Goal: Task Accomplishment & Management: Use online tool/utility

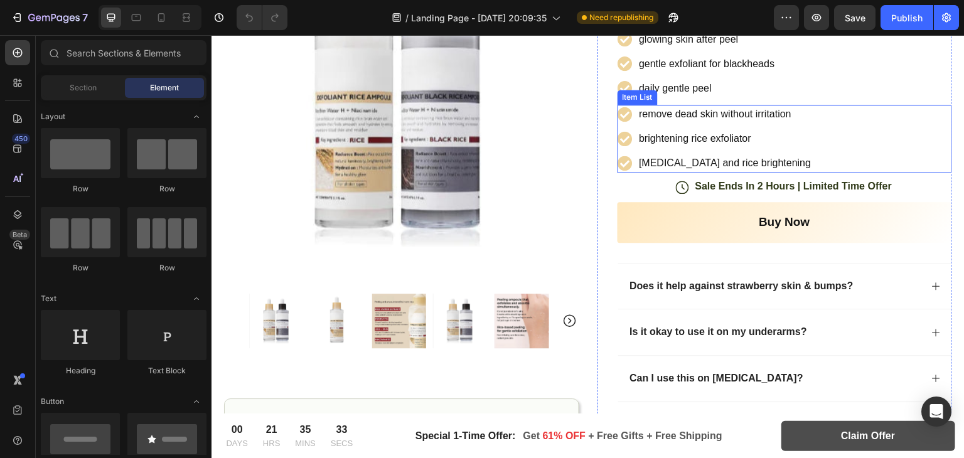
scroll to position [260, 0]
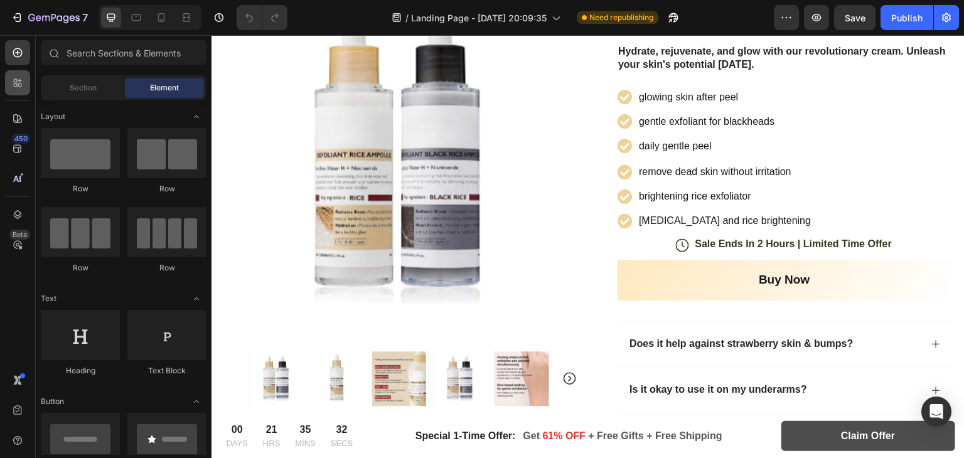
click at [21, 70] on div at bounding box center [17, 82] width 25 height 25
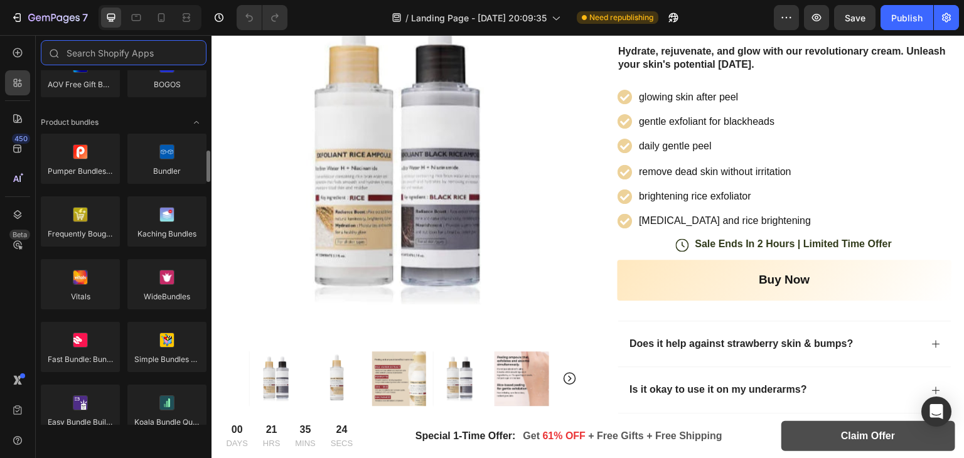
scroll to position [891, 0]
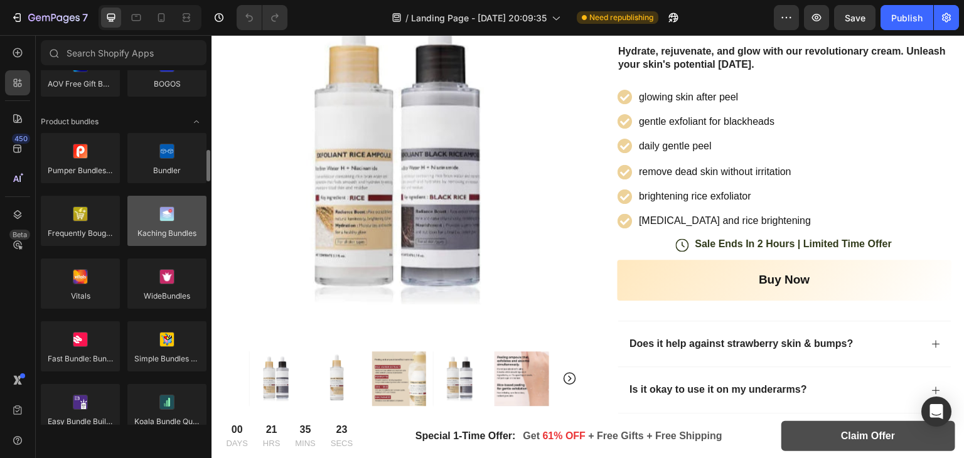
click at [166, 219] on div at bounding box center [166, 221] width 79 height 50
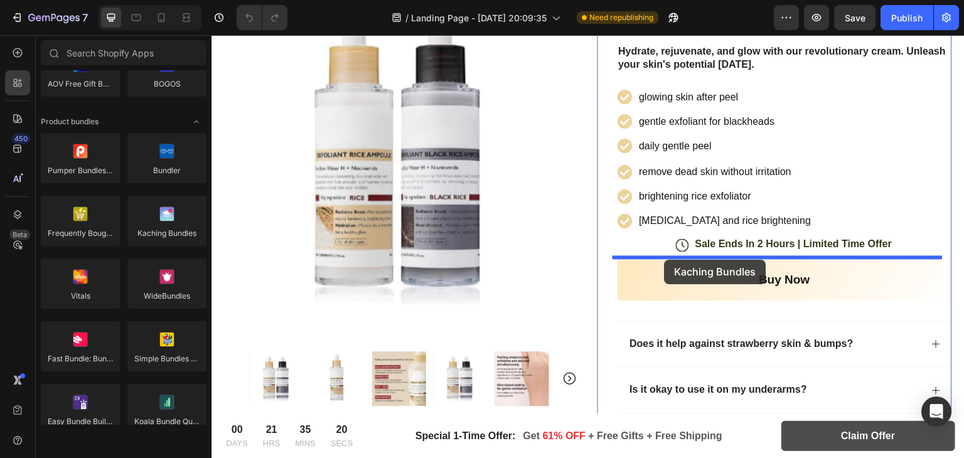
drag, startPoint x: 377, startPoint y: 254, endPoint x: 664, endPoint y: 260, distance: 287.4
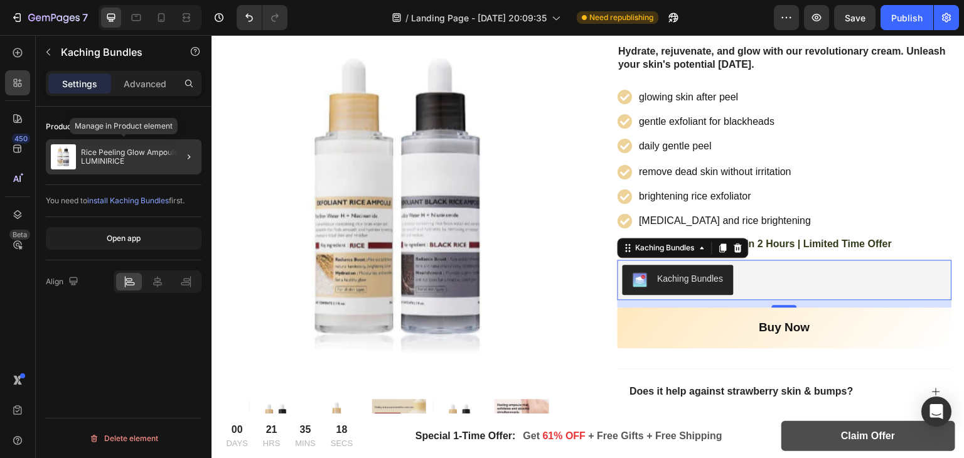
click at [68, 161] on img at bounding box center [63, 156] width 25 height 25
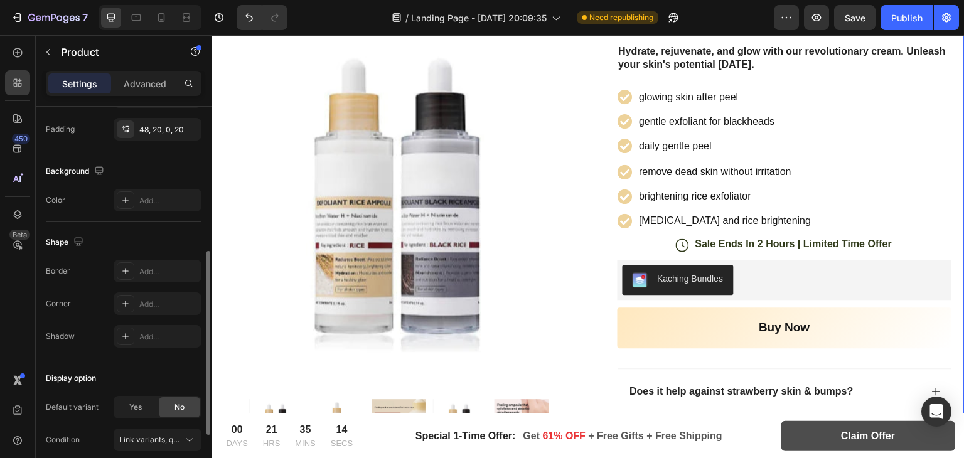
scroll to position [427, 0]
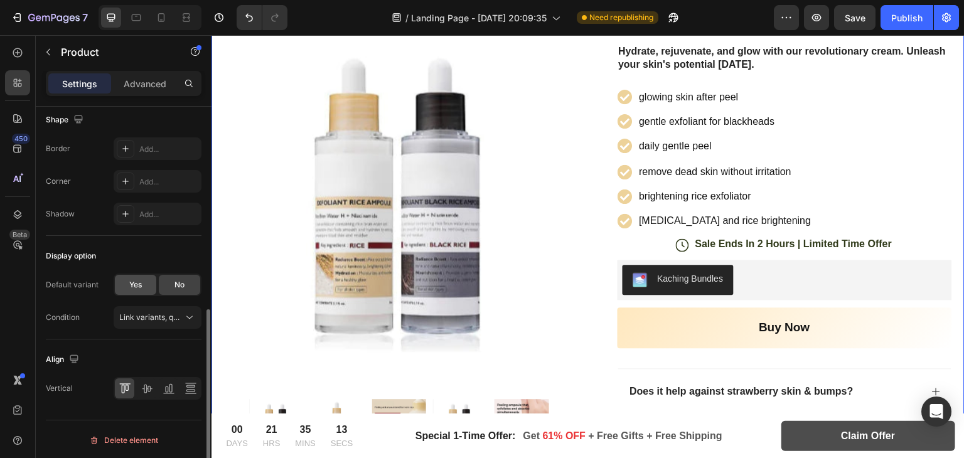
click at [129, 279] on span "Yes" at bounding box center [135, 284] width 13 height 11
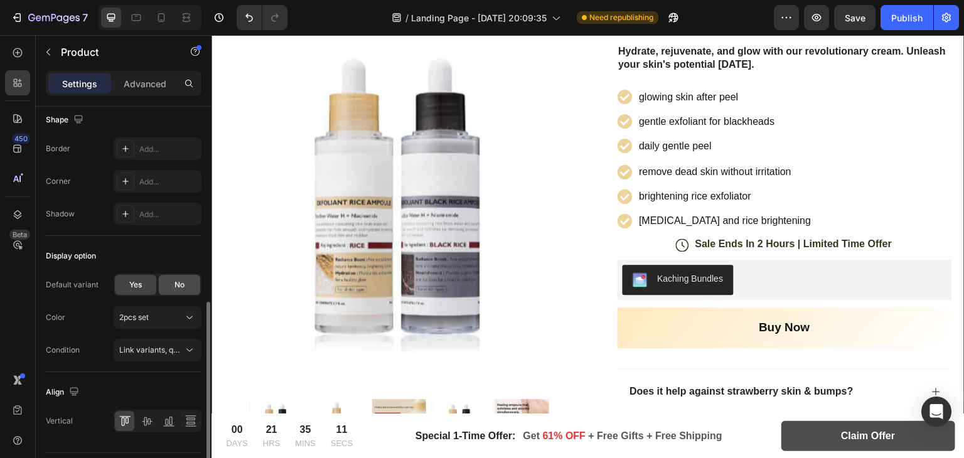
click at [191, 282] on div "No" at bounding box center [179, 285] width 41 height 20
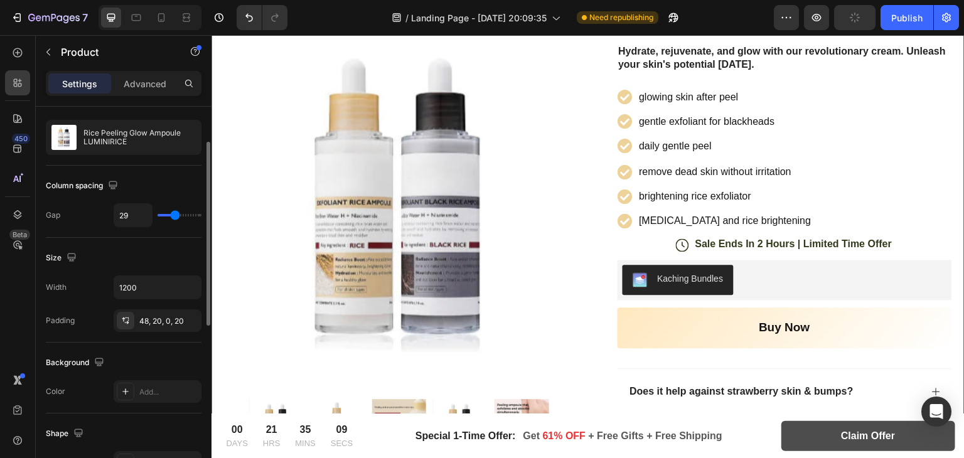
scroll to position [0, 0]
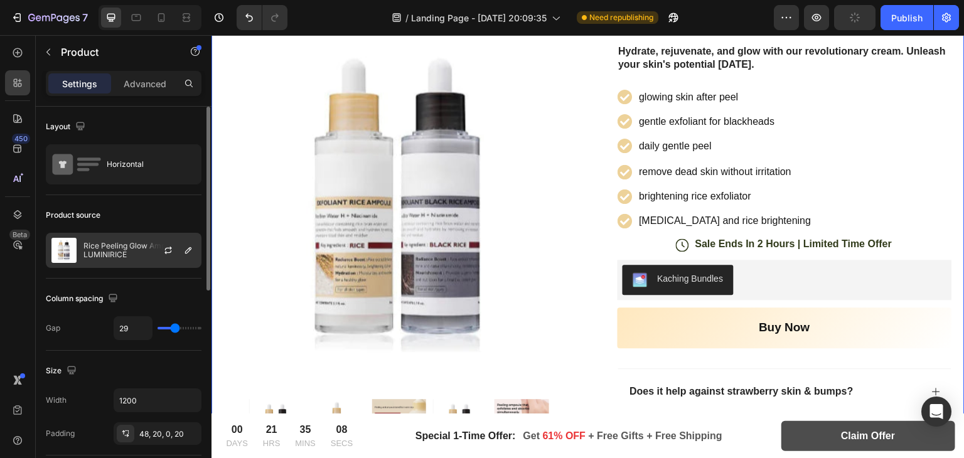
click at [73, 246] on img at bounding box center [63, 250] width 25 height 25
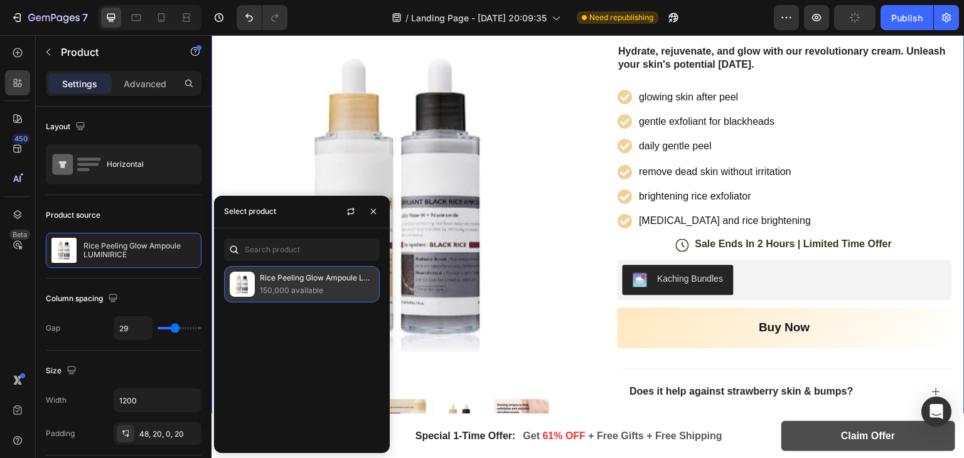
click at [334, 275] on p "Rice Peeling Glow Ampoule LUMINIRICE" at bounding box center [317, 278] width 114 height 13
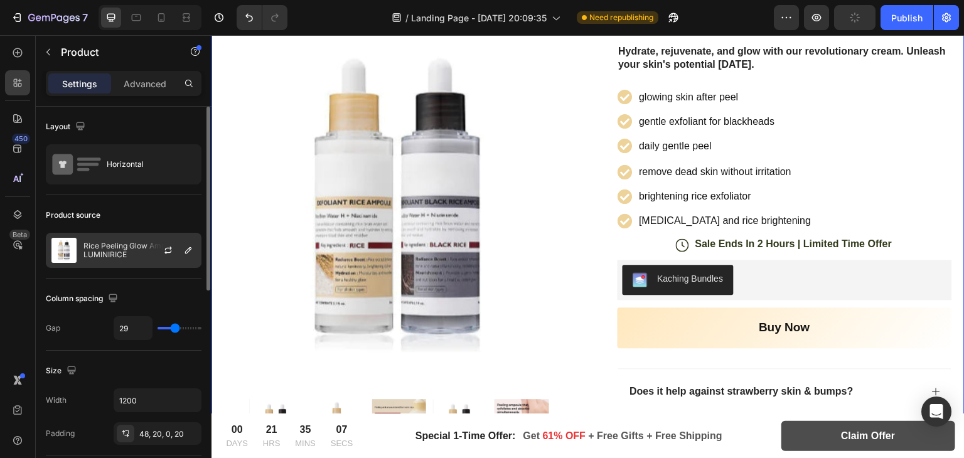
click at [151, 250] on div at bounding box center [173, 250] width 55 height 34
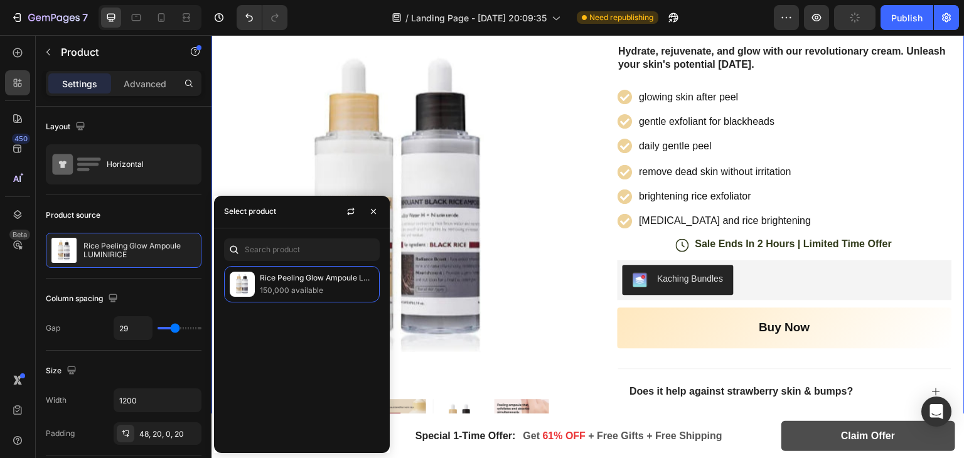
click at [282, 310] on div "Rice Peeling Glow Ampoule LUMINIRICE 150,000 available" at bounding box center [302, 354] width 176 height 177
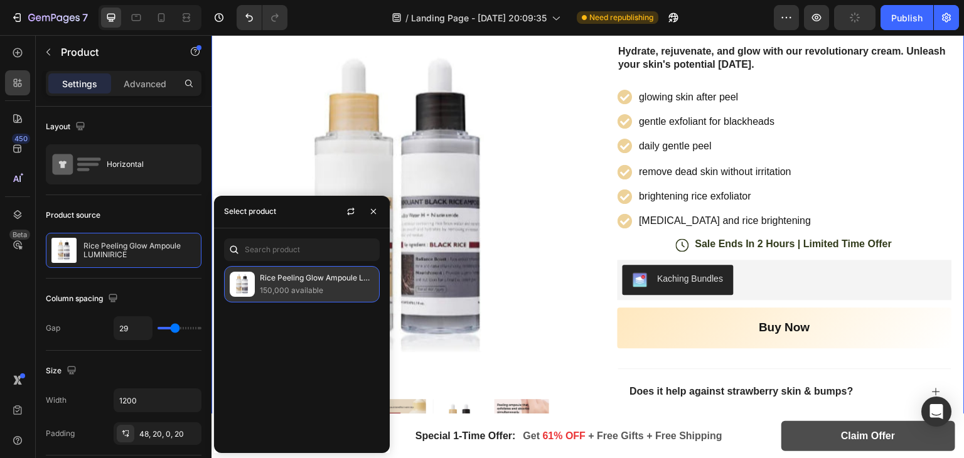
click at [274, 284] on p "150,000 available" at bounding box center [317, 290] width 114 height 13
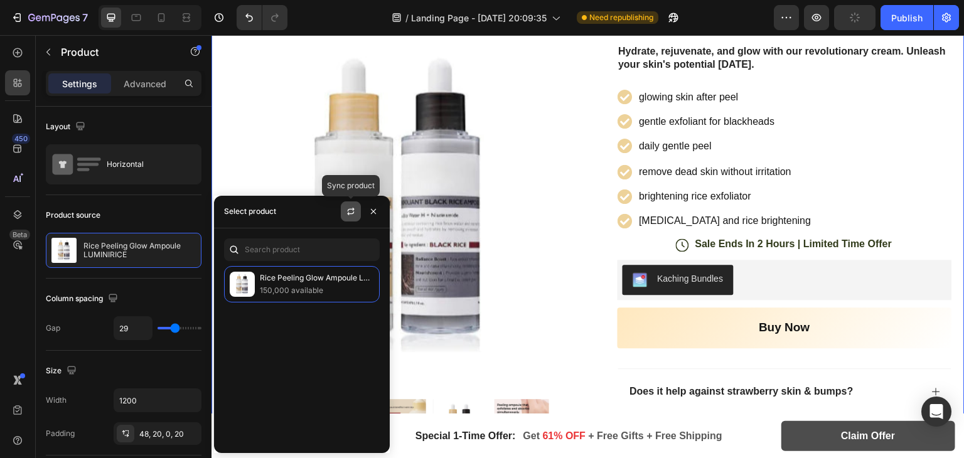
click at [355, 209] on icon "button" at bounding box center [351, 211] width 10 height 10
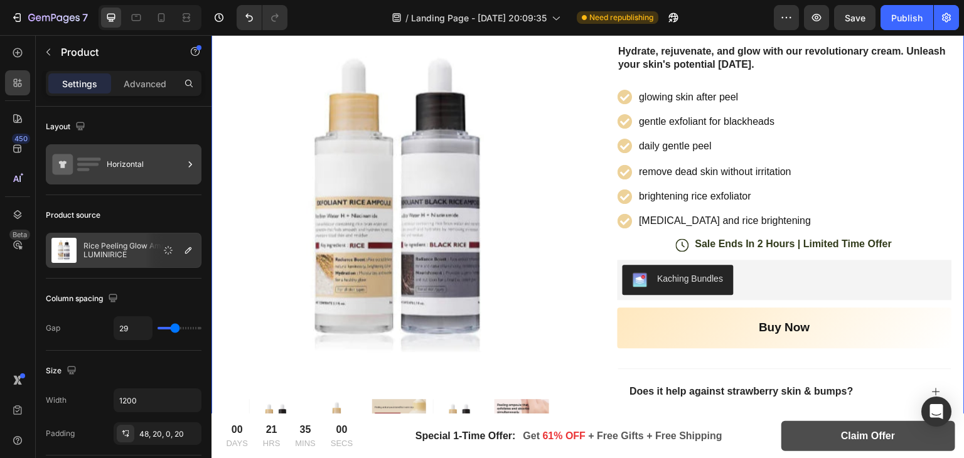
click at [149, 171] on div "Horizontal" at bounding box center [145, 164] width 77 height 29
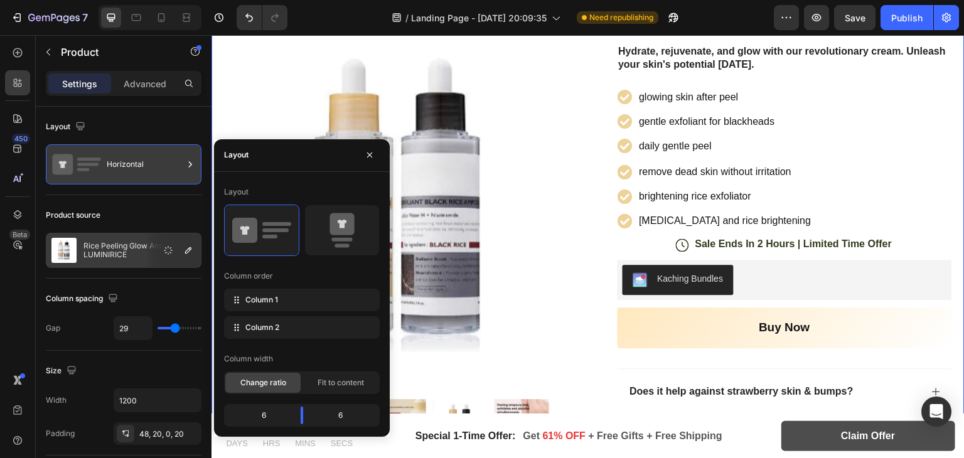
click at [149, 171] on div "Horizontal" at bounding box center [145, 164] width 77 height 29
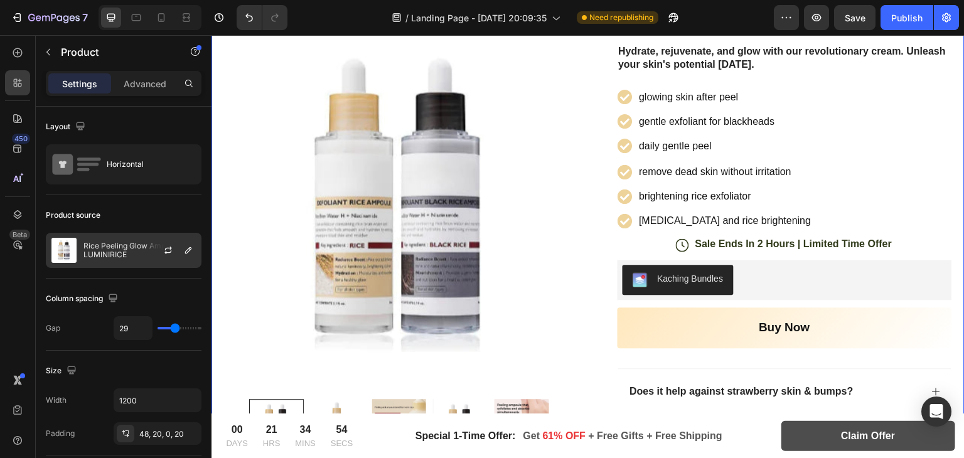
click at [61, 245] on img at bounding box center [63, 250] width 25 height 25
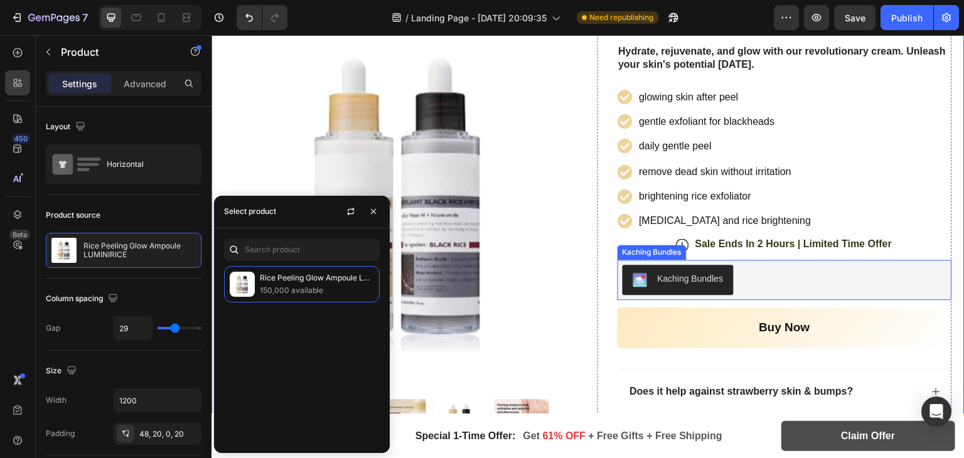
click at [651, 282] on div "Kaching Bundles" at bounding box center [677, 279] width 91 height 15
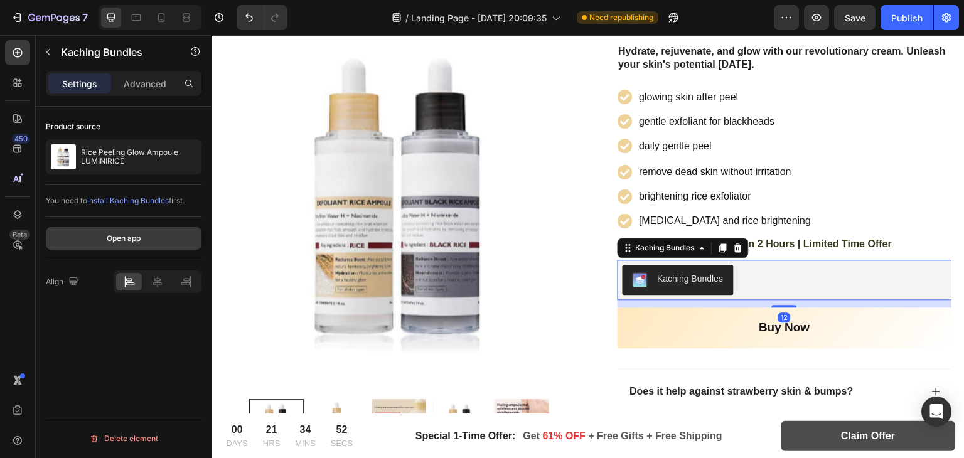
click at [132, 242] on div "Open app" at bounding box center [124, 238] width 34 height 11
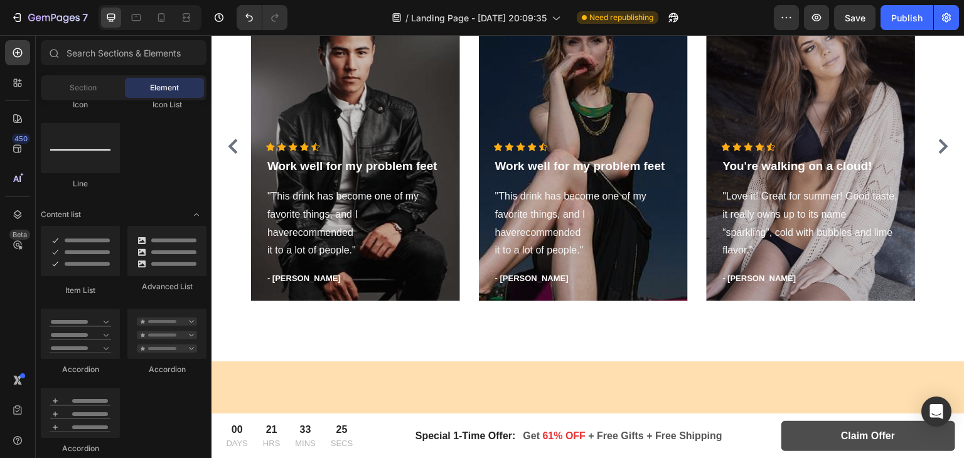
scroll to position [2832, 0]
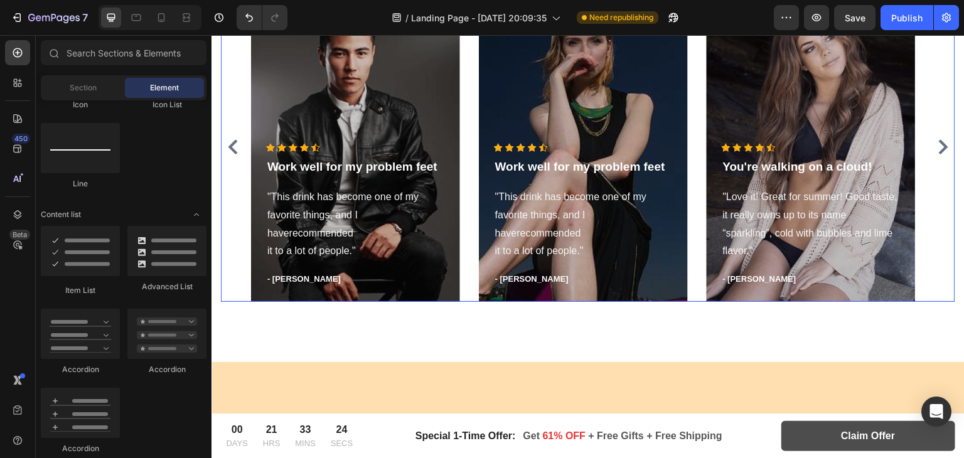
click at [935, 146] on icon "Carousel Next Arrow" at bounding box center [942, 146] width 15 height 15
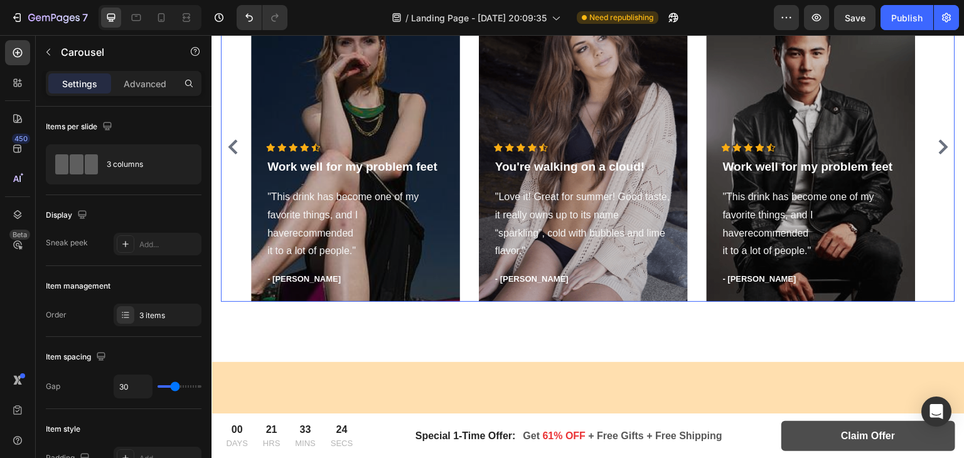
click at [935, 146] on icon "Carousel Next Arrow" at bounding box center [942, 146] width 15 height 15
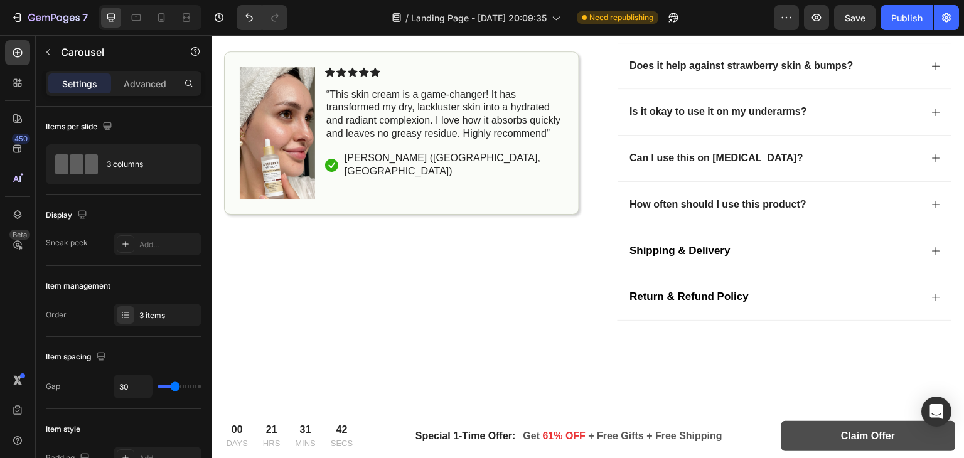
scroll to position [597, 0]
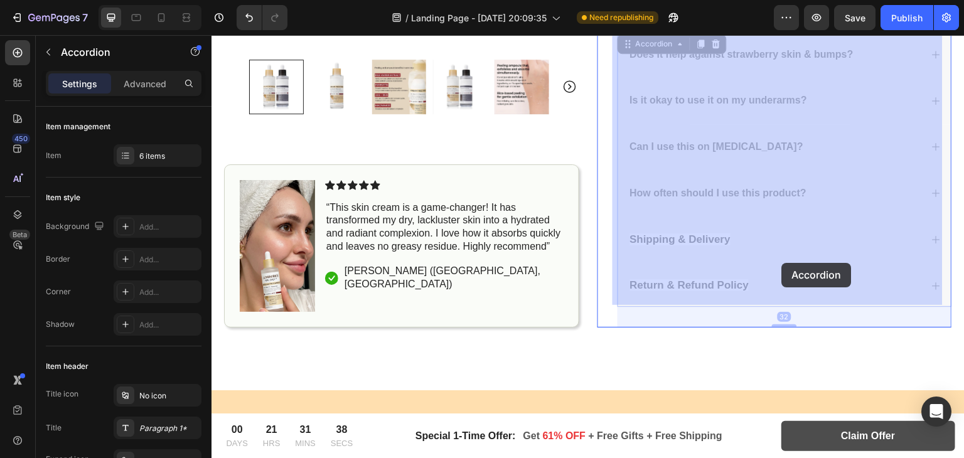
drag, startPoint x: 840, startPoint y: 271, endPoint x: 822, endPoint y: 255, distance: 24.0
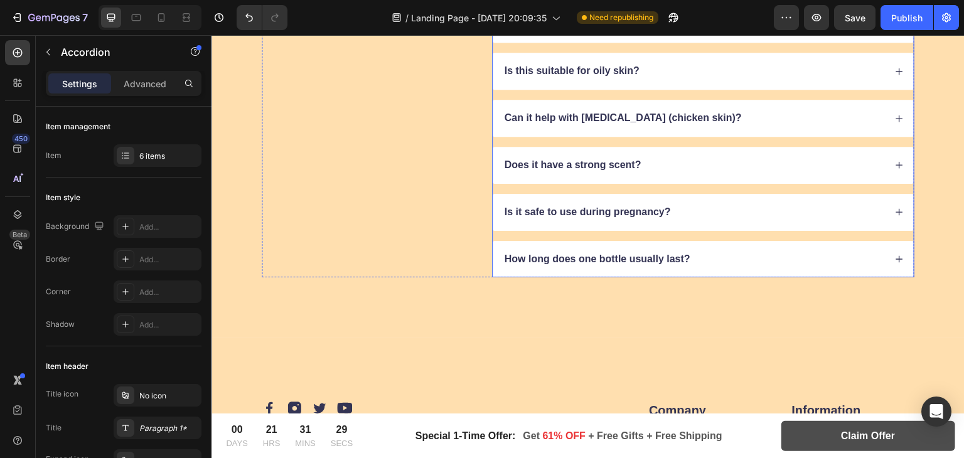
scroll to position [7513, 0]
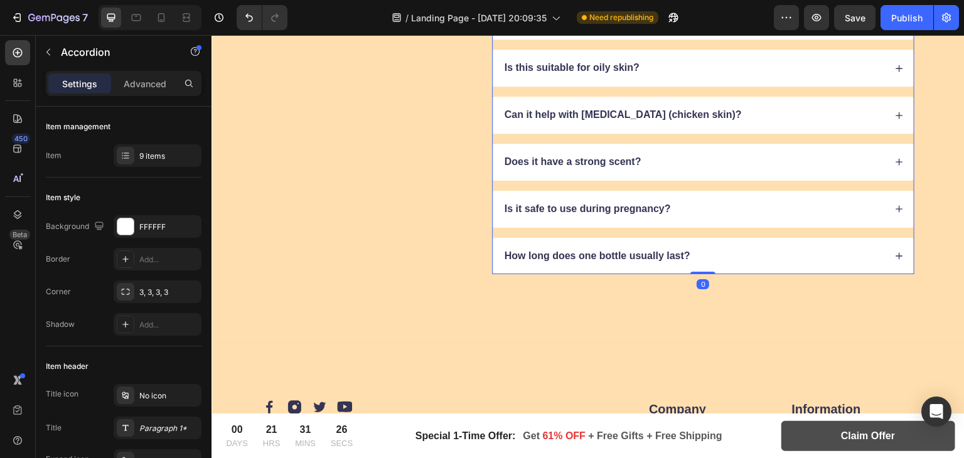
click at [895, 252] on icon at bounding box center [899, 256] width 9 height 9
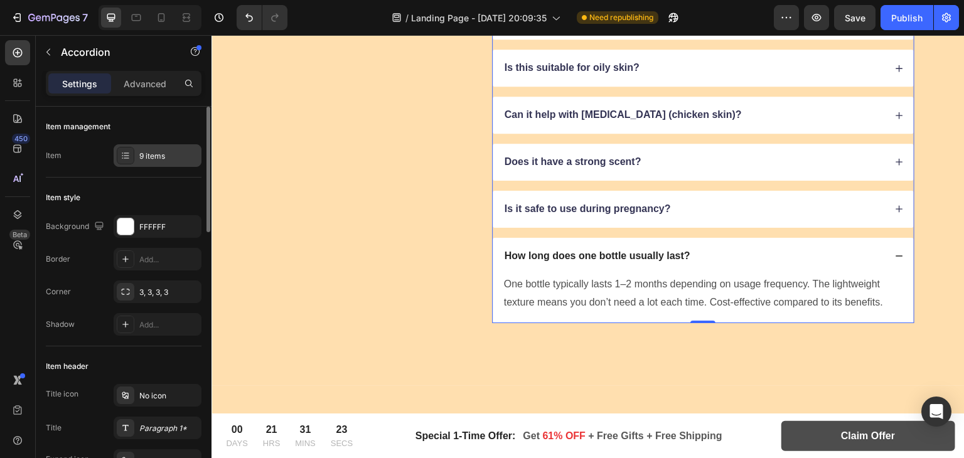
click at [145, 157] on div "9 items" at bounding box center [168, 156] width 59 height 11
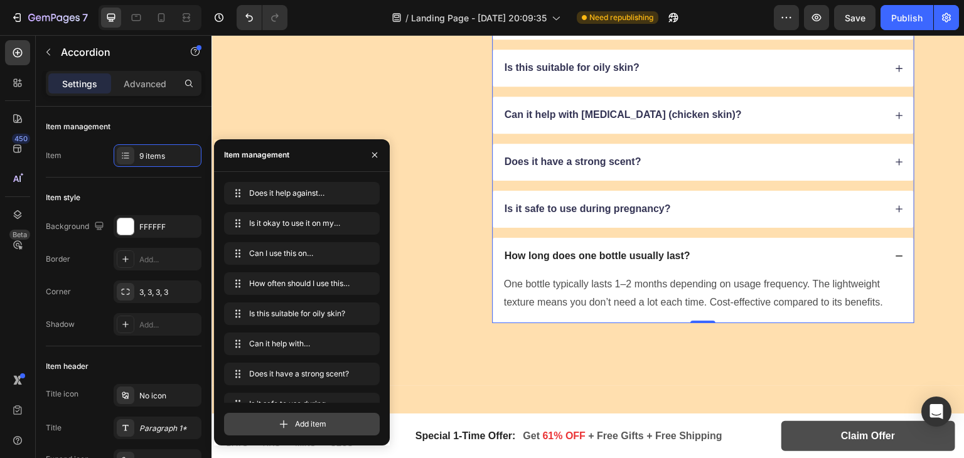
click at [323, 419] on span "Add item" at bounding box center [310, 423] width 31 height 11
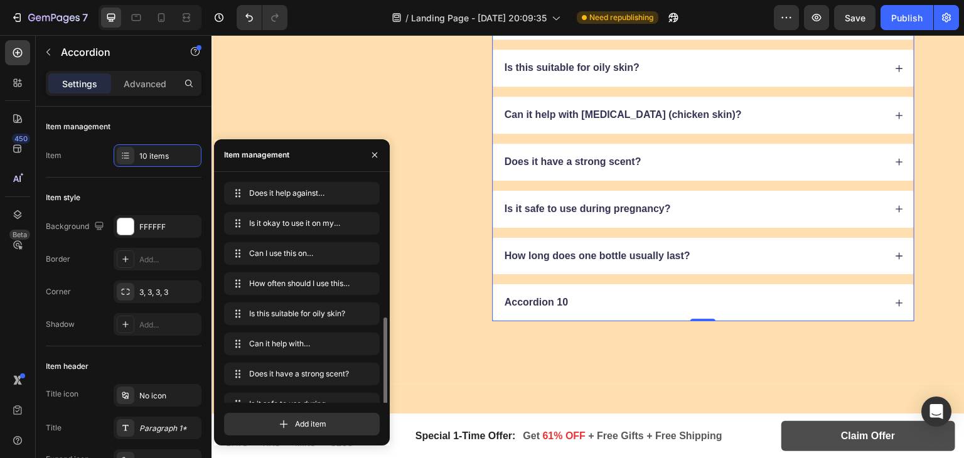
scroll to position [78, 0]
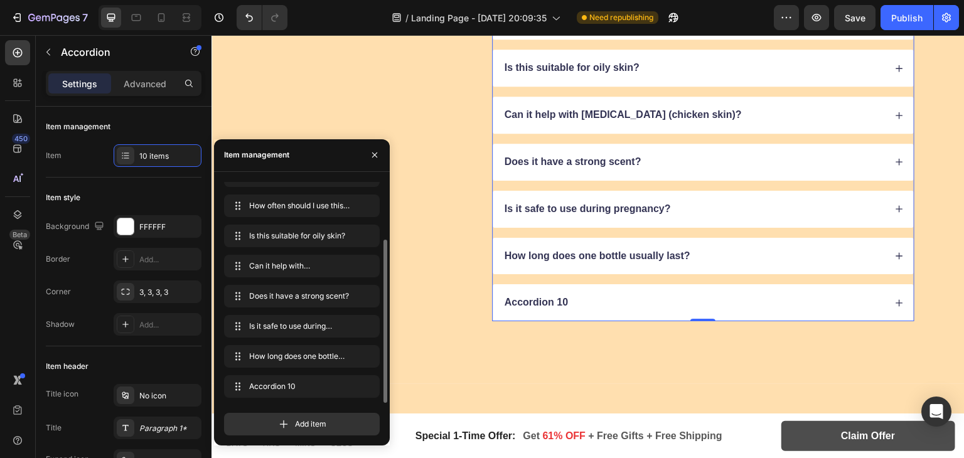
click at [527, 303] on div "Accordion 10" at bounding box center [536, 302] width 67 height 17
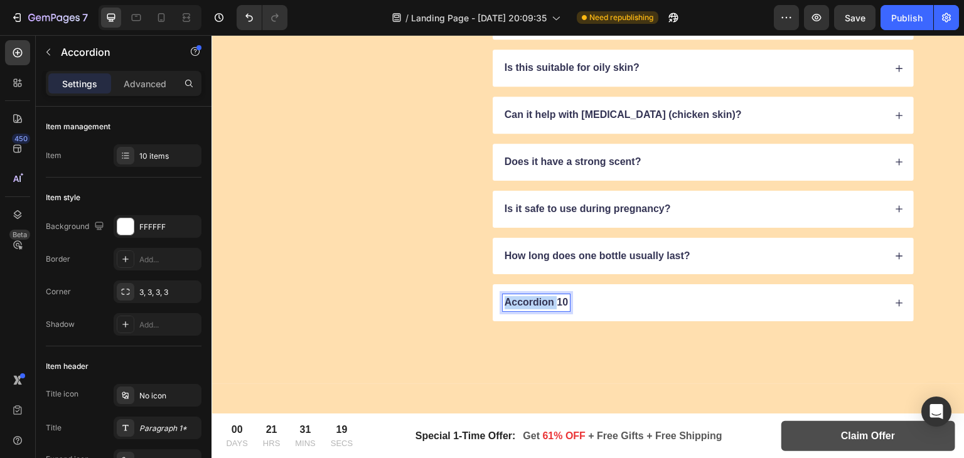
click at [527, 303] on p "Accordion 10" at bounding box center [535, 302] width 63 height 13
click at [503, 299] on div "Rich Text Editor. Editing area: main" at bounding box center [505, 302] width 4 height 17
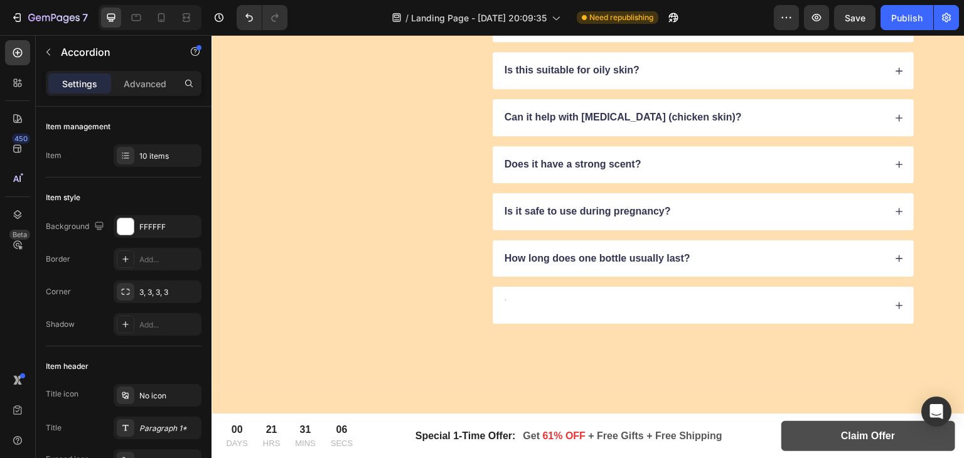
click at [503, 306] on div "Rich Text Editor. Editing area: main" at bounding box center [505, 305] width 4 height 17
click at [888, 297] on div "Clinical Results" at bounding box center [702, 305] width 421 height 37
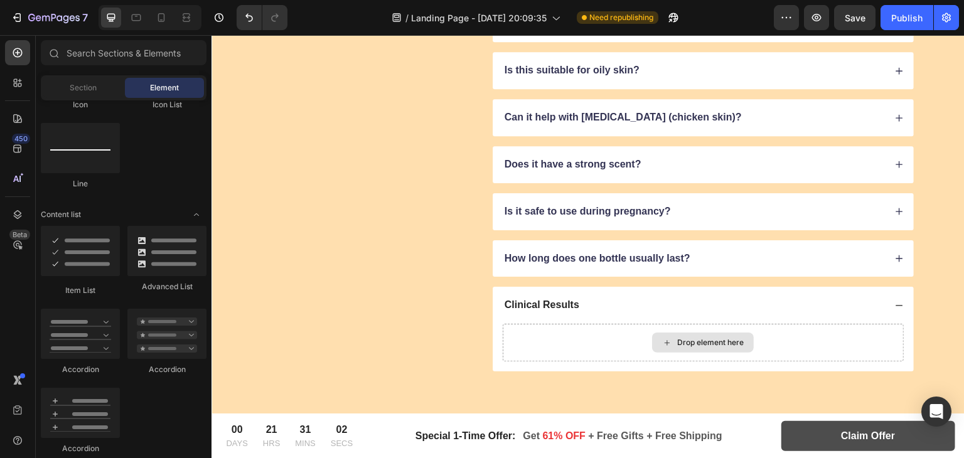
click at [662, 344] on icon at bounding box center [667, 343] width 10 height 11
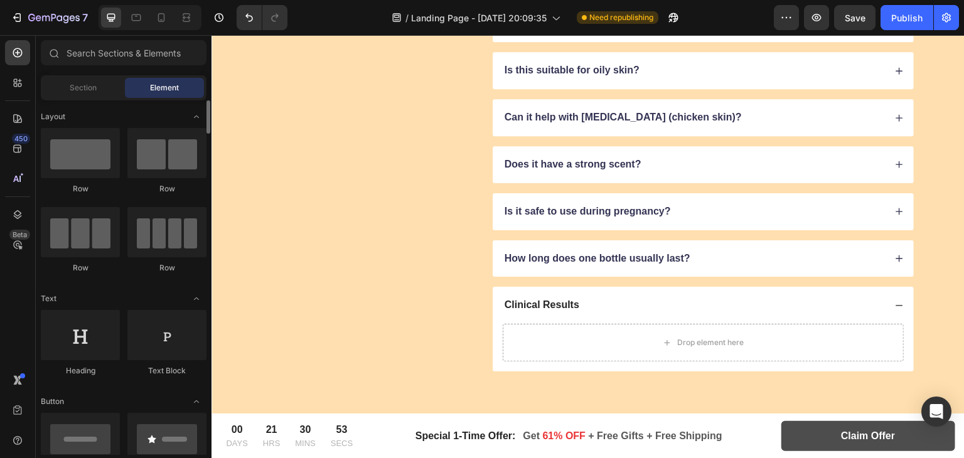
scroll to position [72, 0]
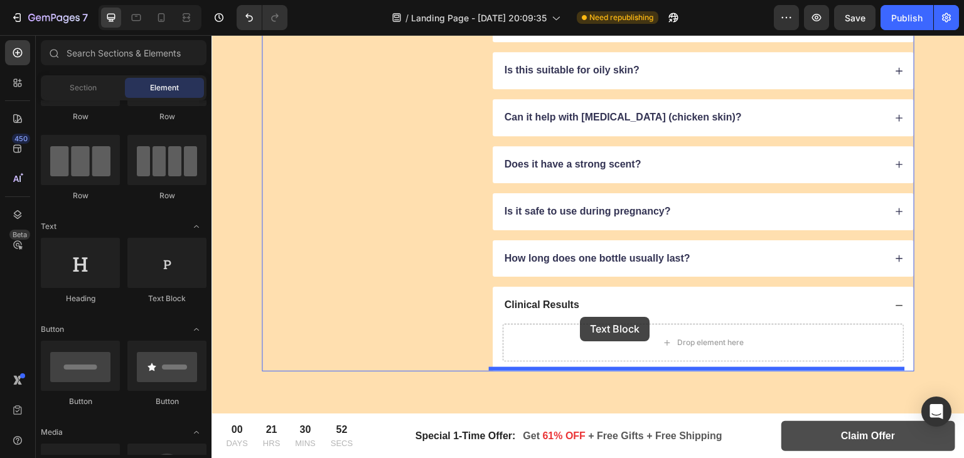
drag, startPoint x: 376, startPoint y: 301, endPoint x: 580, endPoint y: 317, distance: 204.5
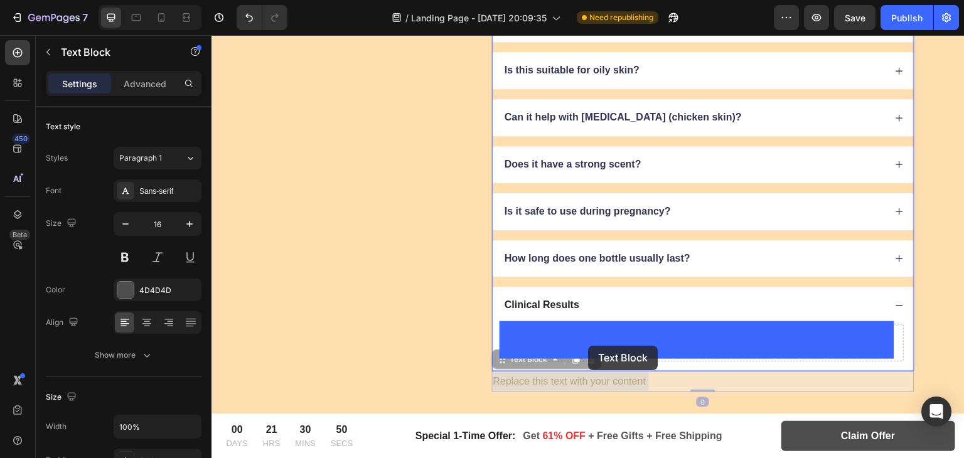
drag, startPoint x: 581, startPoint y: 378, endPoint x: 588, endPoint y: 346, distance: 32.7
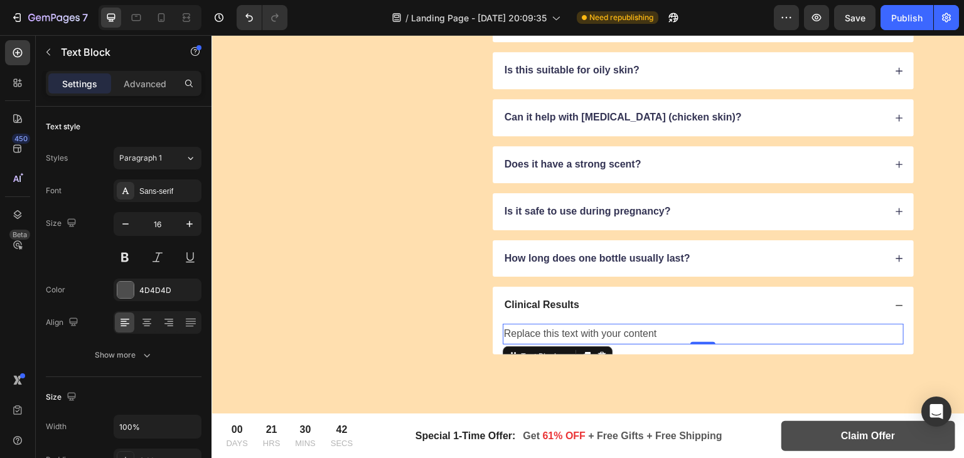
click at [540, 331] on div "Replace this text with your content" at bounding box center [703, 334] width 401 height 21
click at [540, 331] on p "Replace this text with your content" at bounding box center [703, 334] width 398 height 18
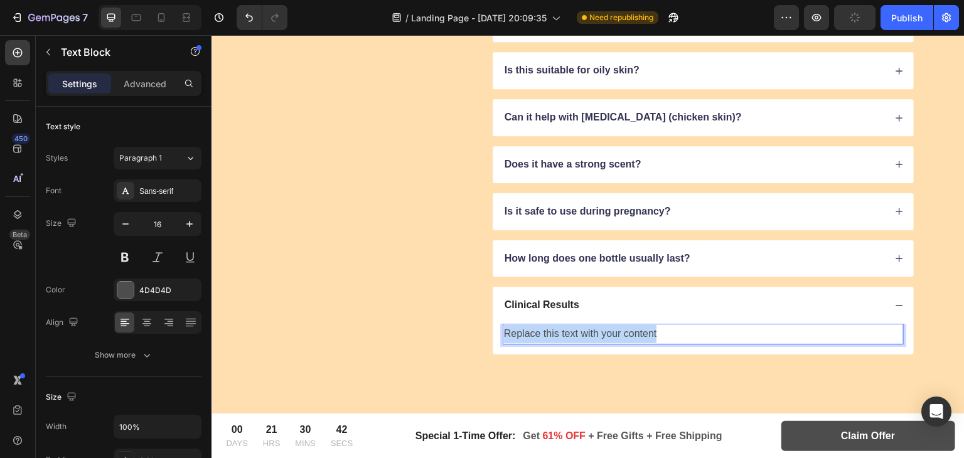
click at [540, 331] on p "Replace this text with your content" at bounding box center [703, 334] width 398 height 18
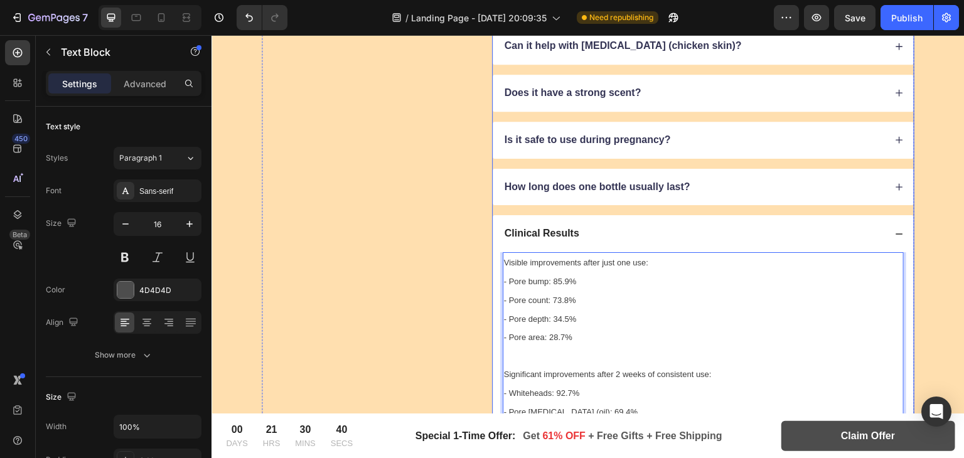
scroll to position [7586, 0]
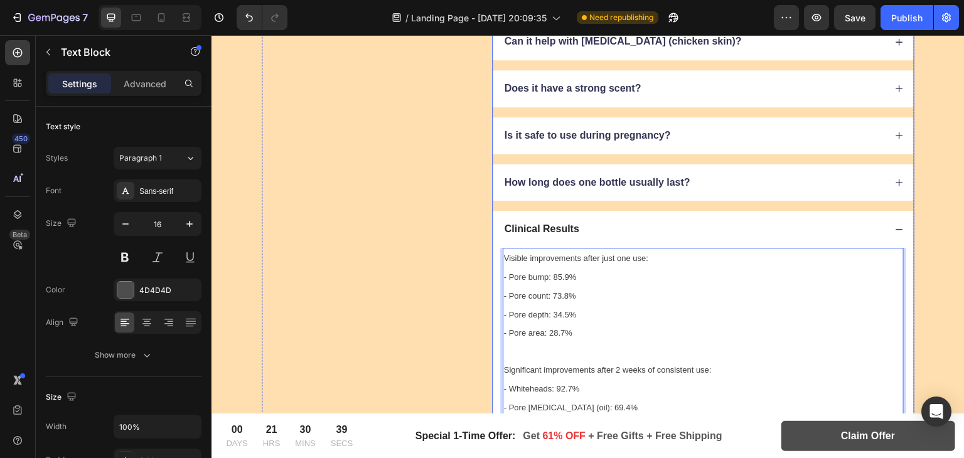
click at [895, 228] on icon at bounding box center [899, 229] width 9 height 9
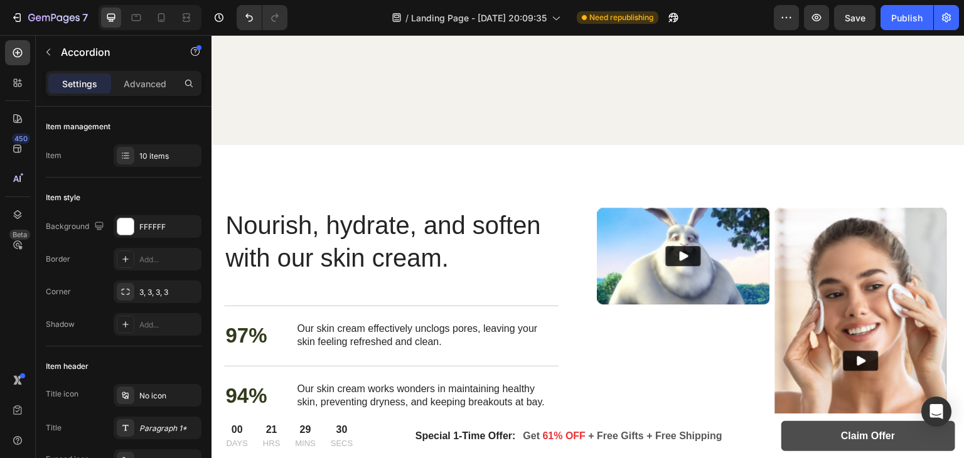
scroll to position [4393, 0]
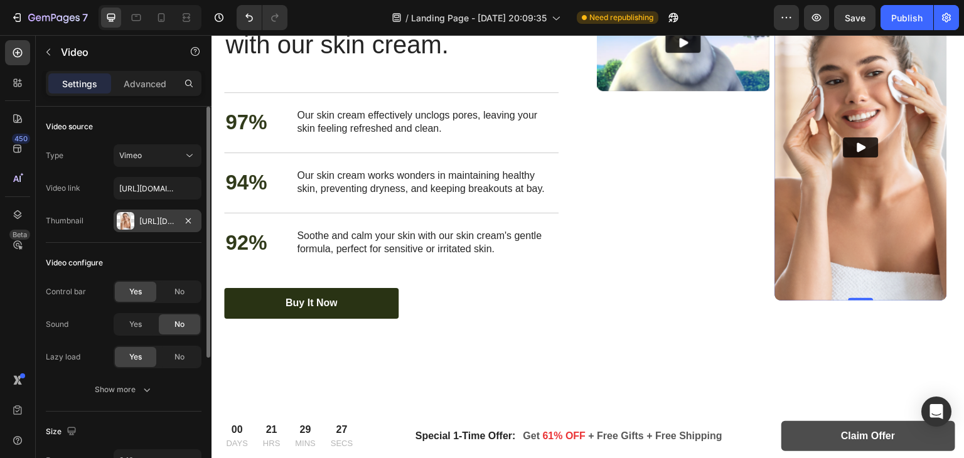
click at [161, 216] on div "Https://cdn.Shopify.Com/s/files/1/0966/8388/4874/files/gempages_585525682461737…" at bounding box center [157, 221] width 36 height 11
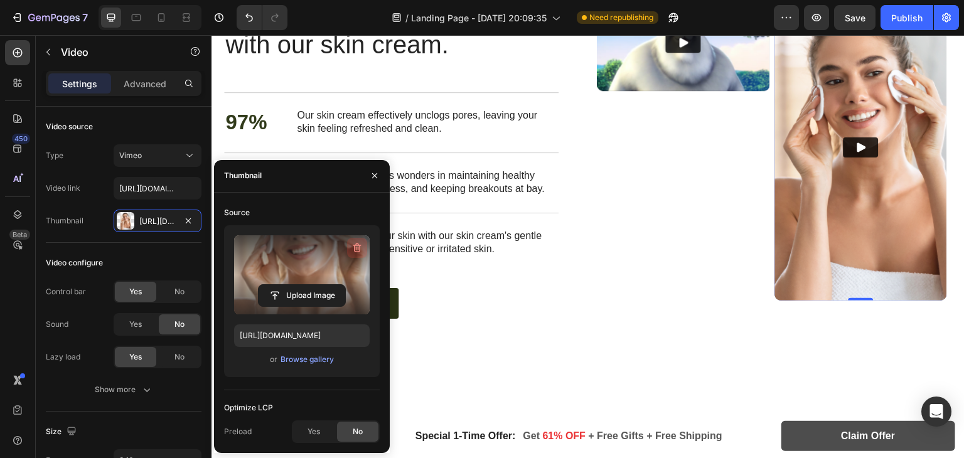
click at [364, 243] on button "button" at bounding box center [357, 248] width 20 height 20
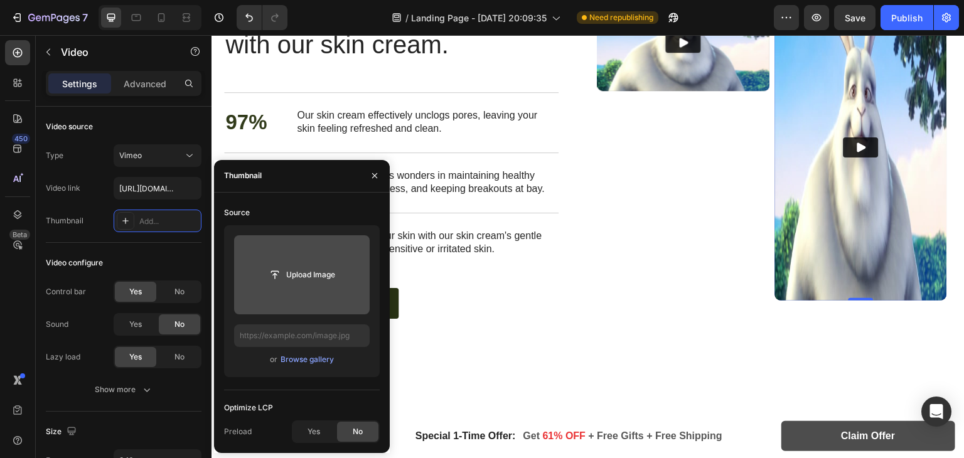
click at [327, 262] on input "file" at bounding box center [302, 274] width 136 height 79
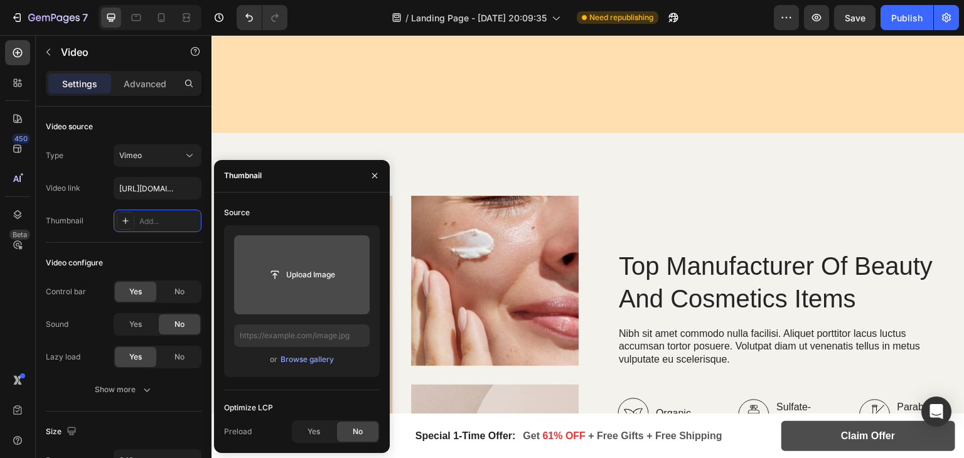
scroll to position [3203, 0]
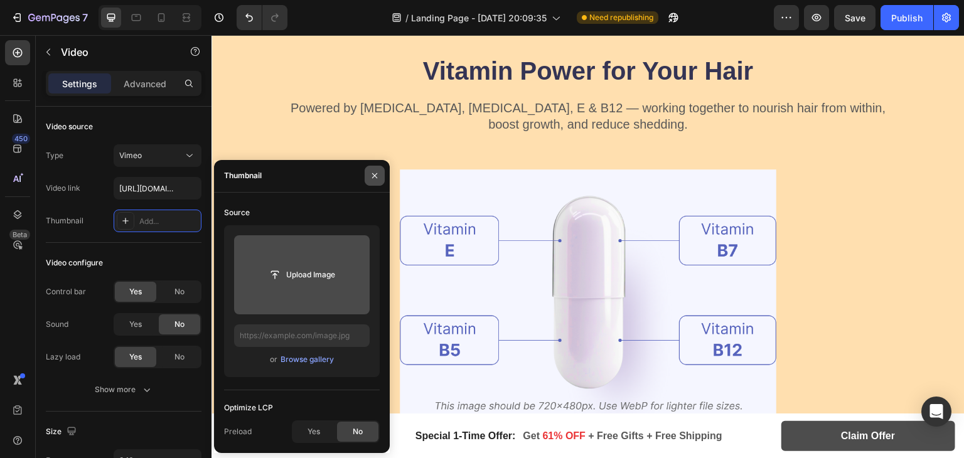
click at [375, 181] on icon "button" at bounding box center [375, 176] width 10 height 10
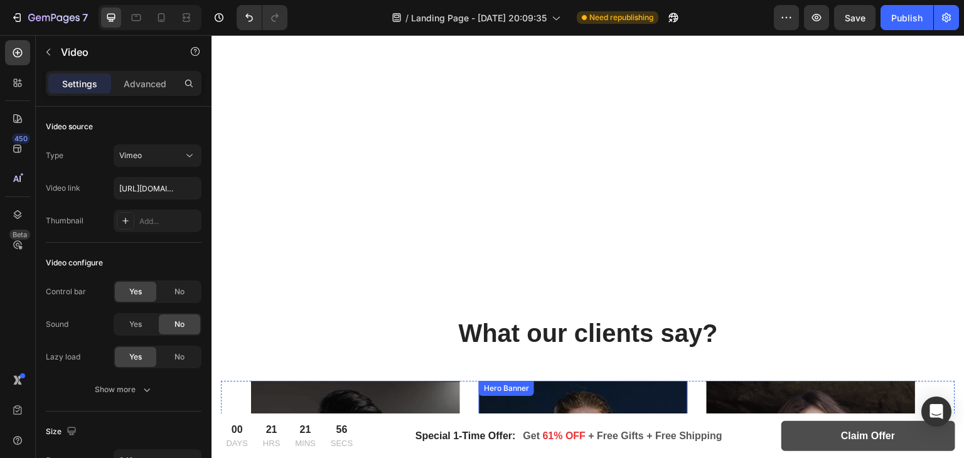
scroll to position [2578, 0]
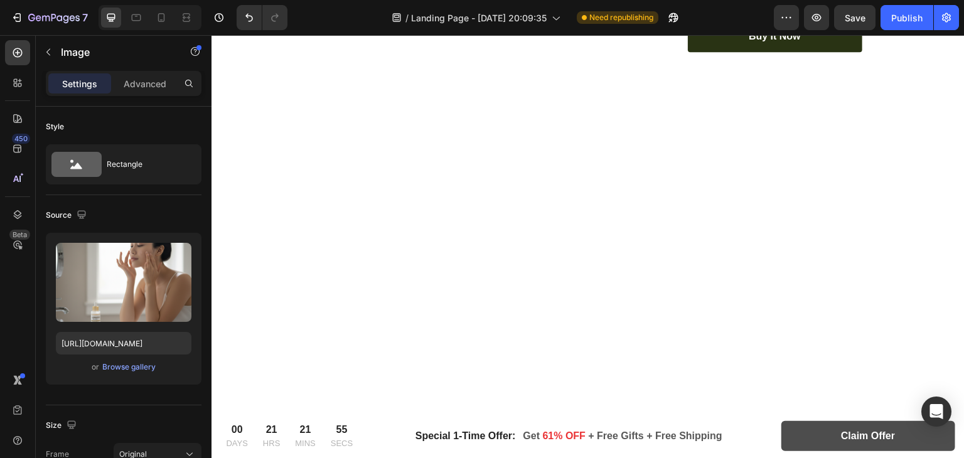
scroll to position [2439, 0]
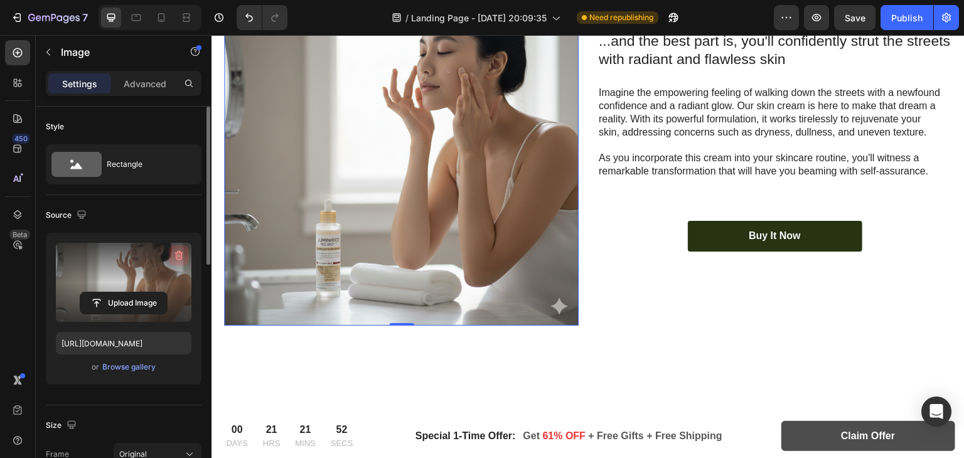
click at [169, 257] on button "button" at bounding box center [179, 255] width 20 height 20
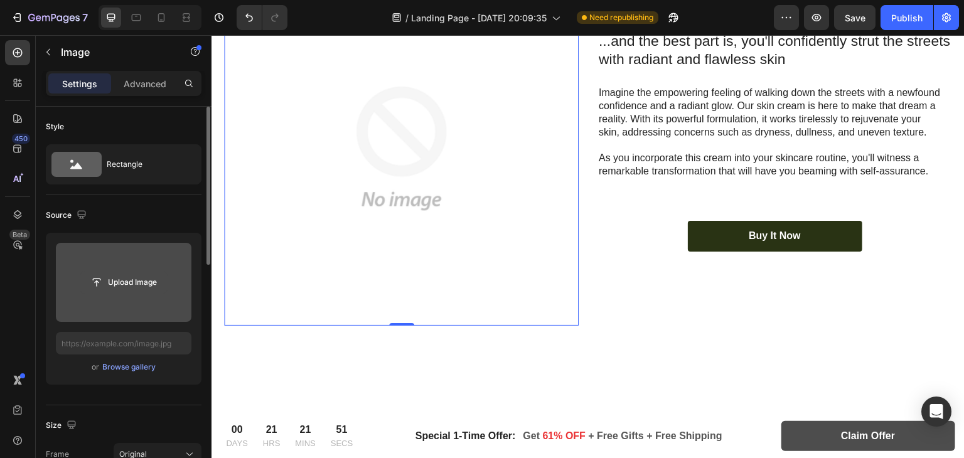
click at [141, 284] on input "file" at bounding box center [123, 282] width 87 height 21
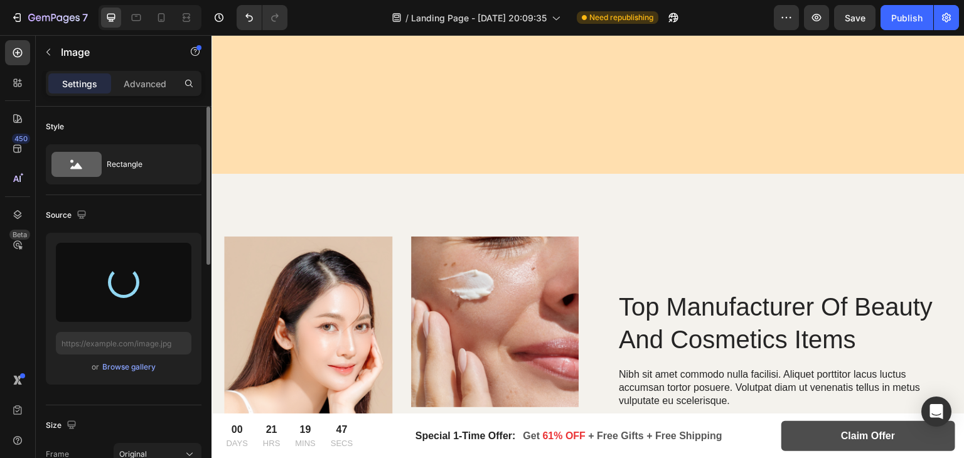
scroll to position [4068, 0]
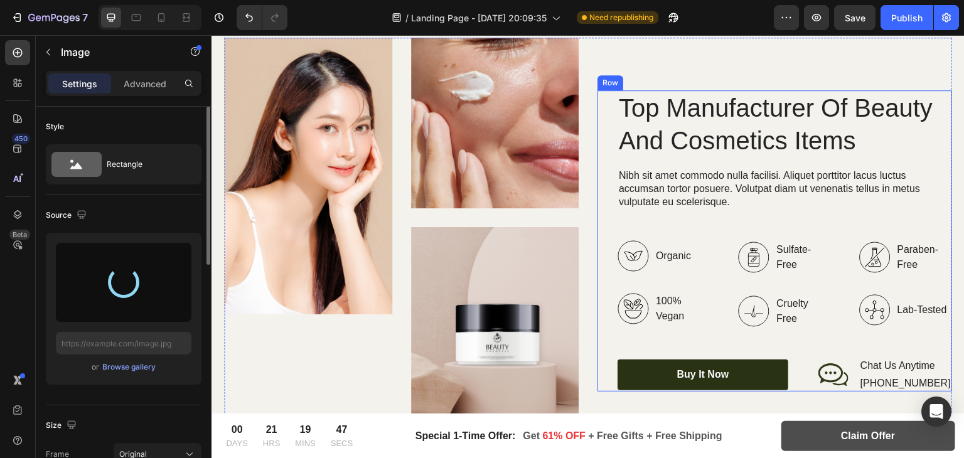
type input "https://cdn.shopify.com/s/files/1/0966/8388/4874/files/gempages_585525682461737…"
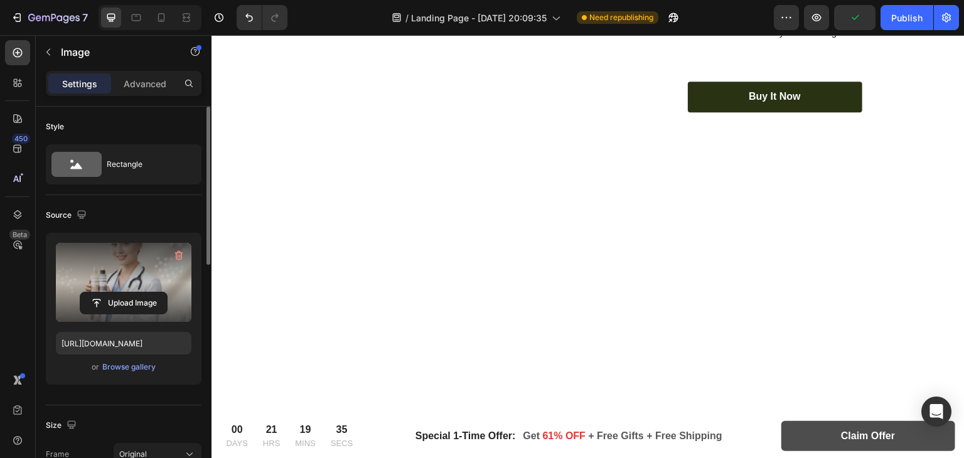
scroll to position [2516, 0]
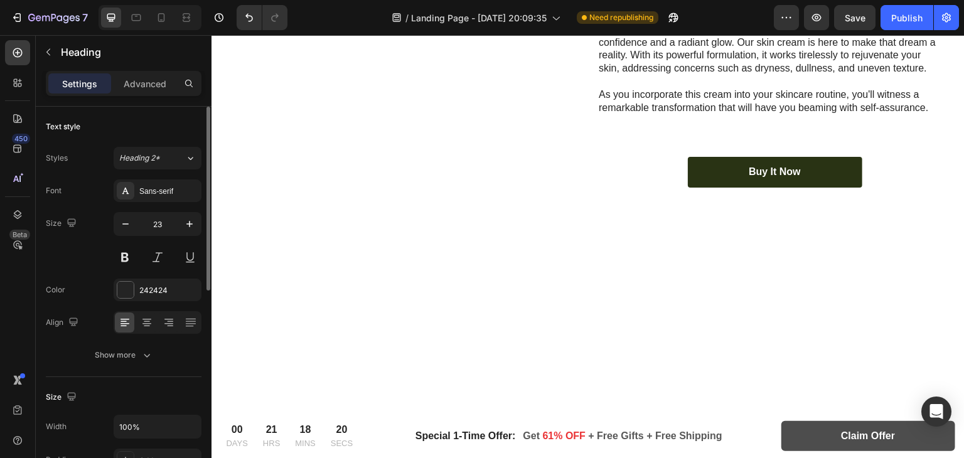
scroll to position [2444, 0]
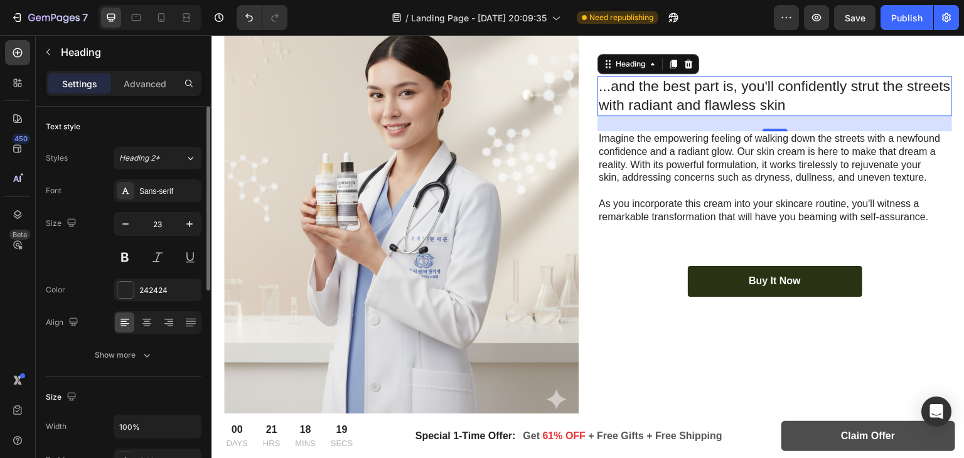
click at [672, 116] on h2 "...and the best part is, you'll confidently strut the streets with radiant and …" at bounding box center [774, 96] width 354 height 40
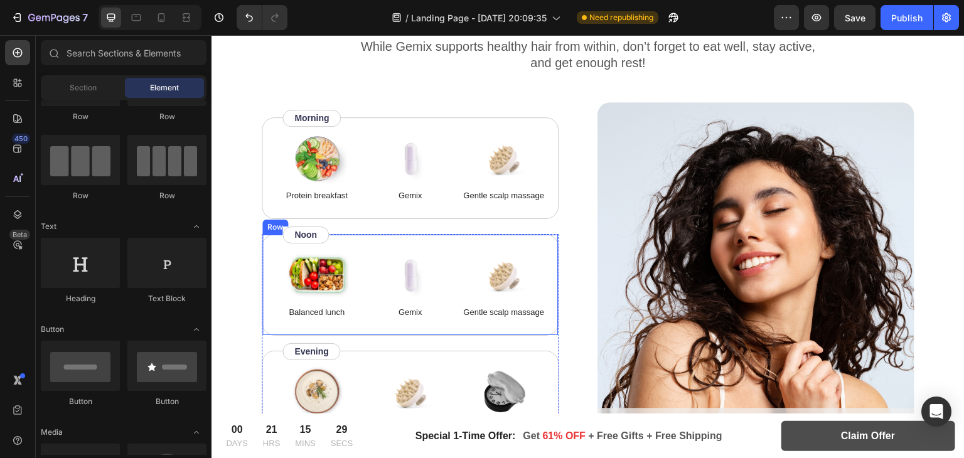
scroll to position [6095, 0]
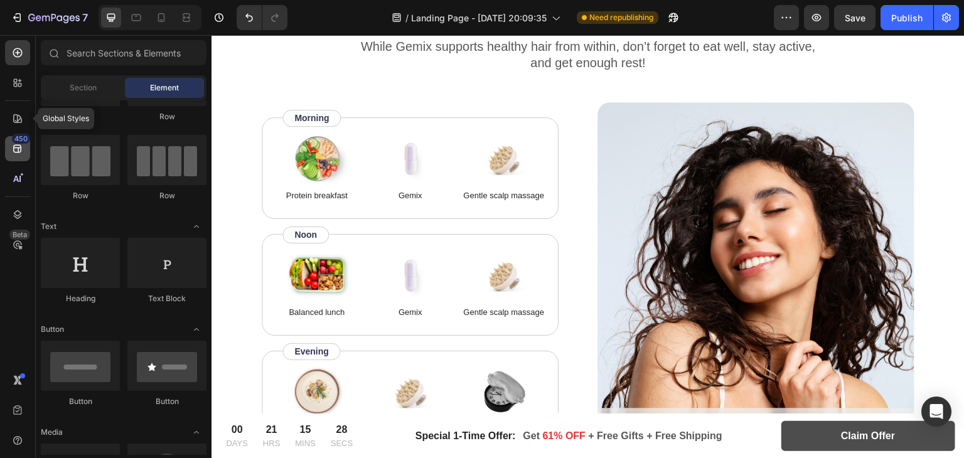
click at [18, 127] on div at bounding box center [17, 118] width 25 height 25
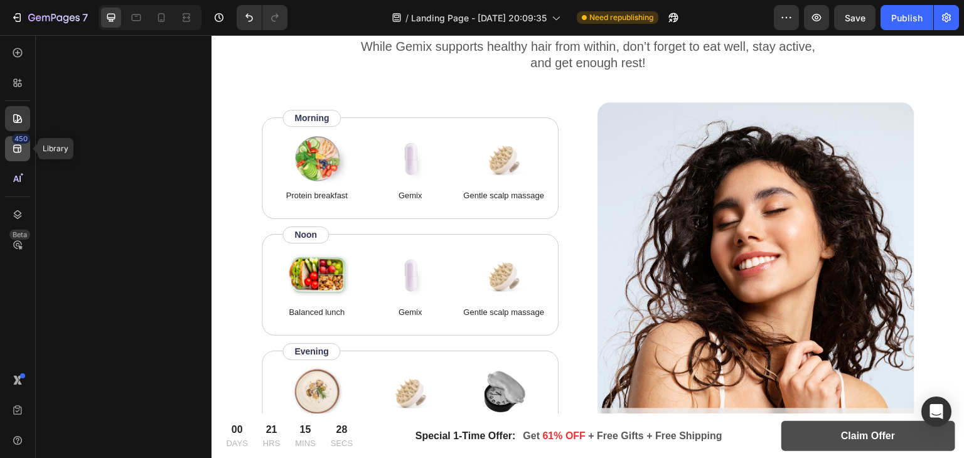
click at [14, 147] on icon at bounding box center [17, 148] width 13 height 13
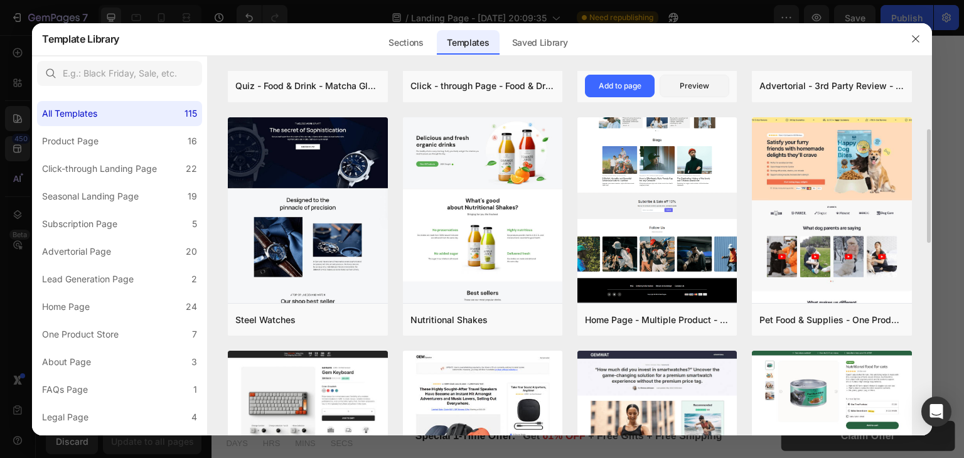
scroll to position [188, 0]
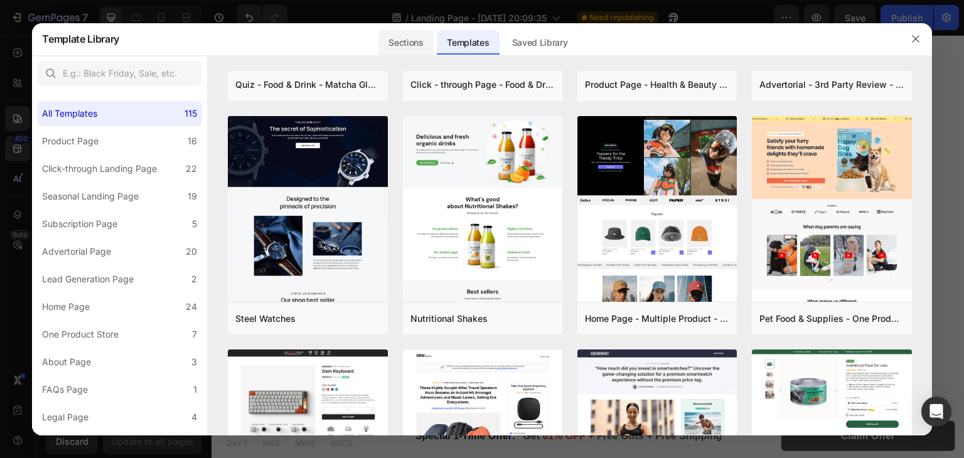
click at [409, 34] on div "Sections" at bounding box center [405, 42] width 55 height 25
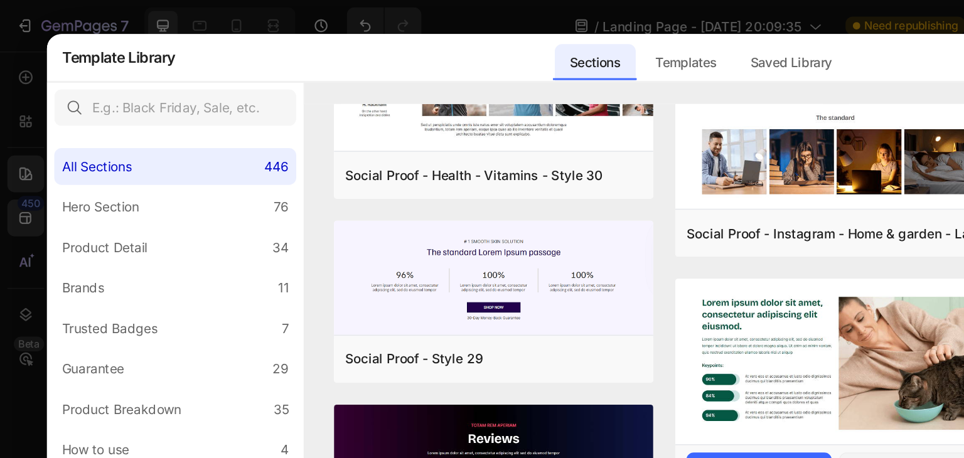
scroll to position [8427, 0]
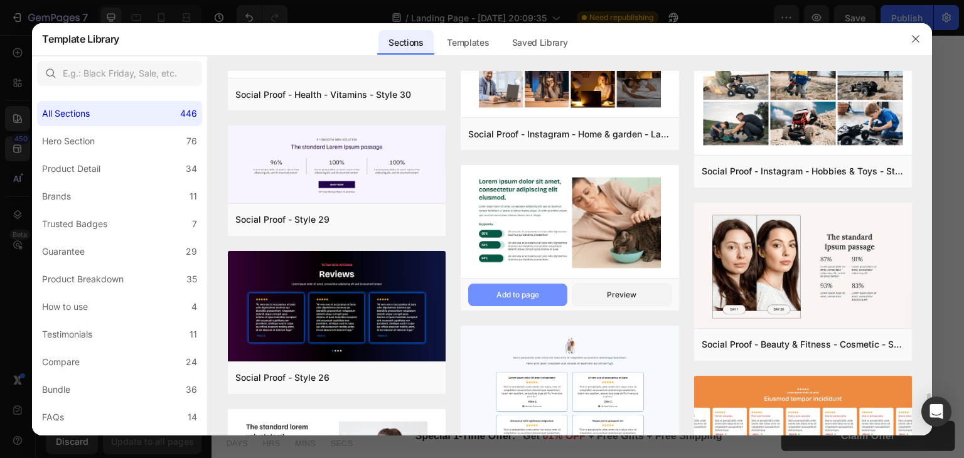
click at [527, 299] on div "Add to page" at bounding box center [517, 294] width 43 height 11
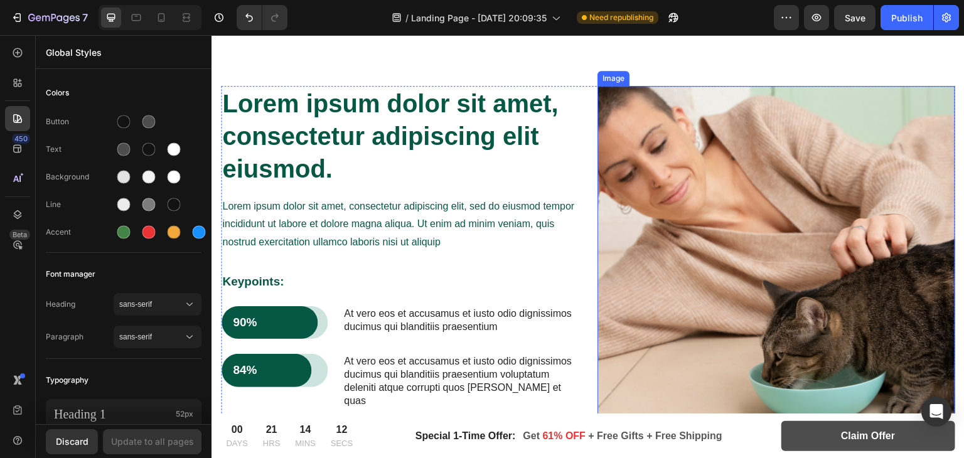
scroll to position [8369, 0]
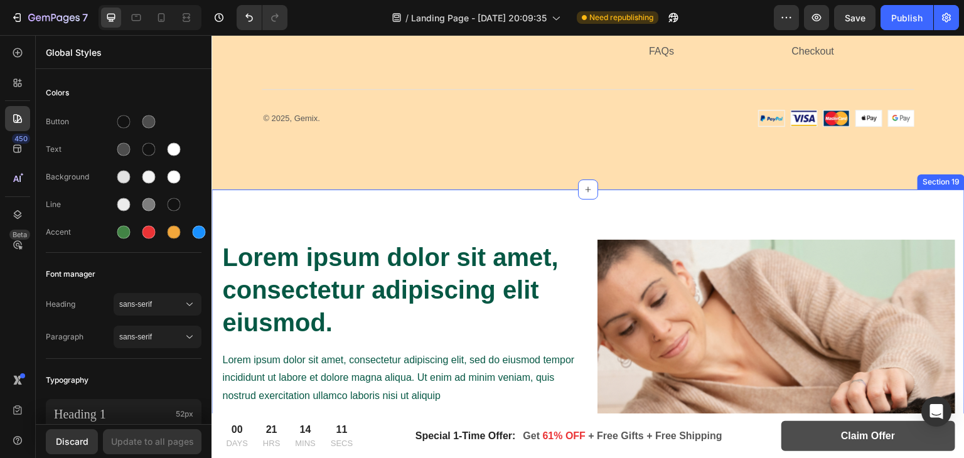
click at [572, 223] on div "Lorem ipsum dolor sit amet, consectetur adipiscing elit eiusmod. Heading Lorem …" at bounding box center [587, 425] width 753 height 472
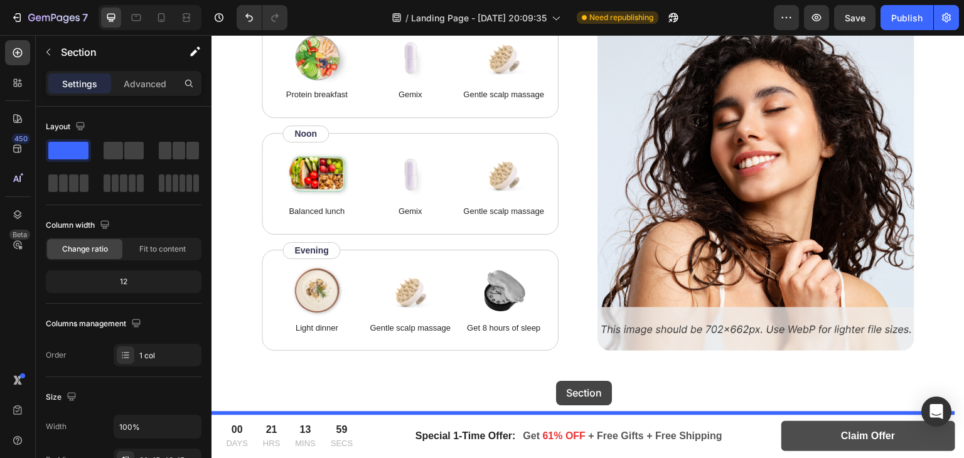
scroll to position [6231, 0]
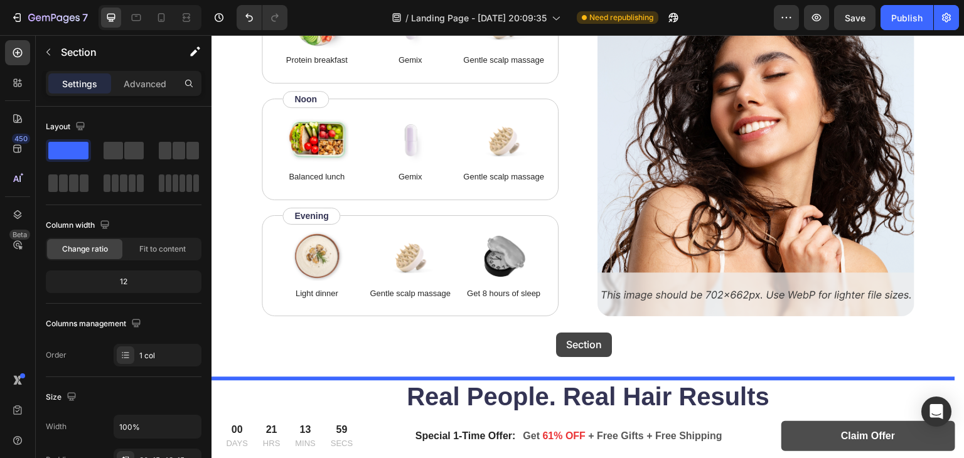
drag, startPoint x: 584, startPoint y: 217, endPoint x: 556, endPoint y: 342, distance: 128.0
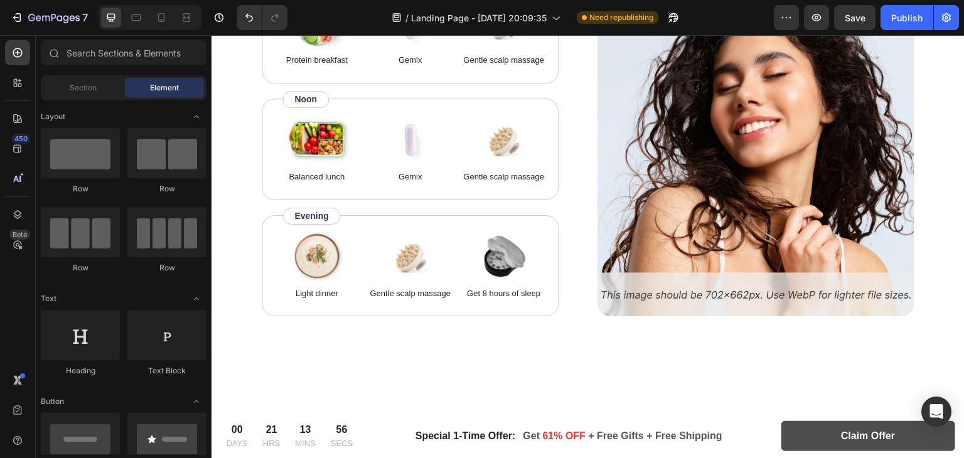
drag, startPoint x: 956, startPoint y: 331, endPoint x: 485, endPoint y: 39, distance: 554.2
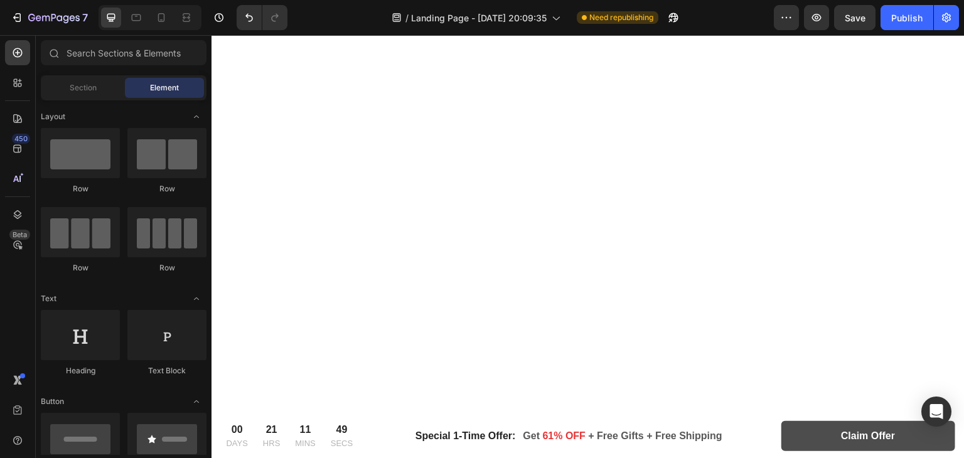
scroll to position [1134, 0]
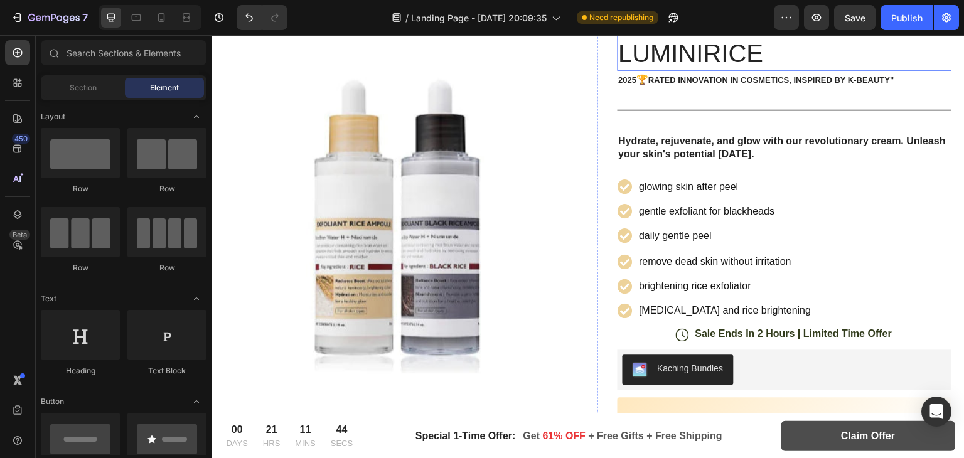
scroll to position [171, 0]
click at [707, 357] on button "Kaching Bundles" at bounding box center [677, 369] width 111 height 30
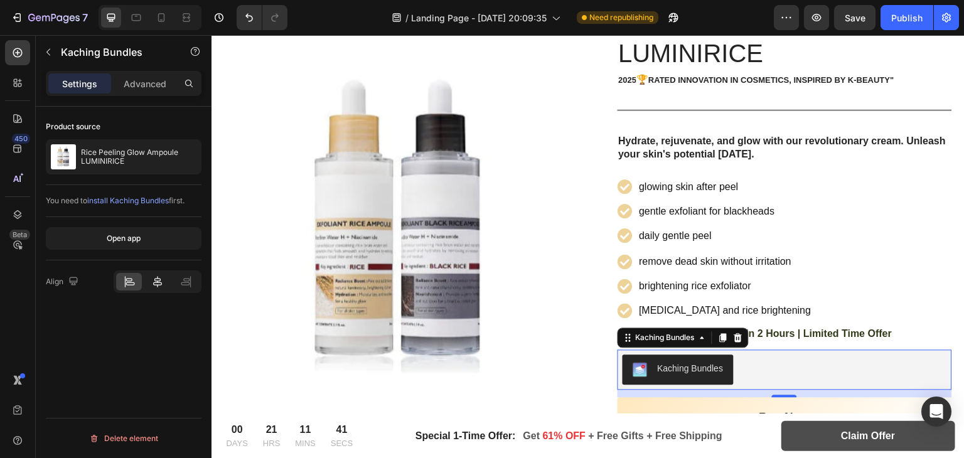
click at [159, 284] on icon at bounding box center [157, 281] width 13 height 13
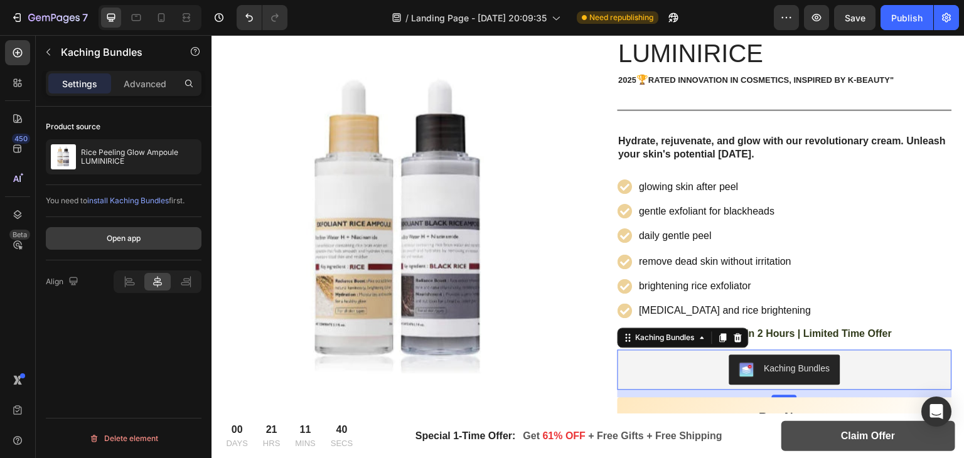
click at [113, 242] on div "Open app" at bounding box center [124, 238] width 34 height 11
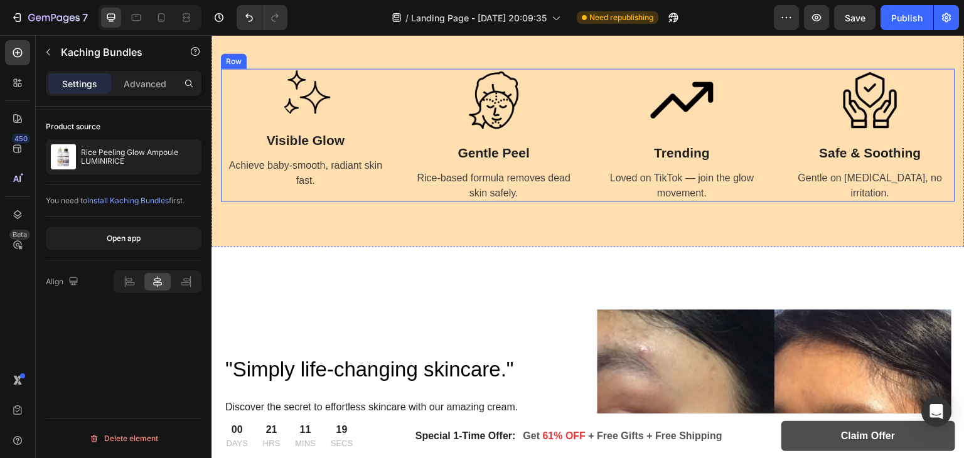
scroll to position [966, 0]
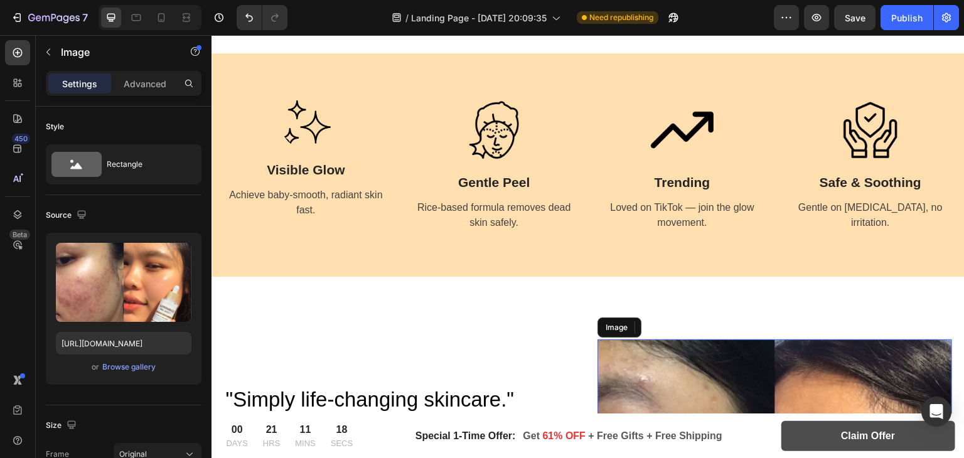
scroll to position [1197, 0]
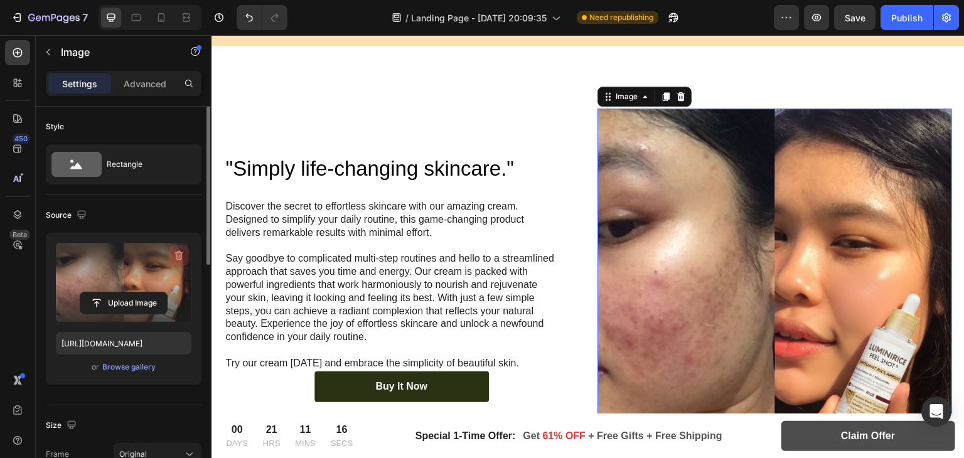
click at [169, 254] on button "button" at bounding box center [179, 255] width 20 height 20
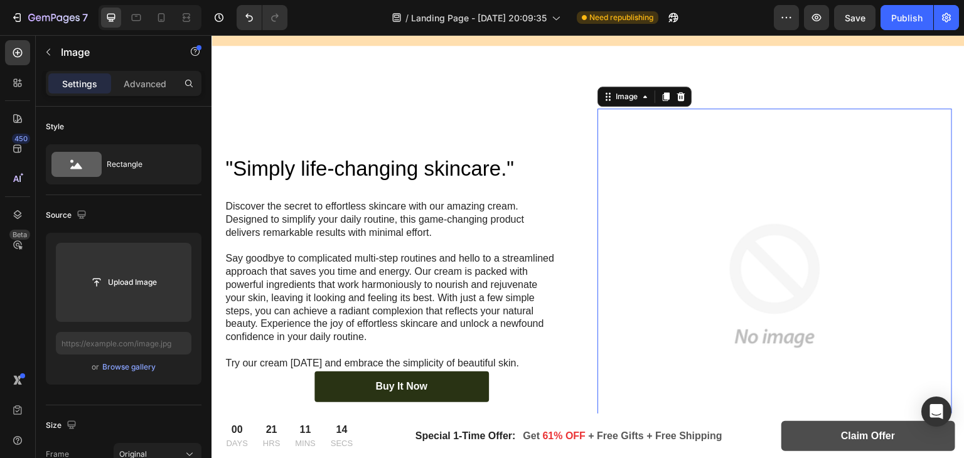
scroll to position [1442, 0]
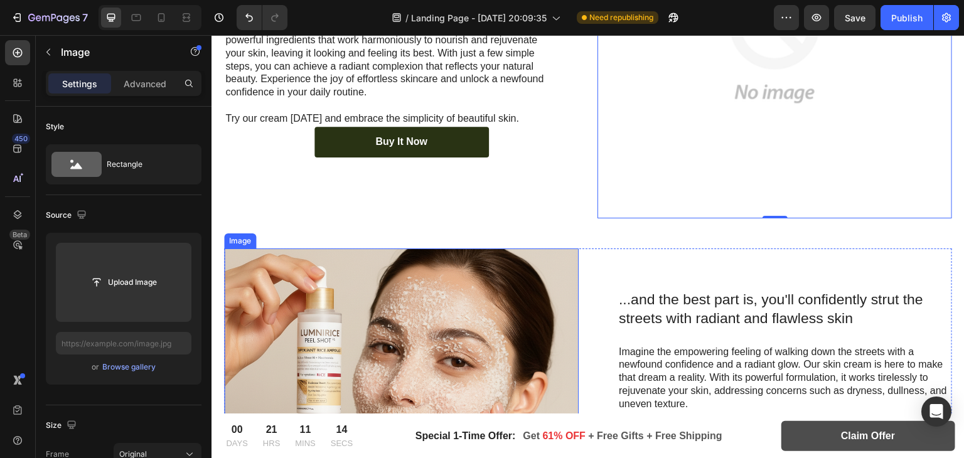
click at [428, 267] on img at bounding box center [401, 425] width 354 height 354
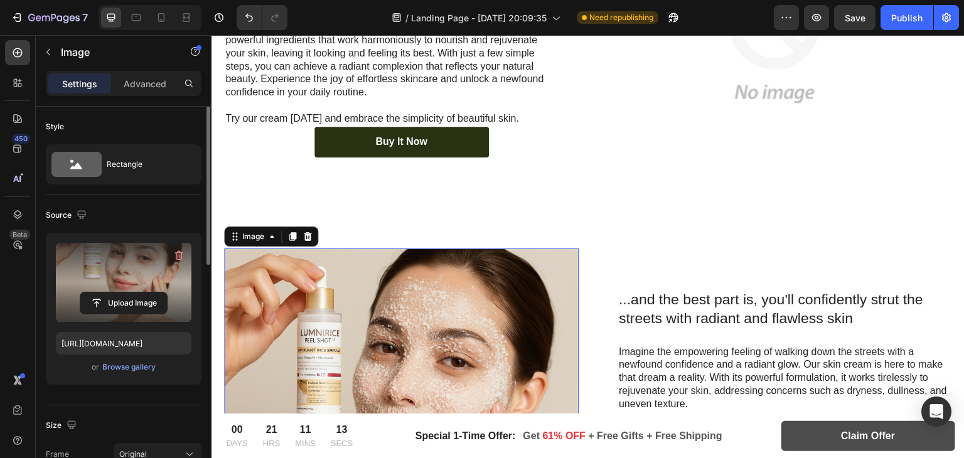
click at [166, 253] on label at bounding box center [124, 282] width 136 height 79
click at [166, 292] on input "file" at bounding box center [123, 302] width 87 height 21
click at [174, 255] on icon "button" at bounding box center [179, 255] width 13 height 13
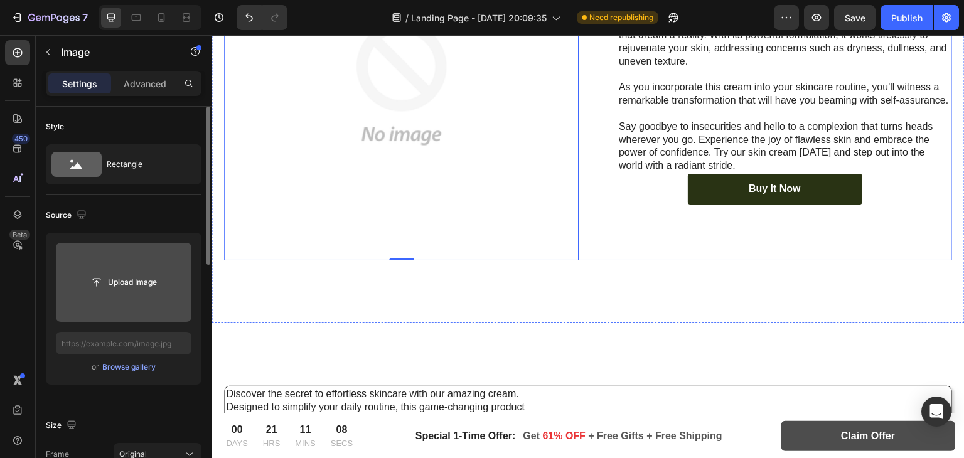
scroll to position [2000, 0]
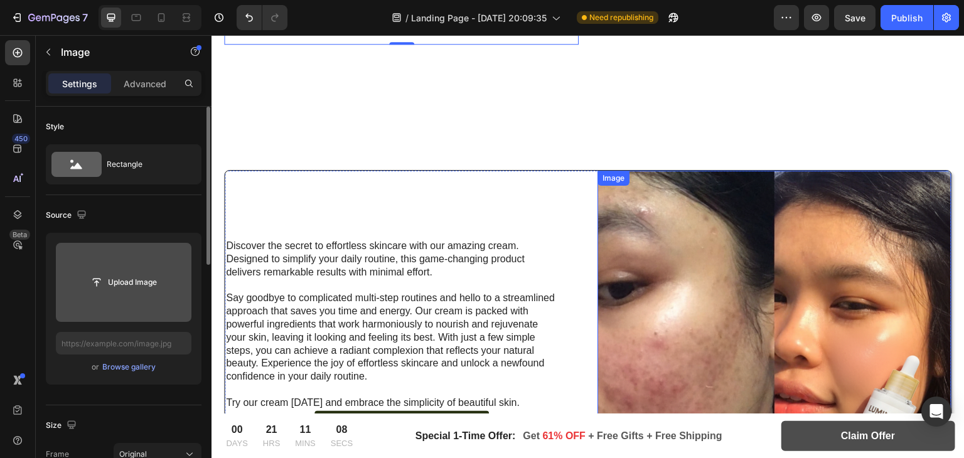
click at [715, 263] on img at bounding box center [774, 348] width 354 height 354
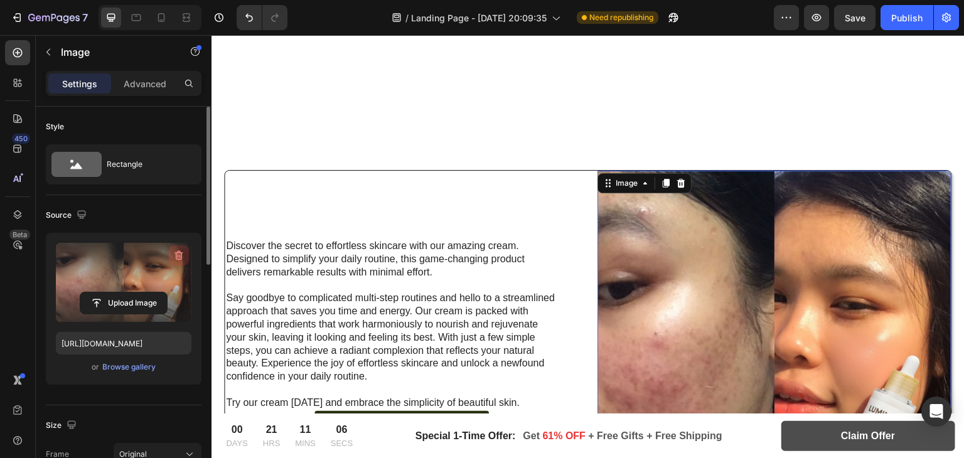
click at [181, 247] on button "button" at bounding box center [179, 255] width 20 height 20
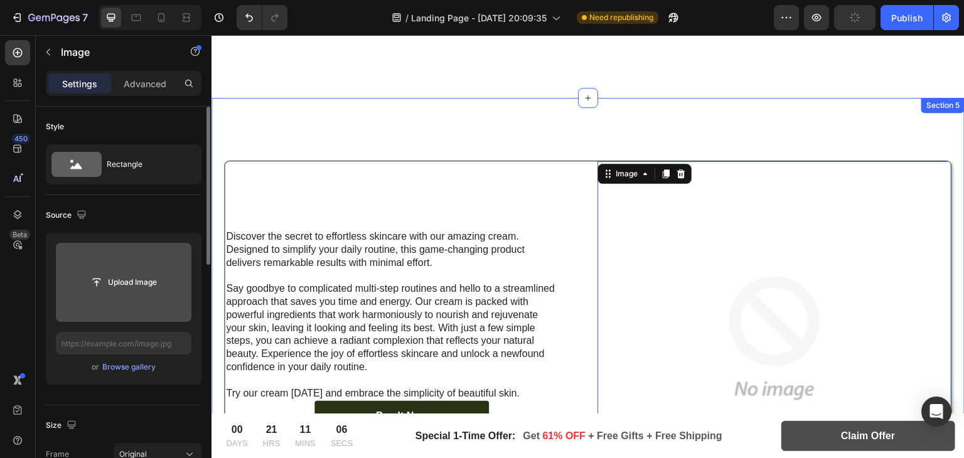
scroll to position [2278, 0]
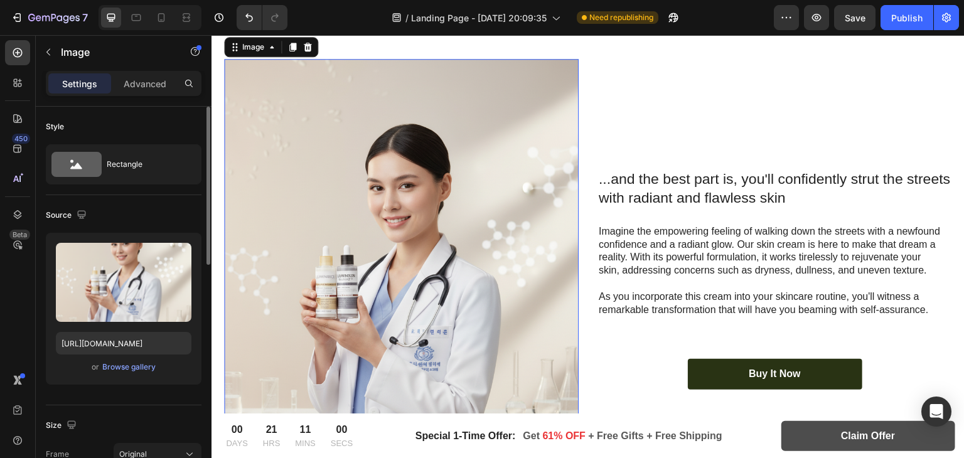
scroll to position [2467, 0]
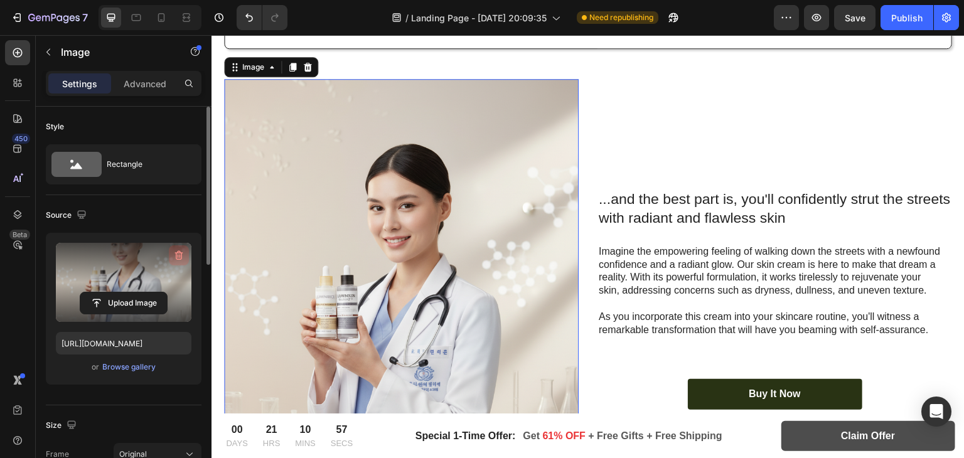
drag, startPoint x: 173, startPoint y: 253, endPoint x: 292, endPoint y: 245, distance: 119.5
click at [173, 253] on icon "button" at bounding box center [179, 255] width 13 height 13
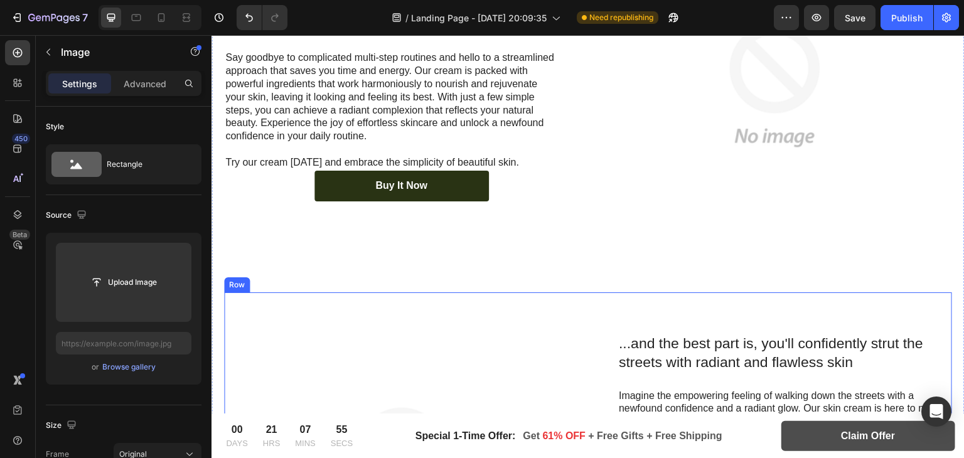
scroll to position [1206, 0]
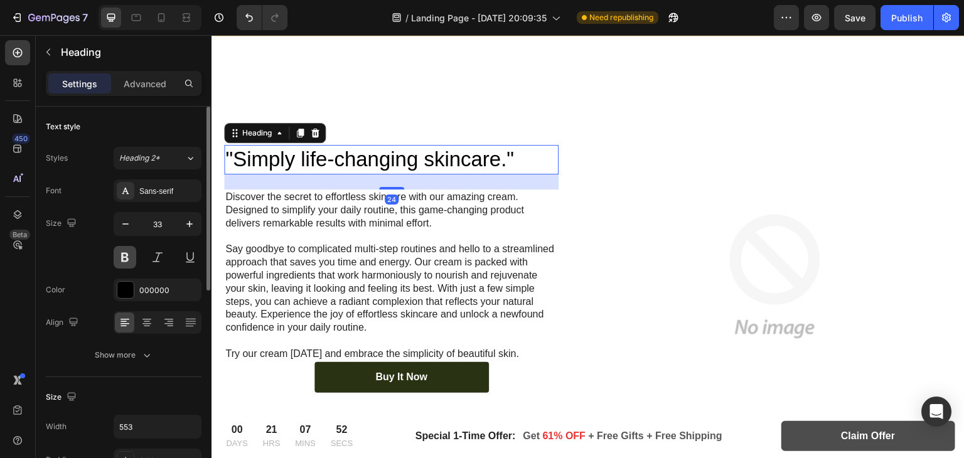
click at [118, 253] on button at bounding box center [125, 257] width 23 height 23
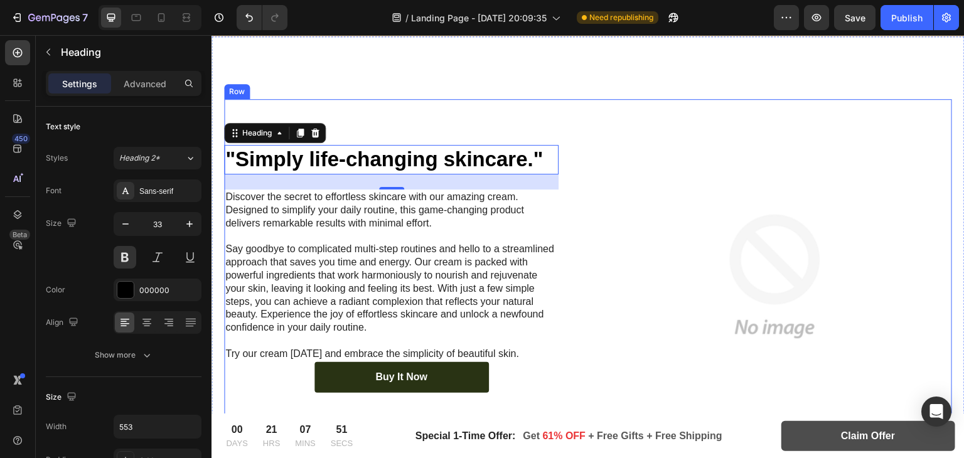
click at [373, 124] on div ""Simply life-changing skincare." Heading 24 Discover the secret to effortless s…" at bounding box center [401, 276] width 354 height 354
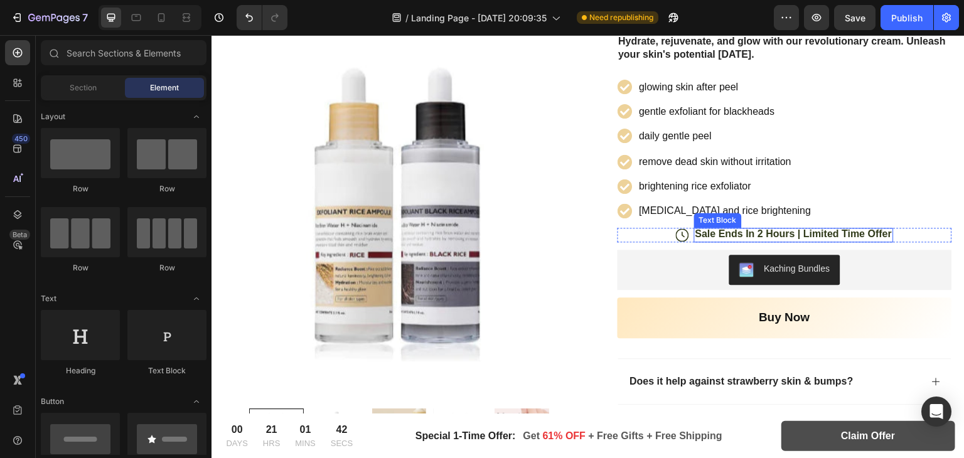
scroll to position [0, 0]
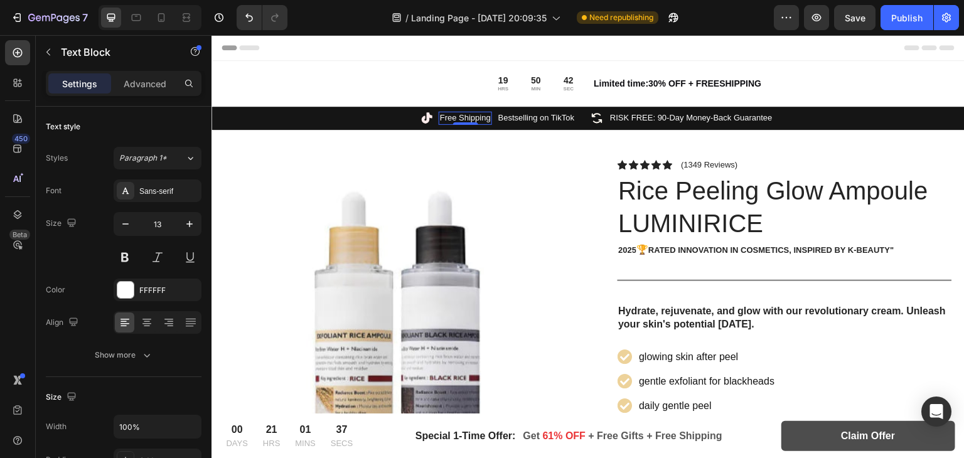
click at [465, 118] on p "Free Shipping" at bounding box center [465, 118] width 51 height 11
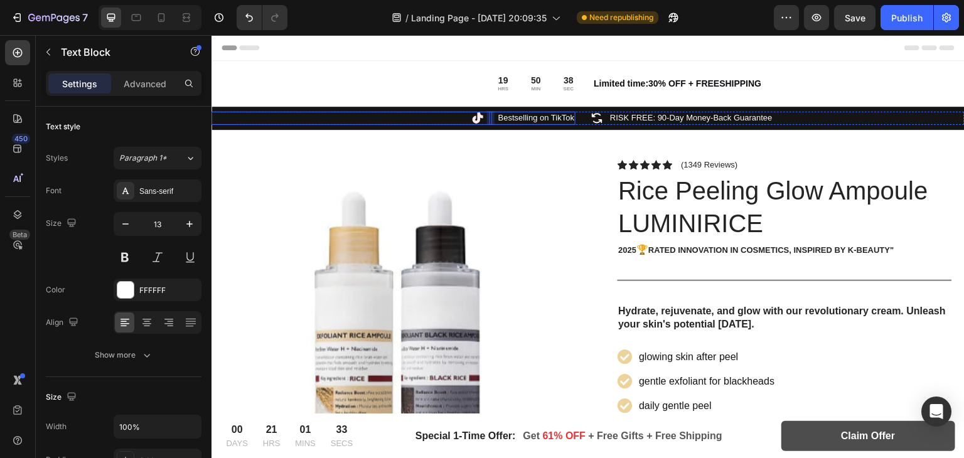
click at [445, 122] on div "Icon Text Block 0 Bestselling on TikTok Text Block Row" at bounding box center [393, 118] width 364 height 13
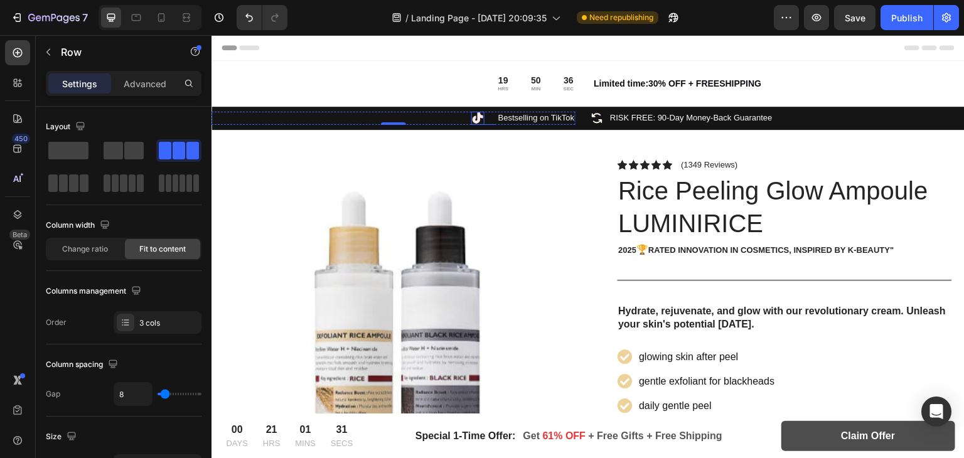
click at [477, 117] on icon at bounding box center [477, 118] width 13 height 13
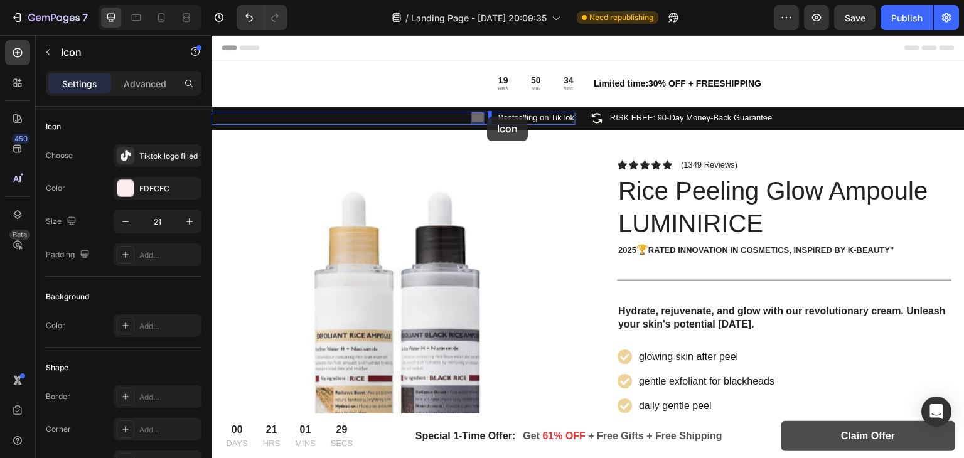
drag, startPoint x: 477, startPoint y: 117, endPoint x: 487, endPoint y: 117, distance: 10.1
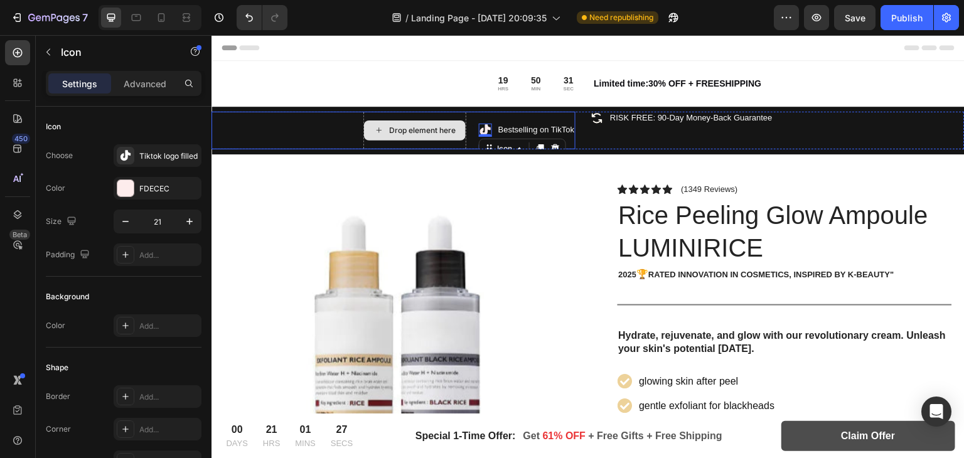
click at [404, 141] on div "Drop element here" at bounding box center [414, 131] width 103 height 38
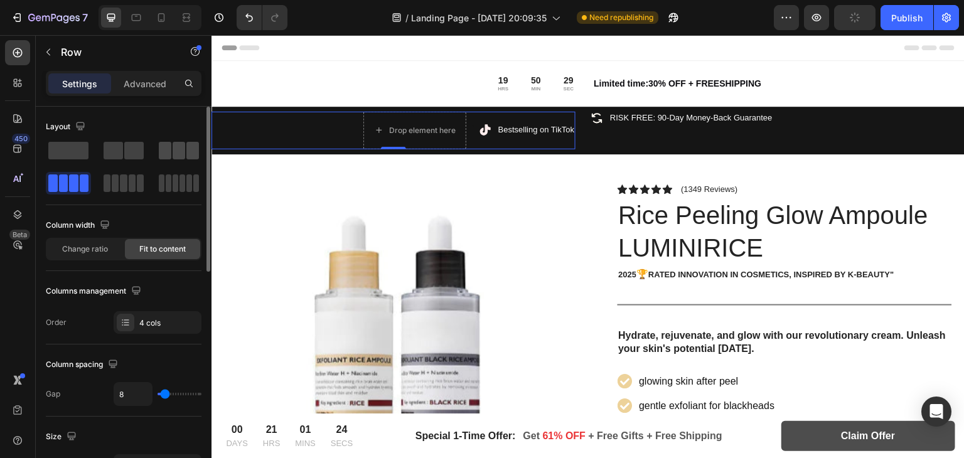
click at [173, 144] on span at bounding box center [179, 151] width 13 height 18
click at [137, 147] on span at bounding box center [133, 151] width 19 height 18
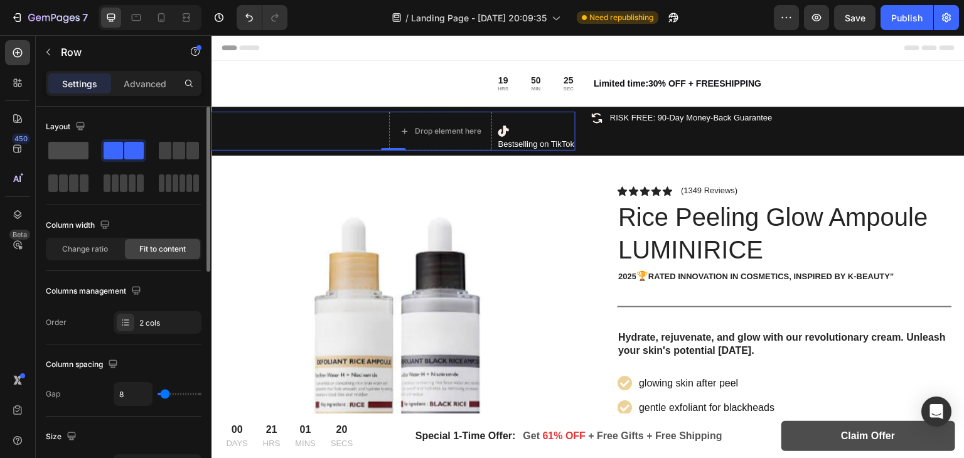
click at [57, 151] on span at bounding box center [68, 151] width 40 height 18
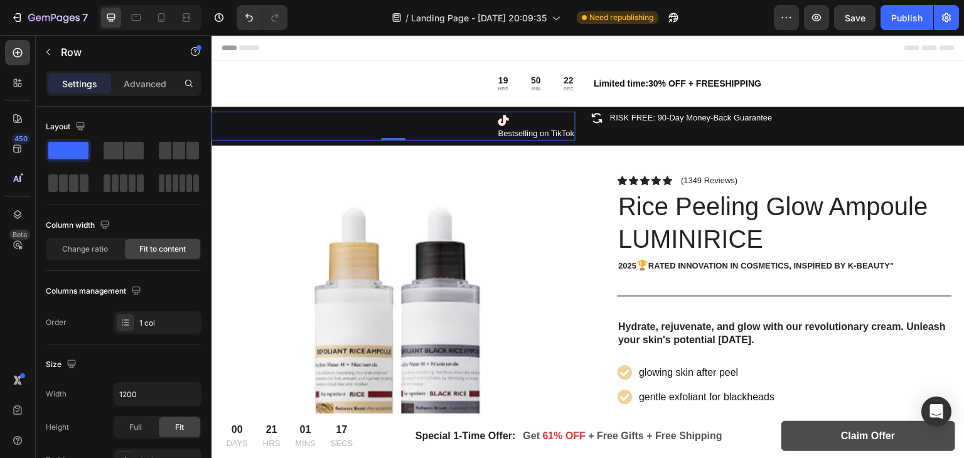
click at [415, 128] on div "Text Block Icon Bestselling on TikTok Text Block Row 0" at bounding box center [393, 126] width 364 height 29
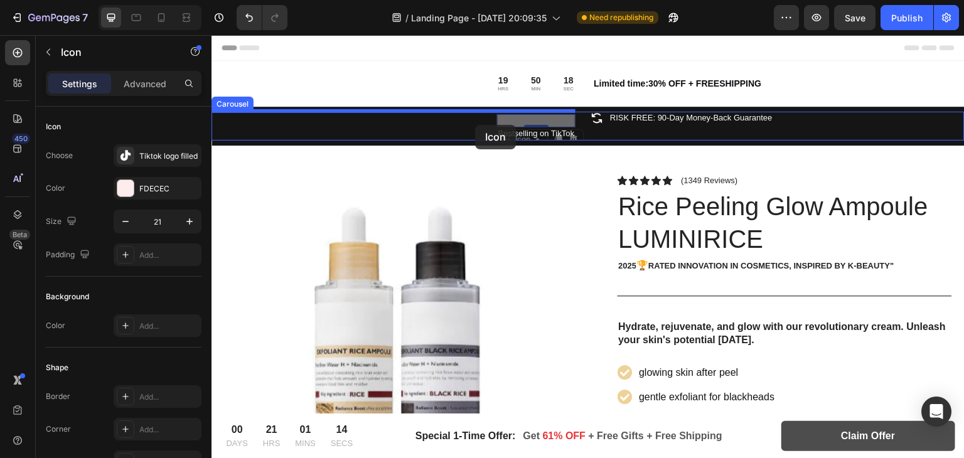
drag, startPoint x: 503, startPoint y: 120, endPoint x: 475, endPoint y: 125, distance: 28.0
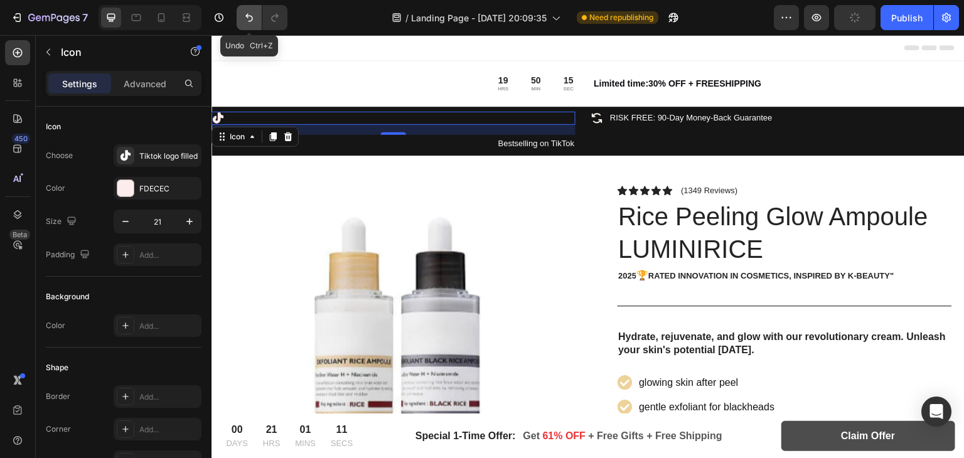
click at [243, 19] on icon "Undo/Redo" at bounding box center [249, 17] width 13 height 13
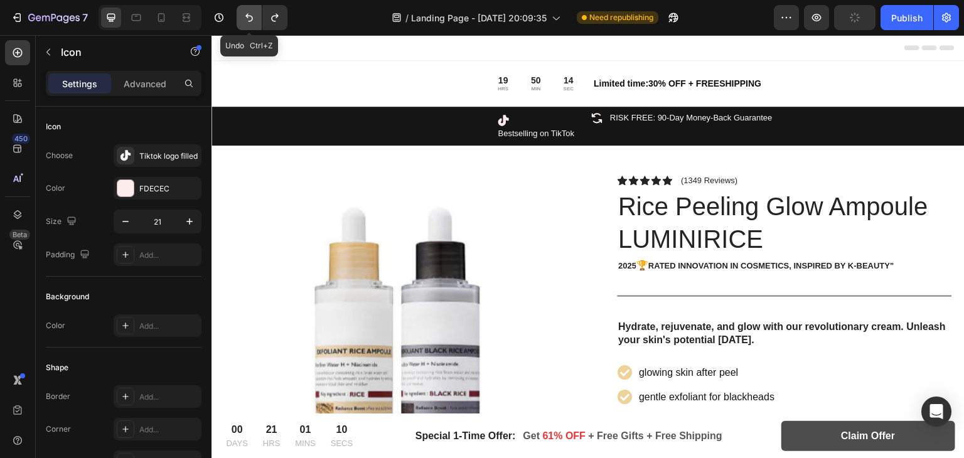
click at [243, 19] on icon "Undo/Redo" at bounding box center [249, 17] width 13 height 13
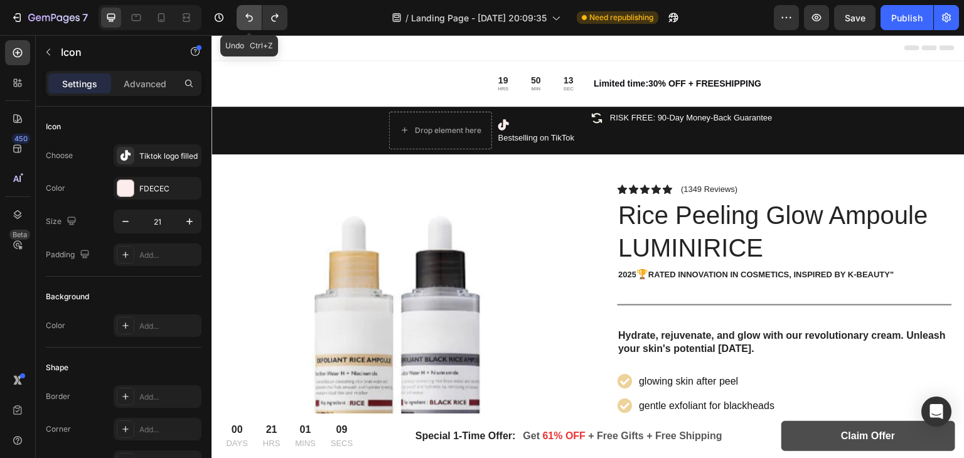
click at [243, 19] on icon "Undo/Redo" at bounding box center [249, 17] width 13 height 13
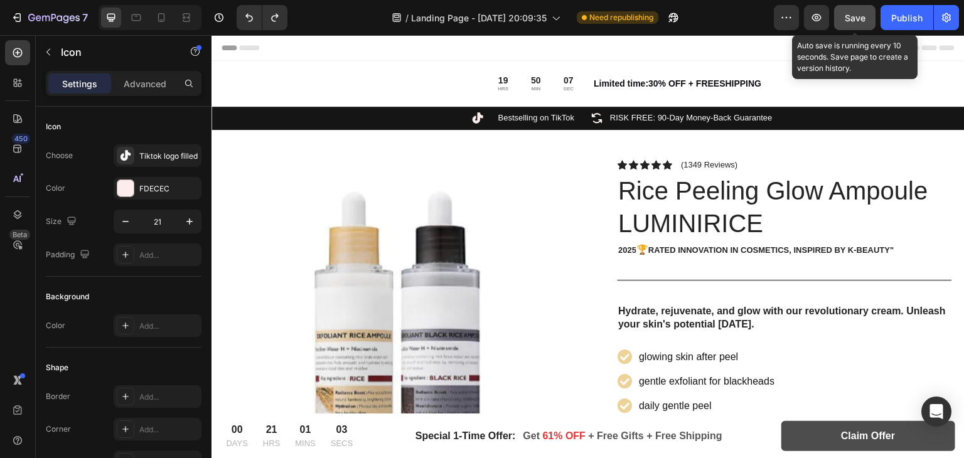
click at [853, 16] on span "Save" at bounding box center [854, 18] width 21 height 11
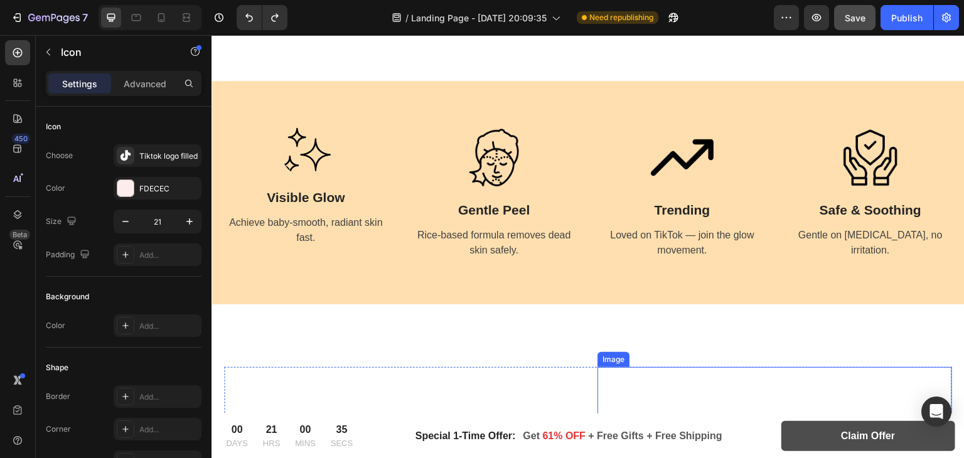
scroll to position [1131, 0]
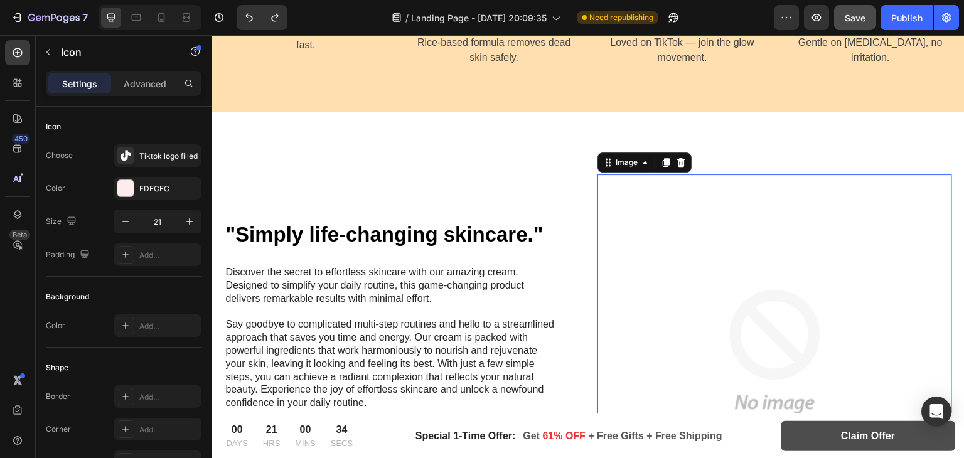
click at [633, 225] on img at bounding box center [774, 351] width 354 height 354
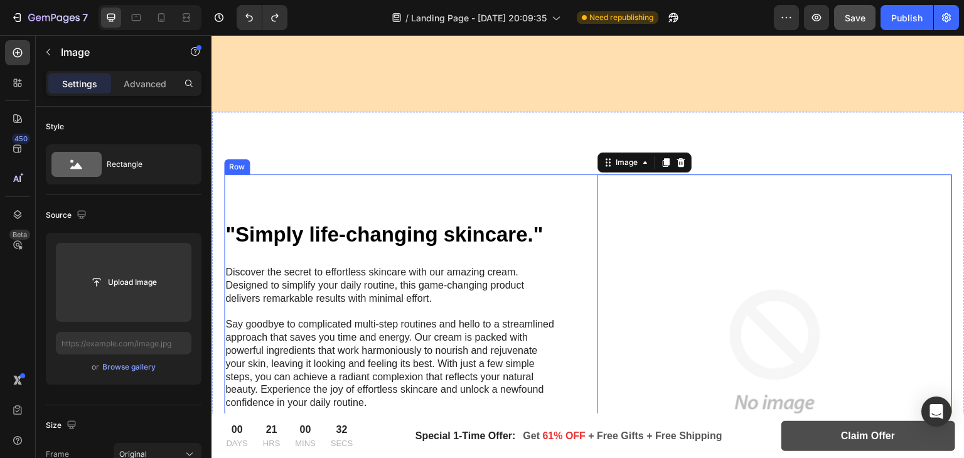
scroll to position [1269, 0]
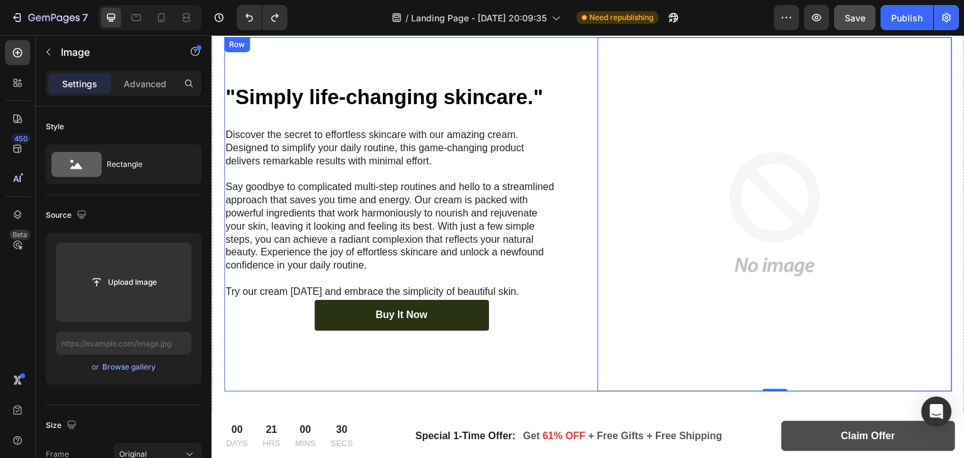
click at [540, 358] on div ""Simply life-changing skincare." Heading Discover the secret to effortless skin…" at bounding box center [401, 214] width 354 height 354
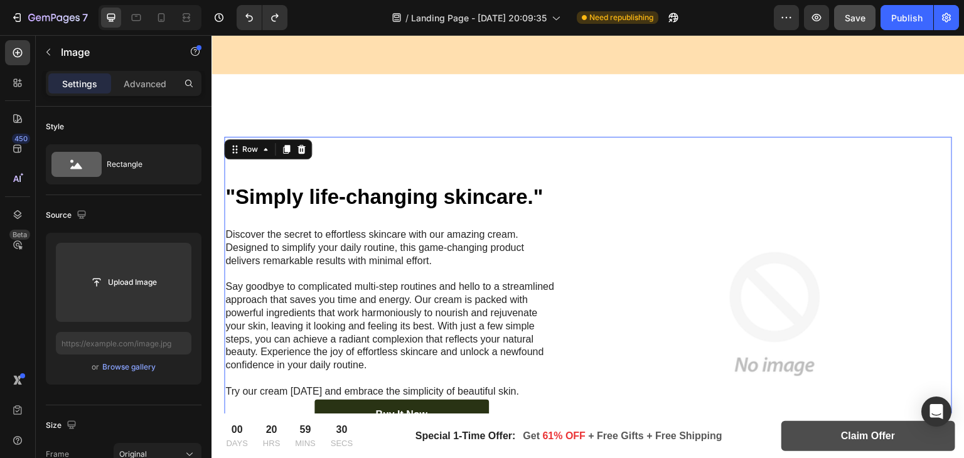
scroll to position [1199, 0]
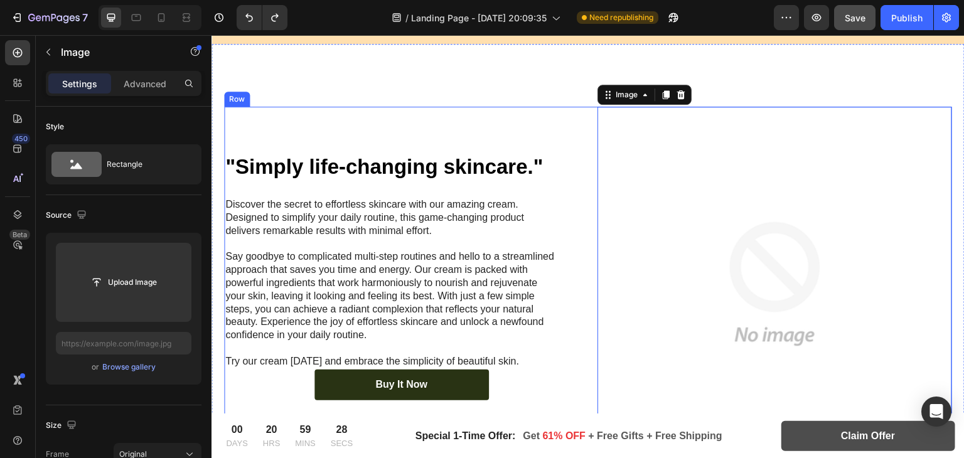
click at [524, 120] on div ""Simply life-changing skincare." Heading Discover the secret to effortless skin…" at bounding box center [401, 284] width 354 height 354
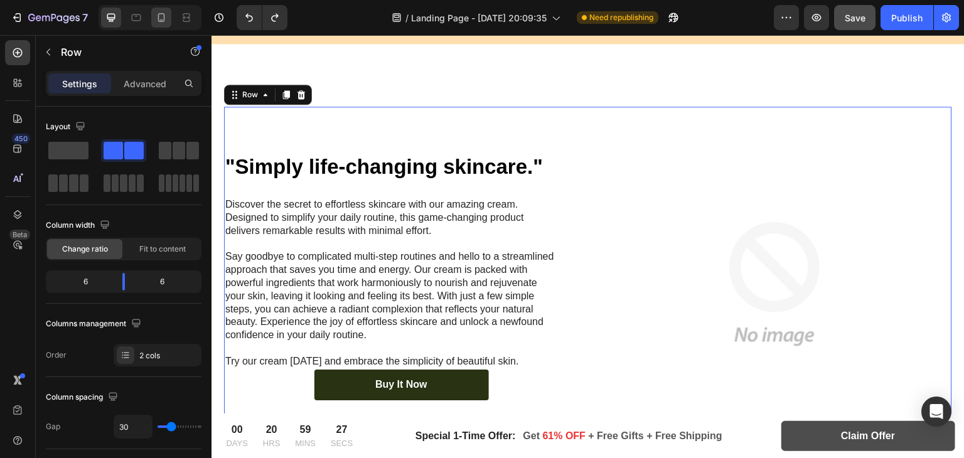
click at [166, 16] on icon at bounding box center [161, 17] width 13 height 13
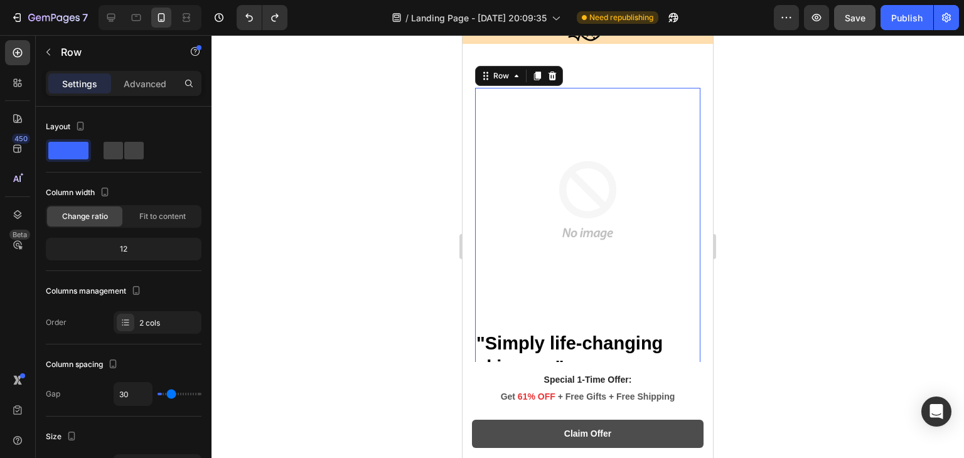
type input "0"
type input "100%"
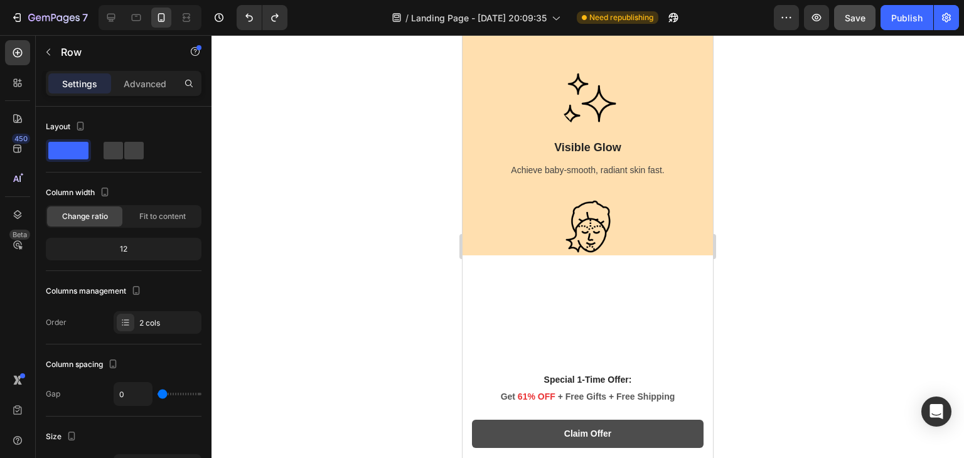
scroll to position [986, 0]
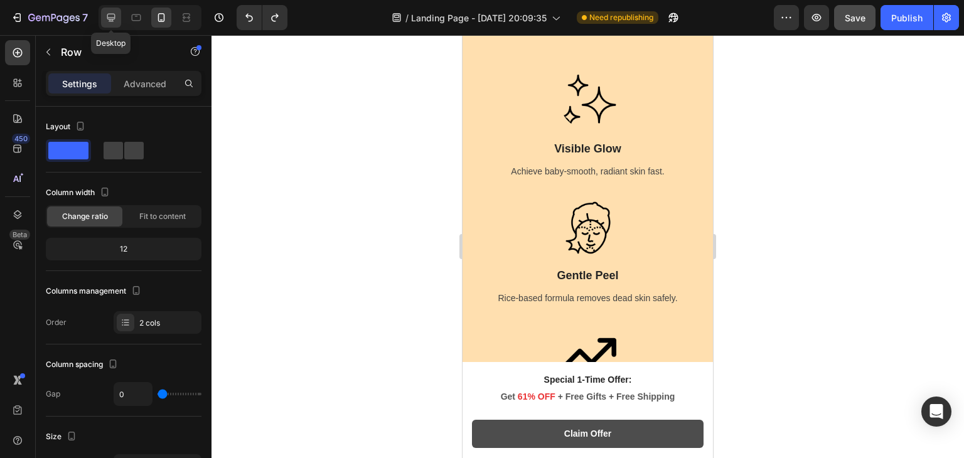
click at [104, 10] on div at bounding box center [111, 18] width 20 height 20
type input "30"
type input "1200"
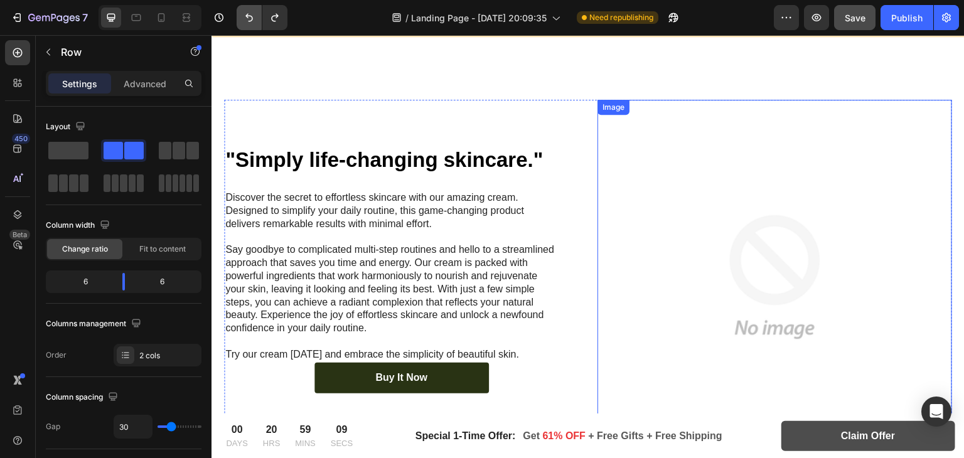
scroll to position [1243, 0]
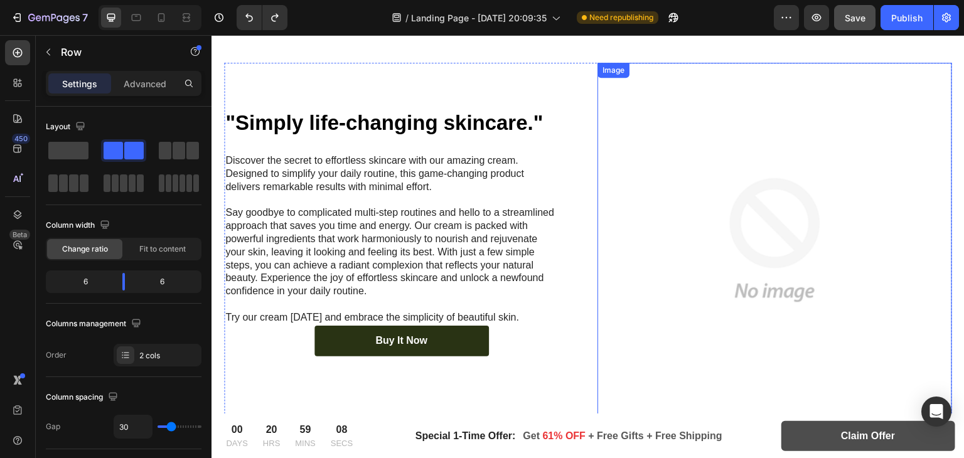
click at [702, 205] on img at bounding box center [774, 240] width 354 height 354
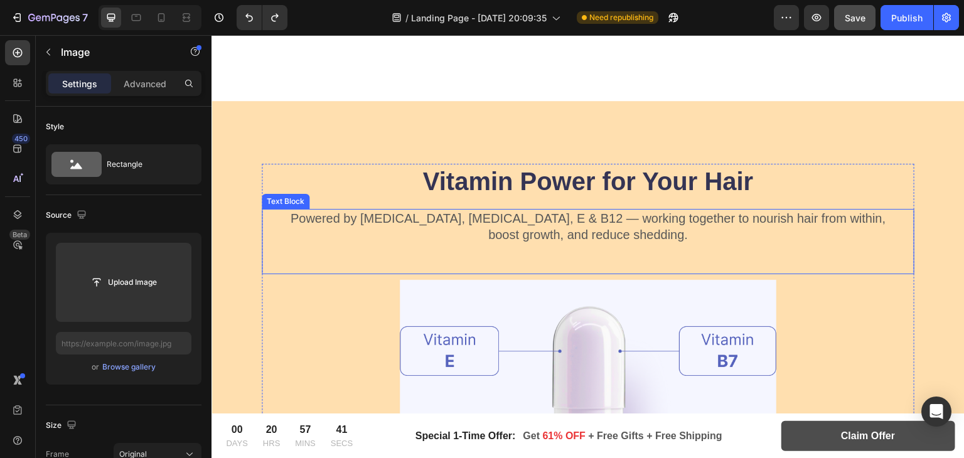
scroll to position [3521, 0]
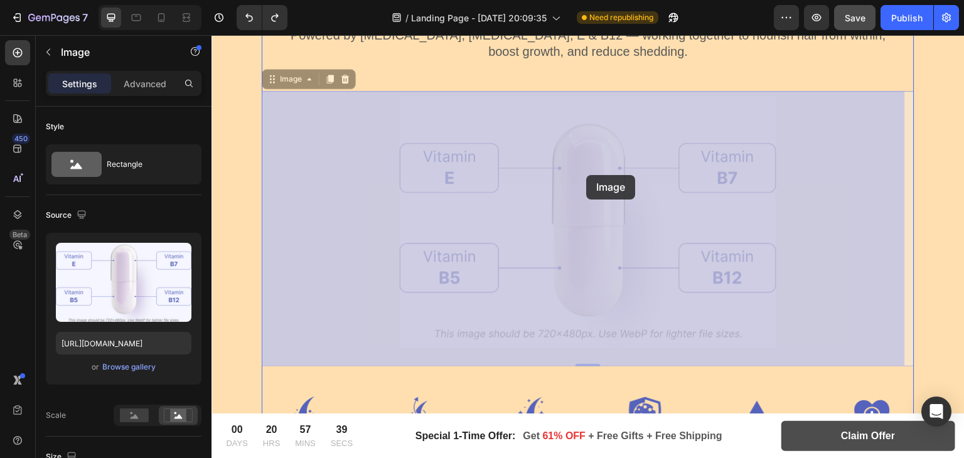
drag, startPoint x: 565, startPoint y: 186, endPoint x: 553, endPoint y: 219, distance: 34.7
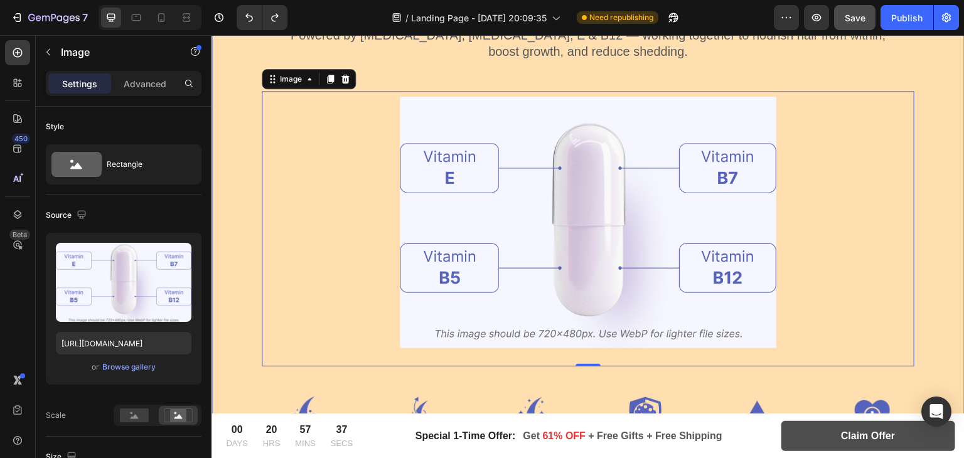
click at [933, 170] on div "Vitamin Power for Your Hair Heading Powered by Biotin, Vitamin B5, E & B12 — wo…" at bounding box center [587, 220] width 753 height 604
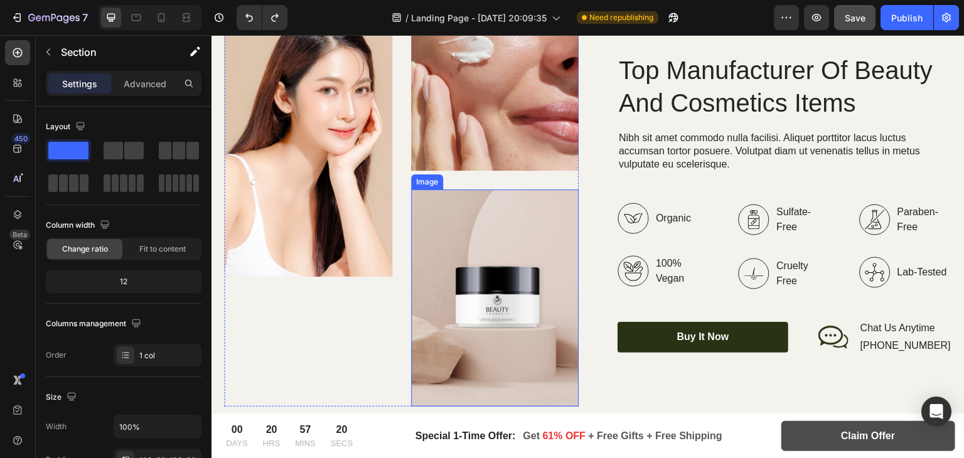
scroll to position [4106, 0]
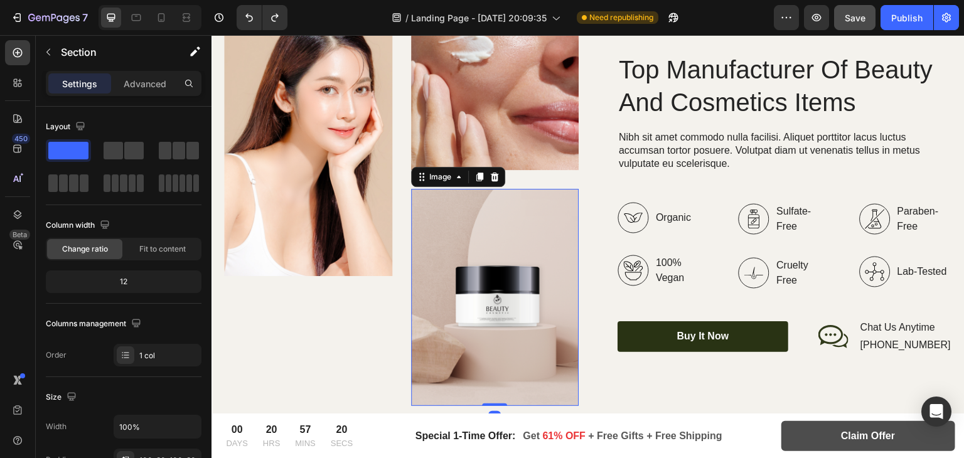
click at [478, 215] on img at bounding box center [495, 297] width 168 height 217
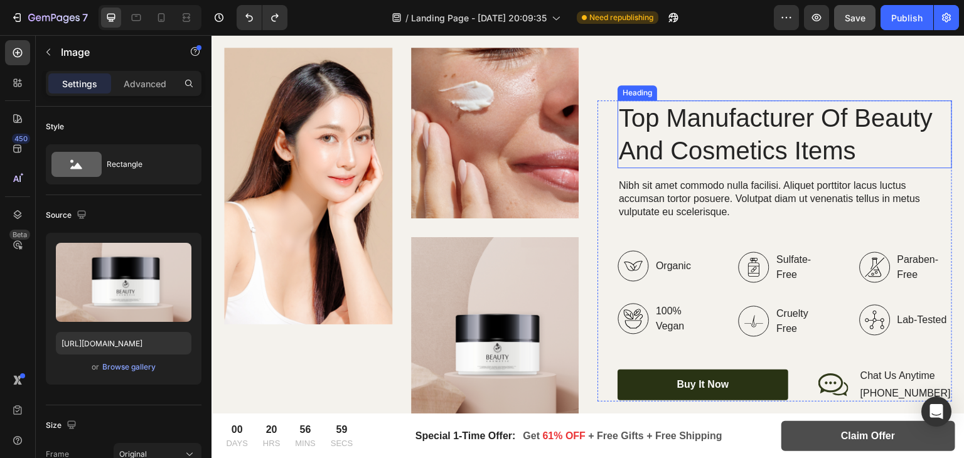
scroll to position [3865, 0]
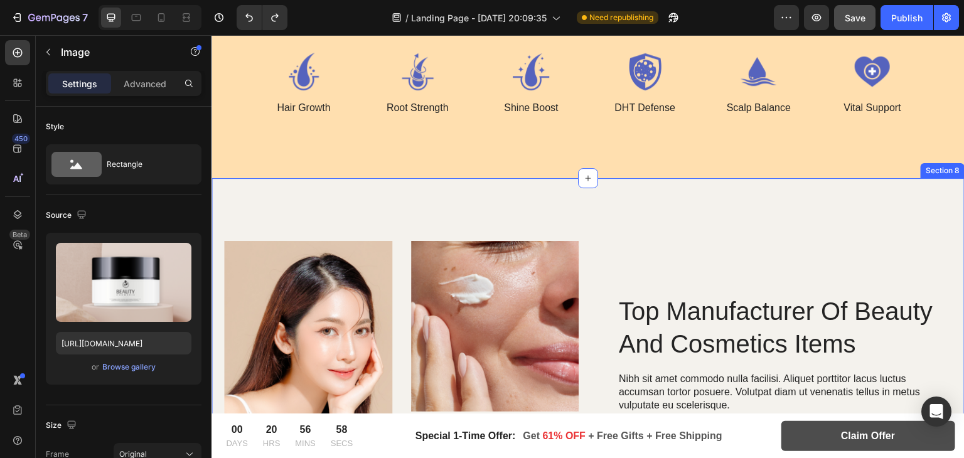
click at [817, 223] on div "Image Image Image Row Top Manufacturer Of Beauty And Cosmetics Items Heading Ni…" at bounding box center [587, 444] width 753 height 532
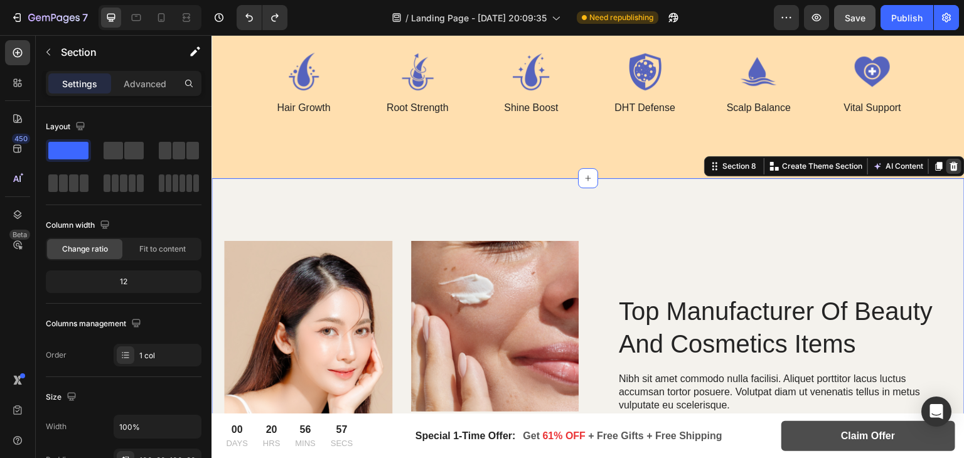
click at [946, 159] on div at bounding box center [953, 166] width 15 height 15
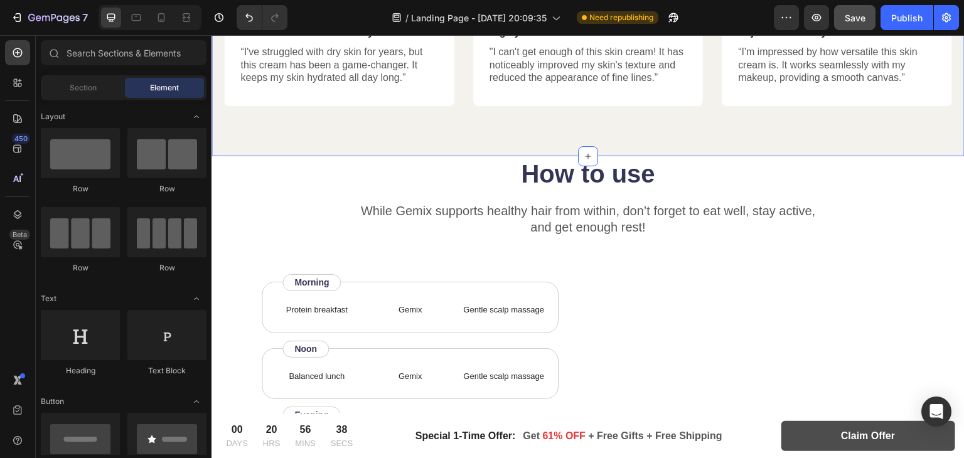
scroll to position [5413, 0]
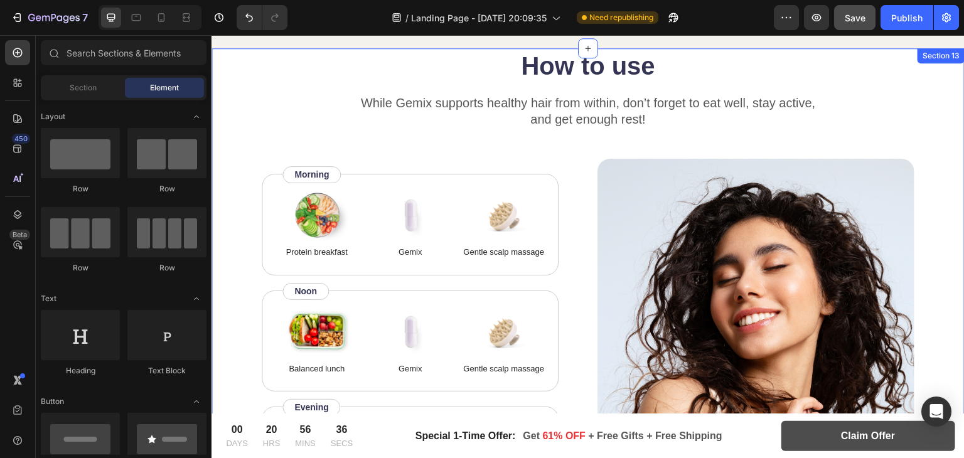
click at [924, 104] on div "How to use Heading While Gemix supports healthy hair from within, don’t forget …" at bounding box center [587, 309] width 753 height 523
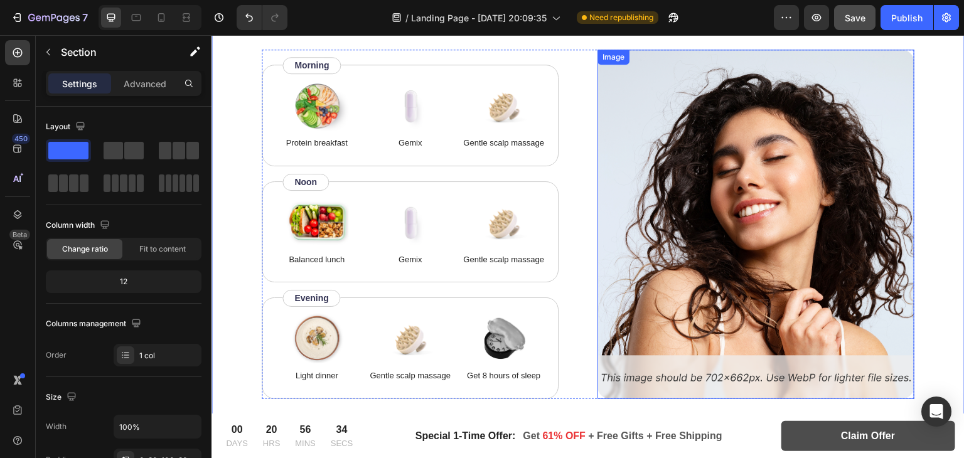
scroll to position [5570, 0]
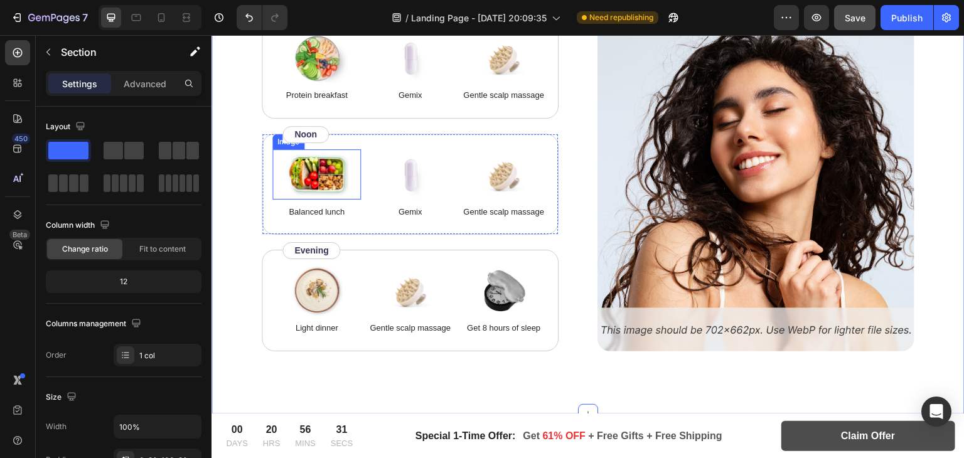
click at [322, 183] on img at bounding box center [316, 174] width 63 height 50
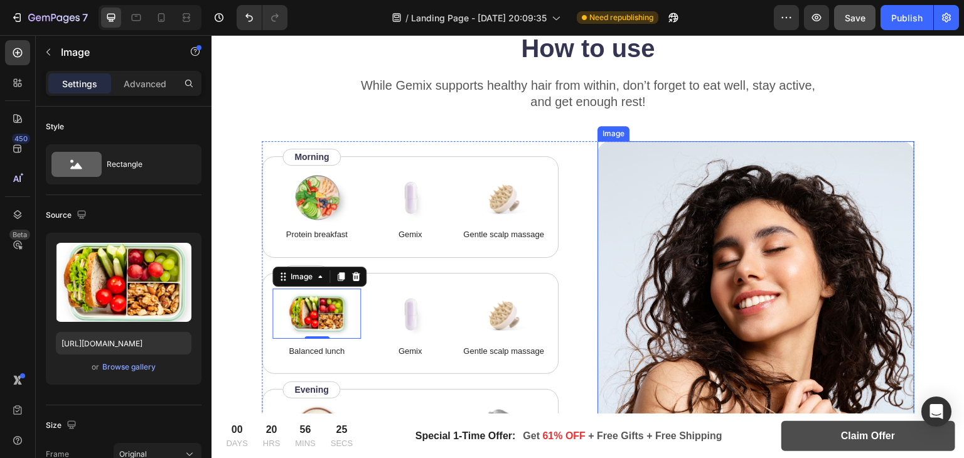
scroll to position [5576, 0]
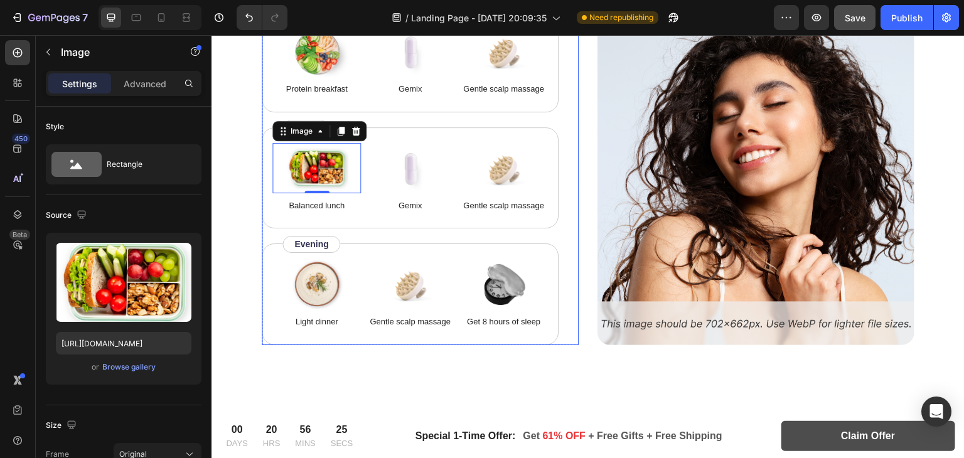
click at [545, 203] on div "Image 0 Balanced lunch Text Block Image Gemix Text Block Image Gentle scalp mas…" at bounding box center [410, 178] width 297 height 102
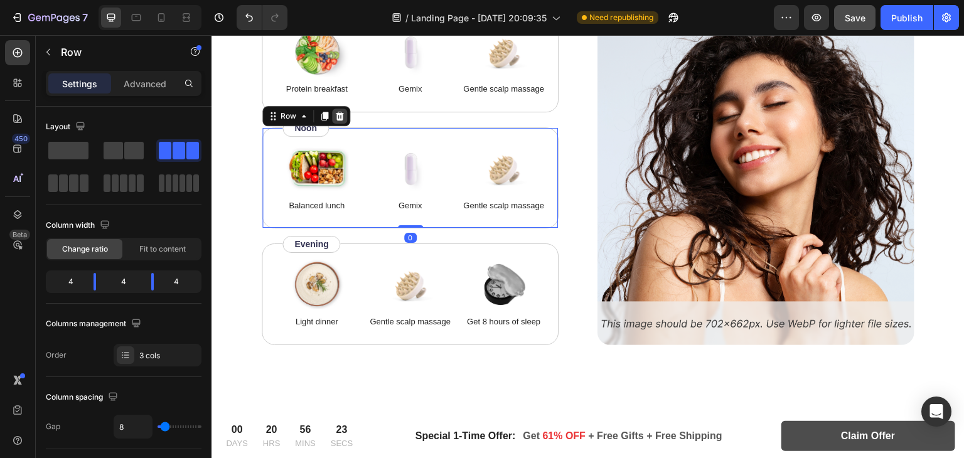
click at [338, 112] on icon at bounding box center [340, 116] width 8 height 9
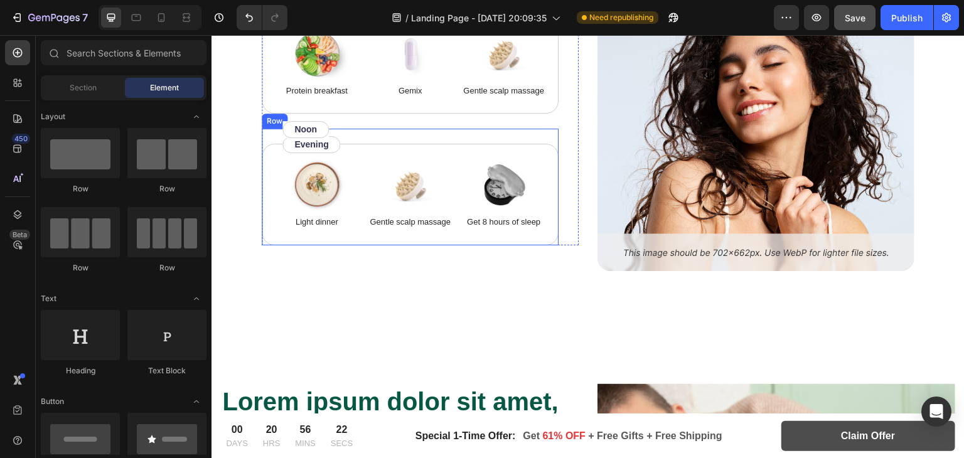
scroll to position [5580, 0]
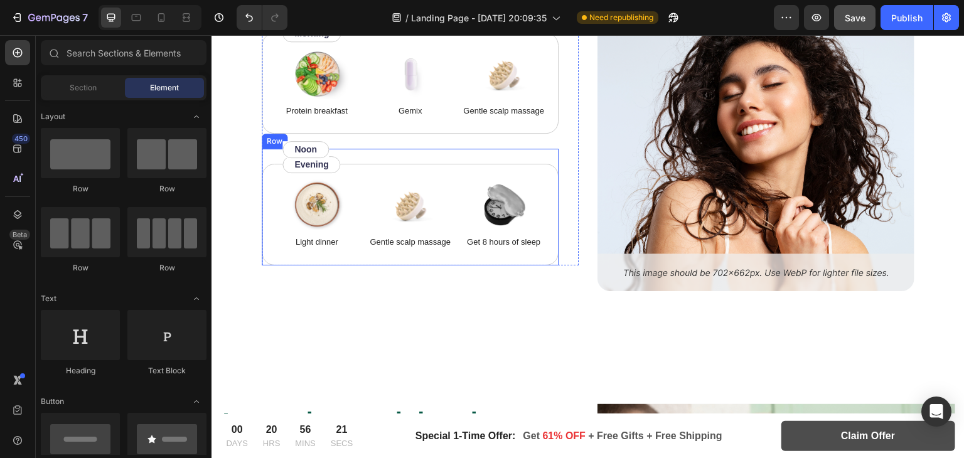
click at [430, 153] on div "Image Light dinner Text Block Image Gentle scalp massage Text Block Image Get 8…" at bounding box center [410, 207] width 297 height 117
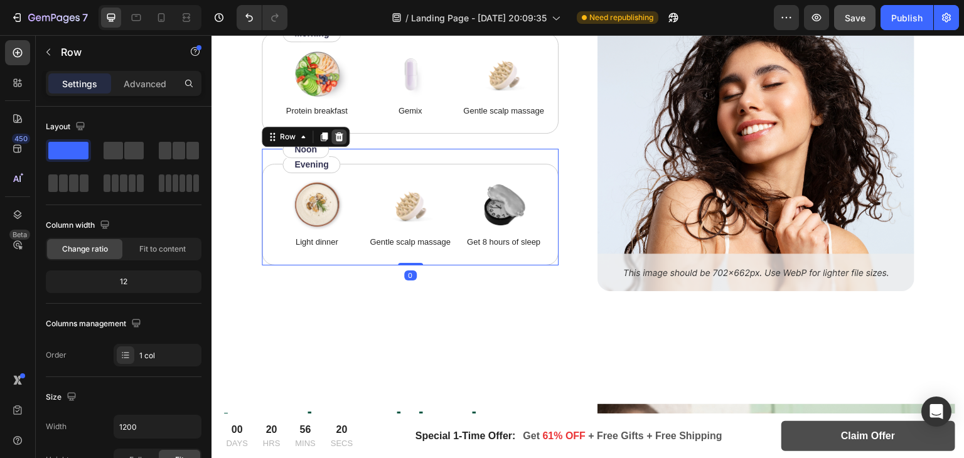
click at [339, 132] on icon at bounding box center [339, 136] width 8 height 9
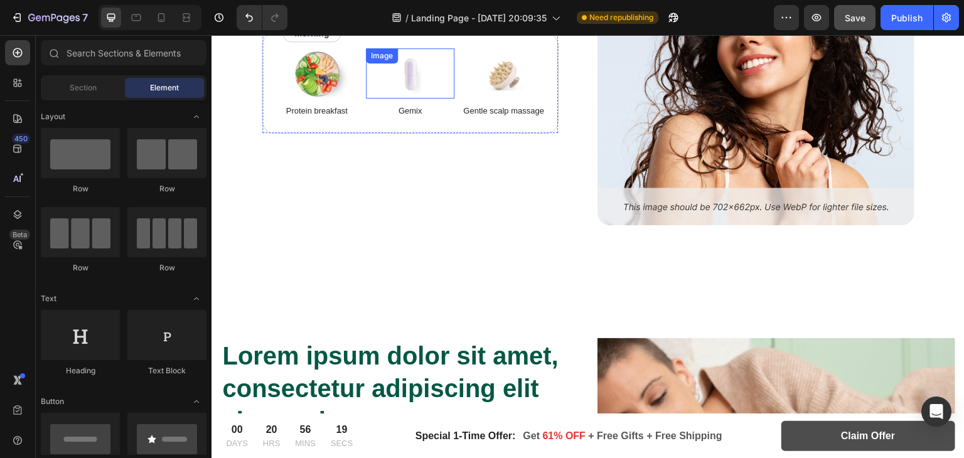
scroll to position [5568, 0]
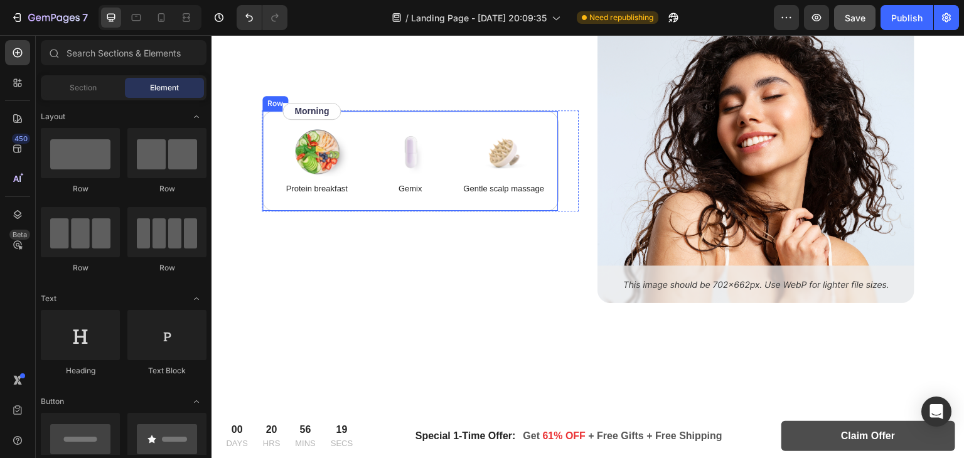
click at [441, 119] on div "Image Protein breakfast Text Block Image Gemix Text Block Image Gentle scalp ma…" at bounding box center [410, 161] width 297 height 102
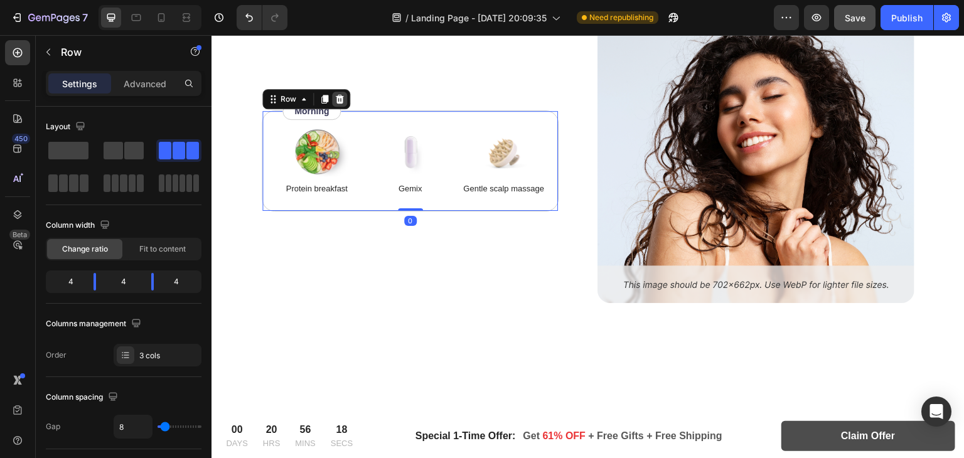
click at [341, 100] on icon at bounding box center [340, 98] width 8 height 9
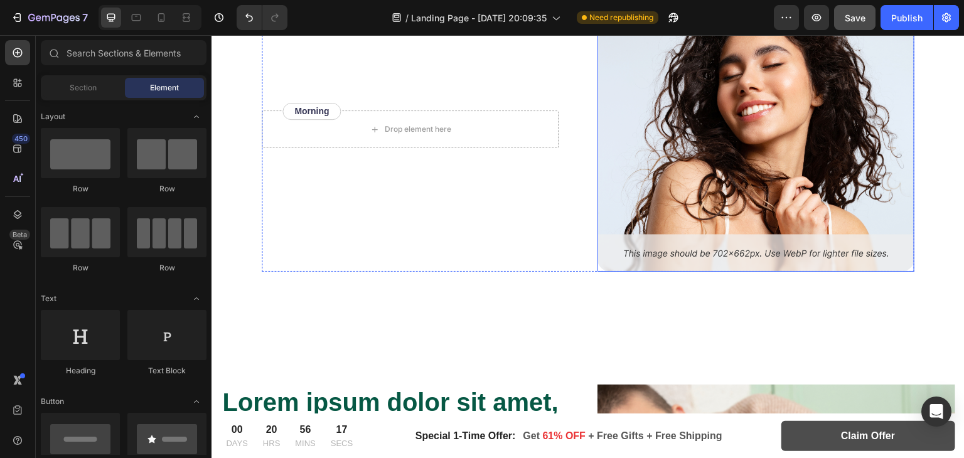
scroll to position [5488, 0]
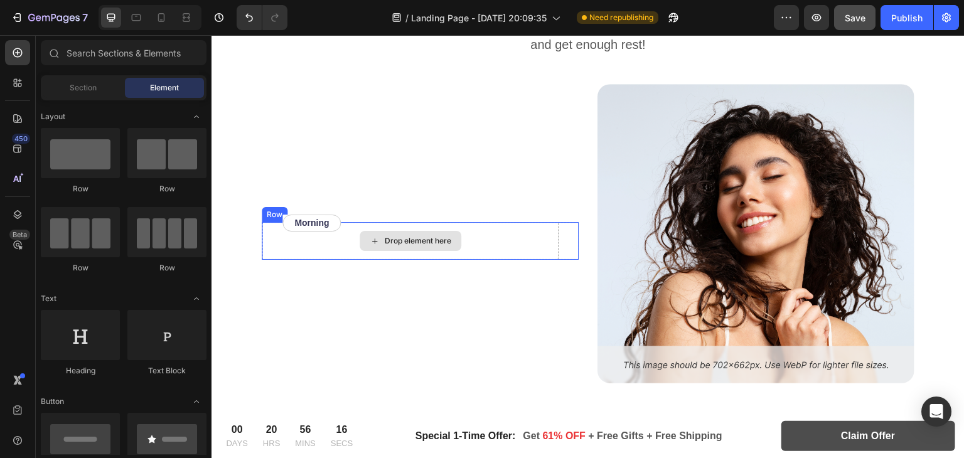
click at [452, 222] on div "Drop element here" at bounding box center [410, 241] width 297 height 38
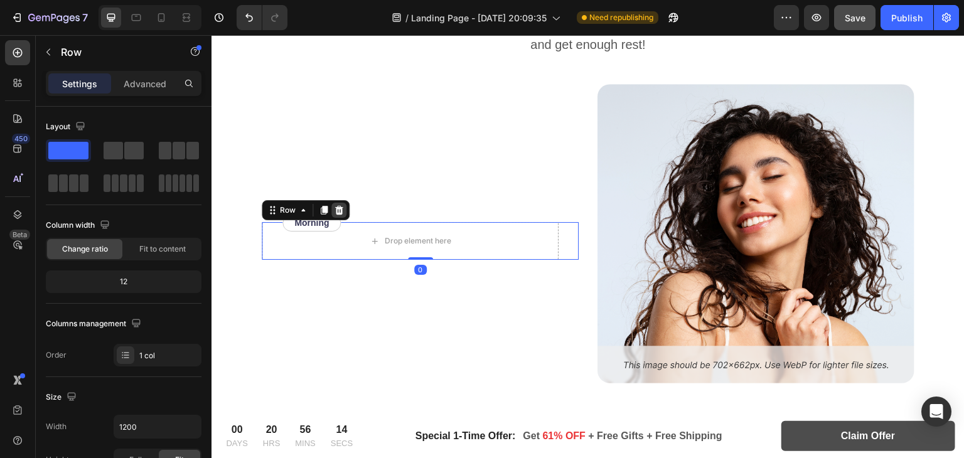
click at [339, 206] on icon at bounding box center [339, 210] width 8 height 9
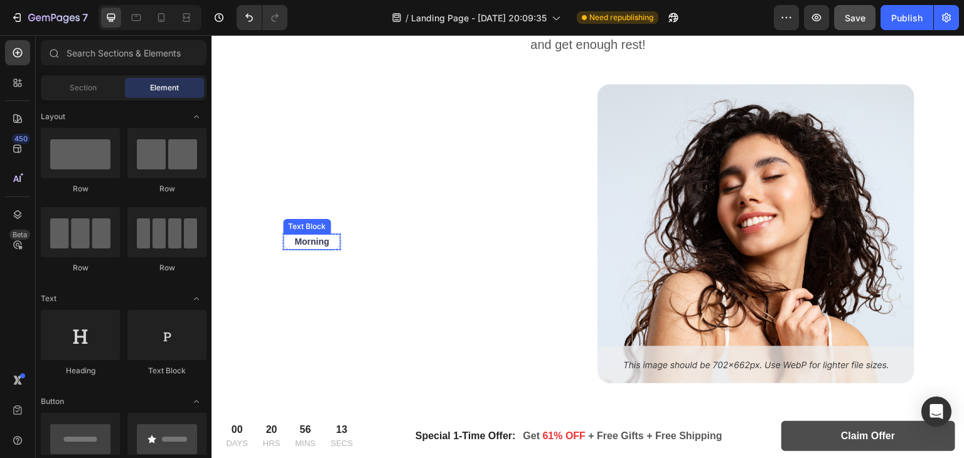
click at [324, 235] on p "Morning" at bounding box center [311, 241] width 35 height 13
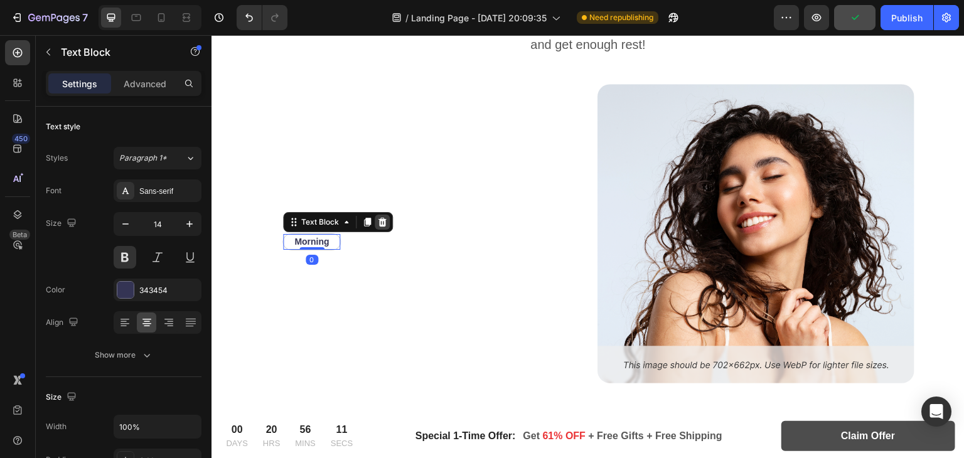
click at [384, 220] on icon at bounding box center [382, 222] width 8 height 9
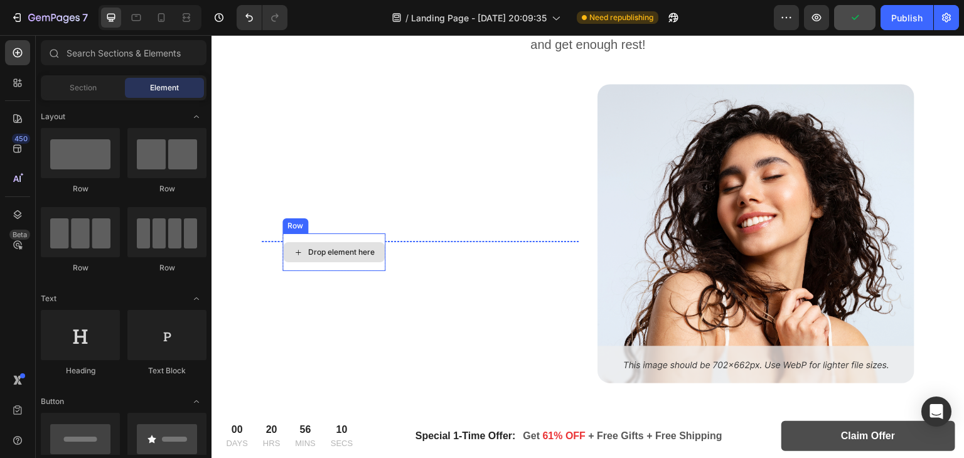
click at [364, 237] on div "Drop element here" at bounding box center [333, 252] width 103 height 38
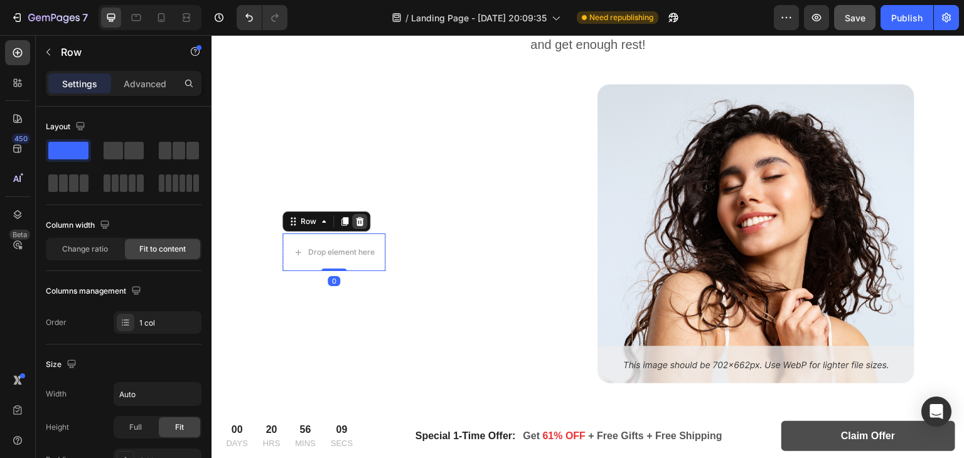
click at [359, 221] on icon at bounding box center [360, 221] width 8 height 9
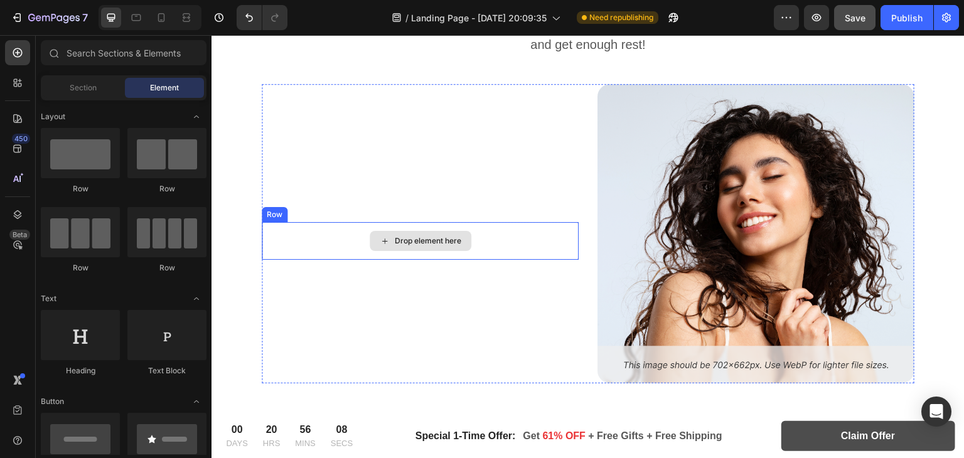
click at [511, 237] on div "Drop element here" at bounding box center [420, 241] width 317 height 38
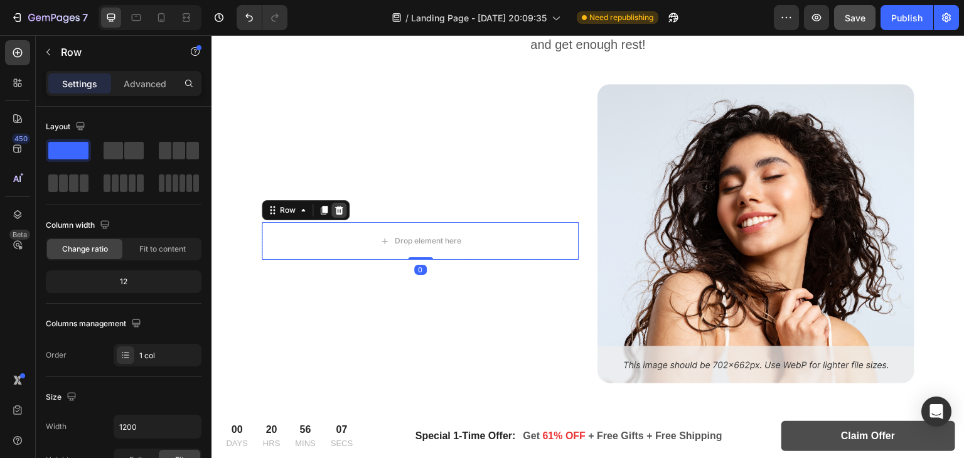
click at [336, 210] on icon at bounding box center [339, 210] width 8 height 9
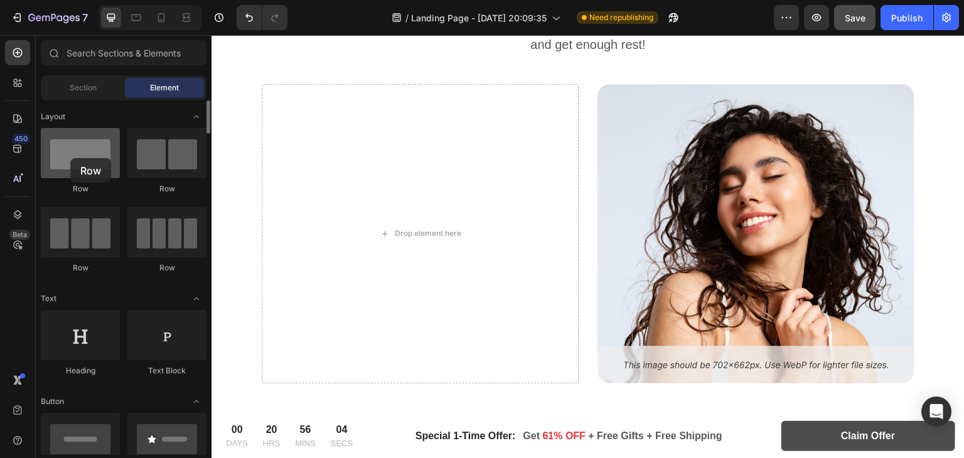
click at [70, 158] on div at bounding box center [80, 153] width 79 height 50
click at [105, 164] on div at bounding box center [80, 153] width 79 height 50
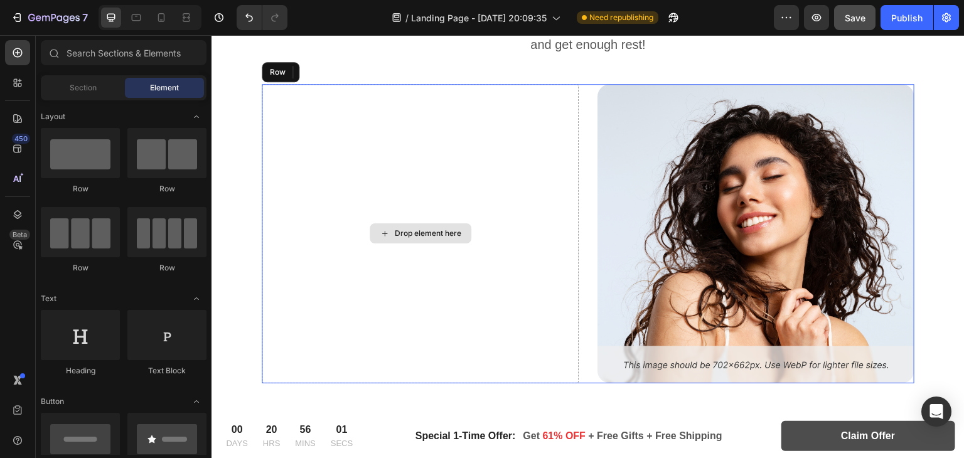
click at [573, 196] on div "Drop element here" at bounding box center [420, 233] width 317 height 299
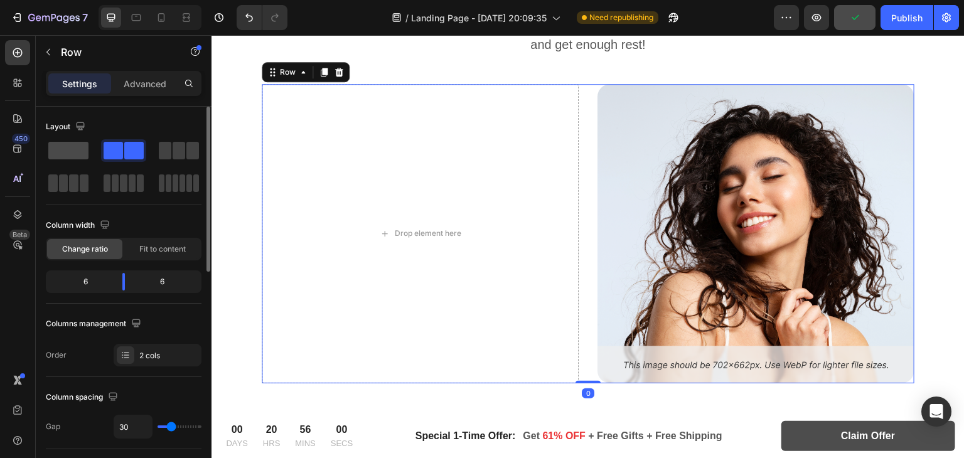
click at [76, 150] on span at bounding box center [68, 151] width 40 height 18
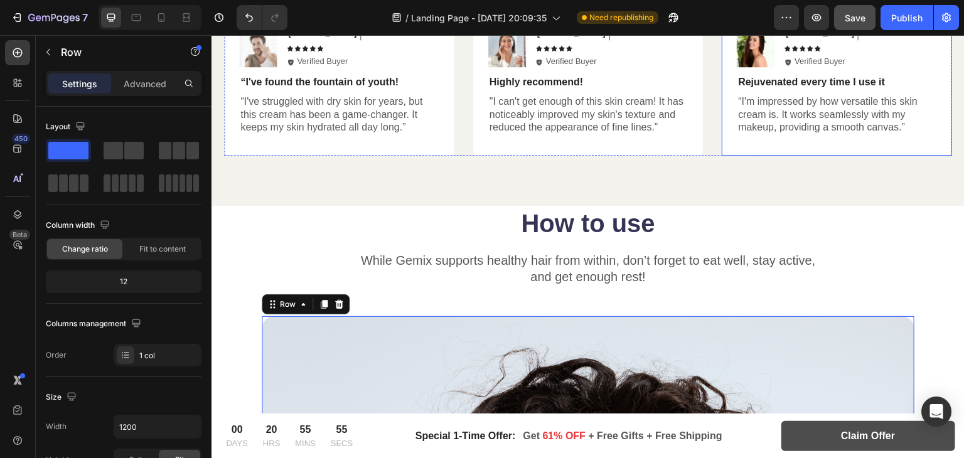
scroll to position [5240, 0]
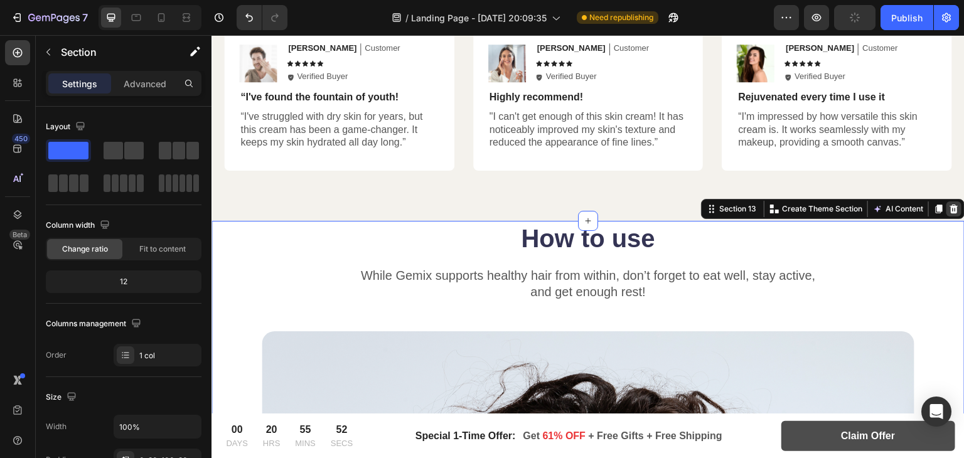
click at [950, 210] on icon at bounding box center [954, 209] width 8 height 9
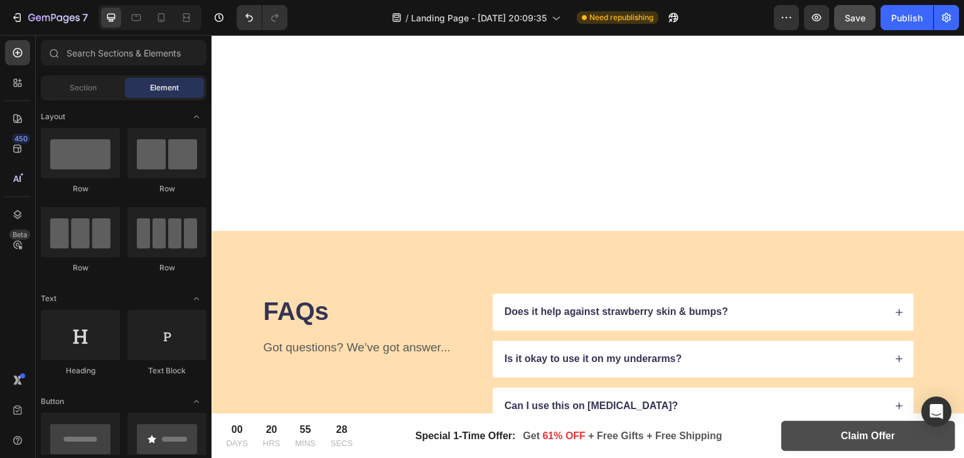
scroll to position [6713, 0]
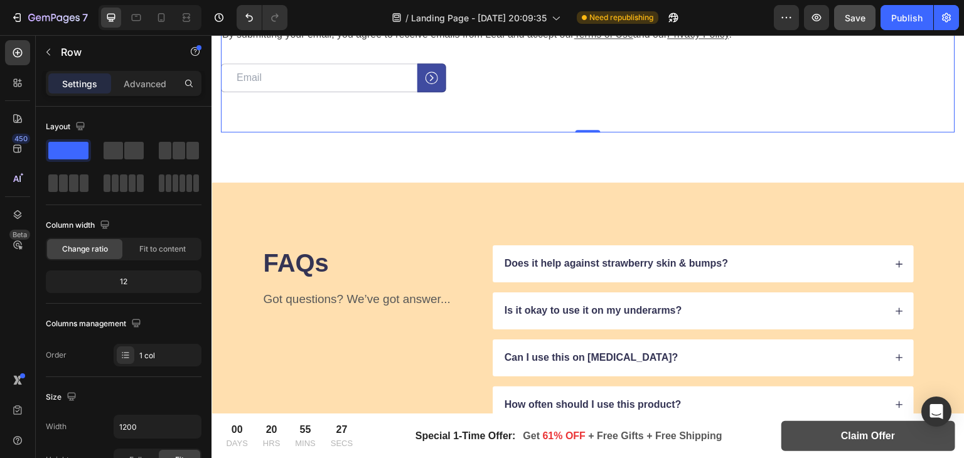
scroll to position [6551, 0]
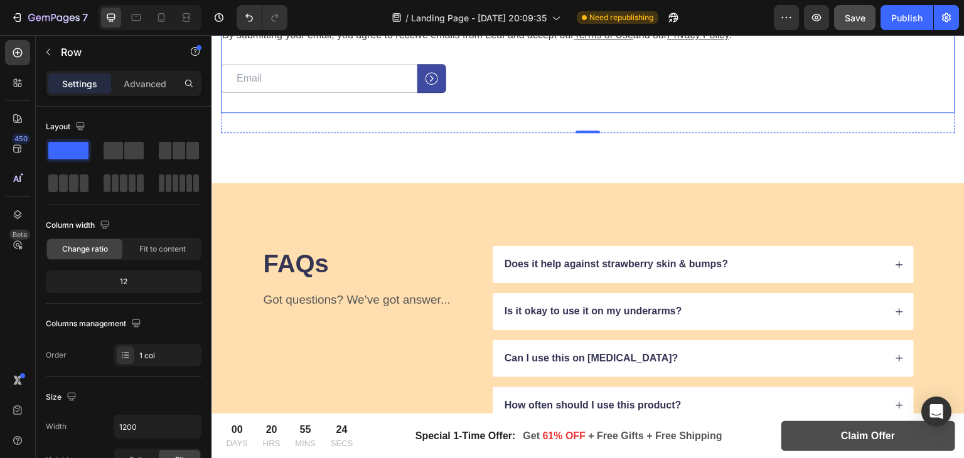
click at [906, 113] on div "Our emails are plastic-free too. Heading By submitting your email, you agree to…" at bounding box center [588, 58] width 734 height 110
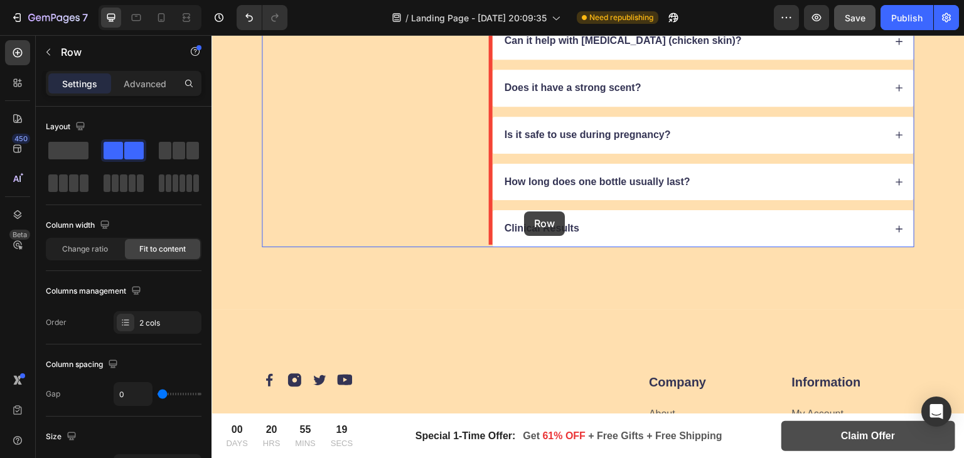
scroll to position [7308, 0]
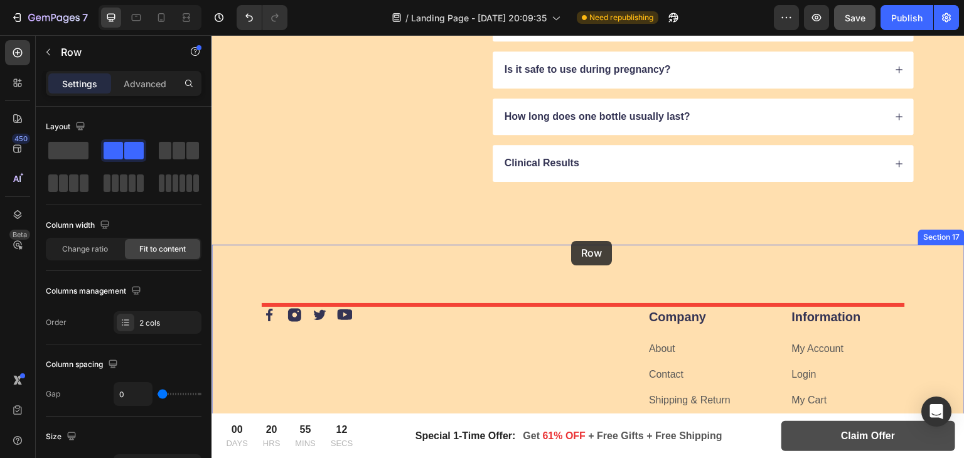
drag, startPoint x: 555, startPoint y: 310, endPoint x: 571, endPoint y: 241, distance: 70.9
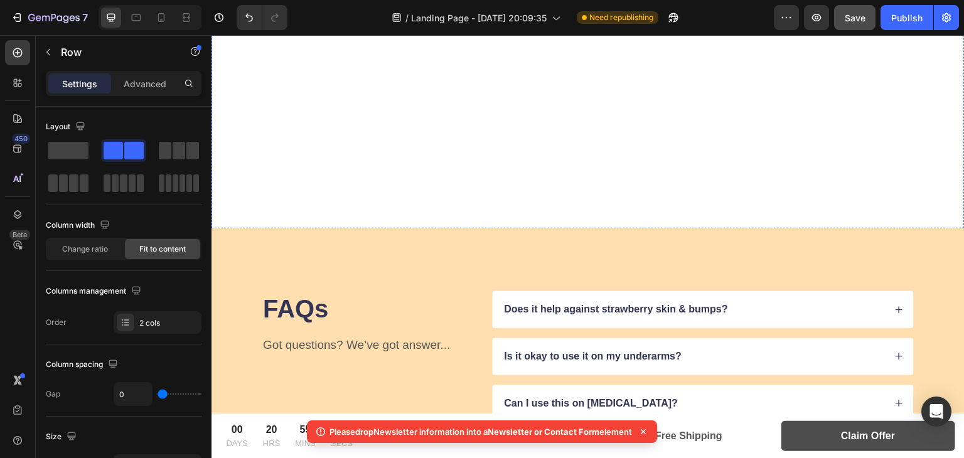
scroll to position [6650, 0]
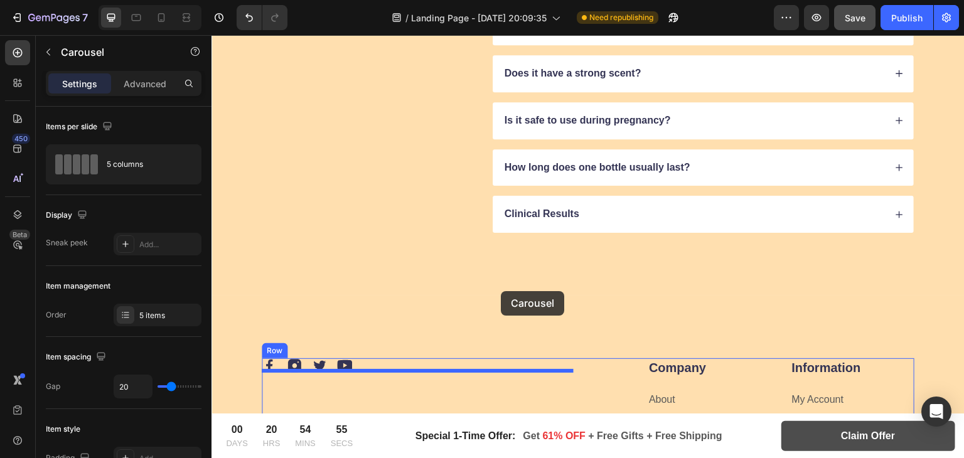
scroll to position [7314, 0]
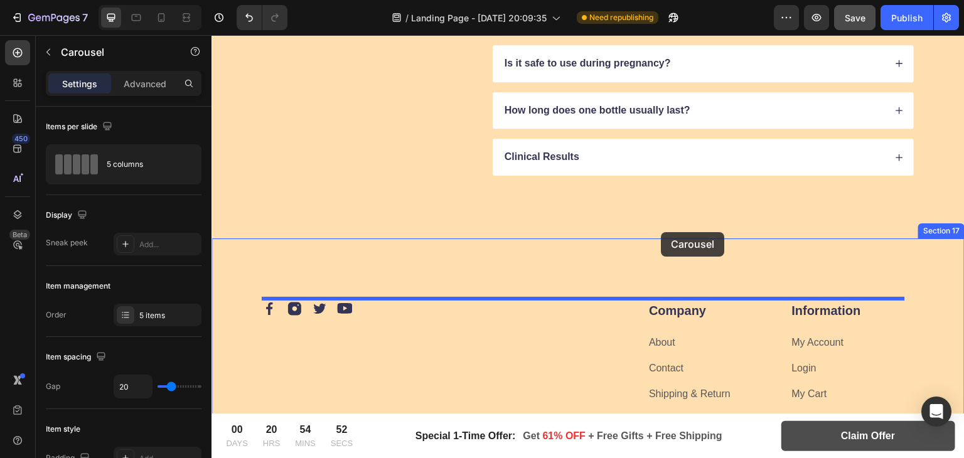
drag, startPoint x: 467, startPoint y: 136, endPoint x: 661, endPoint y: 232, distance: 217.2
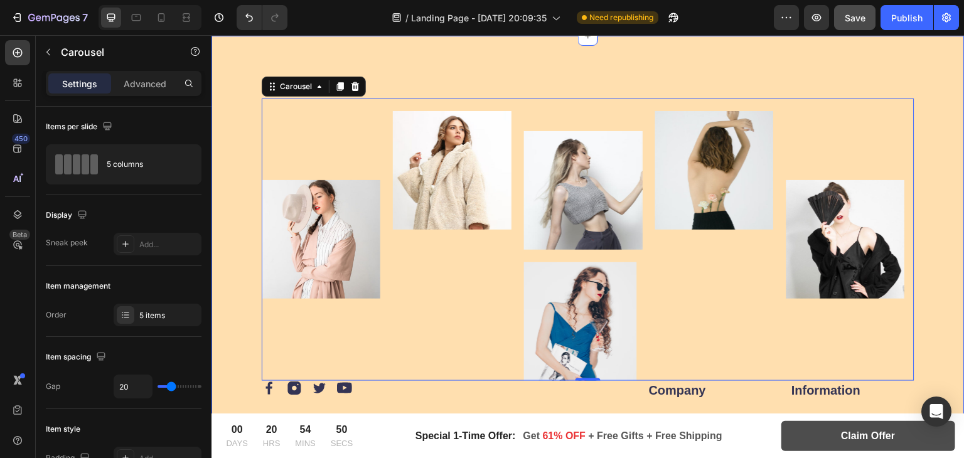
scroll to position [7786, 0]
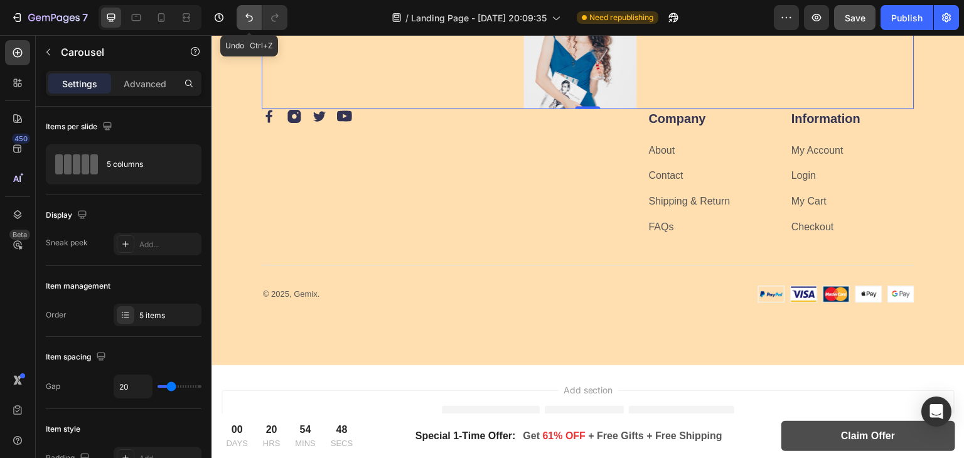
drag, startPoint x: 245, startPoint y: 22, endPoint x: 19, endPoint y: 96, distance: 237.1
click at [245, 22] on icon "Undo/Redo" at bounding box center [249, 17] width 13 height 13
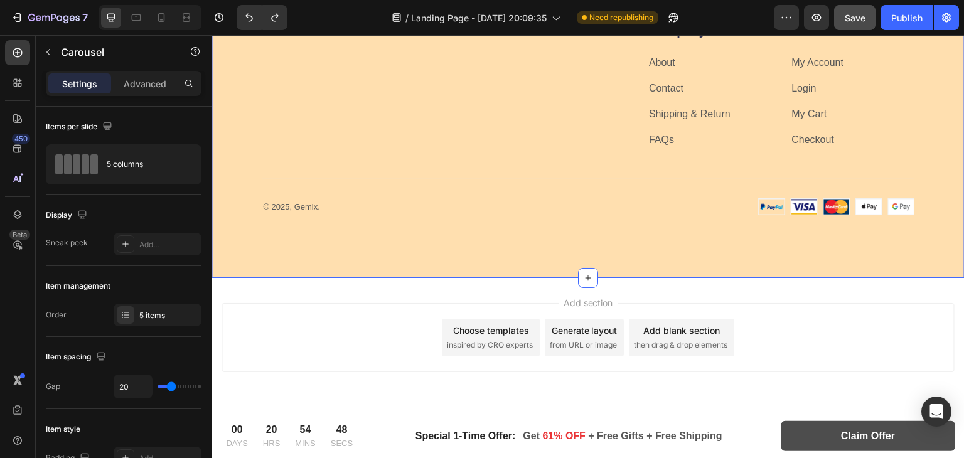
scroll to position [7504, 0]
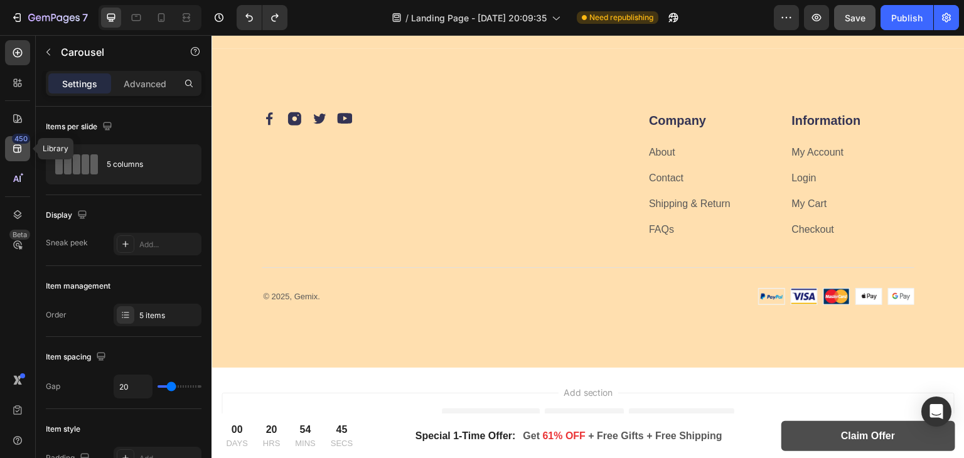
click at [20, 141] on div "450" at bounding box center [21, 139] width 18 height 10
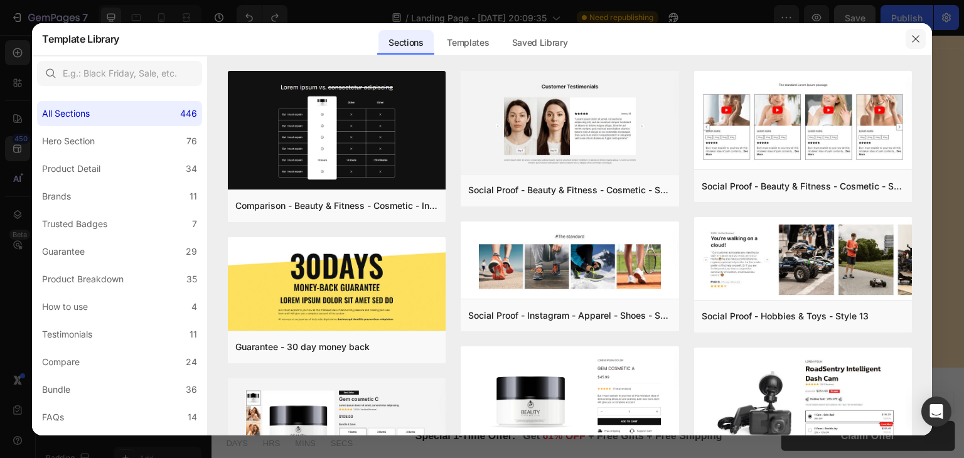
click at [905, 38] on button "button" at bounding box center [915, 39] width 20 height 20
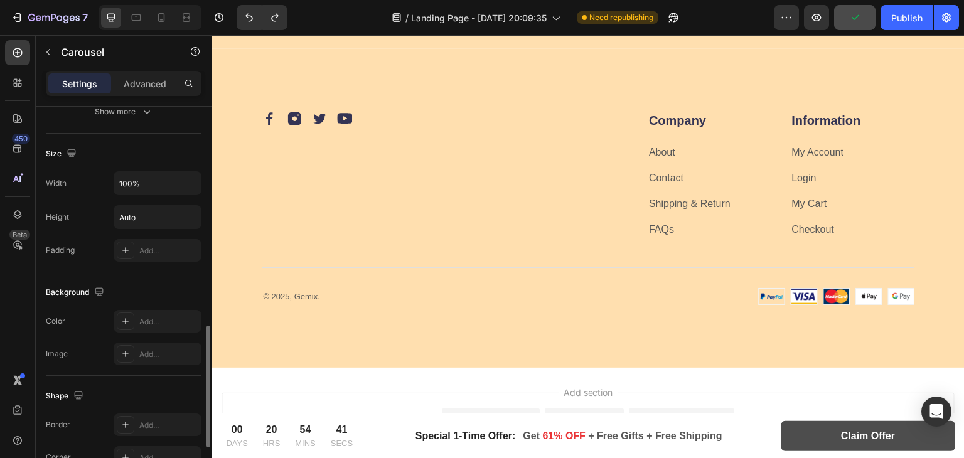
scroll to position [839, 0]
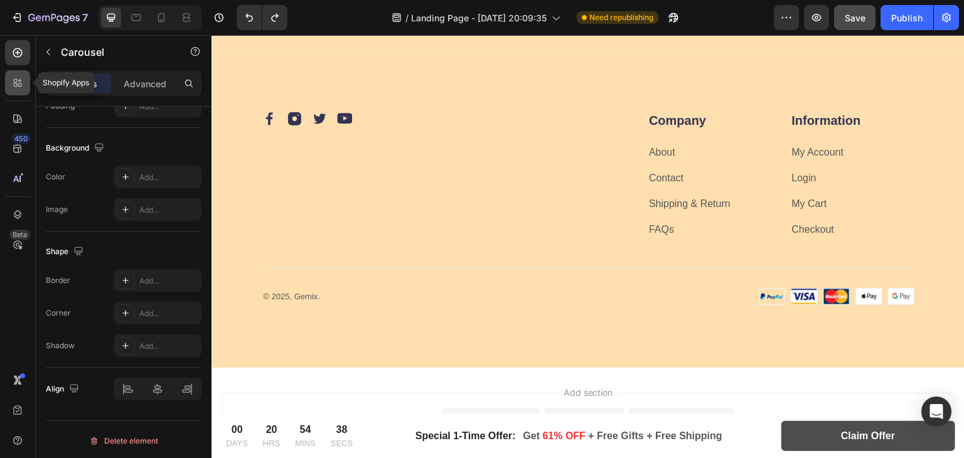
click at [22, 85] on icon at bounding box center [17, 83] width 13 height 13
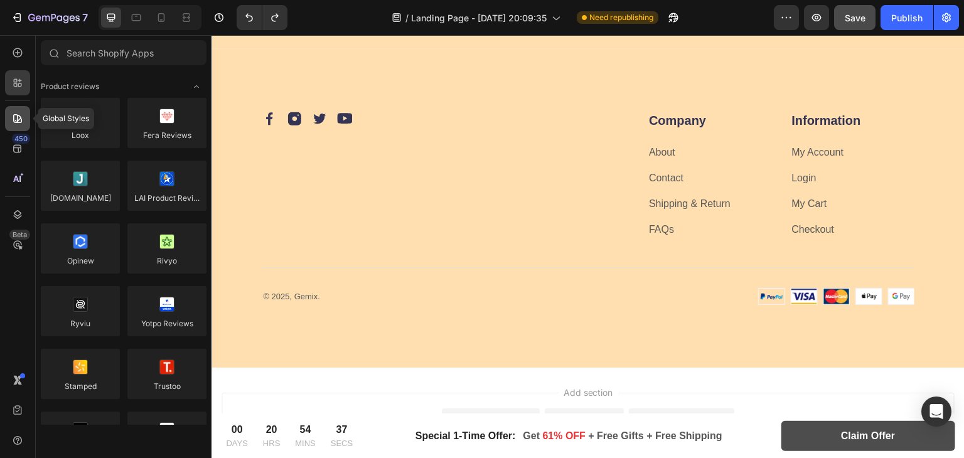
click at [18, 129] on div at bounding box center [17, 118] width 25 height 25
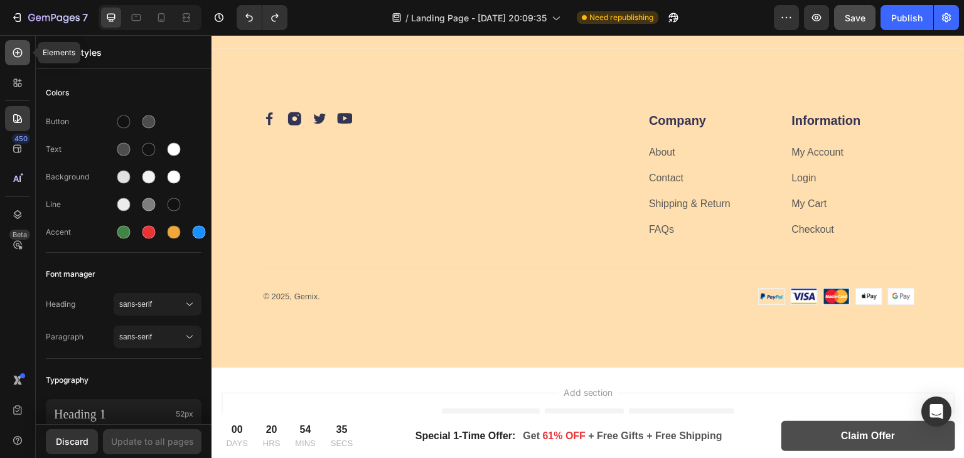
click at [10, 48] on div at bounding box center [17, 52] width 25 height 25
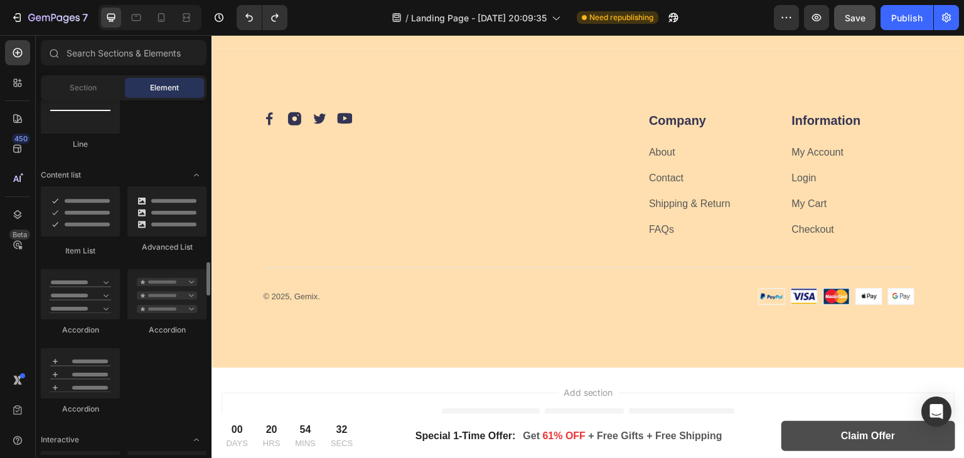
scroll to position [1041, 0]
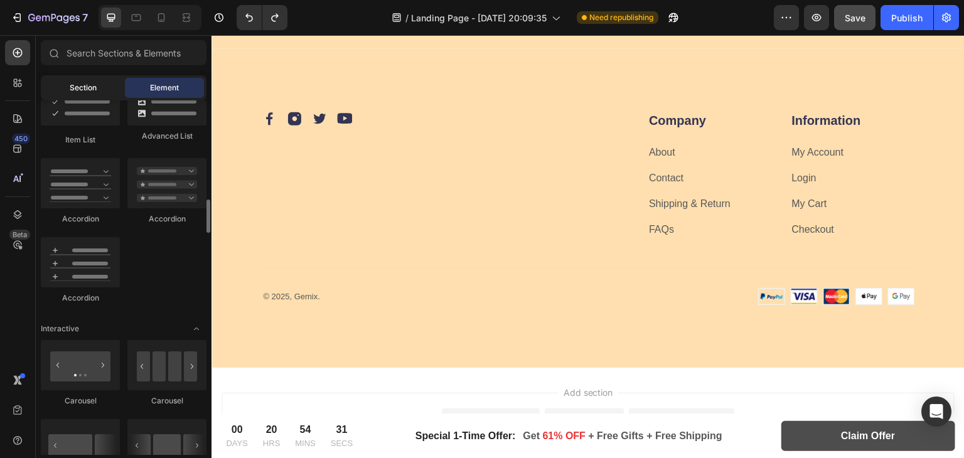
click at [94, 90] on span "Section" at bounding box center [83, 87] width 27 height 11
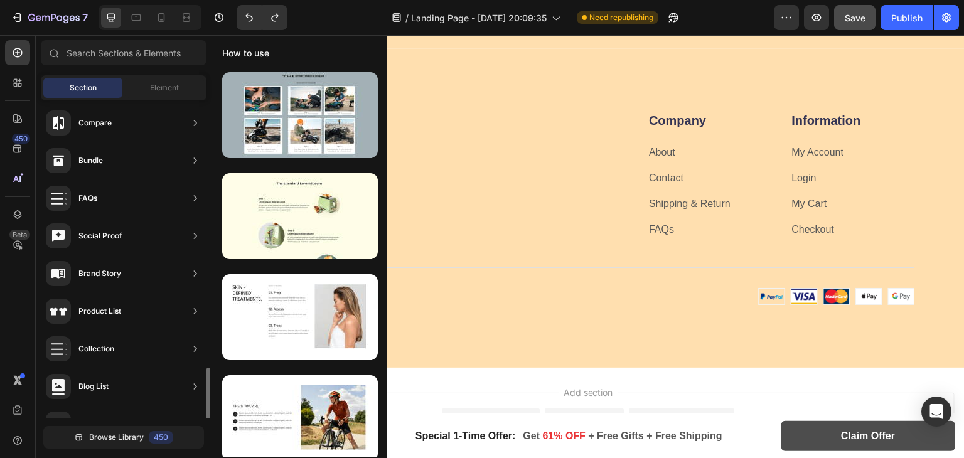
scroll to position [410, 0]
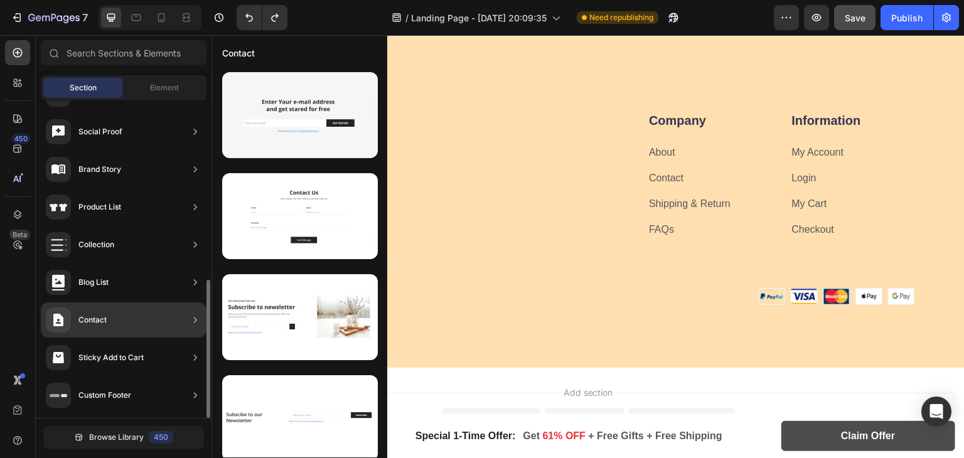
click at [181, 312] on div "Contact" at bounding box center [124, 319] width 166 height 35
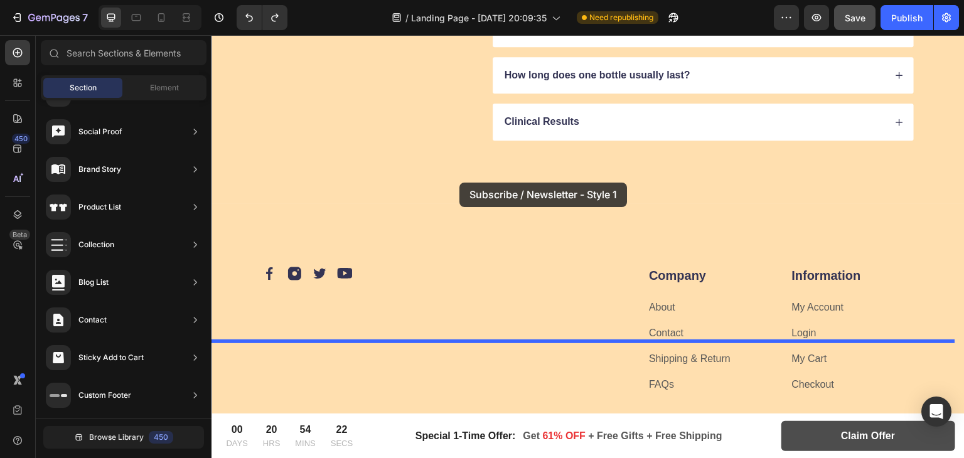
scroll to position [7357, 0]
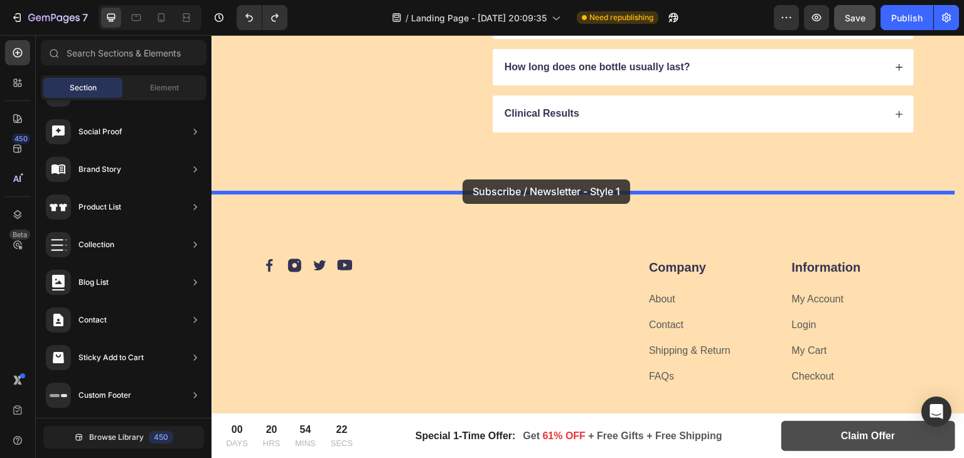
drag, startPoint x: 508, startPoint y: 162, endPoint x: 462, endPoint y: 179, distance: 48.8
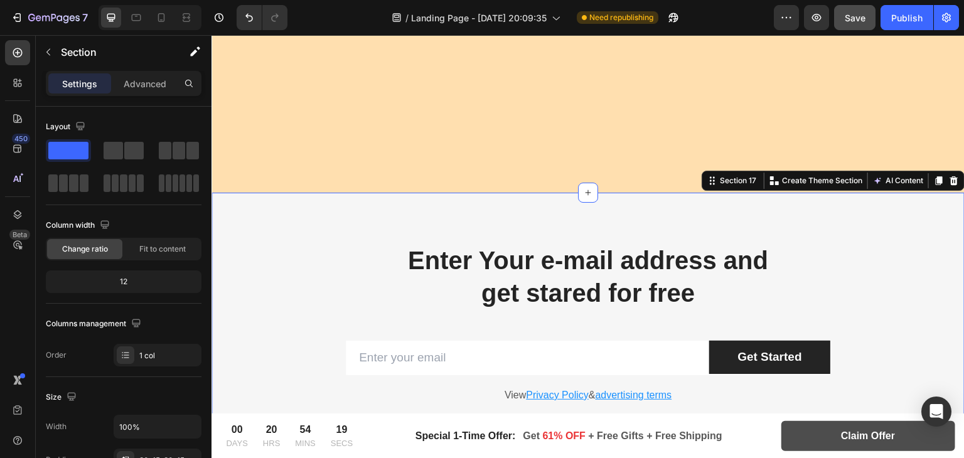
scroll to position [7606, 0]
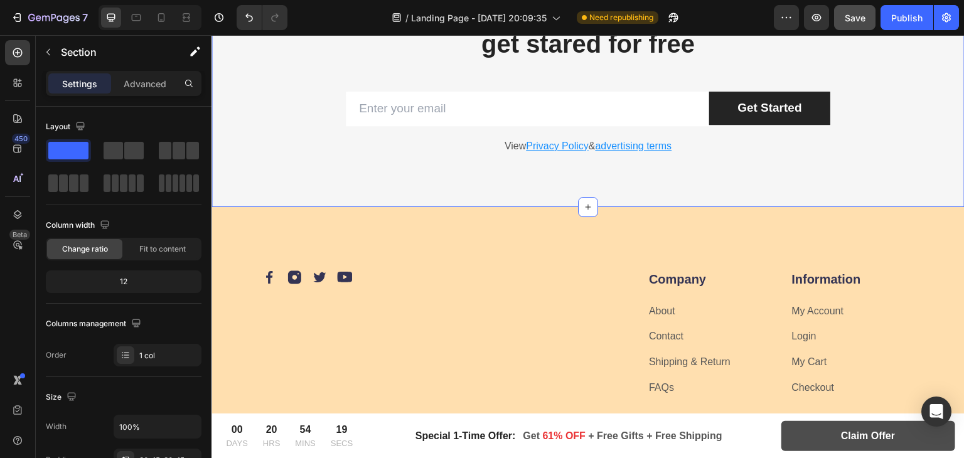
click at [919, 179] on div "Enter Your e-mail address and get stared for free Heading Row Email Field Get S…" at bounding box center [587, 75] width 753 height 263
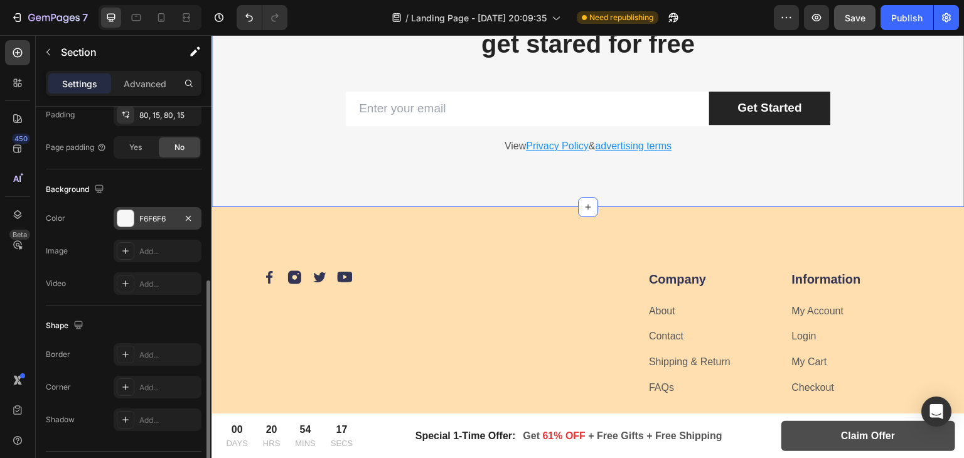
scroll to position [344, 0]
click at [120, 216] on div at bounding box center [125, 219] width 16 height 16
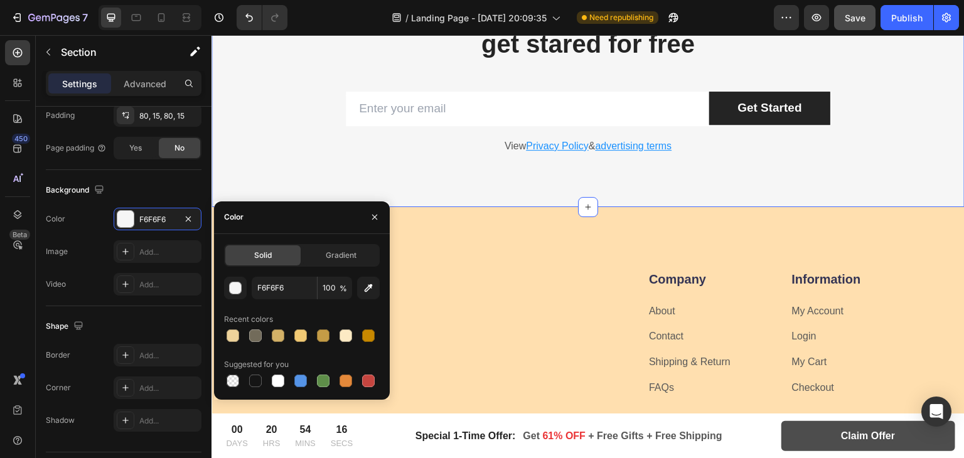
click at [223, 333] on div "Solid Gradient F6F6F6 100 % Recent colors Suggested for you" at bounding box center [302, 317] width 176 height 146
drag, startPoint x: 231, startPoint y: 337, endPoint x: 217, endPoint y: 247, distance: 90.9
click at [231, 337] on div at bounding box center [232, 335] width 13 height 13
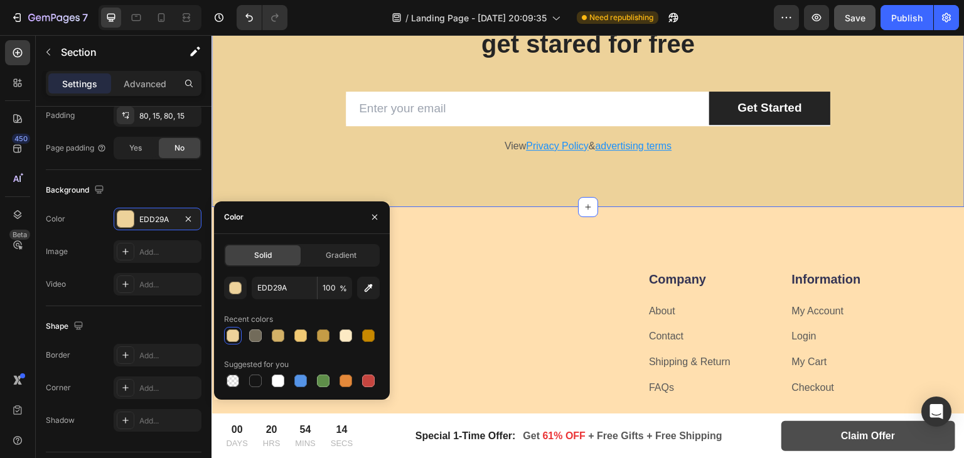
scroll to position [7419, 0]
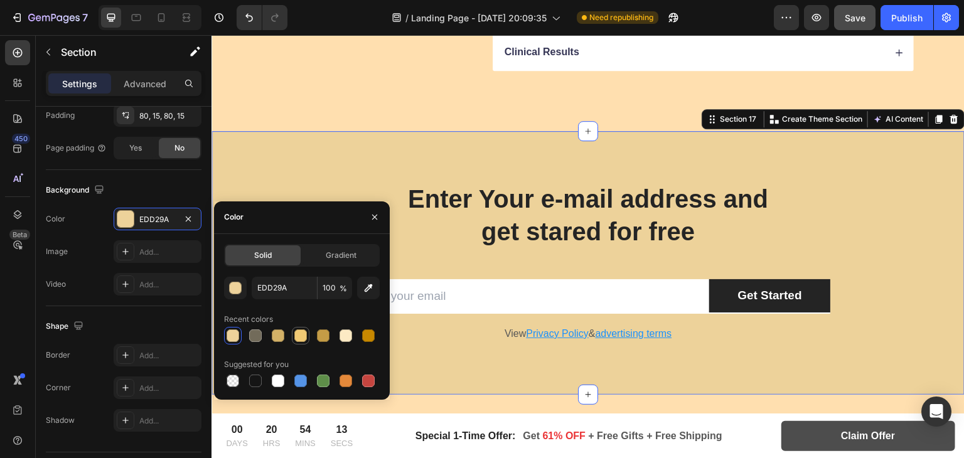
click at [297, 328] on div at bounding box center [300, 335] width 15 height 15
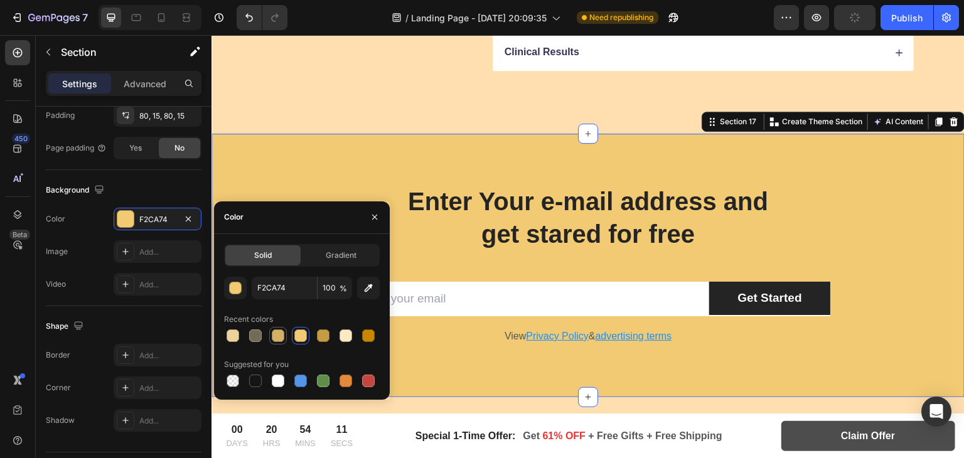
click at [277, 338] on div at bounding box center [278, 335] width 13 height 13
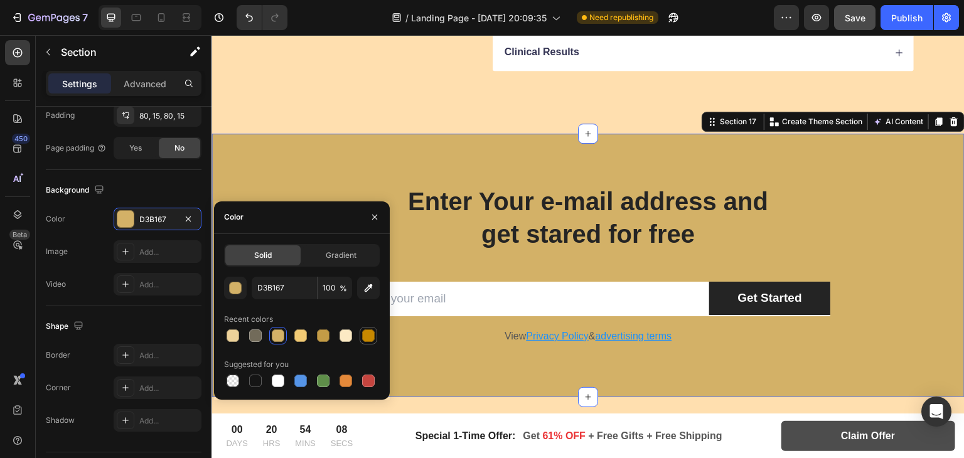
click at [373, 337] on div at bounding box center [368, 335] width 13 height 13
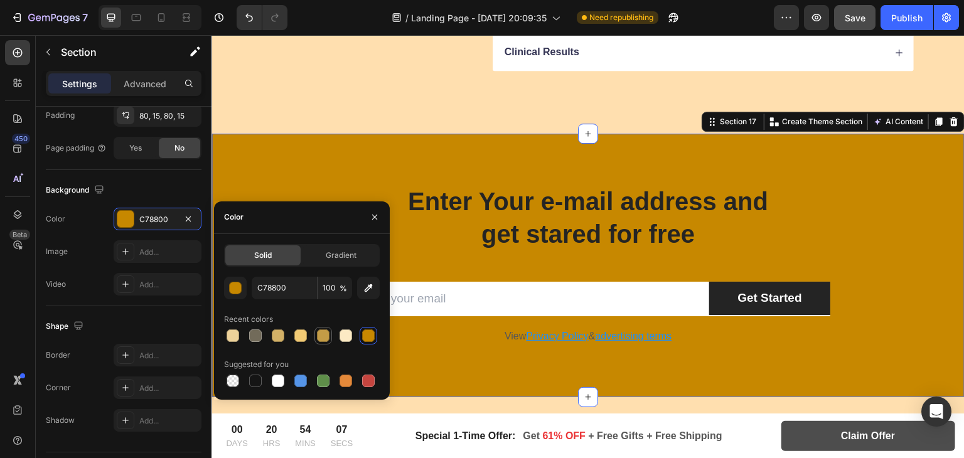
click at [316, 332] on div at bounding box center [323, 335] width 15 height 15
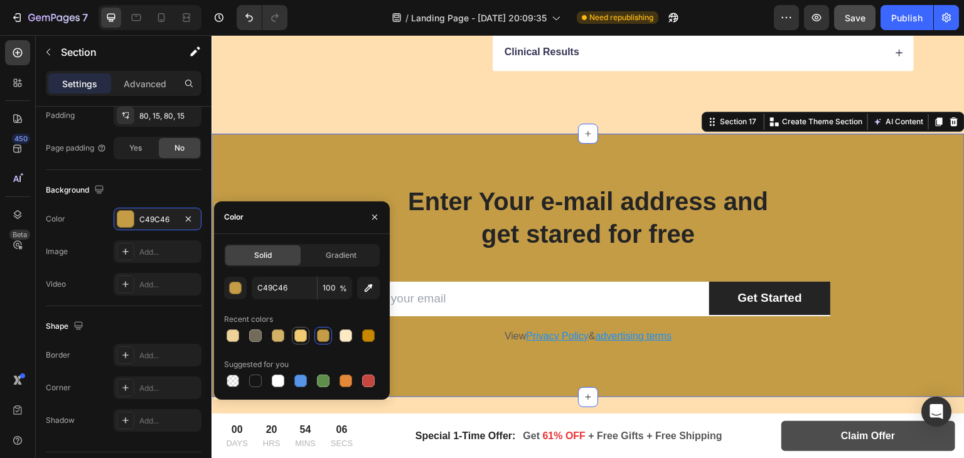
click at [299, 334] on div at bounding box center [300, 335] width 13 height 13
type input "F2CA74"
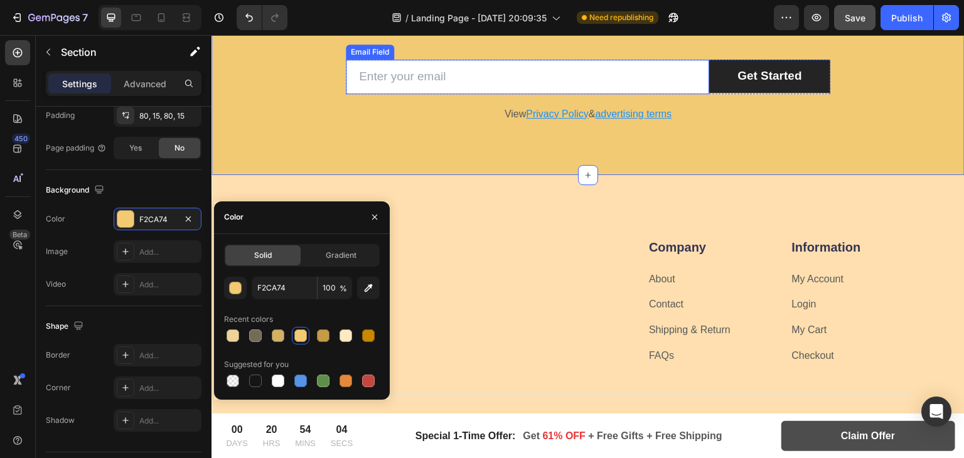
scroll to position [7641, 0]
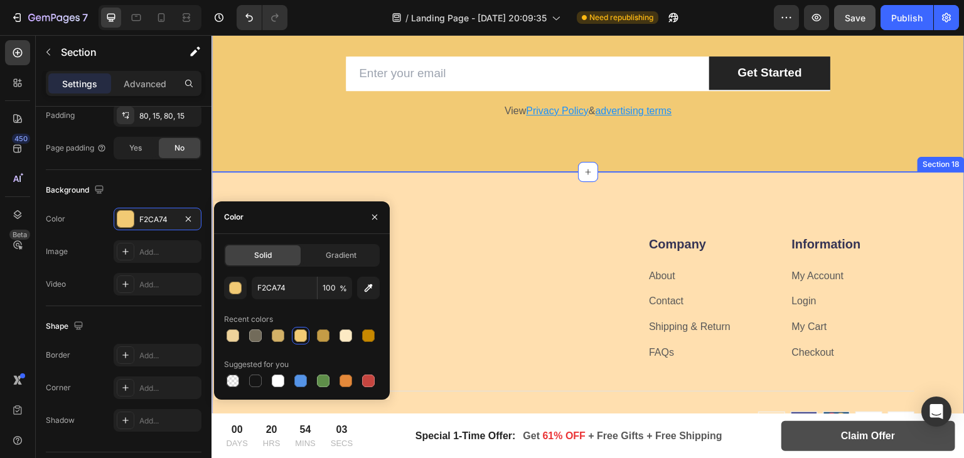
click at [558, 188] on div "Image Image Image Image Row Company Heading About Text block Contact Text block…" at bounding box center [587, 331] width 753 height 319
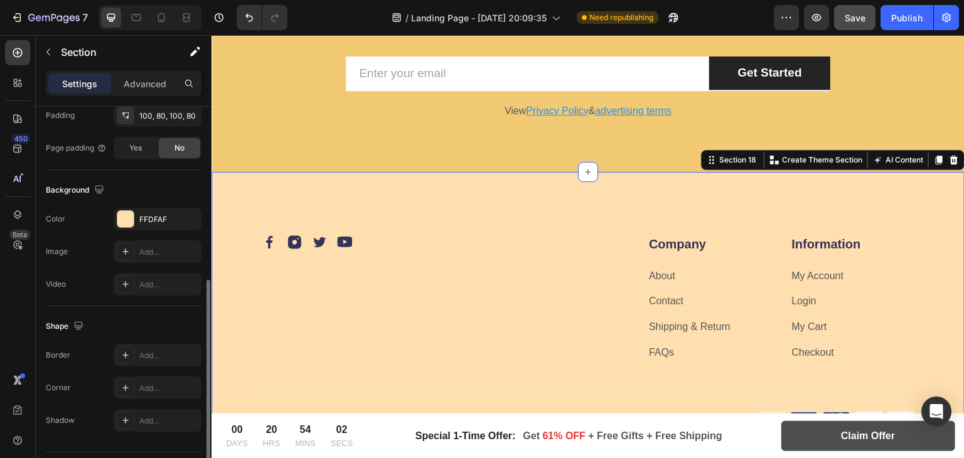
scroll to position [344, 0]
click at [128, 211] on div at bounding box center [125, 219] width 16 height 16
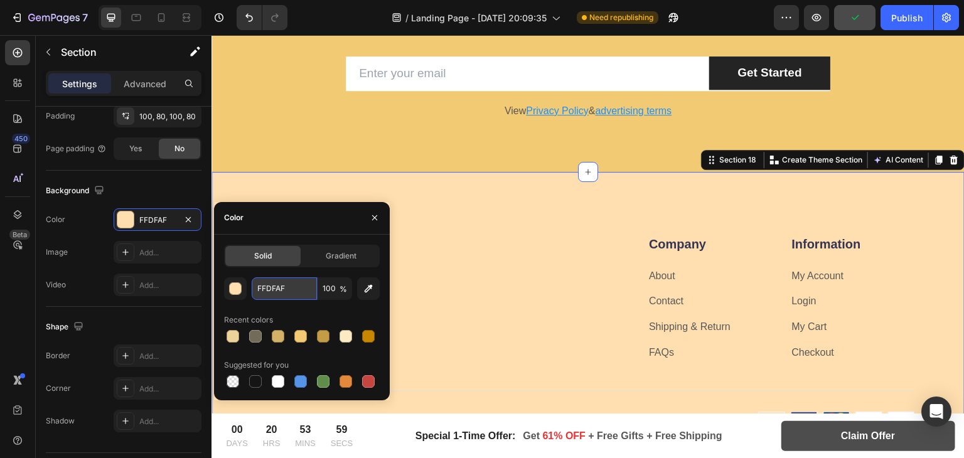
click at [275, 284] on input "FFDFAF" at bounding box center [284, 288] width 65 height 23
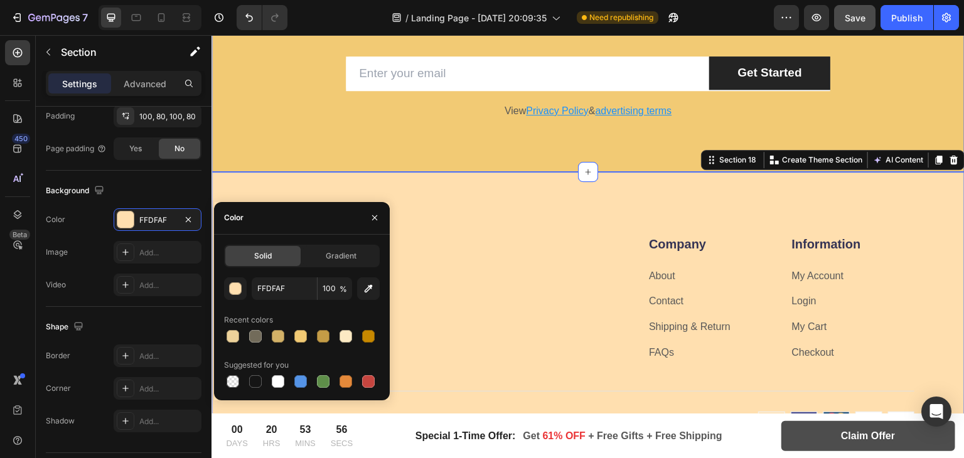
click at [284, 149] on div "Enter Your e-mail address and get stared for free Heading Row Email Field Get S…" at bounding box center [587, 39] width 753 height 263
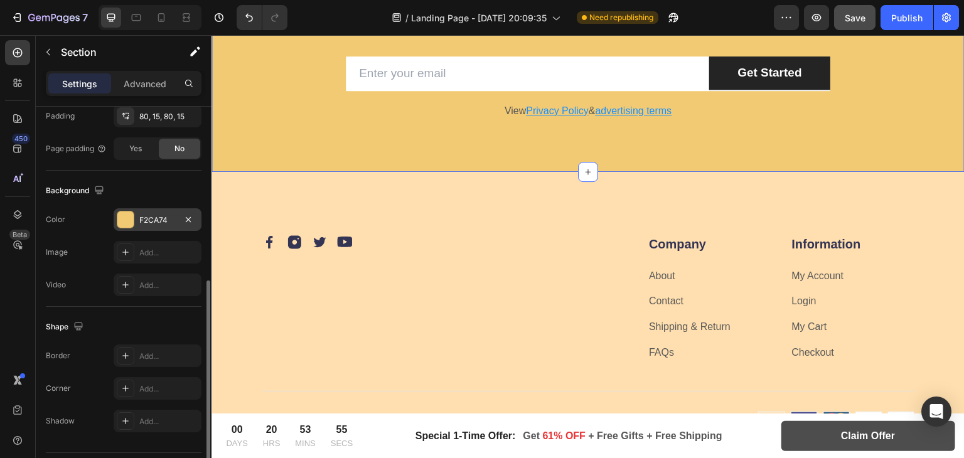
click at [129, 220] on div at bounding box center [125, 219] width 16 height 16
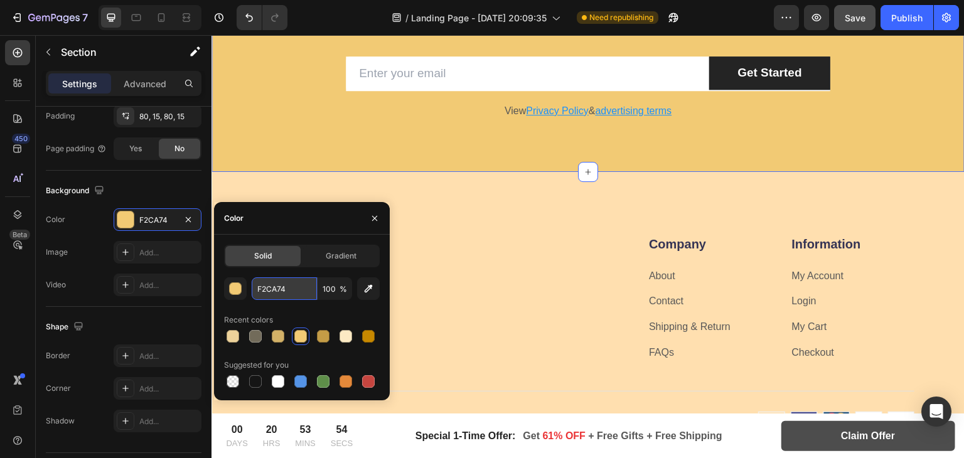
click at [285, 280] on input "F2CA74" at bounding box center [284, 288] width 65 height 23
paste input "FFDFAF"
type input "FFDFAF"
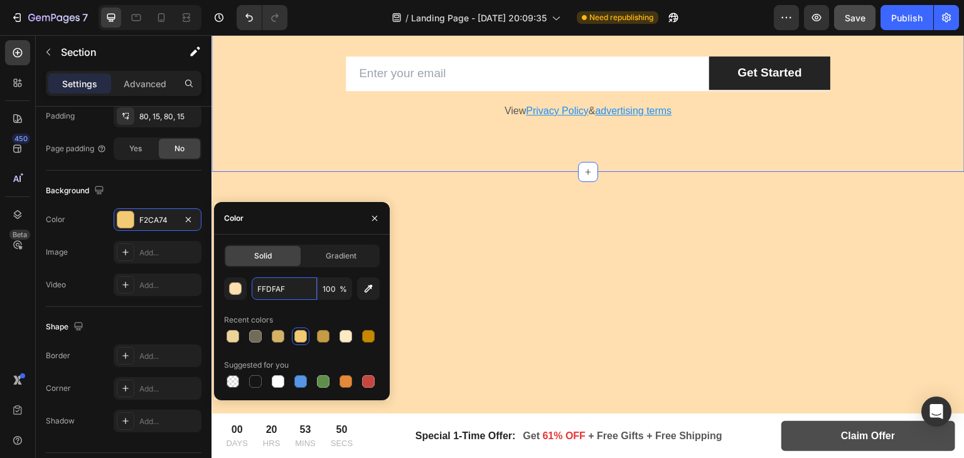
scroll to position [7339, 0]
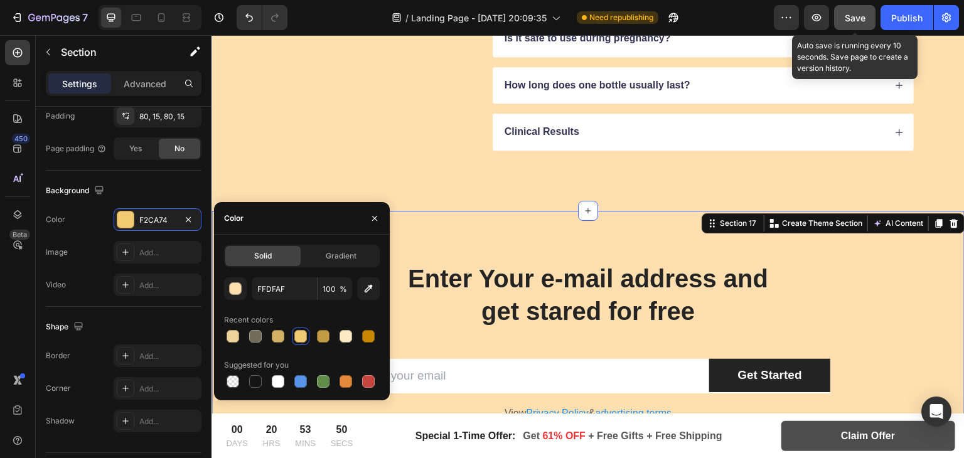
click at [856, 28] on button "Save" at bounding box center [854, 17] width 41 height 25
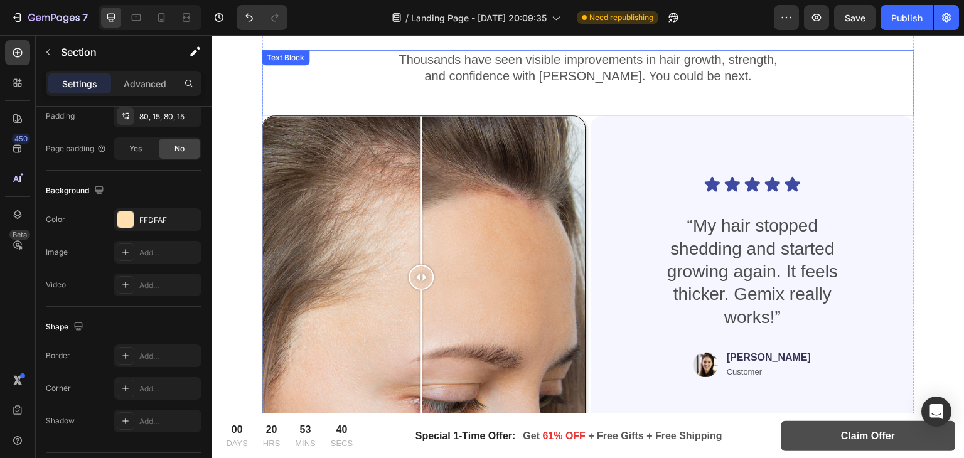
scroll to position [5826, 0]
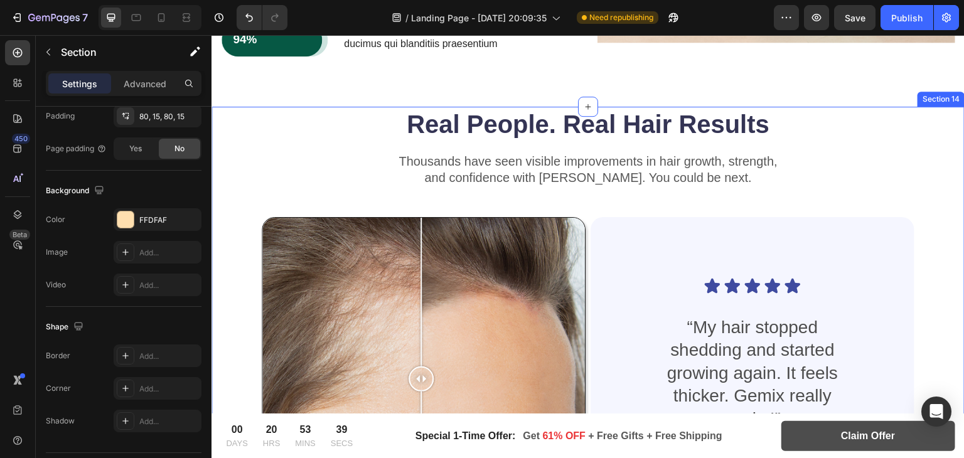
click at [252, 171] on div "Real People. Real Hair Results Heading Thousands have seen visible improvements…" at bounding box center [587, 360] width 753 height 507
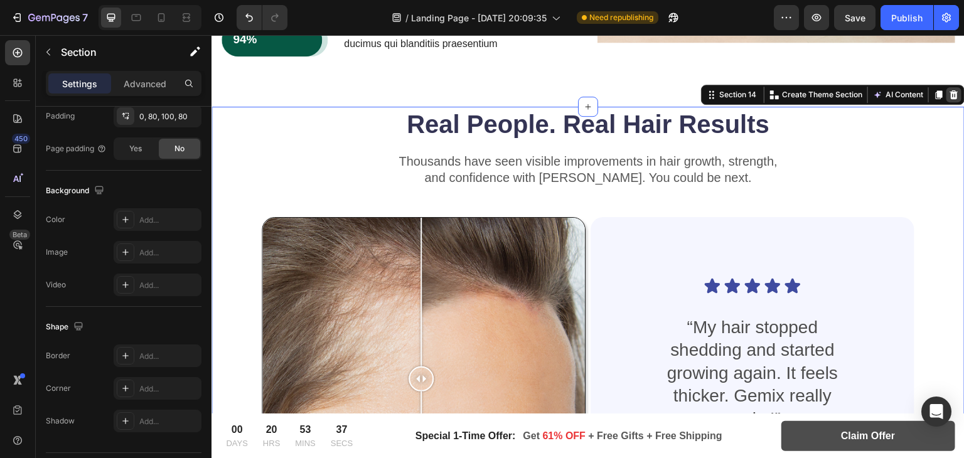
click at [949, 90] on icon at bounding box center [954, 95] width 10 height 10
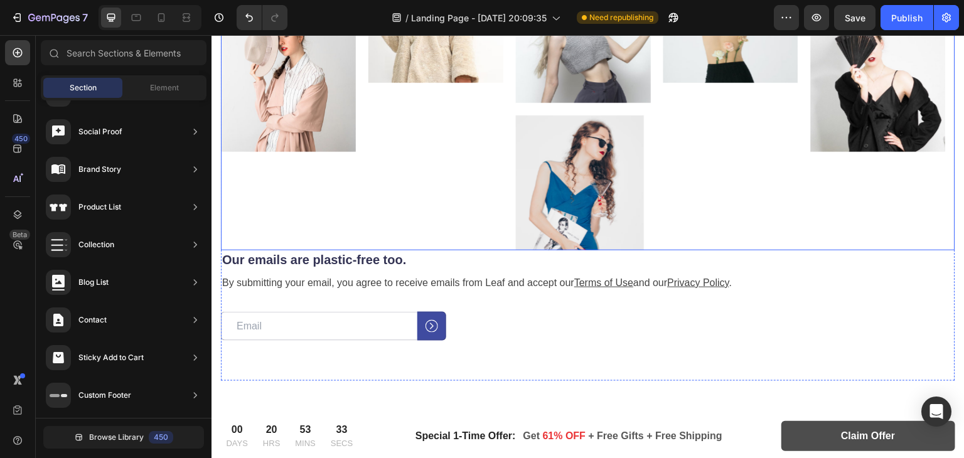
scroll to position [5818, 0]
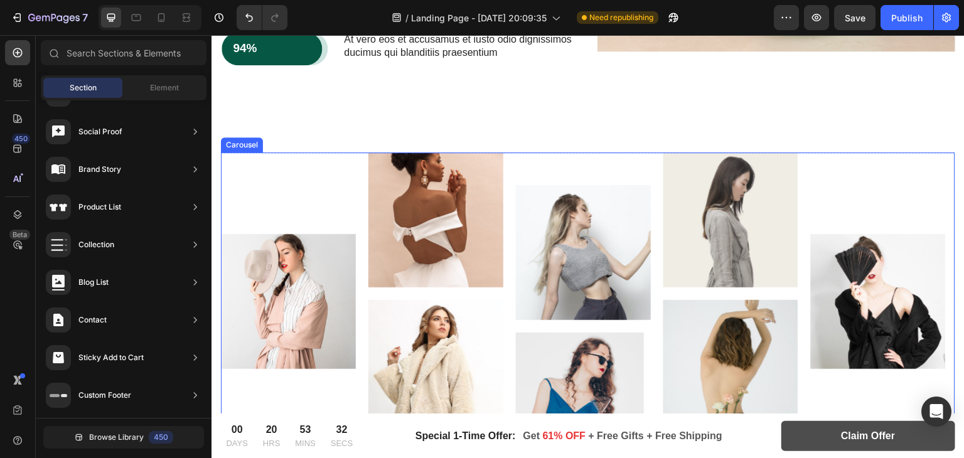
click at [870, 176] on div "Image" at bounding box center [878, 309] width 135 height 315
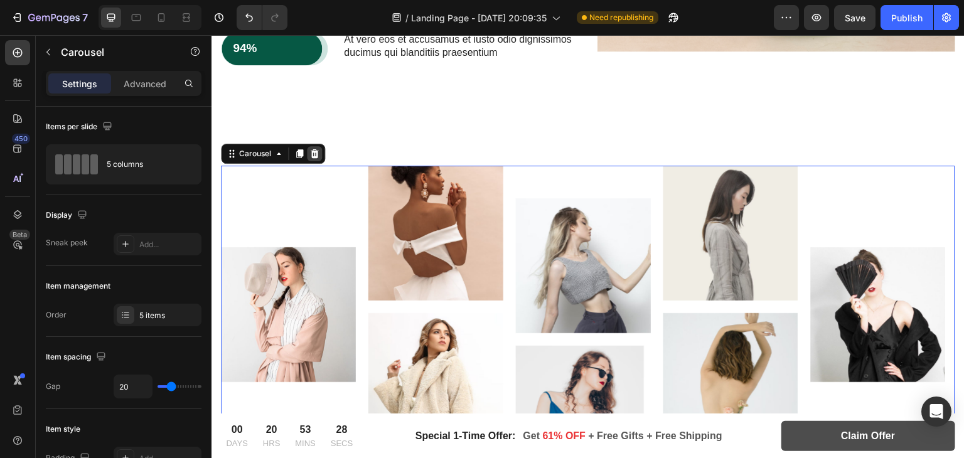
click at [316, 149] on icon at bounding box center [315, 153] width 8 height 9
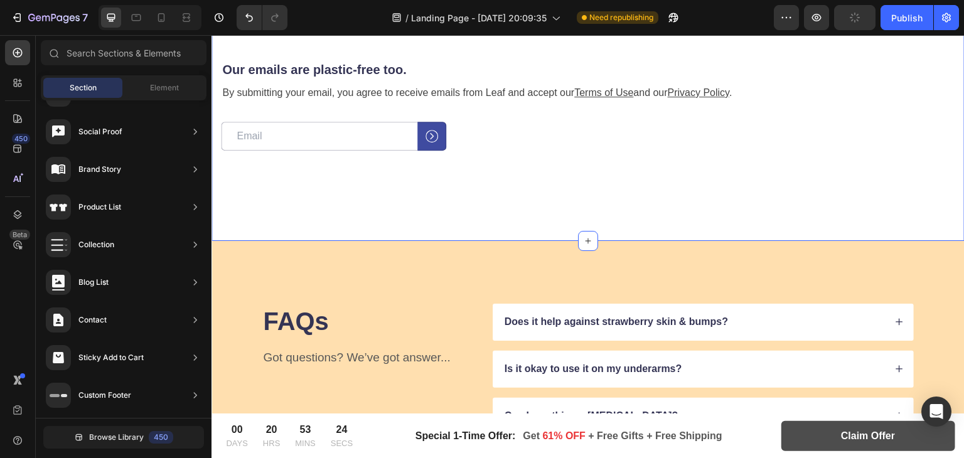
scroll to position [5779, 0]
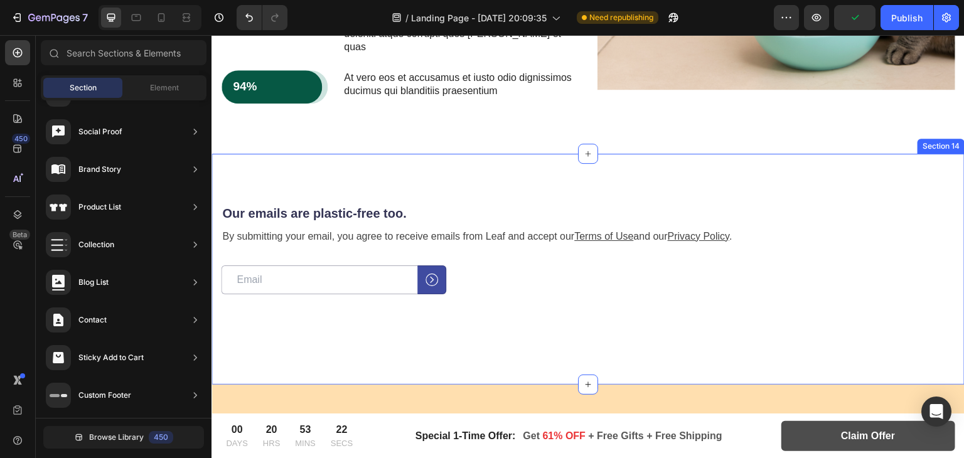
click at [927, 168] on div "Our emails are plastic-free too. Heading By submitting your email, you agree to…" at bounding box center [587, 269] width 753 height 231
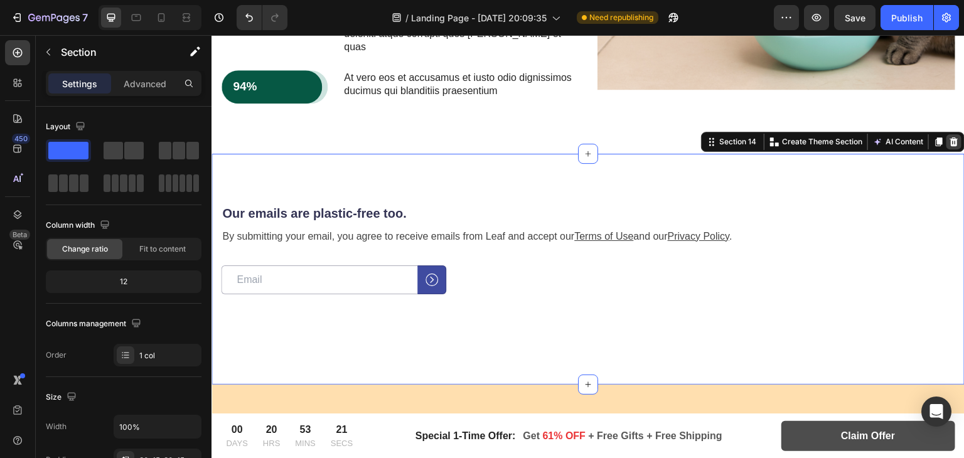
click at [950, 137] on icon at bounding box center [954, 141] width 8 height 9
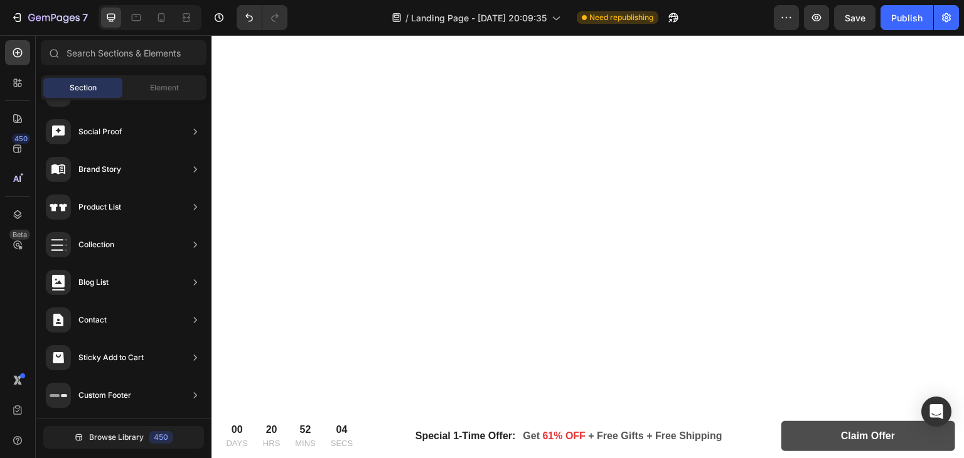
scroll to position [5139, 0]
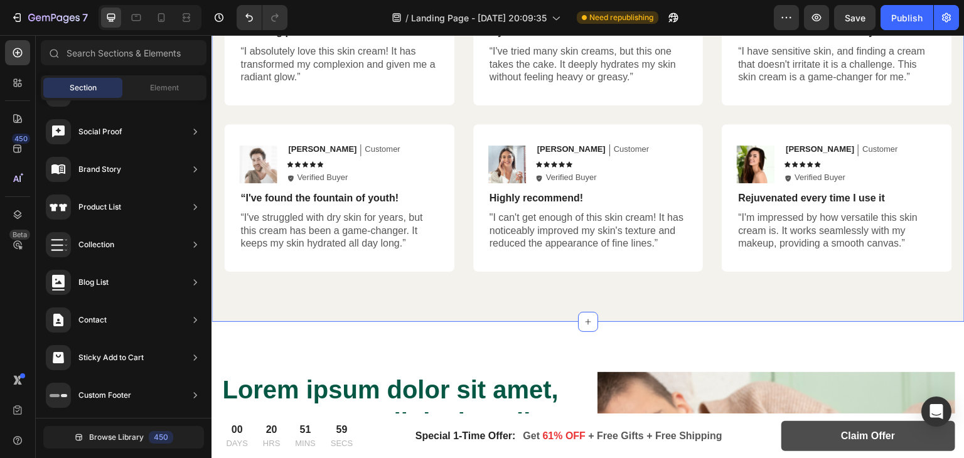
click at [720, 290] on div "Hear from Our Customers Heading Icon Icon Icon Icon Icon Icon List 2000+ Custom…" at bounding box center [587, 73] width 753 height 498
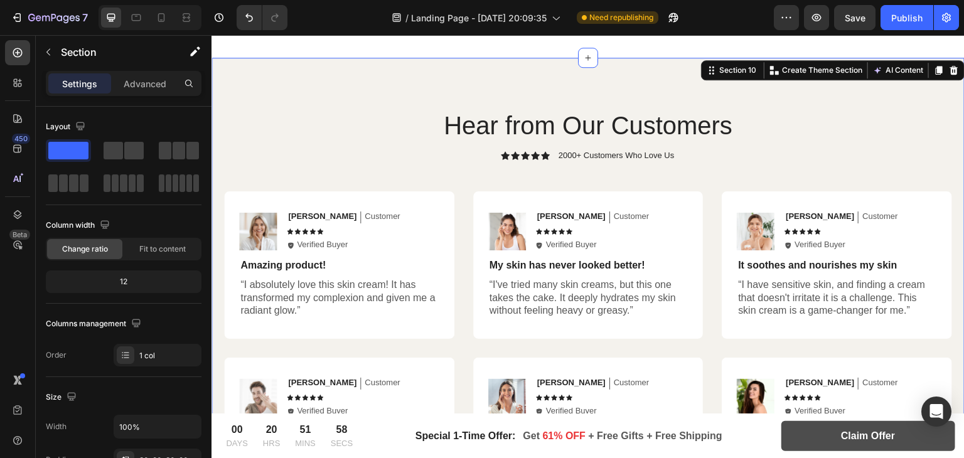
scroll to position [4902, 0]
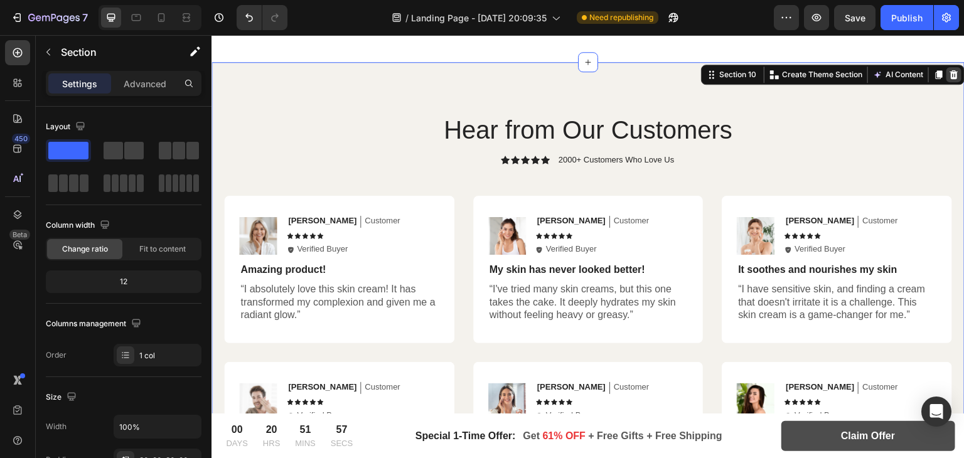
click at [950, 77] on icon at bounding box center [954, 74] width 8 height 9
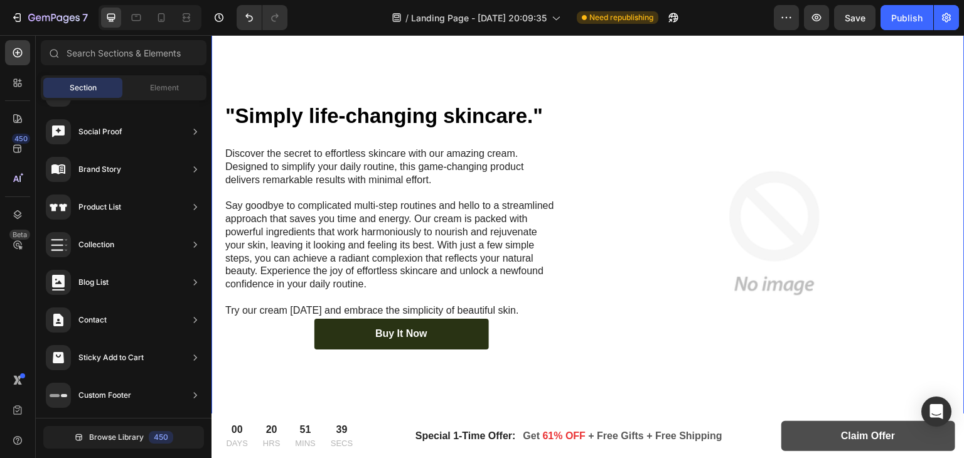
scroll to position [1218, 0]
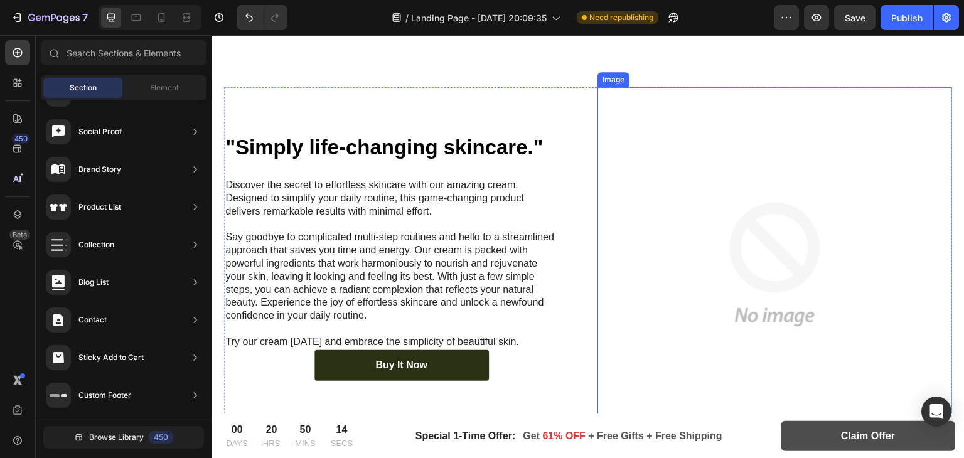
click at [601, 263] on img at bounding box center [774, 264] width 354 height 354
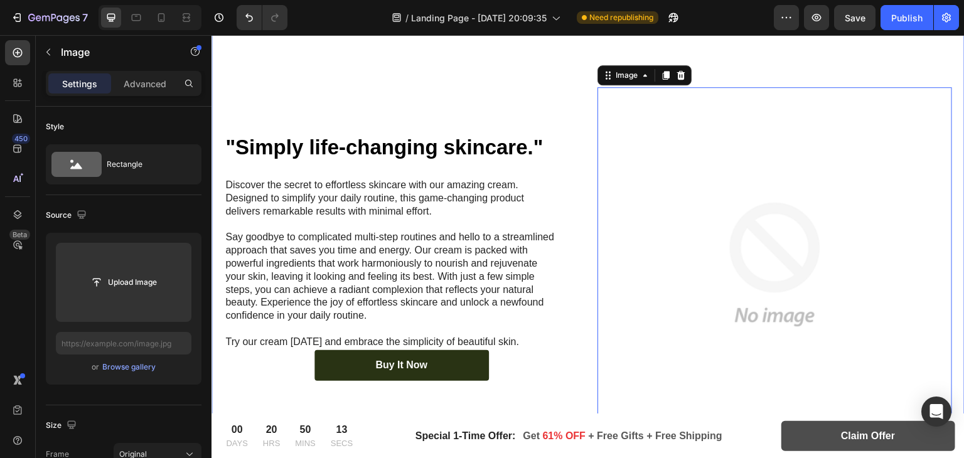
scroll to position [1043, 0]
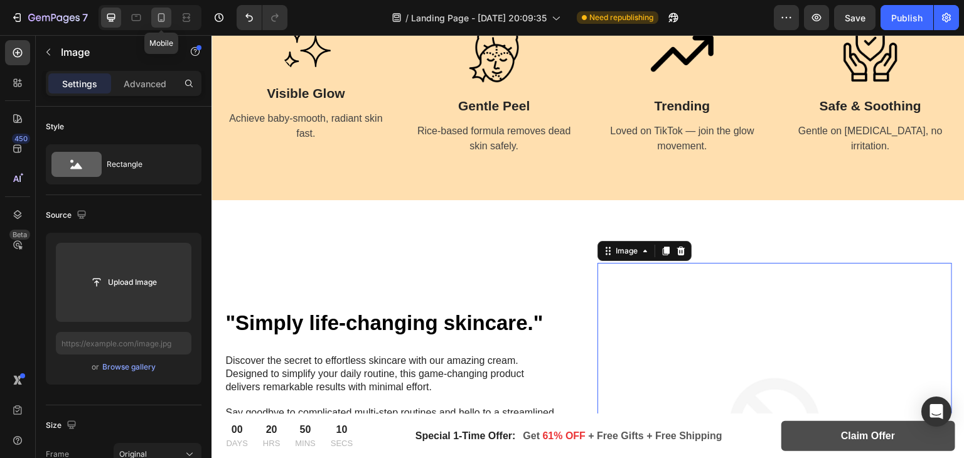
click at [167, 19] on icon at bounding box center [161, 17] width 13 height 13
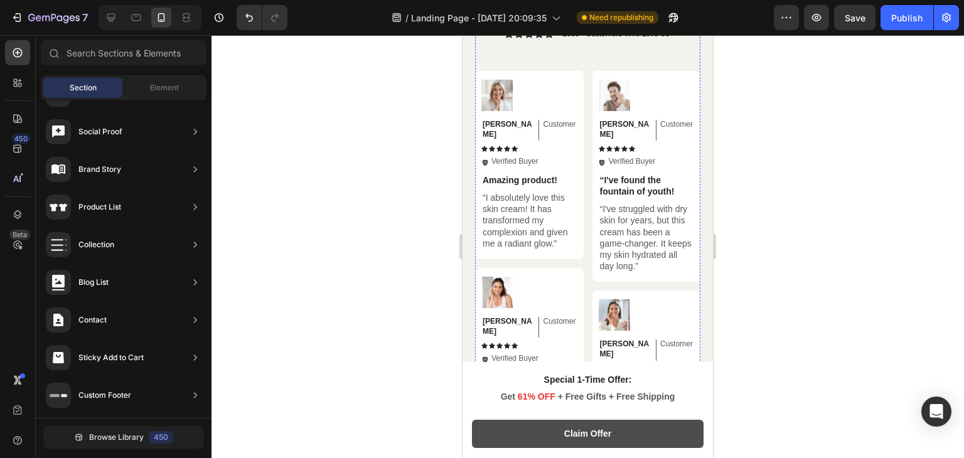
scroll to position [5987, 0]
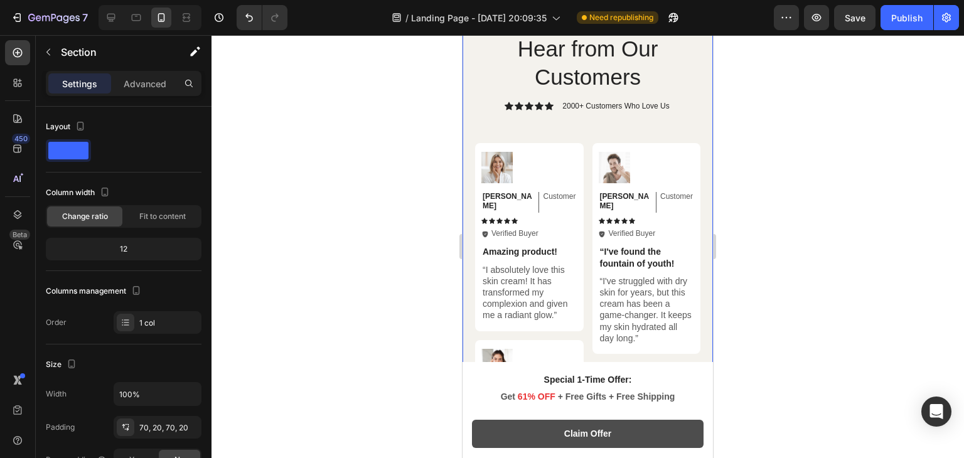
click at [698, 95] on div "Hear from Our Customers Heading Icon Icon Icon Icon Icon Icon List 2000+ Custom…" at bounding box center [587, 413] width 250 height 848
click at [691, 68] on div "Hear from Our Customers Heading Icon Icon Icon Icon Icon Icon List 2000+ Custom…" at bounding box center [587, 413] width 250 height 848
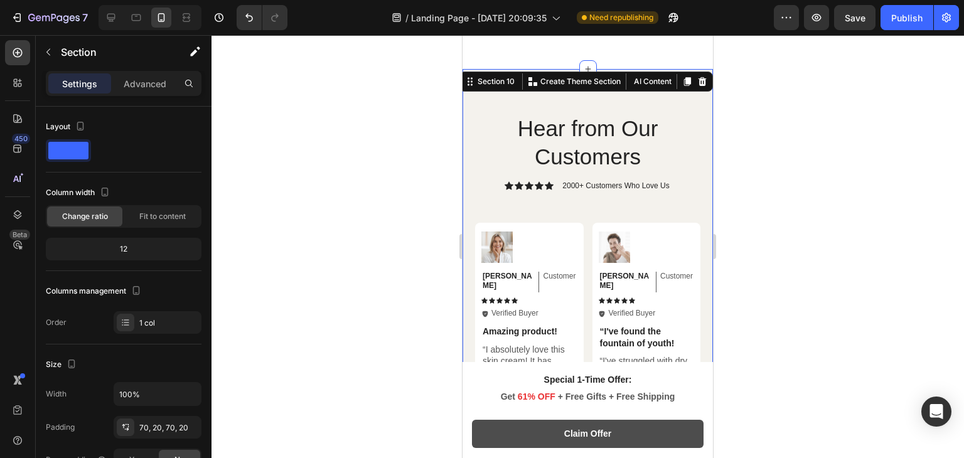
click at [698, 78] on icon at bounding box center [702, 81] width 8 height 9
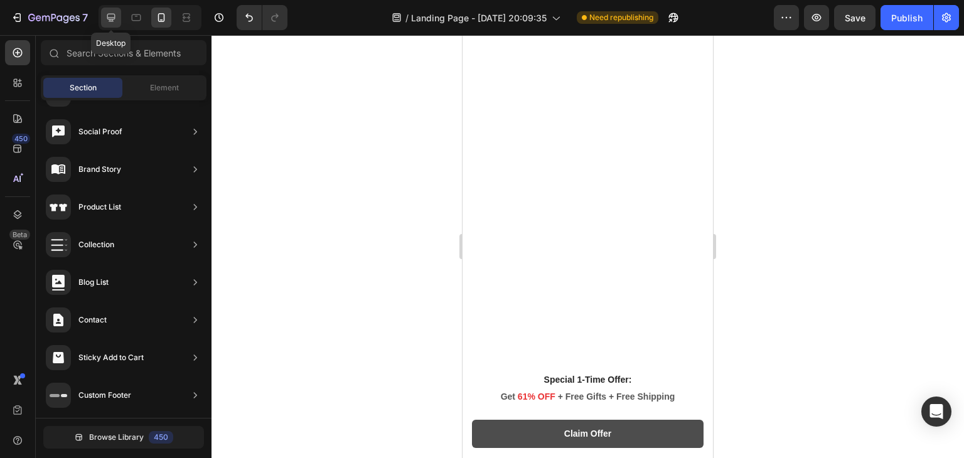
click at [107, 26] on div at bounding box center [111, 18] width 20 height 20
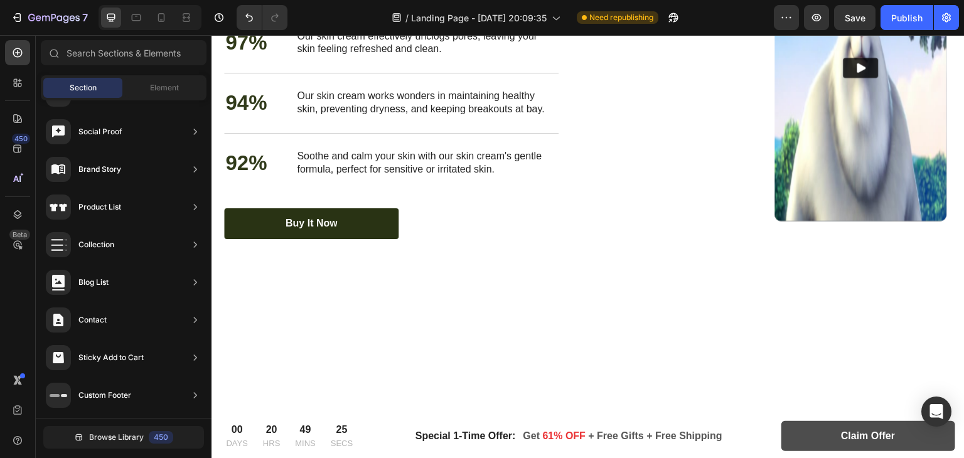
scroll to position [4861, 0]
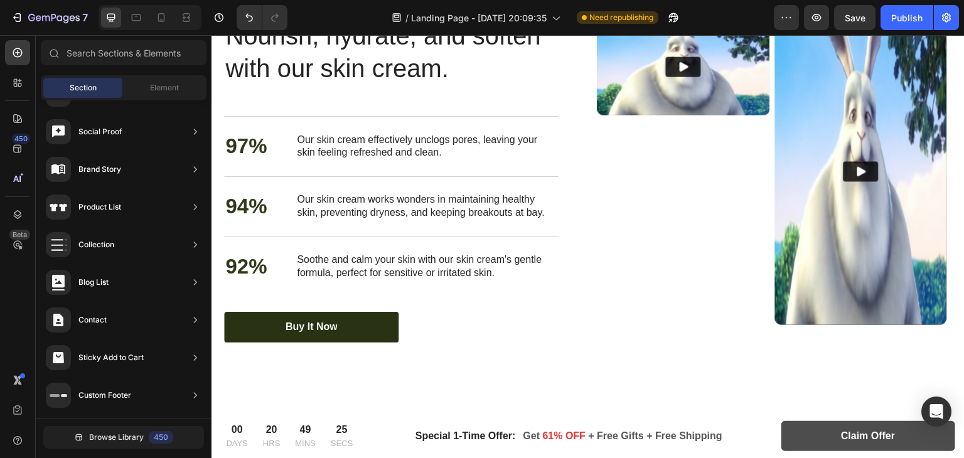
drag, startPoint x: 959, startPoint y: 315, endPoint x: 515, endPoint y: 40, distance: 522.1
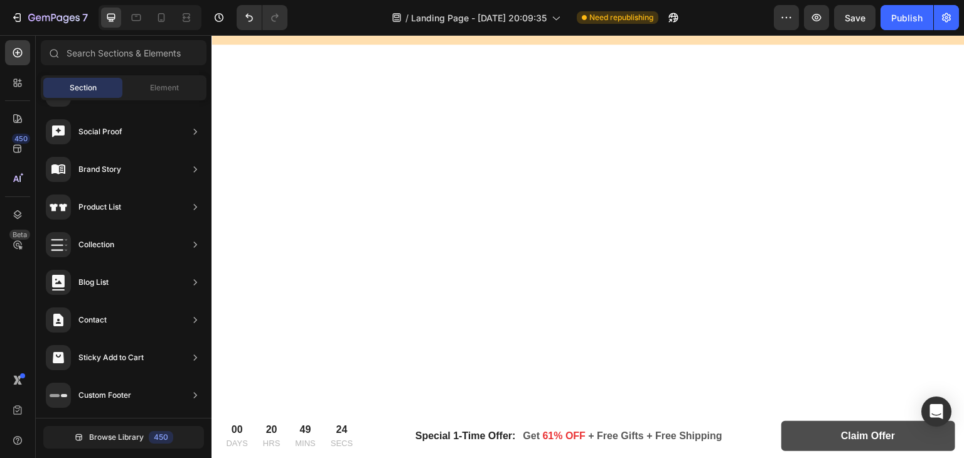
scroll to position [0, 0]
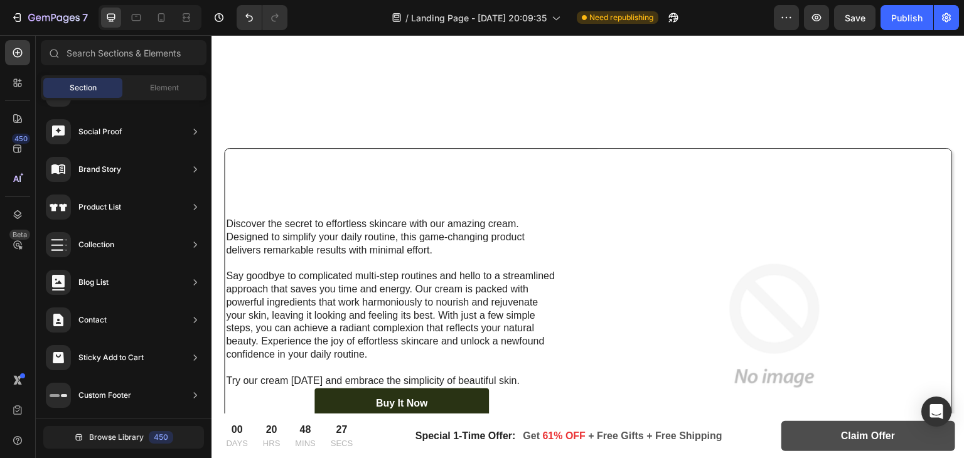
scroll to position [2240, 0]
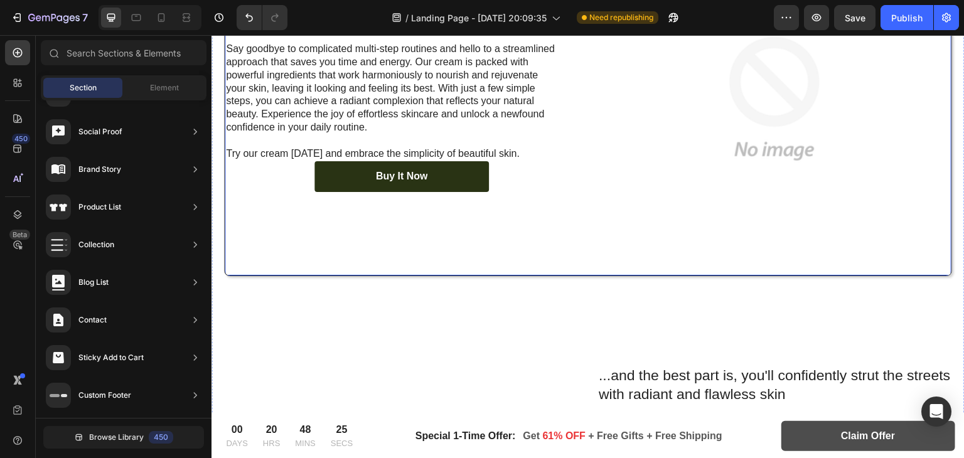
click at [289, 225] on div "Discover the secret to effortless skincare with our amazing cream. Designed to …" at bounding box center [402, 99] width 354 height 354
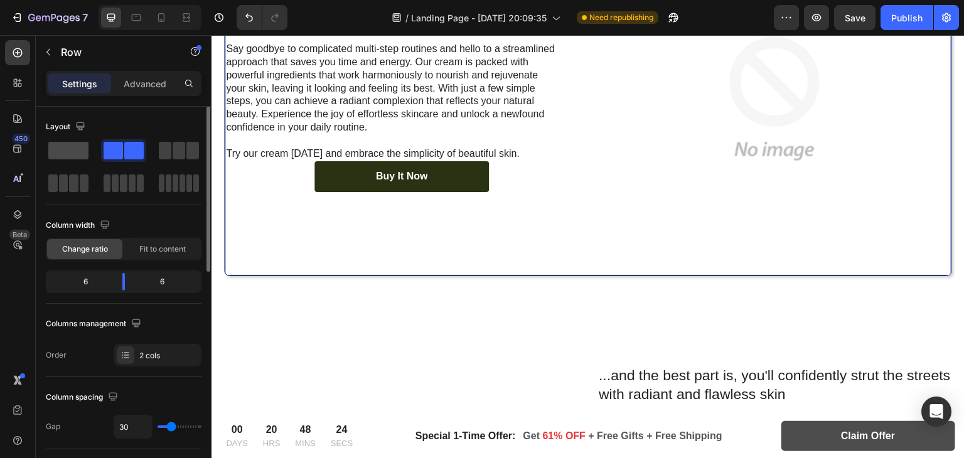
click at [61, 153] on span at bounding box center [68, 151] width 40 height 18
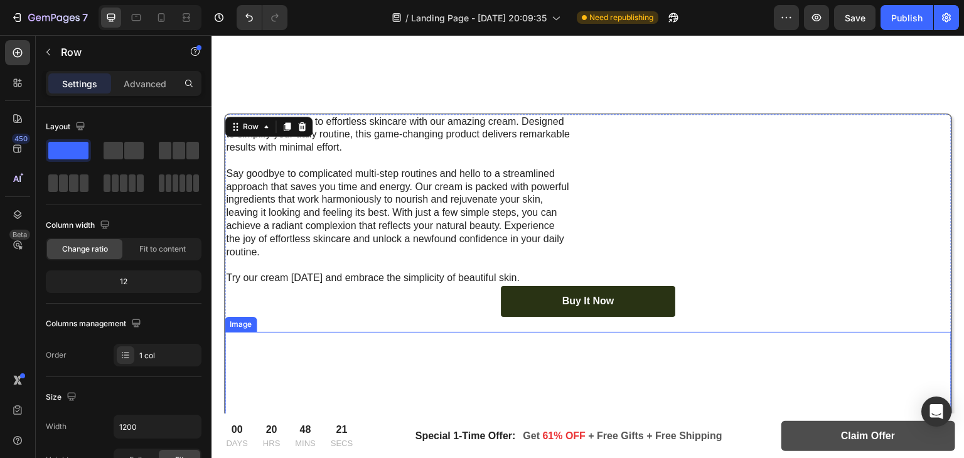
scroll to position [2048, 0]
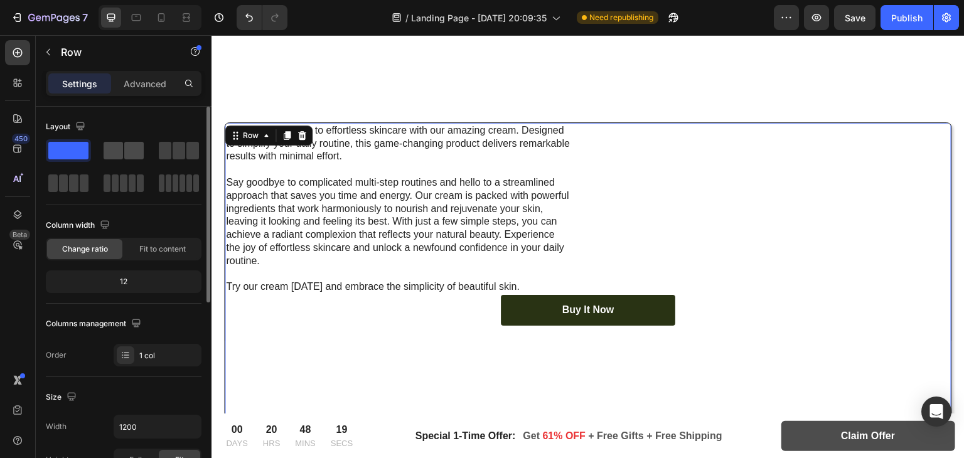
click at [136, 151] on span at bounding box center [133, 151] width 19 height 18
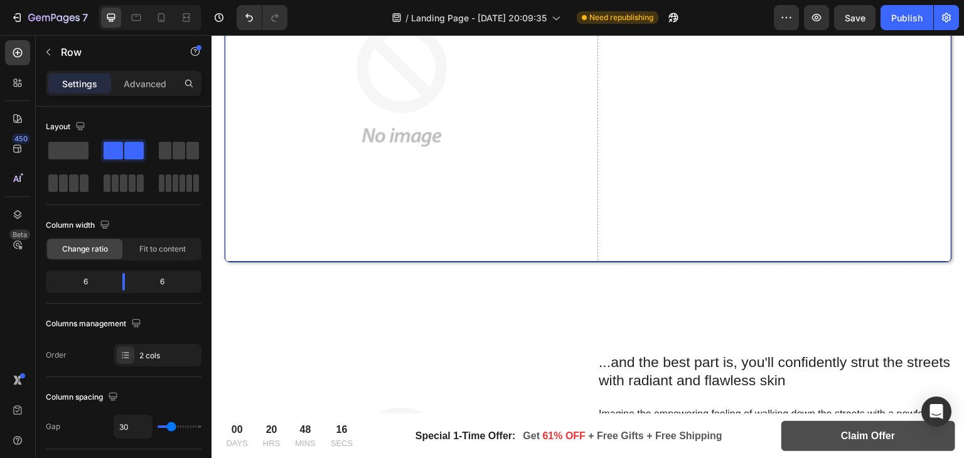
scroll to position [2325, 0]
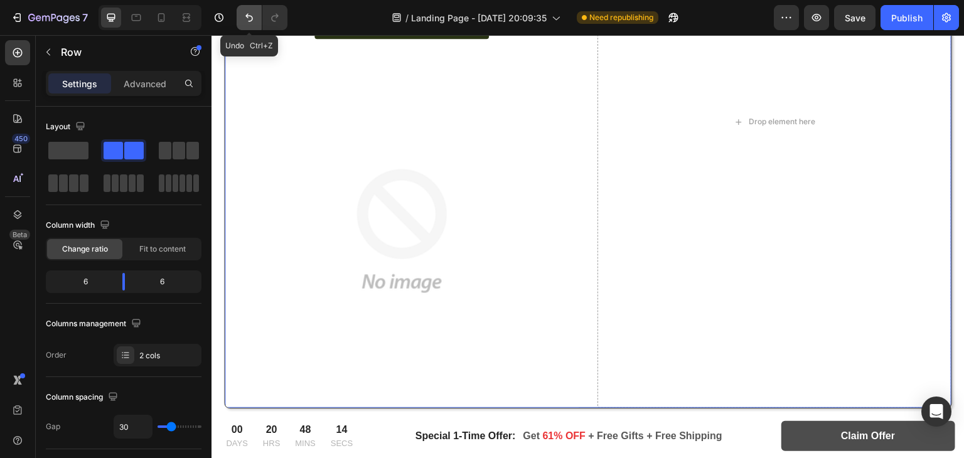
drag, startPoint x: 251, startPoint y: 21, endPoint x: 305, endPoint y: 114, distance: 107.9
click at [251, 21] on icon "Undo/Redo" at bounding box center [249, 18] width 8 height 8
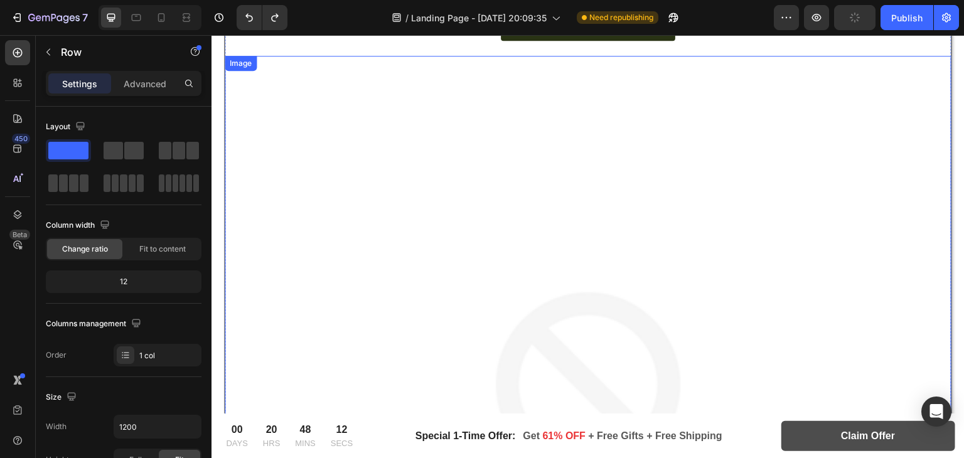
scroll to position [2322, 0]
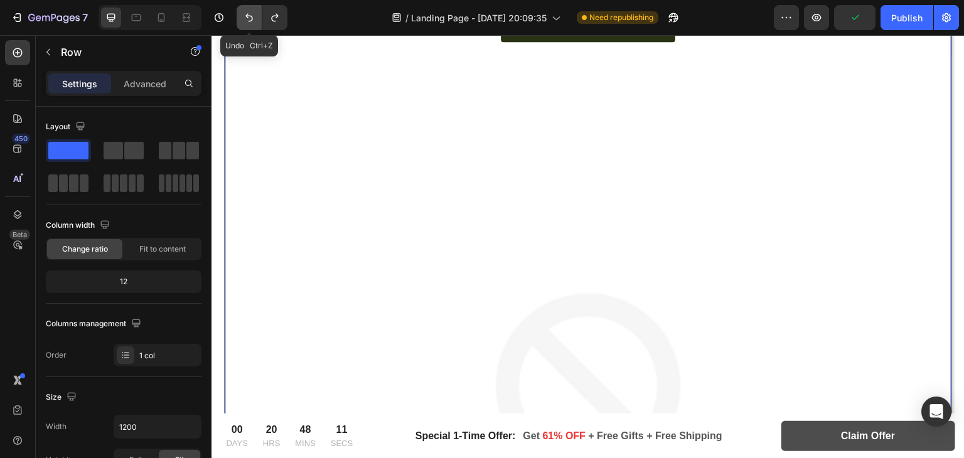
click at [248, 24] on button "Undo/Redo" at bounding box center [249, 17] width 25 height 25
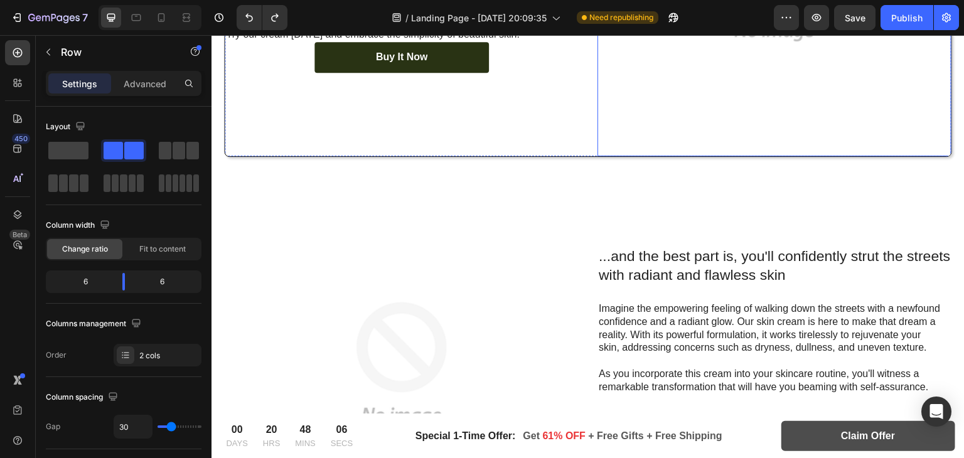
scroll to position [2365, 0]
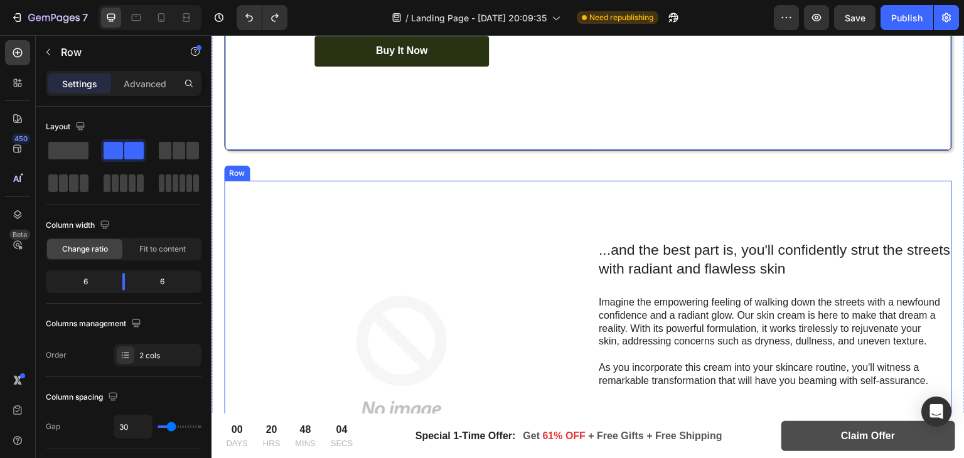
click at [609, 186] on div "...and the best part is, you'll confidently strut the streets with radiant and …" at bounding box center [774, 358] width 354 height 354
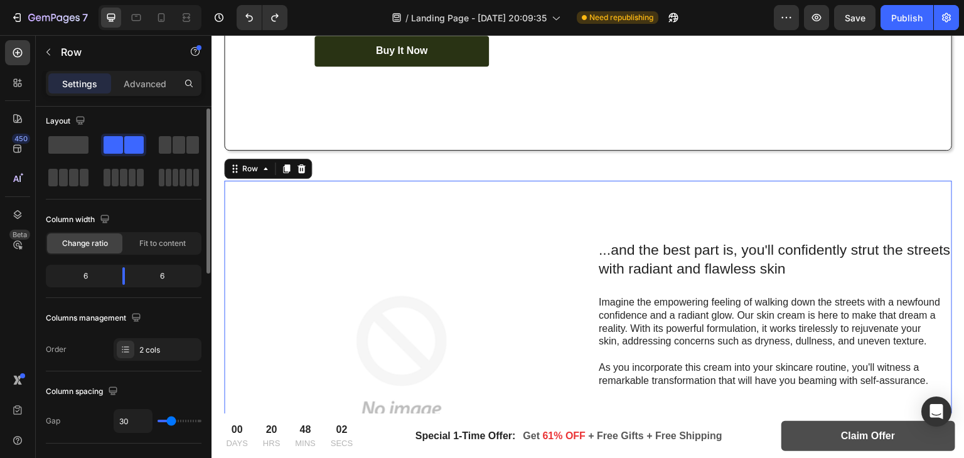
scroll to position [0, 0]
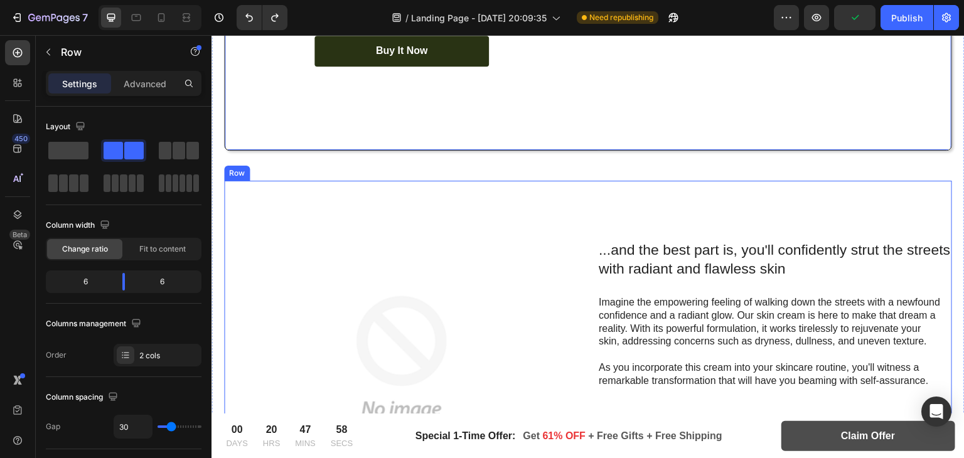
click at [601, 210] on div "...and the best part is, you'll confidently strut the streets with radiant and …" at bounding box center [774, 358] width 354 height 354
click at [648, 184] on div "...and the best part is, you'll confidently strut the streets with radiant and …" at bounding box center [774, 358] width 354 height 354
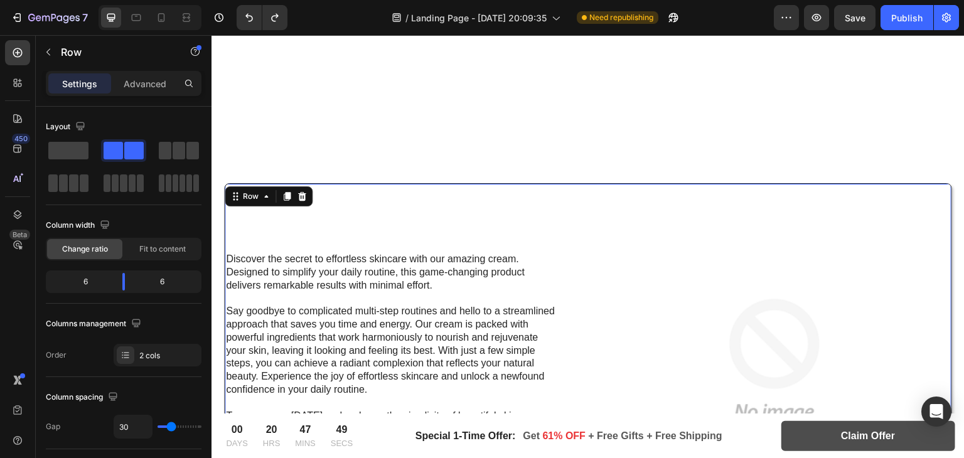
scroll to position [1937, 0]
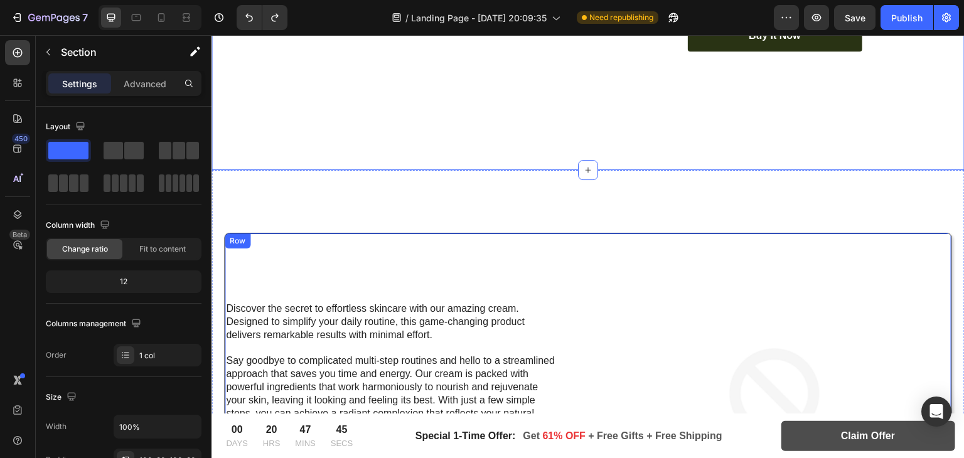
click at [321, 233] on div "Discover the secret to effortless skincare with our amazing cream. Designed to …" at bounding box center [402, 410] width 354 height 354
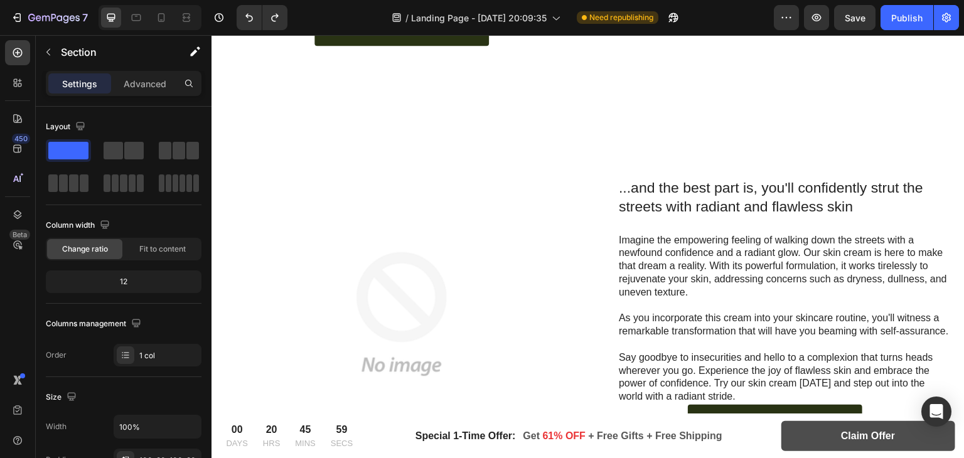
scroll to position [1453, 0]
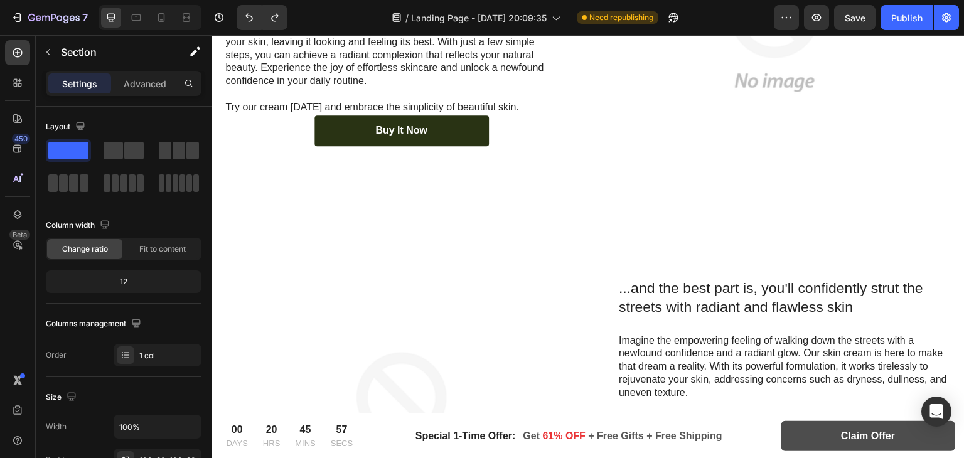
click at [942, 216] on div ""Simply life-changing skincare." Heading Discover the secret to effortless skin…" at bounding box center [588, 222] width 728 height 739
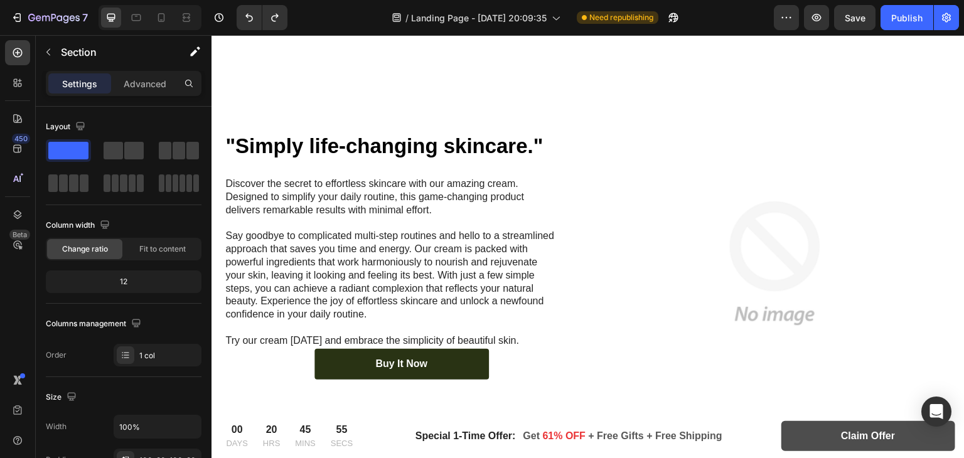
scroll to position [1018, 0]
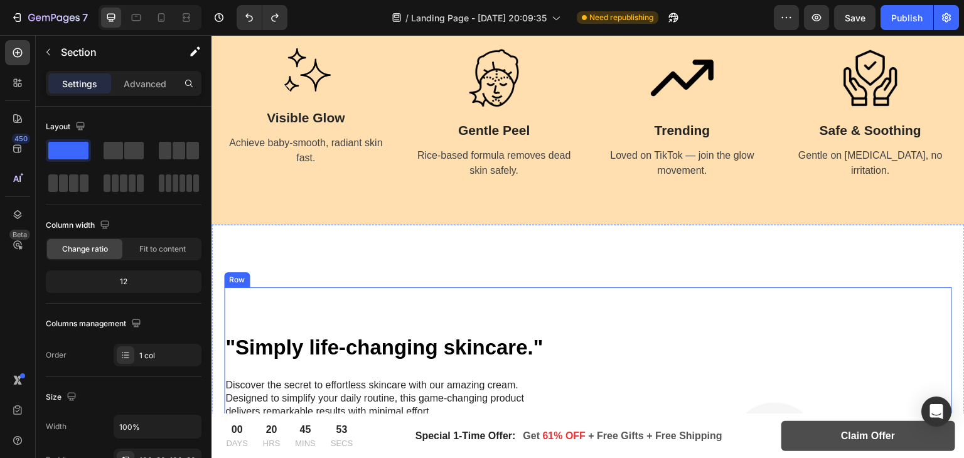
click at [501, 294] on div ""Simply life-changing skincare." Heading Discover the secret to effortless skin…" at bounding box center [401, 464] width 354 height 354
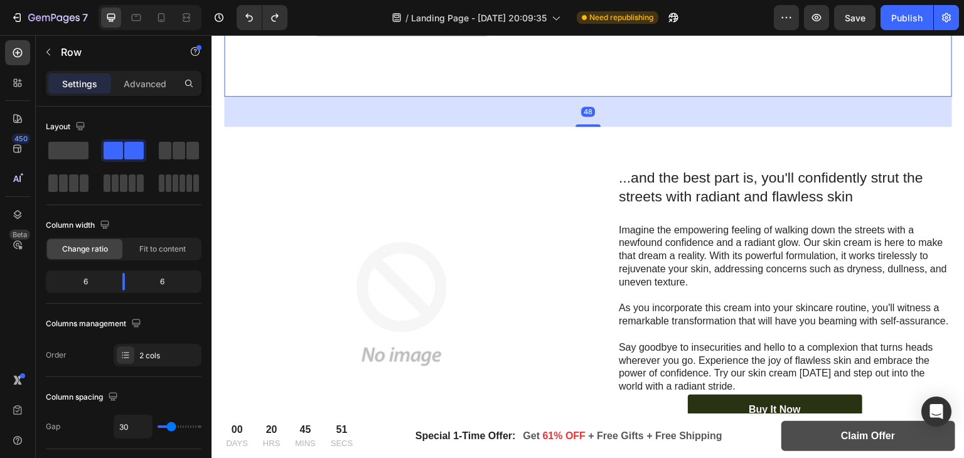
scroll to position [1565, 0]
click at [948, 145] on div ""Simply life-changing skincare." Heading Discover the secret to effortless skin…" at bounding box center [587, 110] width 753 height 865
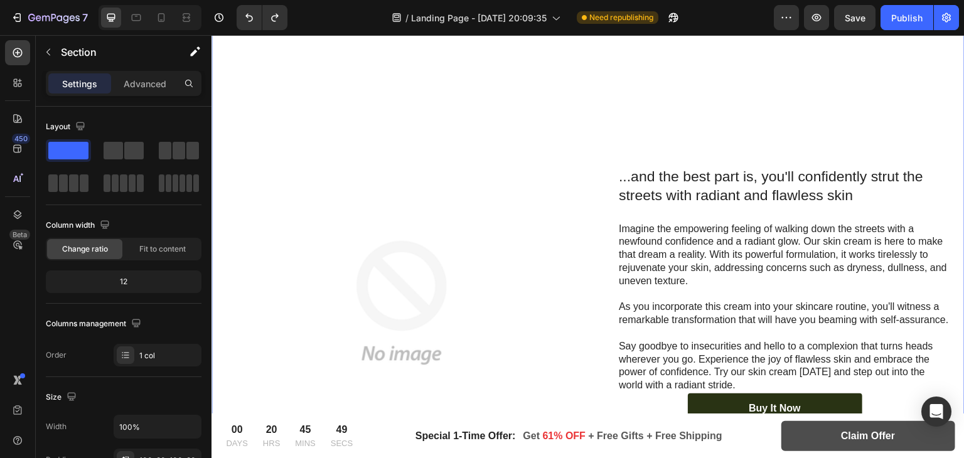
scroll to position [1797, 0]
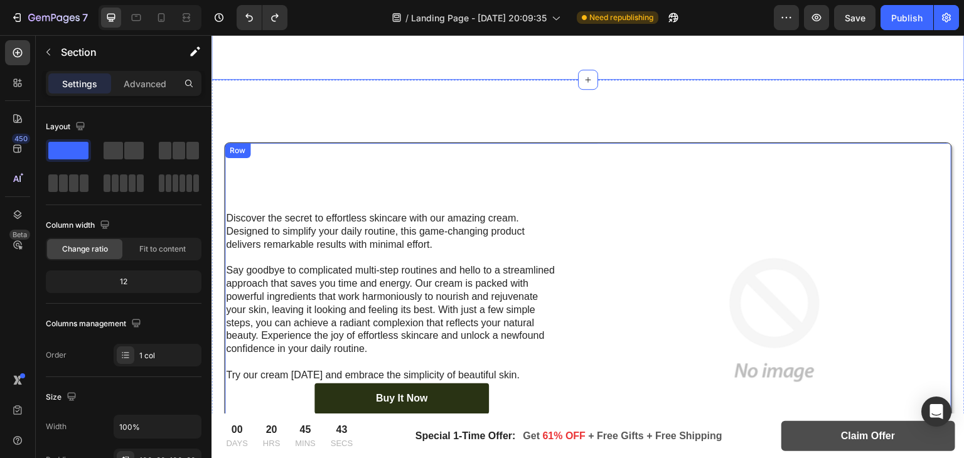
click at [418, 164] on div "Discover the secret to effortless skincare with our amazing cream. Designed to …" at bounding box center [402, 320] width 354 height 354
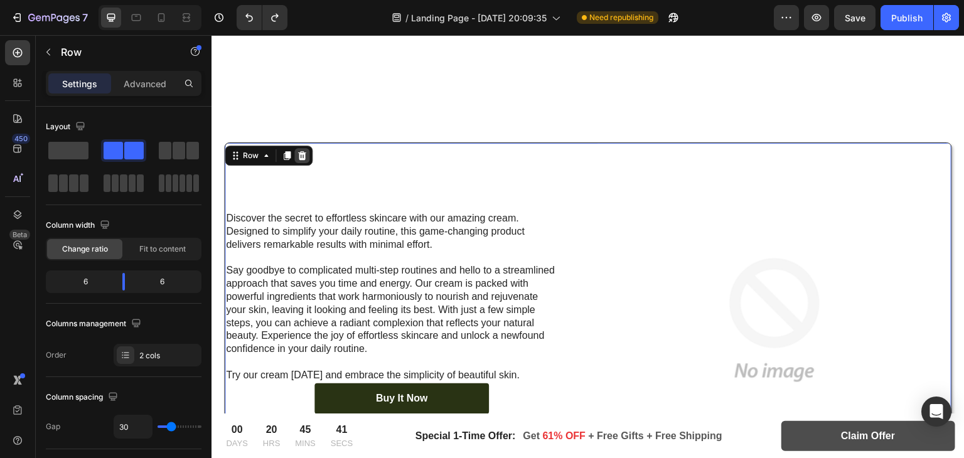
click at [297, 151] on icon at bounding box center [302, 156] width 10 height 10
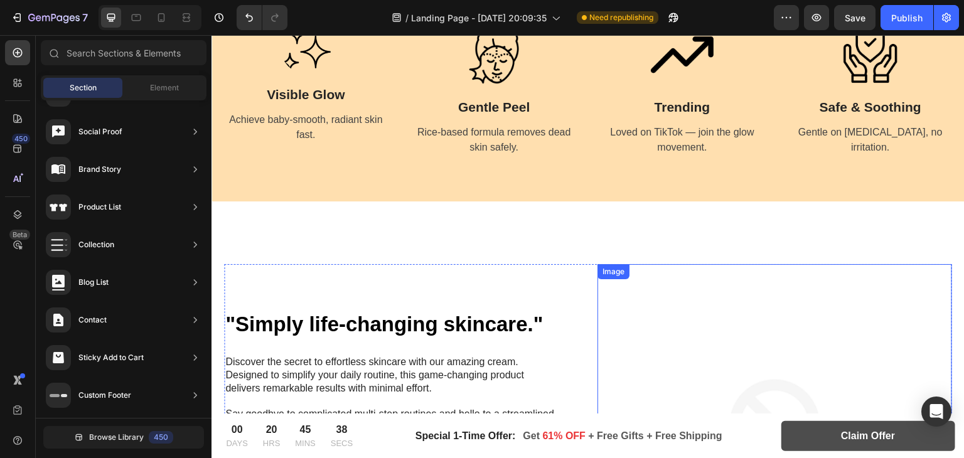
scroll to position [1035, 0]
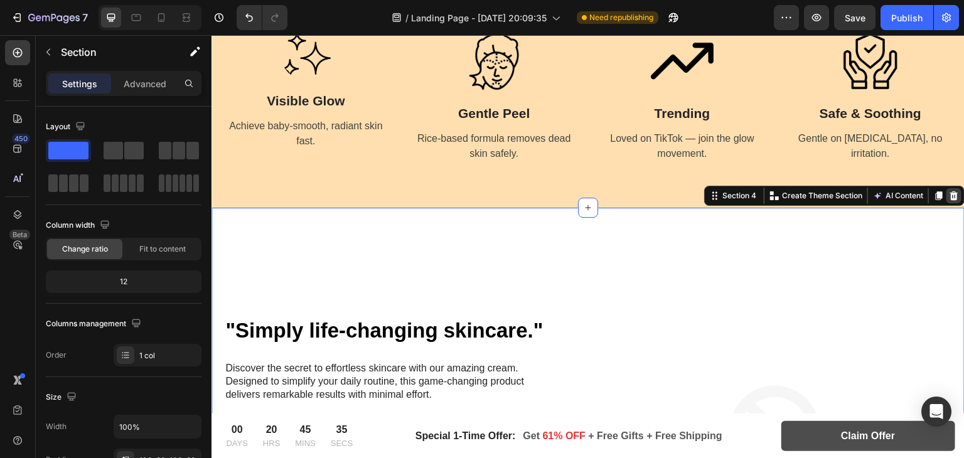
click at [946, 197] on div at bounding box center [953, 195] width 15 height 15
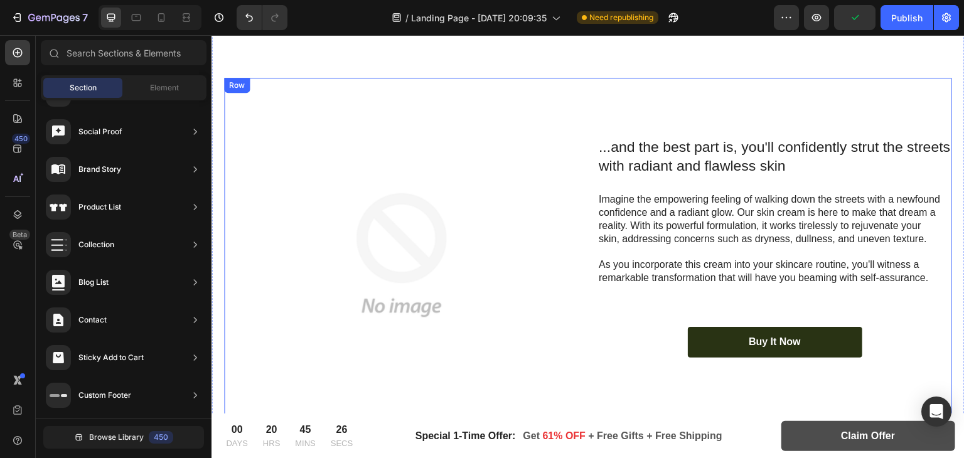
scroll to position [1109, 0]
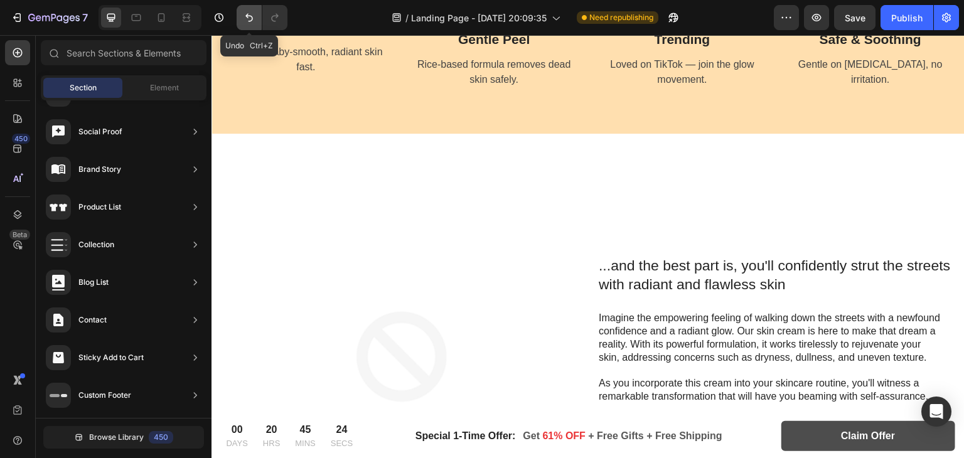
drag, startPoint x: 243, startPoint y: 18, endPoint x: 164, endPoint y: 63, distance: 91.0
click at [243, 18] on icon "Undo/Redo" at bounding box center [249, 17] width 13 height 13
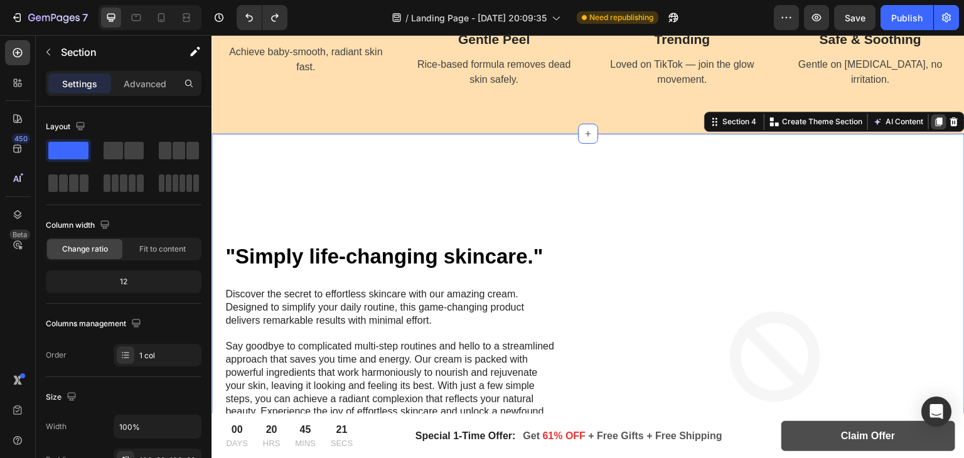
click at [935, 119] on icon at bounding box center [938, 121] width 7 height 9
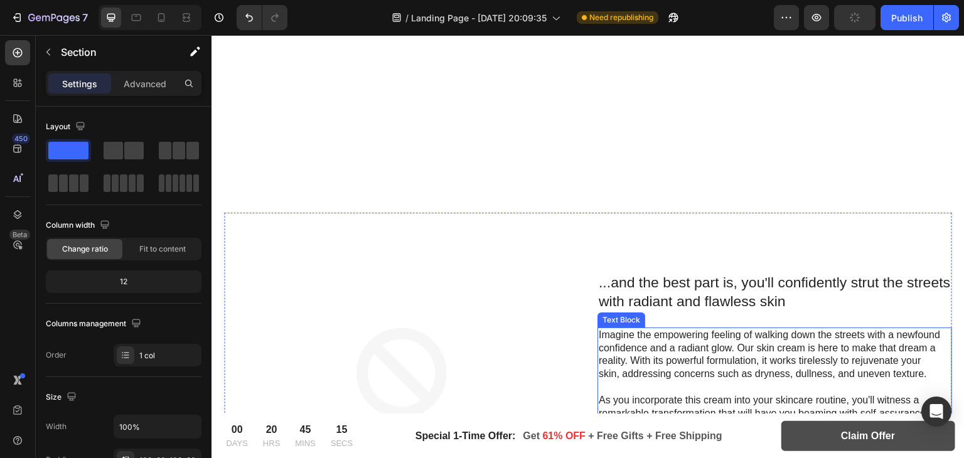
scroll to position [2893, 0]
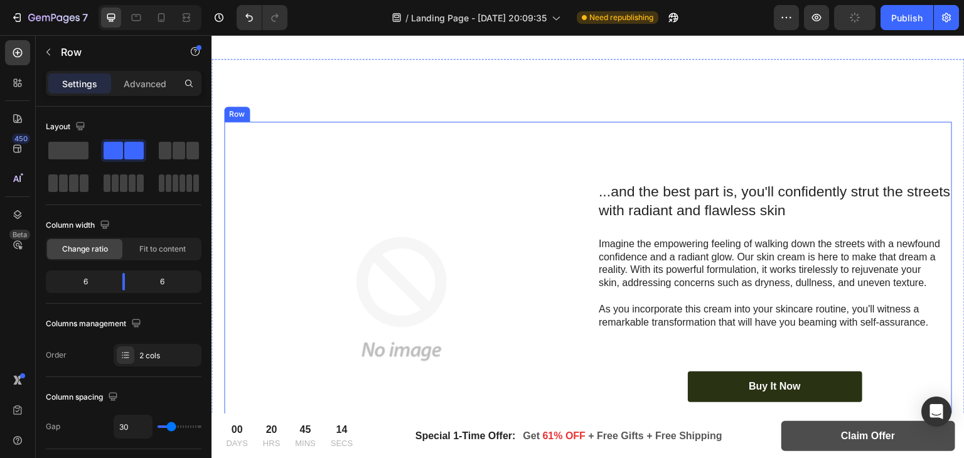
click at [856, 137] on div "...and the best part is, you'll confidently strut the streets with radiant and …" at bounding box center [774, 299] width 354 height 354
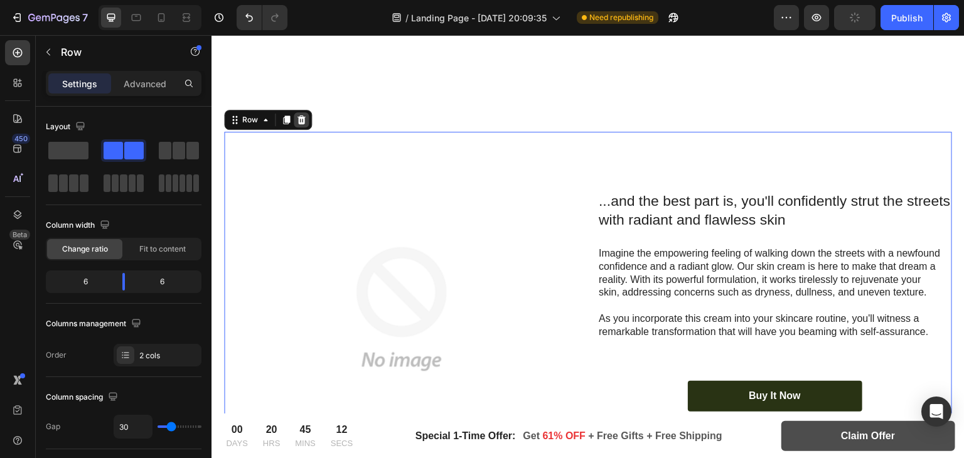
click at [306, 115] on icon at bounding box center [301, 120] width 10 height 10
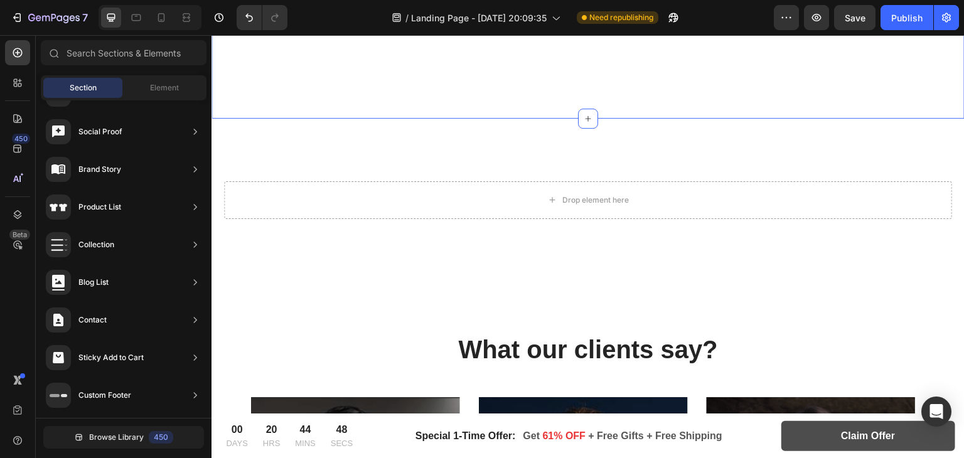
scroll to position [2754, 0]
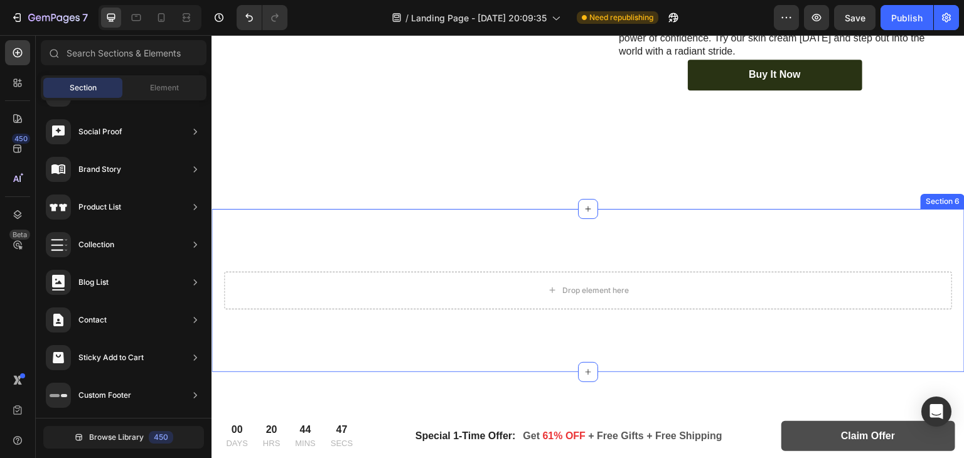
click at [767, 226] on div "Drop element here Section 6" at bounding box center [587, 290] width 753 height 163
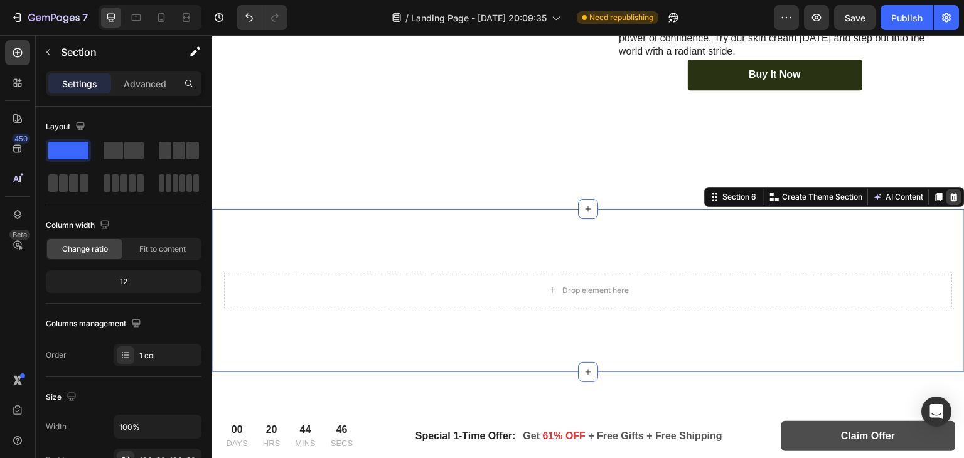
click at [949, 192] on icon at bounding box center [954, 197] width 10 height 10
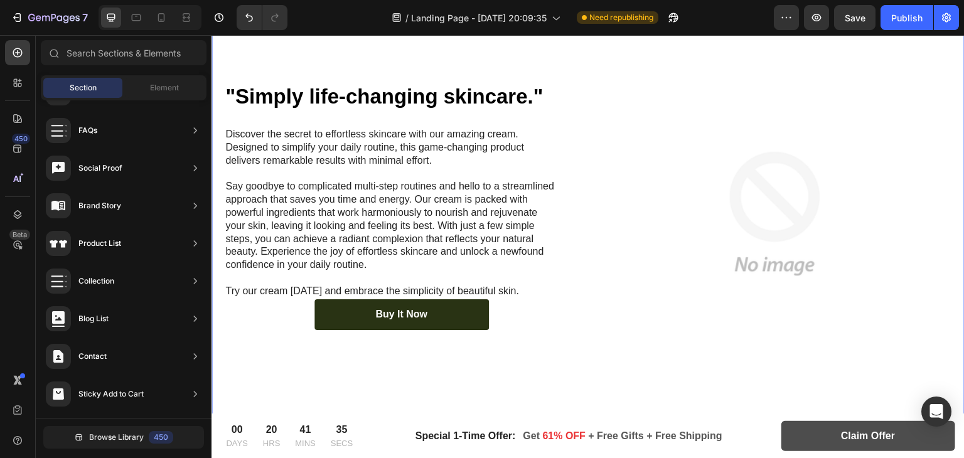
scroll to position [1034, 0]
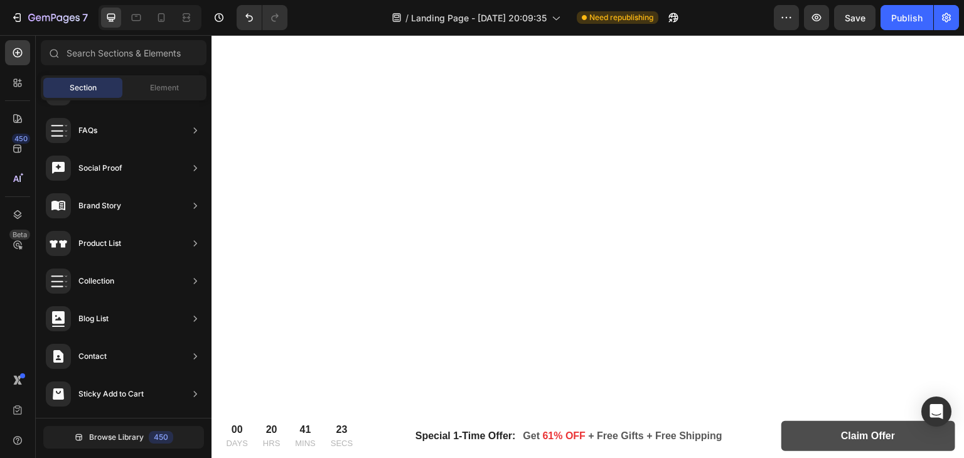
scroll to position [2477, 0]
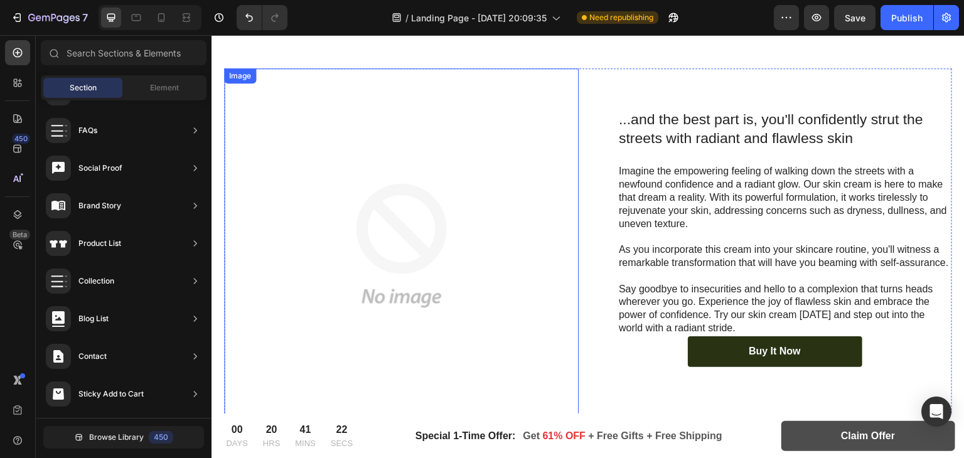
click at [445, 260] on img at bounding box center [401, 245] width 354 height 354
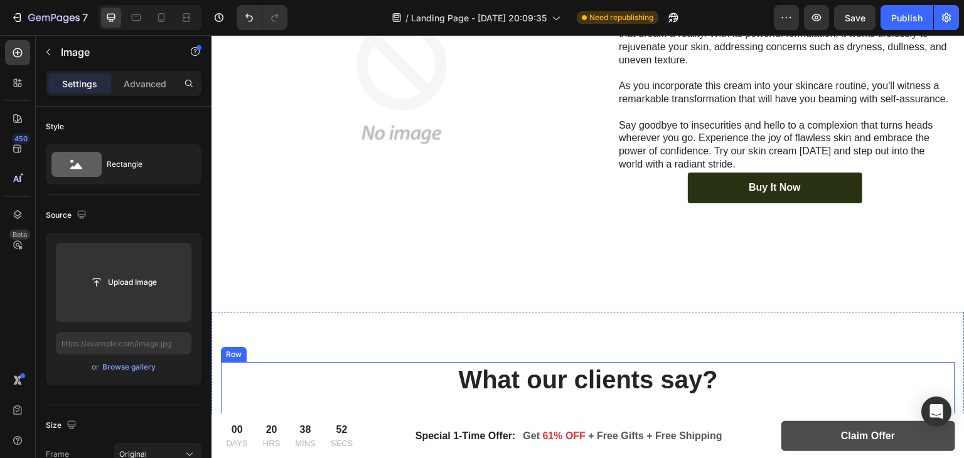
scroll to position [2531, 0]
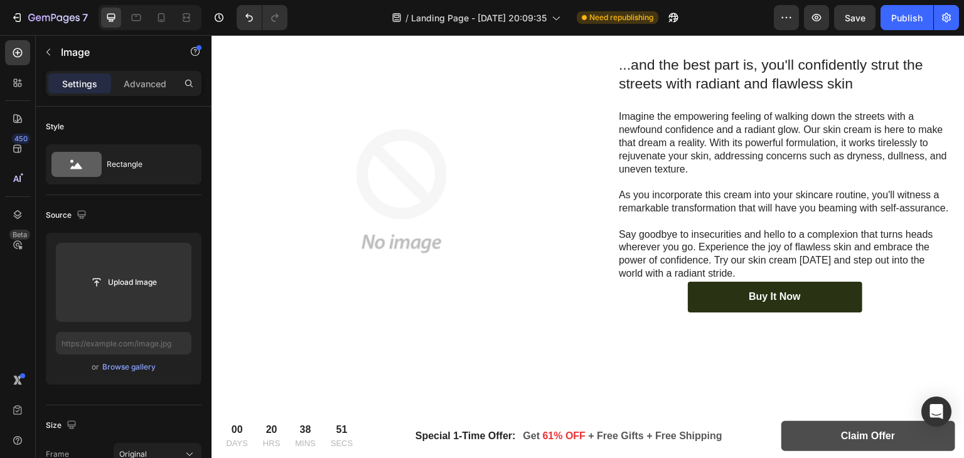
click at [502, 151] on img at bounding box center [401, 191] width 354 height 354
click at [509, 171] on img at bounding box center [401, 191] width 354 height 354
click at [465, 146] on img at bounding box center [401, 191] width 354 height 354
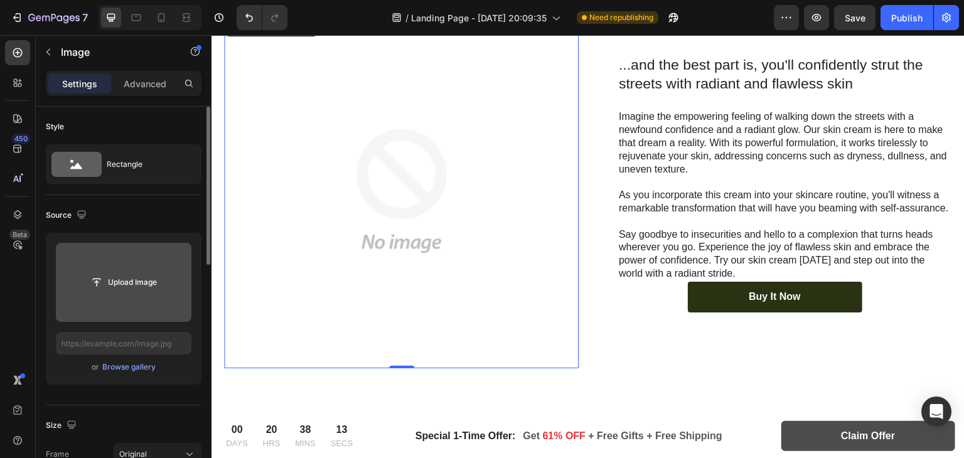
click at [130, 279] on input "file" at bounding box center [123, 282] width 87 height 21
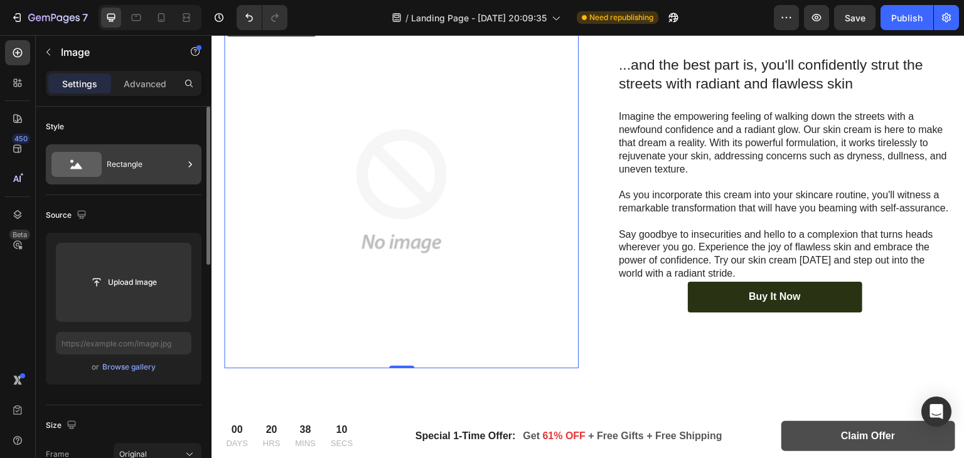
click at [160, 179] on div "Rectangle" at bounding box center [124, 164] width 156 height 40
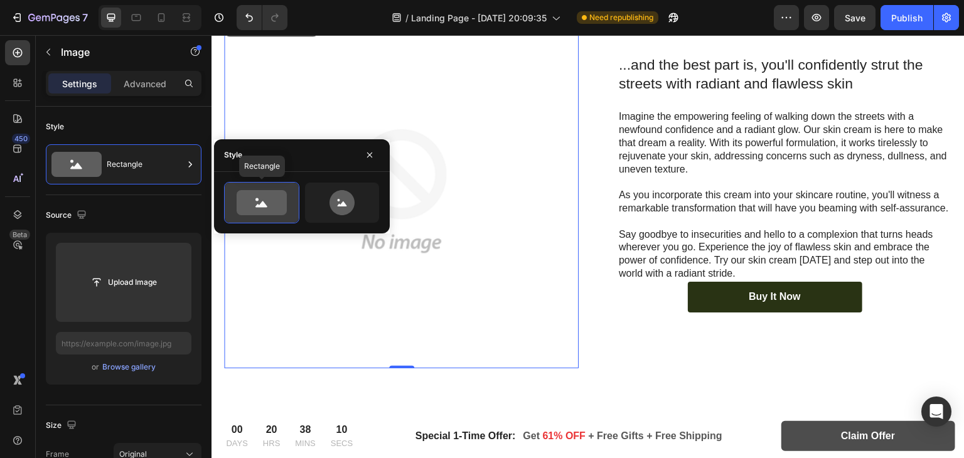
click at [276, 203] on icon at bounding box center [262, 202] width 50 height 25
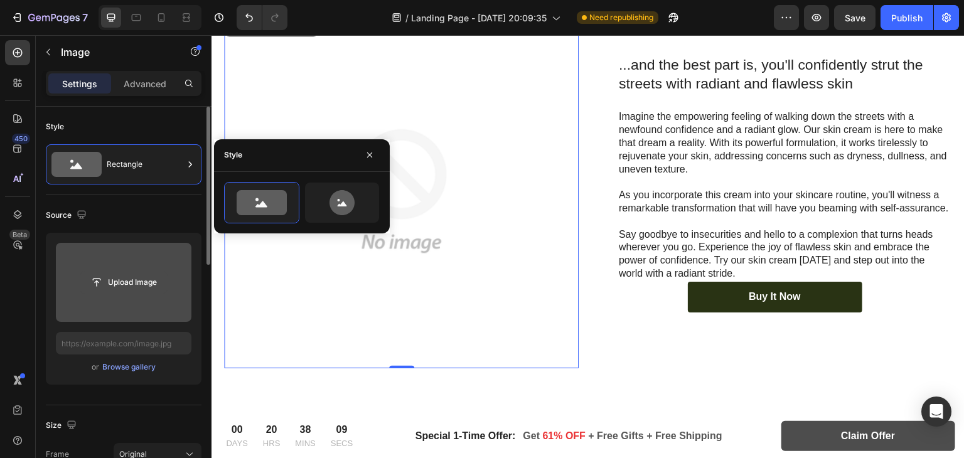
click at [112, 286] on input "file" at bounding box center [123, 282] width 87 height 21
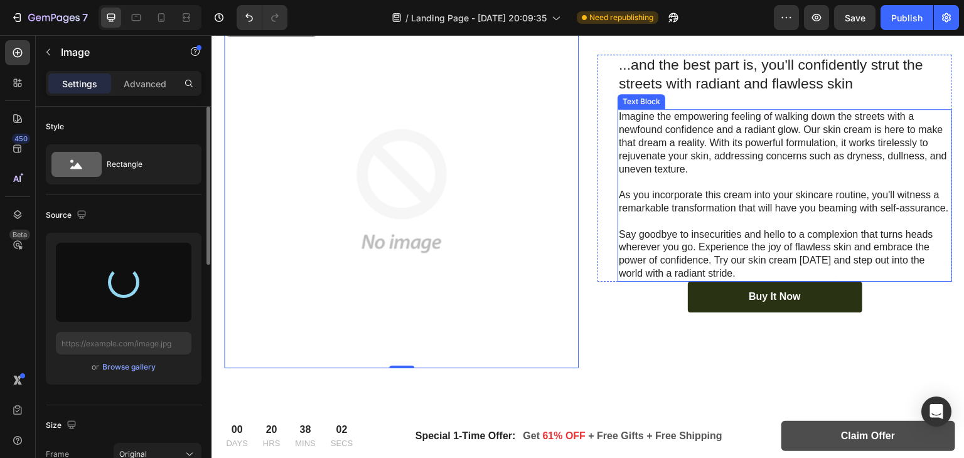
scroll to position [2385, 0]
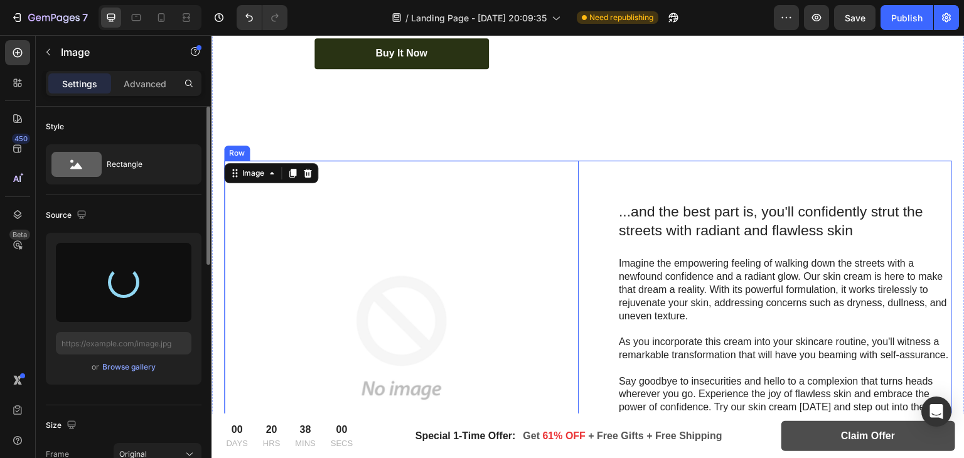
click at [674, 161] on div "...and the best part is, you'll confidently strut the streets with radiant and …" at bounding box center [774, 338] width 354 height 354
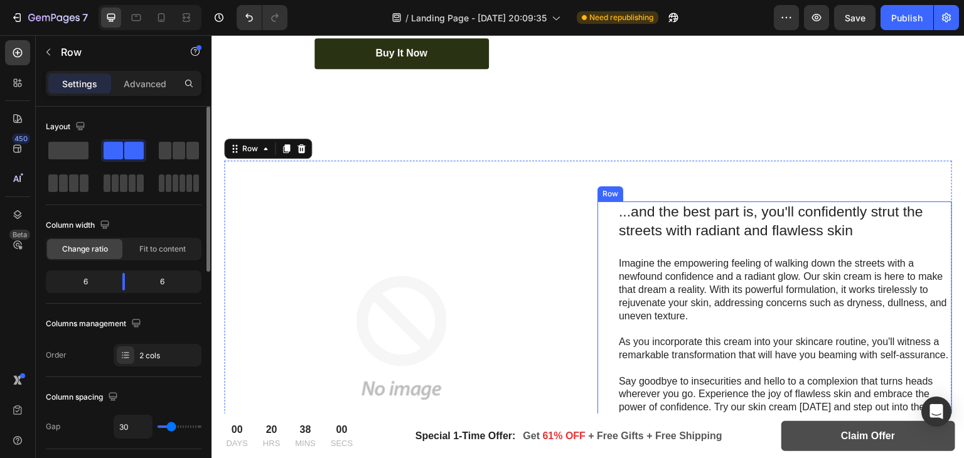
scroll to position [2474, 0]
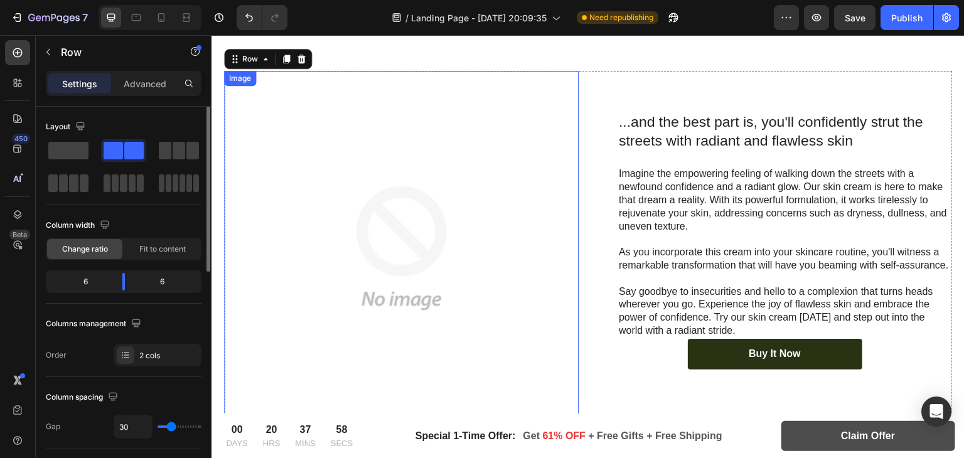
click at [372, 270] on img at bounding box center [401, 248] width 354 height 354
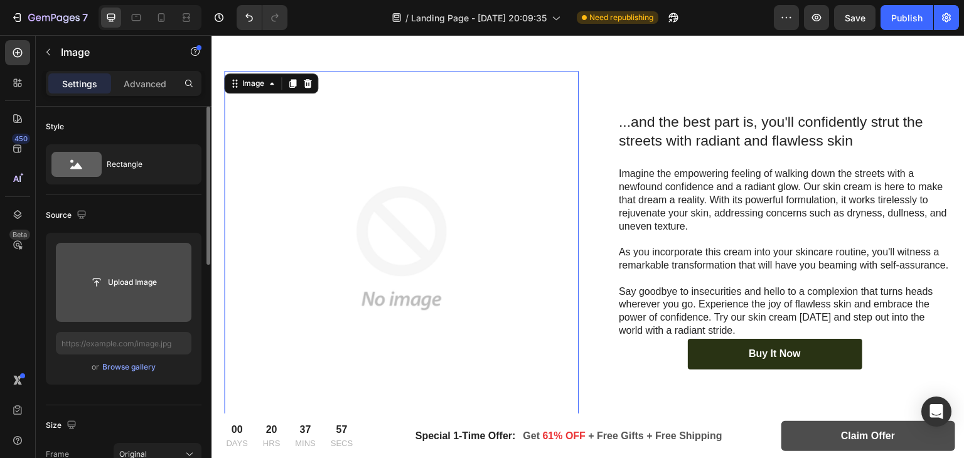
click at [142, 263] on input "file" at bounding box center [124, 282] width 136 height 79
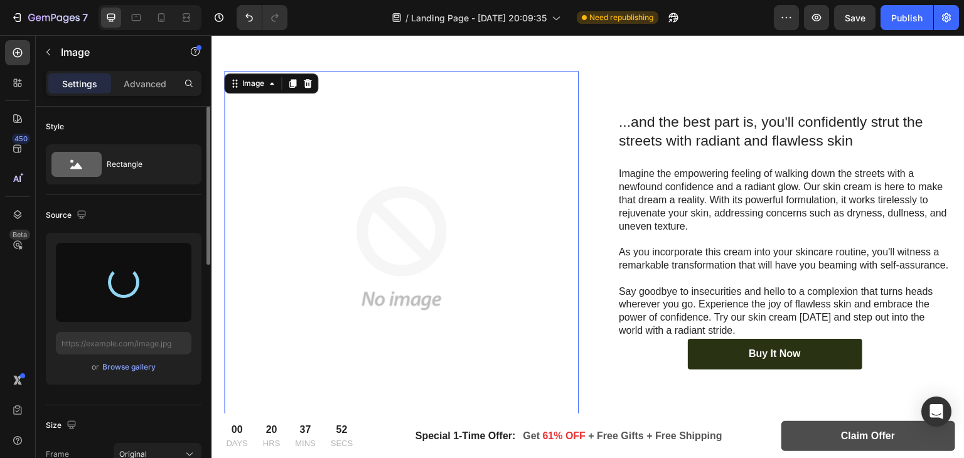
type input "[URL][DOMAIN_NAME]"
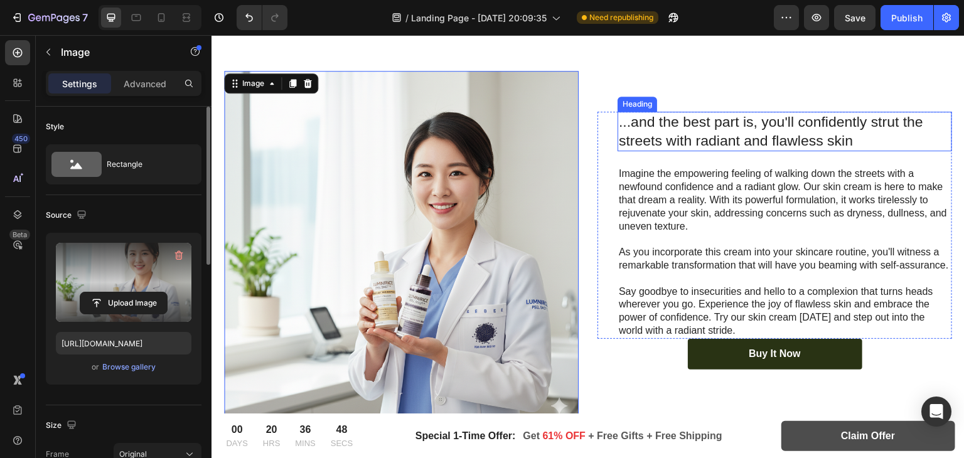
click at [703, 120] on h2 "...and the best part is, you'll confidently strut the streets with radiant and …" at bounding box center [784, 132] width 334 height 40
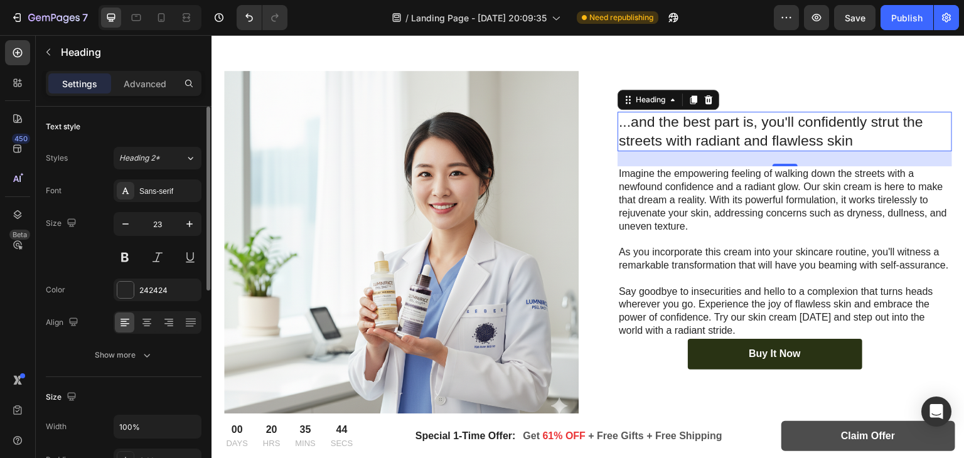
click at [696, 112] on h2 "...and the best part is, you'll confidently strut the streets with radiant and …" at bounding box center [784, 132] width 334 height 40
click at [696, 113] on p "...and the best part is, you'll confidently strut the streets with radiant and …" at bounding box center [785, 132] width 332 height 38
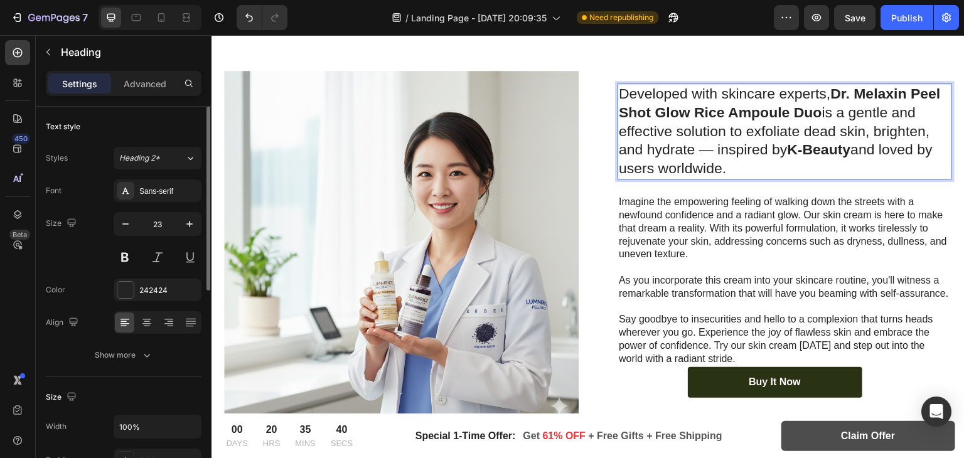
click at [633, 87] on p "Developed with skincare experts, Dr. Melaxin Peel Shot Glow Rice Ampoule Duo is…" at bounding box center [785, 132] width 332 height 94
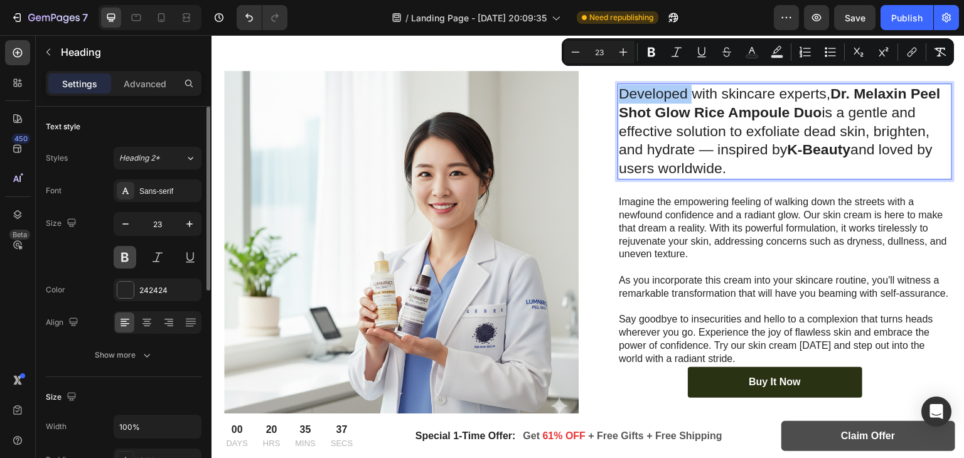
click at [120, 264] on button at bounding box center [125, 257] width 23 height 23
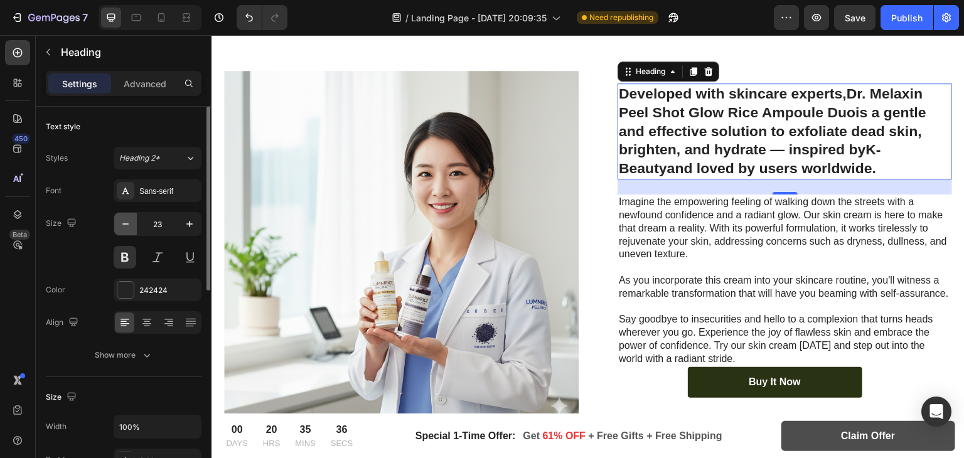
click at [123, 223] on icon "button" at bounding box center [125, 223] width 6 height 1
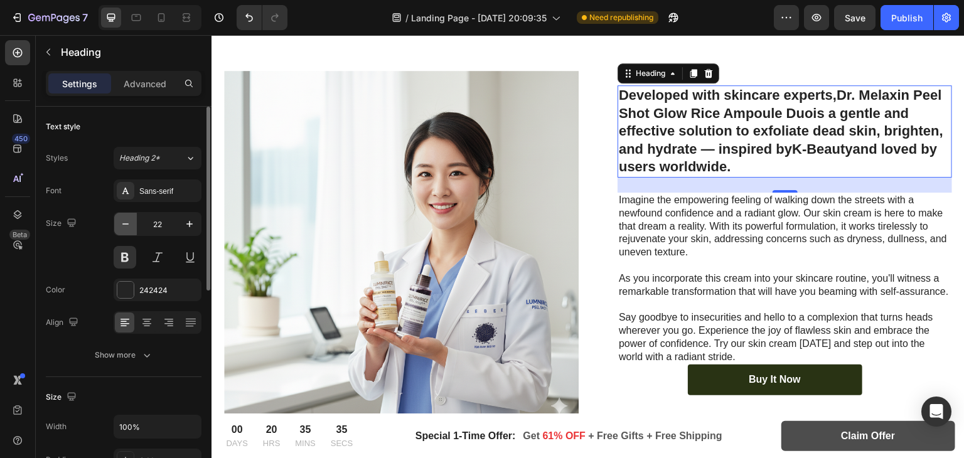
click at [123, 223] on icon "button" at bounding box center [125, 223] width 6 height 1
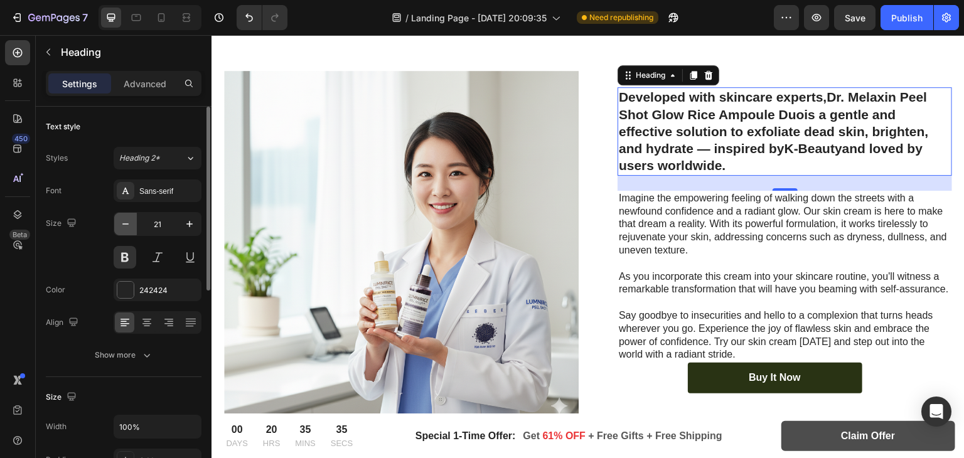
click at [123, 223] on icon "button" at bounding box center [125, 223] width 6 height 1
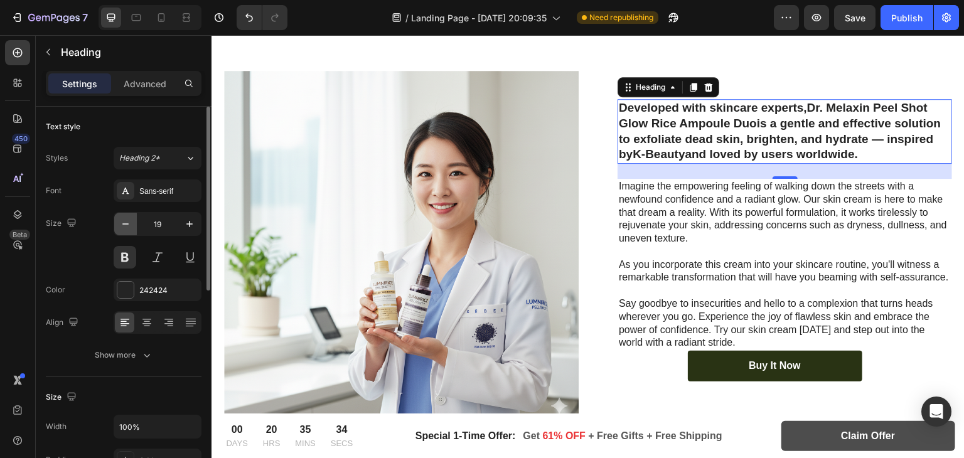
click at [123, 223] on icon "button" at bounding box center [125, 223] width 6 height 1
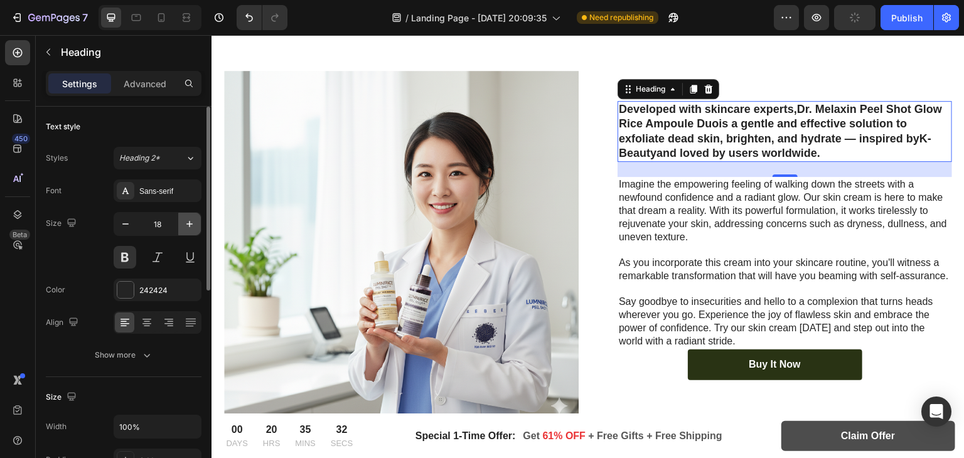
click at [192, 220] on icon "button" at bounding box center [189, 224] width 13 height 13
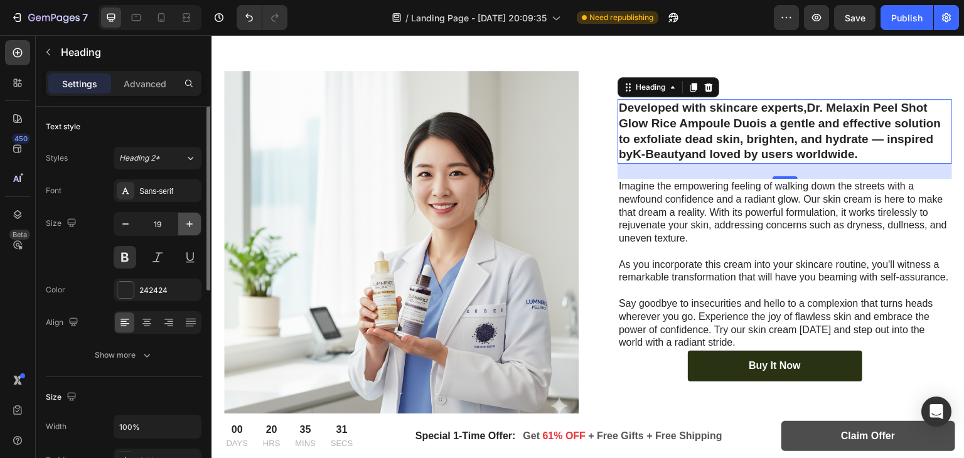
click at [192, 220] on icon "button" at bounding box center [189, 224] width 13 height 13
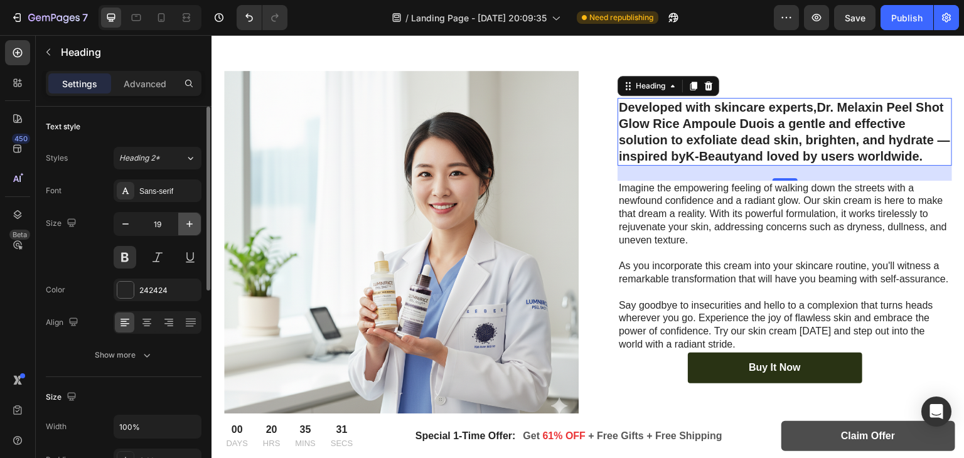
type input "20"
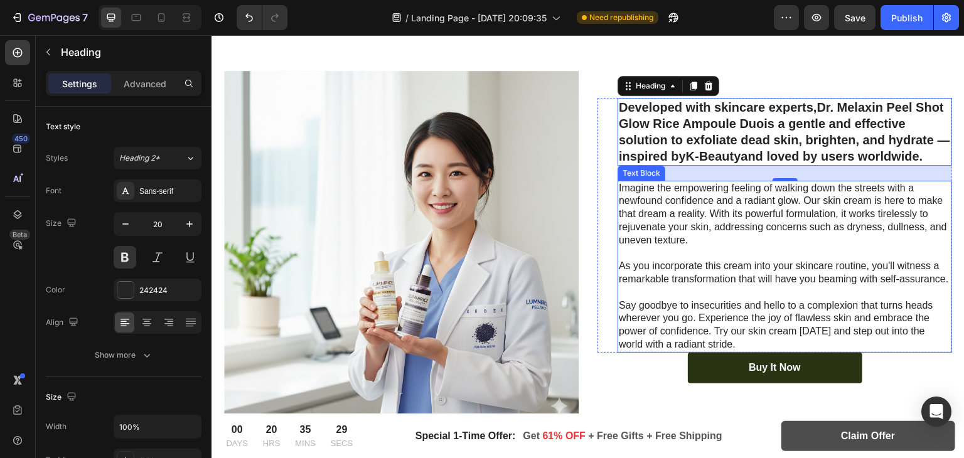
click at [661, 207] on p "Imagine the empowering feeling of walking down the streets with a newfound conf…" at bounding box center [785, 214] width 332 height 65
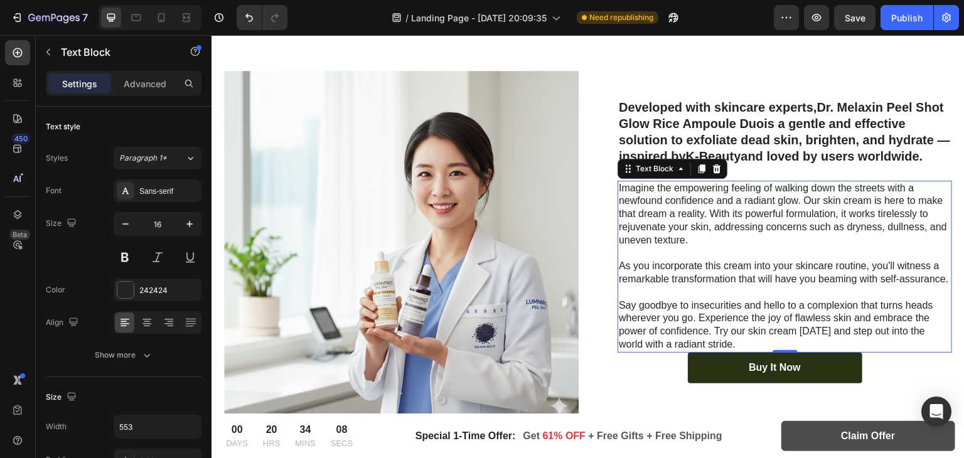
click at [664, 212] on p "Imagine the empowering feeling of walking down the streets with a newfound conf…" at bounding box center [785, 214] width 332 height 65
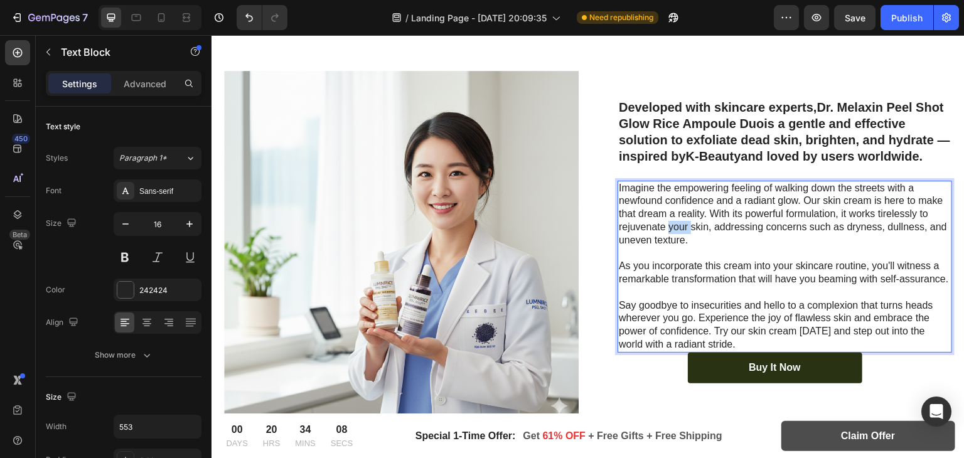
click at [664, 212] on p "Imagine the empowering feeling of walking down the streets with a newfound conf…" at bounding box center [785, 214] width 332 height 65
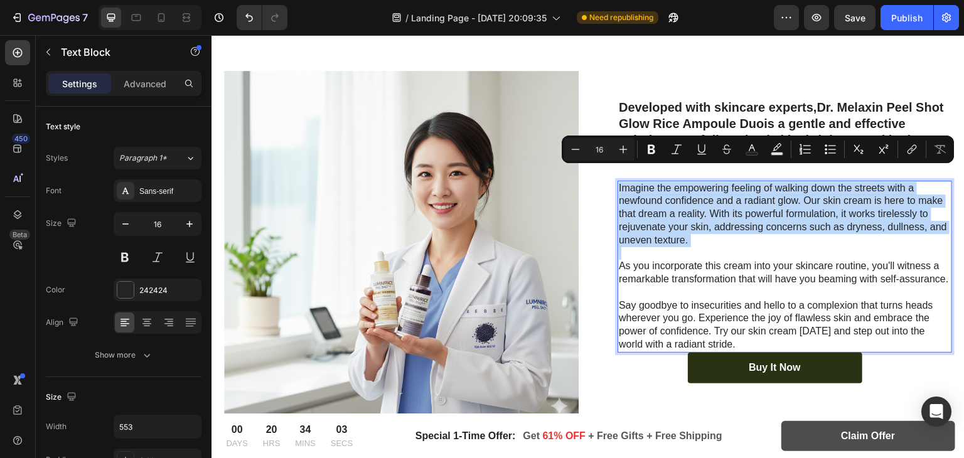
click at [681, 228] on p "Imagine the empowering feeling of walking down the streets with a newfound conf…" at bounding box center [785, 214] width 332 height 65
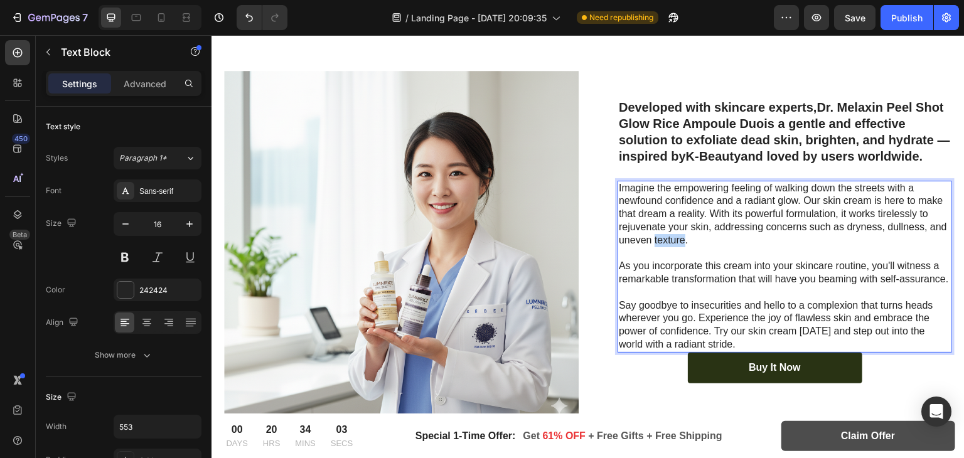
click at [681, 228] on p "Imagine the empowering feeling of walking down the streets with a newfound conf…" at bounding box center [785, 214] width 332 height 65
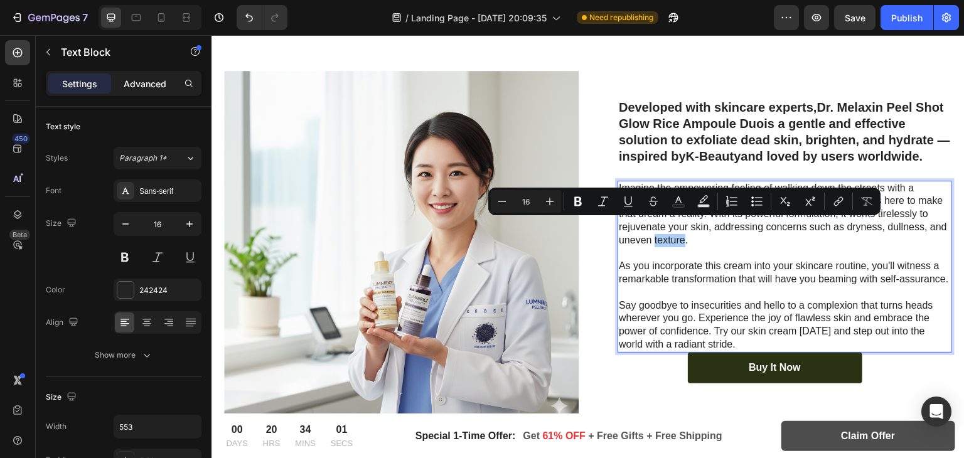
click at [139, 73] on div "Advanced" at bounding box center [145, 83] width 63 height 20
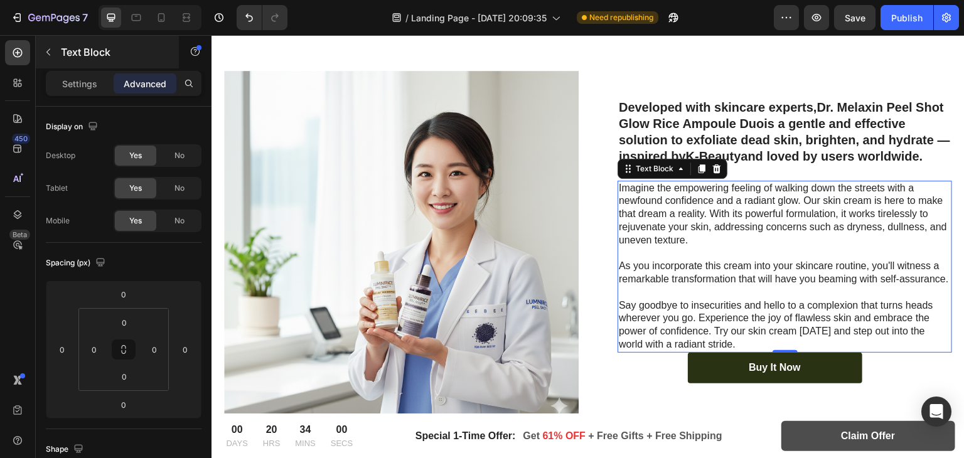
click at [73, 91] on div "Settings" at bounding box center [79, 83] width 63 height 20
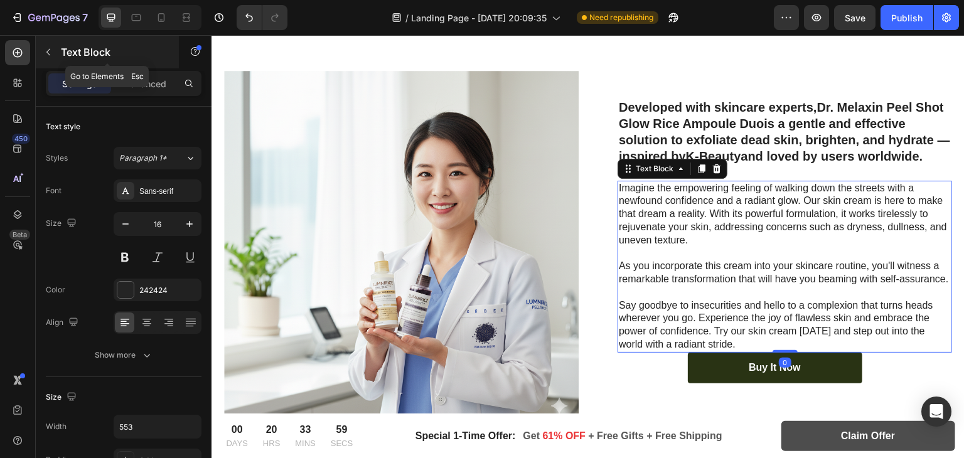
click at [43, 51] on icon "button" at bounding box center [48, 52] width 10 height 10
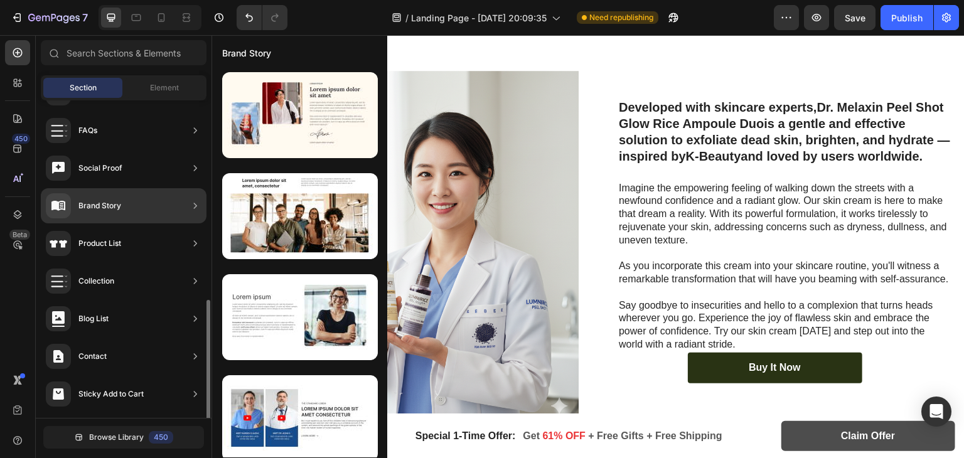
scroll to position [410, 0]
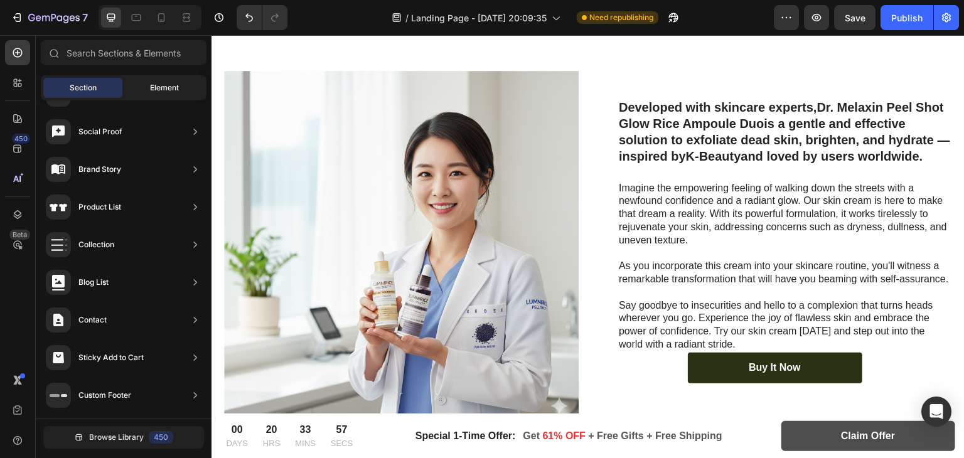
click at [170, 82] on span "Element" at bounding box center [164, 87] width 29 height 11
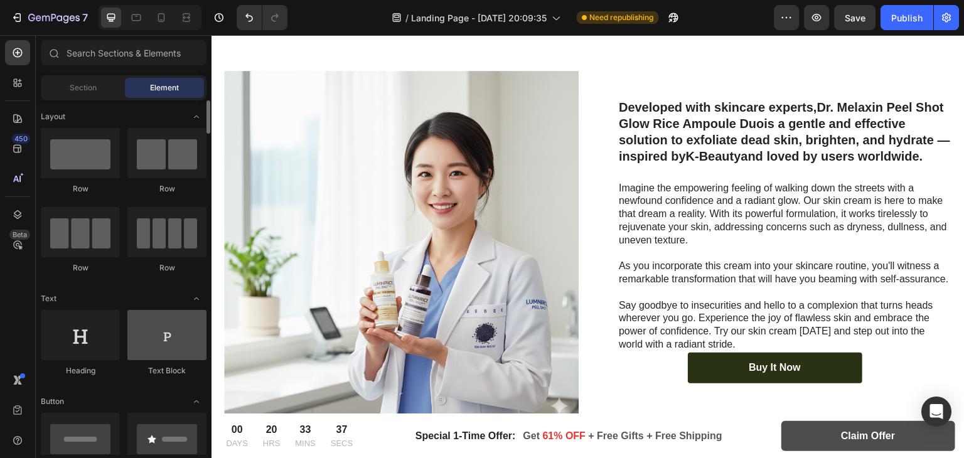
scroll to position [159, 0]
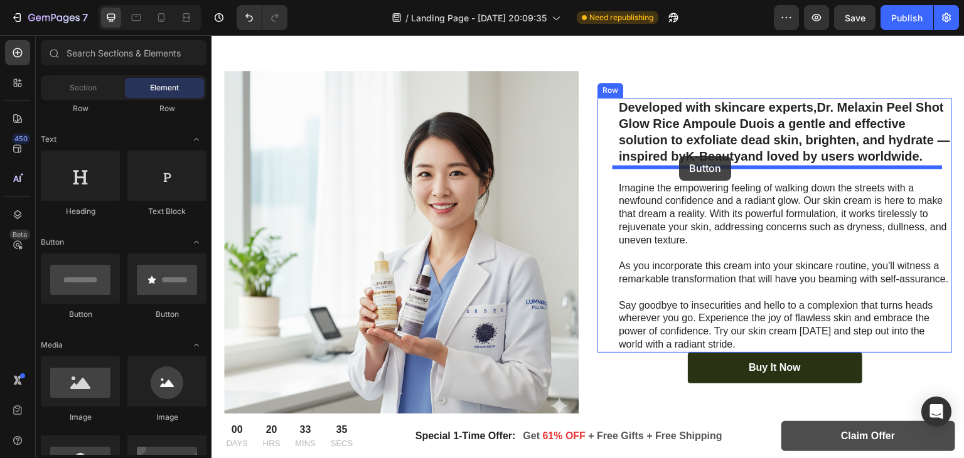
drag, startPoint x: 372, startPoint y: 323, endPoint x: 679, endPoint y: 156, distance: 349.8
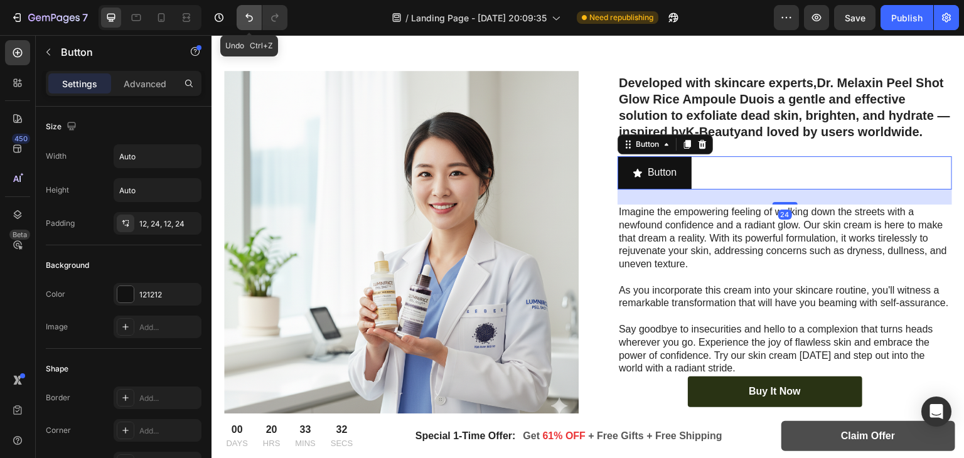
click at [243, 16] on icon "Undo/Redo" at bounding box center [249, 17] width 13 height 13
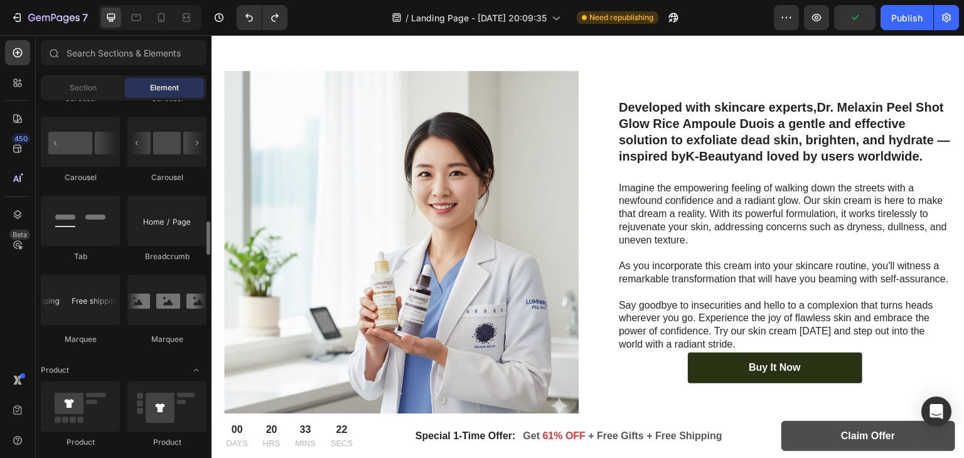
scroll to position [1344, 0]
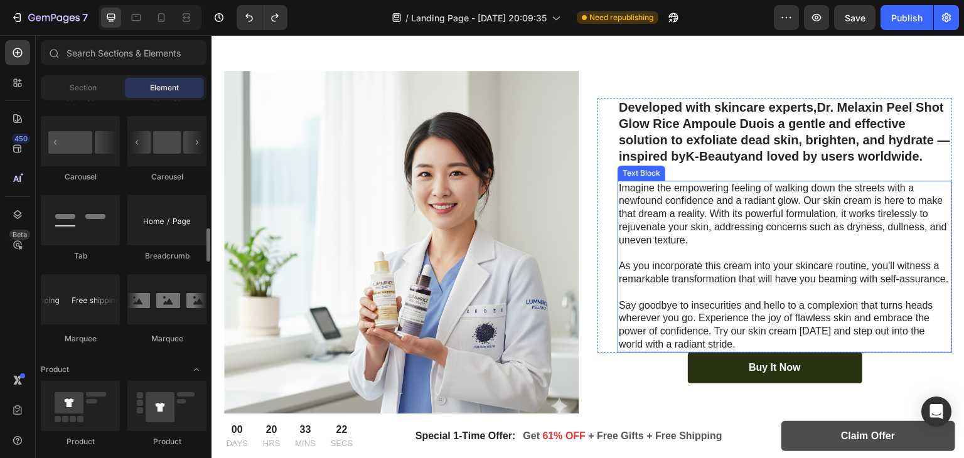
click at [666, 182] on p "Imagine the empowering feeling of walking down the streets with a newfound conf…" at bounding box center [785, 214] width 332 height 65
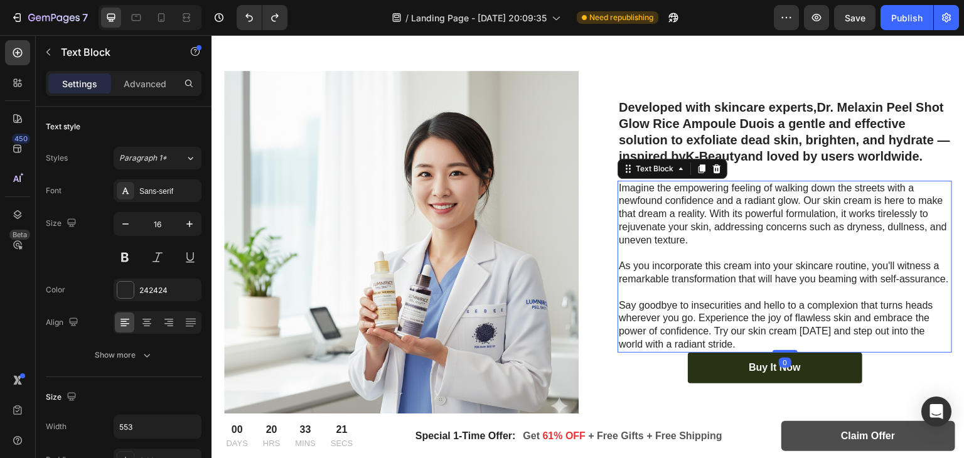
click at [669, 196] on p "Imagine the empowering feeling of walking down the streets with a newfound conf…" at bounding box center [785, 214] width 332 height 65
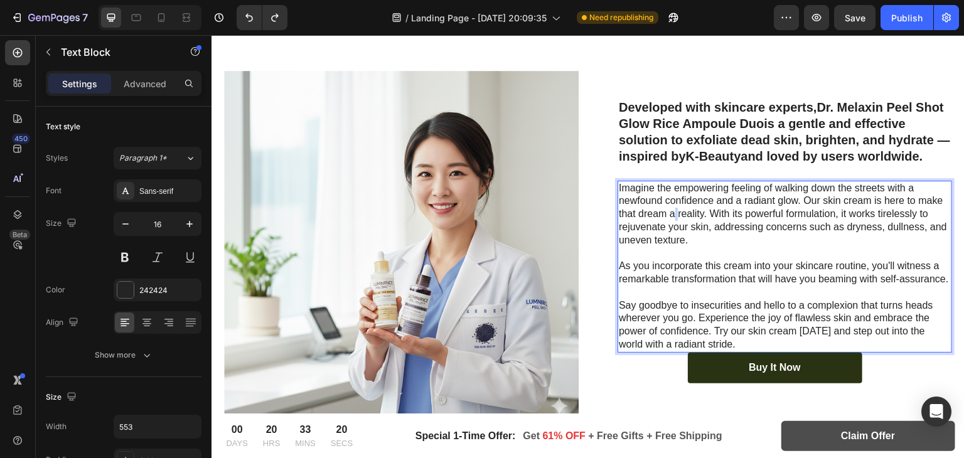
click at [669, 196] on p "Imagine the empowering feeling of walking down the streets with a newfound conf…" at bounding box center [785, 214] width 332 height 65
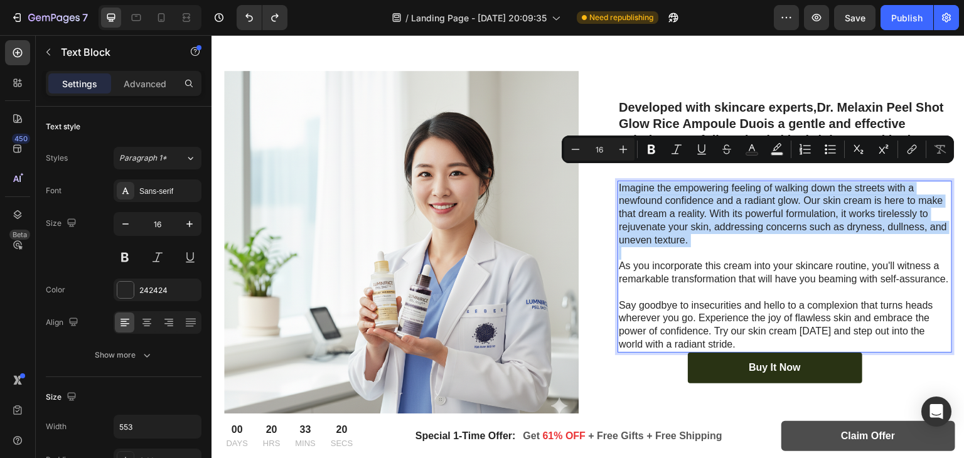
click at [669, 196] on p "Imagine the empowering feeling of walking down the streets with a newfound conf…" at bounding box center [785, 214] width 332 height 65
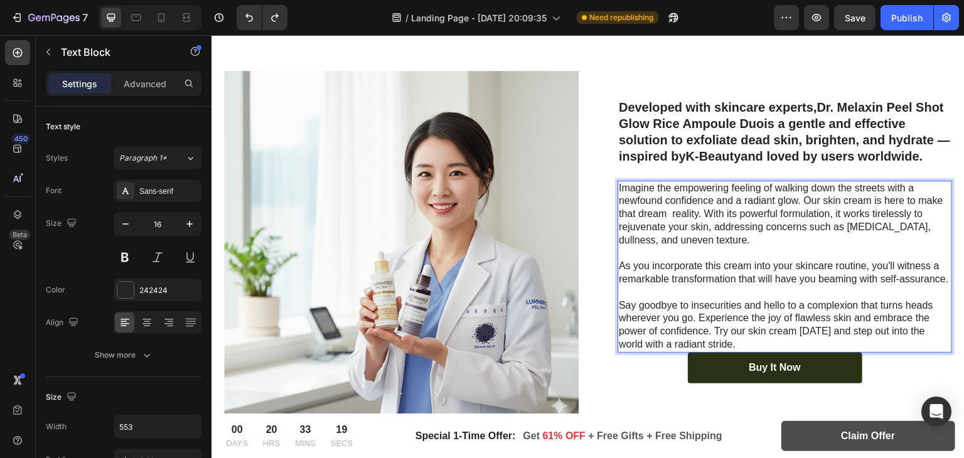
click at [669, 196] on p "Imagine the empowering feeling of walking down the streets with a newfound conf…" at bounding box center [785, 214] width 332 height 65
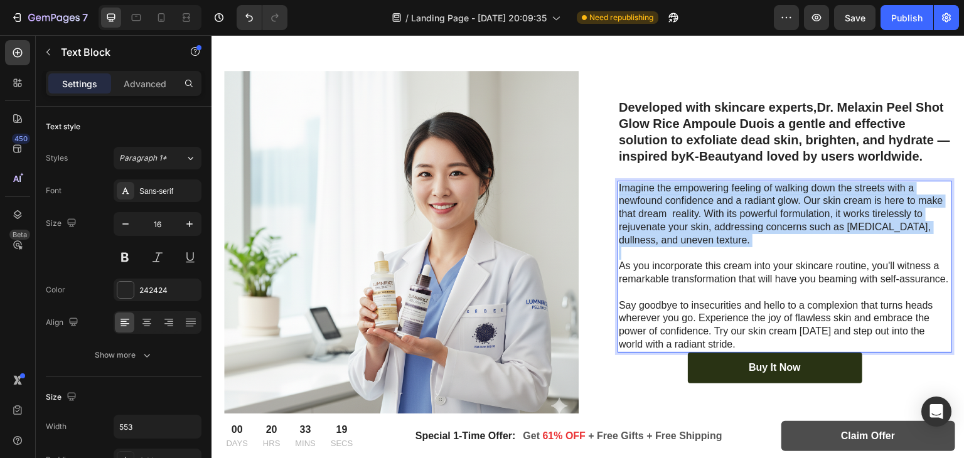
click at [669, 196] on p "Imagine the empowering feeling of walking down the streets with a newfound conf…" at bounding box center [785, 214] width 332 height 65
click at [669, 260] on p "As you incorporate this cream into your skincare routine, you'll witness a rema…" at bounding box center [785, 273] width 332 height 26
click at [651, 260] on p "As you incorporate this cream into your skincare routine, you'll witness a rema…" at bounding box center [785, 273] width 332 height 26
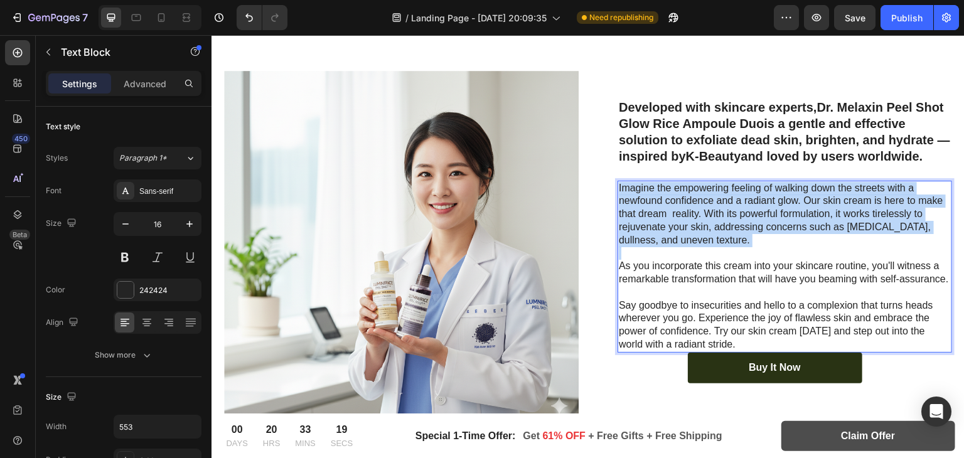
click at [651, 260] on p "As you incorporate this cream into your skincare routine, you'll witness a rema…" at bounding box center [785, 273] width 332 height 26
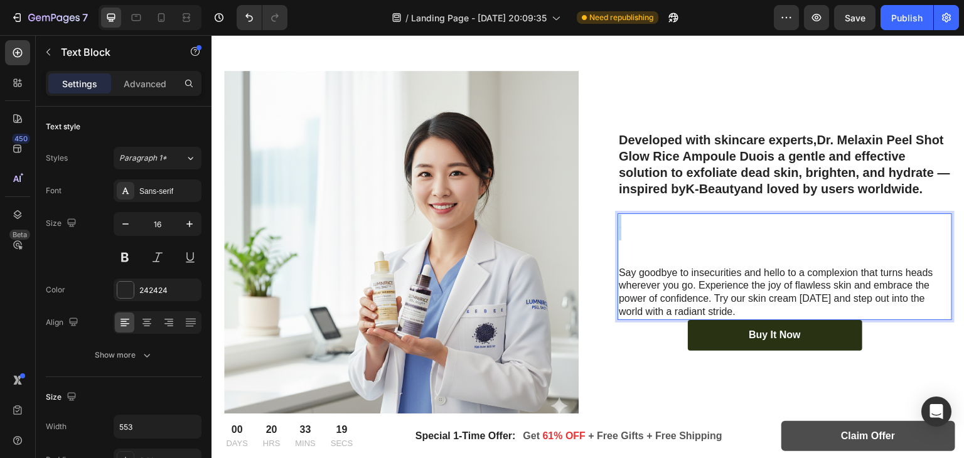
click at [651, 253] on p "Rich Text Editor. Editing area: main" at bounding box center [785, 259] width 332 height 13
click at [654, 320] on div "Buy It Now Button" at bounding box center [774, 335] width 354 height 31
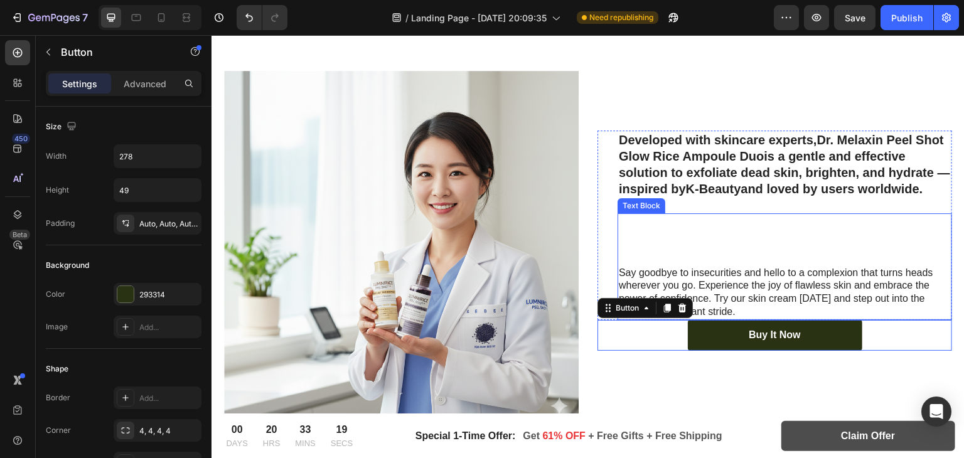
click at [658, 267] on p "Say goodbye to insecurities and hello to a complexion that turns heads wherever…" at bounding box center [785, 293] width 332 height 52
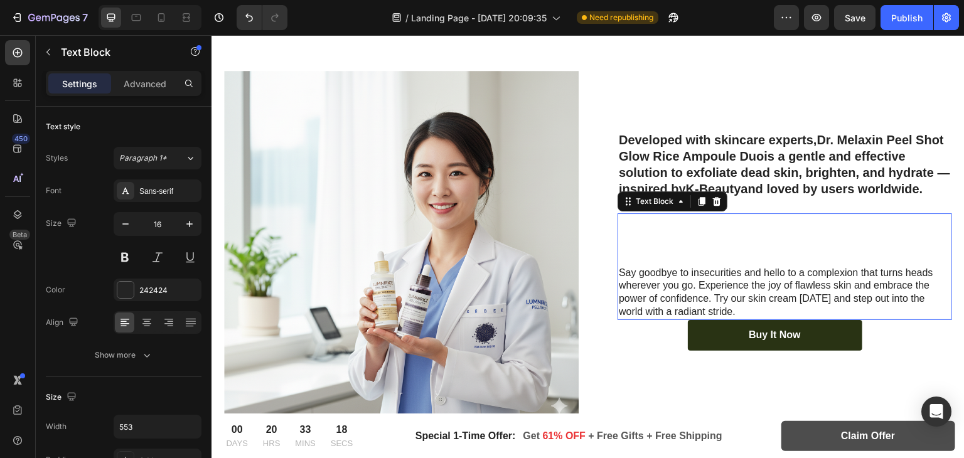
click at [658, 267] on p "Say goodbye to insecurities and hello to a complexion that turns heads wherever…" at bounding box center [785, 293] width 332 height 52
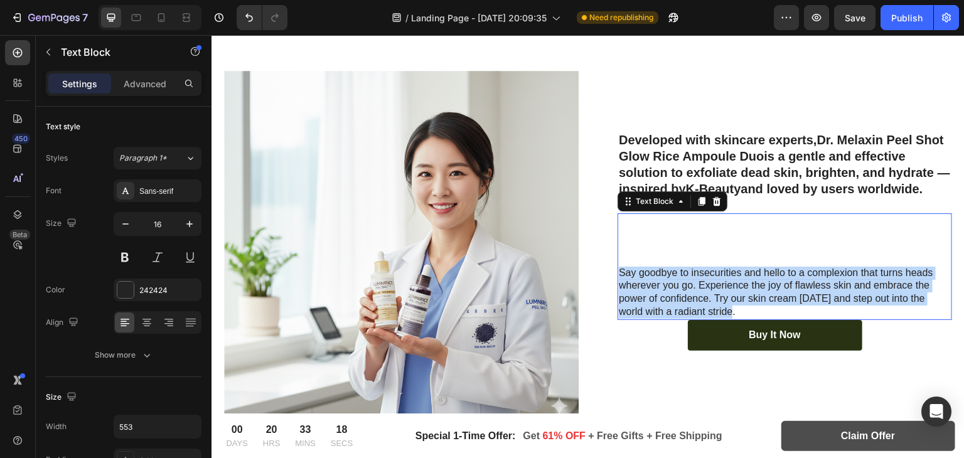
scroll to position [2514, 0]
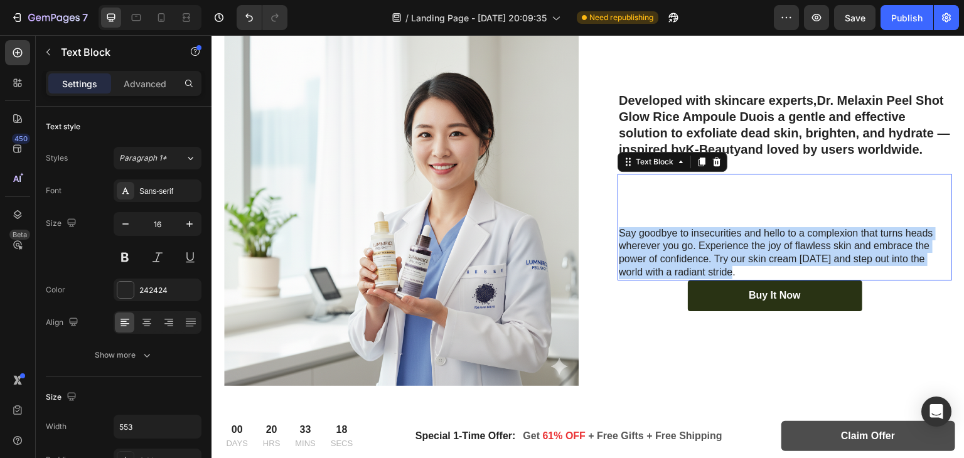
click at [658, 238] on p "Say goodbye to insecurities and hello to a complexion that turns heads wherever…" at bounding box center [785, 253] width 332 height 52
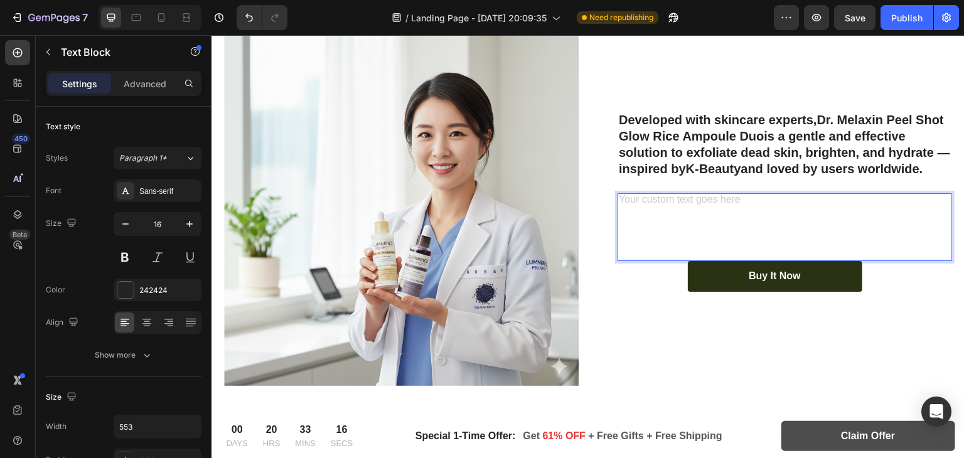
click at [651, 207] on p "Rich Text Editor. Editing area: main" at bounding box center [785, 213] width 332 height 13
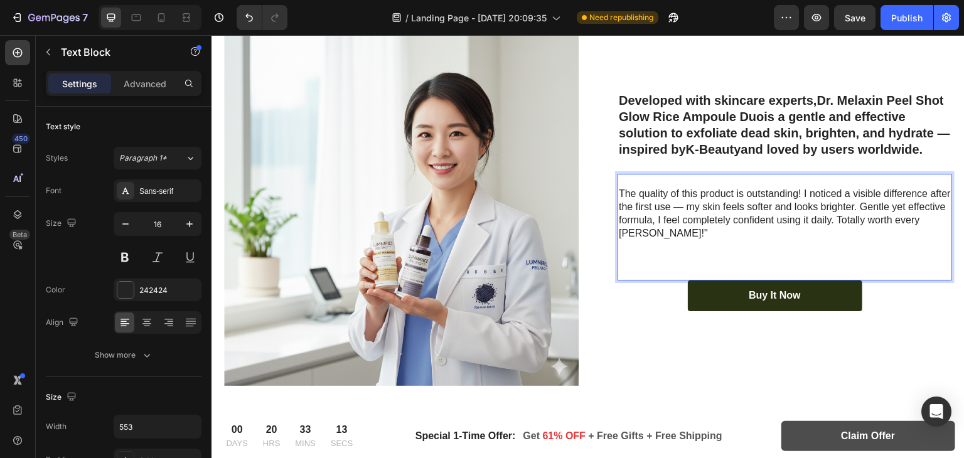
click at [641, 240] on p "Rich Text Editor. Editing area: main" at bounding box center [785, 246] width 332 height 13
click at [624, 266] on p "Rich Text Editor. Editing area: main" at bounding box center [785, 272] width 332 height 13
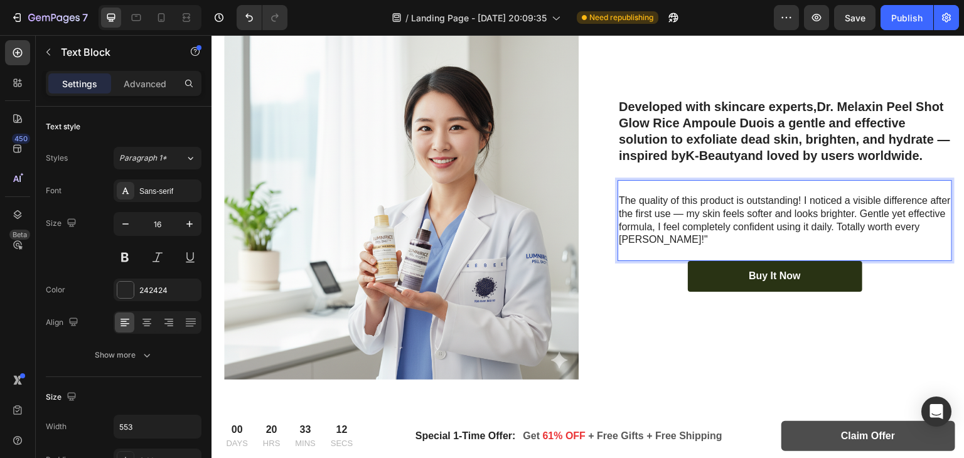
scroll to position [2527, 0]
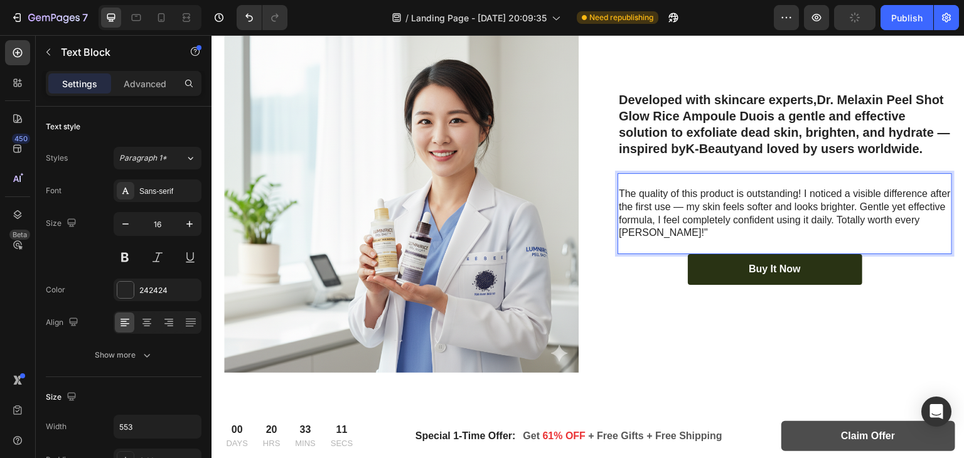
click at [629, 176] on p "Rich Text Editor. Editing area: main" at bounding box center [785, 180] width 332 height 13
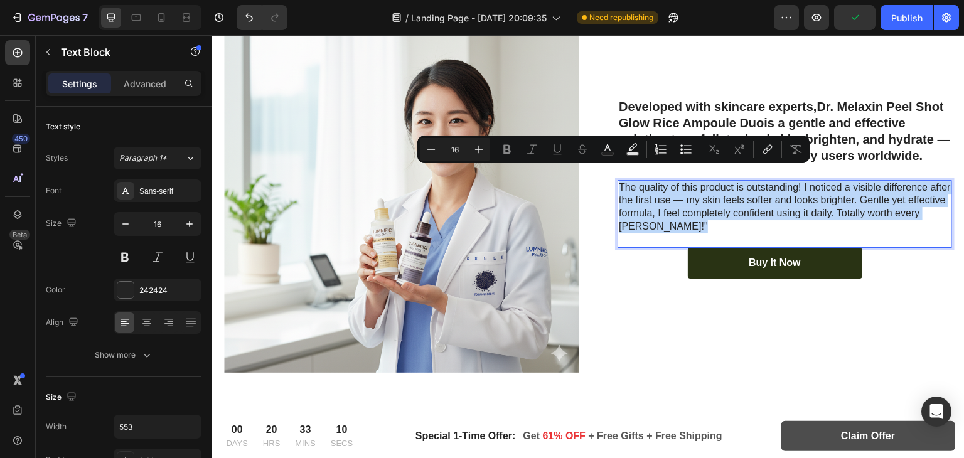
scroll to position [2533, 0]
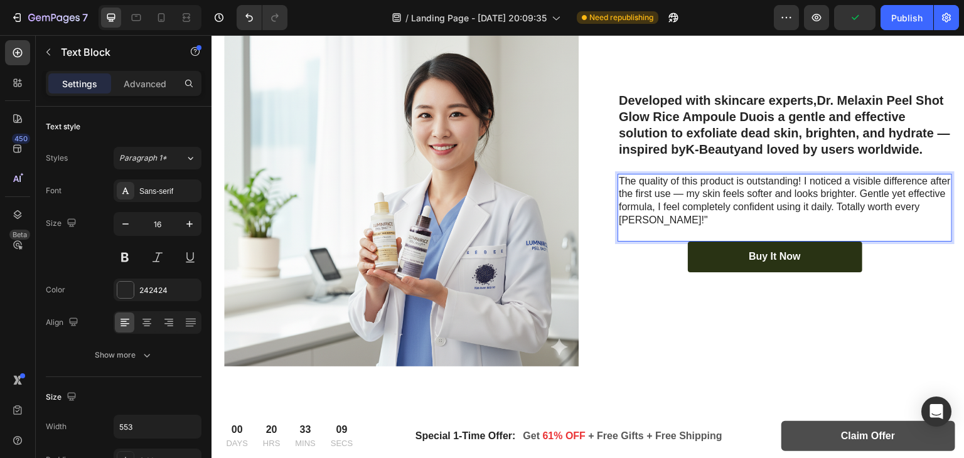
click at [619, 227] on p "Rich Text Editor. Editing area: main" at bounding box center [785, 233] width 332 height 13
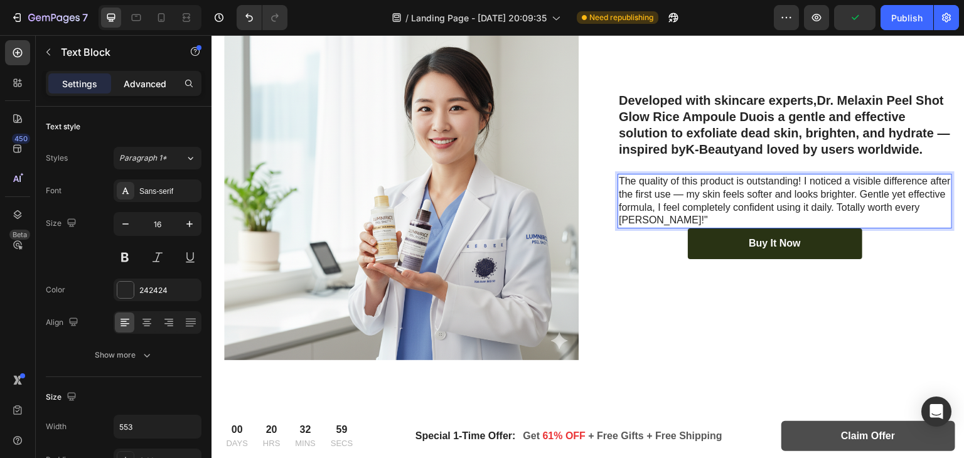
click at [124, 83] on p "Advanced" at bounding box center [145, 83] width 43 height 13
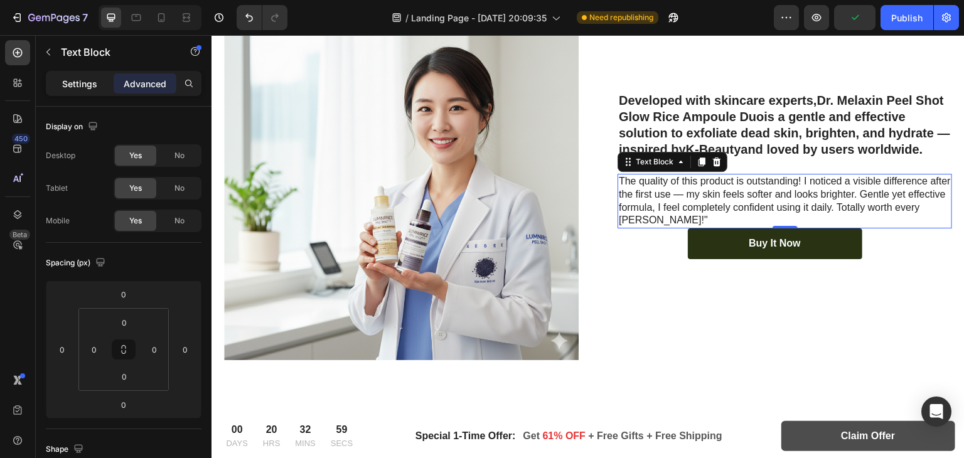
click at [83, 82] on p "Settings" at bounding box center [79, 83] width 35 height 13
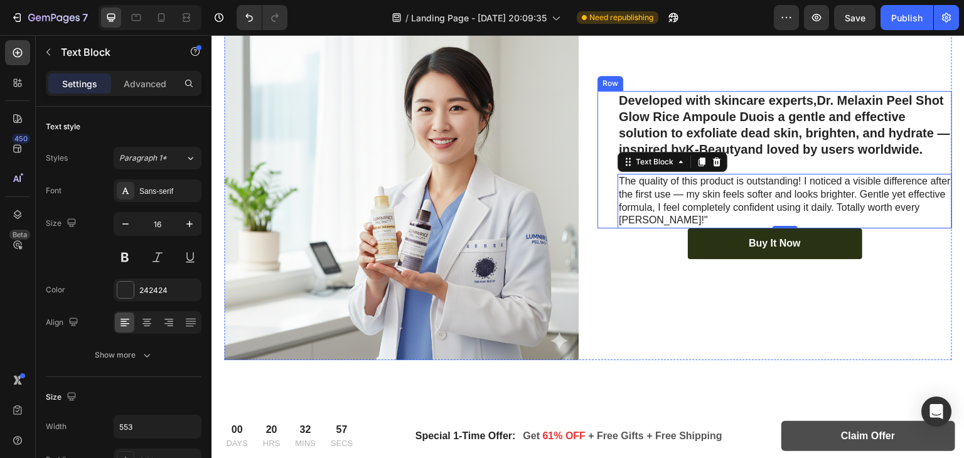
click at [597, 156] on div "Developed with skincare experts, Dr. Melaxin Peel Shot Glow Rice Ampoule Duo is…" at bounding box center [774, 159] width 354 height 137
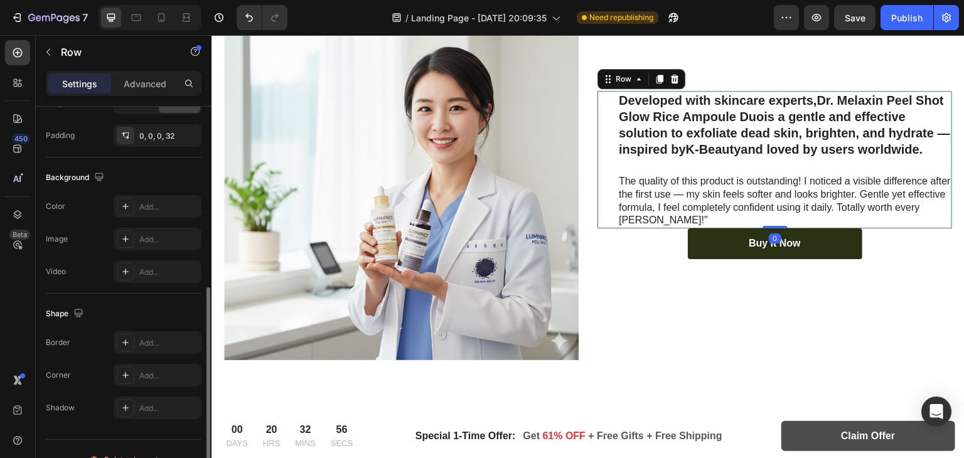
scroll to position [356, 0]
click at [151, 82] on p "Advanced" at bounding box center [145, 83] width 43 height 13
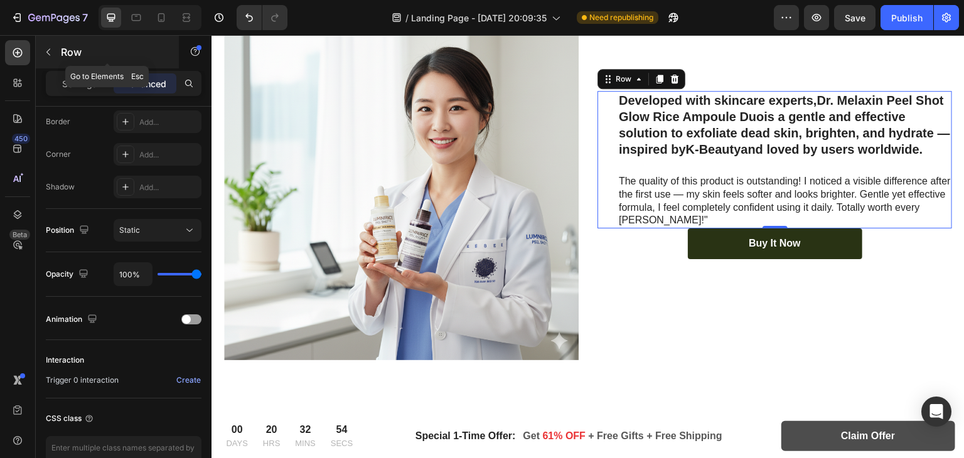
click at [48, 51] on icon "button" at bounding box center [48, 52] width 10 height 10
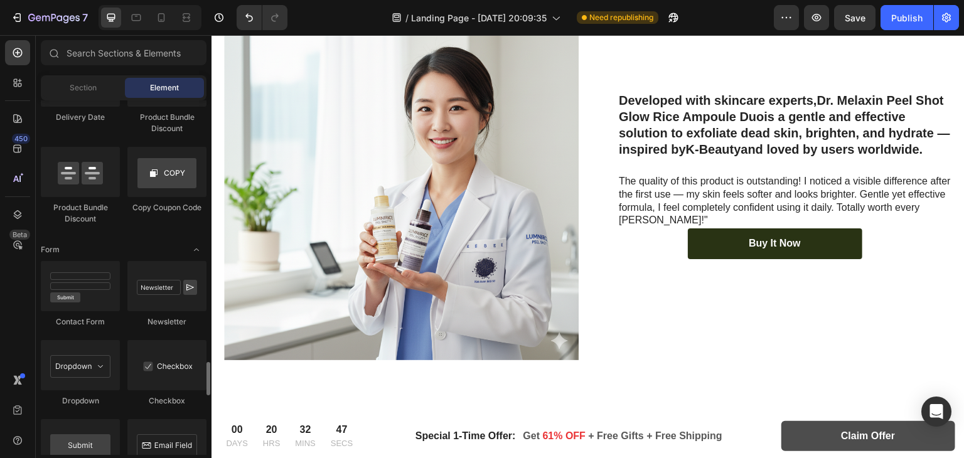
scroll to position [2723, 0]
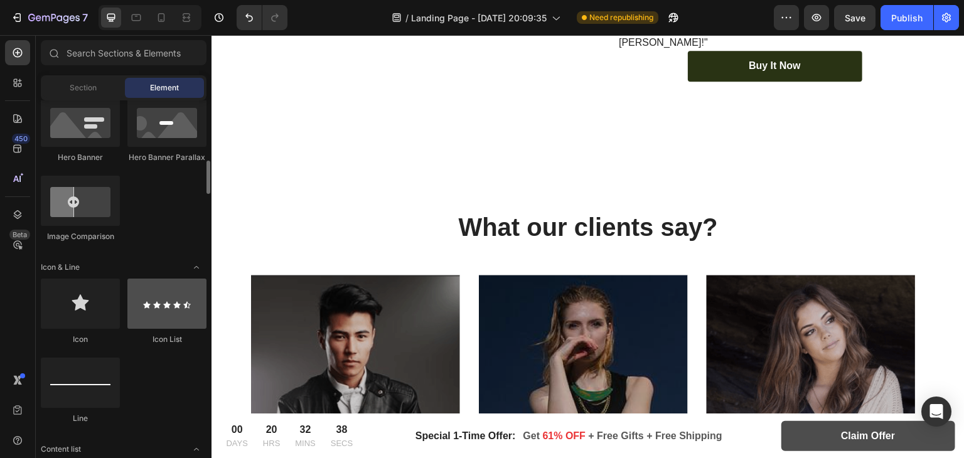
scroll to position [654, 0]
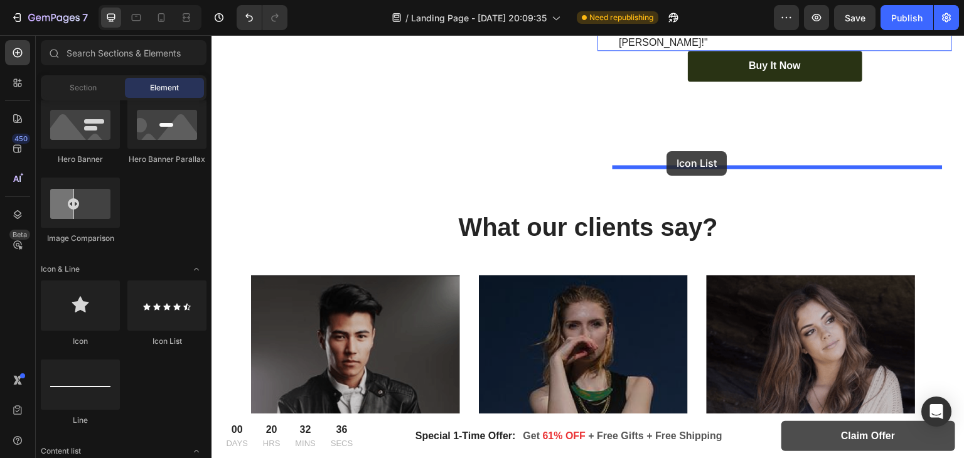
drag, startPoint x: 410, startPoint y: 333, endPoint x: 667, endPoint y: 151, distance: 314.2
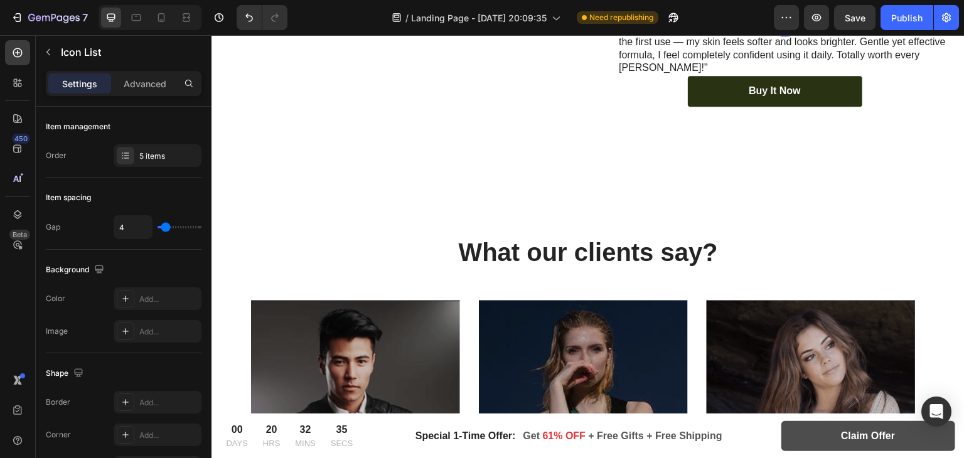
scroll to position [2527, 0]
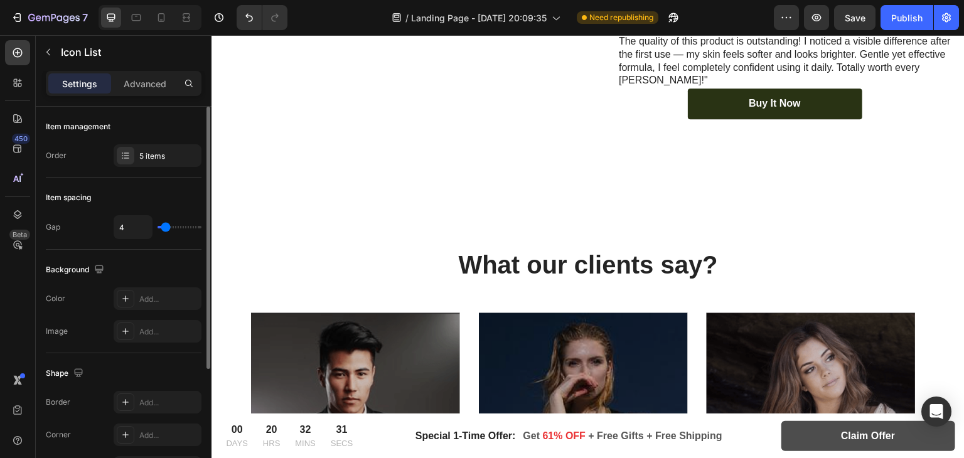
type input "7"
type input "8"
type input "9"
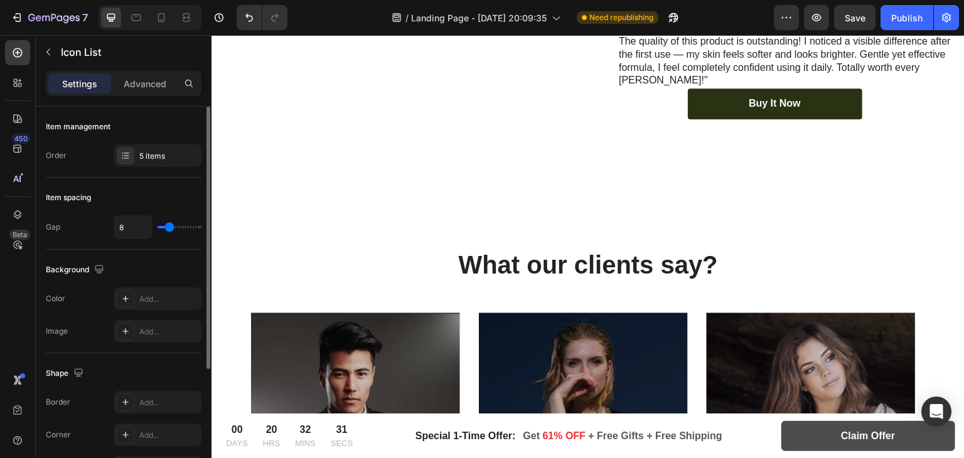
type input "9"
type input "10"
type input "7"
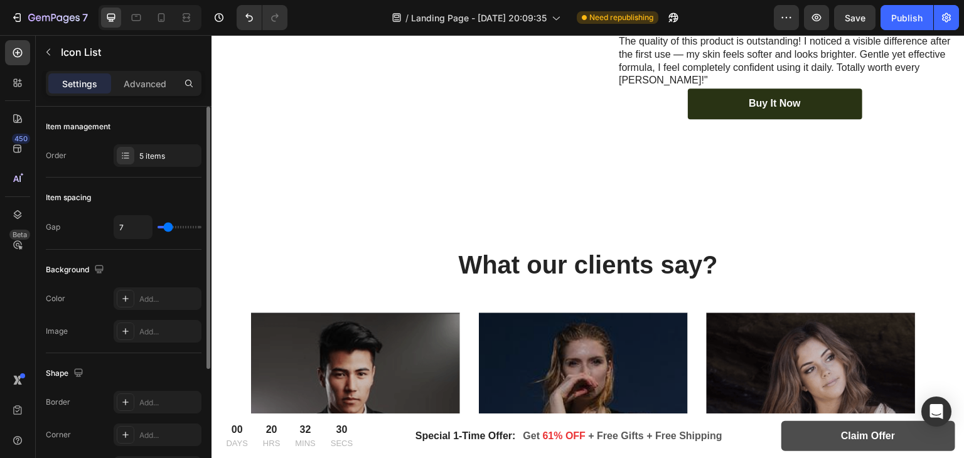
type input "8"
type input "10"
type input "16"
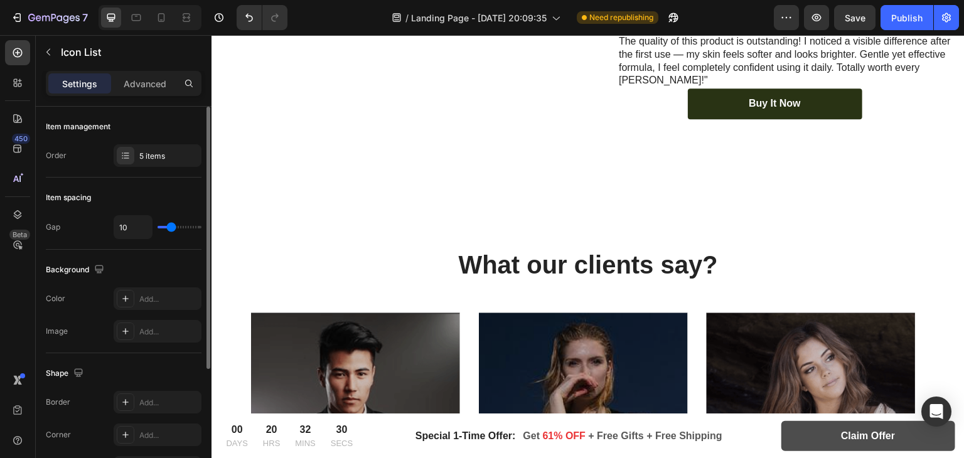
type input "16"
type input "17"
type input "16"
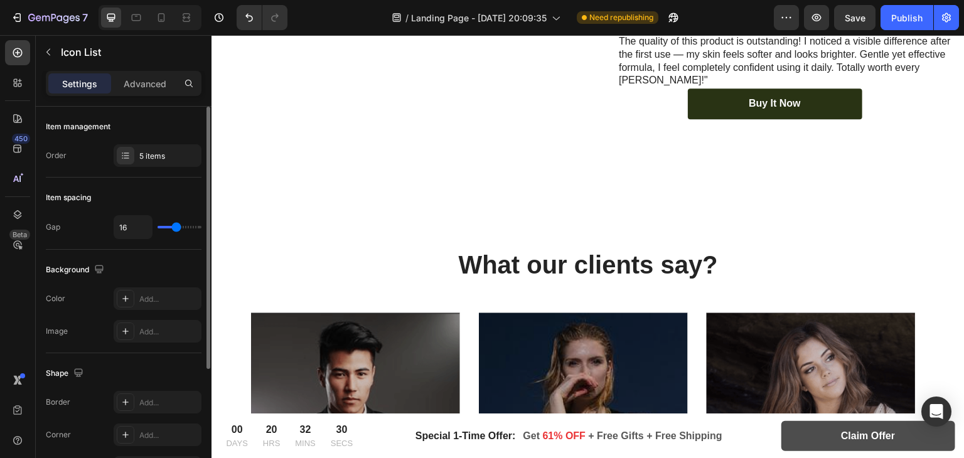
type input "15"
type input "14"
type input "13"
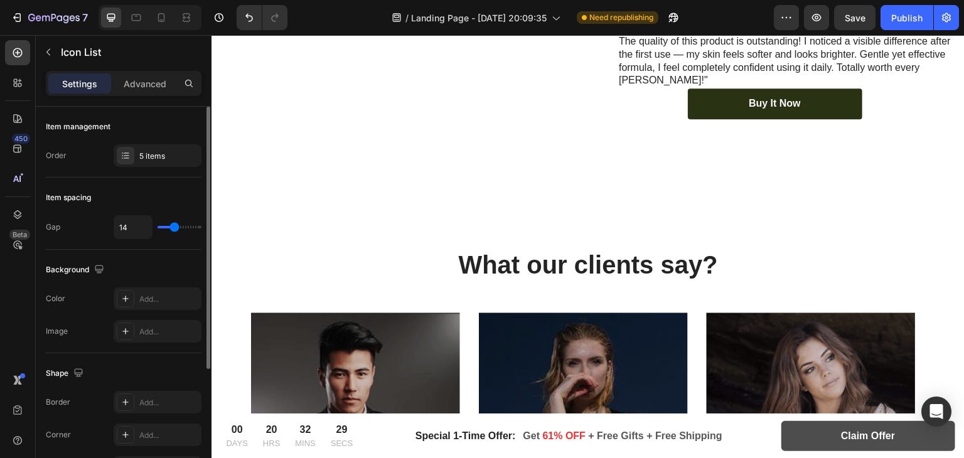
type input "13"
type input "12"
type input "11"
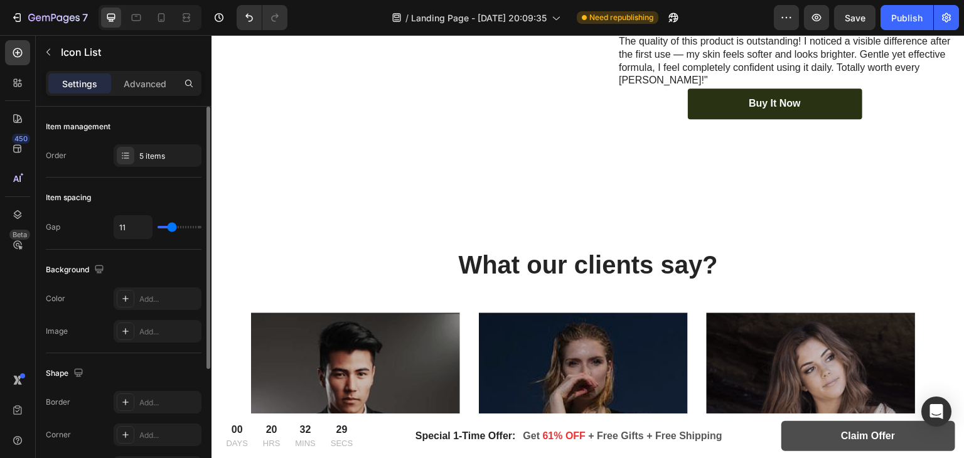
type input "10"
type input "9"
type input "8"
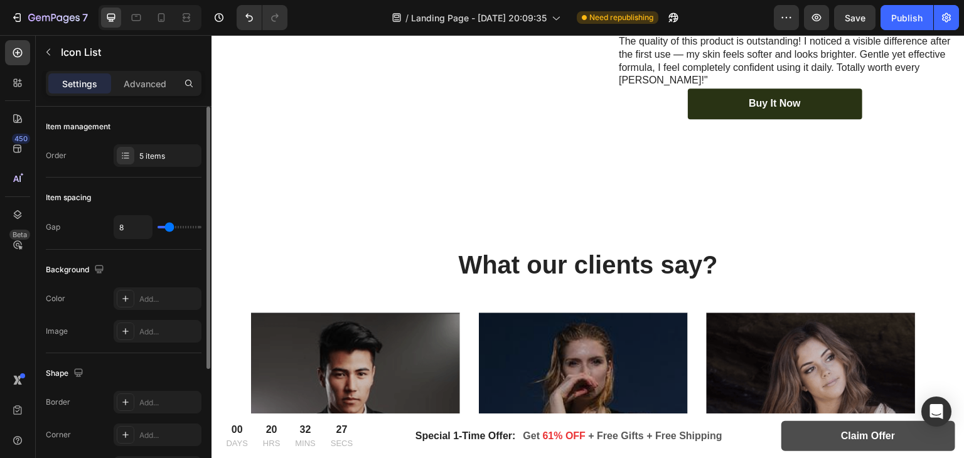
type input "8"
click at [169, 226] on input "range" at bounding box center [179, 227] width 44 height 3
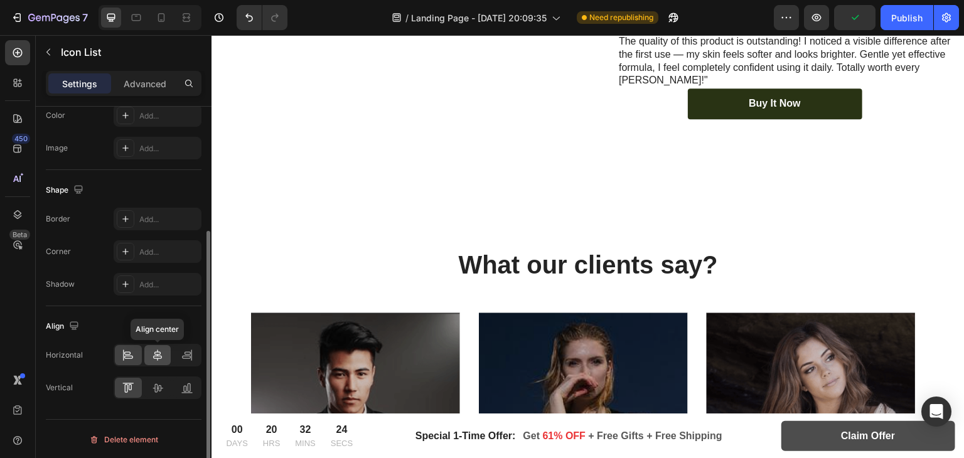
click at [163, 351] on icon at bounding box center [157, 355] width 13 height 13
click at [151, 390] on icon at bounding box center [157, 387] width 13 height 13
click at [125, 381] on icon at bounding box center [128, 387] width 13 height 13
click at [139, 351] on div at bounding box center [128, 355] width 27 height 20
click at [149, 349] on div at bounding box center [157, 355] width 27 height 20
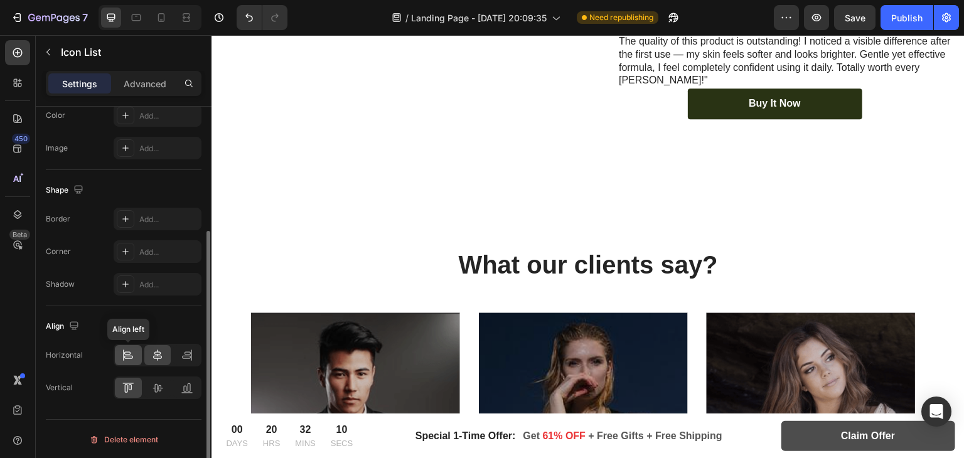
click at [123, 355] on icon at bounding box center [128, 355] width 13 height 13
click at [148, 378] on div at bounding box center [157, 388] width 27 height 20
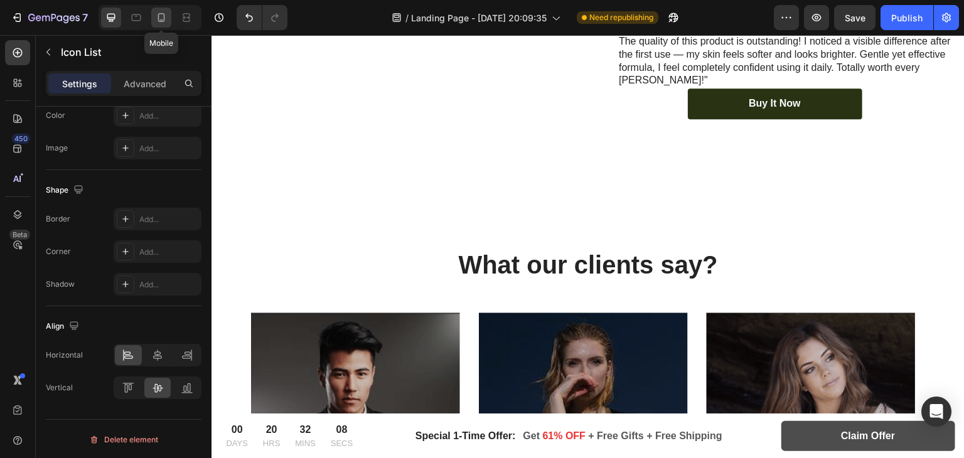
click at [154, 26] on div at bounding box center [161, 18] width 20 height 20
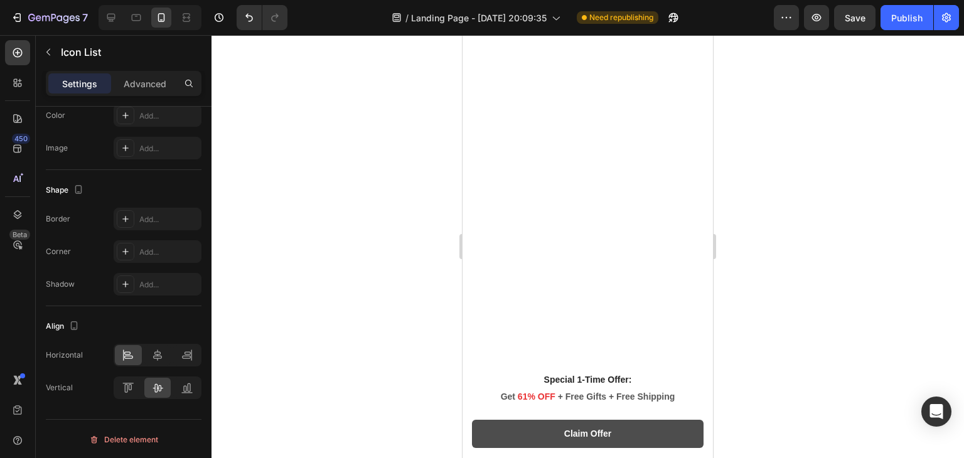
scroll to position [2770, 0]
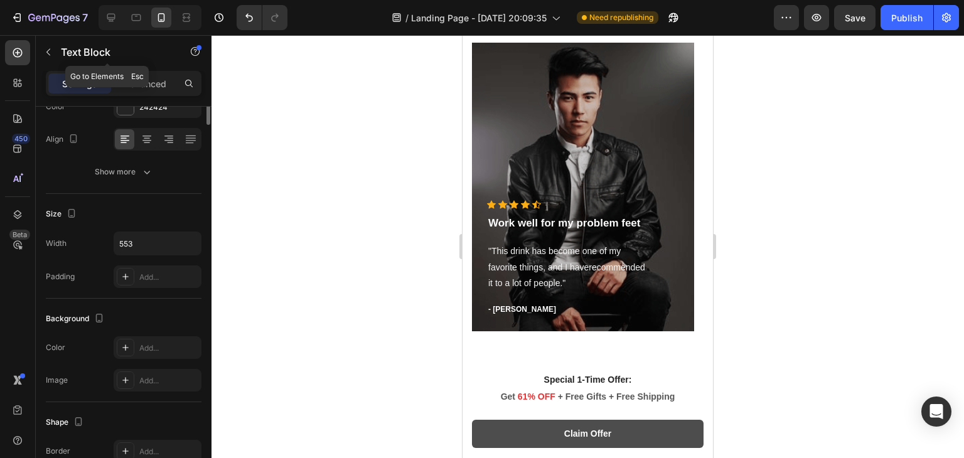
scroll to position [0, 0]
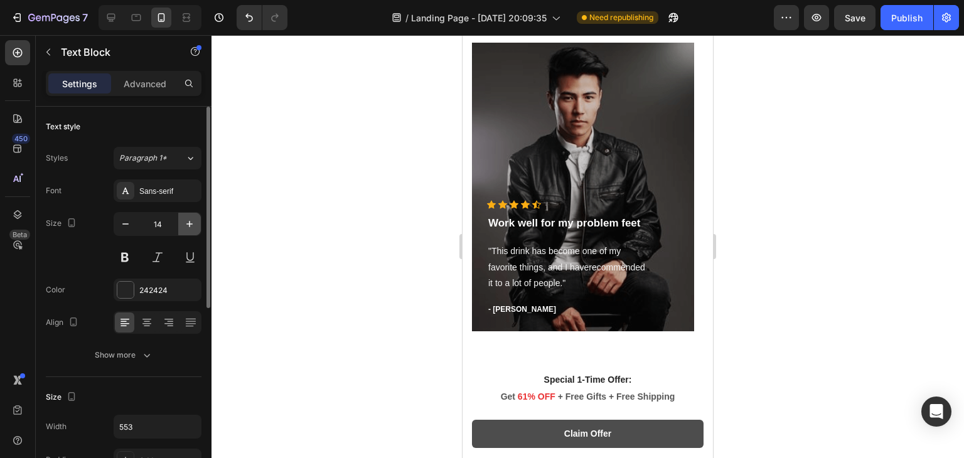
click at [189, 221] on icon "button" at bounding box center [189, 224] width 6 height 6
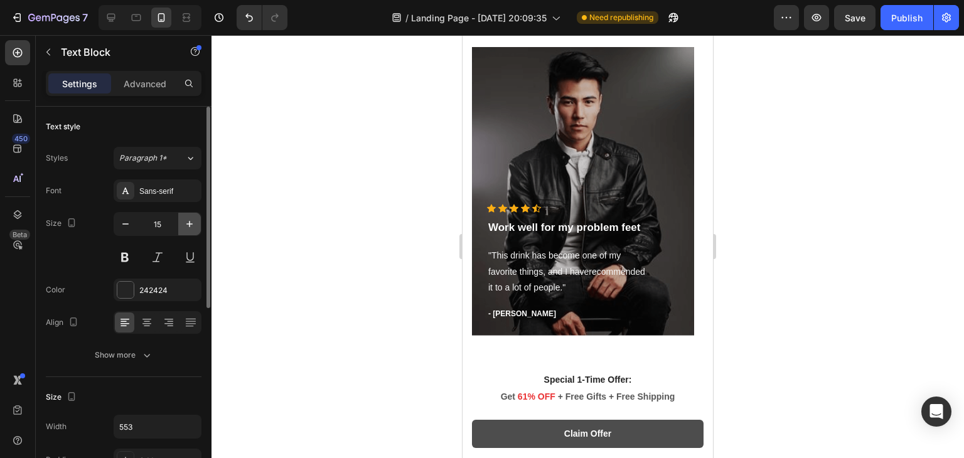
click at [189, 221] on icon "button" at bounding box center [189, 224] width 6 height 6
type input "16"
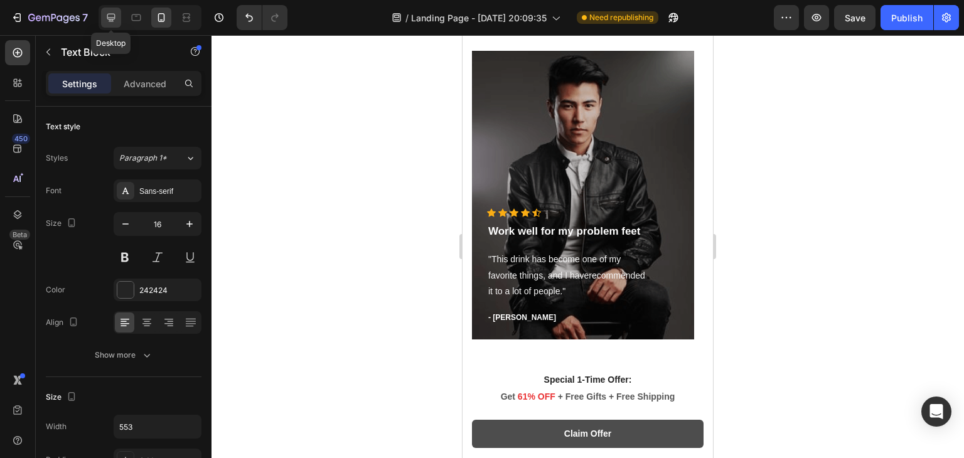
click at [110, 21] on icon at bounding box center [111, 18] width 8 height 8
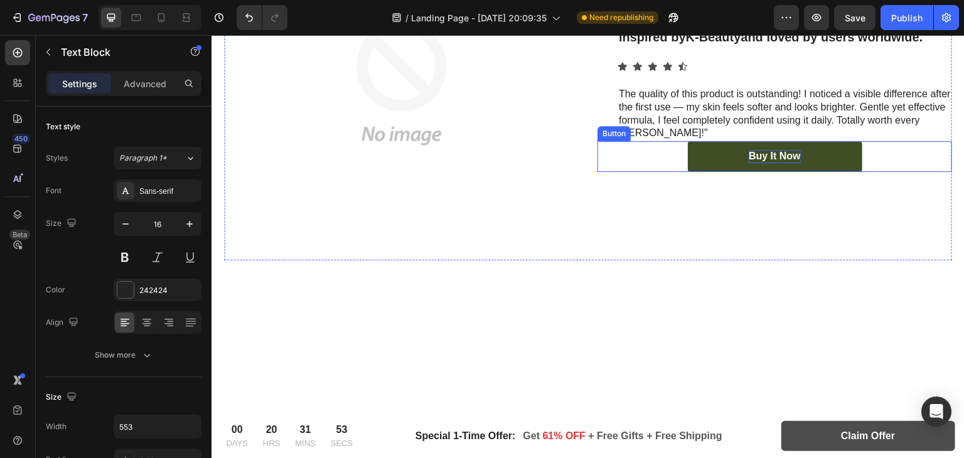
scroll to position [2449, 0]
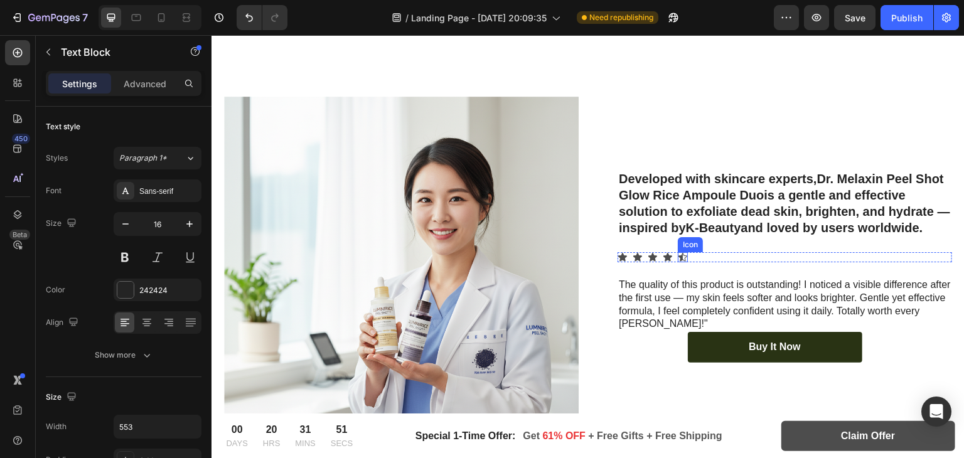
click at [678, 253] on icon at bounding box center [682, 257] width 9 height 8
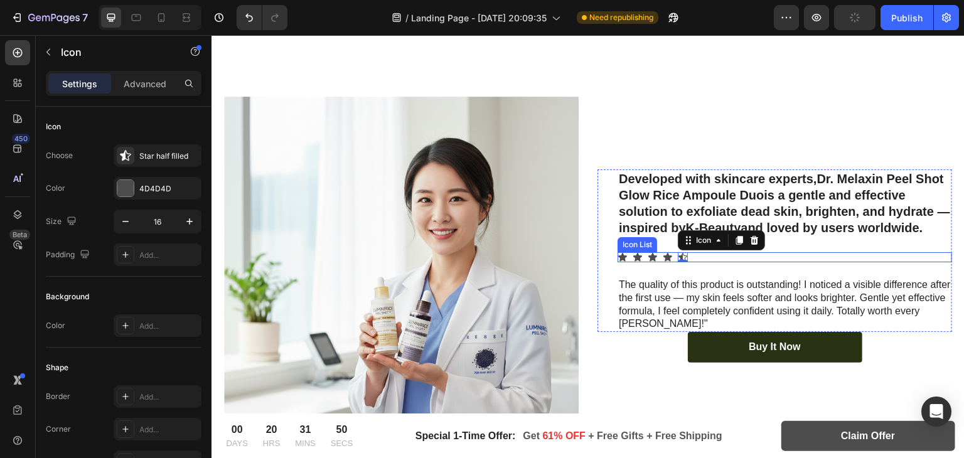
click at [711, 252] on div "Icon Icon Icon Icon Icon 0" at bounding box center [784, 257] width 334 height 10
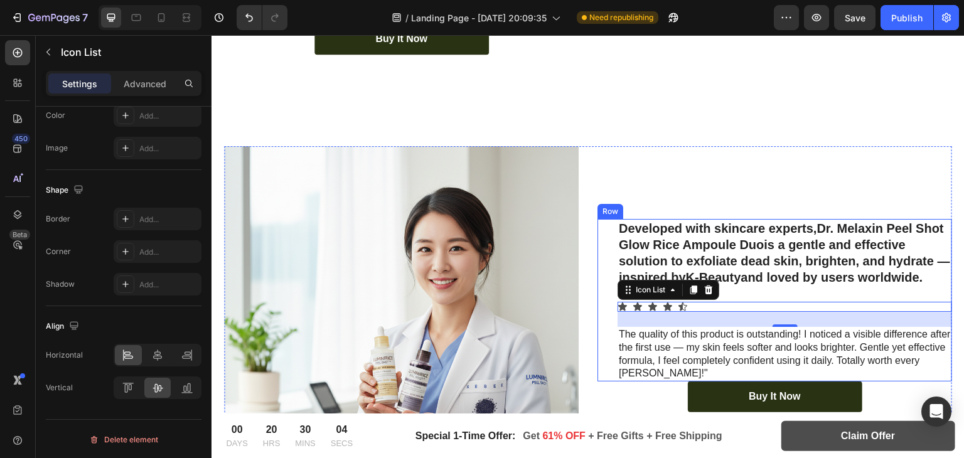
scroll to position [2508, 0]
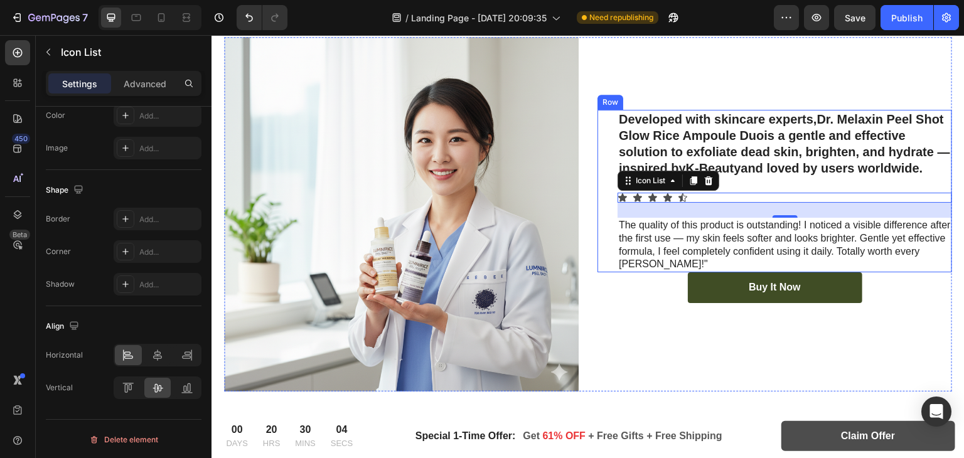
click at [773, 284] on div "Buy It Now" at bounding box center [774, 287] width 52 height 13
click at [732, 278] on link "Buy It Now" at bounding box center [775, 287] width 174 height 31
click at [748, 281] on div "Buy It Now" at bounding box center [774, 287] width 52 height 13
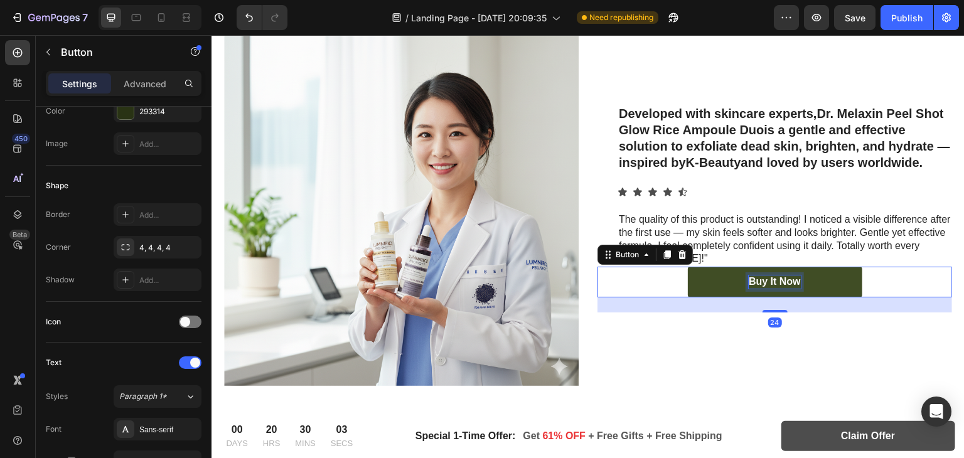
scroll to position [0, 0]
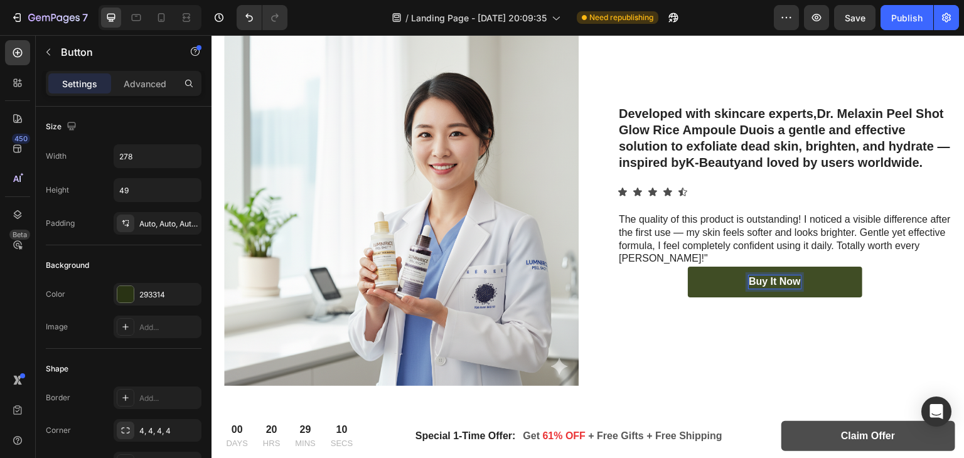
click at [758, 276] on p "Buy It Now" at bounding box center [774, 281] width 52 height 13
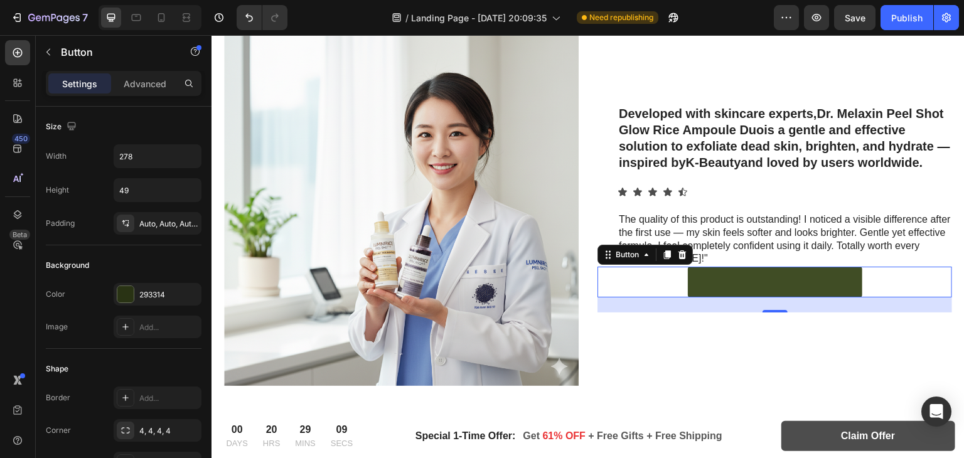
click at [753, 273] on link at bounding box center [775, 282] width 174 height 31
click at [769, 275] on link at bounding box center [775, 282] width 174 height 31
click at [767, 275] on link at bounding box center [775, 282] width 174 height 31
click at [907, 297] on div "24" at bounding box center [774, 304] width 354 height 15
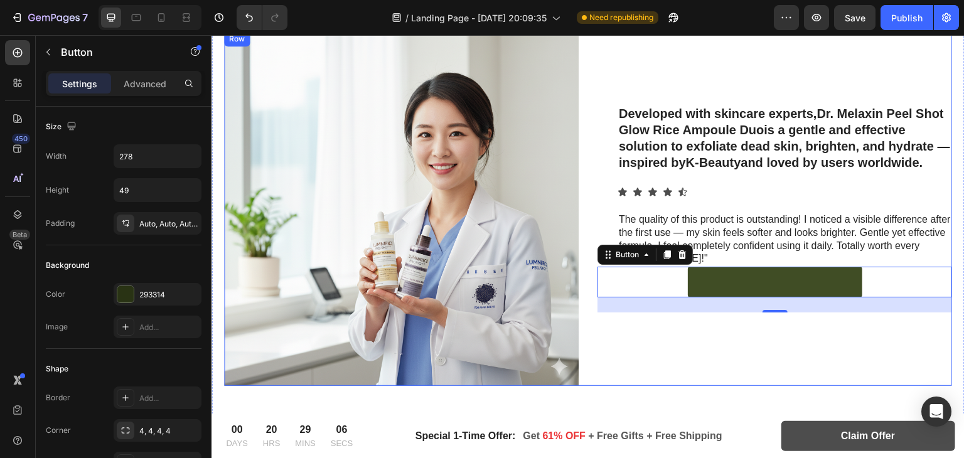
click at [861, 353] on div "Developed with skincare experts, Dr. Melaxin Peel Shot Glow Rice Ampoule Duo is…" at bounding box center [774, 208] width 354 height 354
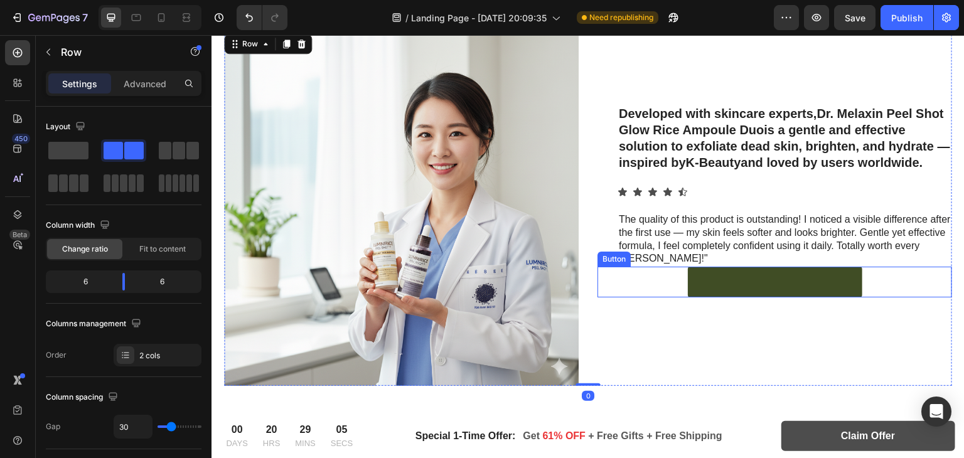
click at [769, 275] on link at bounding box center [775, 282] width 174 height 31
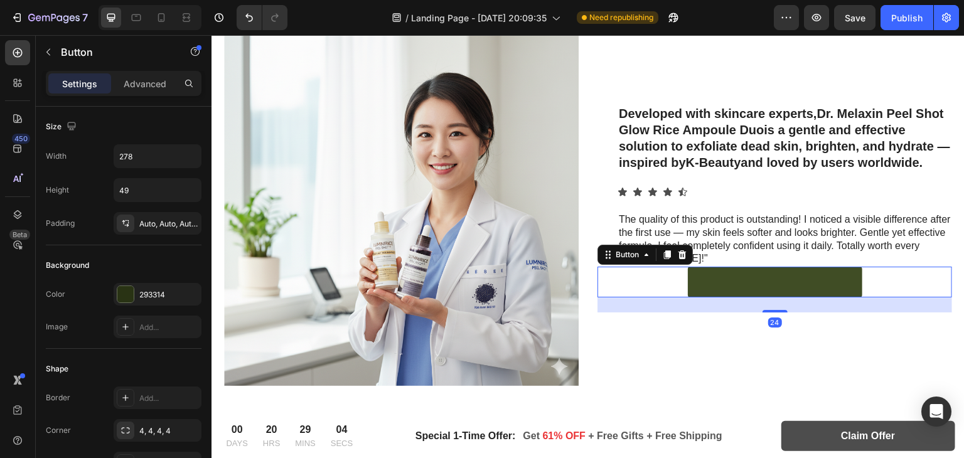
click at [783, 275] on link at bounding box center [775, 282] width 174 height 31
click at [757, 275] on link at bounding box center [775, 282] width 174 height 31
click at [753, 272] on link at bounding box center [775, 282] width 174 height 31
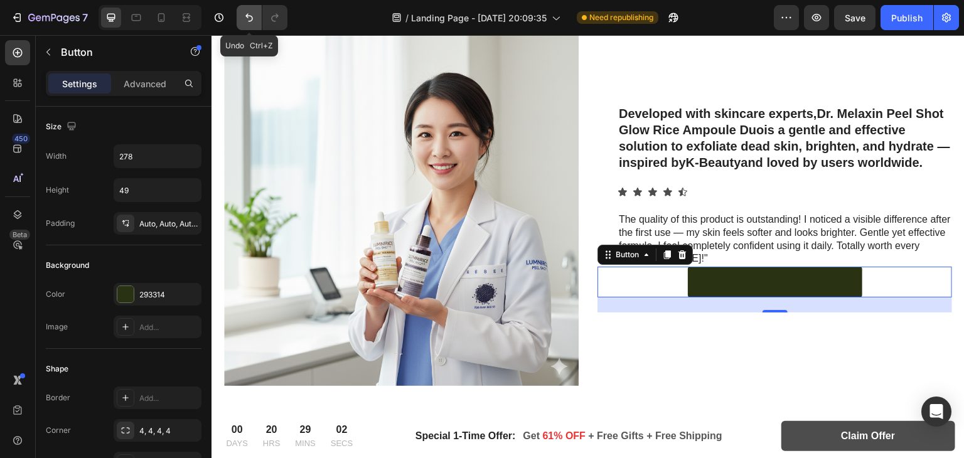
click at [248, 19] on icon "Undo/Redo" at bounding box center [249, 17] width 13 height 13
click at [249, 23] on icon "Undo/Redo" at bounding box center [249, 17] width 13 height 13
click at [247, 16] on icon "Undo/Redo" at bounding box center [249, 17] width 13 height 13
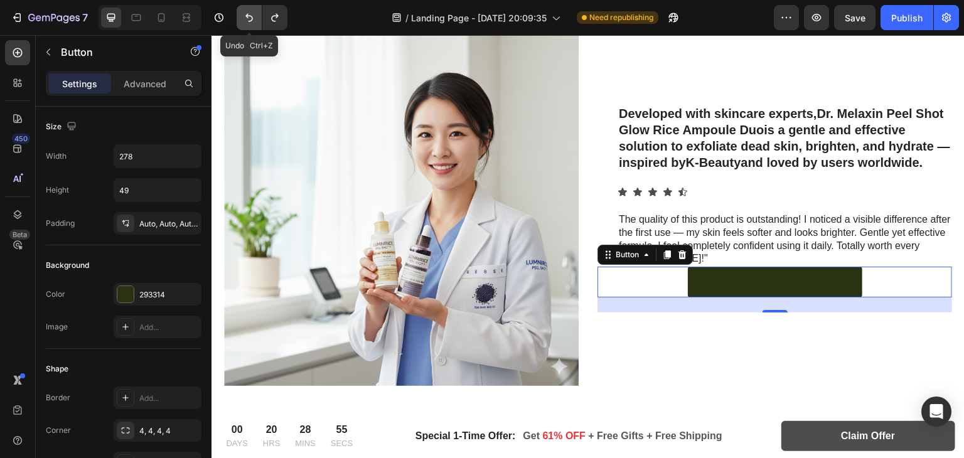
click at [245, 8] on button "Undo/Redo" at bounding box center [249, 17] width 25 height 25
click at [253, 13] on icon "Undo/Redo" at bounding box center [249, 17] width 13 height 13
click at [280, 23] on icon "Undo/Redo" at bounding box center [275, 17] width 13 height 13
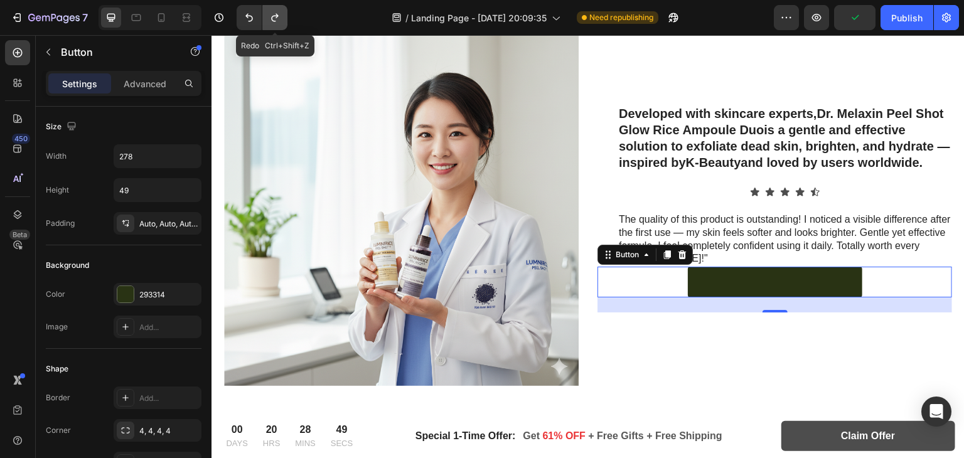
click at [273, 18] on icon "Undo/Redo" at bounding box center [275, 17] width 13 height 13
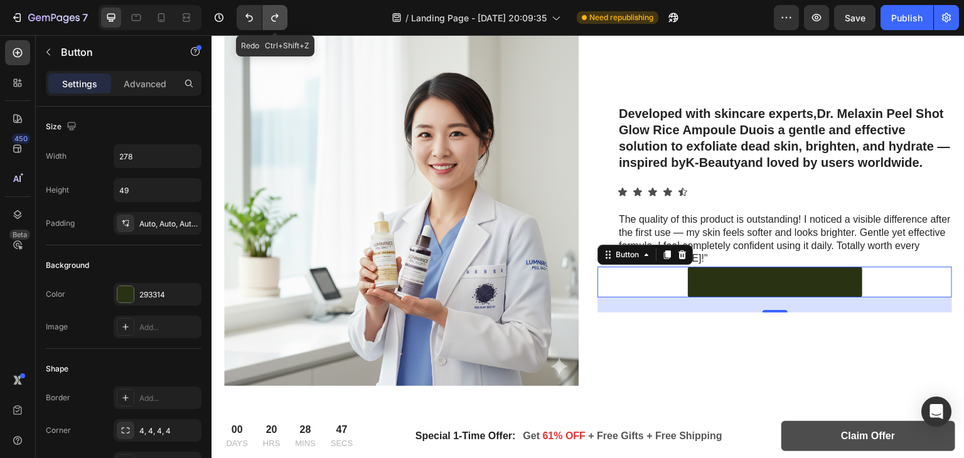
click at [273, 18] on icon "Undo/Redo" at bounding box center [275, 17] width 13 height 13
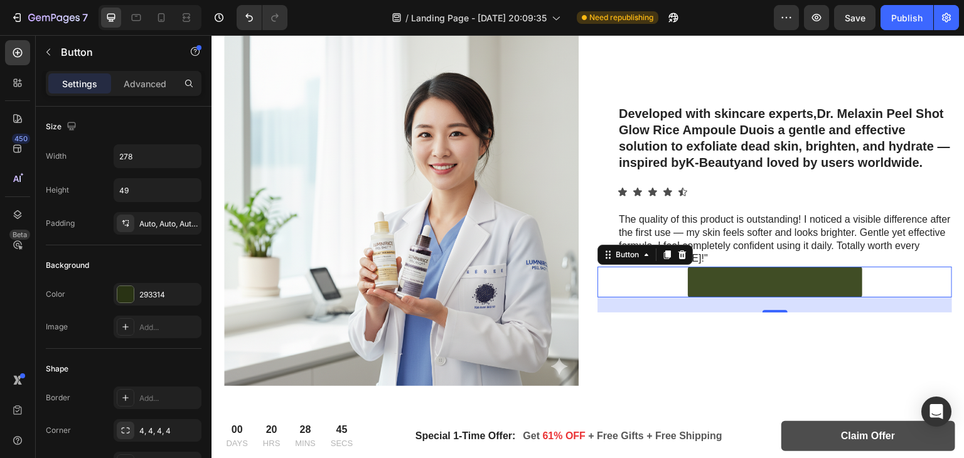
click at [767, 276] on link at bounding box center [775, 282] width 174 height 31
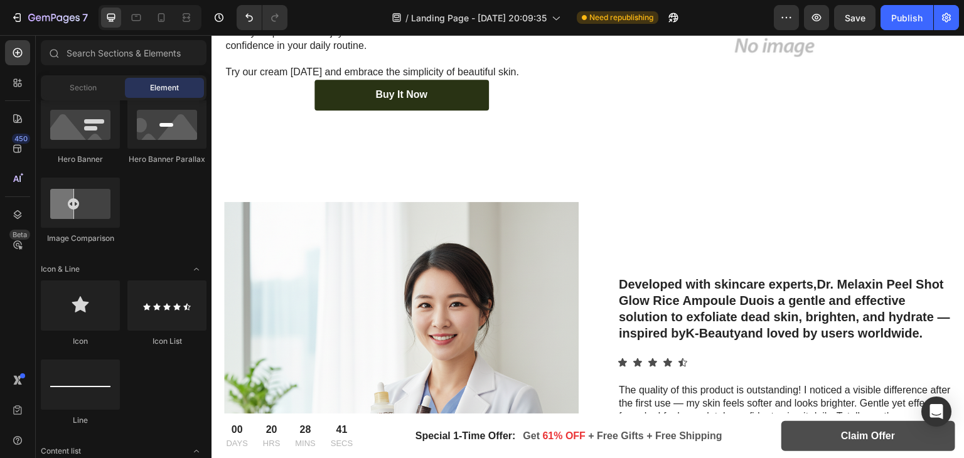
scroll to position [2467, 0]
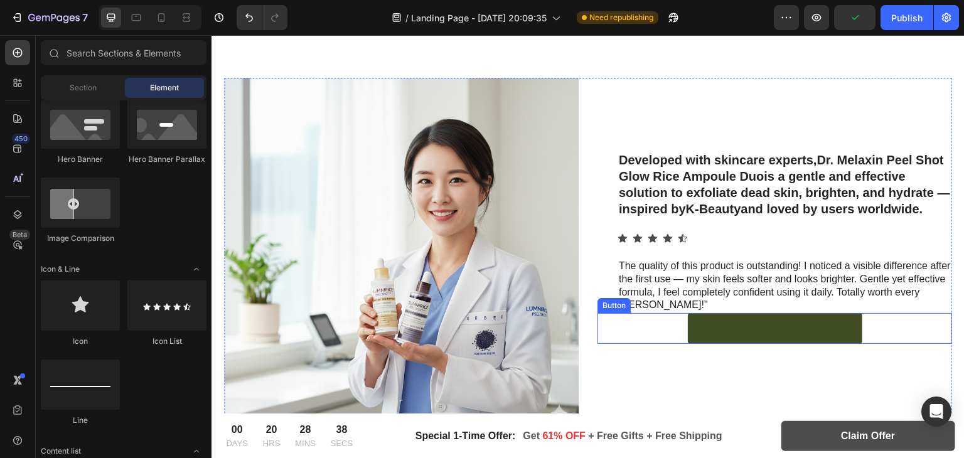
click at [808, 322] on link at bounding box center [775, 328] width 174 height 31
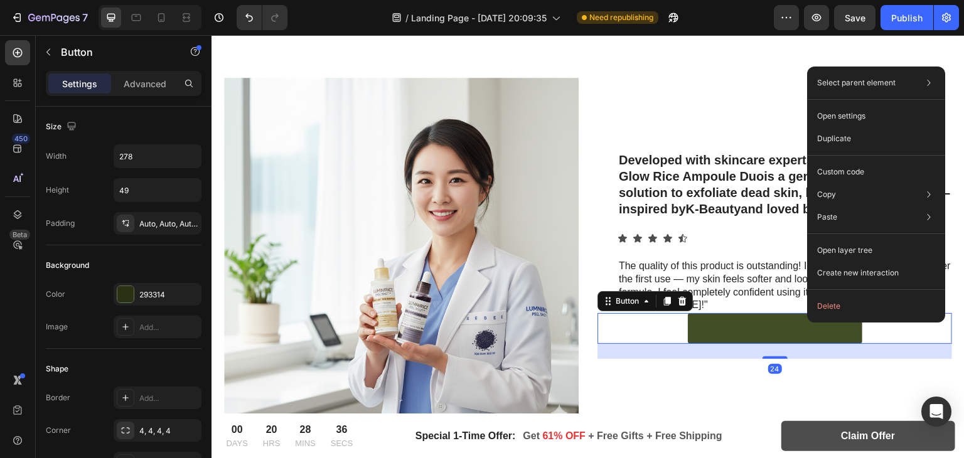
click at [749, 327] on link at bounding box center [775, 328] width 174 height 31
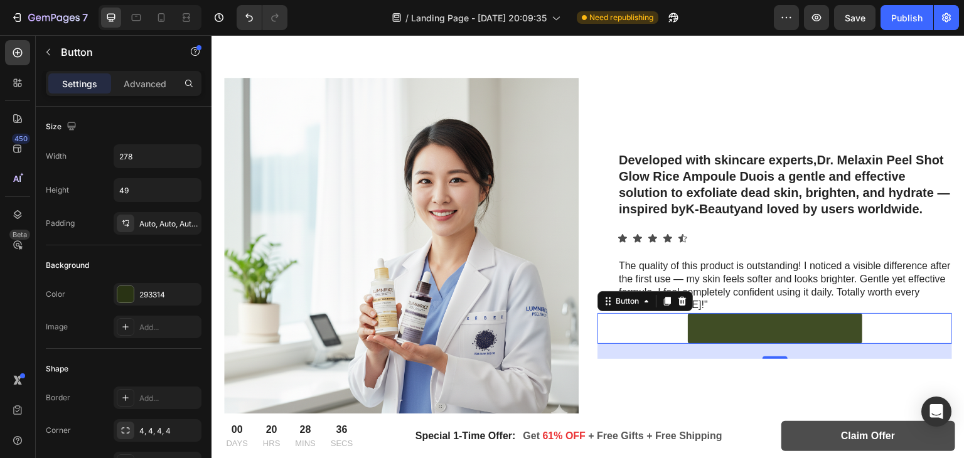
click at [758, 322] on link at bounding box center [775, 328] width 174 height 31
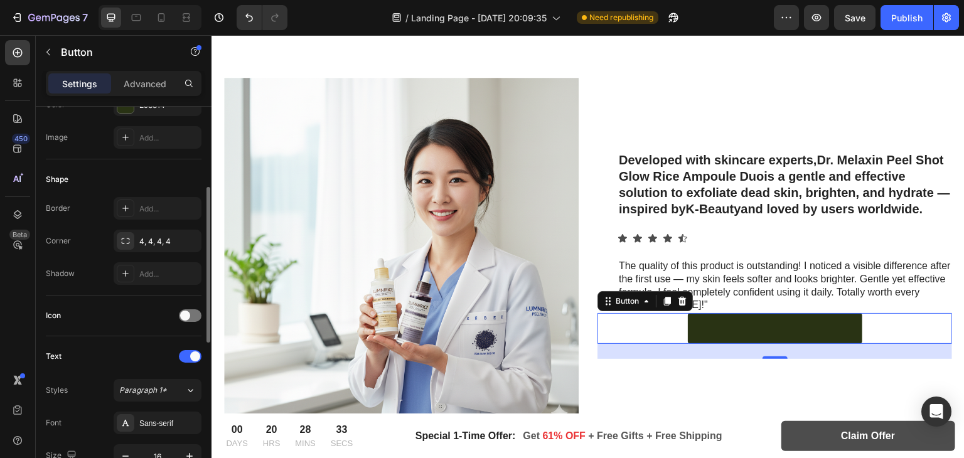
scroll to position [153, 0]
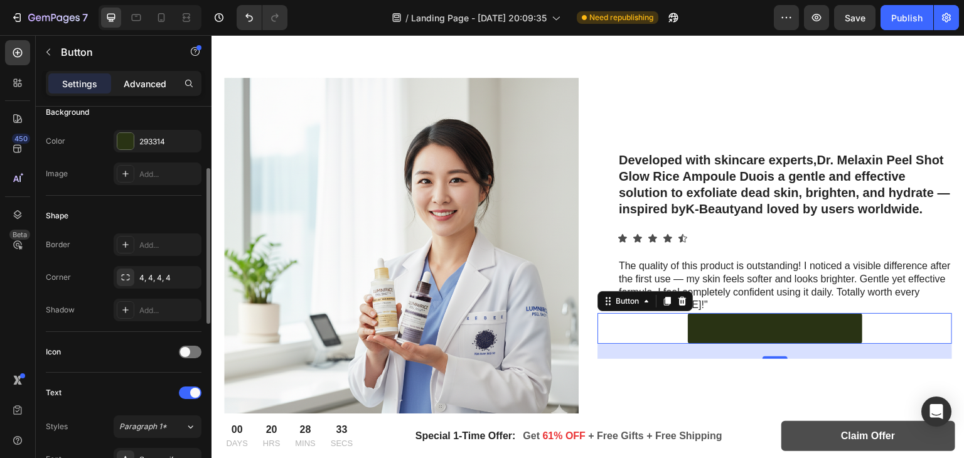
click at [129, 81] on p "Advanced" at bounding box center [145, 83] width 43 height 13
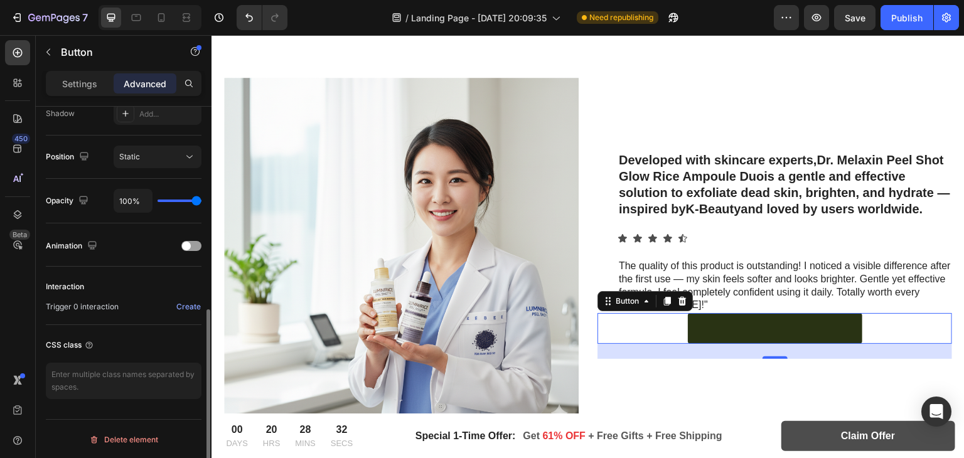
scroll to position [429, 0]
click at [107, 74] on div "Settings" at bounding box center [79, 83] width 63 height 20
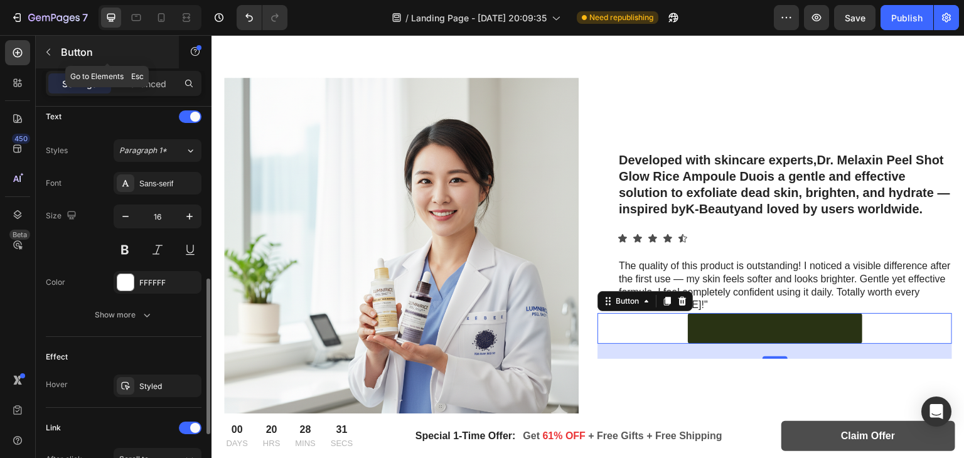
click at [40, 48] on button "button" at bounding box center [48, 52] width 20 height 20
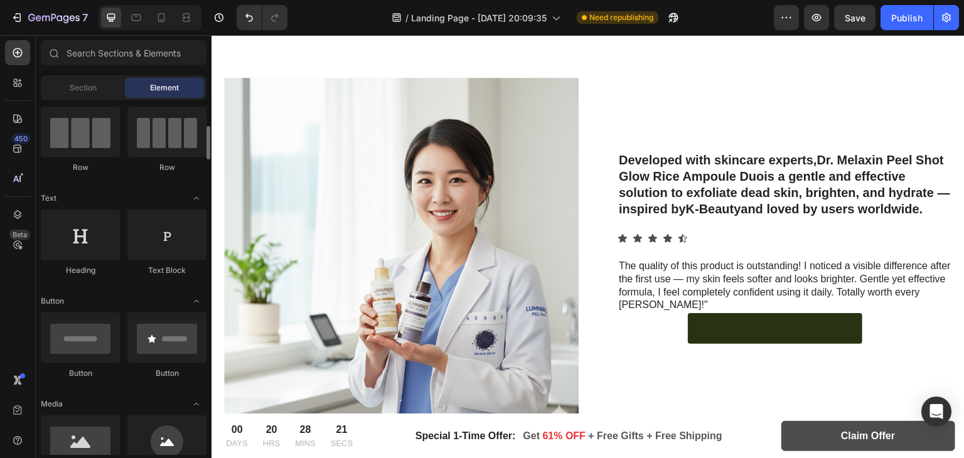
scroll to position [0, 0]
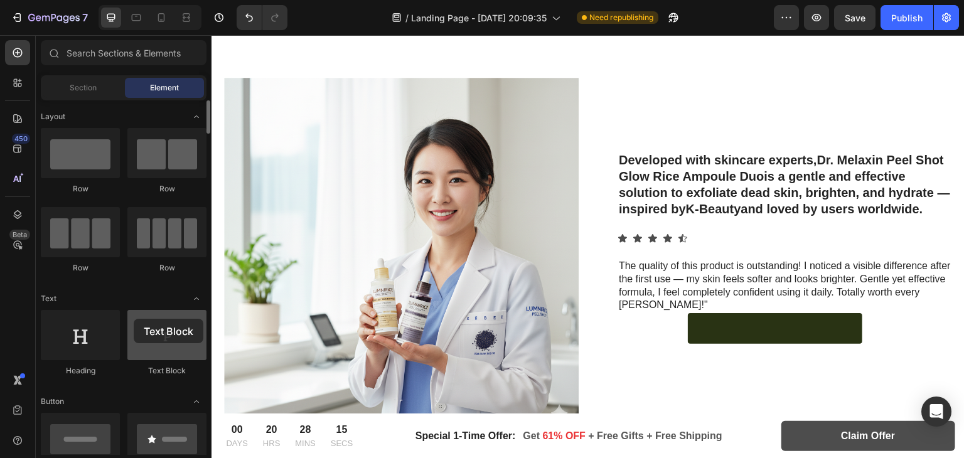
drag, startPoint x: 151, startPoint y: 332, endPoint x: 134, endPoint y: 320, distance: 21.2
click at [134, 320] on div at bounding box center [166, 335] width 79 height 50
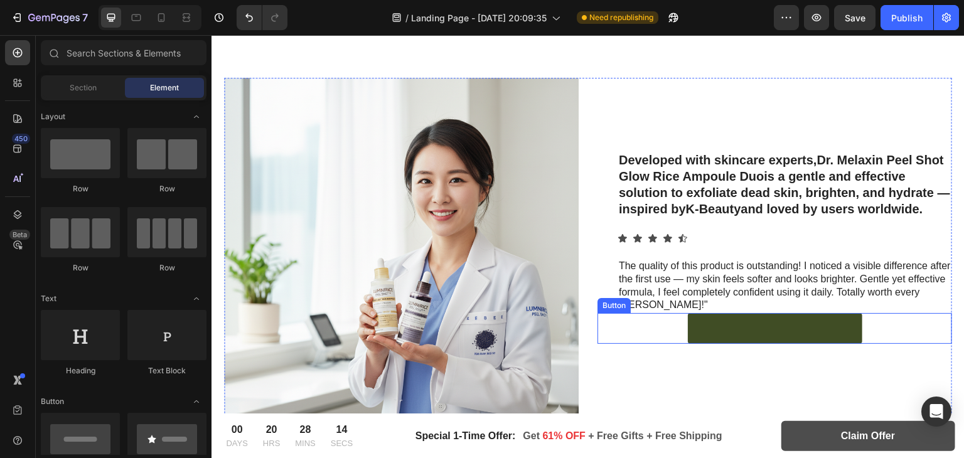
click at [751, 321] on link at bounding box center [775, 328] width 174 height 31
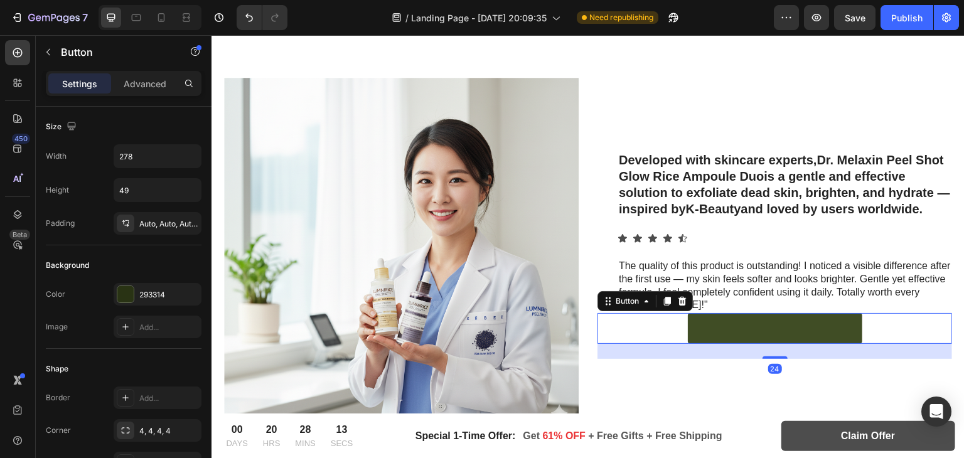
click at [765, 321] on link at bounding box center [775, 328] width 174 height 31
click at [757, 323] on link at bounding box center [775, 328] width 174 height 31
click at [748, 324] on link at bounding box center [775, 328] width 174 height 31
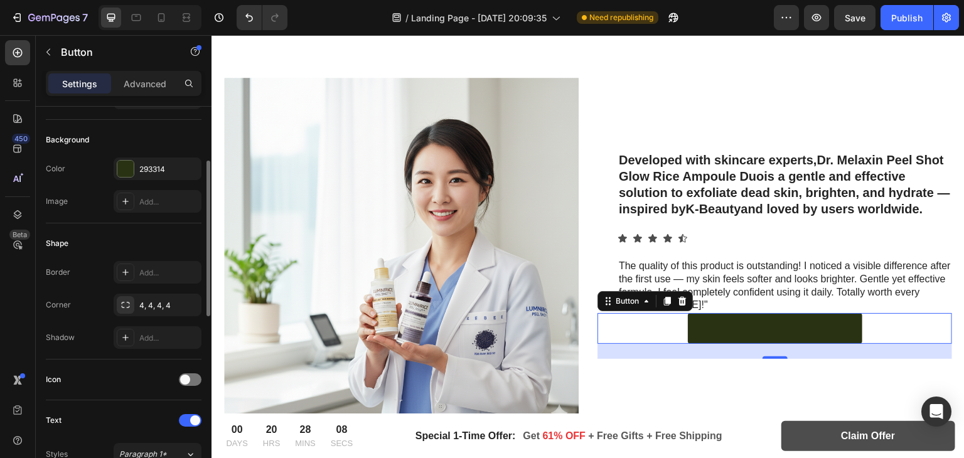
scroll to position [128, 0]
click at [124, 267] on icon at bounding box center [125, 270] width 10 height 10
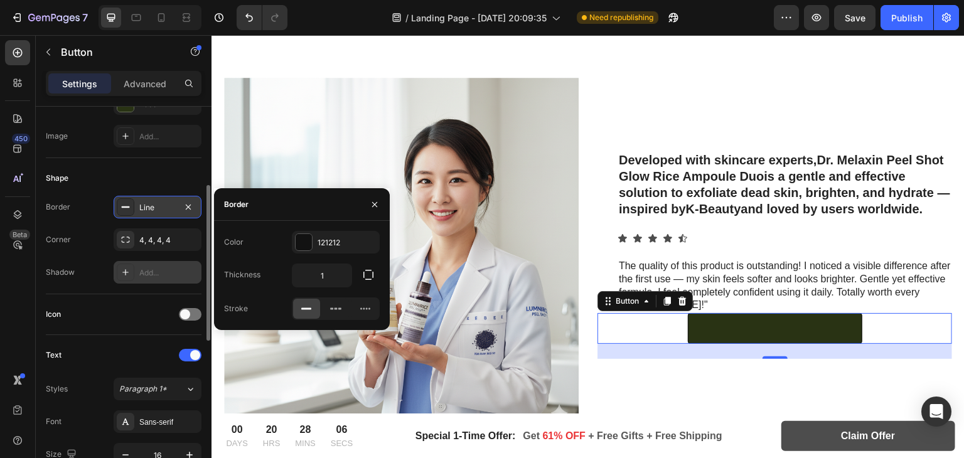
scroll to position [192, 0]
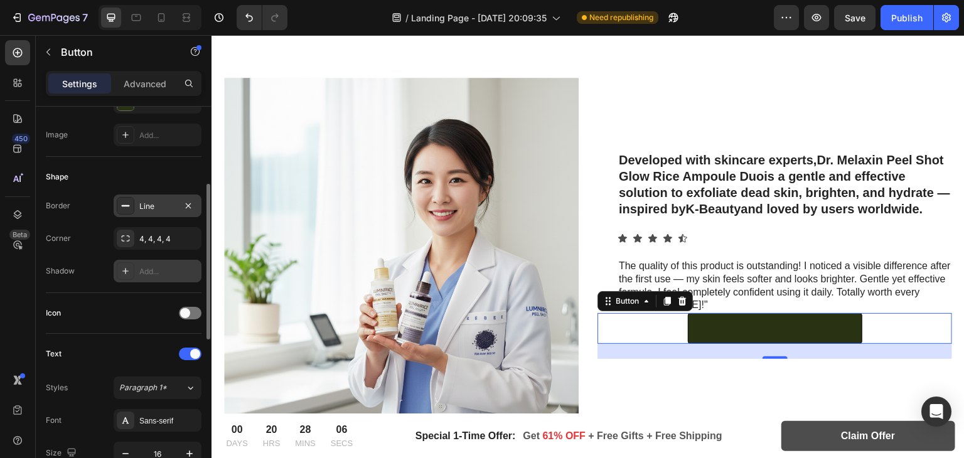
click at [122, 267] on icon at bounding box center [125, 271] width 10 height 10
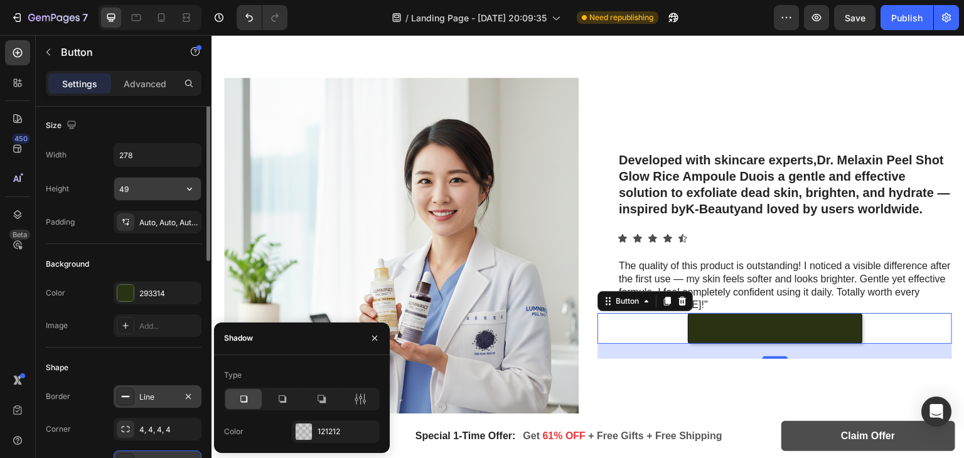
scroll to position [0, 0]
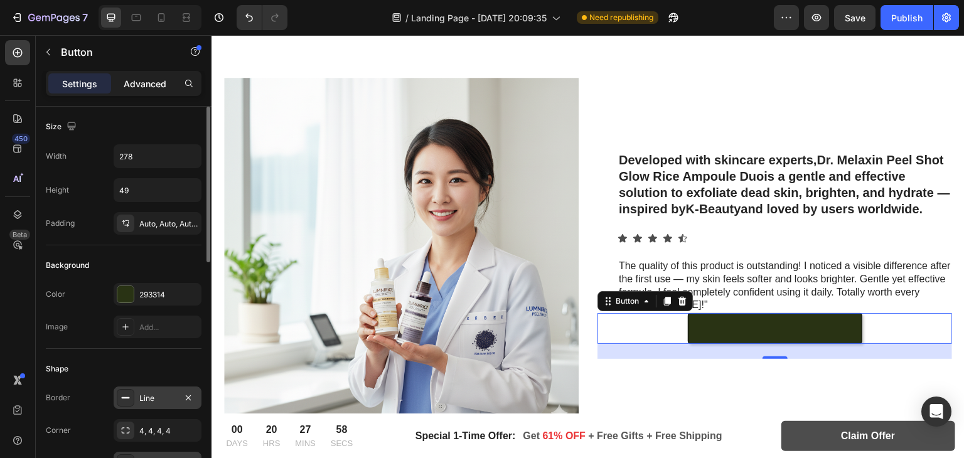
click at [133, 82] on p "Advanced" at bounding box center [145, 83] width 43 height 13
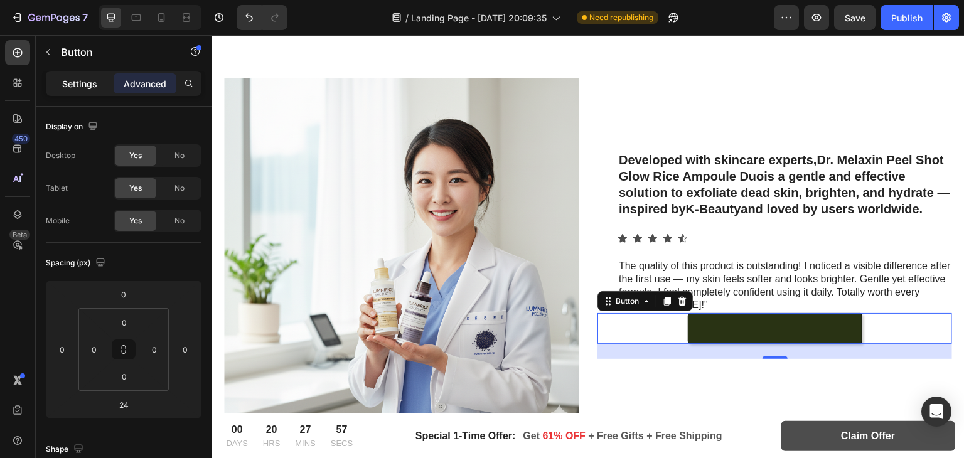
click at [75, 78] on p "Settings" at bounding box center [79, 83] width 35 height 13
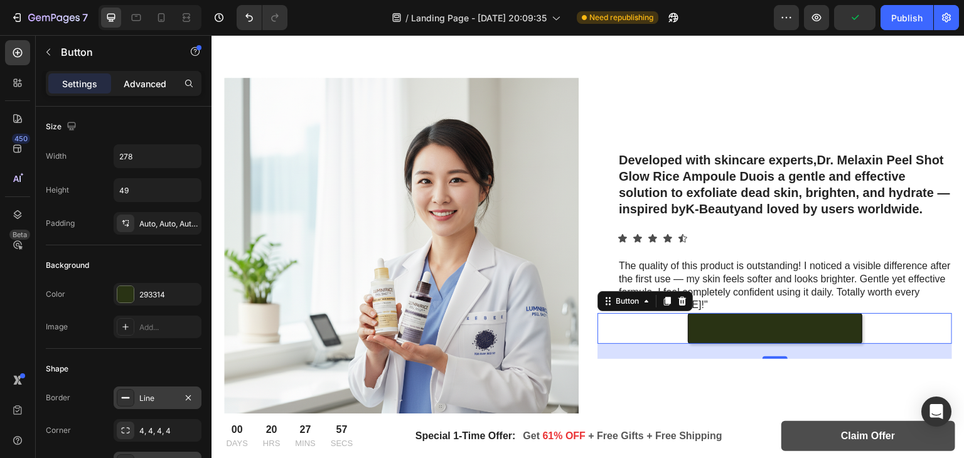
click at [141, 80] on p "Advanced" at bounding box center [145, 83] width 43 height 13
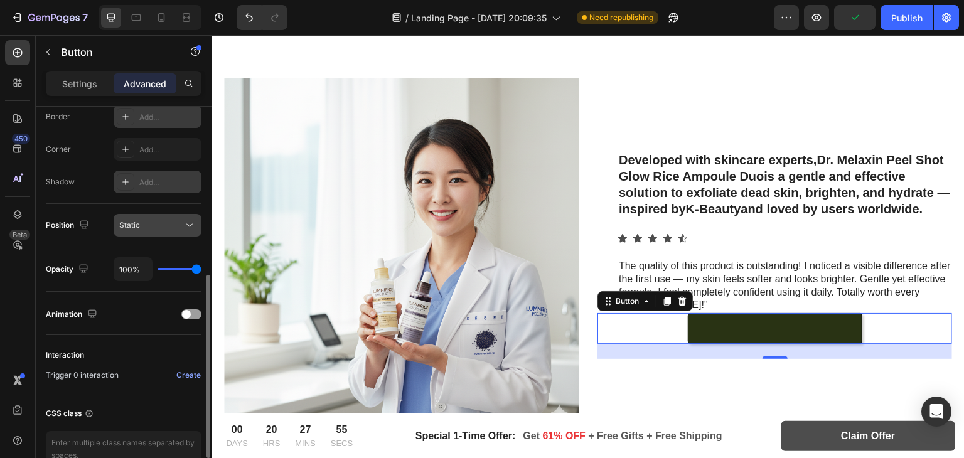
scroll to position [359, 0]
click at [117, 178] on div at bounding box center [126, 184] width 18 height 18
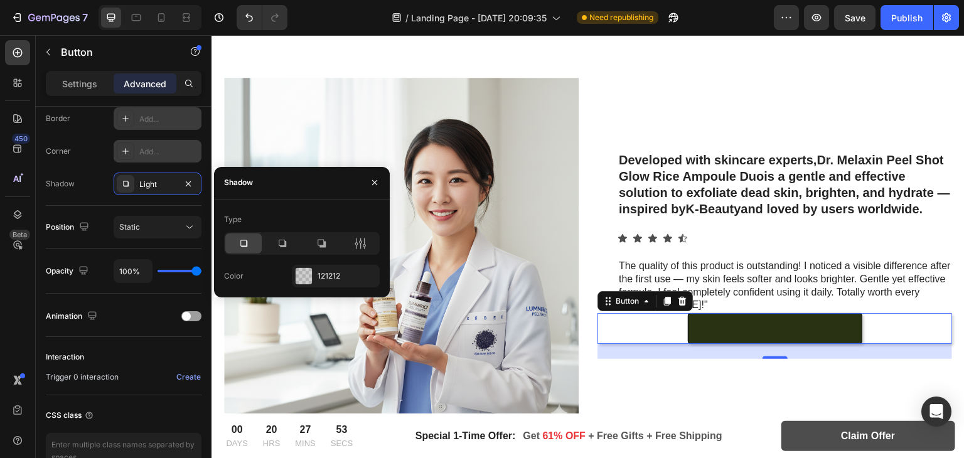
click at [123, 159] on div "Add..." at bounding box center [158, 151] width 88 height 23
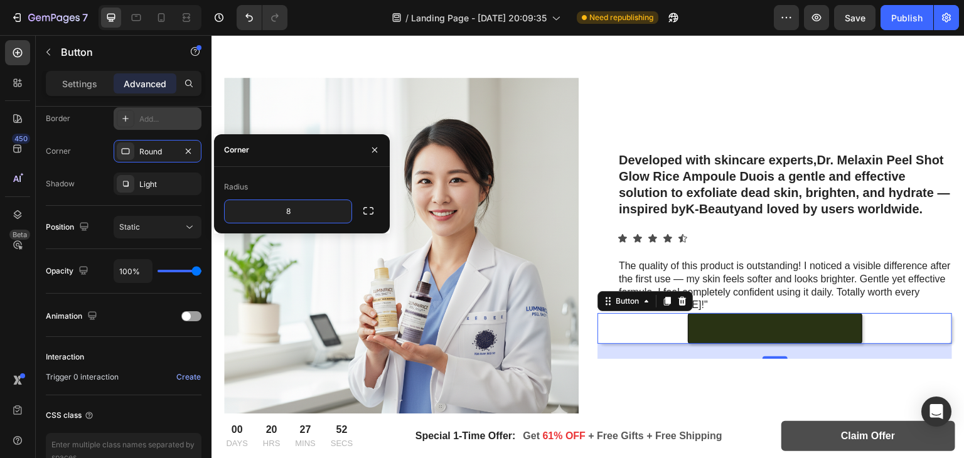
click at [125, 119] on icon at bounding box center [125, 118] width 6 height 6
type input "1"
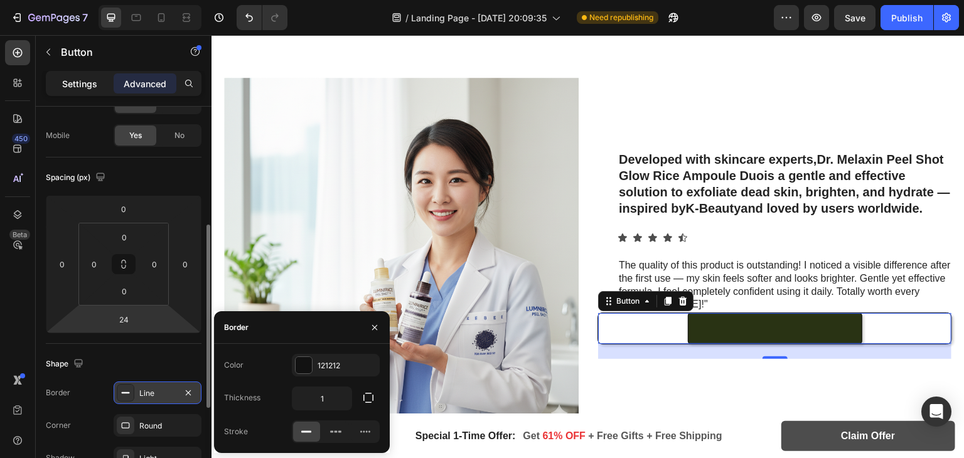
scroll to position [52, 0]
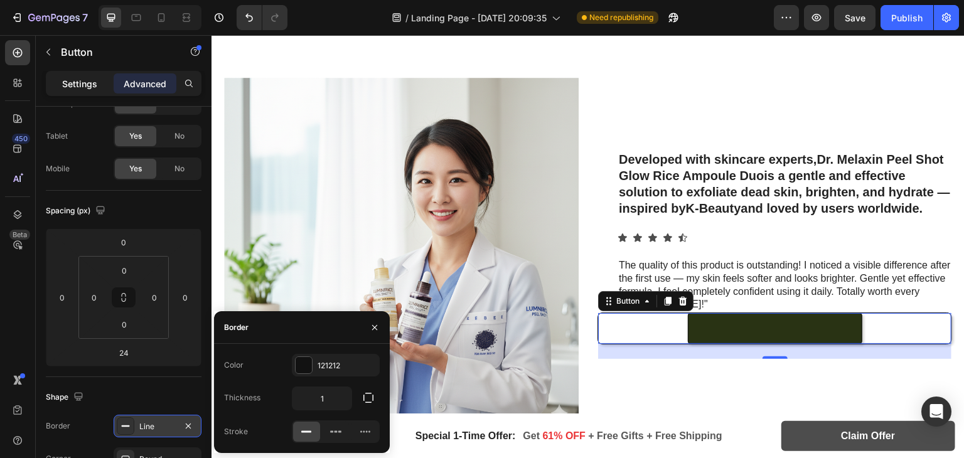
click at [77, 77] on p "Settings" at bounding box center [79, 83] width 35 height 13
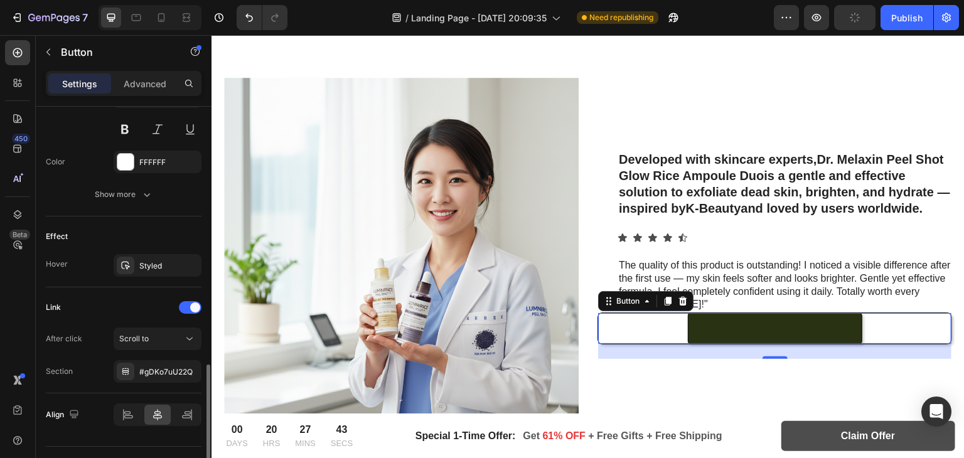
scroll to position [576, 0]
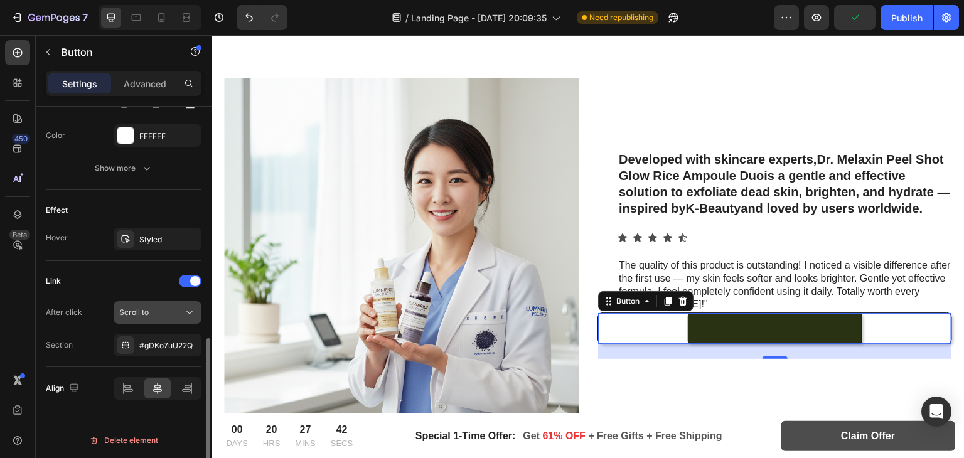
click at [147, 316] on div "Scroll to" at bounding box center [157, 312] width 77 height 13
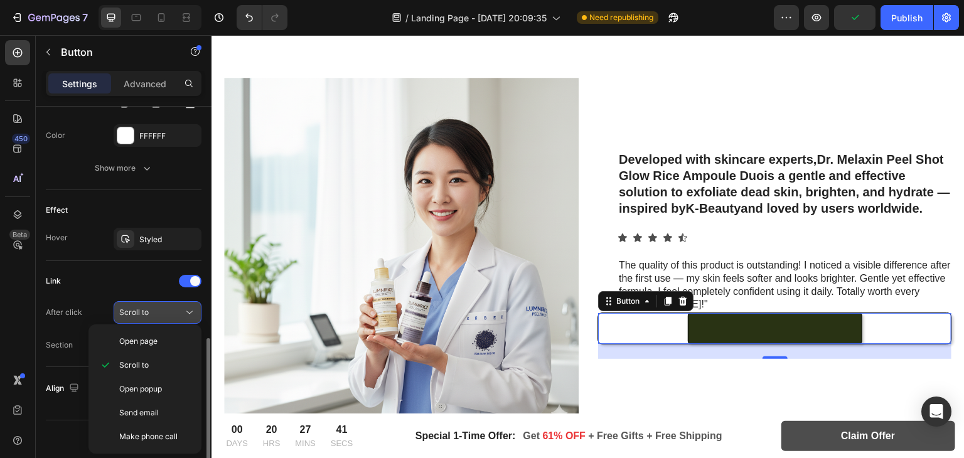
click at [147, 316] on div "Scroll to" at bounding box center [157, 312] width 77 height 13
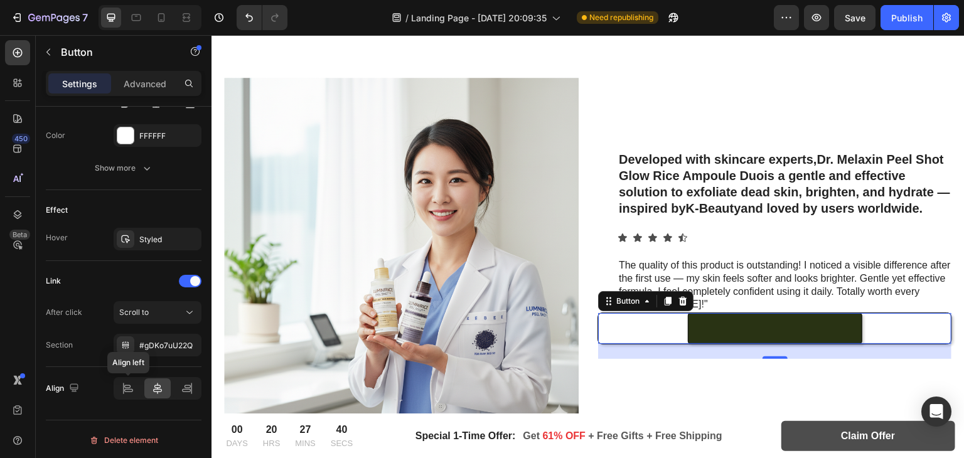
scroll to position [575, 0]
click at [790, 344] on div "24" at bounding box center [774, 351] width 353 height 15
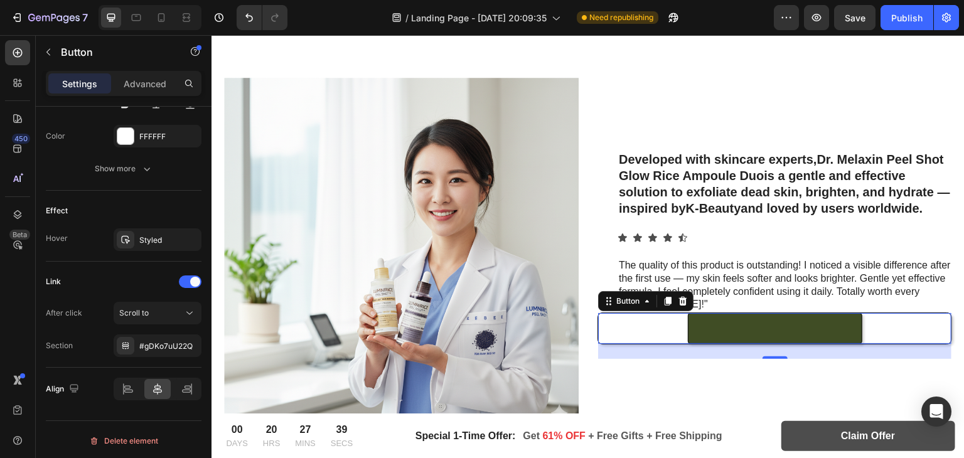
click at [752, 321] on link at bounding box center [775, 328] width 174 height 31
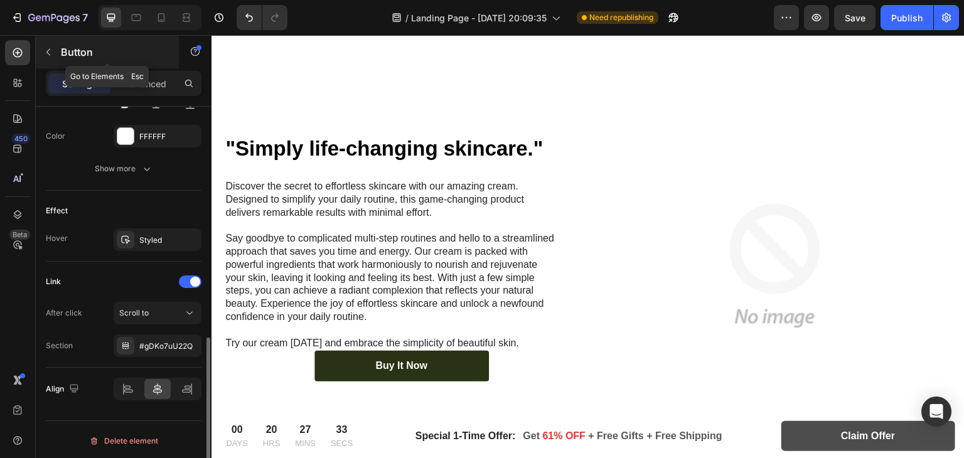
click at [44, 51] on icon "button" at bounding box center [48, 52] width 10 height 10
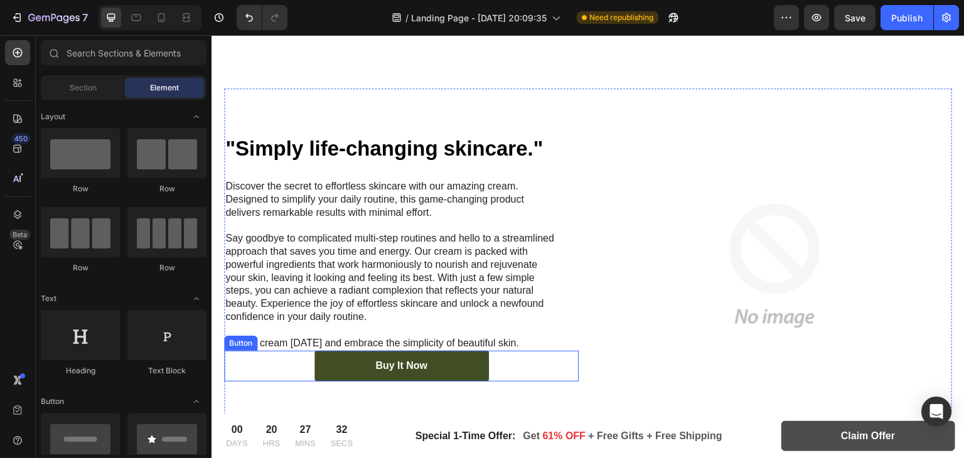
click at [453, 361] on link "Buy It Now" at bounding box center [401, 366] width 174 height 31
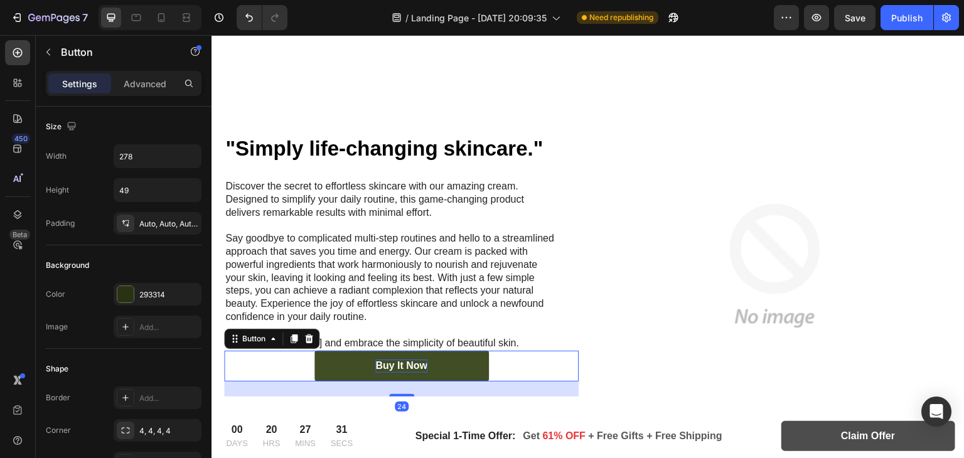
click at [393, 368] on div "Buy It Now" at bounding box center [401, 365] width 52 height 13
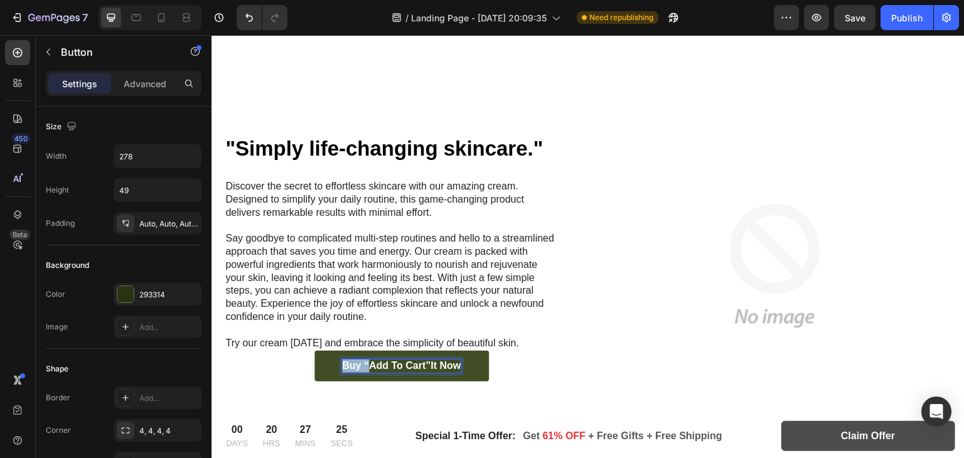
drag, startPoint x: 365, startPoint y: 360, endPoint x: 339, endPoint y: 361, distance: 25.8
click at [342, 361] on p "Buy “Add to cart”It Now" at bounding box center [401, 365] width 119 height 13
click at [415, 366] on p "Add to cart”It Now" at bounding box center [401, 365] width 92 height 13
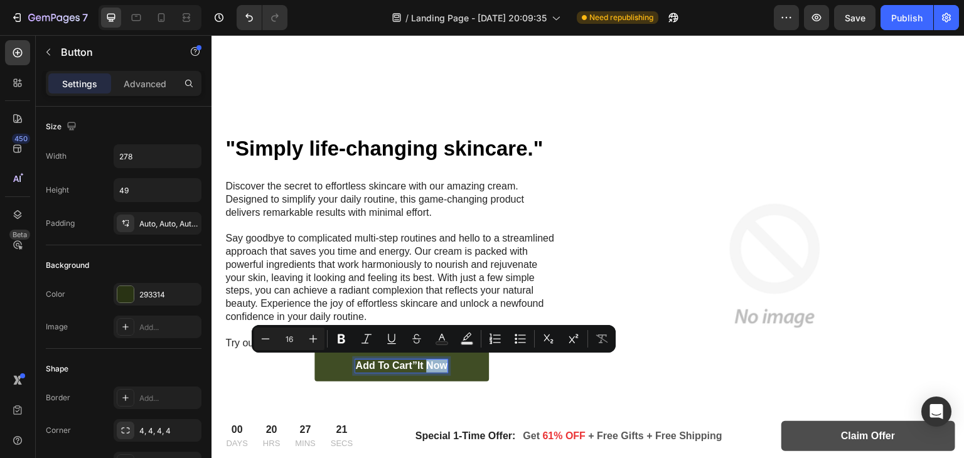
drag, startPoint x: 422, startPoint y: 364, endPoint x: 449, endPoint y: 362, distance: 27.0
click at [449, 362] on link "Add to cart”It Now" at bounding box center [401, 366] width 174 height 31
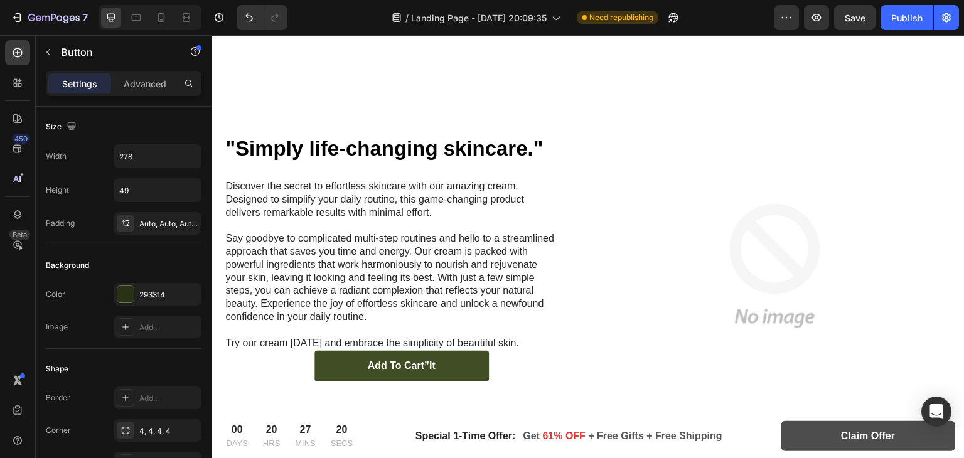
click at [462, 364] on link "Add to cart”It" at bounding box center [401, 366] width 174 height 31
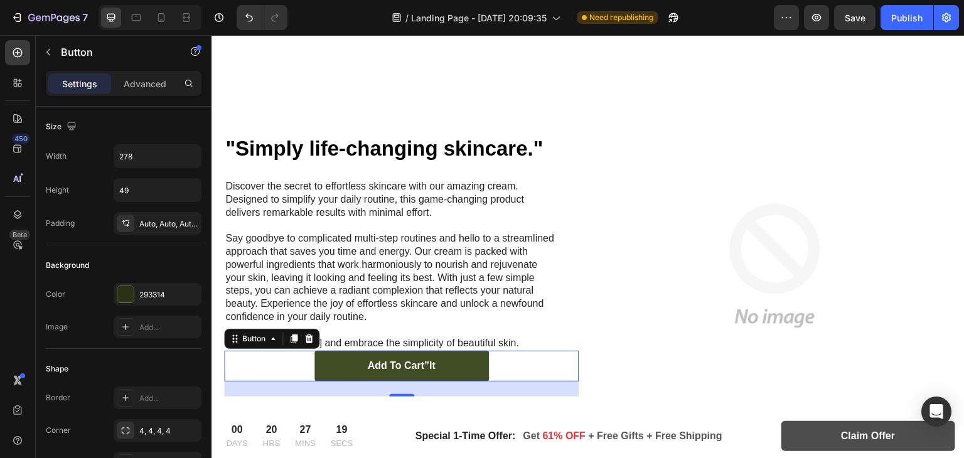
click at [467, 363] on link "Add to cart”It" at bounding box center [401, 366] width 174 height 31
click at [292, 341] on div at bounding box center [293, 338] width 15 height 15
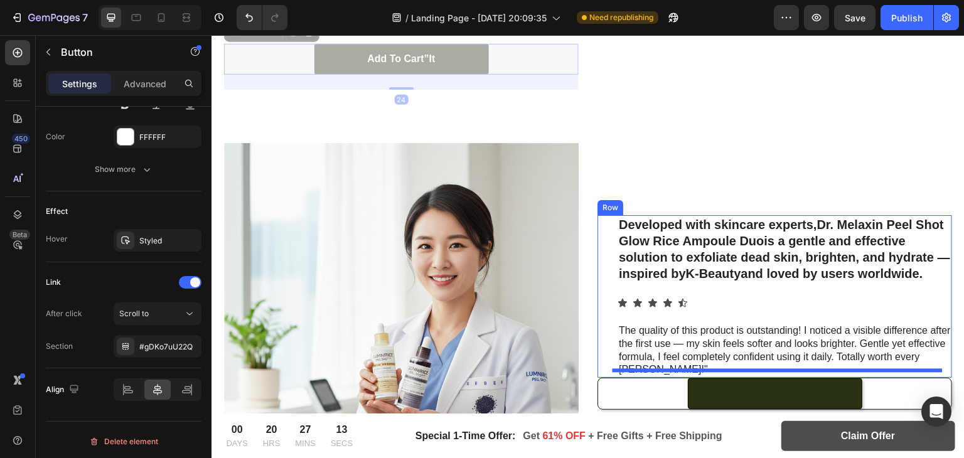
scroll to position [2493, 0]
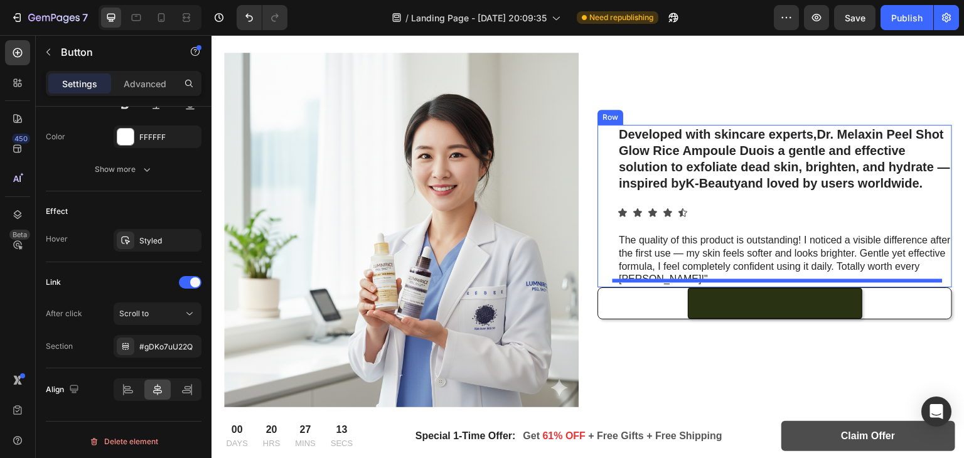
drag, startPoint x: 513, startPoint y: 176, endPoint x: 742, endPoint y: 262, distance: 244.4
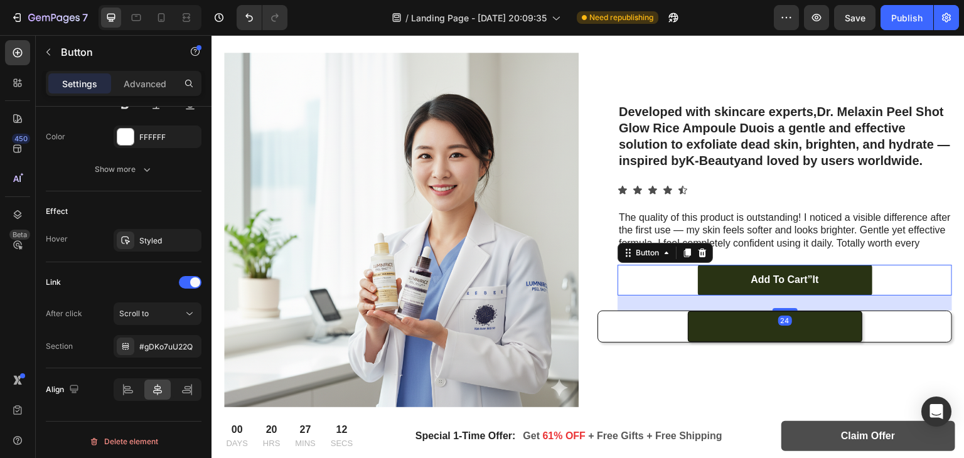
scroll to position [2484, 0]
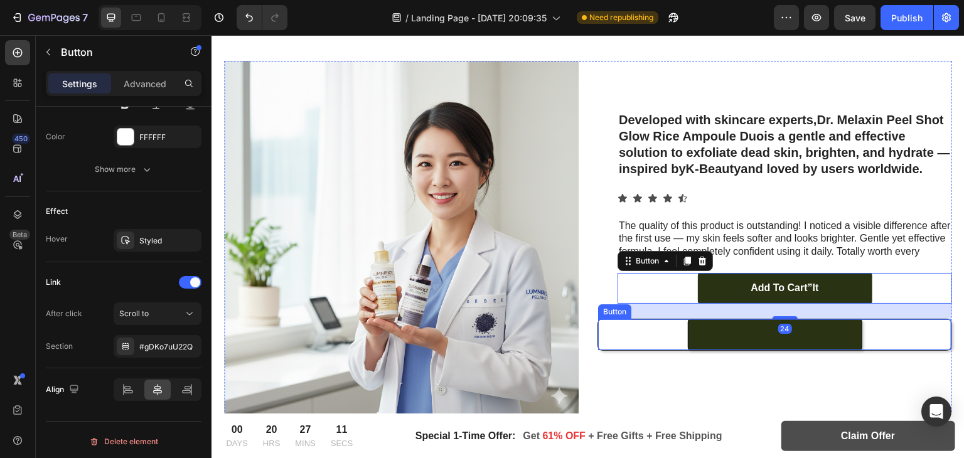
click at [852, 322] on link at bounding box center [775, 334] width 174 height 31
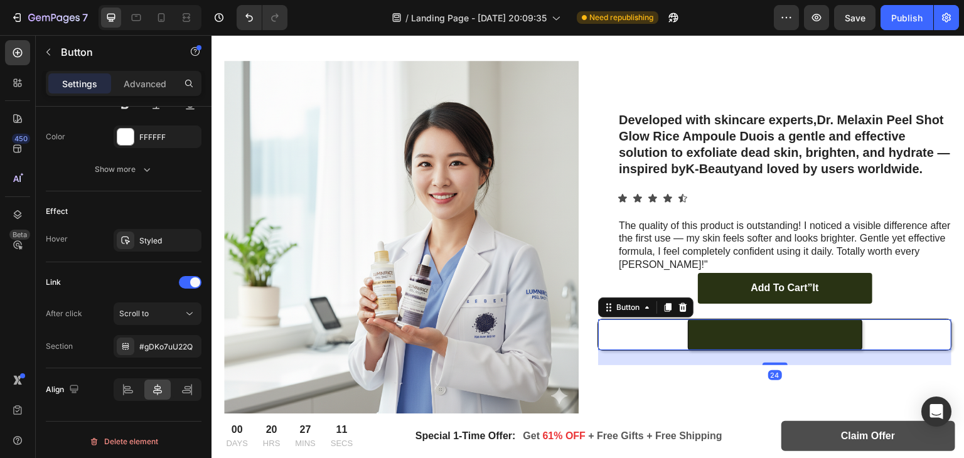
scroll to position [575, 0]
click at [684, 300] on div at bounding box center [682, 307] width 15 height 15
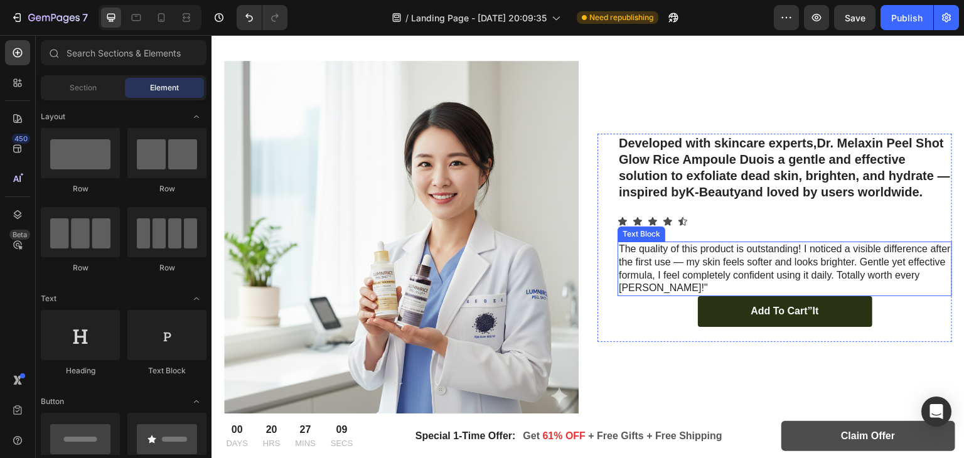
scroll to position [2238, 0]
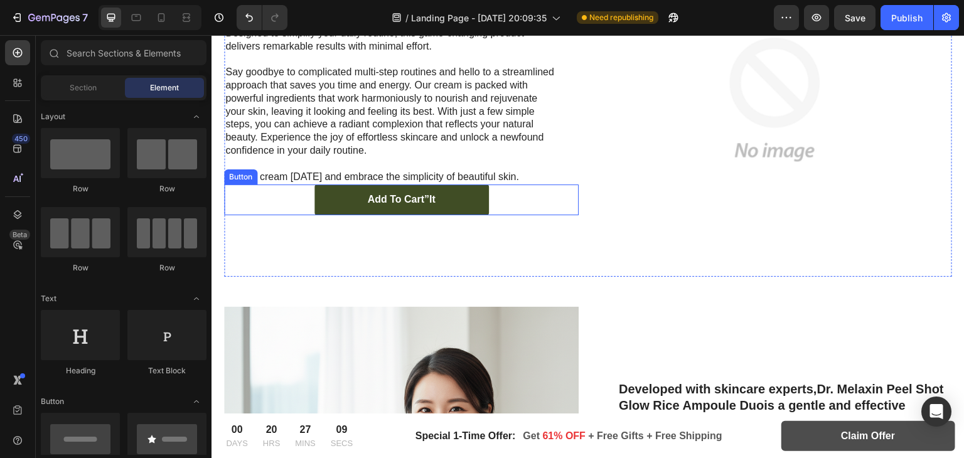
click at [437, 203] on link "Add to cart”It" at bounding box center [401, 199] width 174 height 31
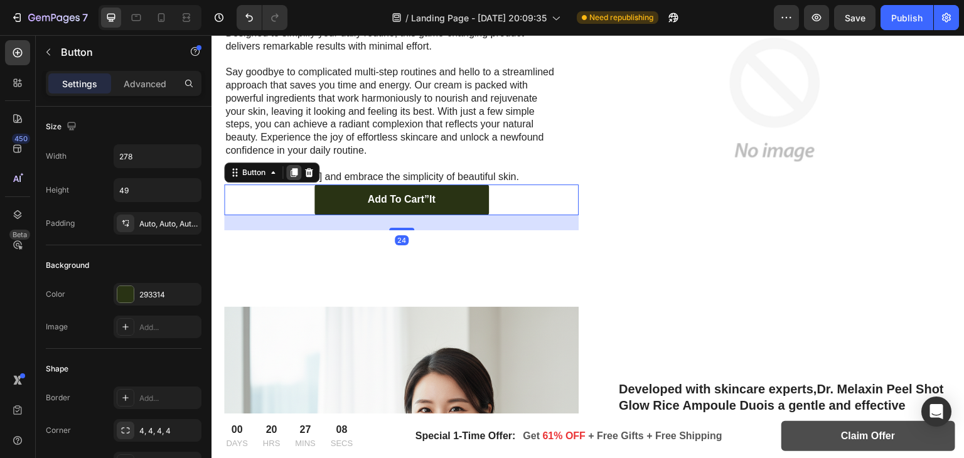
click at [293, 169] on icon at bounding box center [293, 173] width 7 height 9
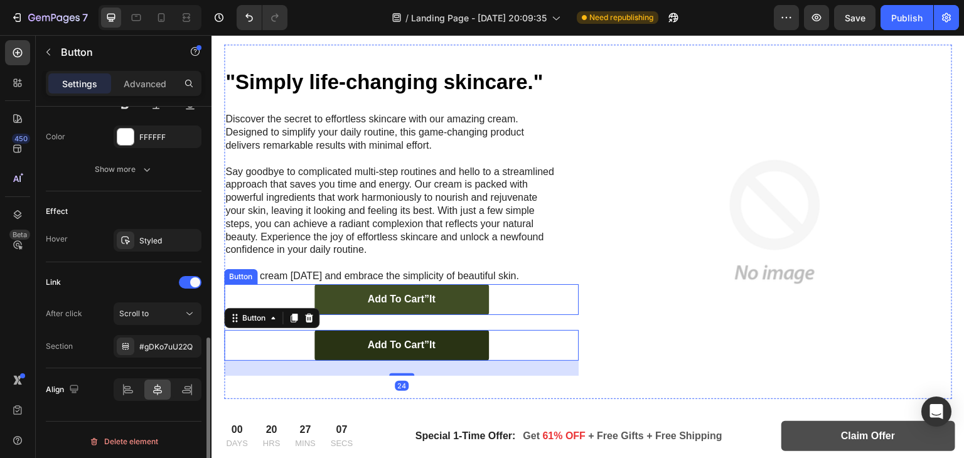
scroll to position [2114, 0]
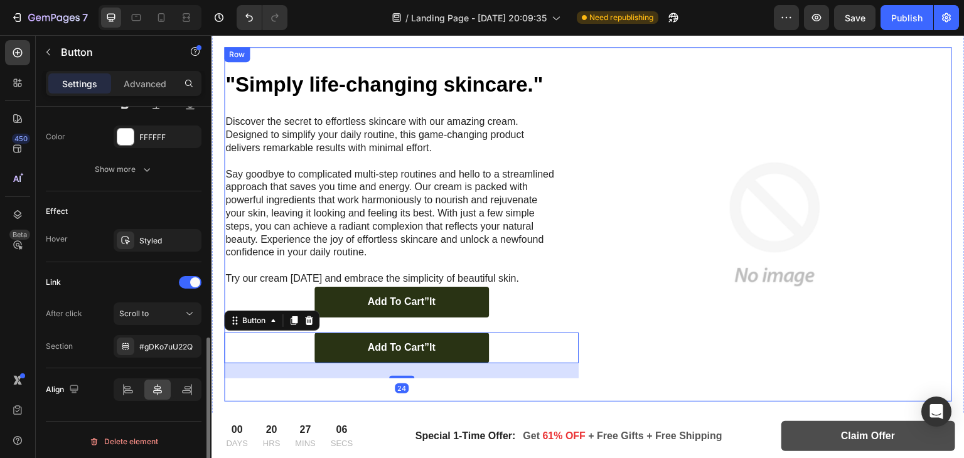
click at [518, 307] on div "Add to cart”It Button" at bounding box center [401, 302] width 354 height 31
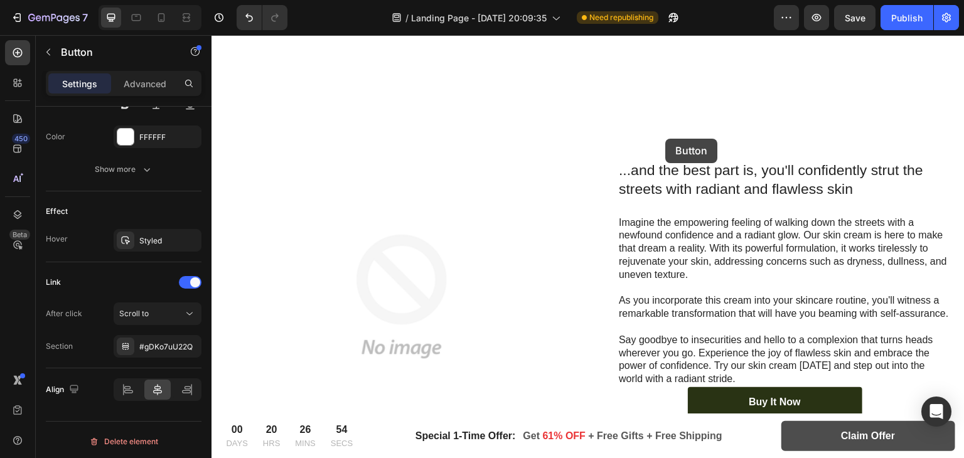
scroll to position [1466, 0]
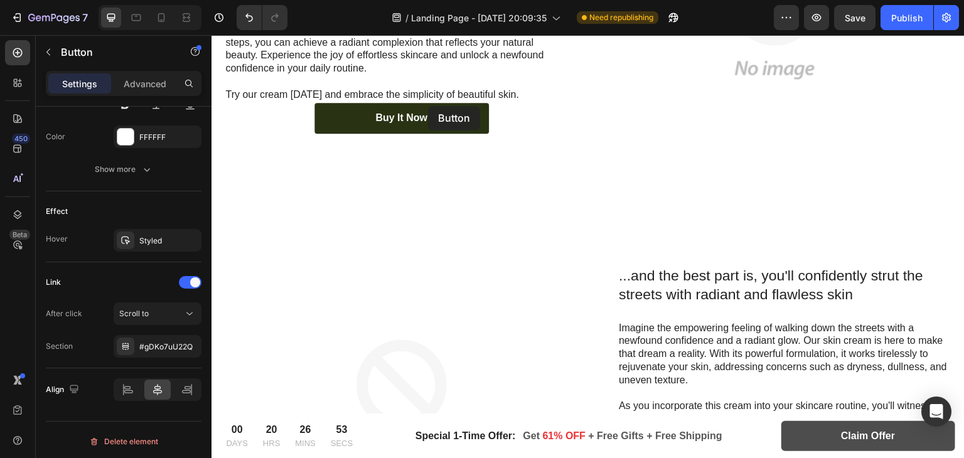
drag, startPoint x: 510, startPoint y: 298, endPoint x: 572, endPoint y: 212, distance: 106.0
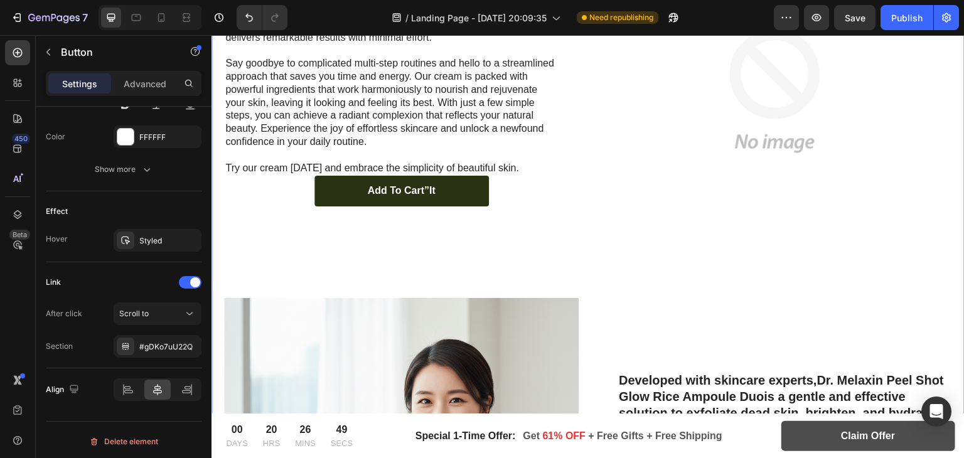
scroll to position [1965, 0]
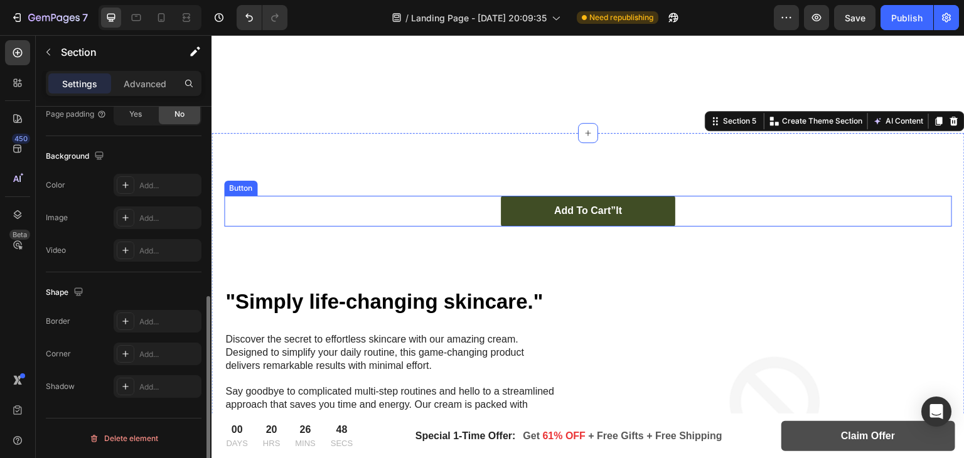
scroll to position [0, 0]
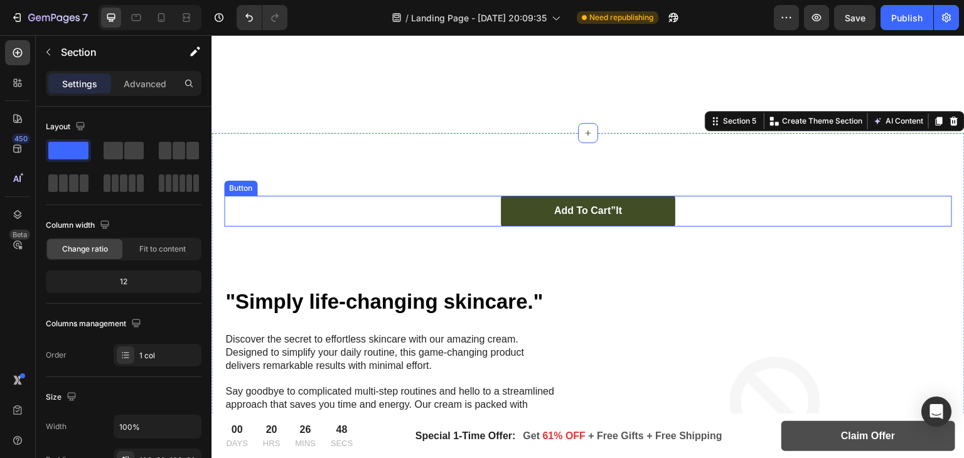
click at [652, 203] on link "Add to cart”It" at bounding box center [588, 211] width 174 height 31
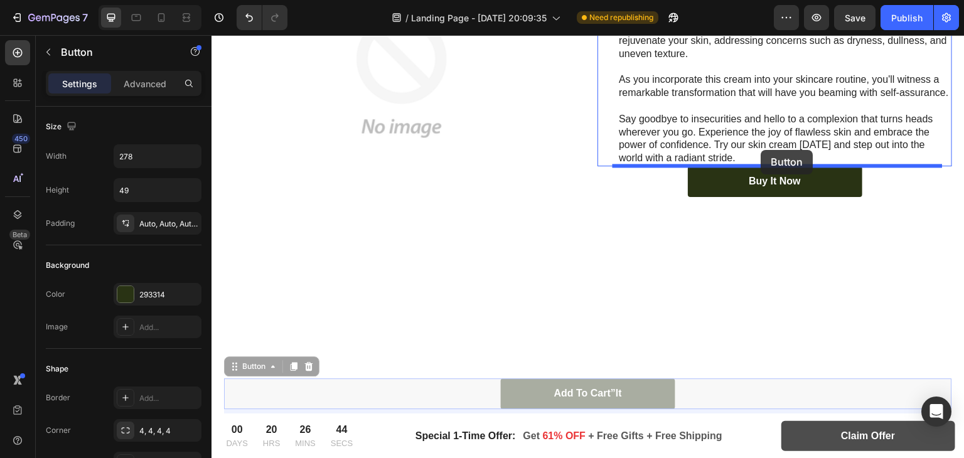
drag, startPoint x: 643, startPoint y: 212, endPoint x: 761, endPoint y: 150, distance: 133.3
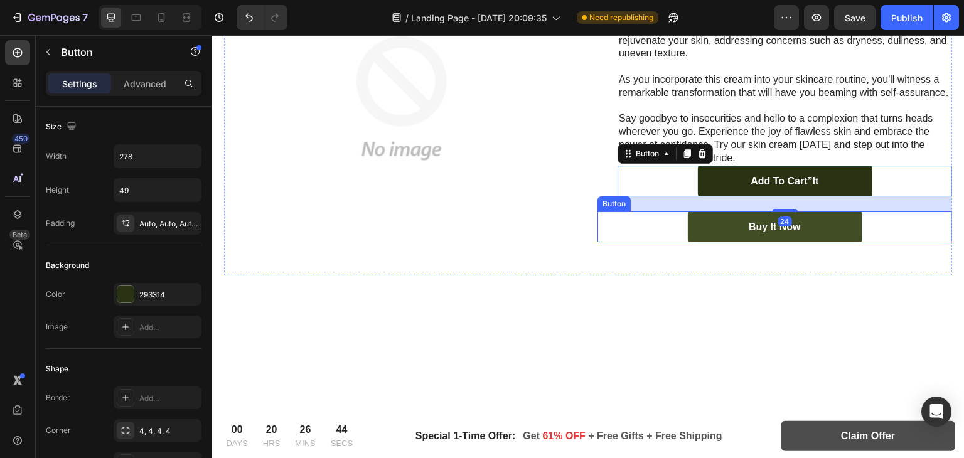
click at [803, 226] on link "Buy It Now" at bounding box center [775, 226] width 174 height 31
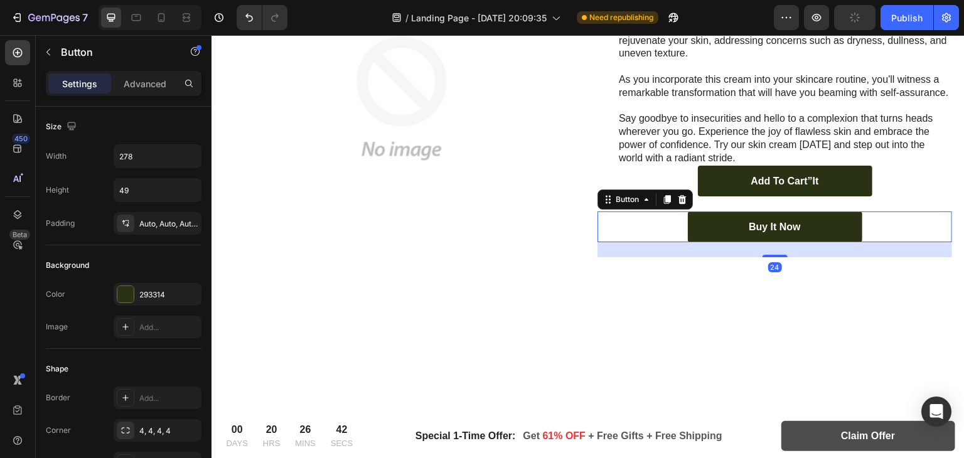
click at [684, 200] on div "Button" at bounding box center [644, 199] width 95 height 20
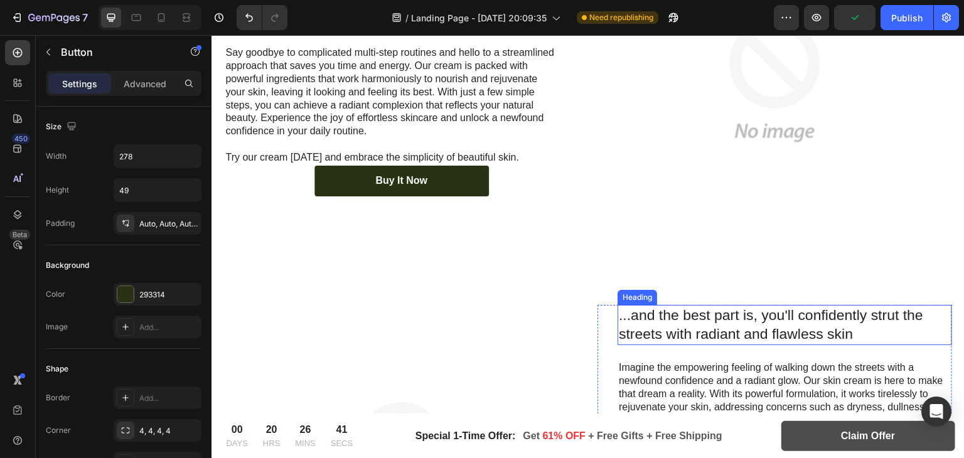
scroll to position [1636, 0]
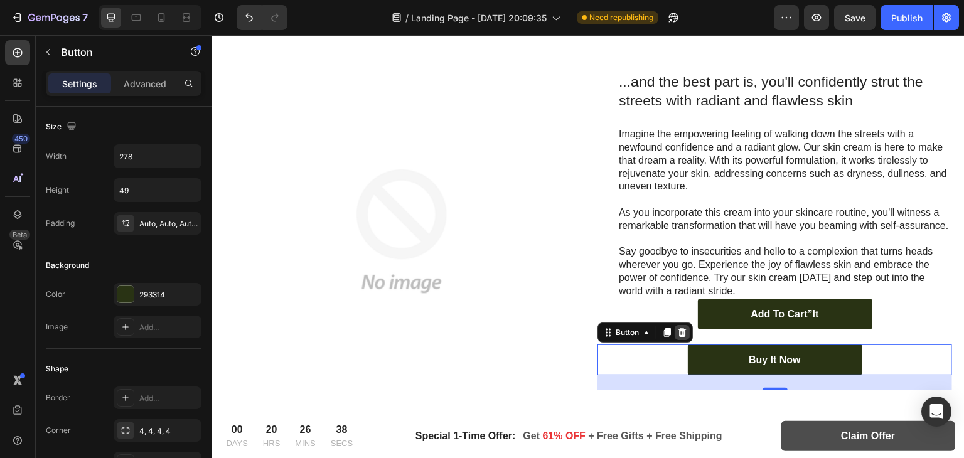
click at [678, 334] on icon at bounding box center [682, 332] width 8 height 9
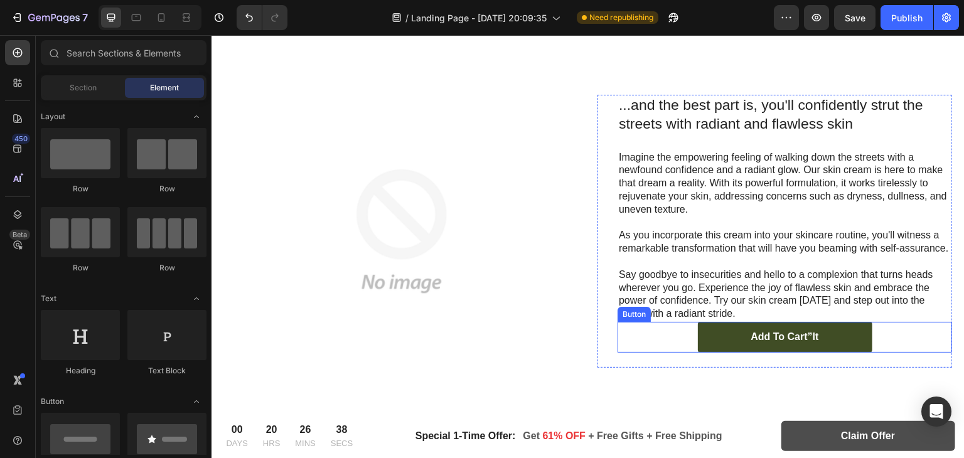
click at [864, 331] on link "Add to cart”It" at bounding box center [785, 337] width 174 height 31
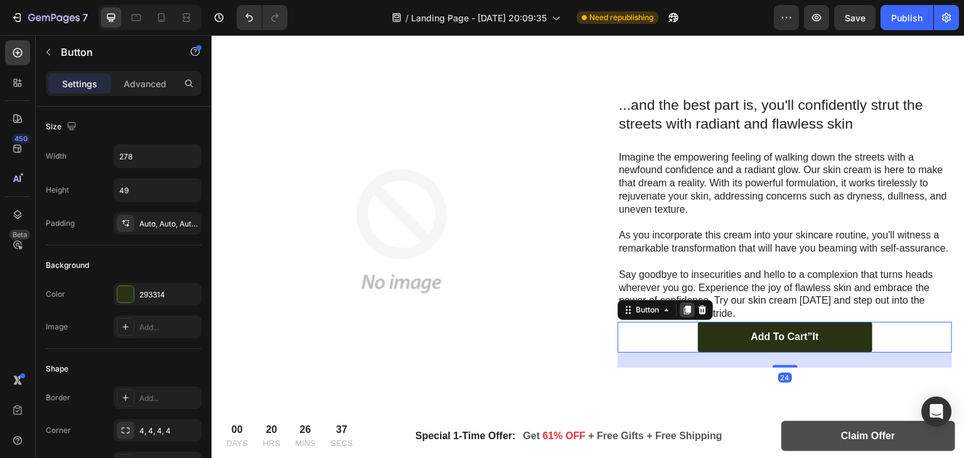
click at [687, 315] on div at bounding box center [686, 309] width 15 height 15
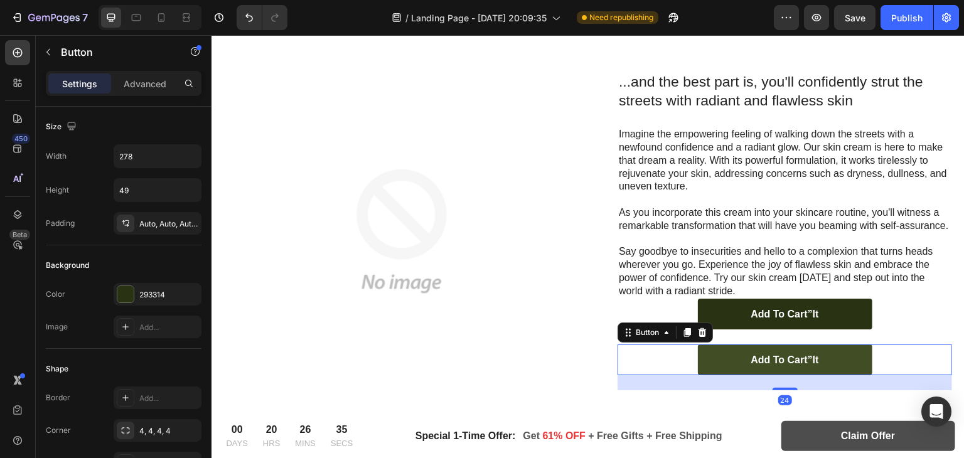
click at [736, 351] on link "Add to cart”It" at bounding box center [785, 359] width 174 height 31
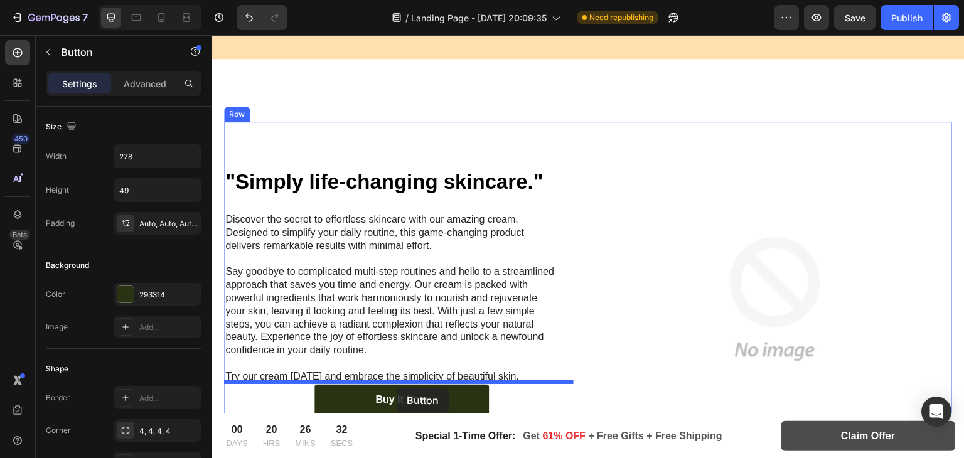
scroll to position [1188, 0]
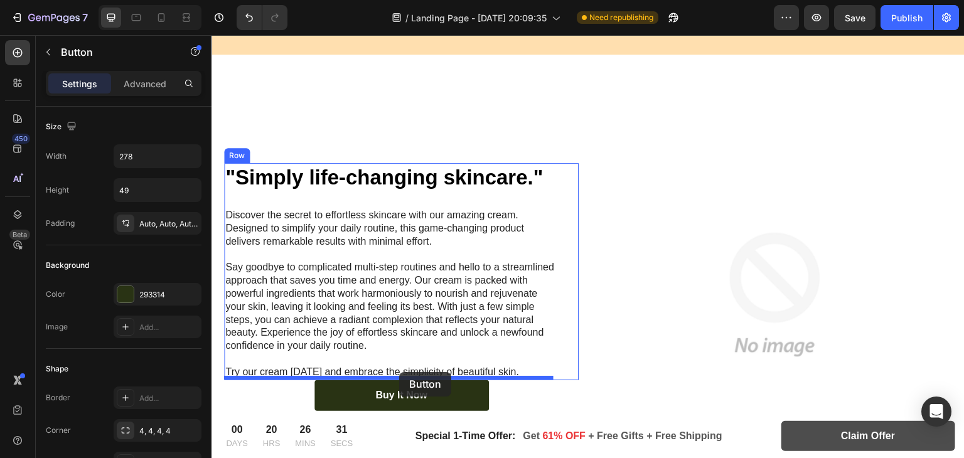
drag, startPoint x: 720, startPoint y: 356, endPoint x: 399, endPoint y: 372, distance: 321.0
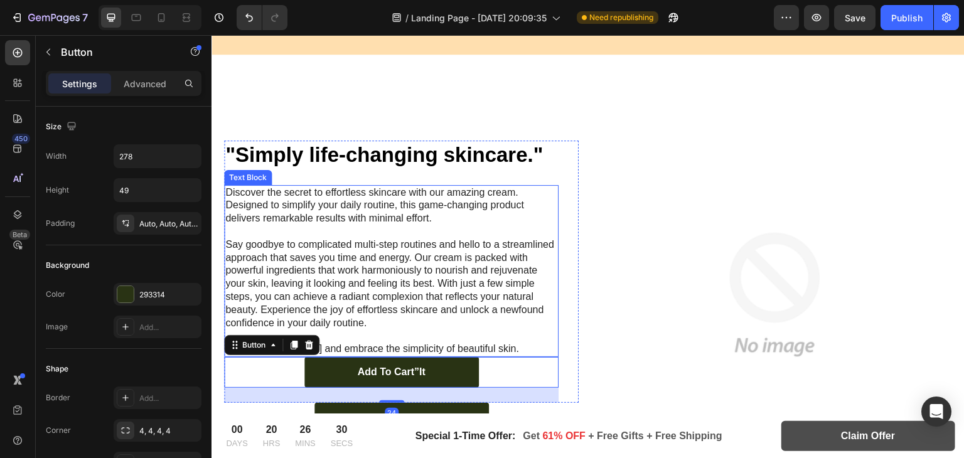
scroll to position [1255, 0]
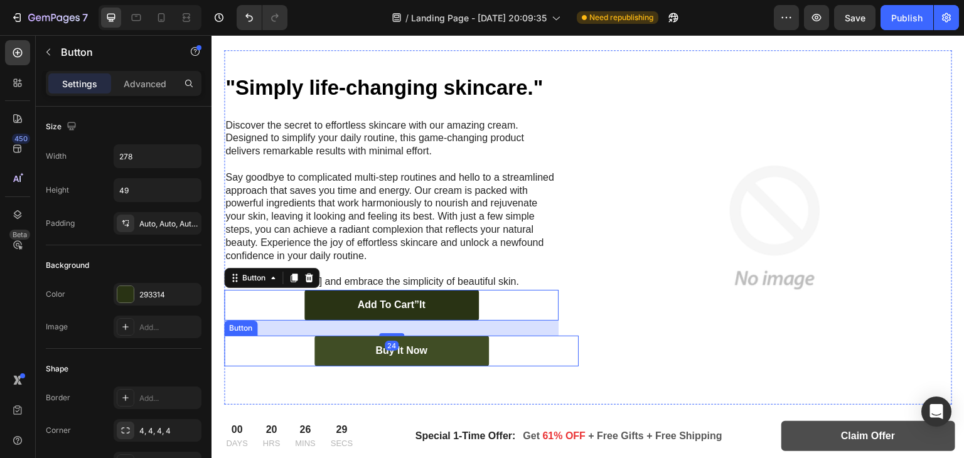
click at [452, 346] on link "Buy It Now" at bounding box center [401, 351] width 174 height 31
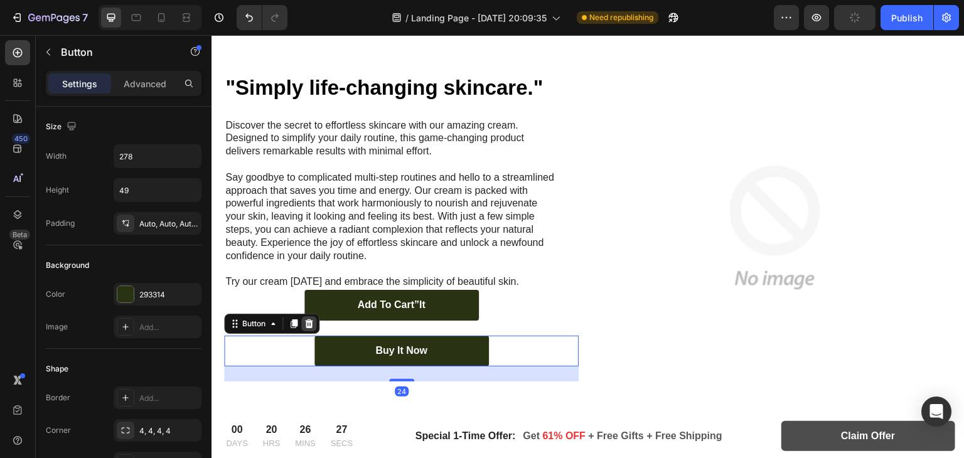
click at [306, 324] on icon at bounding box center [309, 323] width 8 height 9
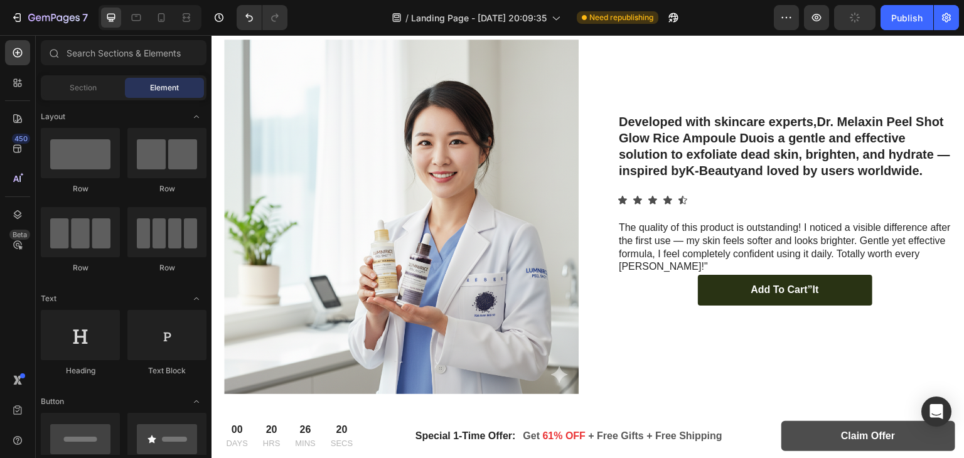
scroll to position [2176, 0]
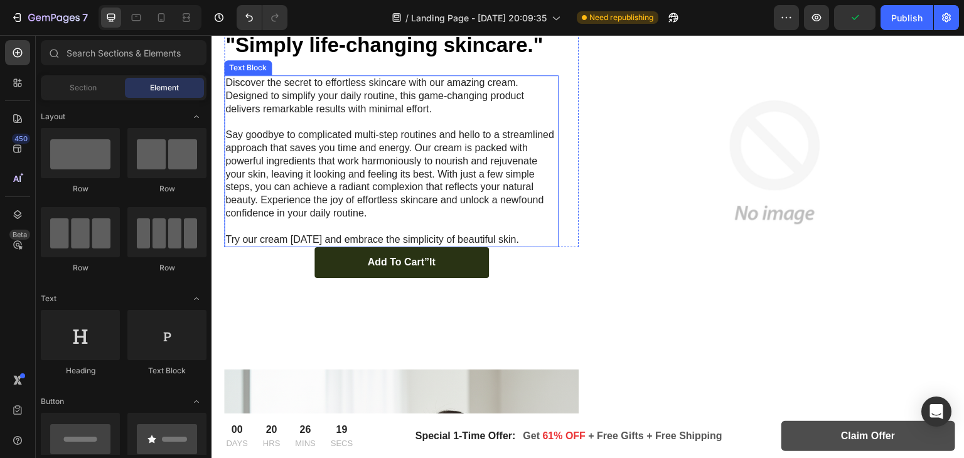
click at [561, 109] on div ""Simply life-changing skincare." Heading Discover the secret to effortless skin…" at bounding box center [401, 139] width 354 height 216
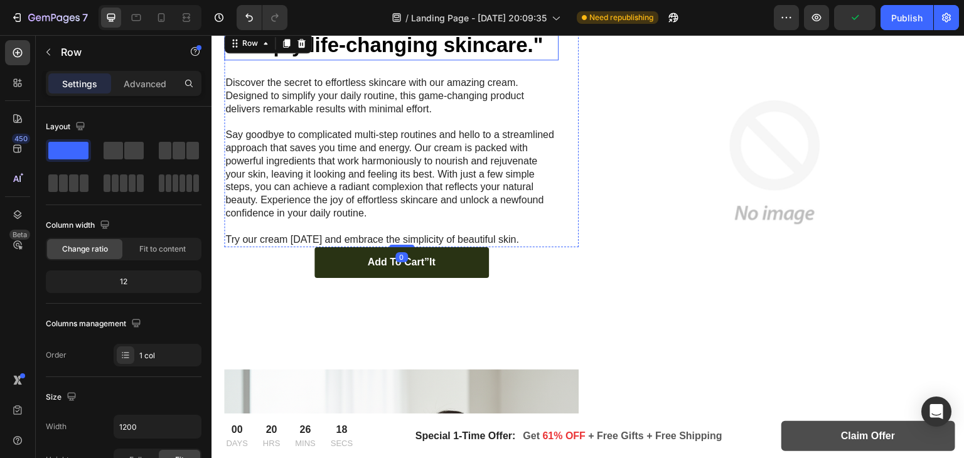
scroll to position [2014, 0]
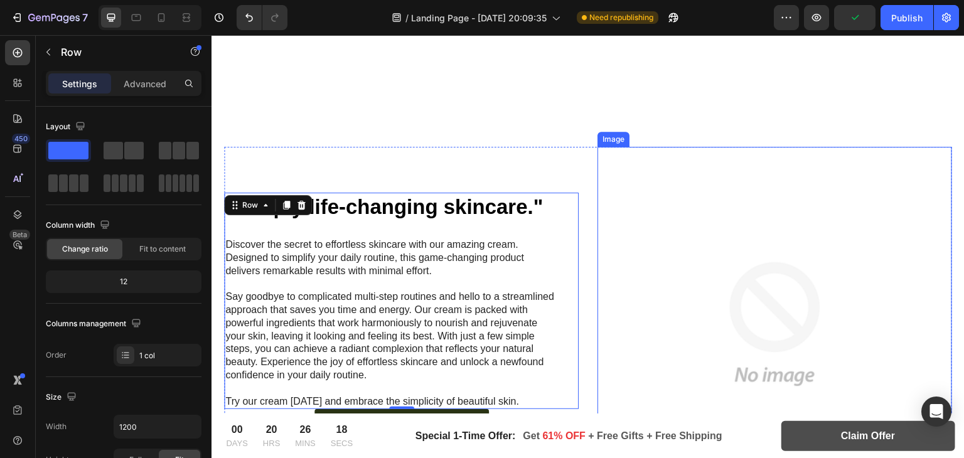
click at [744, 331] on img at bounding box center [774, 324] width 354 height 354
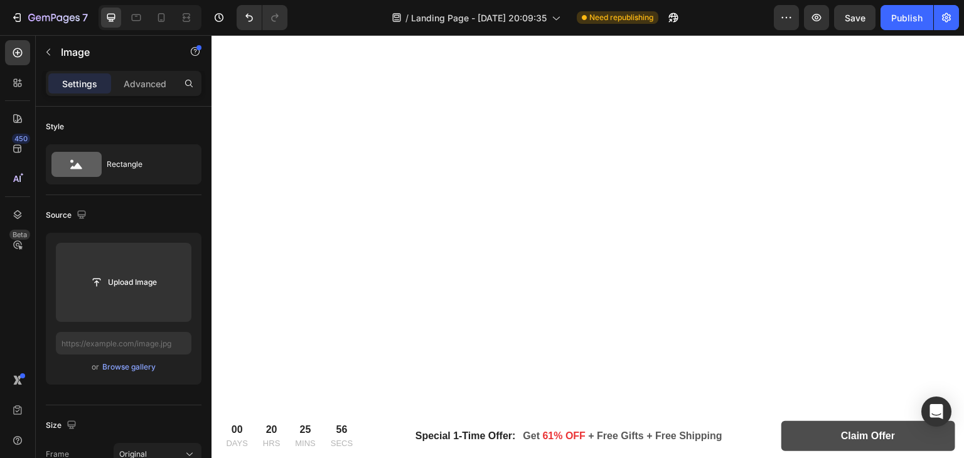
scroll to position [2307, 0]
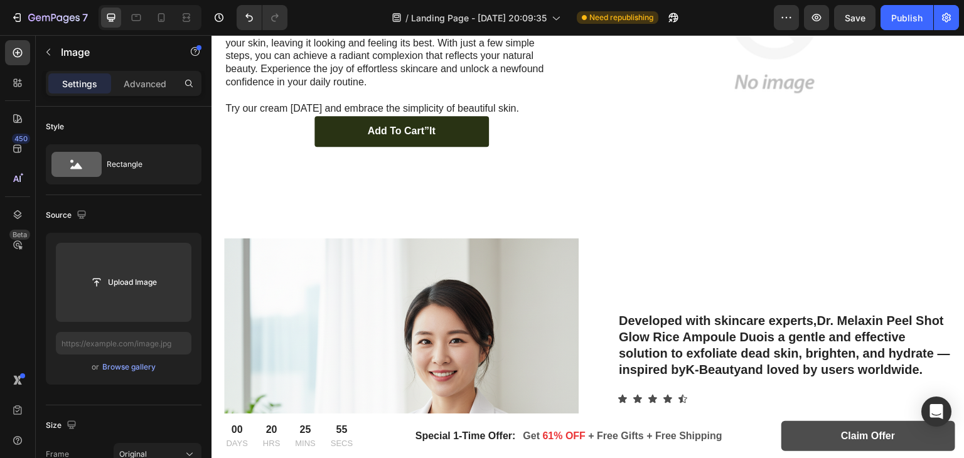
click at [700, 117] on img at bounding box center [774, 31] width 354 height 354
click at [745, 96] on img at bounding box center [774, 31] width 354 height 354
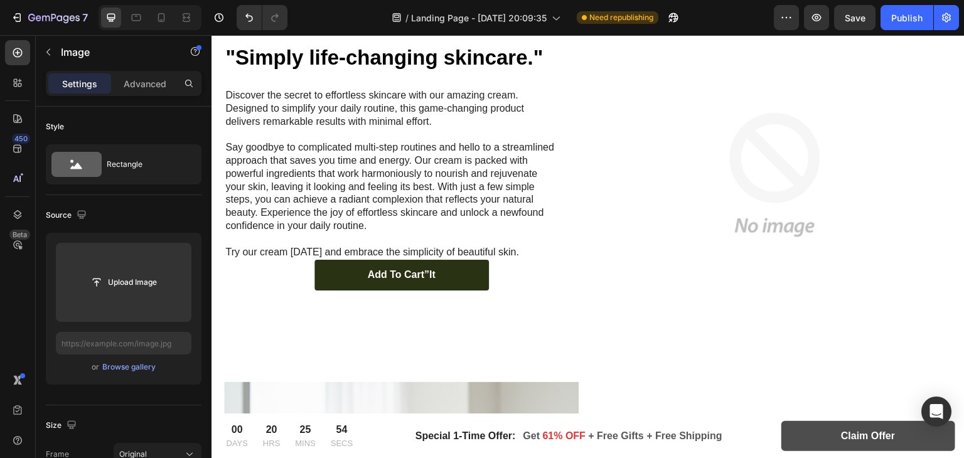
scroll to position [2163, 0]
click at [767, 120] on img at bounding box center [774, 174] width 354 height 354
click at [810, 225] on img at bounding box center [774, 174] width 354 height 354
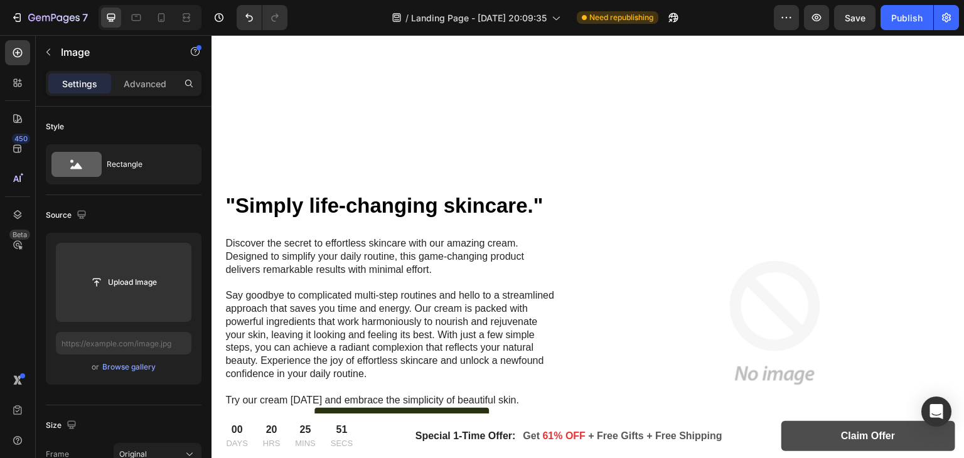
click at [623, 230] on img at bounding box center [774, 323] width 354 height 354
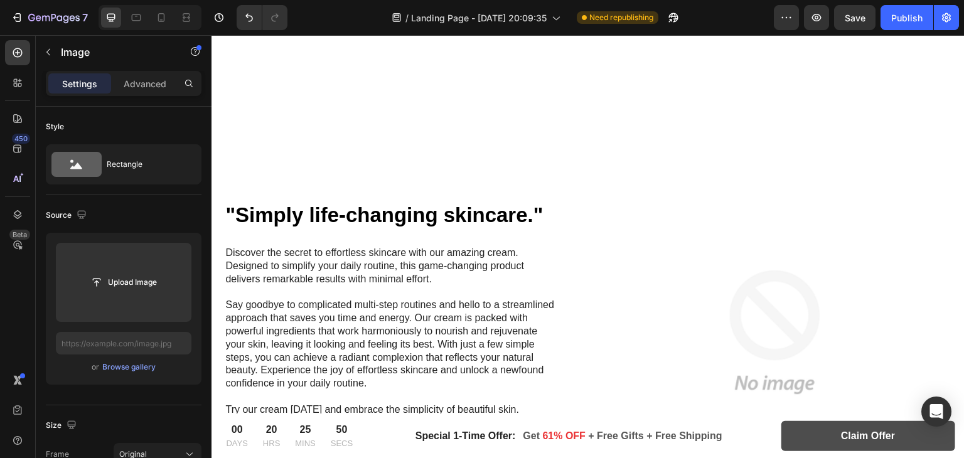
click at [794, 256] on img at bounding box center [774, 332] width 354 height 354
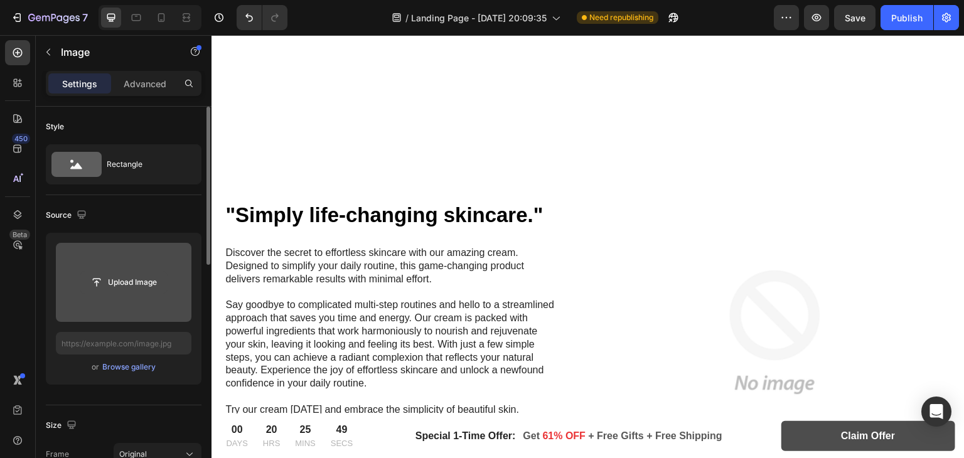
click at [124, 277] on input "file" at bounding box center [123, 282] width 87 height 21
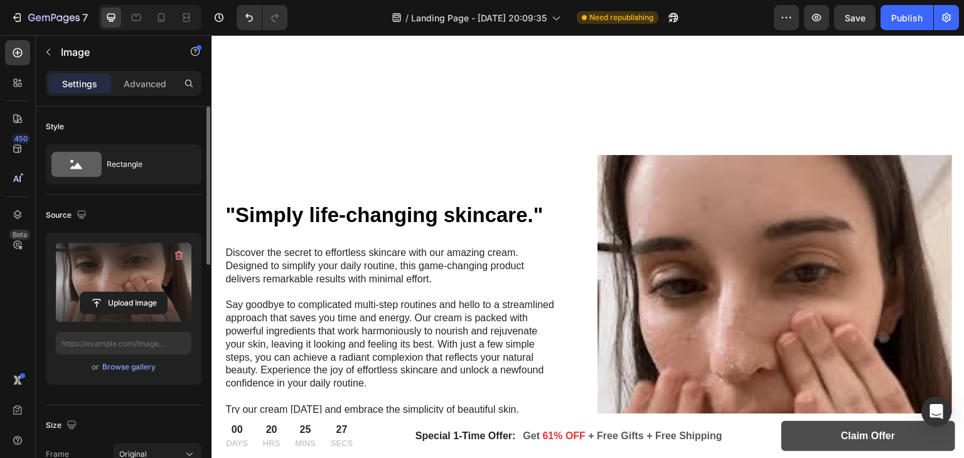
type input "https://cdn.shopify.com/s/files/1/0966/8388/4874/files/gempages_585525682461737…"
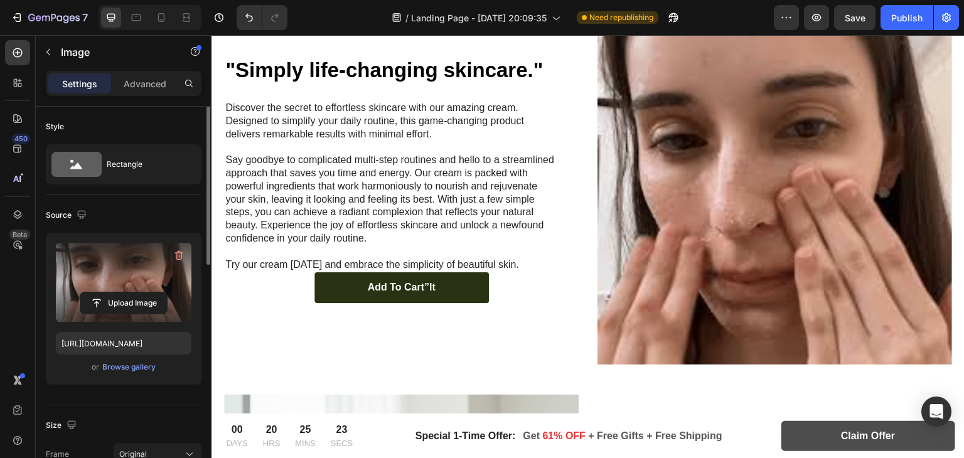
scroll to position [2095, 0]
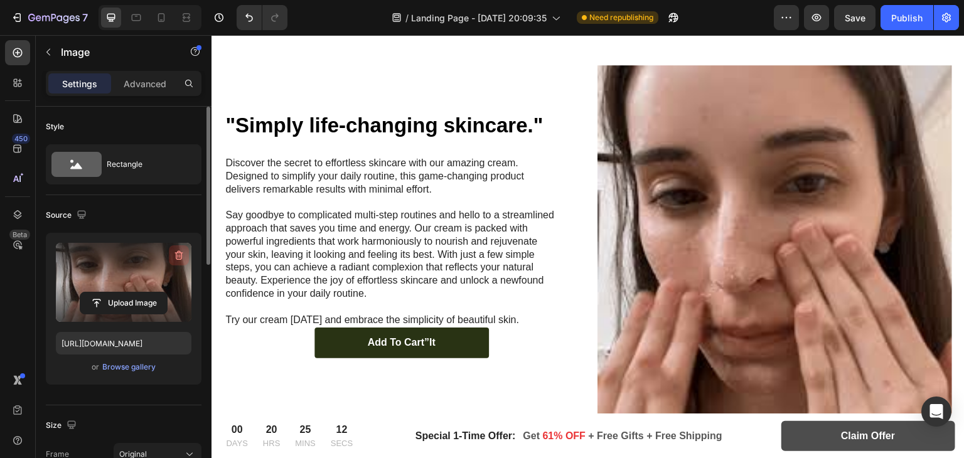
click at [178, 249] on icon "button" at bounding box center [179, 255] width 13 height 13
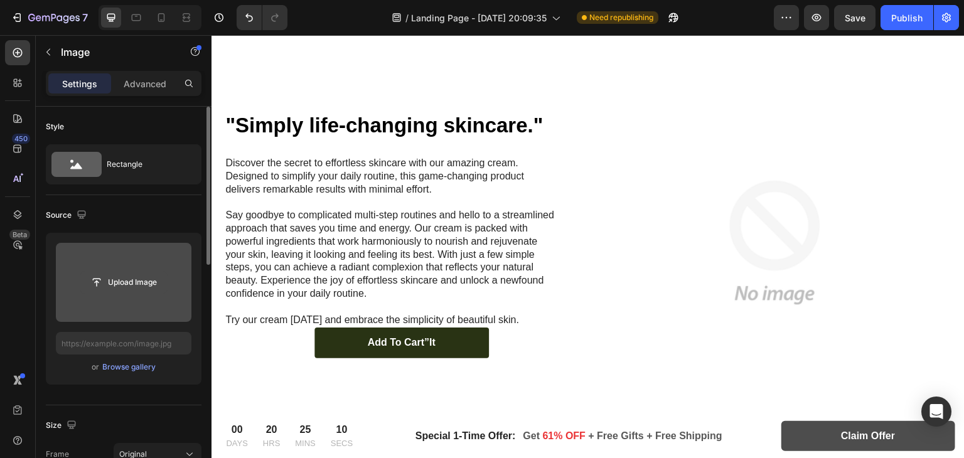
click at [143, 282] on input "file" at bounding box center [123, 282] width 87 height 21
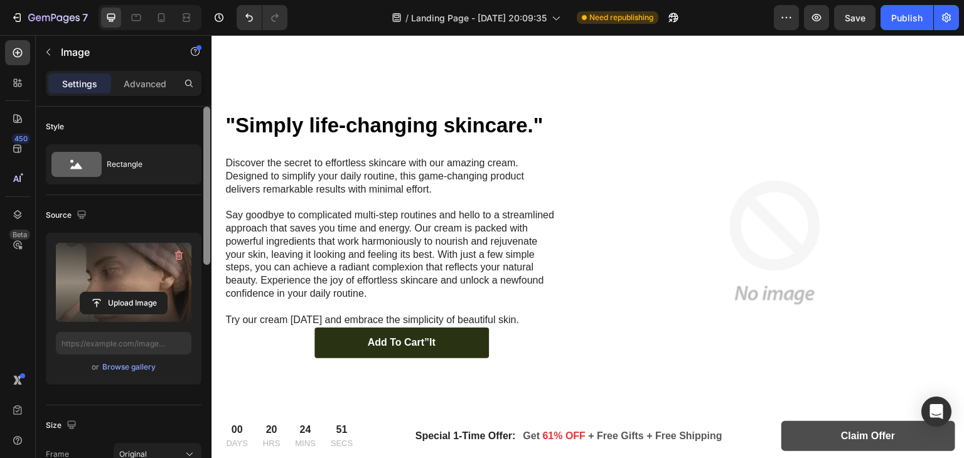
type input "https://cdn.shopify.com/s/files/1/0966/8388/4874/files/gempages_585525682461737…"
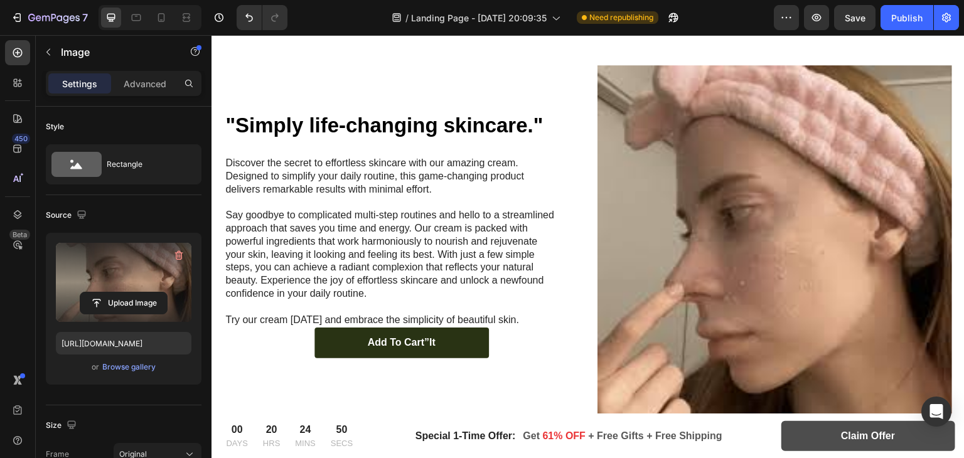
scroll to position [386, 0]
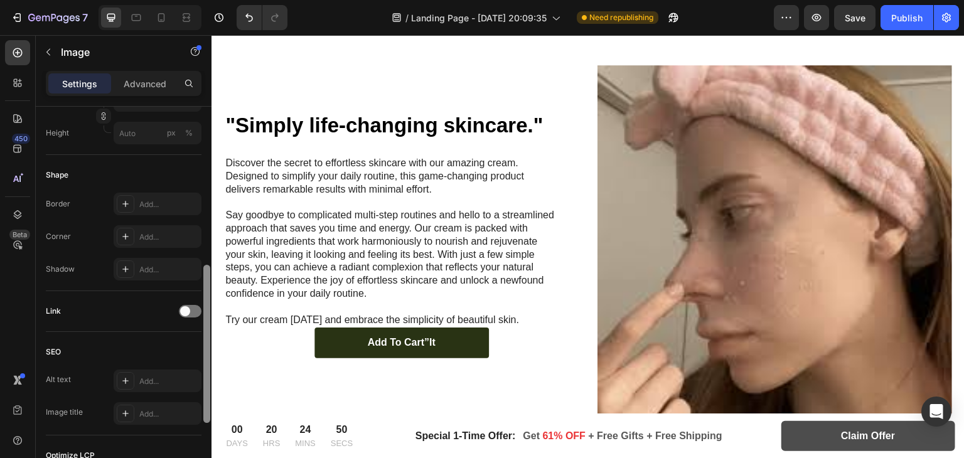
click at [207, 277] on div at bounding box center [206, 300] width 9 height 387
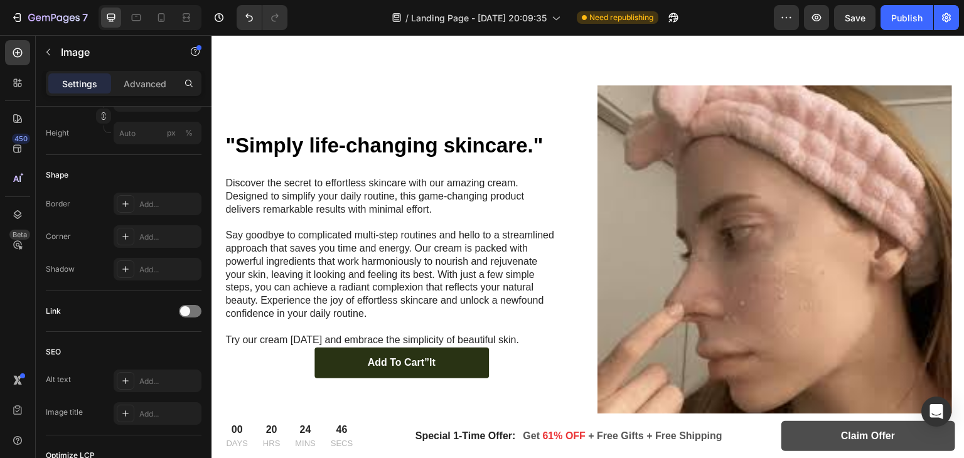
scroll to position [2074, 0]
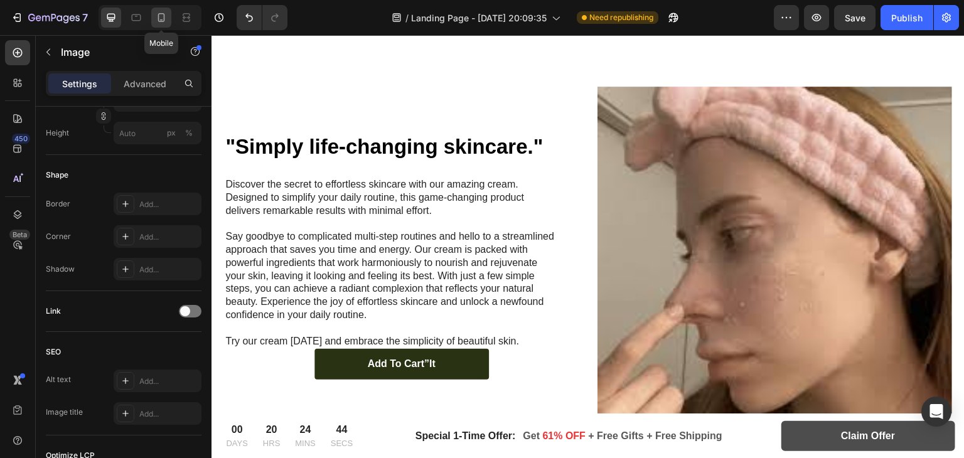
click at [166, 20] on icon at bounding box center [161, 17] width 13 height 13
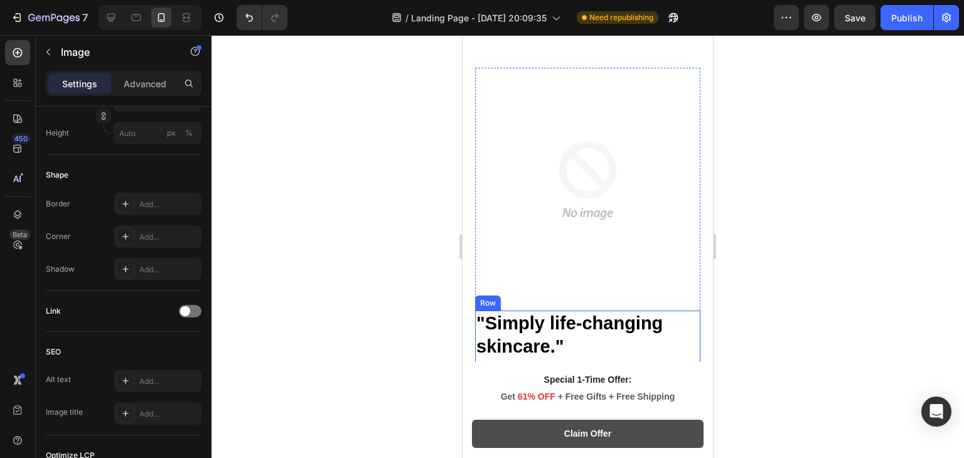
scroll to position [2239, 0]
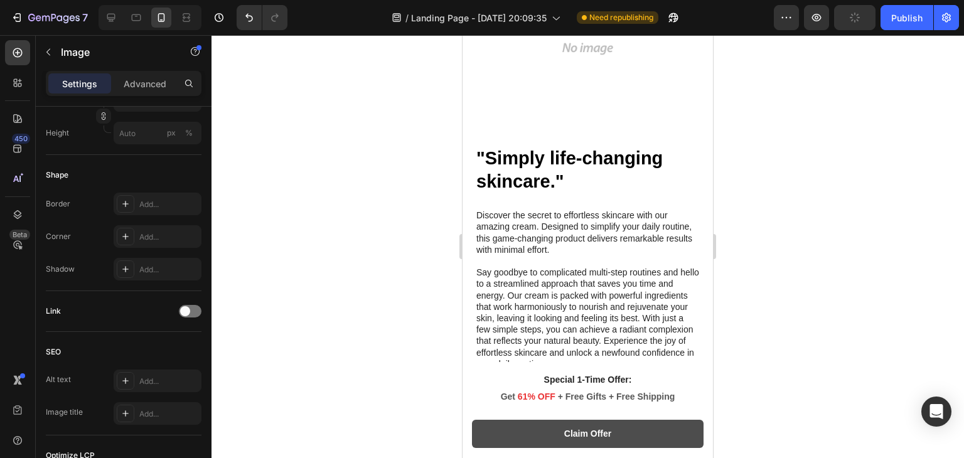
click at [580, 128] on img at bounding box center [587, 15] width 225 height 225
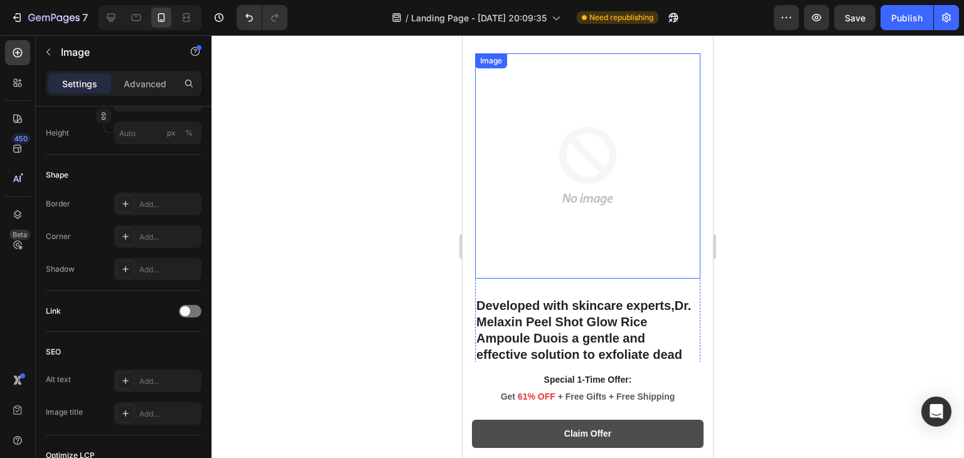
scroll to position [2976, 0]
click at [613, 162] on img at bounding box center [587, 167] width 225 height 225
click at [582, 171] on img at bounding box center [587, 167] width 225 height 225
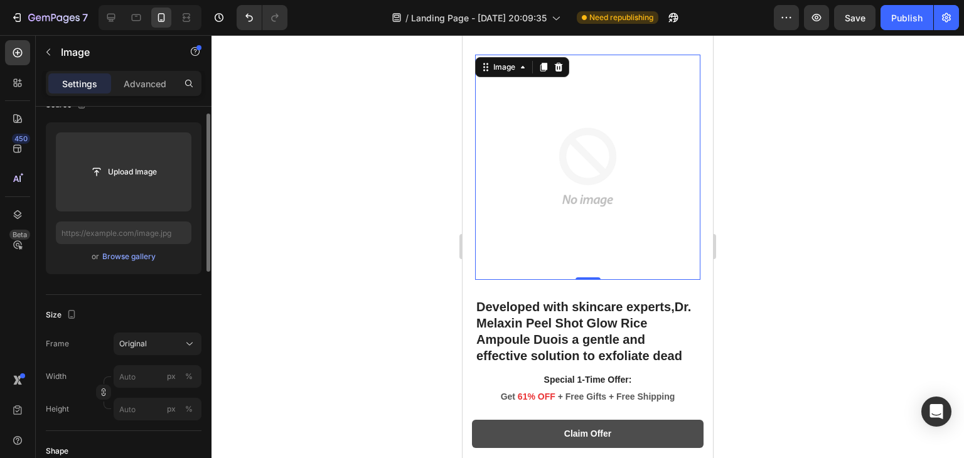
scroll to position [73, 0]
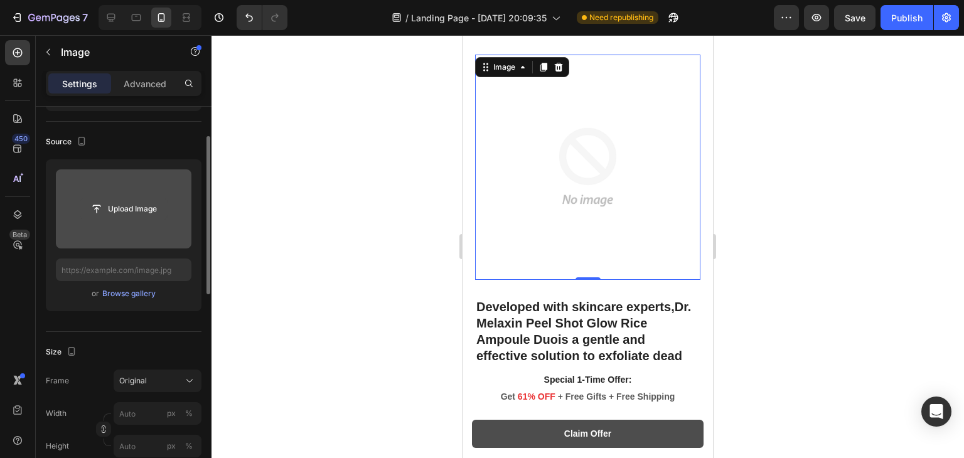
click at [113, 206] on input "file" at bounding box center [123, 208] width 87 height 21
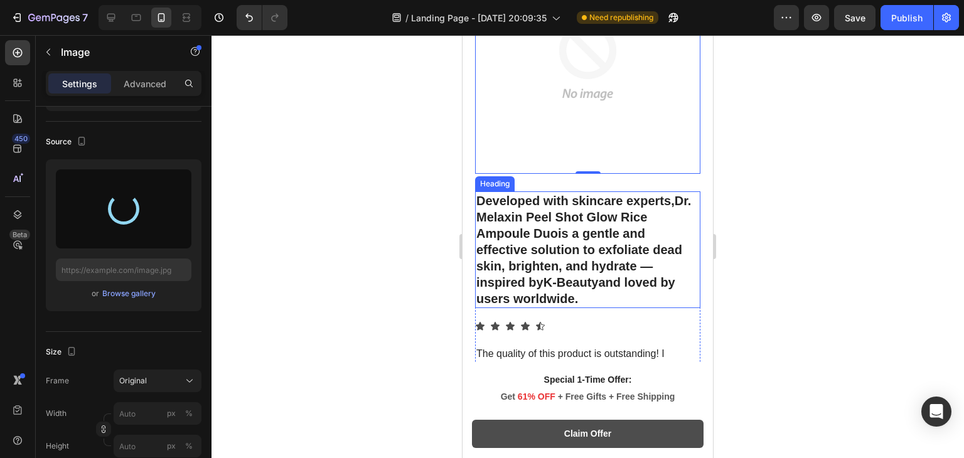
scroll to position [3420, 0]
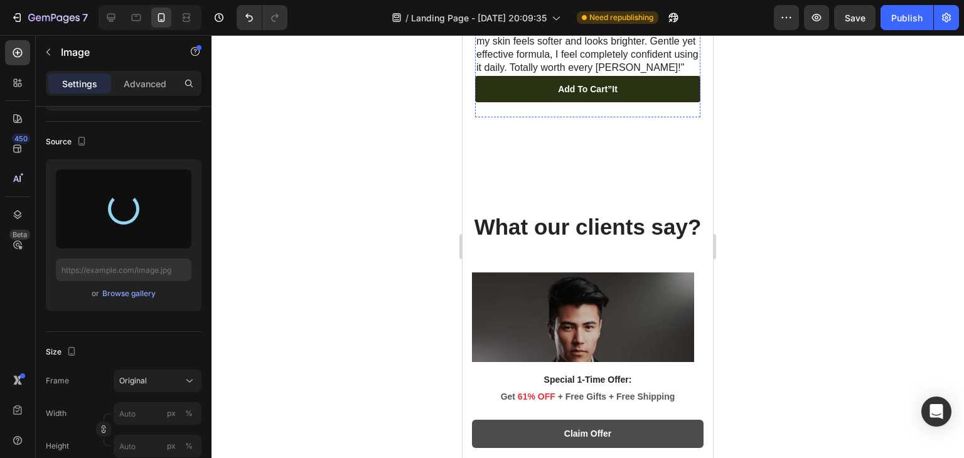
type input "https://cdn.shopify.com/s/files/1/0966/8388/4874/files/gempages_585525682461737…"
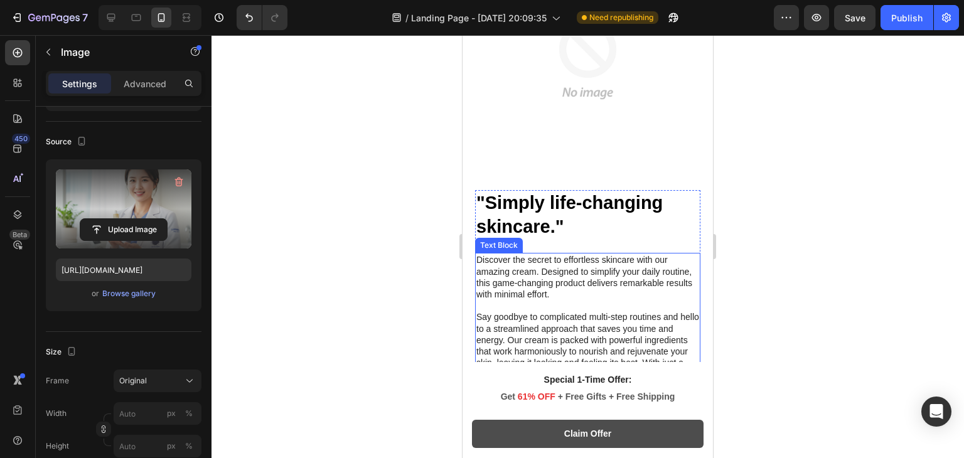
scroll to position [2501, 0]
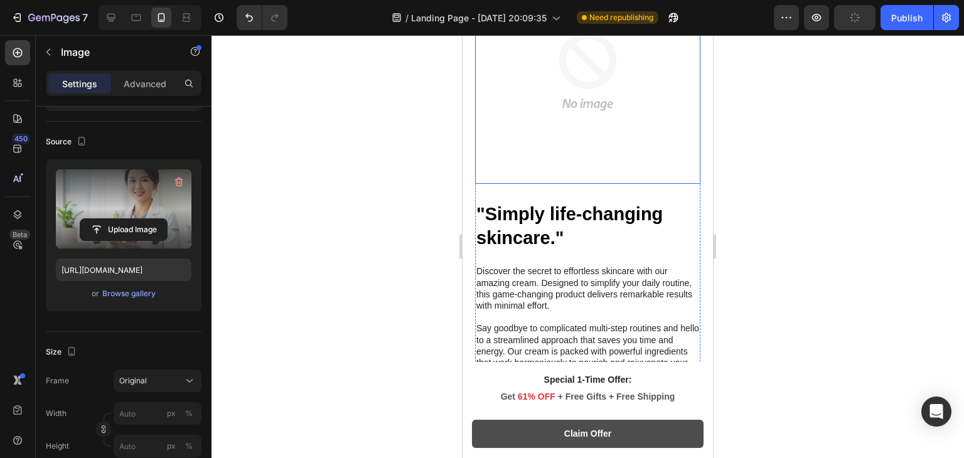
click at [552, 184] on img at bounding box center [587, 71] width 225 height 225
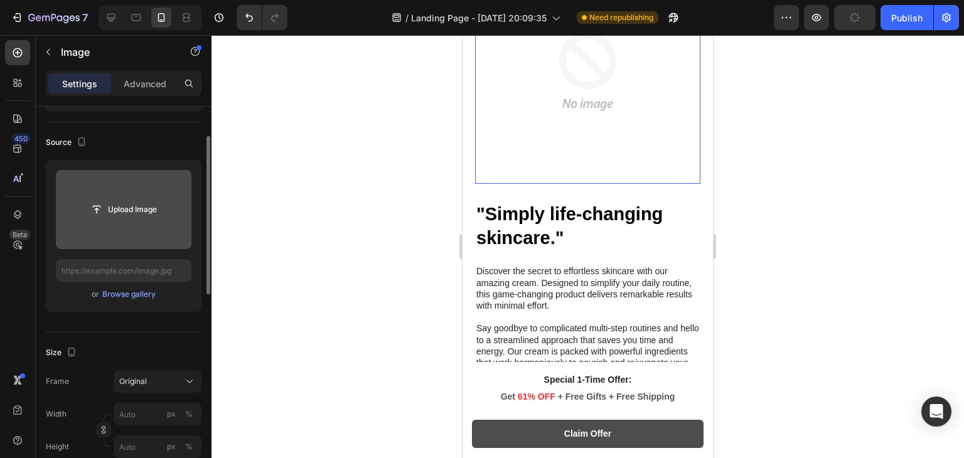
scroll to position [2358, 0]
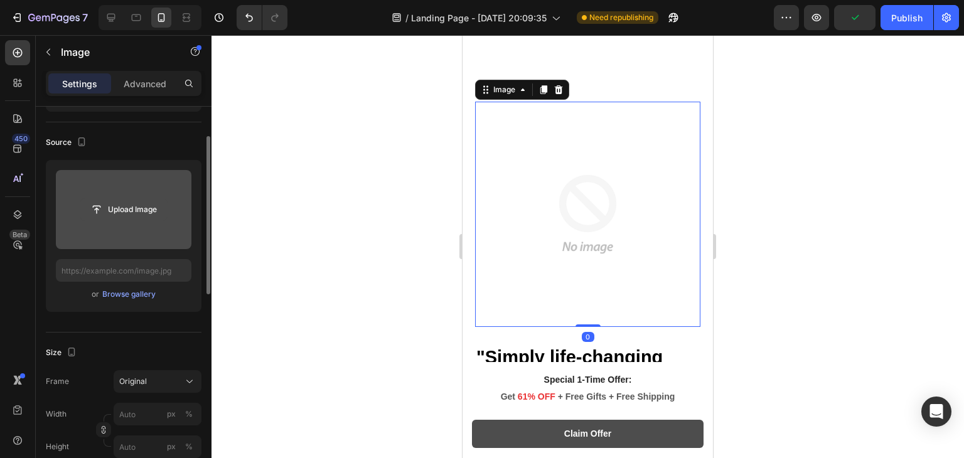
click at [127, 204] on input "file" at bounding box center [123, 209] width 87 height 21
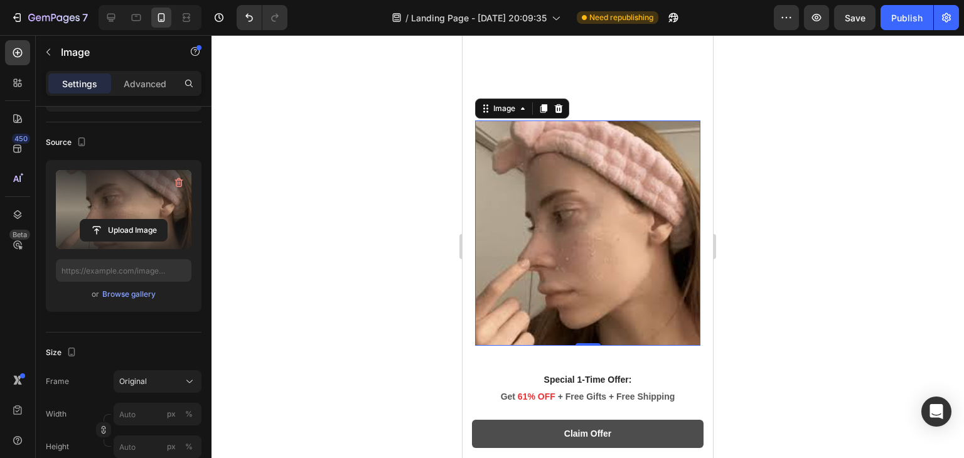
type input "https://cdn.shopify.com/s/files/1/0966/8388/4874/files/gempages_585525682461737…"
click at [107, 17] on icon at bounding box center [111, 18] width 8 height 8
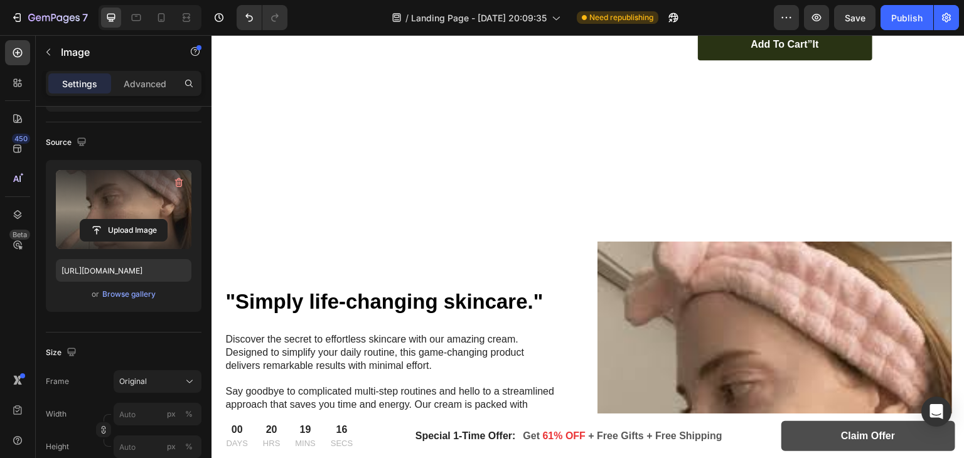
scroll to position [2107, 0]
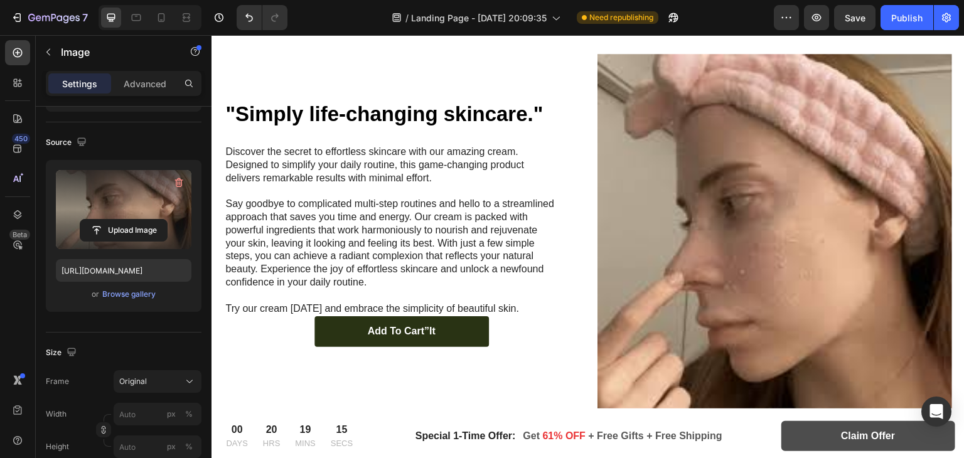
click at [673, 227] on img at bounding box center [774, 231] width 354 height 354
click at [176, 183] on icon "button" at bounding box center [179, 182] width 13 height 13
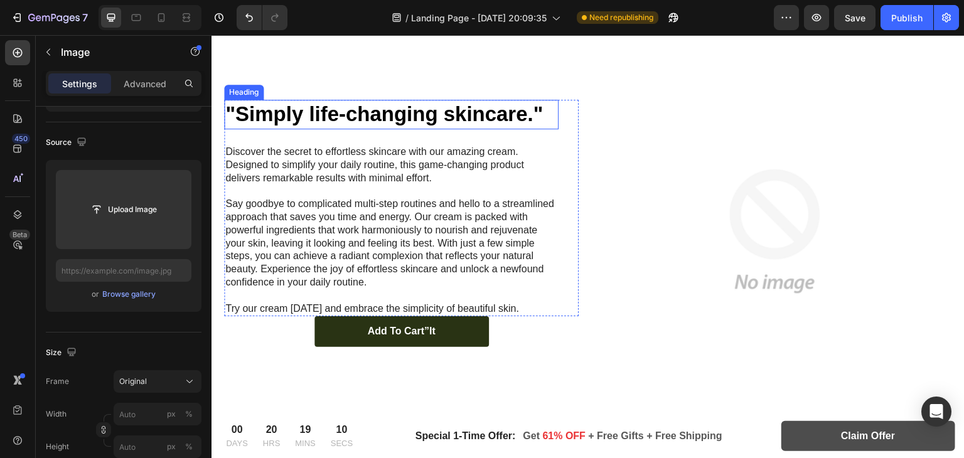
click at [390, 111] on h2 ""Simply life-changing skincare."" at bounding box center [391, 114] width 334 height 29
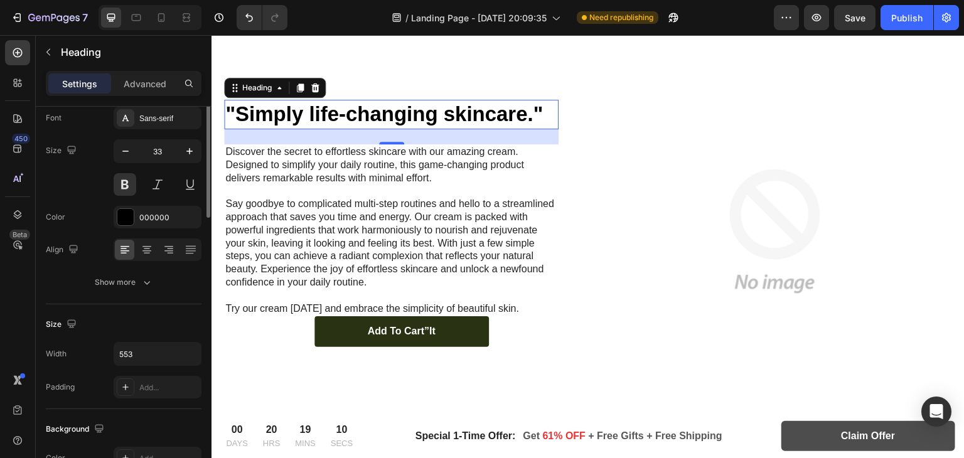
scroll to position [0, 0]
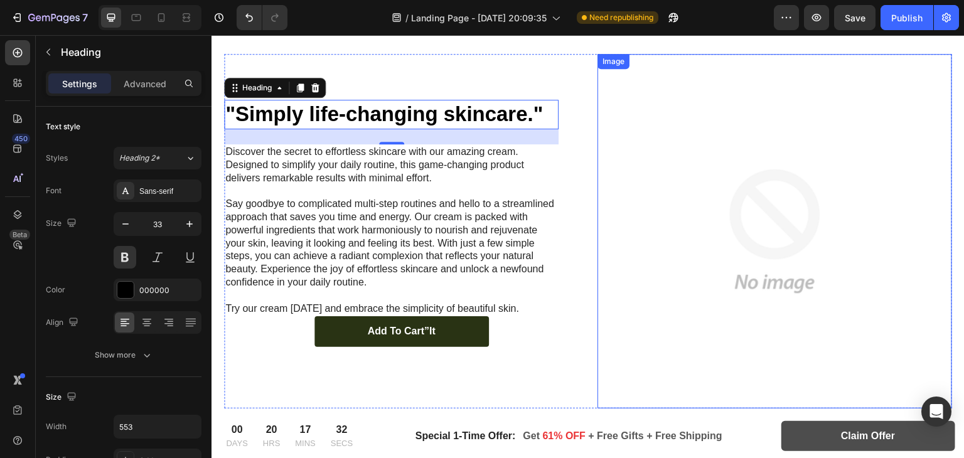
click at [838, 180] on img at bounding box center [774, 231] width 354 height 354
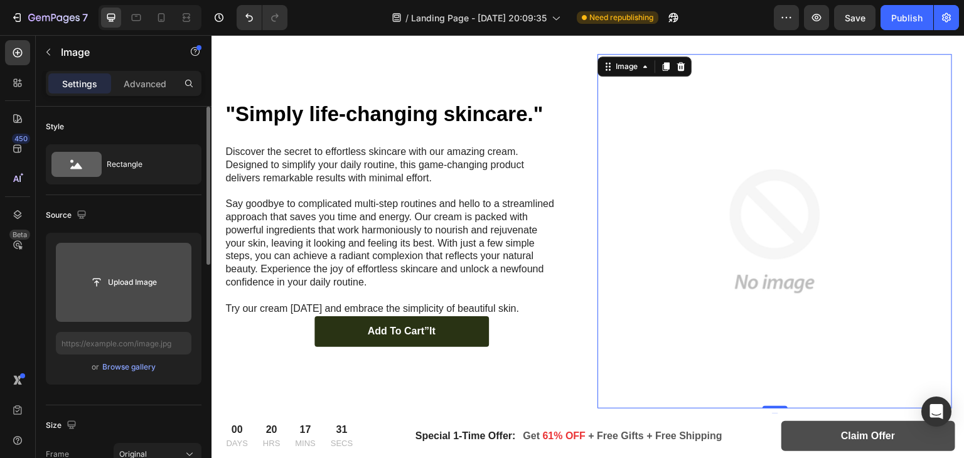
click at [117, 294] on input "file" at bounding box center [124, 282] width 136 height 79
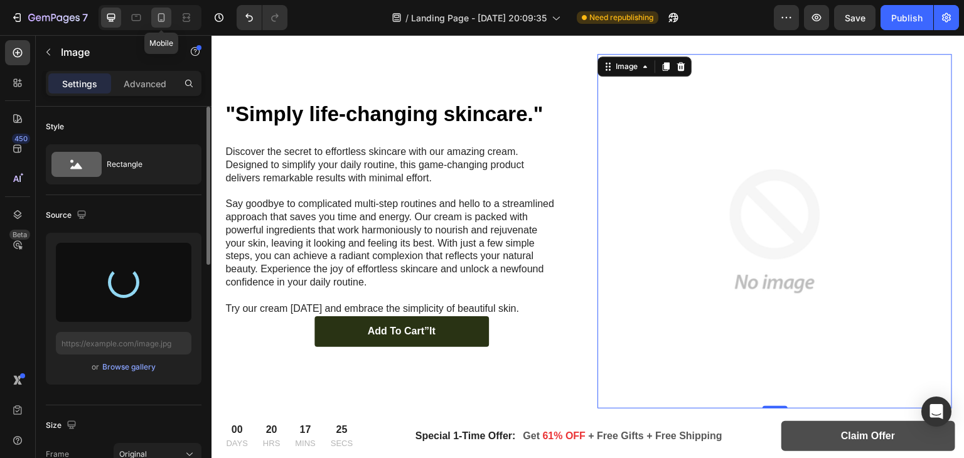
click at [158, 13] on icon at bounding box center [161, 17] width 13 height 13
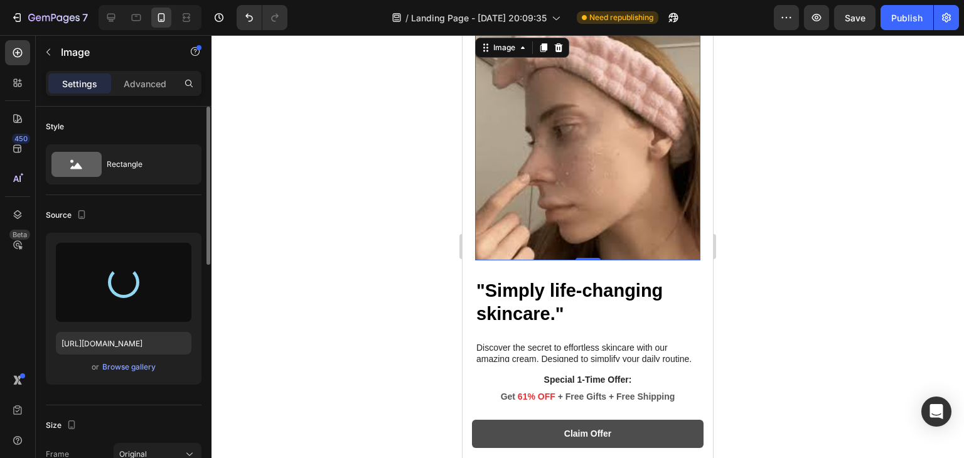
scroll to position [2105, 0]
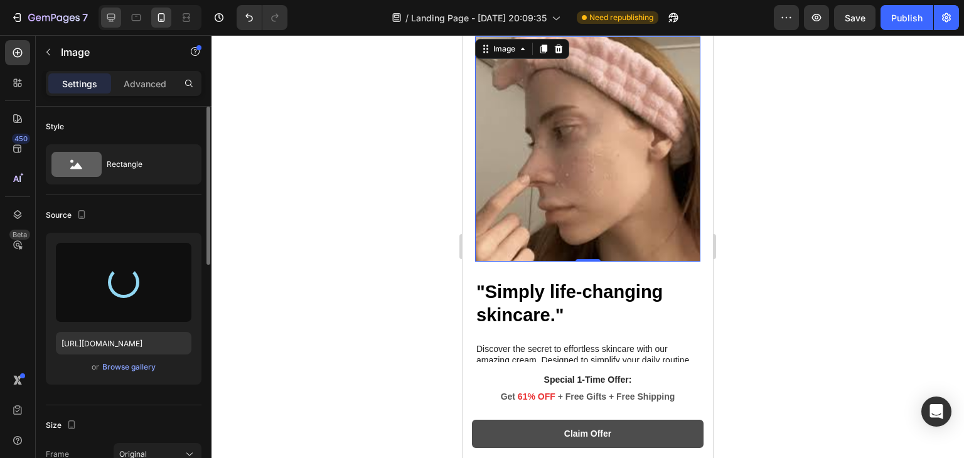
click at [108, 19] on icon at bounding box center [111, 18] width 8 height 8
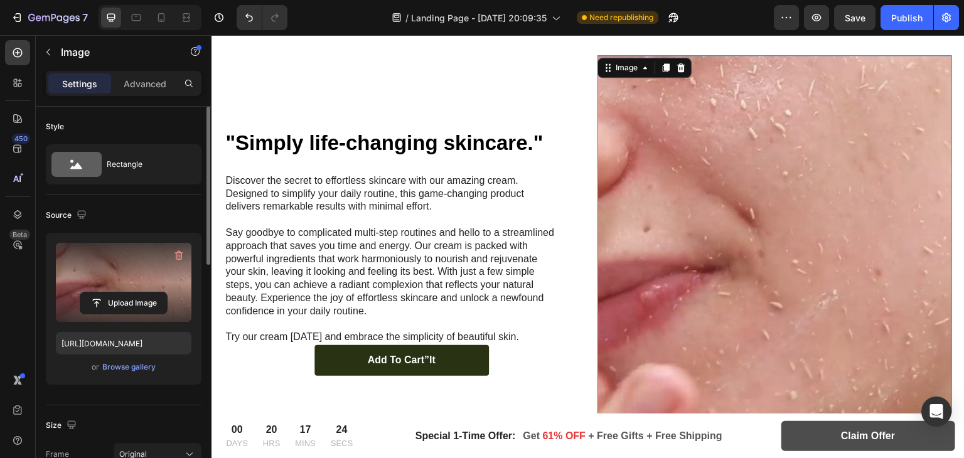
type input "https://cdn.shopify.com/s/files/1/0966/8388/4874/files/gempages_585525682461737…"
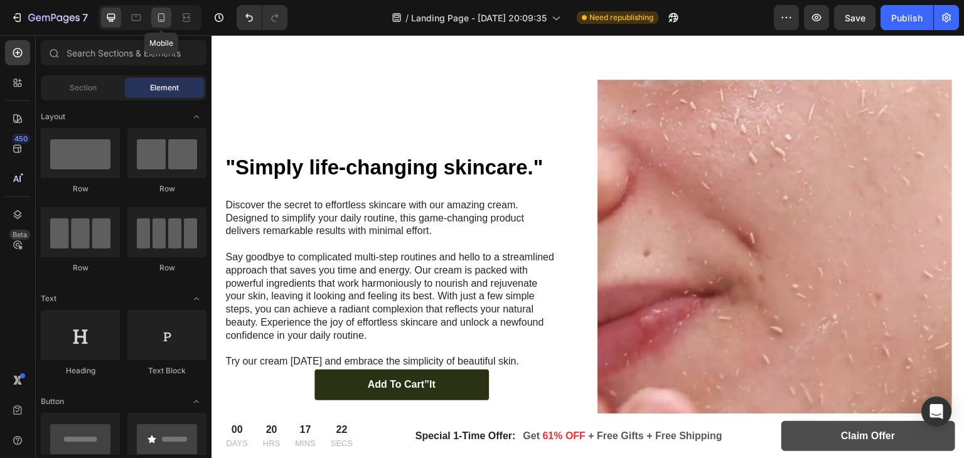
click at [161, 9] on div at bounding box center [161, 18] width 20 height 20
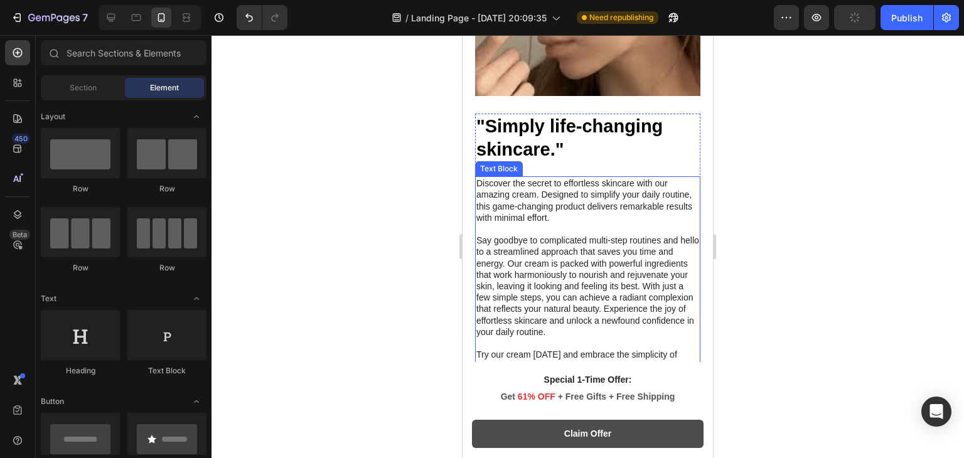
scroll to position [2138, 0]
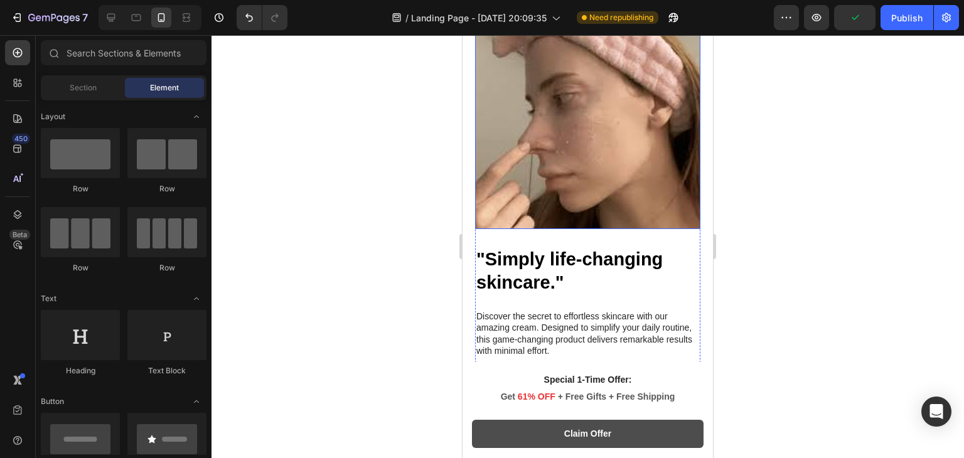
click at [606, 142] on img at bounding box center [587, 116] width 225 height 225
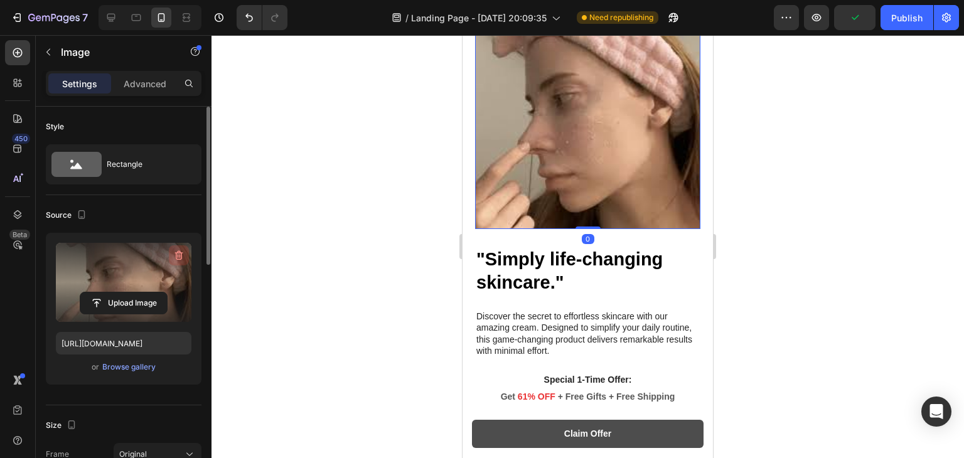
click at [185, 245] on button "button" at bounding box center [179, 255] width 20 height 20
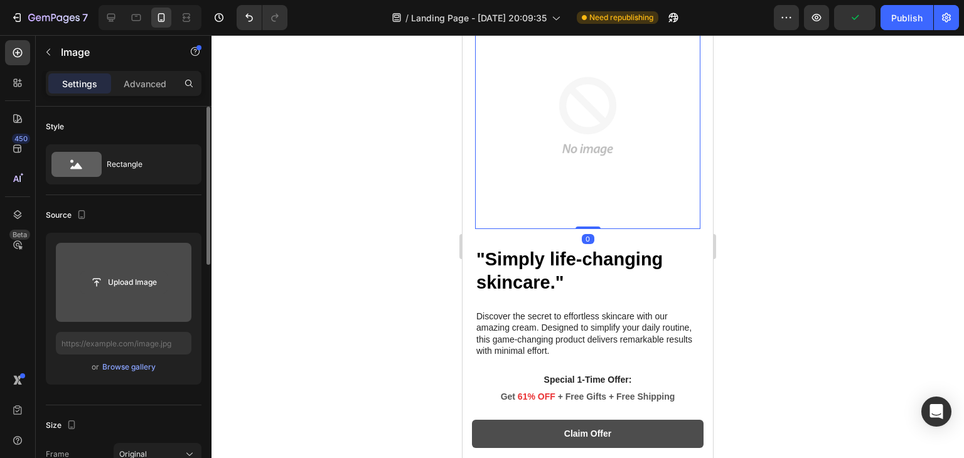
click at [144, 286] on input "file" at bounding box center [123, 282] width 87 height 21
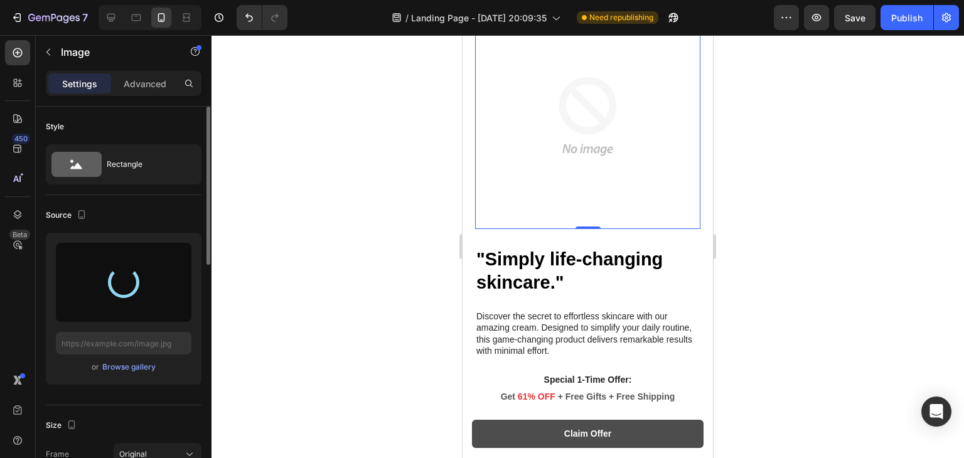
type input "https://cdn.shopify.com/s/files/1/0966/8388/4874/files/gempages_585525682461737…"
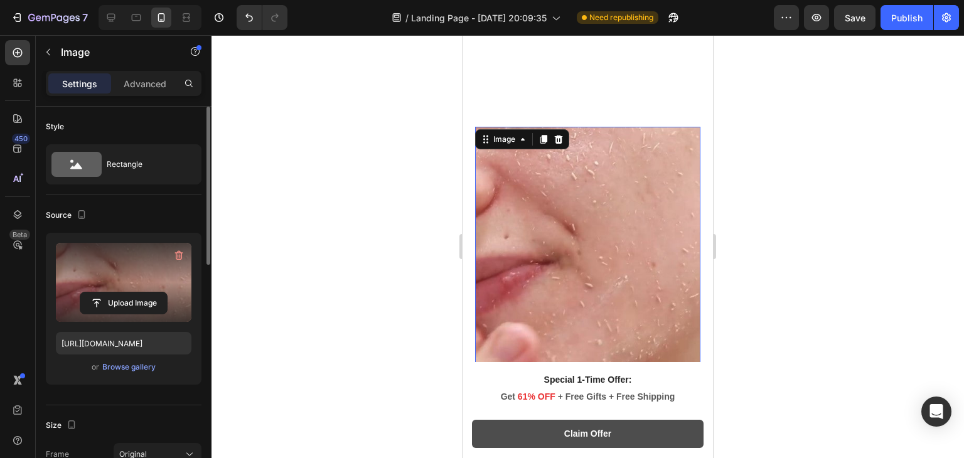
scroll to position [2011, 0]
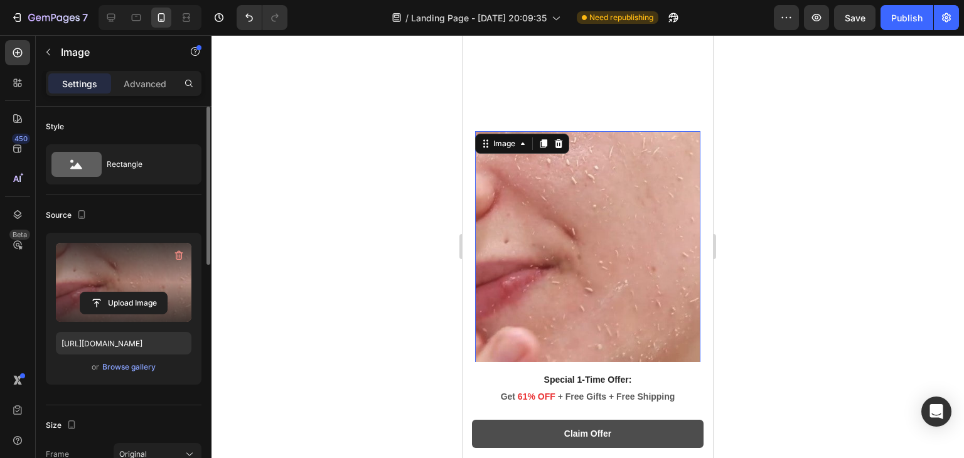
click at [370, 172] on div at bounding box center [587, 246] width 752 height 423
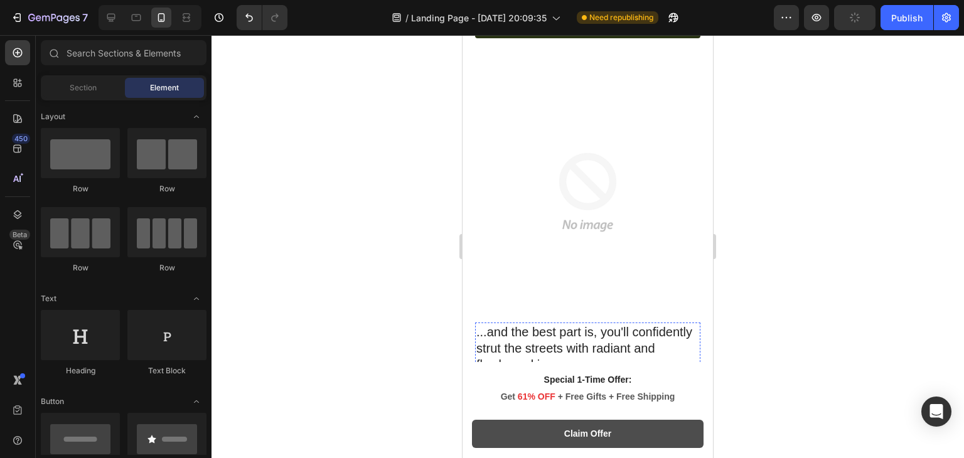
scroll to position [1686, 0]
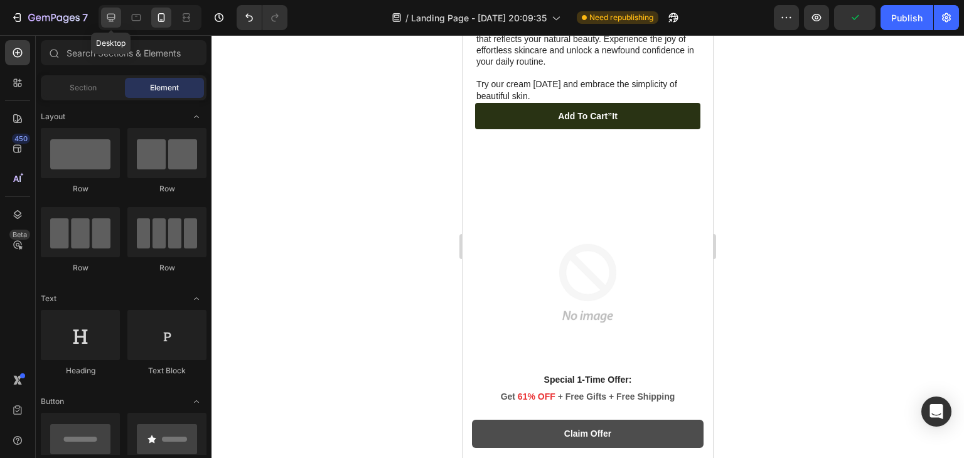
click at [117, 18] on icon at bounding box center [111, 17] width 13 height 13
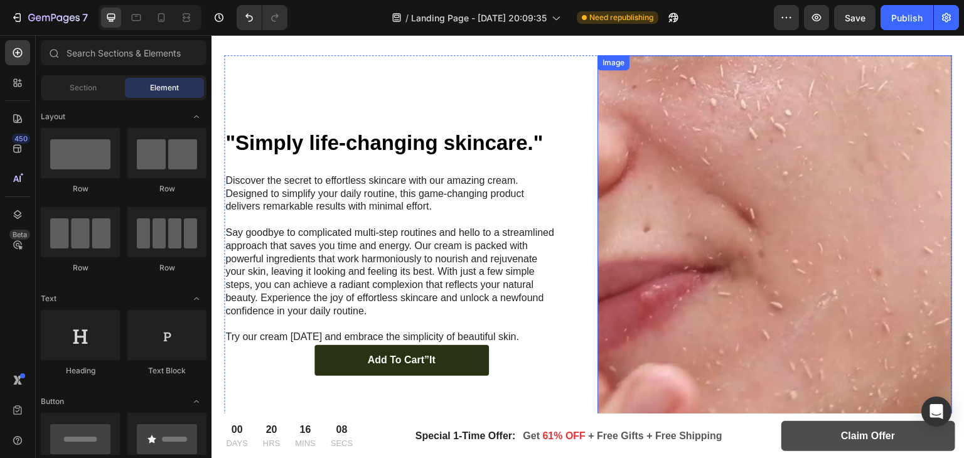
scroll to position [2105, 0]
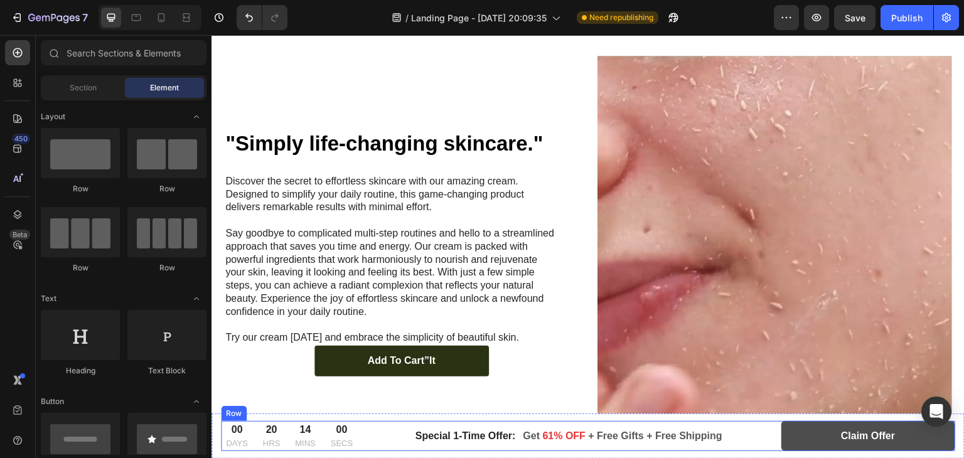
click at [403, 450] on div "00 DAYS 20 HRS 14 MINS 00 SECS CountDown Timer Special 1-Time Offer: Text block…" at bounding box center [588, 436] width 734 height 30
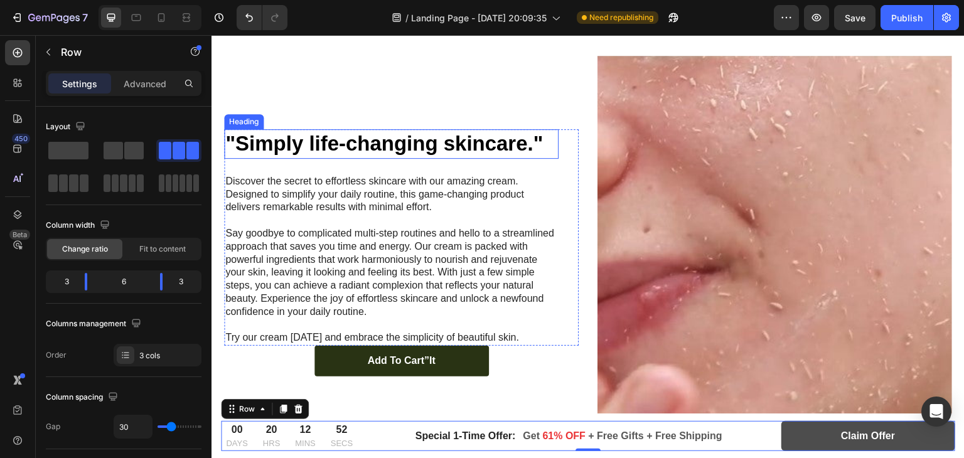
click at [429, 139] on h2 ""Simply life-changing skincare."" at bounding box center [391, 143] width 334 height 29
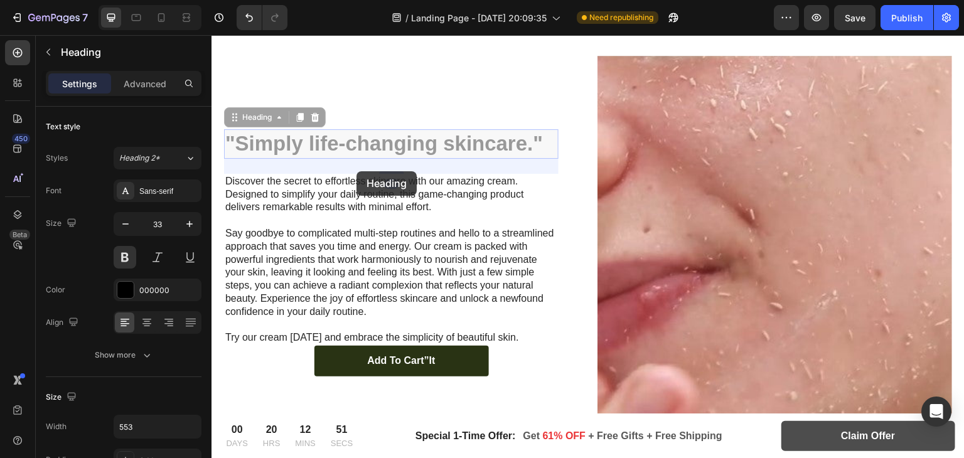
scroll to position [2020, 0]
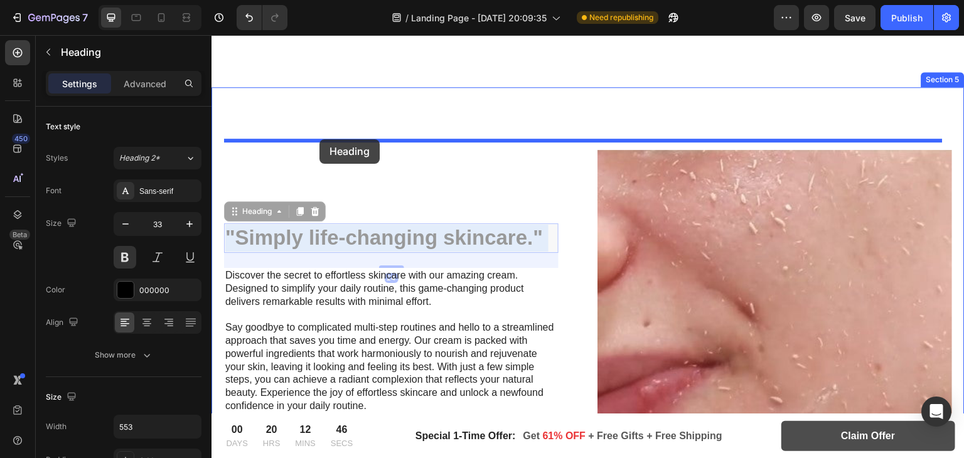
drag, startPoint x: 382, startPoint y: 129, endPoint x: 319, endPoint y: 140, distance: 63.7
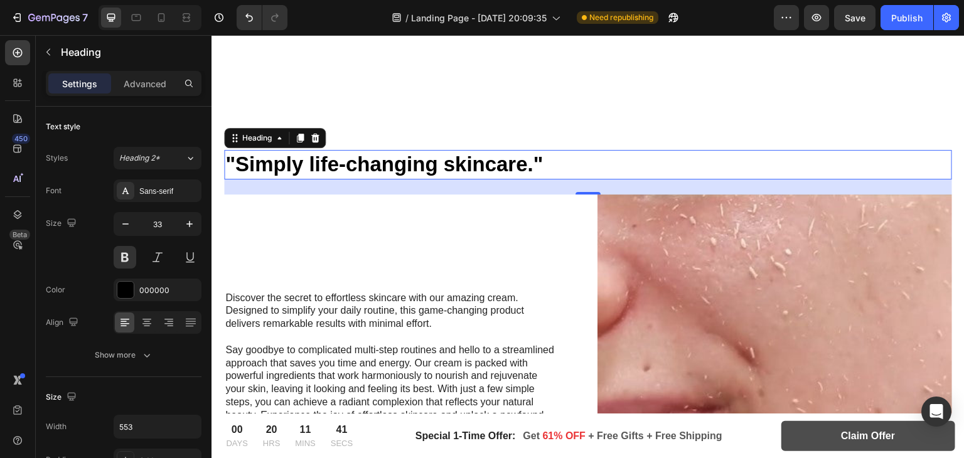
click at [377, 154] on h2 ""Simply life-changing skincare."" at bounding box center [397, 164] width 347 height 29
click at [377, 154] on p ""Simply life-changing skincare."" at bounding box center [397, 164] width 344 height 27
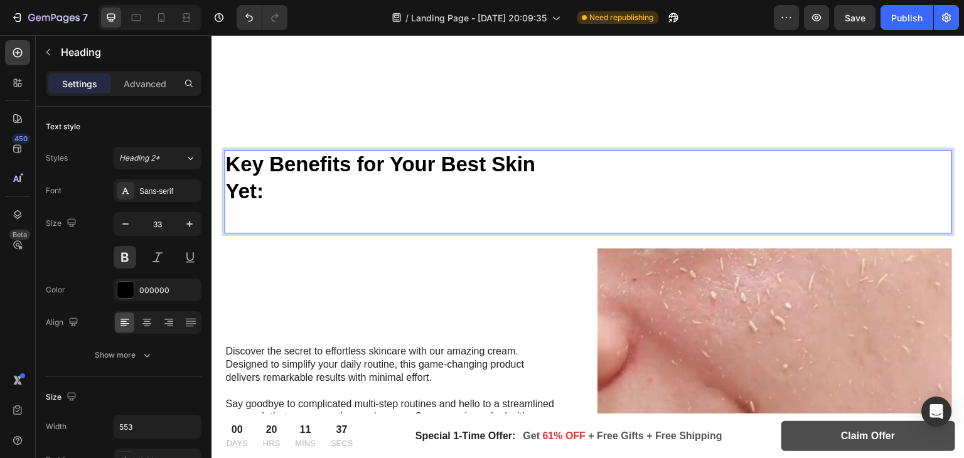
click at [260, 205] on p "Rich Text Editor. Editing area: main" at bounding box center [397, 218] width 344 height 27
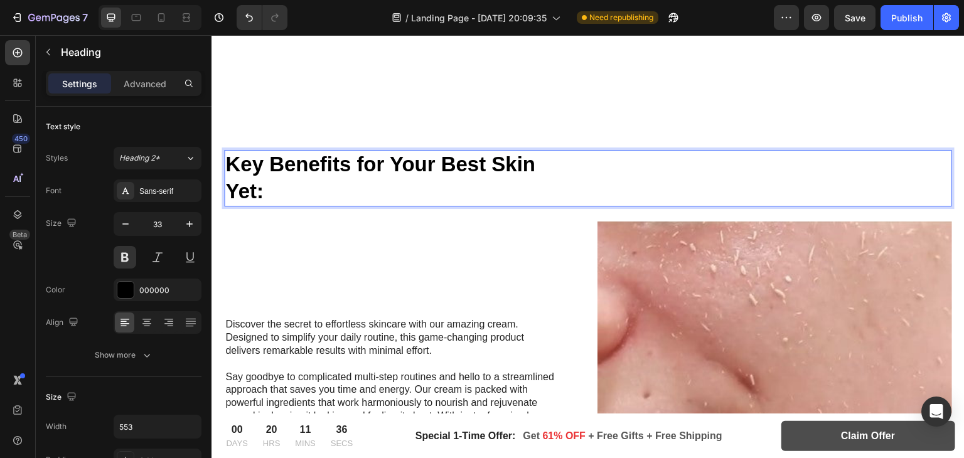
click at [467, 169] on p "Key Benefits for Your Best Skin Yet:" at bounding box center [397, 178] width 344 height 54
click at [400, 174] on p "Key Benefits for Your Best Skin Yet:" at bounding box center [397, 178] width 344 height 54
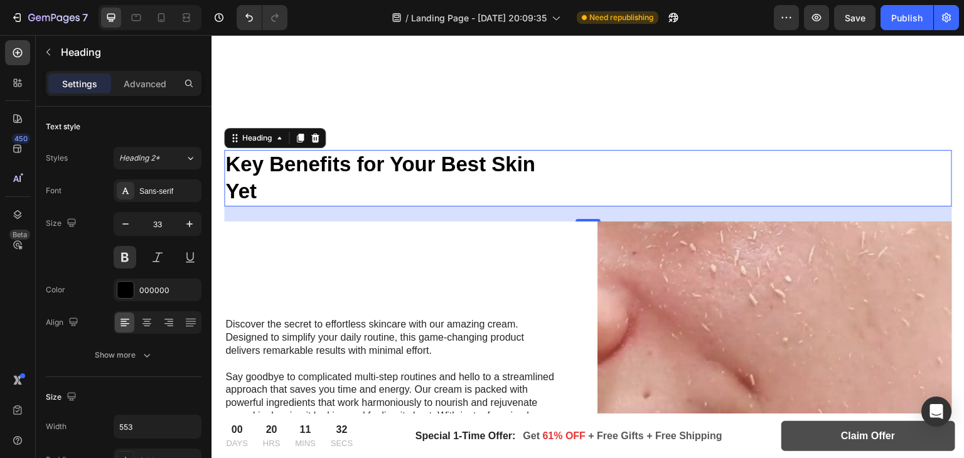
click at [728, 178] on div "Key Benefits for Your Best Skin Yet" at bounding box center [588, 178] width 728 height 56
click at [452, 210] on div "24" at bounding box center [588, 213] width 728 height 15
click at [312, 318] on p "Discover the secret to effortless skincare with our amazing cream. Designed to …" at bounding box center [391, 337] width 332 height 39
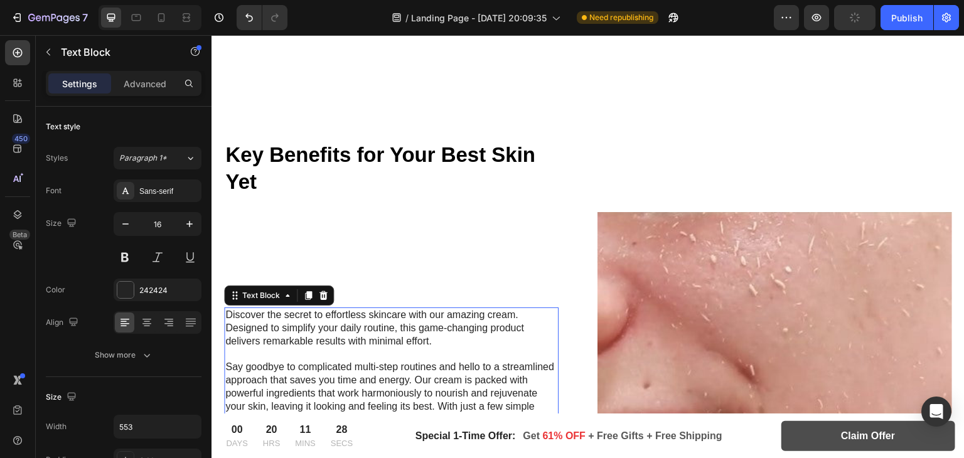
scroll to position [2153, 0]
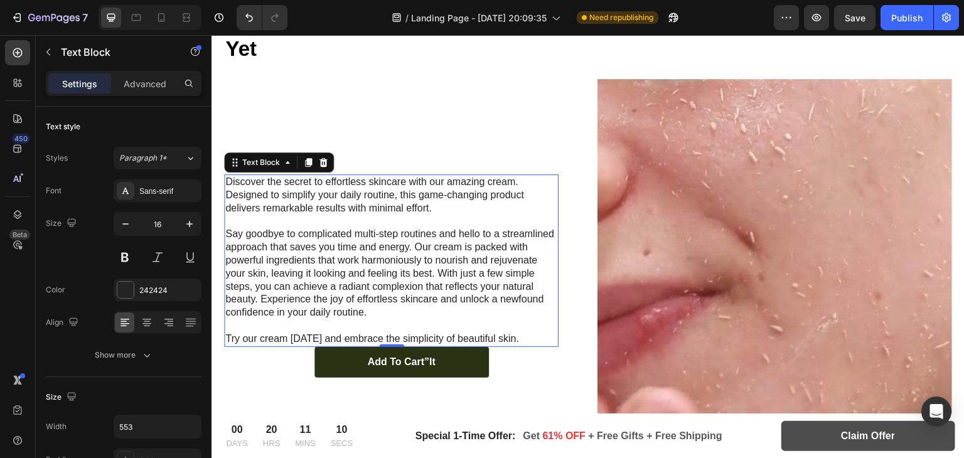
click at [112, 81] on div "Settings Advanced" at bounding box center [123, 83] width 151 height 20
click at [49, 49] on icon "button" at bounding box center [48, 52] width 4 height 7
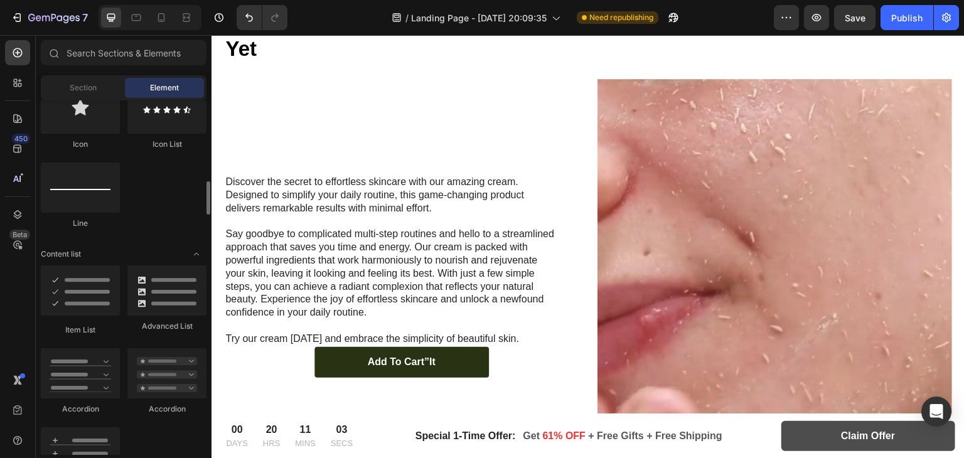
scroll to position [852, 0]
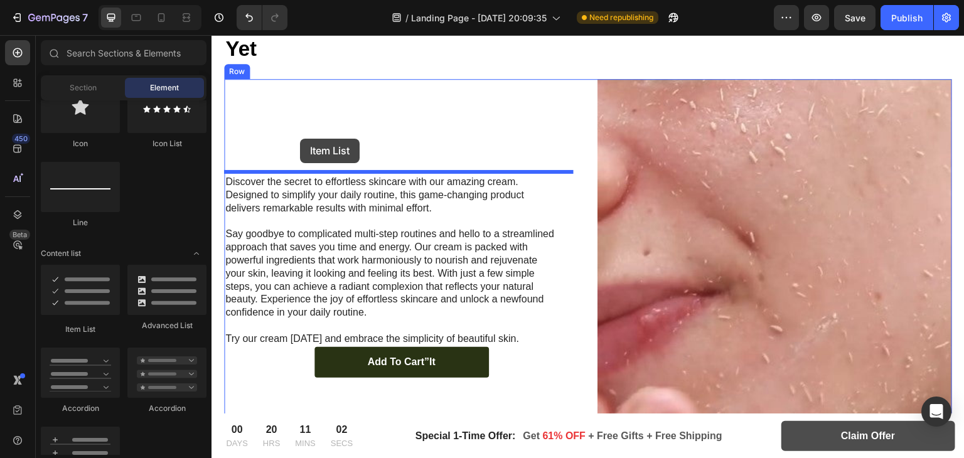
drag, startPoint x: 282, startPoint y: 329, endPoint x: 300, endPoint y: 139, distance: 191.6
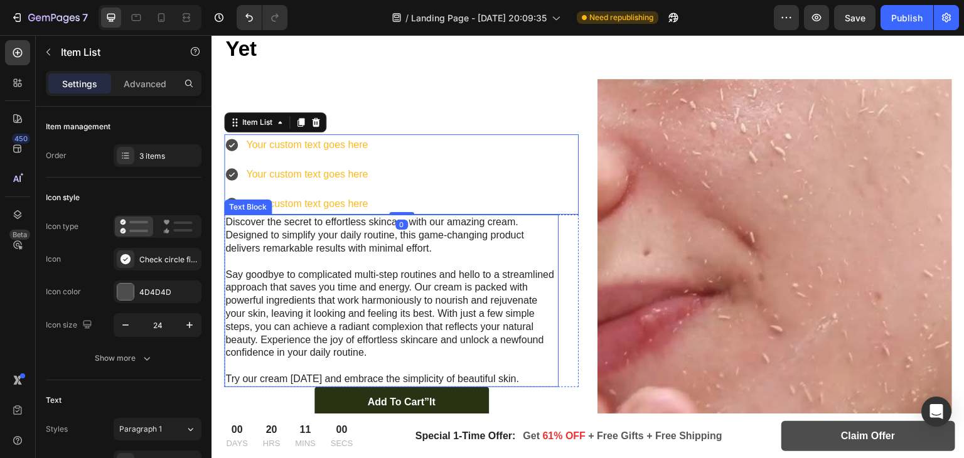
click at [307, 285] on p "Say goodbye to complicated multi-step routines and hello to a streamlined appro…" at bounding box center [391, 315] width 332 height 92
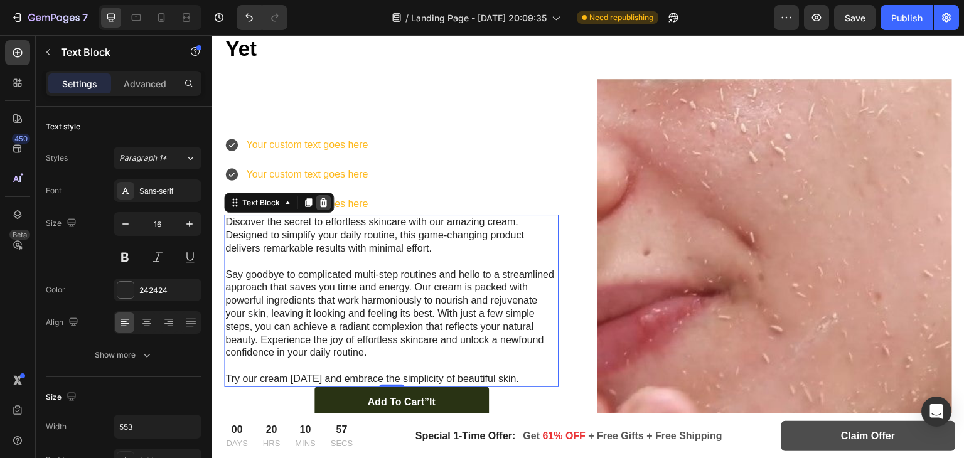
click at [323, 198] on icon at bounding box center [323, 202] width 8 height 9
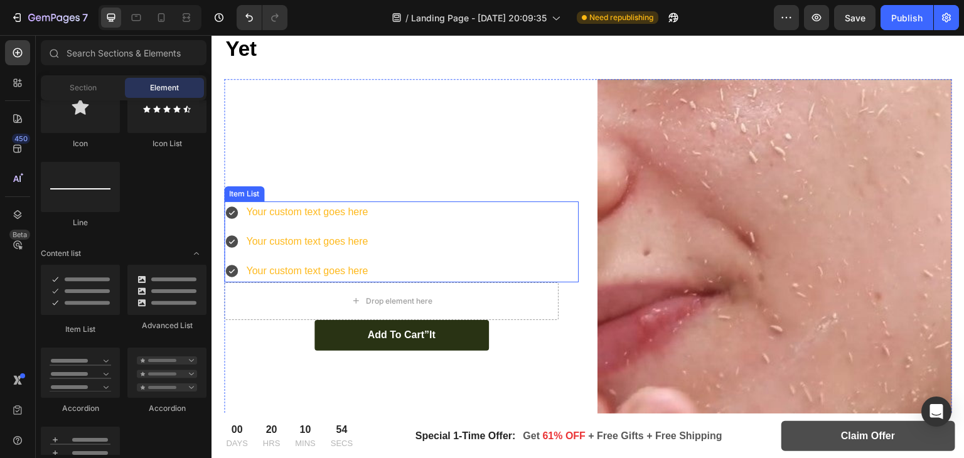
click at [391, 220] on div "Your custom text goes here Your custom text goes here Your custom text goes here" at bounding box center [401, 241] width 354 height 80
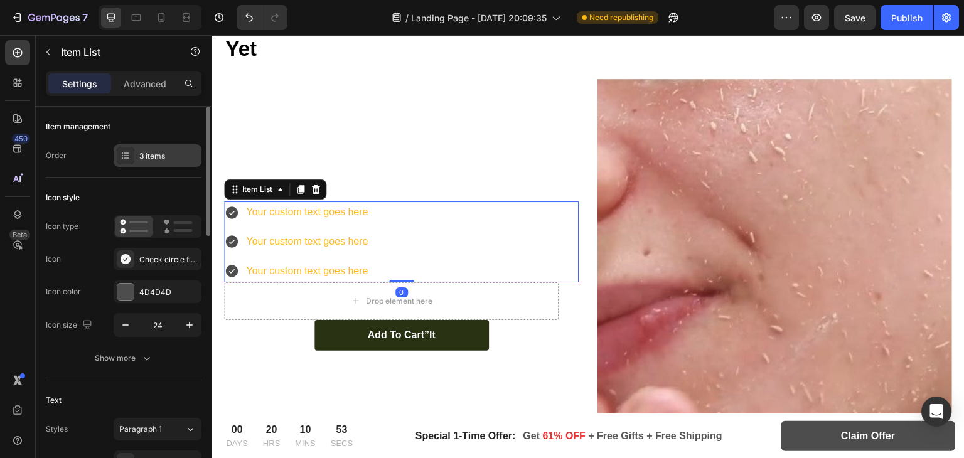
click at [166, 159] on div "3 items" at bounding box center [168, 156] width 59 height 11
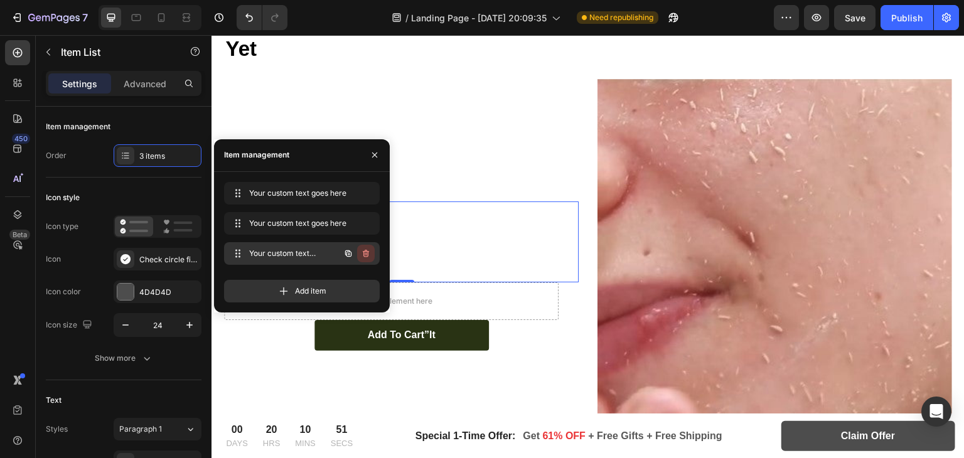
click at [363, 252] on icon "button" at bounding box center [366, 253] width 10 height 10
click at [363, 252] on div "Delete" at bounding box center [357, 253] width 23 height 11
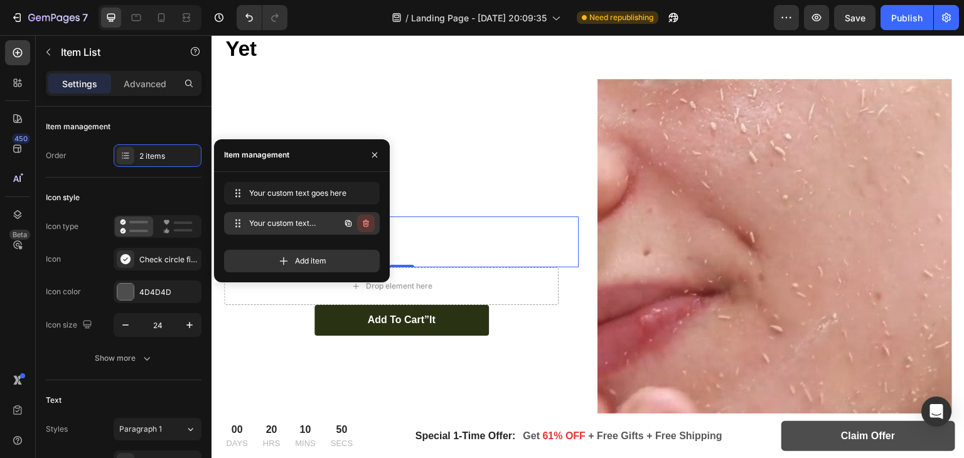
click at [364, 220] on icon "button" at bounding box center [366, 223] width 10 height 10
click at [361, 231] on button "Delete" at bounding box center [357, 224] width 35 height 18
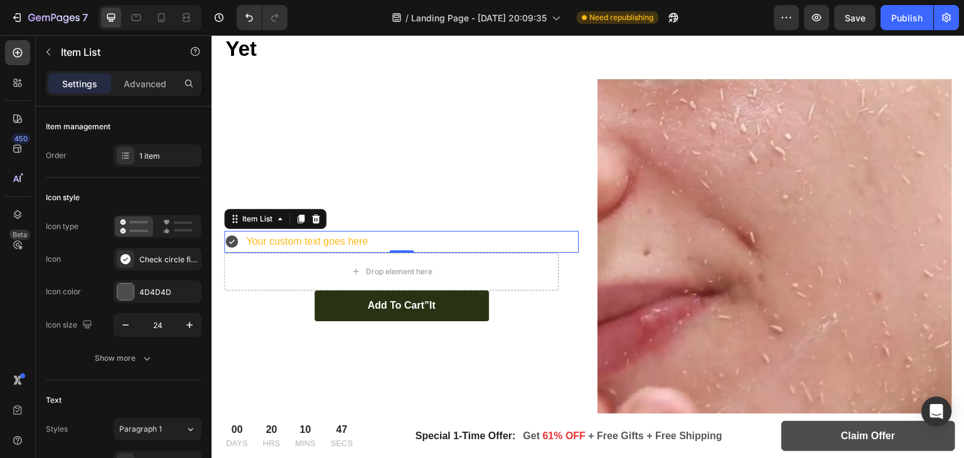
click at [351, 237] on div "Your custom text goes here" at bounding box center [306, 242] width 125 height 22
click at [351, 237] on p "Your custom text goes here" at bounding box center [307, 242] width 122 height 18
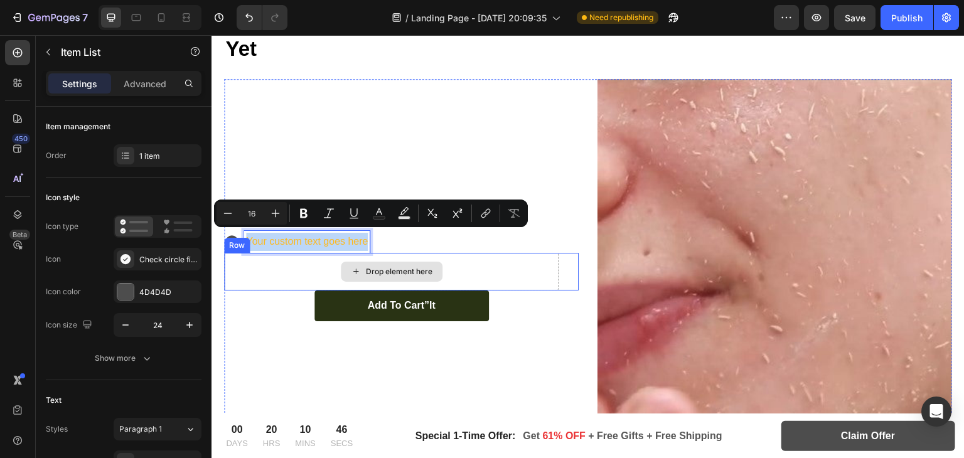
click at [527, 265] on div "Drop element here" at bounding box center [391, 272] width 334 height 38
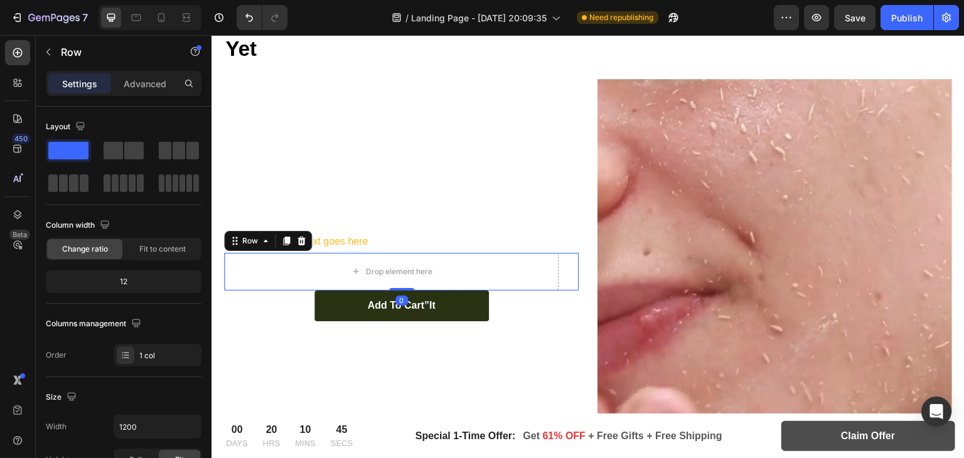
click at [294, 240] on div at bounding box center [301, 240] width 15 height 15
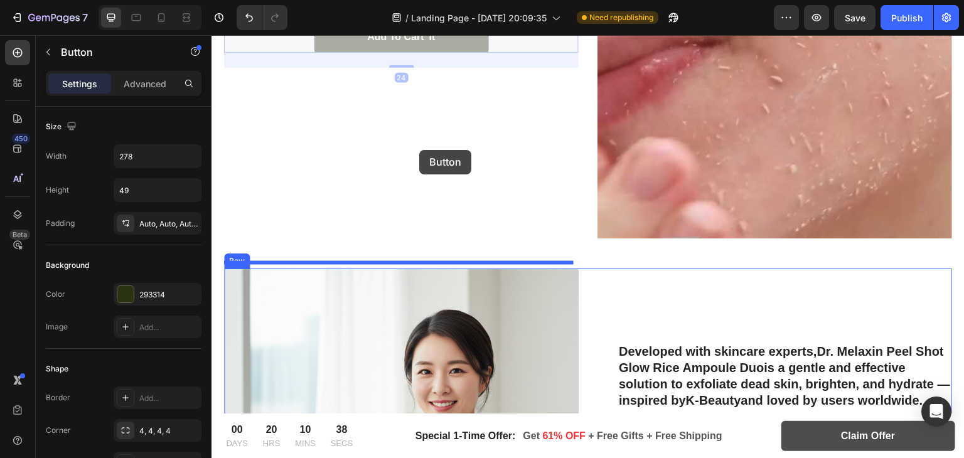
scroll to position [2417, 0]
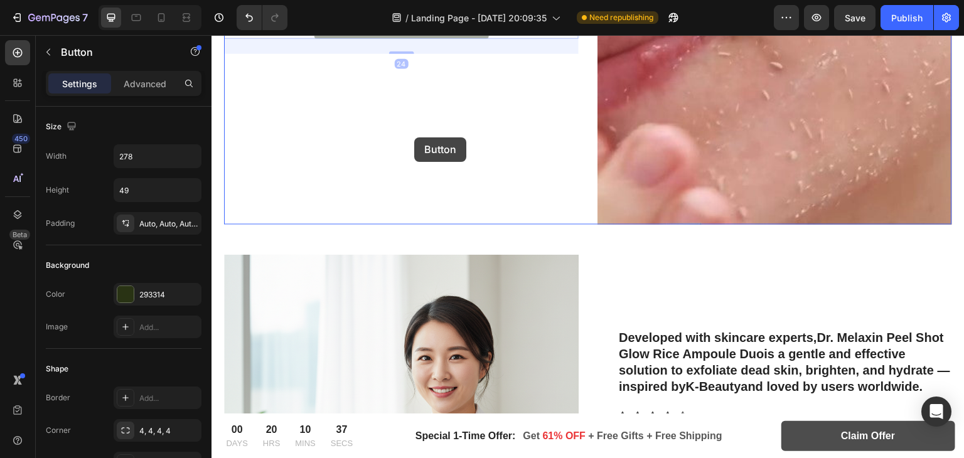
drag, startPoint x: 472, startPoint y: 292, endPoint x: 414, endPoint y: 137, distance: 165.0
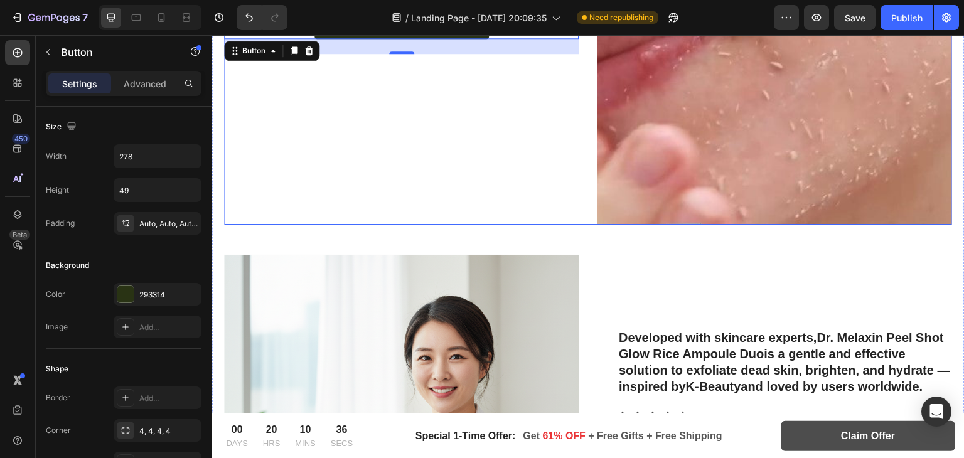
scroll to position [2248, 0]
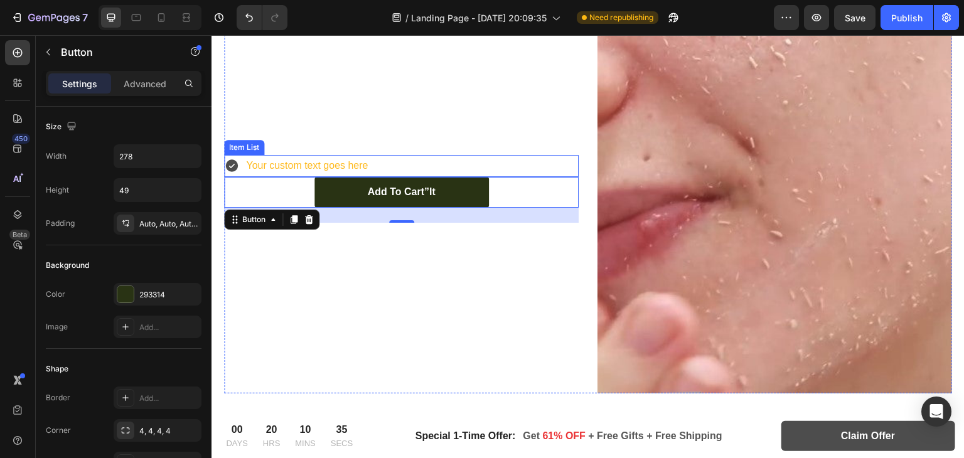
click at [284, 159] on p "Your custom text goes here" at bounding box center [307, 166] width 122 height 18
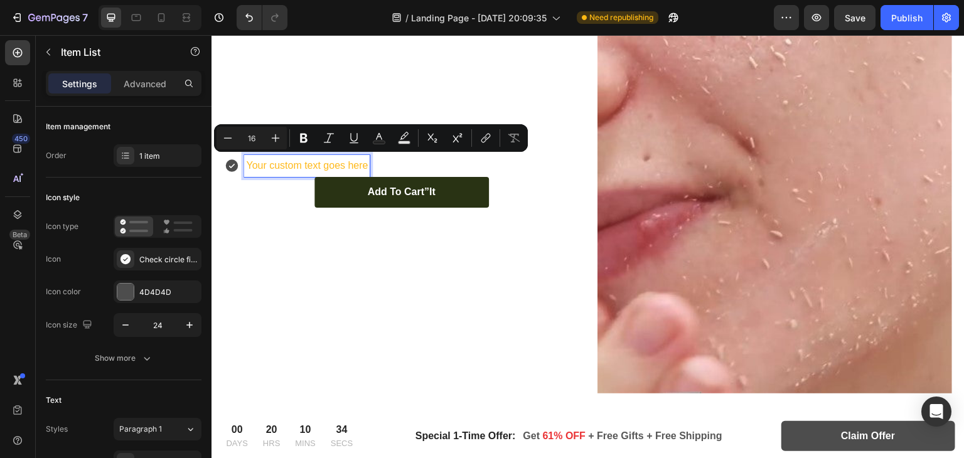
click at [296, 165] on p "Your custom text goes here" at bounding box center [307, 166] width 122 height 18
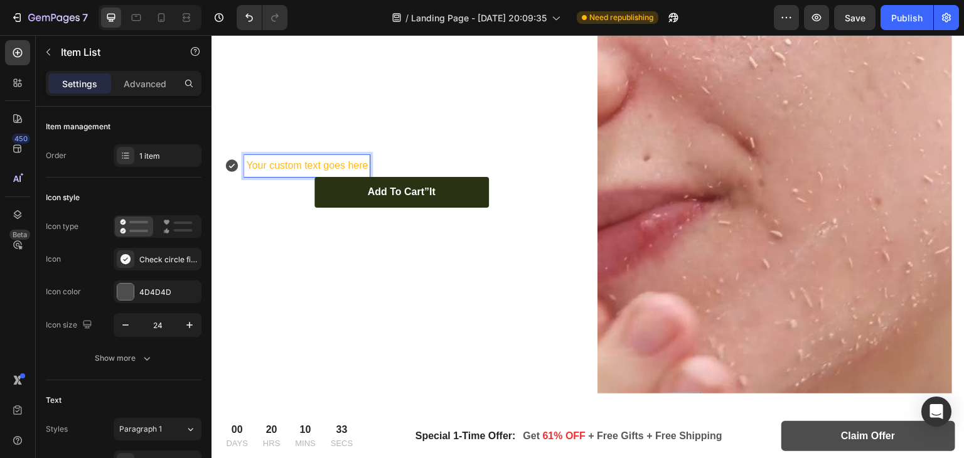
click at [296, 165] on p "Your custom text goes here" at bounding box center [307, 166] width 122 height 18
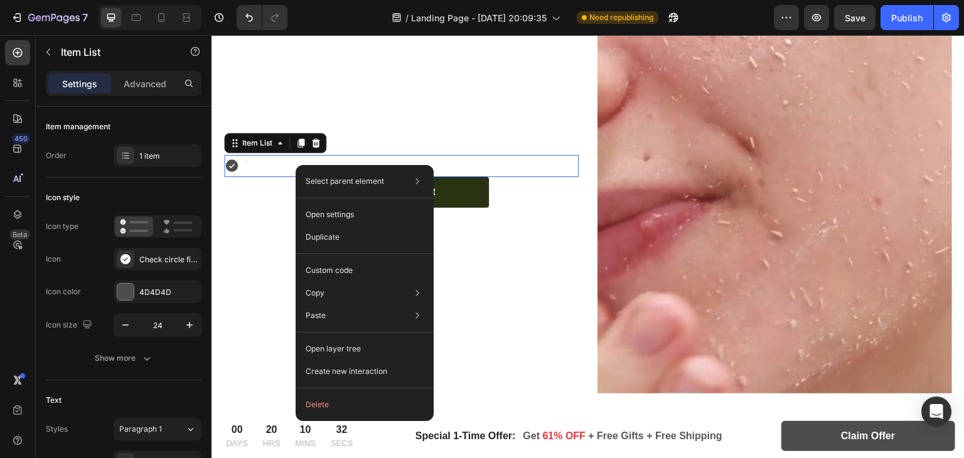
click at [244, 167] on div "Rich Text Editor. Editing area: main" at bounding box center [246, 166] width 4 height 22
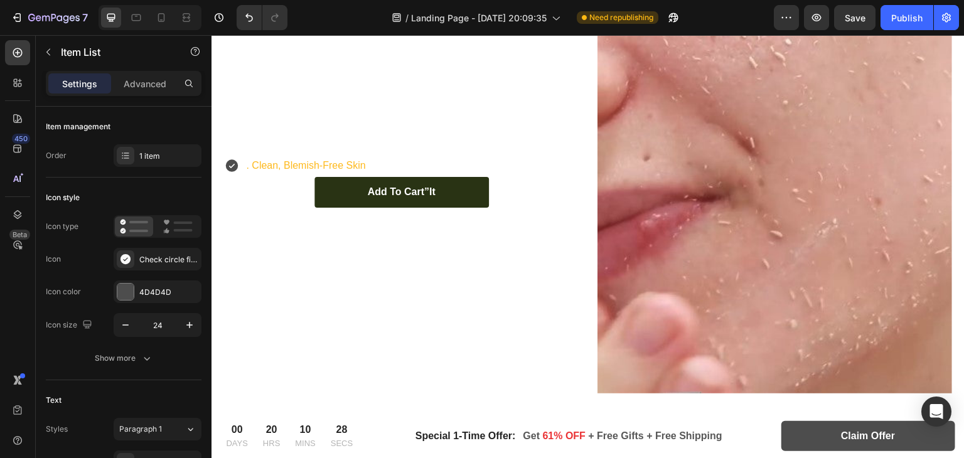
click at [283, 162] on p ". Clean, Blemish-Free Skin" at bounding box center [305, 166] width 119 height 18
click at [301, 159] on p ". Clean, Blemish-Free Skin" at bounding box center [305, 166] width 119 height 18
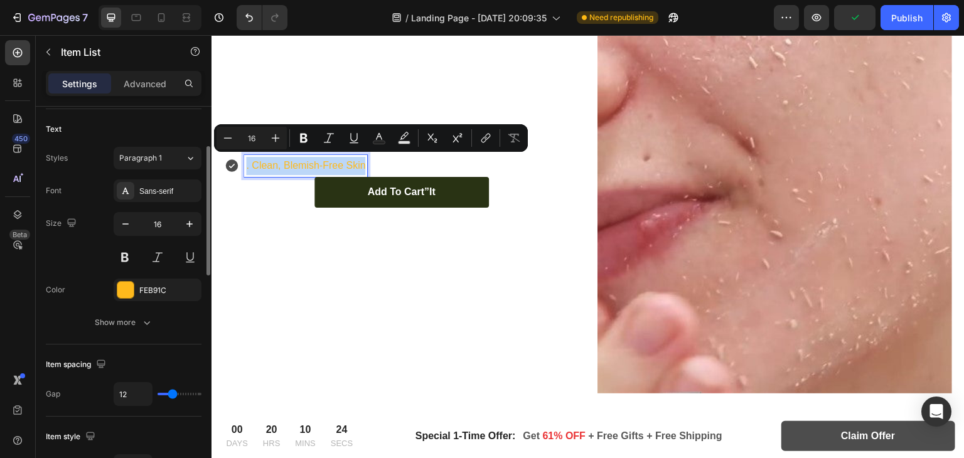
scroll to position [272, 0]
click at [122, 248] on button at bounding box center [125, 256] width 23 height 23
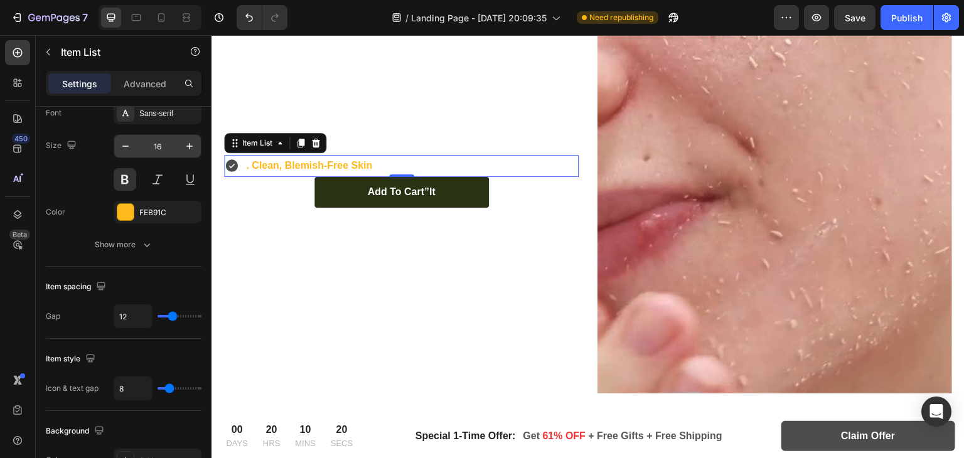
scroll to position [0, 0]
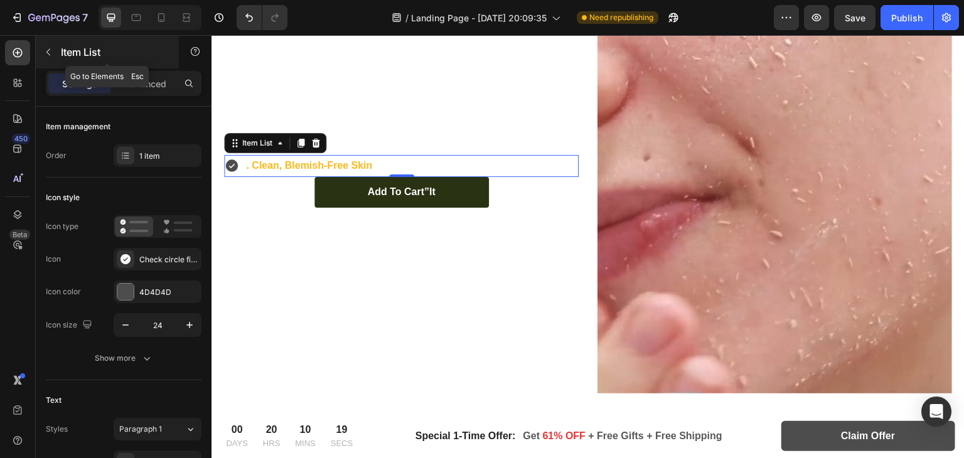
click at [43, 41] on div "Item List" at bounding box center [107, 52] width 143 height 33
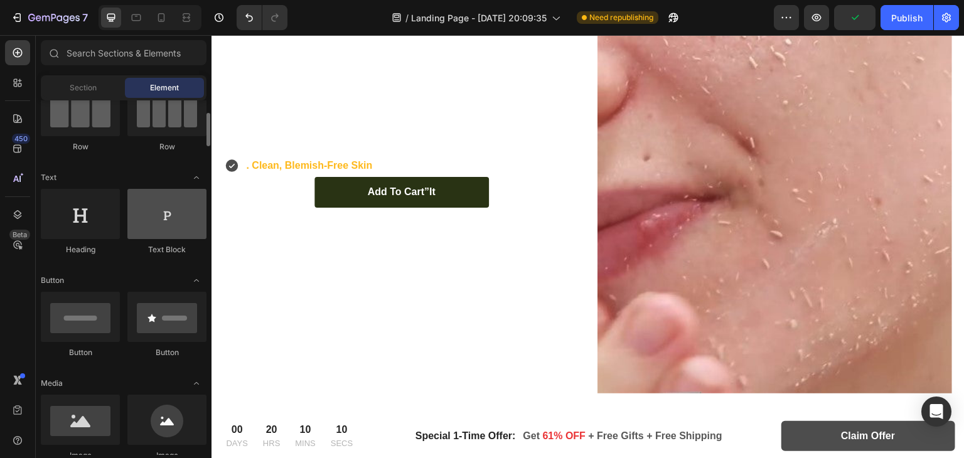
scroll to position [123, 0]
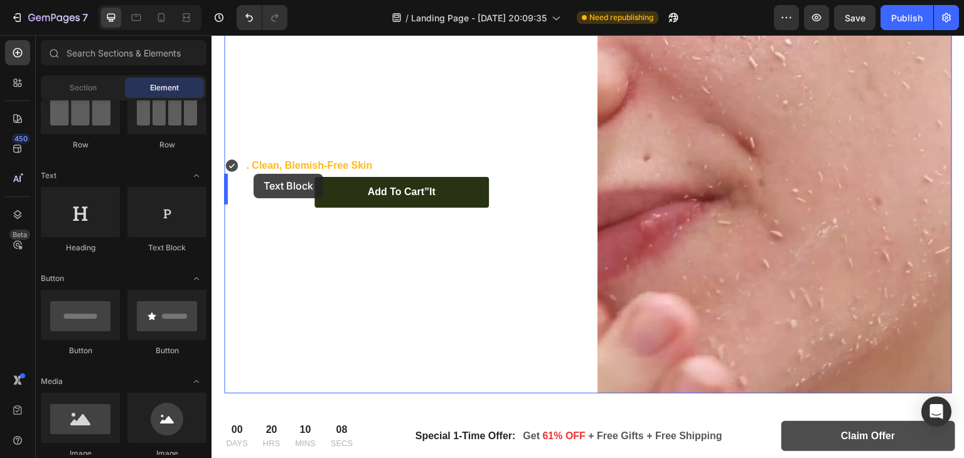
drag, startPoint x: 388, startPoint y: 242, endPoint x: 253, endPoint y: 174, distance: 151.2
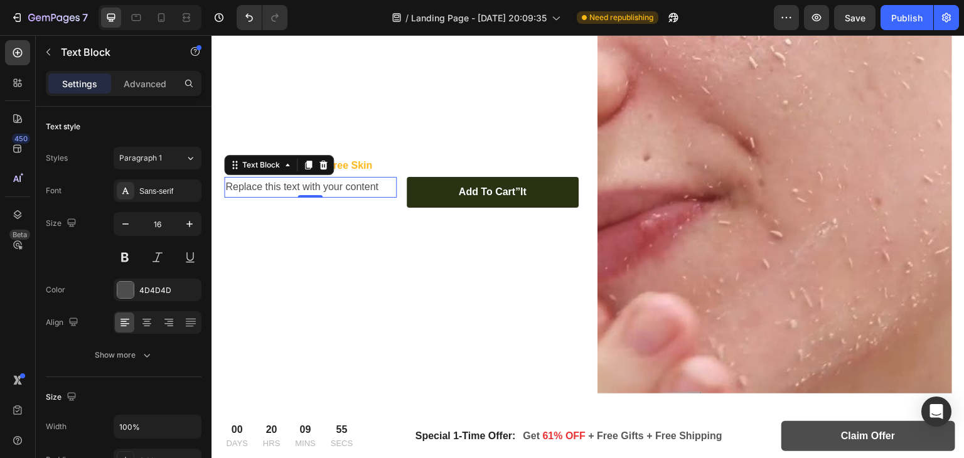
click at [290, 178] on div "Replace this text with your content" at bounding box center [310, 187] width 173 height 21
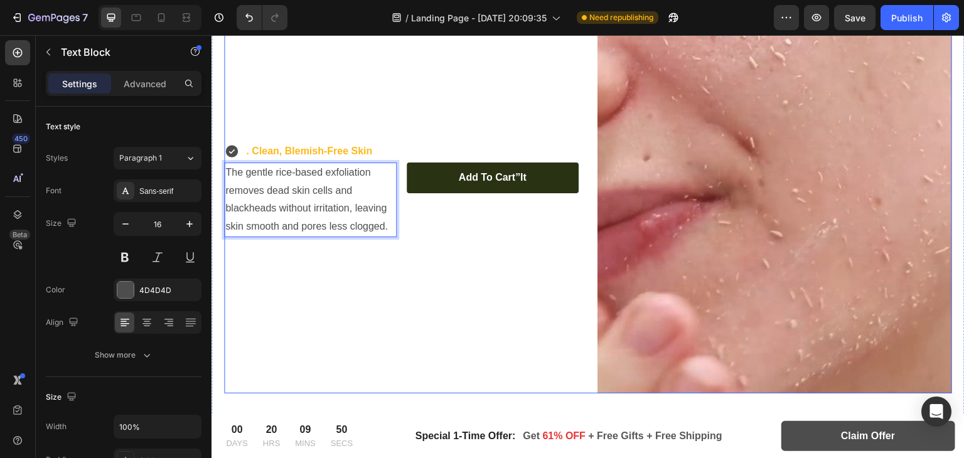
scroll to position [2048, 0]
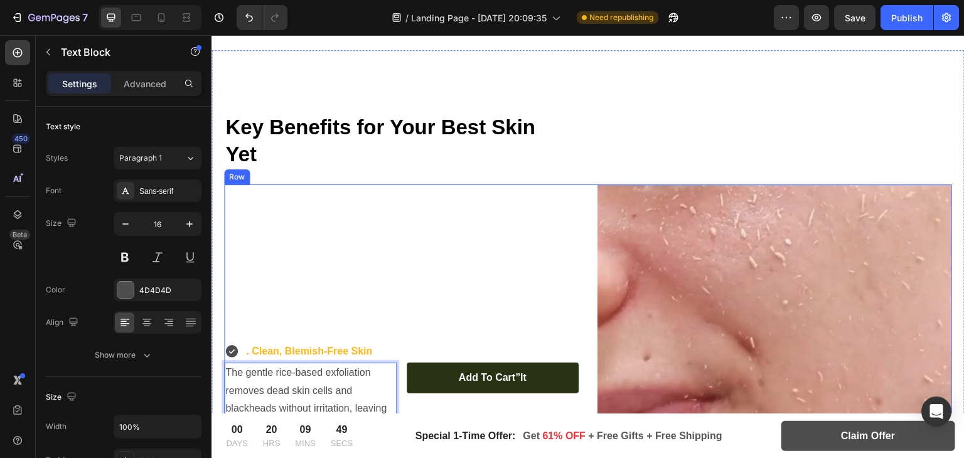
click at [289, 336] on div ". Clean, Blemish-Free Skin Item List The gentle rice-based exfoliation removes …" at bounding box center [401, 389] width 354 height 410
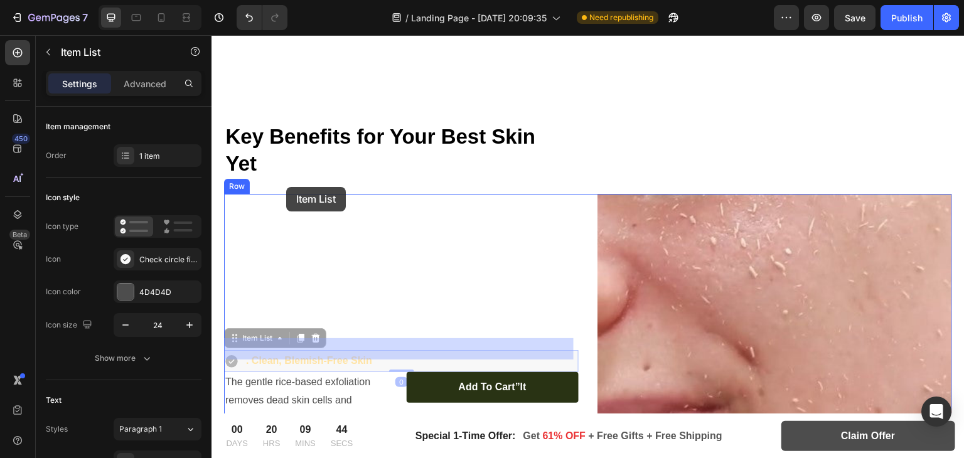
drag, startPoint x: 395, startPoint y: 307, endPoint x: 294, endPoint y: 184, distance: 159.1
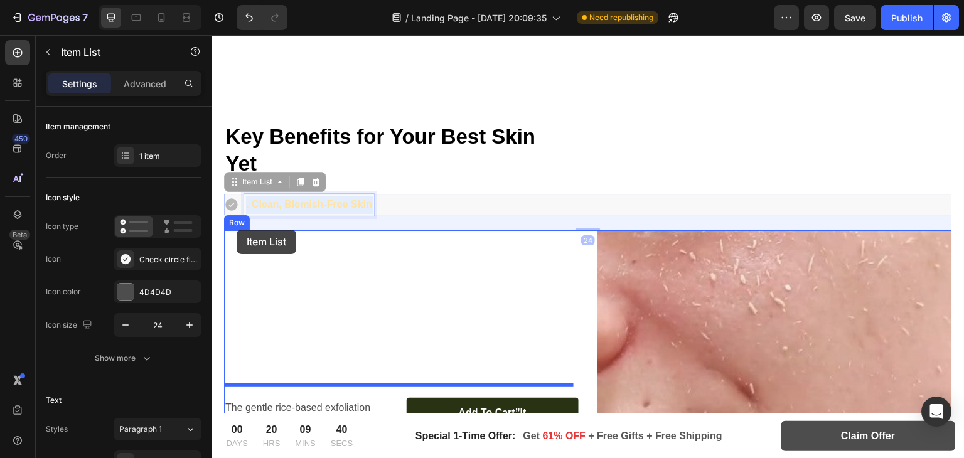
drag, startPoint x: 304, startPoint y: 191, endPoint x: 237, endPoint y: 230, distance: 77.8
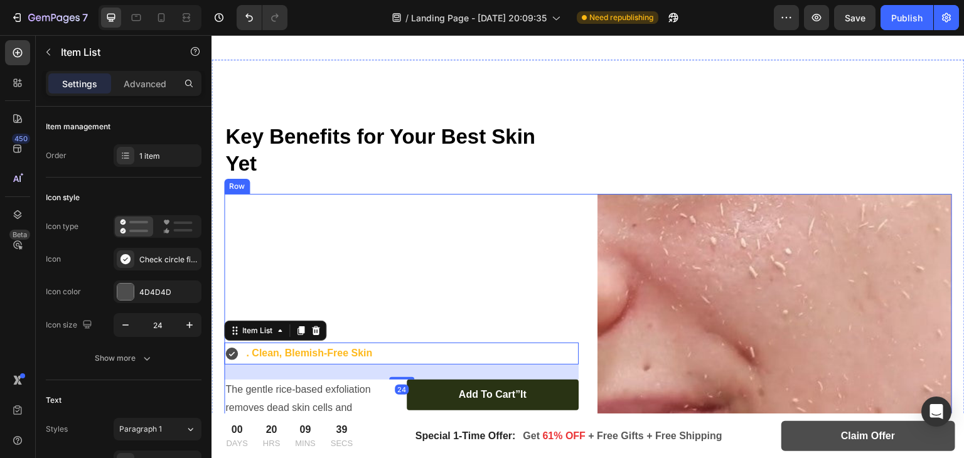
click at [380, 237] on div ". Clean, Blemish-Free Skin Item List 24 The gentle rice-based exfoliation remov…" at bounding box center [401, 399] width 354 height 410
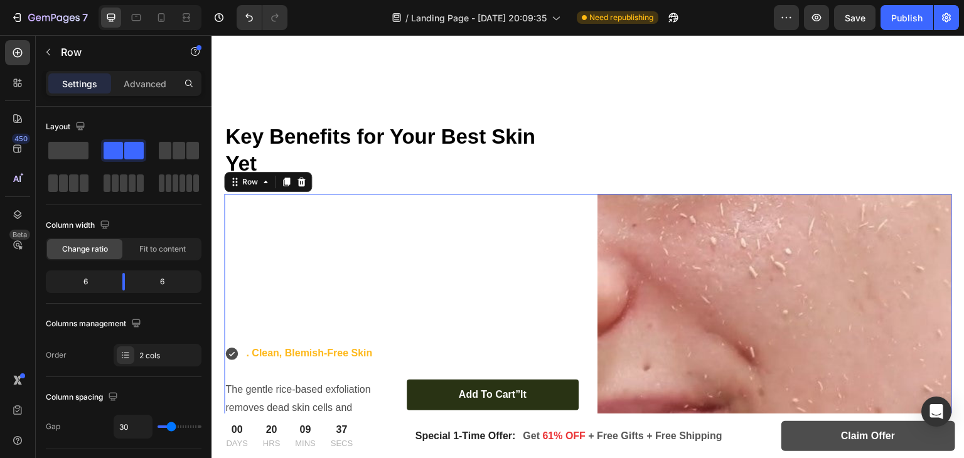
click at [303, 222] on div ". Clean, Blemish-Free Skin Item List The gentle rice-based exfoliation removes …" at bounding box center [401, 399] width 354 height 410
click at [228, 194] on div ". Clean, Blemish-Free Skin Item List The gentle rice-based exfoliation removes …" at bounding box center [401, 399] width 354 height 410
click at [248, 199] on div ". Clean, Blemish-Free Skin Item List The gentle rice-based exfoliation removes …" at bounding box center [401, 399] width 354 height 410
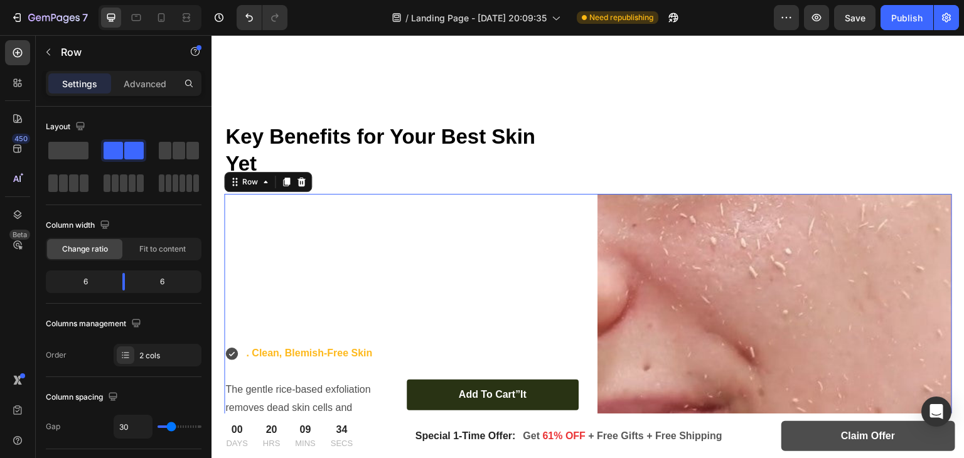
click at [248, 199] on div ". Clean, Blemish-Free Skin Item List The gentle rice-based exfoliation removes …" at bounding box center [401, 399] width 354 height 410
click at [334, 138] on strong "Key Benefits for Your Best Skin Yet" at bounding box center [380, 150] width 310 height 50
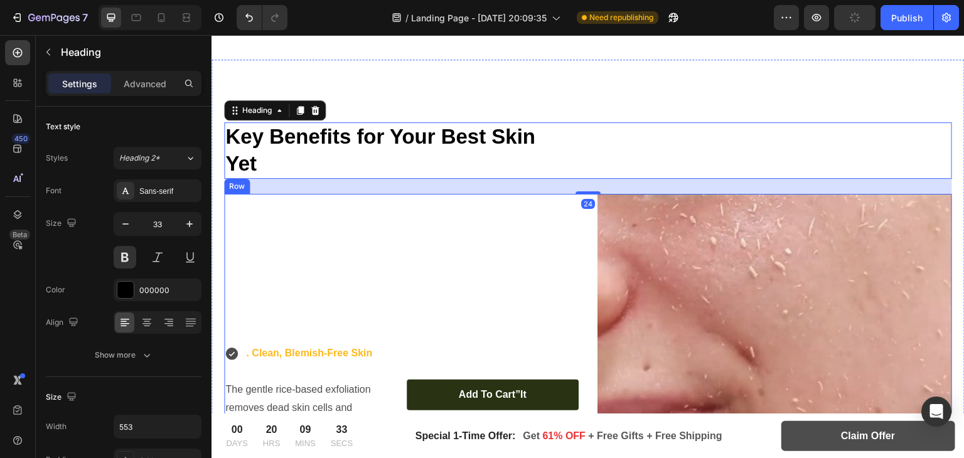
drag, startPoint x: 334, startPoint y: 138, endPoint x: 322, endPoint y: 207, distance: 70.0
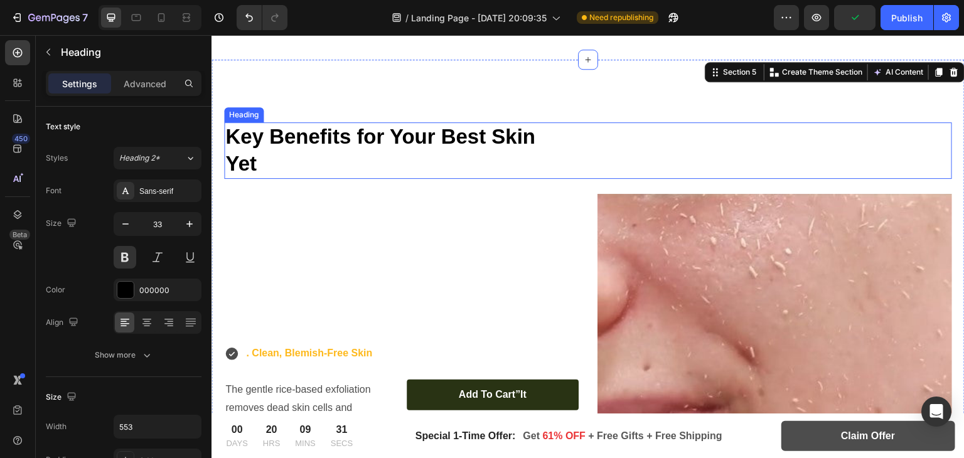
click at [324, 129] on strong "Key Benefits for Your Best Skin Yet" at bounding box center [380, 150] width 310 height 50
click at [715, 146] on div "⁠⁠⁠⁠⁠⁠⁠ Key Benefits for Your Best Skin Yet" at bounding box center [588, 150] width 728 height 56
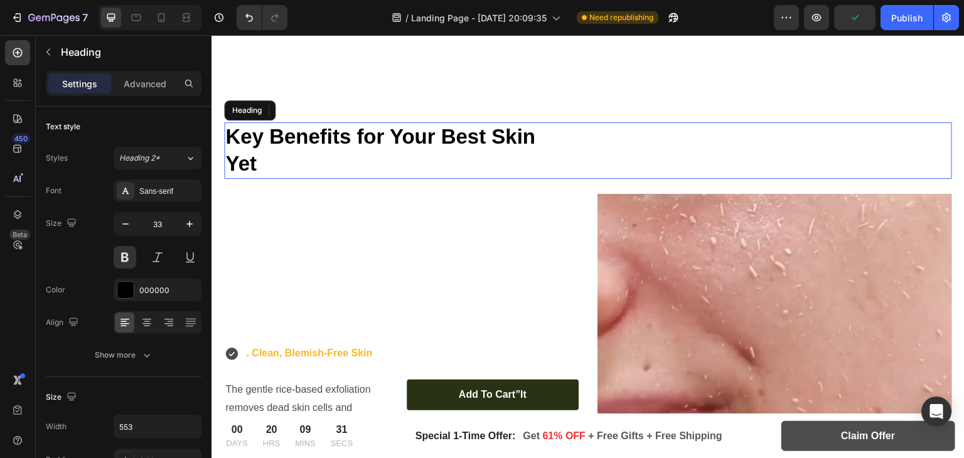
click at [954, 60] on div "Section 5 You can create reusable sections Create Theme Section AI Content Writ…" at bounding box center [847, 52] width 233 height 15
click at [211, 35] on icon at bounding box center [211, 35] width 0 height 0
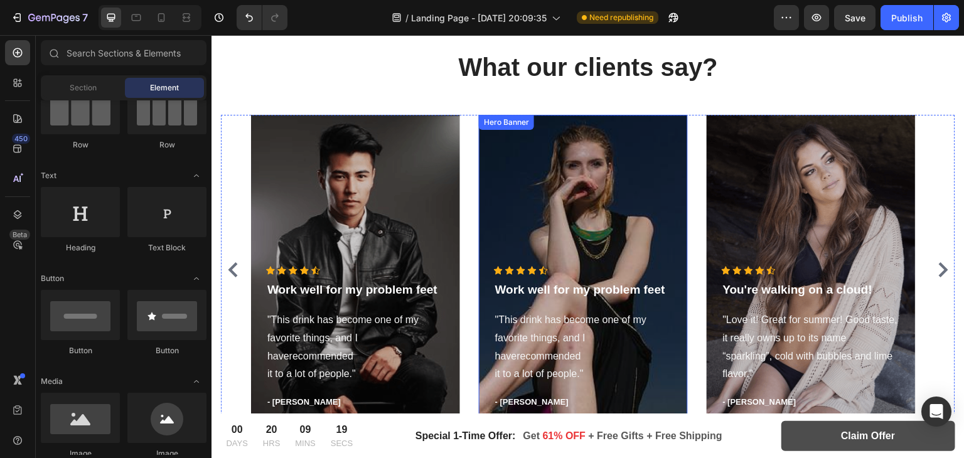
scroll to position [1701, 0]
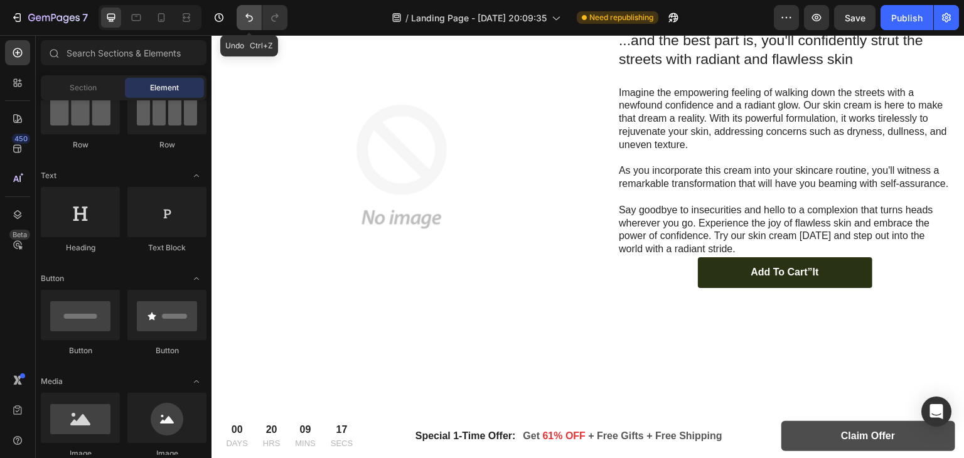
drag, startPoint x: 250, startPoint y: 18, endPoint x: 247, endPoint y: 124, distance: 106.1
click at [250, 18] on icon "Undo/Redo" at bounding box center [249, 17] width 13 height 13
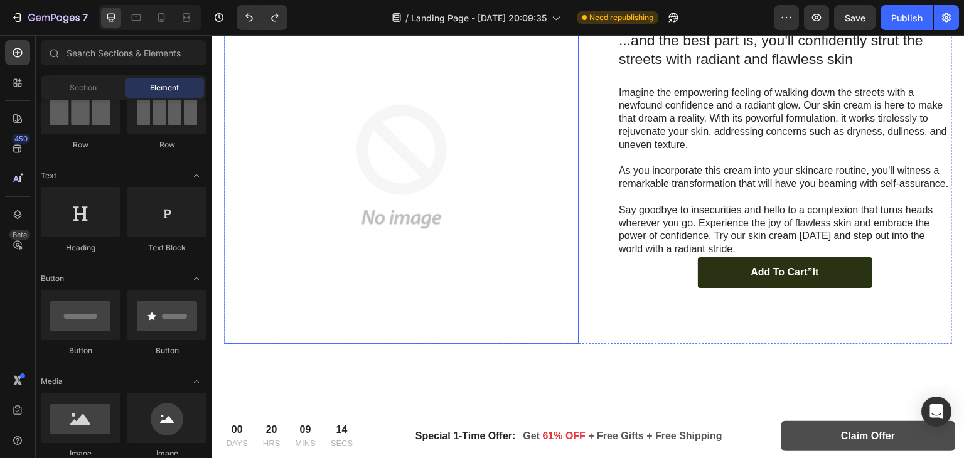
scroll to position [1548, 0]
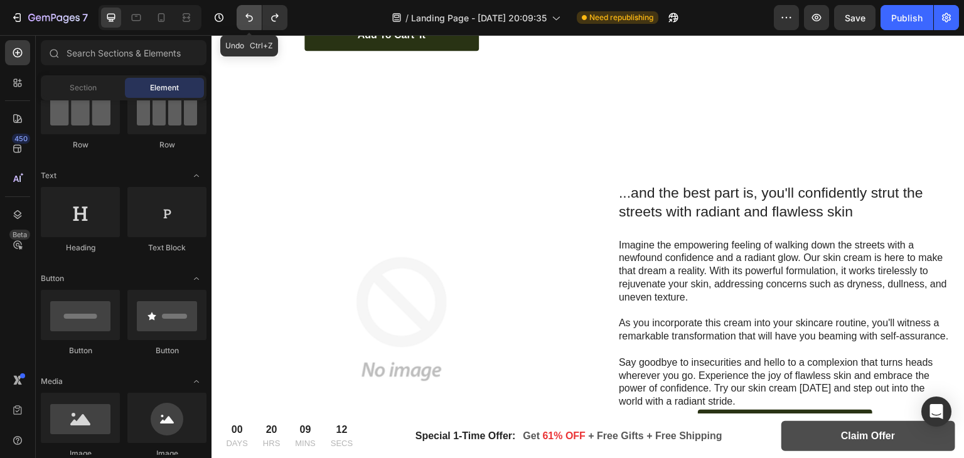
click at [247, 16] on icon "Undo/Redo" at bounding box center [249, 17] width 13 height 13
click at [250, 23] on icon "Undo/Redo" at bounding box center [249, 17] width 13 height 13
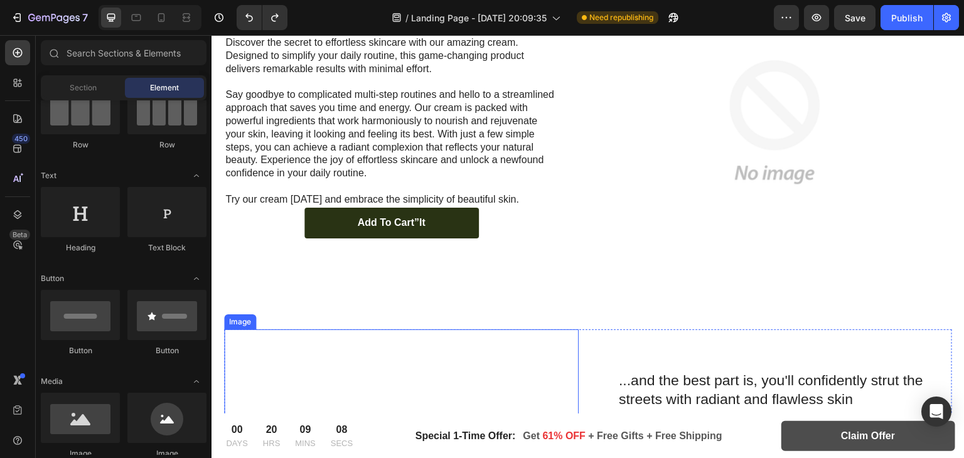
scroll to position [1213, 0]
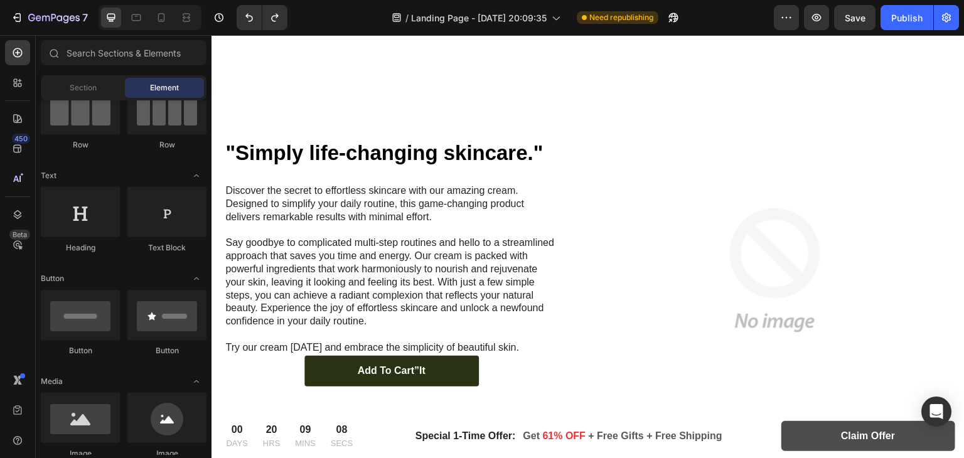
click at [609, 262] on div ""Simply life-changing skincare." Heading Discover the secret to effortless skin…" at bounding box center [587, 457] width 753 height 855
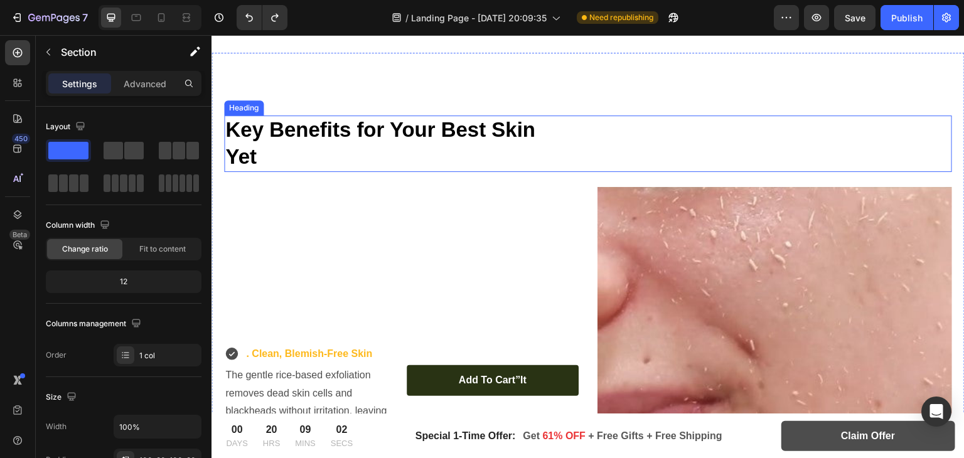
scroll to position [2043, 0]
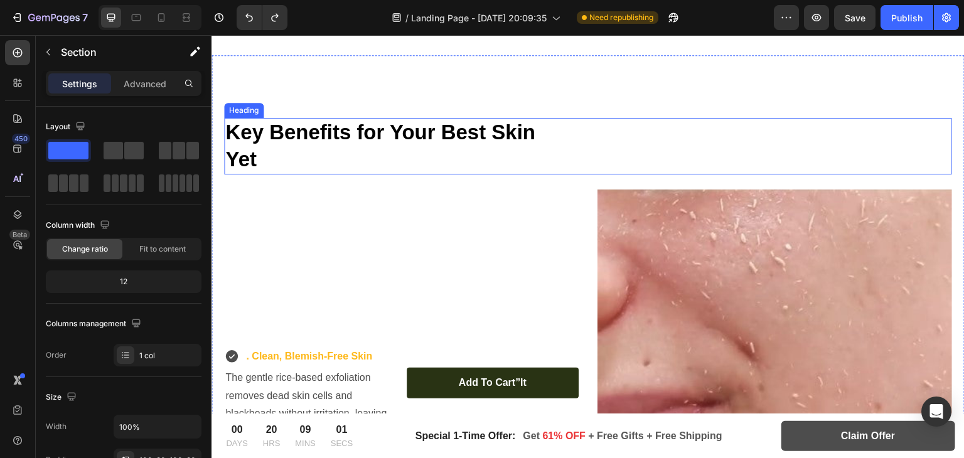
click at [427, 128] on strong "Key Benefits for Your Best Skin Yet" at bounding box center [380, 145] width 310 height 50
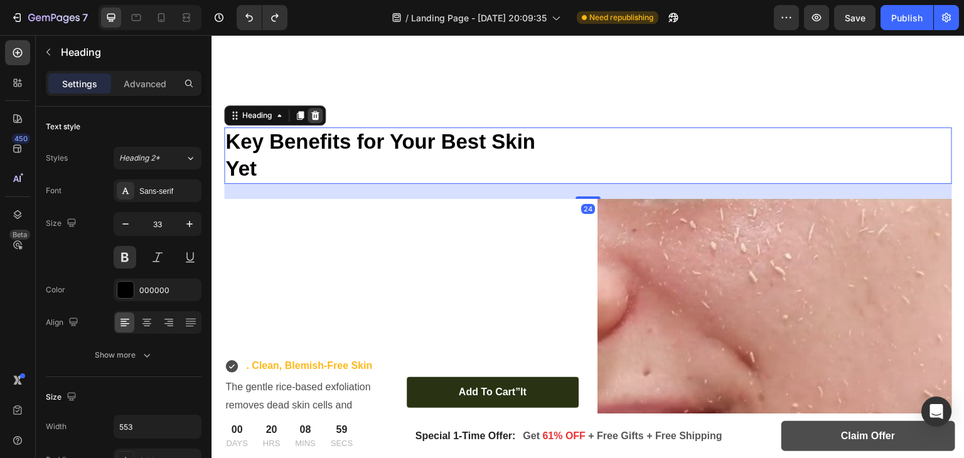
click at [309, 108] on div at bounding box center [314, 115] width 15 height 15
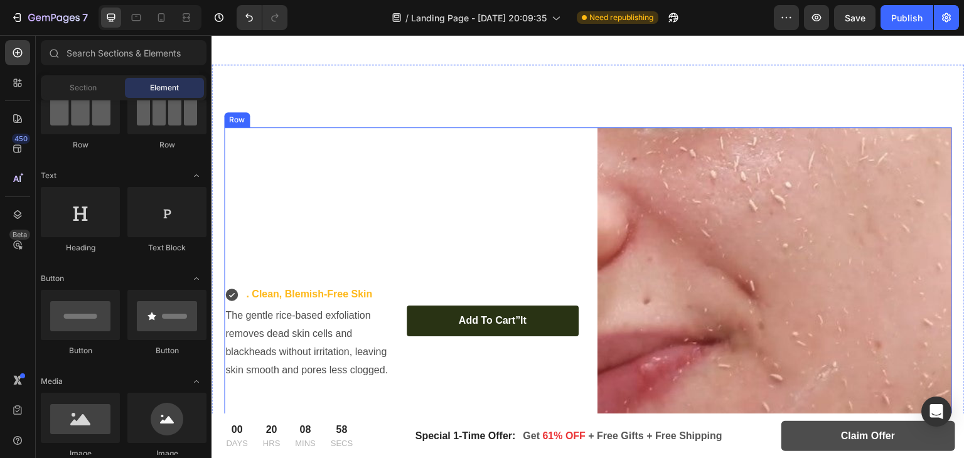
click at [338, 189] on div ". Clean, Blemish-Free Skin Item List The gentle rice-based exfoliation removes …" at bounding box center [401, 332] width 354 height 410
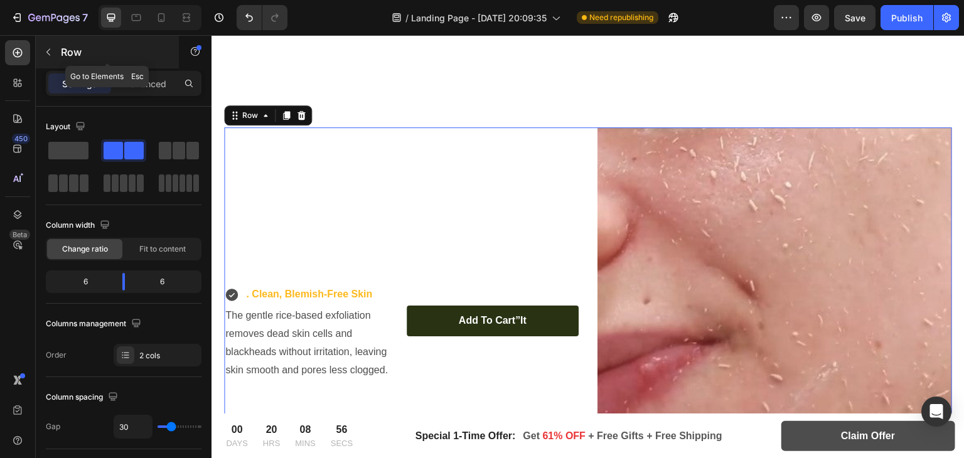
click at [43, 53] on icon "button" at bounding box center [48, 52] width 10 height 10
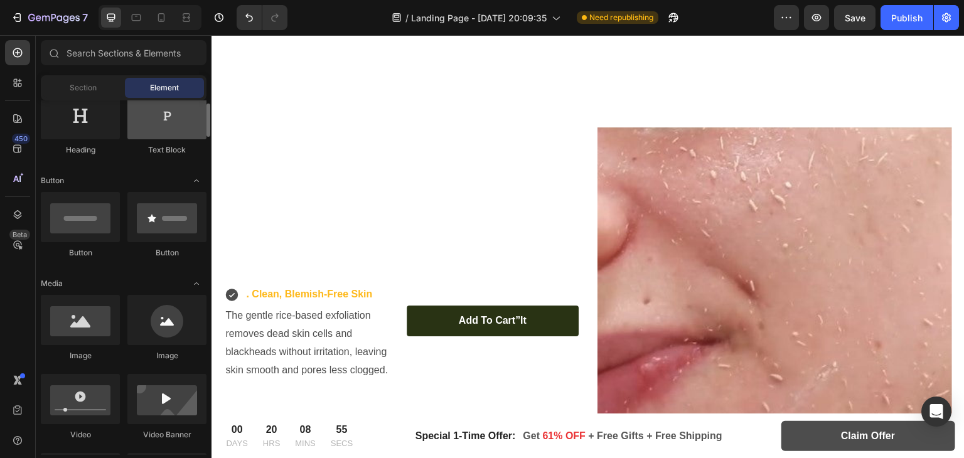
scroll to position [223, 0]
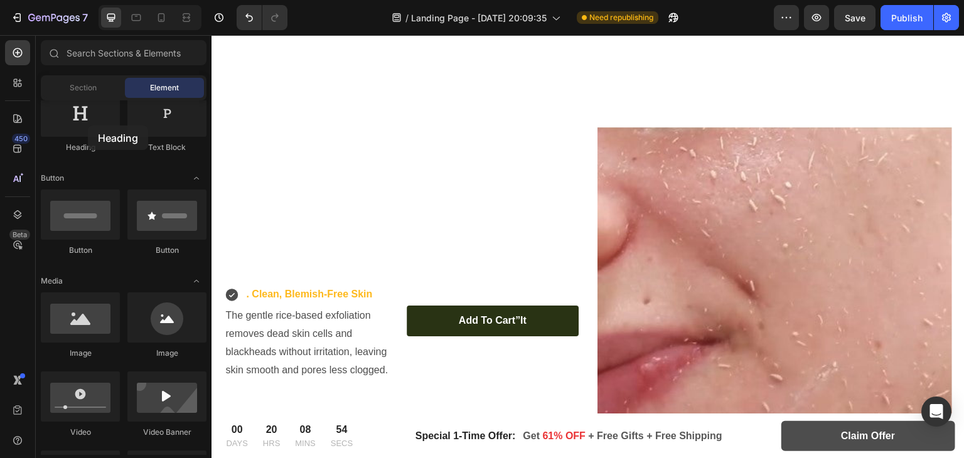
drag, startPoint x: 299, startPoint y: 161, endPoint x: 299, endPoint y: 147, distance: 13.2
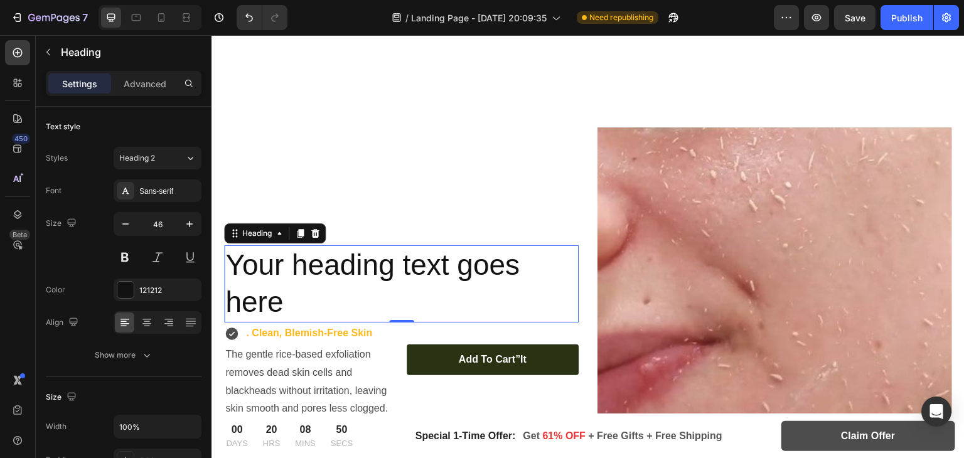
scroll to position [2072, 0]
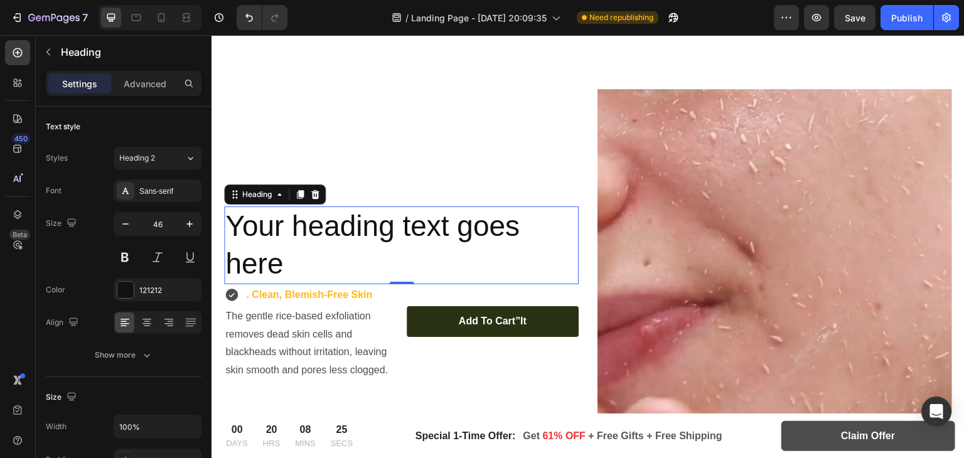
click at [274, 230] on h2 "Your heading text goes here" at bounding box center [401, 245] width 354 height 78
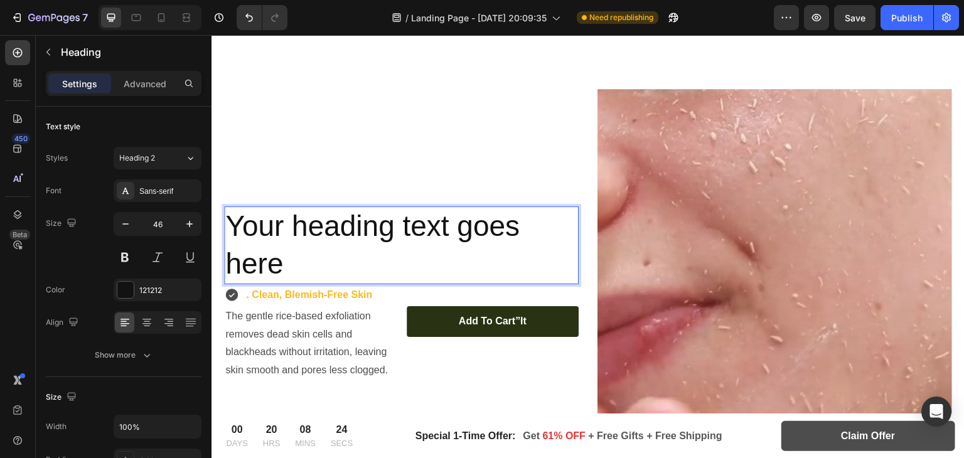
click at [274, 230] on p "Your heading text goes here" at bounding box center [401, 245] width 352 height 75
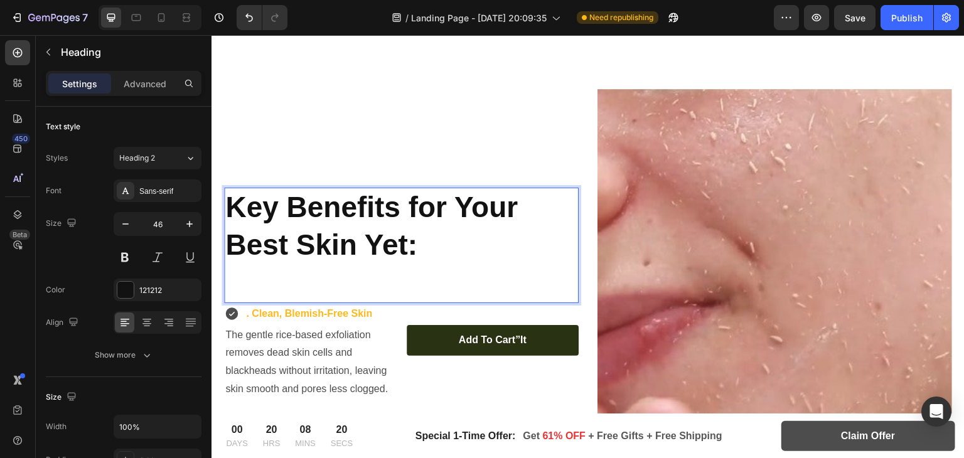
click at [299, 279] on p "Rich Text Editor. Editing area: main" at bounding box center [401, 283] width 352 height 38
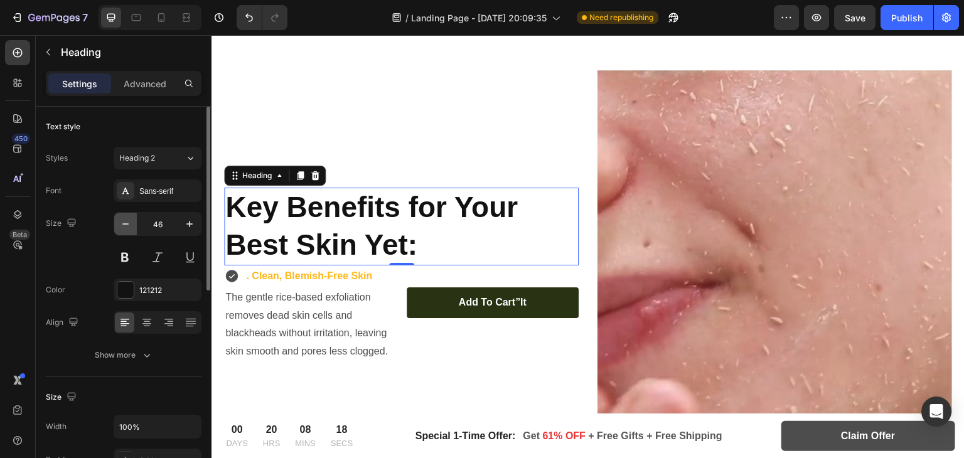
click at [125, 231] on button "button" at bounding box center [125, 224] width 23 height 23
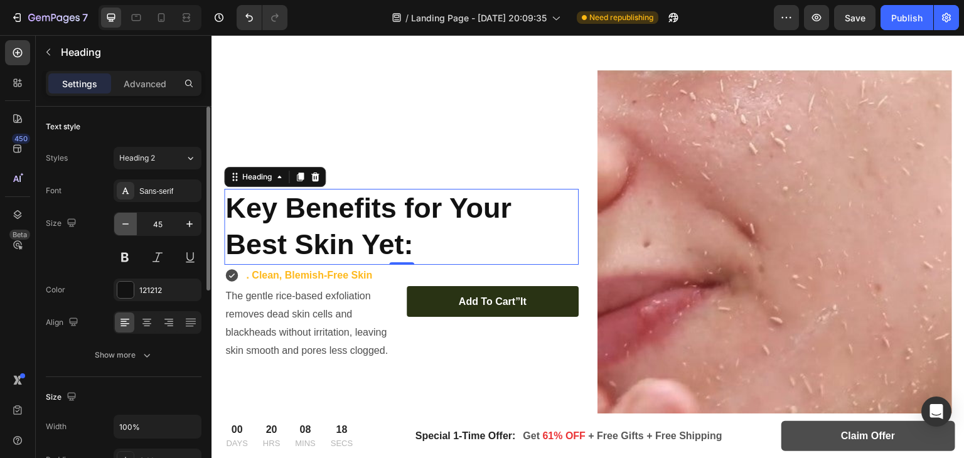
click at [125, 231] on button "button" at bounding box center [125, 224] width 23 height 23
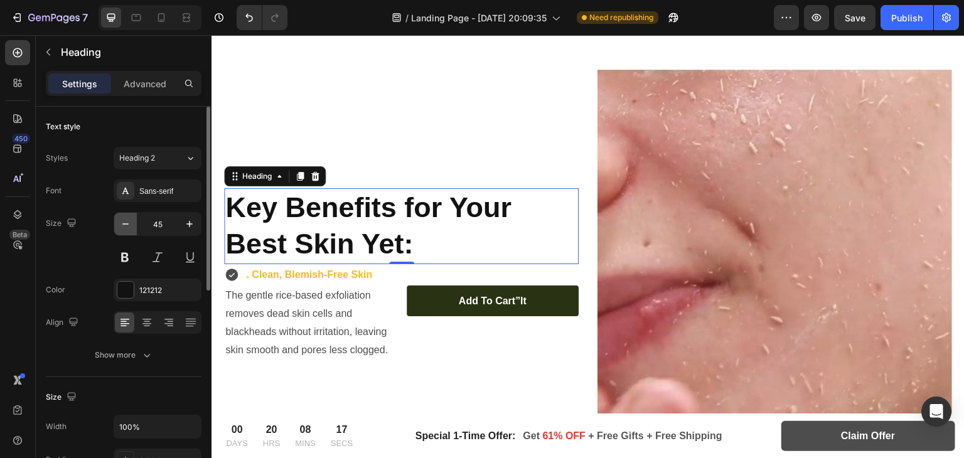
click at [125, 231] on button "button" at bounding box center [125, 224] width 23 height 23
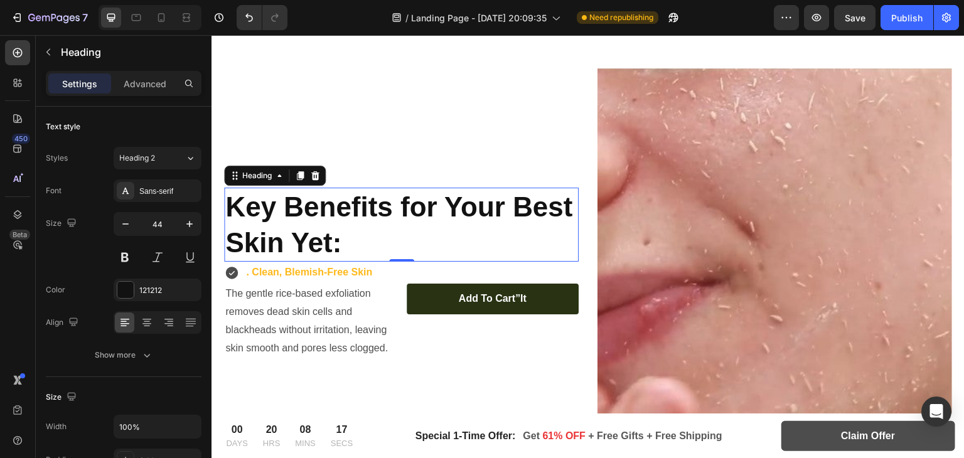
type input "43"
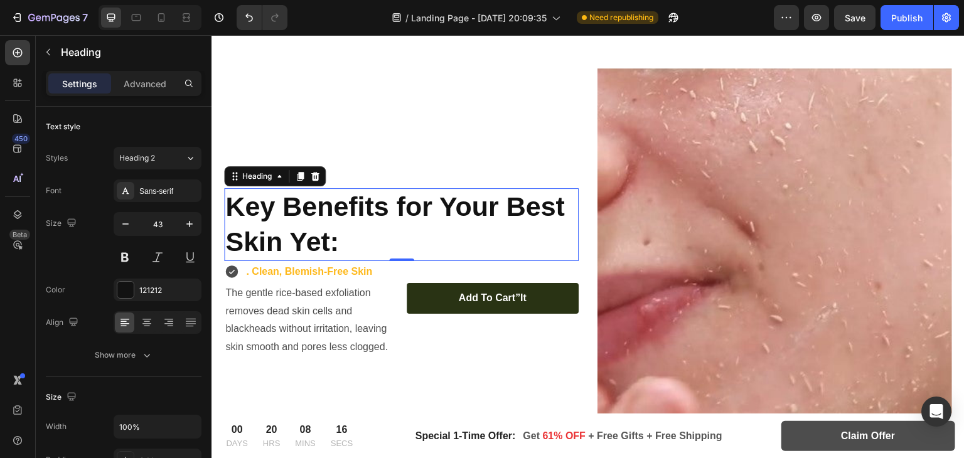
scroll to position [2093, 0]
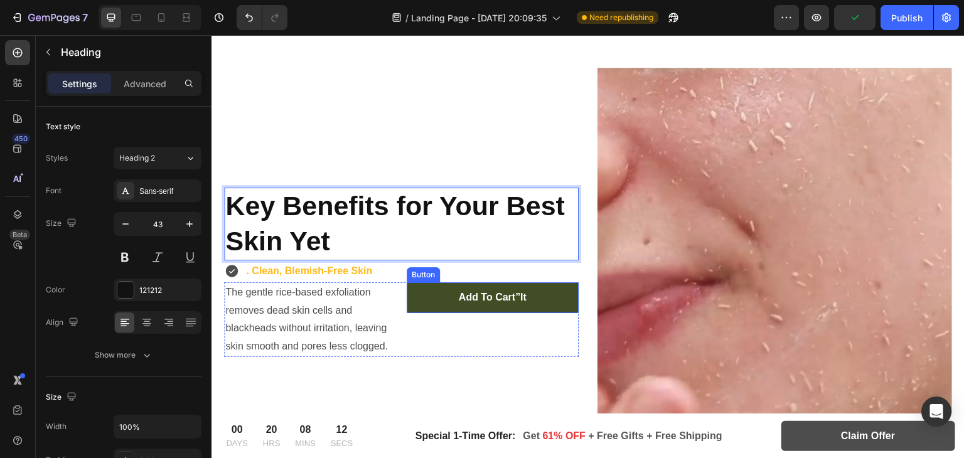
click at [443, 302] on link "Add to cart”It" at bounding box center [493, 297] width 173 height 31
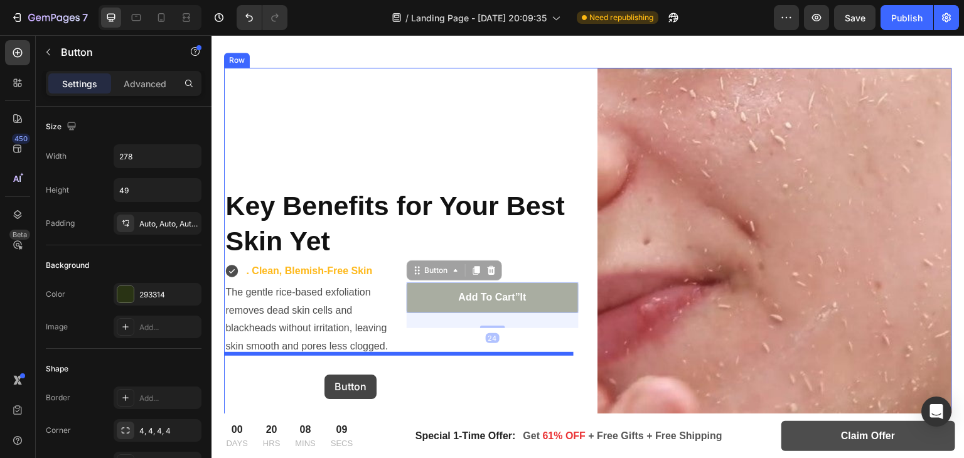
drag, startPoint x: 434, startPoint y: 299, endPoint x: 324, endPoint y: 375, distance: 133.0
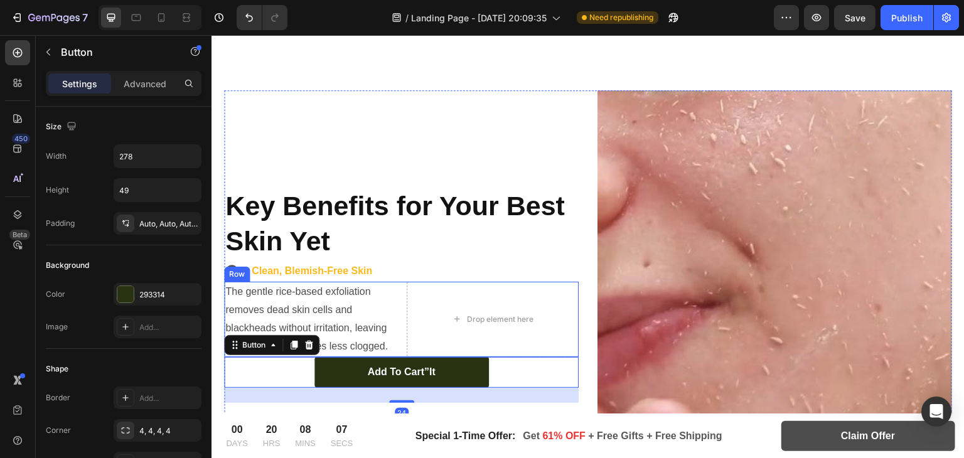
scroll to position [2208, 0]
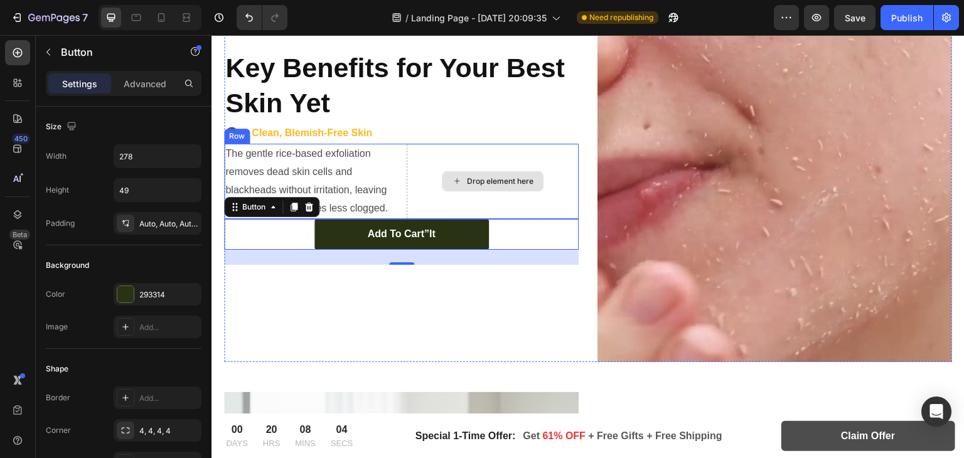
click at [427, 165] on div "Drop element here" at bounding box center [493, 181] width 173 height 75
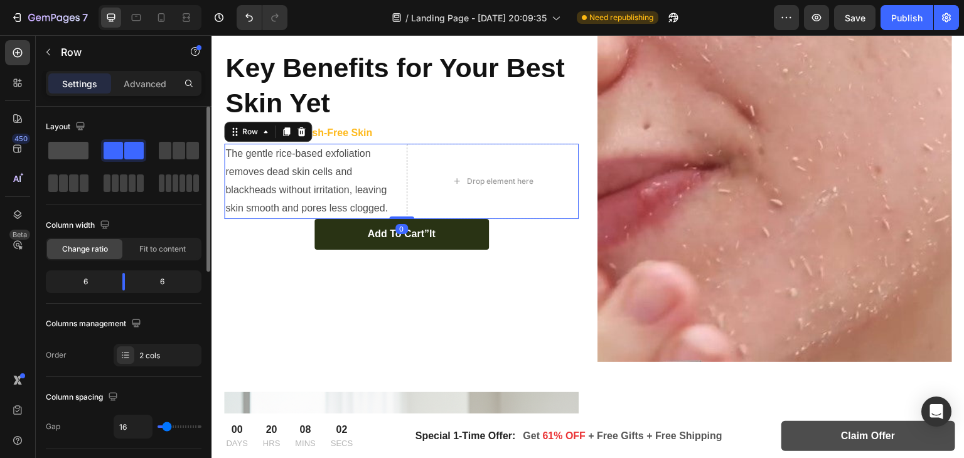
click at [63, 157] on span at bounding box center [68, 151] width 40 height 18
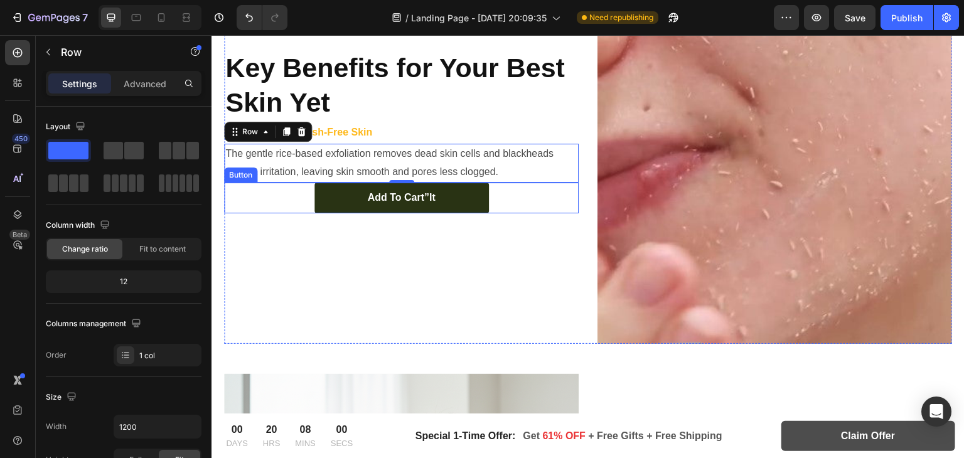
scroll to position [2199, 0]
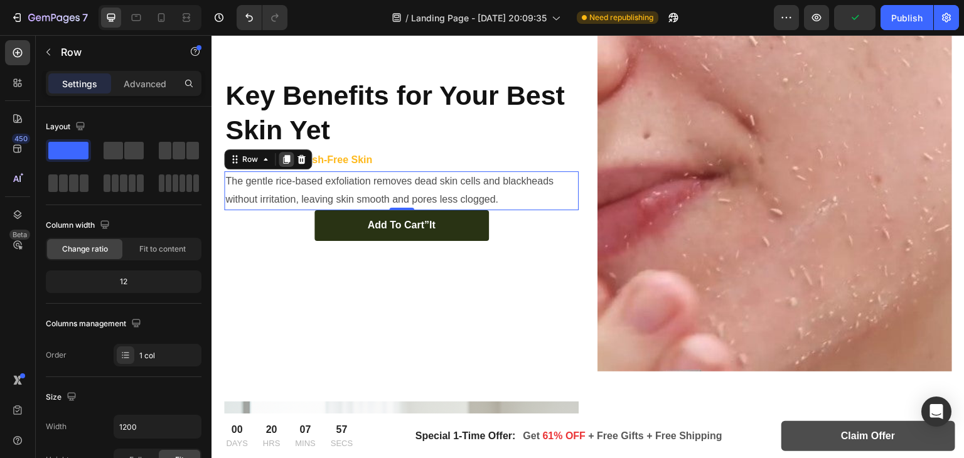
click at [286, 161] on div at bounding box center [286, 159] width 15 height 15
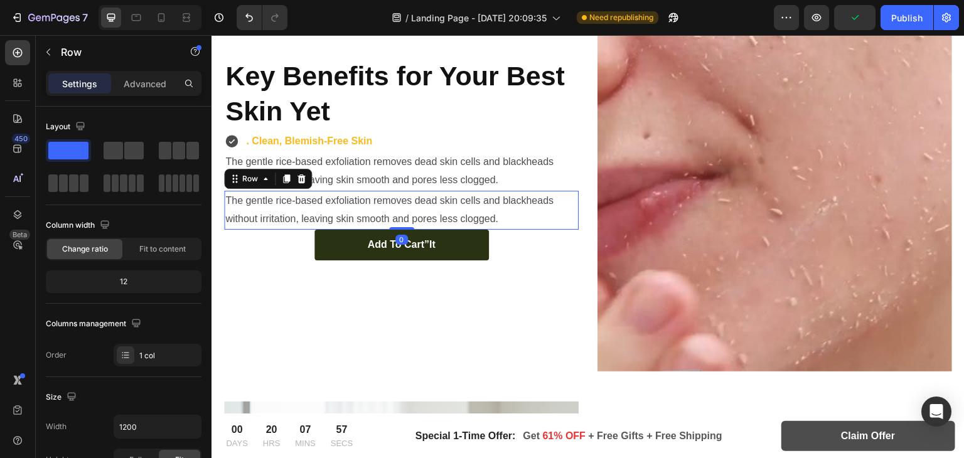
scroll to position [2179, 0]
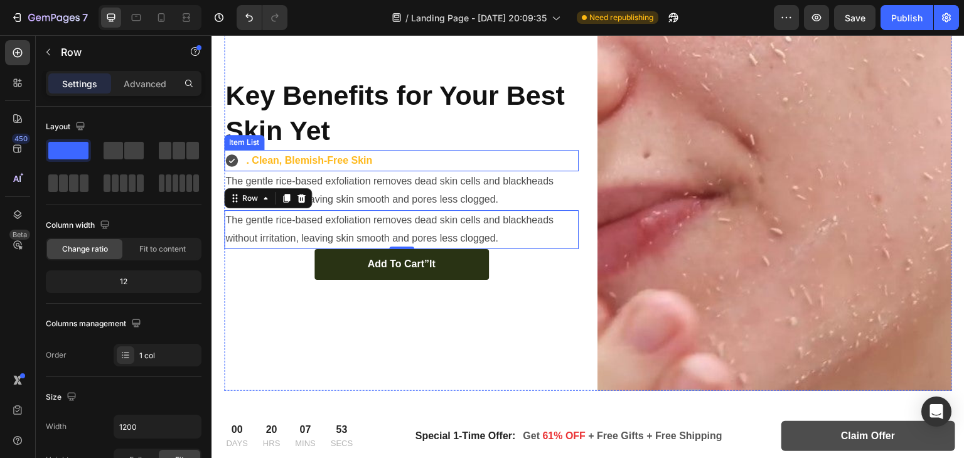
click at [408, 157] on div ". Clean, Blemish-Free Skin" at bounding box center [401, 161] width 354 height 22
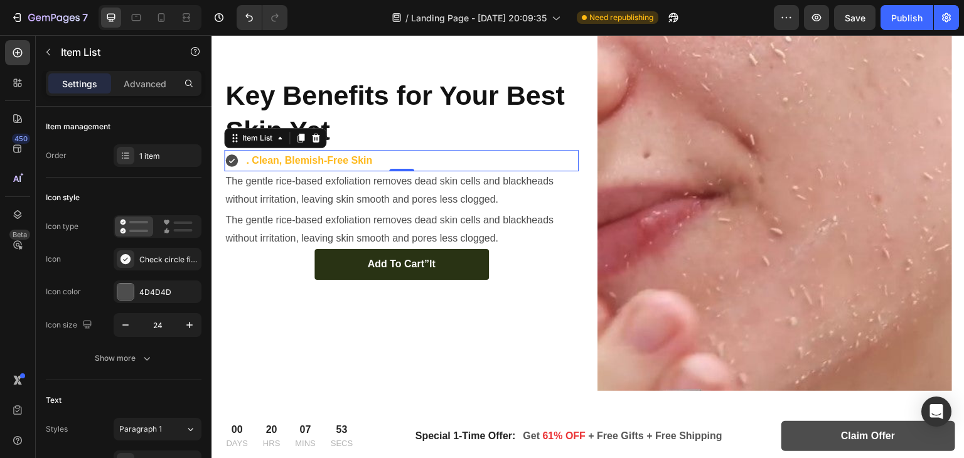
click at [407, 157] on div ". Clean, Blemish-Free Skin" at bounding box center [401, 161] width 354 height 22
click at [300, 136] on icon at bounding box center [300, 138] width 7 height 9
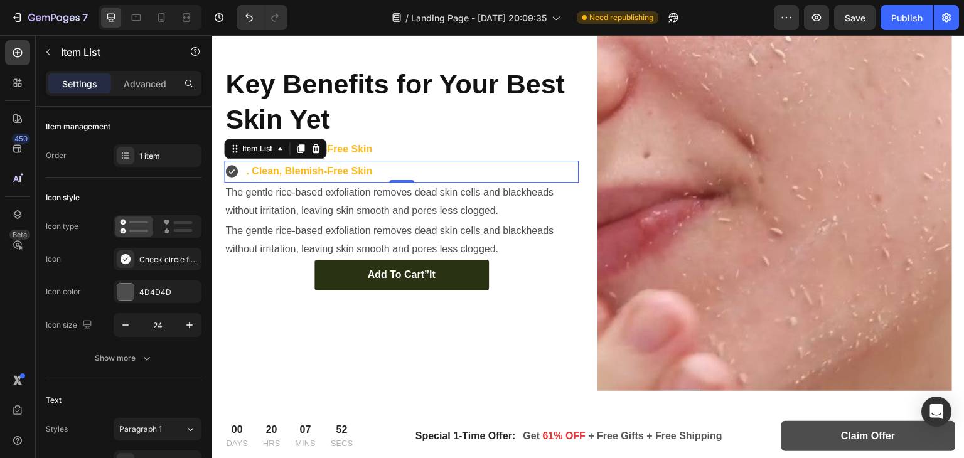
scroll to position [2169, 0]
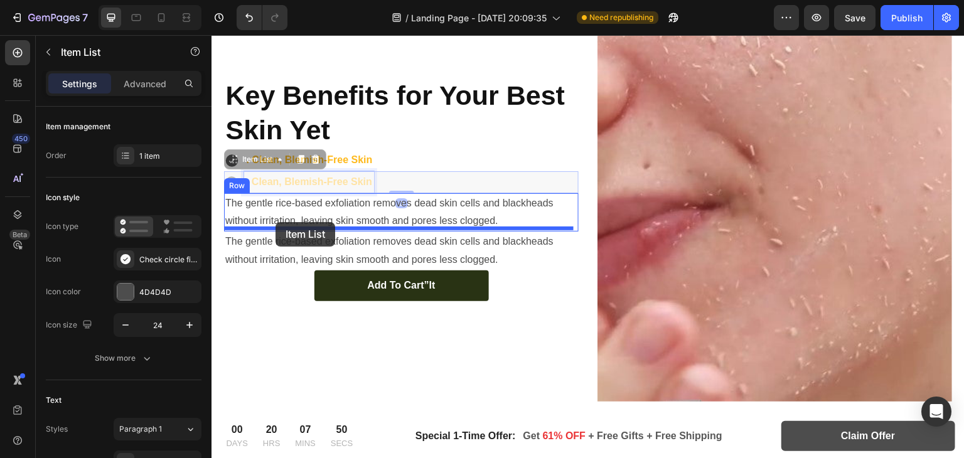
drag, startPoint x: 306, startPoint y: 176, endPoint x: 275, endPoint y: 222, distance: 55.7
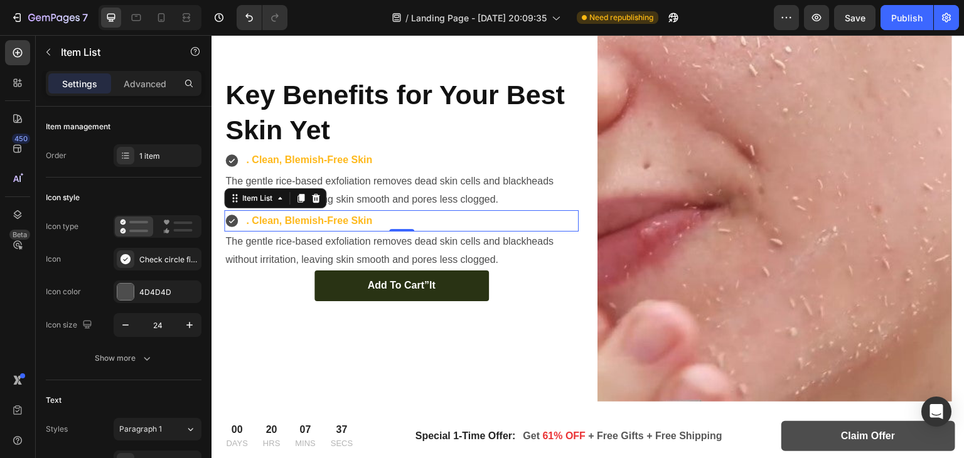
click at [282, 223] on p ". Clean, Blemish-Free Skin" at bounding box center [309, 221] width 126 height 18
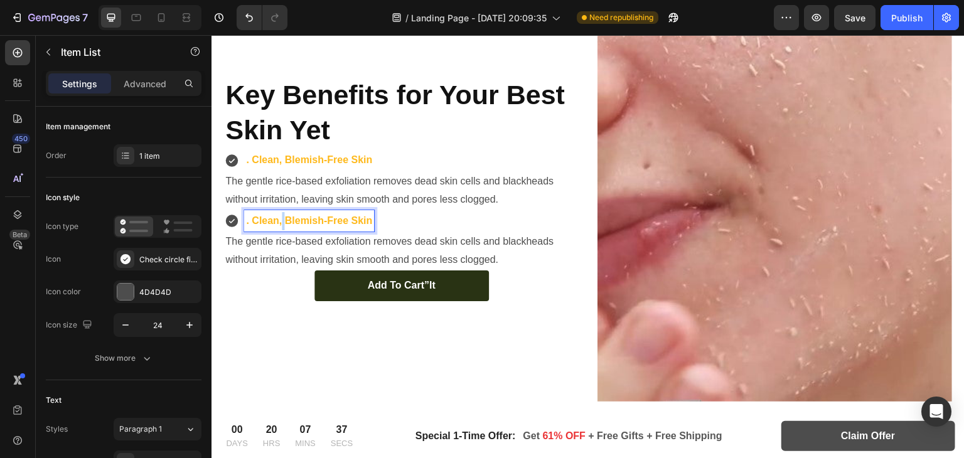
click at [282, 223] on p ". Clean, Blemish-Free Skin" at bounding box center [309, 221] width 126 height 18
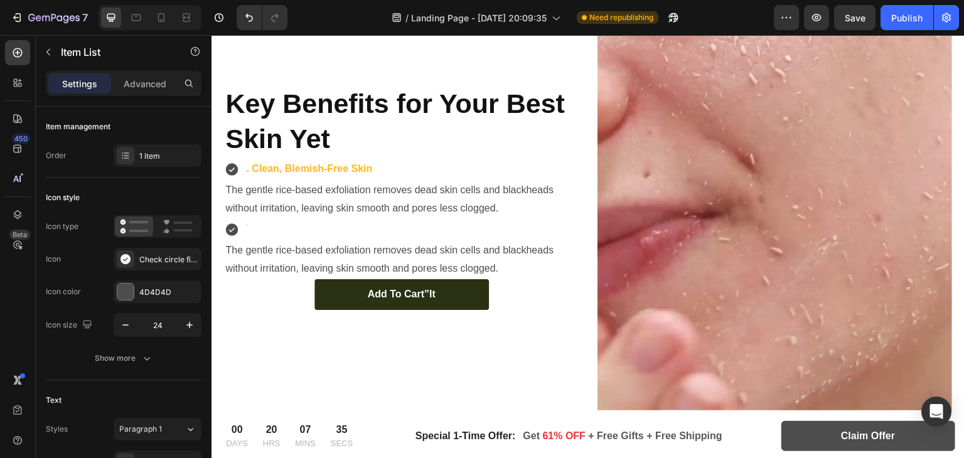
click at [244, 228] on div "Rich Text Editor. Editing area: main" at bounding box center [246, 230] width 4 height 22
click at [334, 248] on p "The gentle rice-based exfoliation removes dead skin cells and blackheads withou…" at bounding box center [401, 260] width 352 height 36
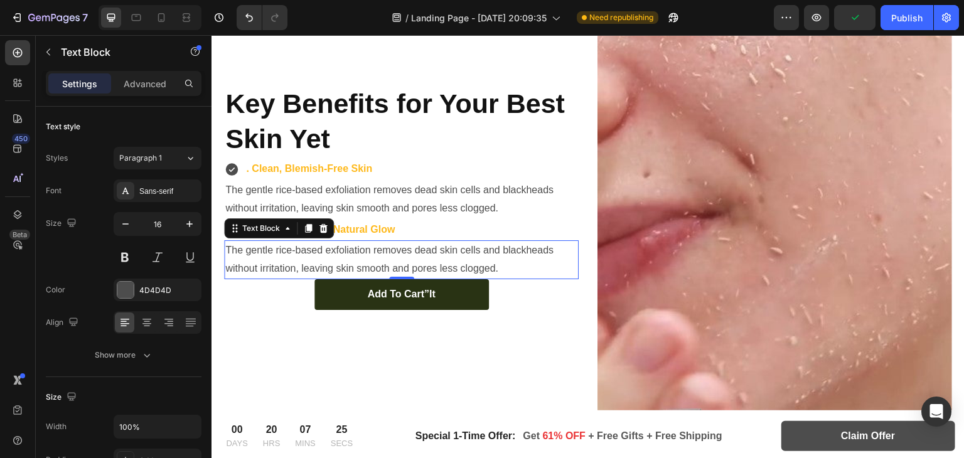
click at [271, 256] on p "The gentle rice-based exfoliation removes dead skin cells and blackheads withou…" at bounding box center [401, 260] width 352 height 36
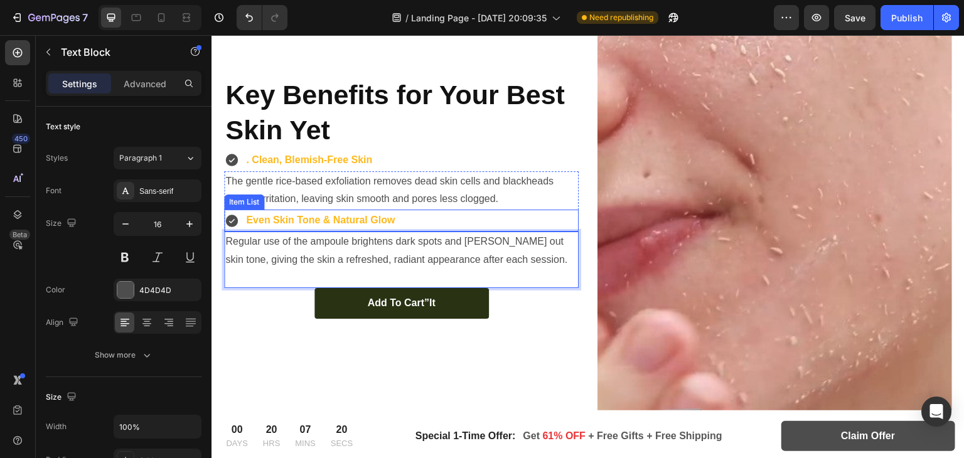
click at [362, 215] on p "Even Skin Tone & Natural Glow" at bounding box center [320, 220] width 149 height 18
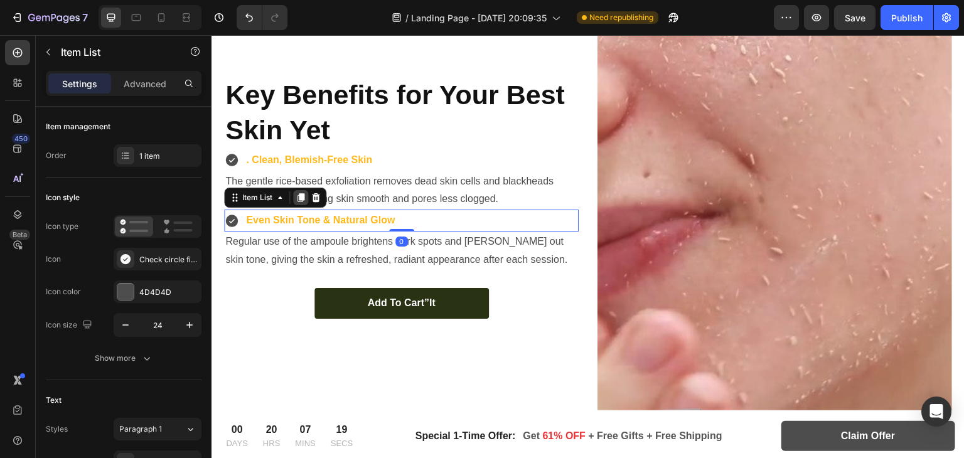
click at [296, 198] on icon at bounding box center [300, 198] width 10 height 10
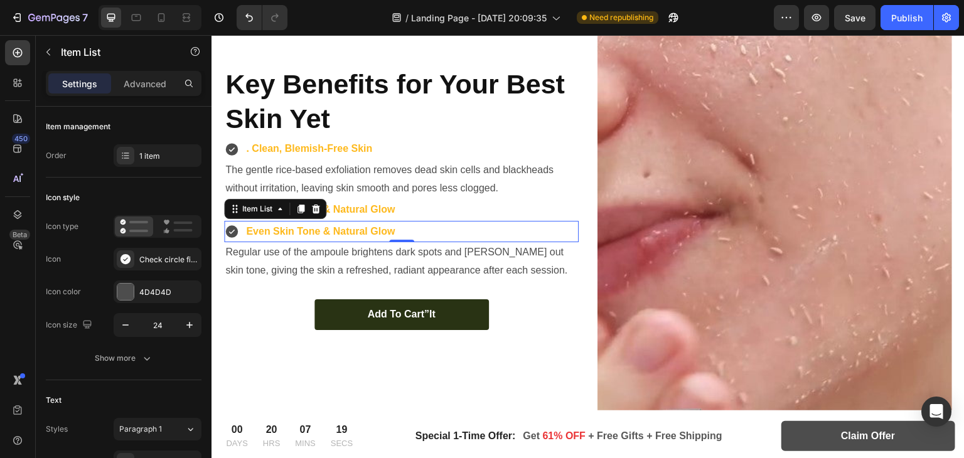
scroll to position [2149, 0]
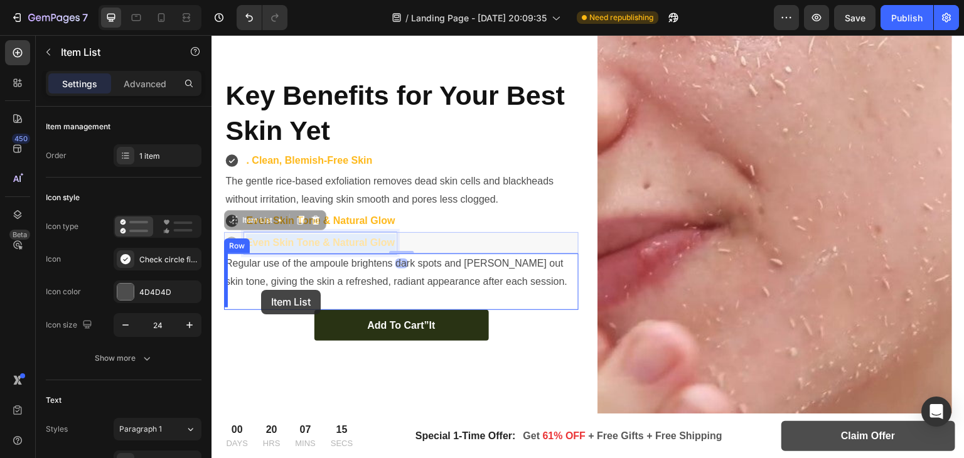
drag, startPoint x: 285, startPoint y: 277, endPoint x: 261, endPoint y: 290, distance: 27.8
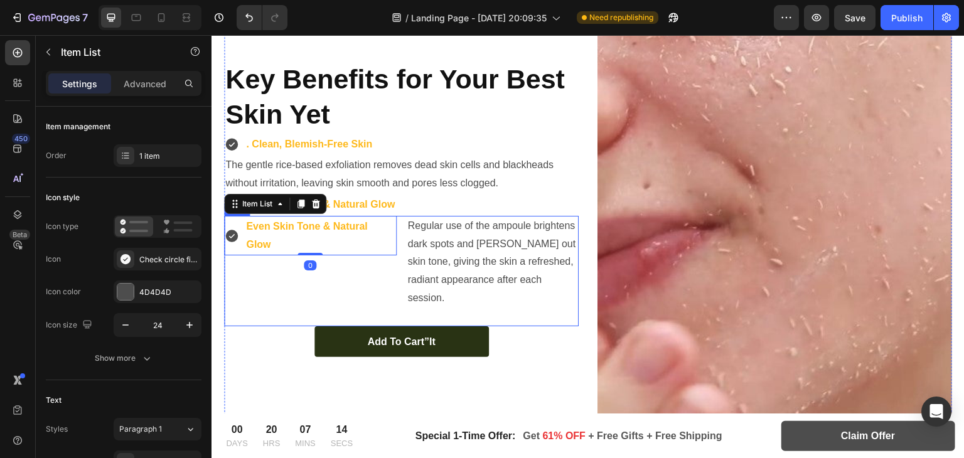
scroll to position [2133, 0]
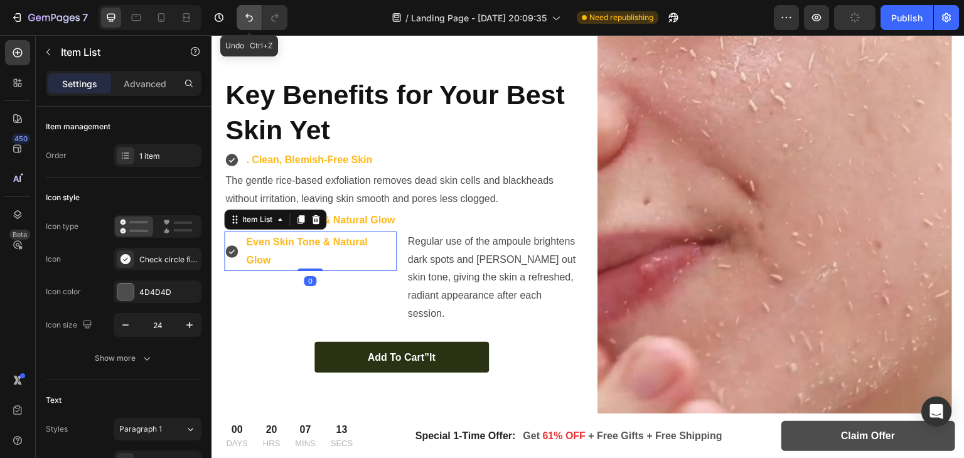
click at [249, 18] on icon "Undo/Redo" at bounding box center [249, 17] width 13 height 13
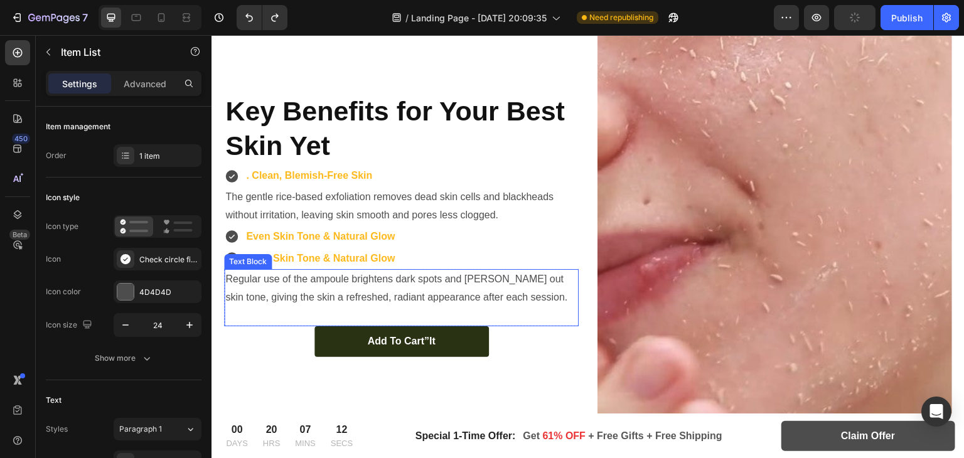
scroll to position [2149, 0]
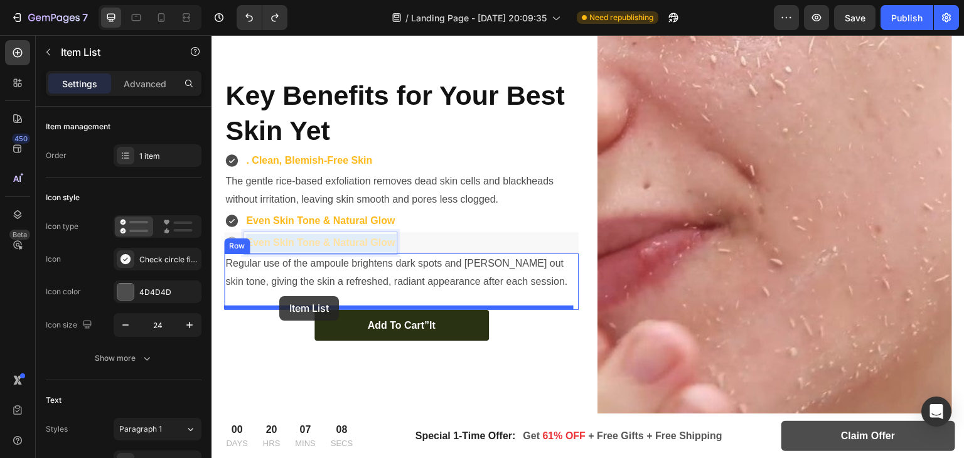
drag, startPoint x: 297, startPoint y: 239, endPoint x: 279, endPoint y: 296, distance: 59.7
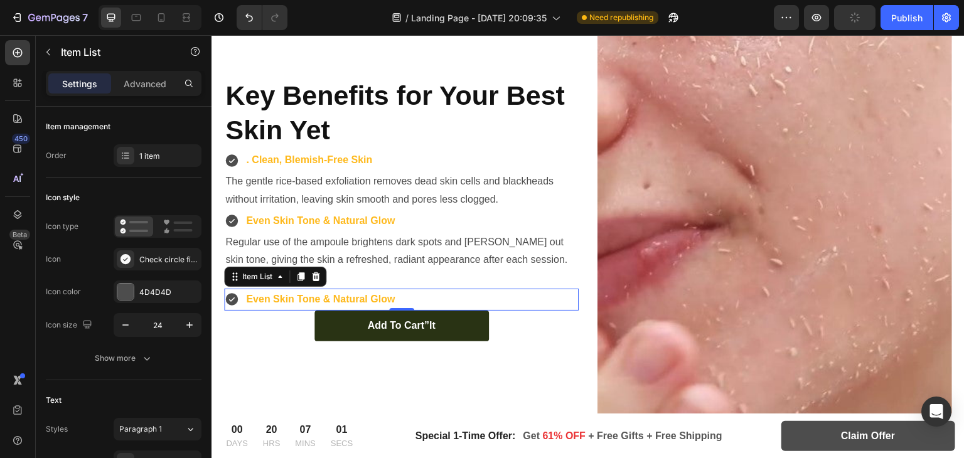
click at [318, 292] on p "Even Skin Tone & Natural Glow" at bounding box center [320, 299] width 149 height 18
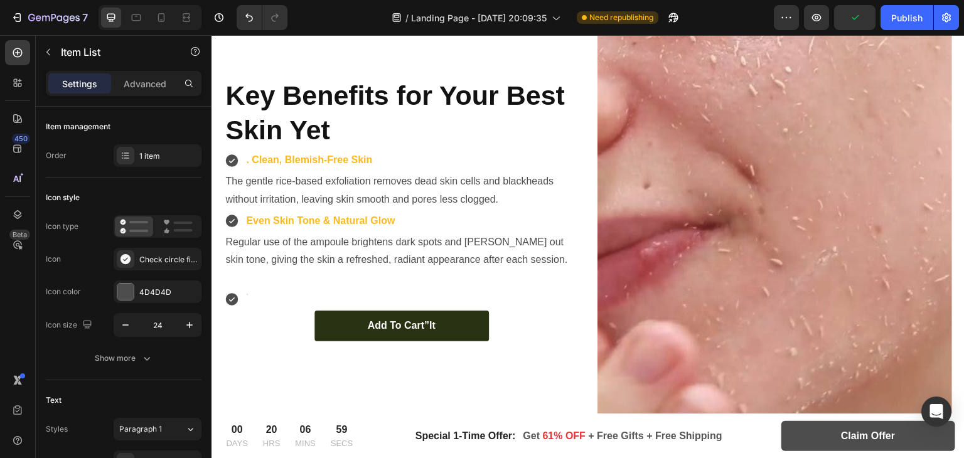
scroll to position [2140, 0]
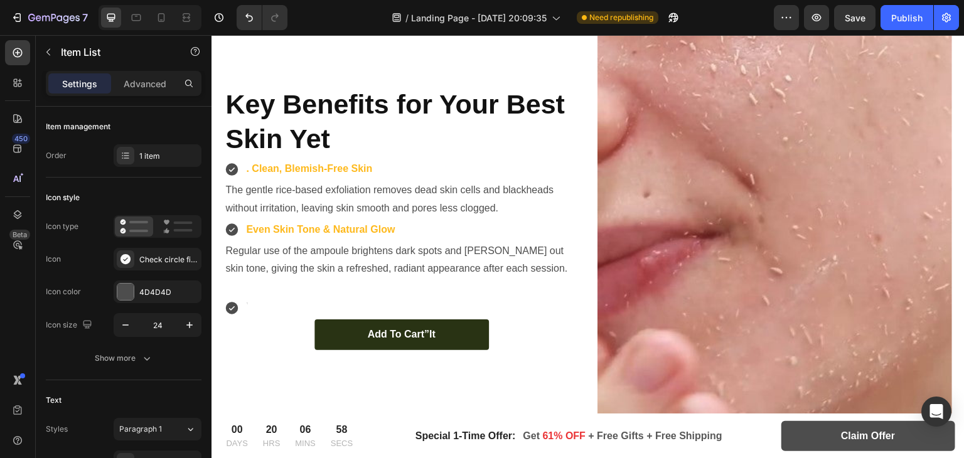
click at [246, 305] on div "Rich Text Editor. Editing area: main" at bounding box center [246, 308] width 4 height 22
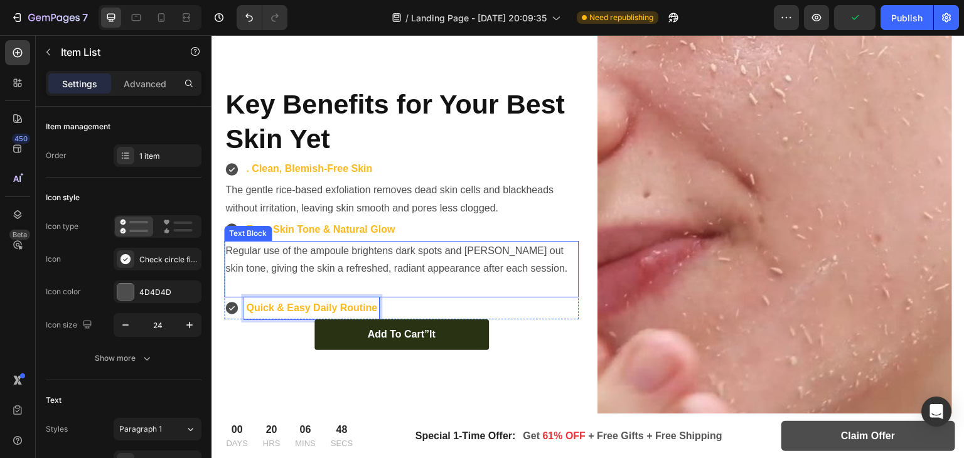
click at [293, 250] on p "Regular use of the ampoule brightens dark spots and [PERSON_NAME] out skin tone…" at bounding box center [401, 260] width 352 height 36
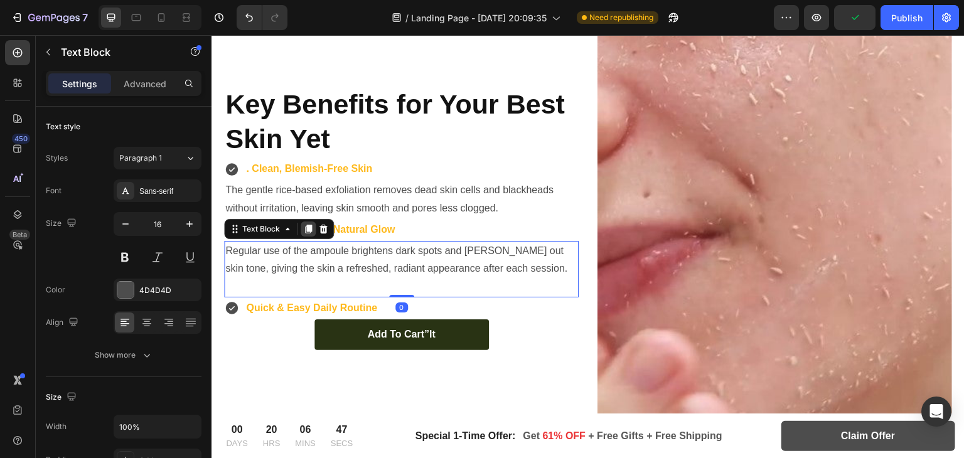
click at [311, 229] on icon at bounding box center [308, 229] width 10 height 10
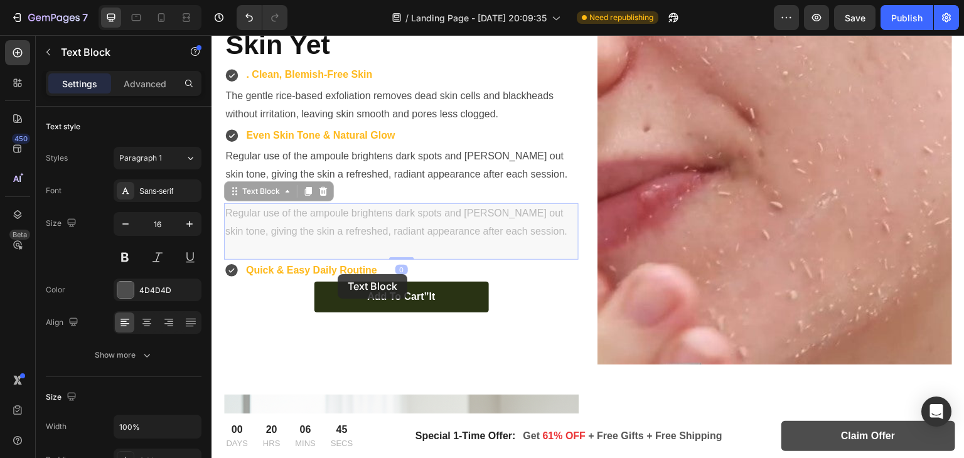
scroll to position [2206, 0]
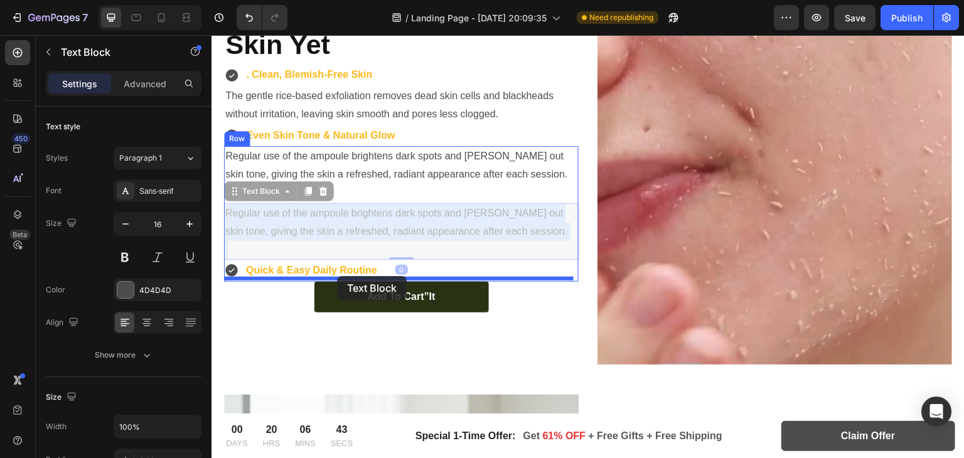
drag, startPoint x: 348, startPoint y: 216, endPoint x: 337, endPoint y: 276, distance: 61.3
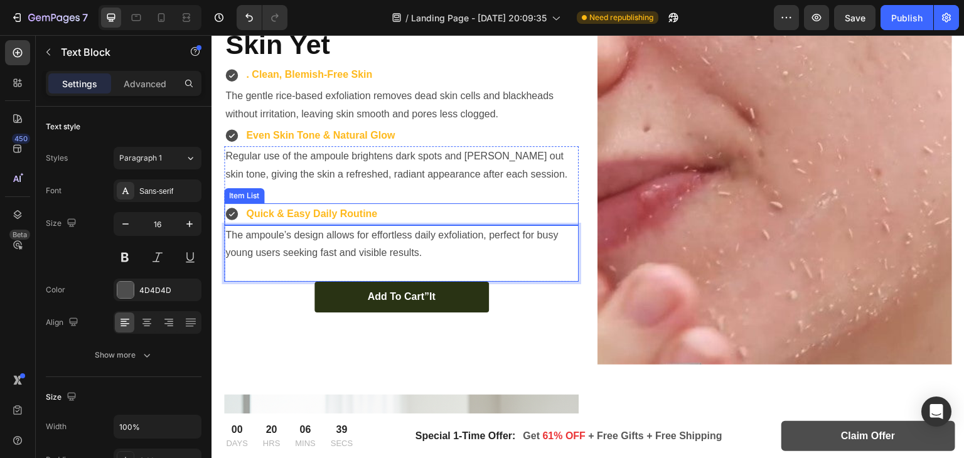
click at [371, 215] on p "Quick & Easy Daily Routine" at bounding box center [311, 214] width 131 height 18
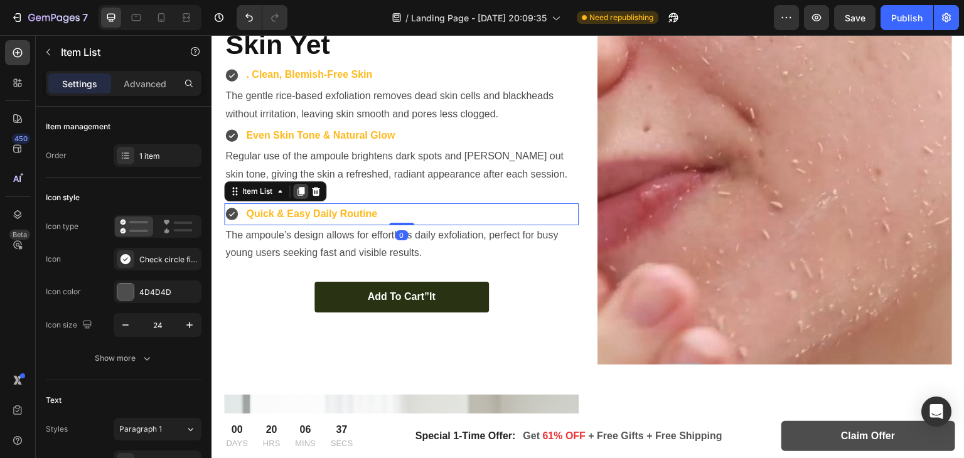
click at [303, 187] on icon at bounding box center [300, 191] width 7 height 9
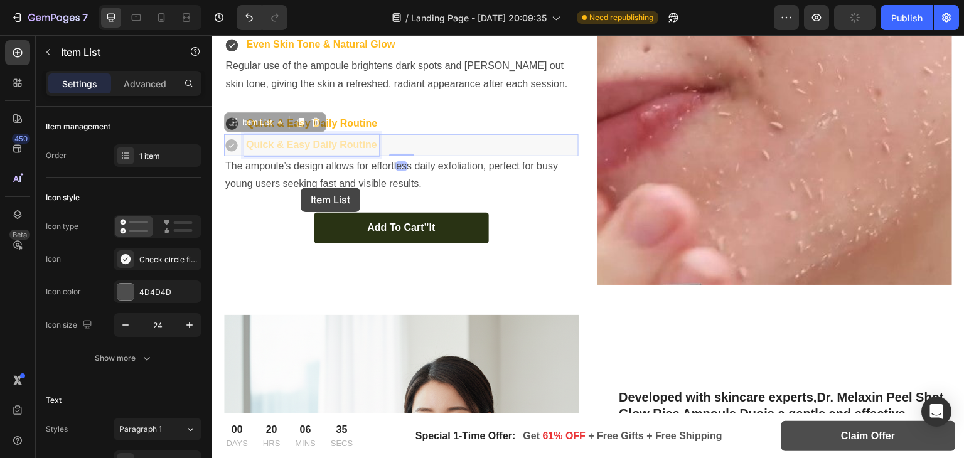
scroll to position [2286, 0]
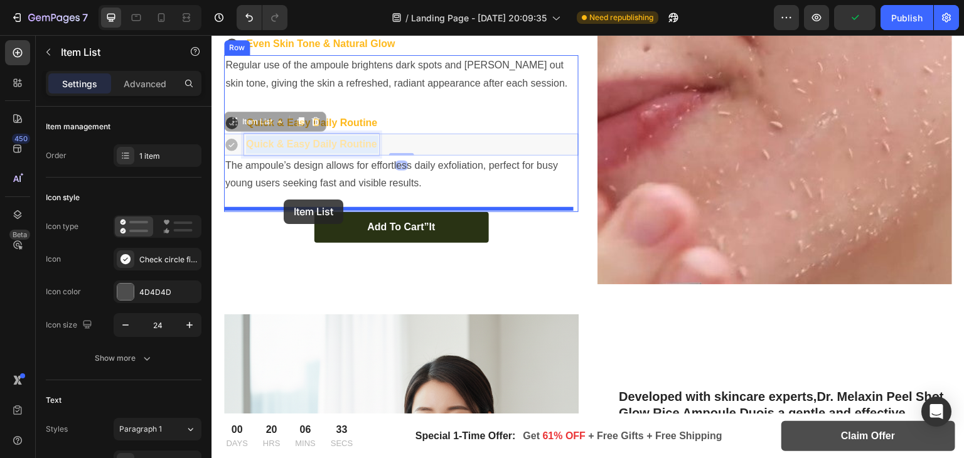
drag, startPoint x: 310, startPoint y: 138, endPoint x: 284, endPoint y: 200, distance: 66.9
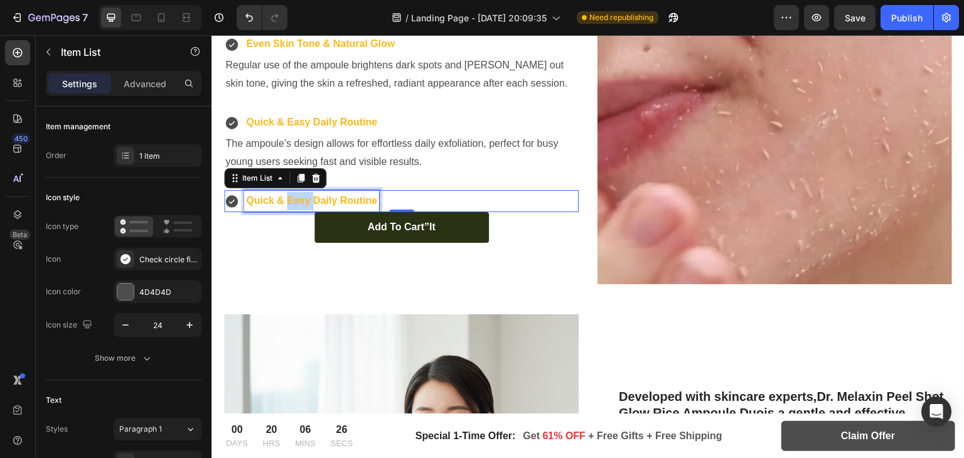
click at [289, 194] on p "Quick & Easy Daily Routine" at bounding box center [311, 201] width 131 height 18
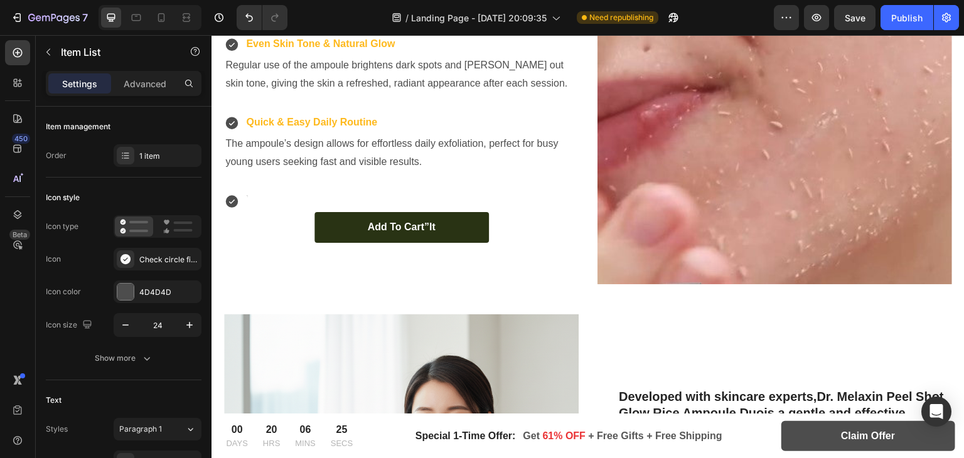
scroll to position [2277, 0]
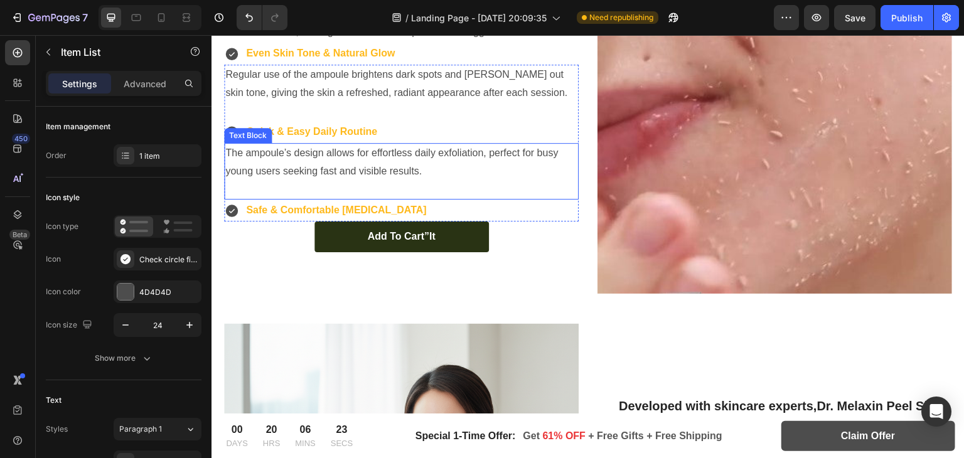
click at [325, 162] on p "The ampoule’s design allows for effortless daily exfoliation, perfect for busy …" at bounding box center [401, 162] width 352 height 36
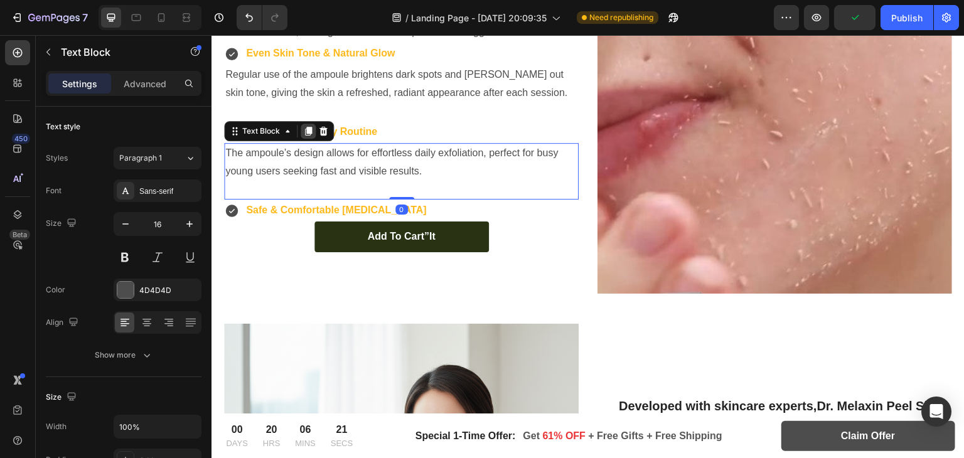
click at [311, 134] on div at bounding box center [308, 131] width 15 height 15
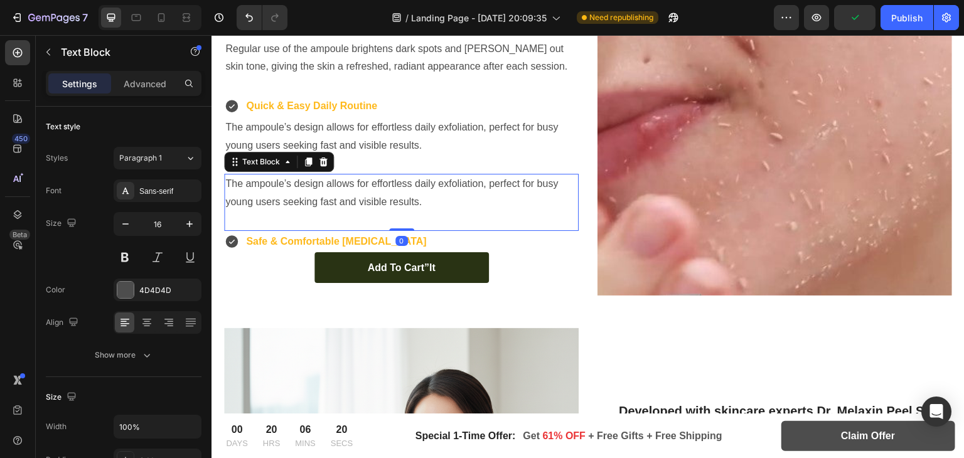
scroll to position [2253, 0]
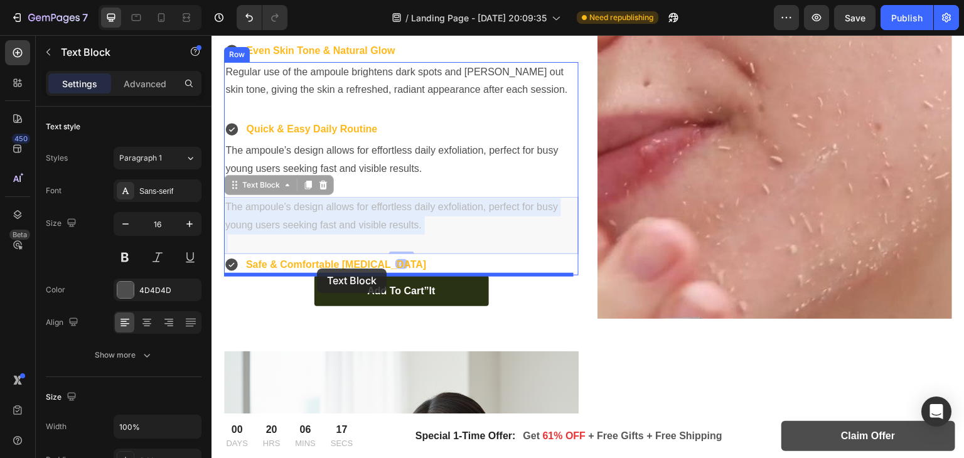
drag, startPoint x: 311, startPoint y: 259, endPoint x: 316, endPoint y: 272, distance: 13.5
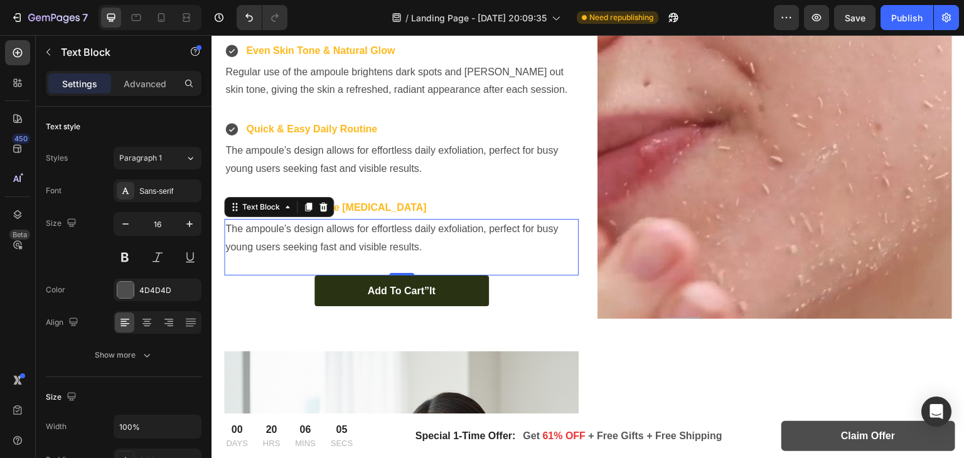
click at [326, 251] on p "The ampoule’s design allows for effortless daily exfoliation, perfect for busy …" at bounding box center [401, 238] width 352 height 36
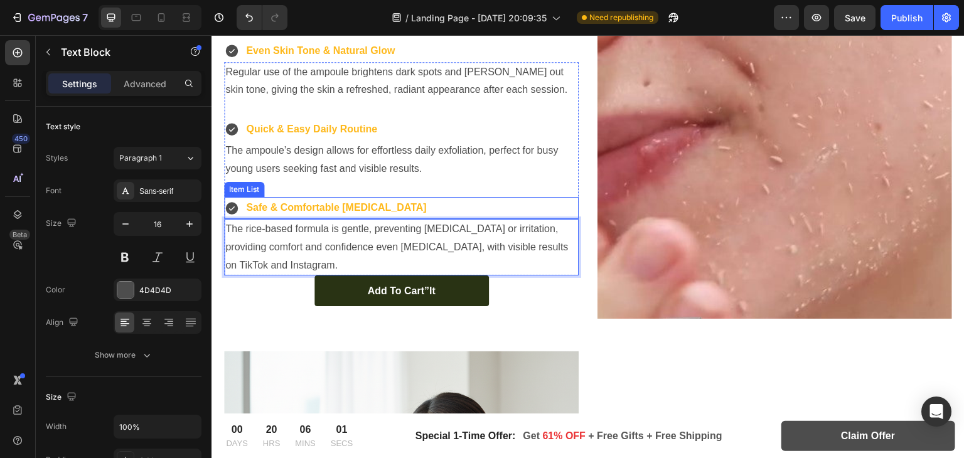
click at [337, 206] on p "Safe & Comfortable [MEDICAL_DATA]" at bounding box center [336, 208] width 180 height 18
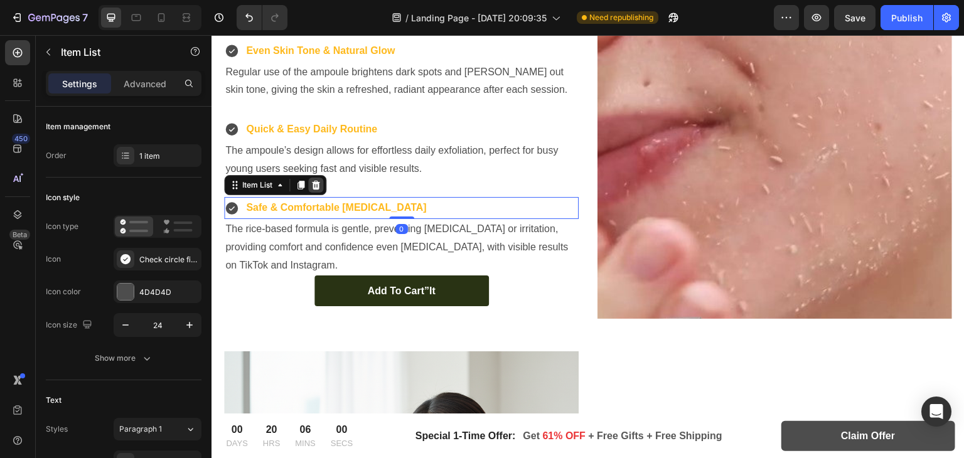
click at [309, 189] on div at bounding box center [315, 185] width 15 height 15
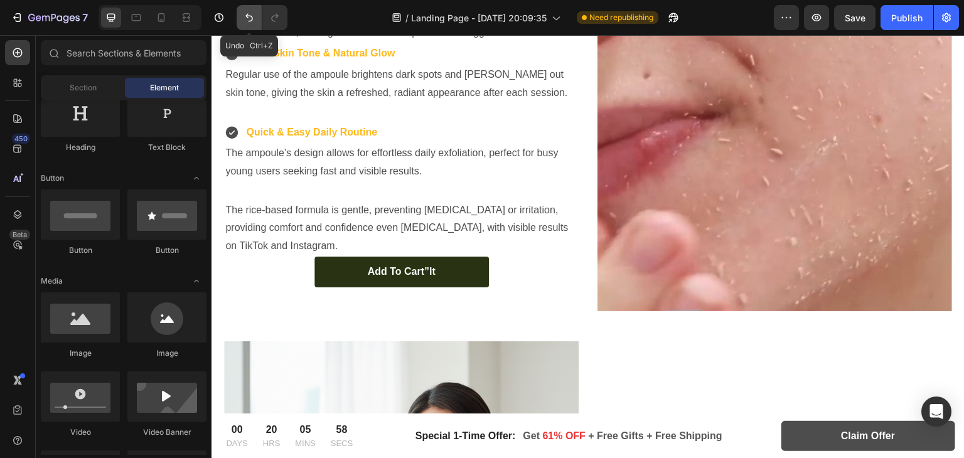
click at [243, 23] on icon "Undo/Redo" at bounding box center [249, 17] width 13 height 13
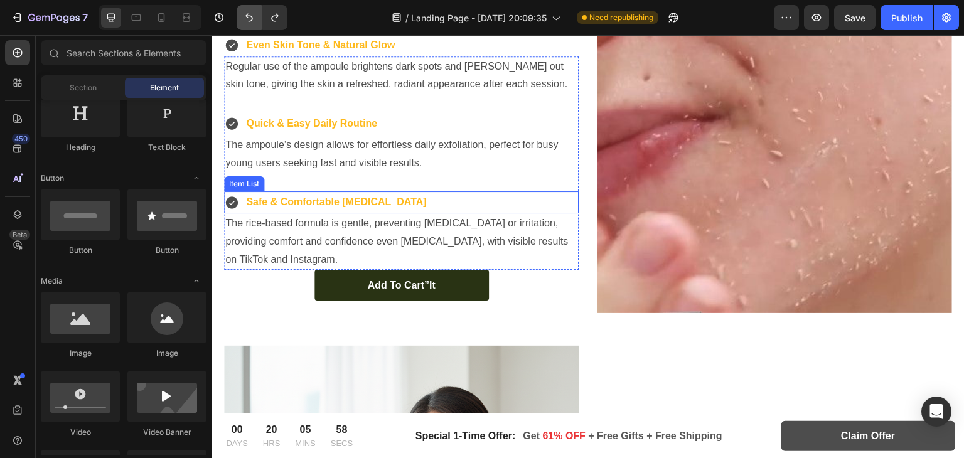
scroll to position [2253, 0]
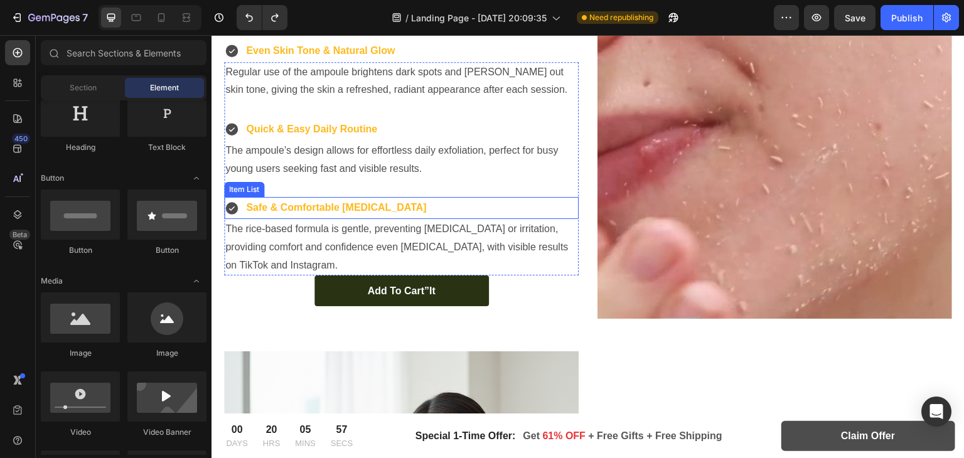
click at [306, 203] on p "Safe & Comfortable [MEDICAL_DATA]" at bounding box center [336, 208] width 180 height 18
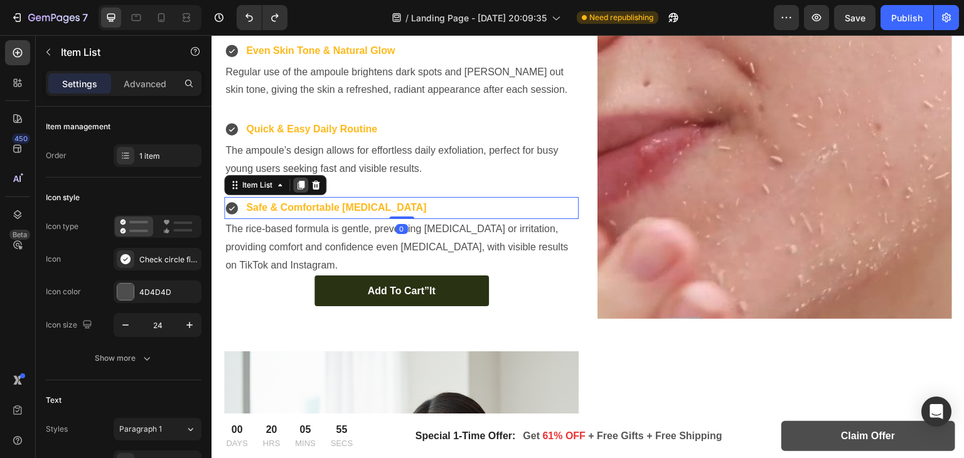
click at [295, 185] on icon at bounding box center [300, 185] width 10 height 10
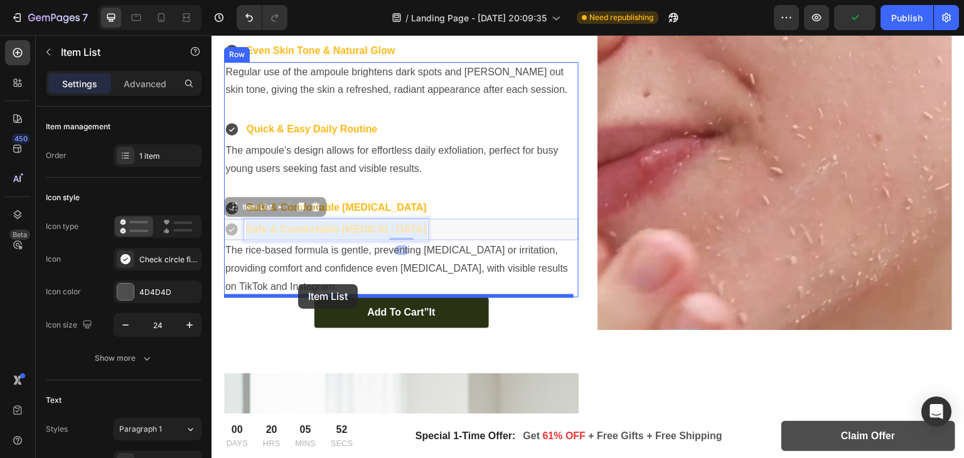
drag, startPoint x: 311, startPoint y: 230, endPoint x: 298, endPoint y: 284, distance: 55.5
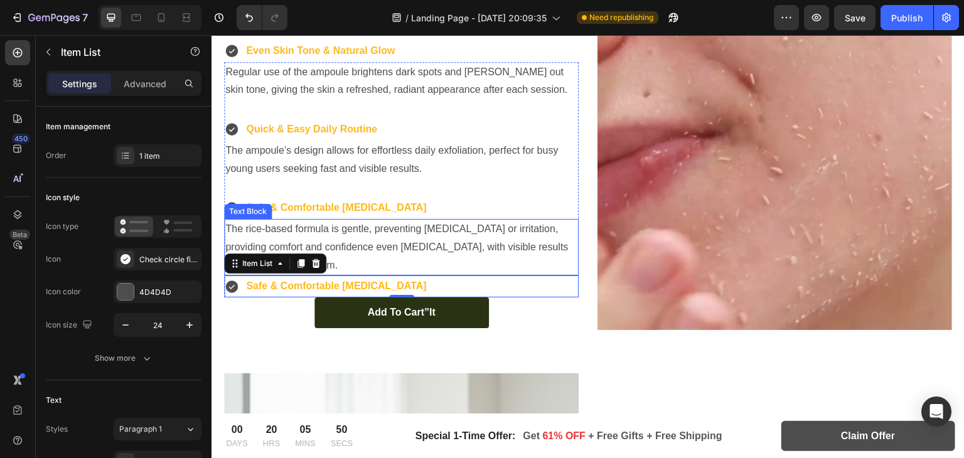
click at [324, 247] on p "The rice-based formula is gentle, preventing [MEDICAL_DATA] or irritation, prov…" at bounding box center [401, 247] width 352 height 54
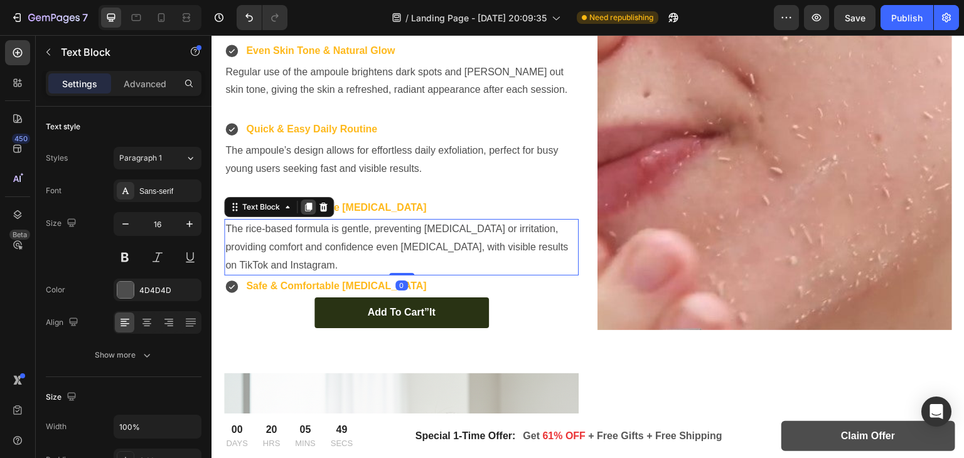
click at [309, 205] on icon at bounding box center [308, 207] width 7 height 9
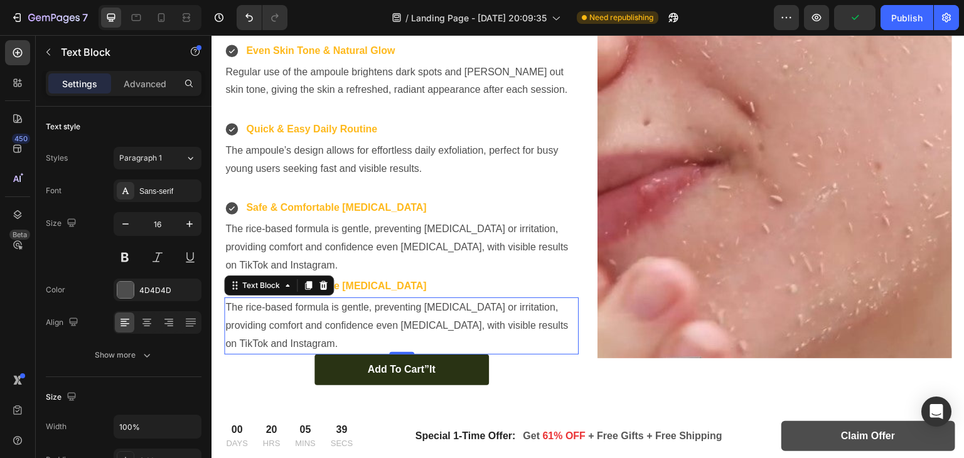
scroll to position [2253, 0]
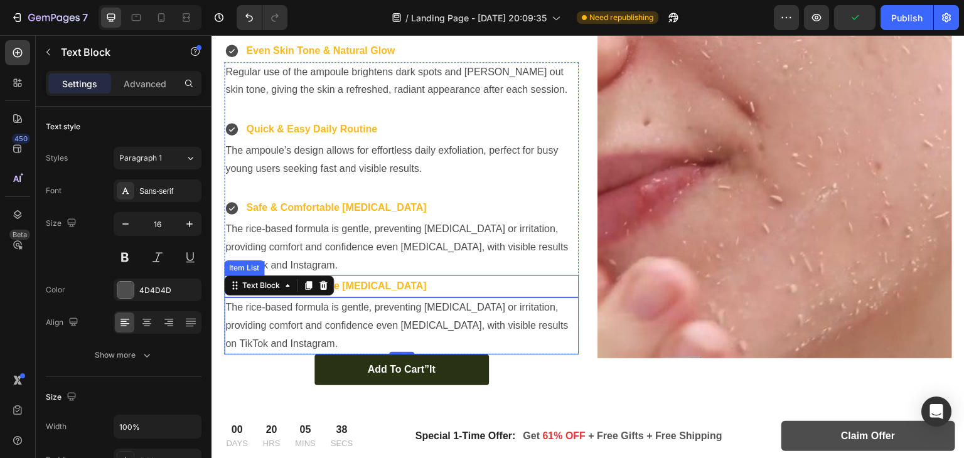
click at [352, 287] on p "Safe & Comfortable for Sensitive Skin" at bounding box center [336, 286] width 180 height 18
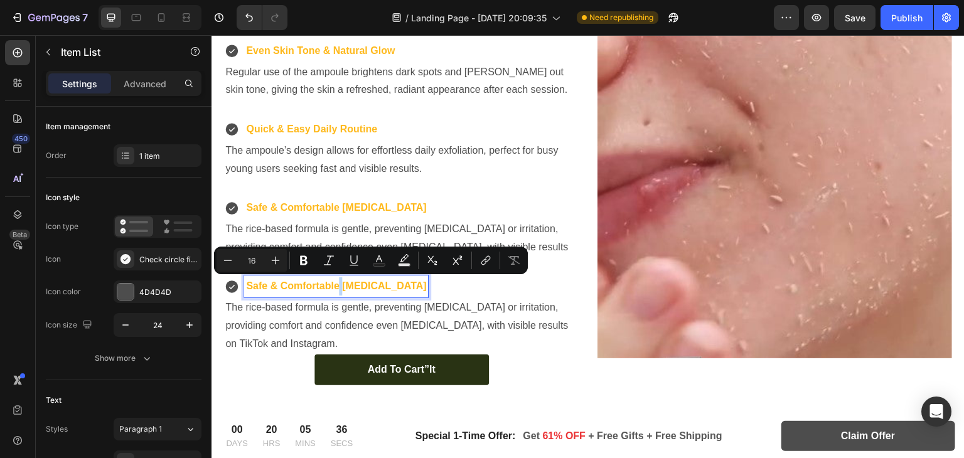
click at [338, 282] on p "Safe & Comfortable for Sensitive Skin" at bounding box center [336, 286] width 180 height 18
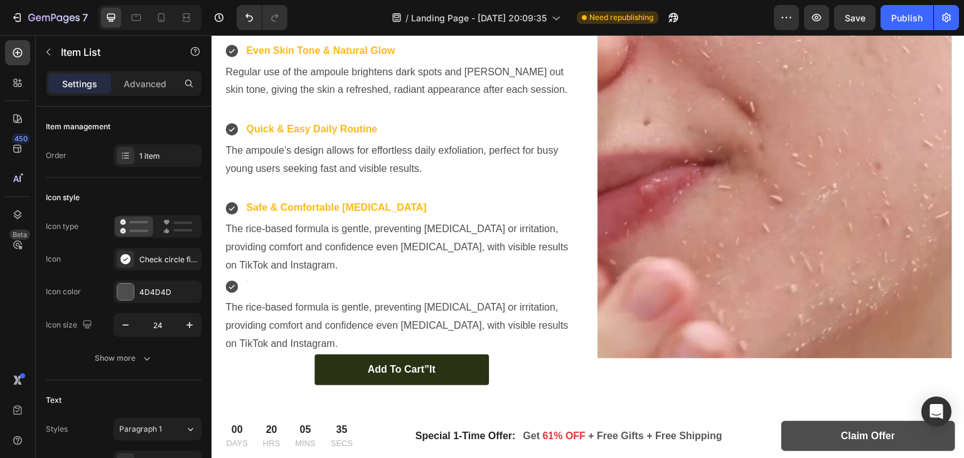
scroll to position [2247, 0]
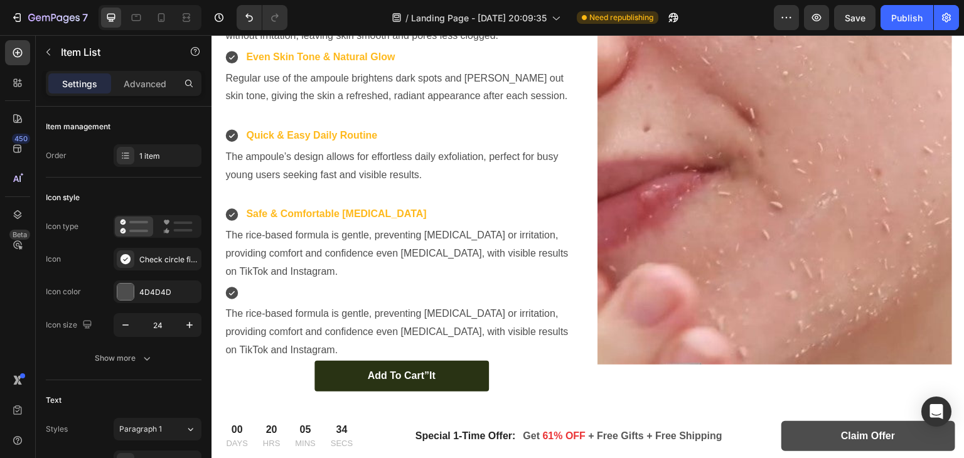
click at [243, 297] on div at bounding box center [236, 293] width 24 height 22
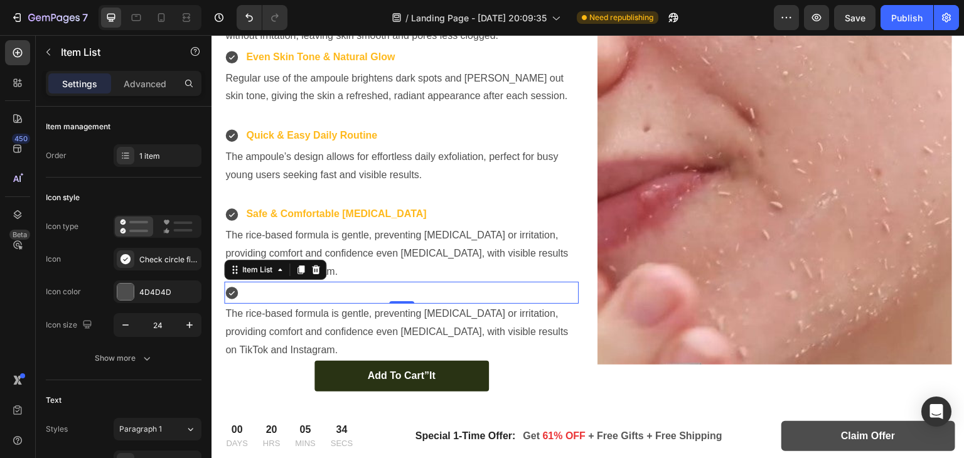
click at [243, 295] on div at bounding box center [236, 293] width 24 height 22
click at [248, 287] on div at bounding box center [401, 293] width 354 height 22
click at [245, 290] on div "Rich Text Editor. Editing area: main" at bounding box center [246, 293] width 4 height 22
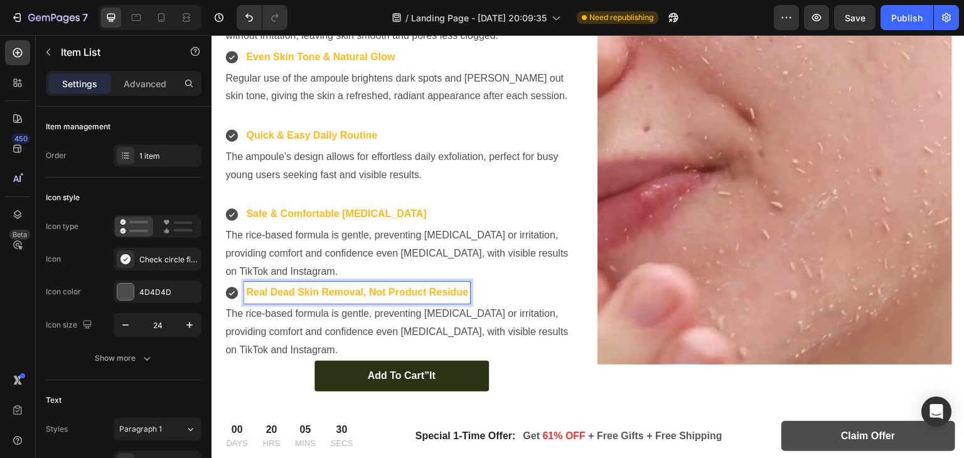
click at [335, 310] on p "The rice-based formula is gentle, preventing dryness or irritation, providing c…" at bounding box center [401, 332] width 352 height 54
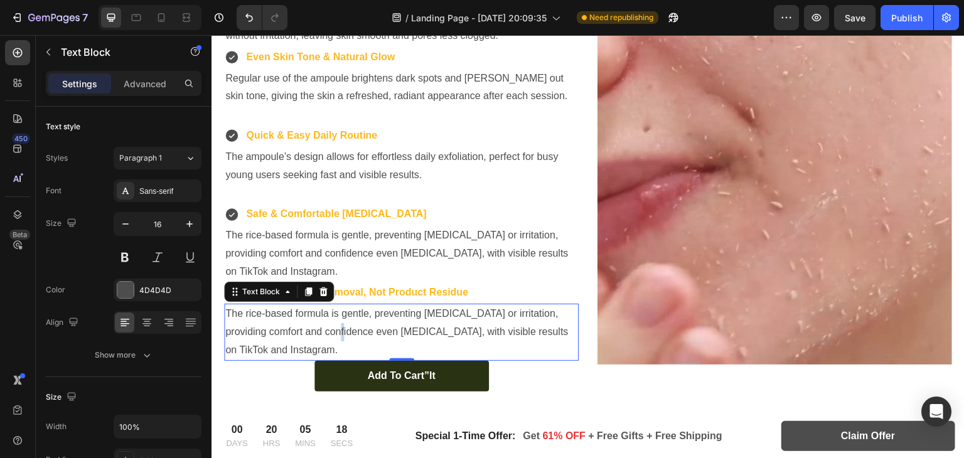
click at [329, 324] on p "The rice-based formula is gentle, preventing dryness or irritation, providing c…" at bounding box center [401, 332] width 352 height 54
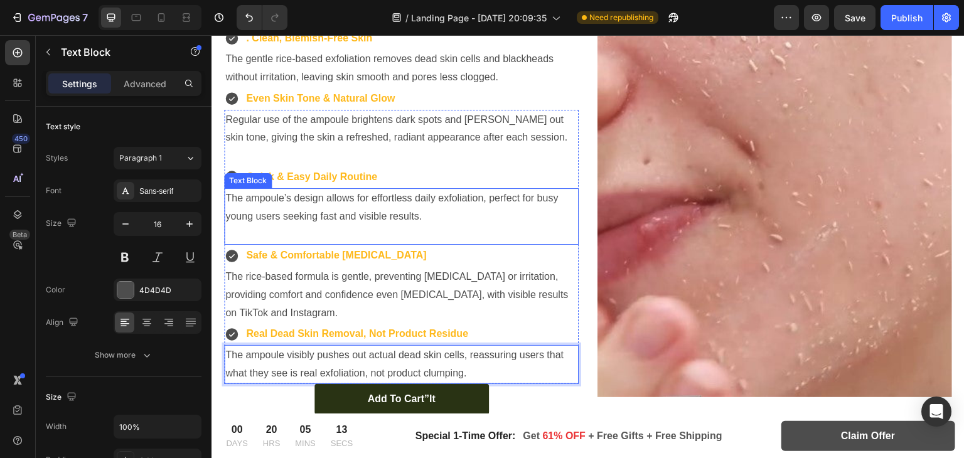
scroll to position [2281, 0]
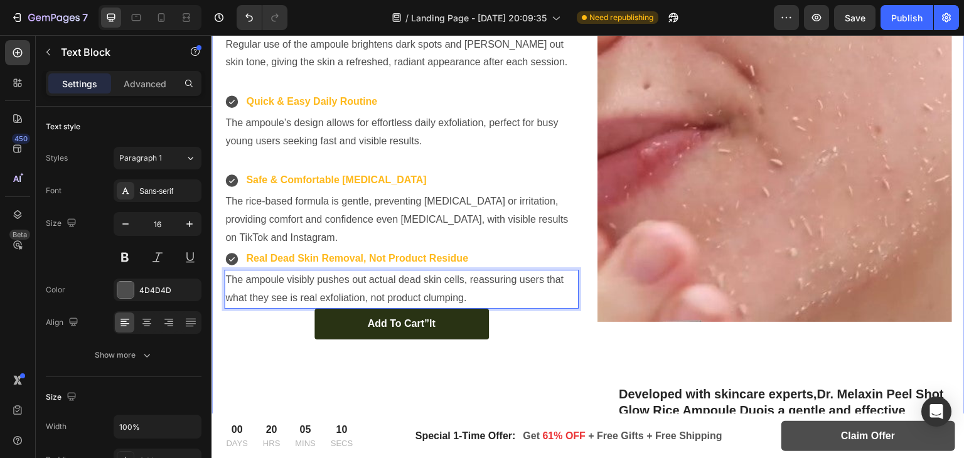
click at [649, 363] on div "⁠⁠⁠⁠⁠⁠⁠ Key Benefits for Your Best Skin Yet Heading . Clean, Blemish-Free Skin …" at bounding box center [588, 236] width 728 height 713
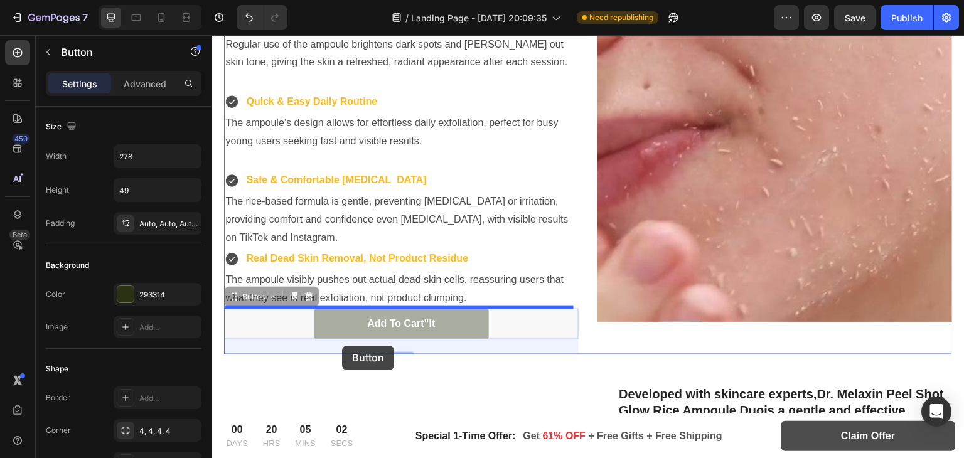
drag, startPoint x: 335, startPoint y: 325, endPoint x: 341, endPoint y: 347, distance: 22.8
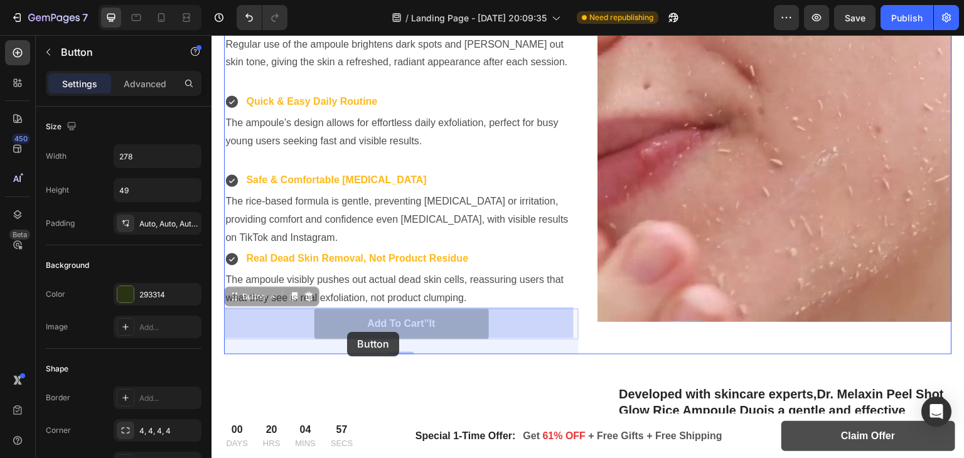
drag, startPoint x: 343, startPoint y: 325, endPoint x: 347, endPoint y: 332, distance: 8.2
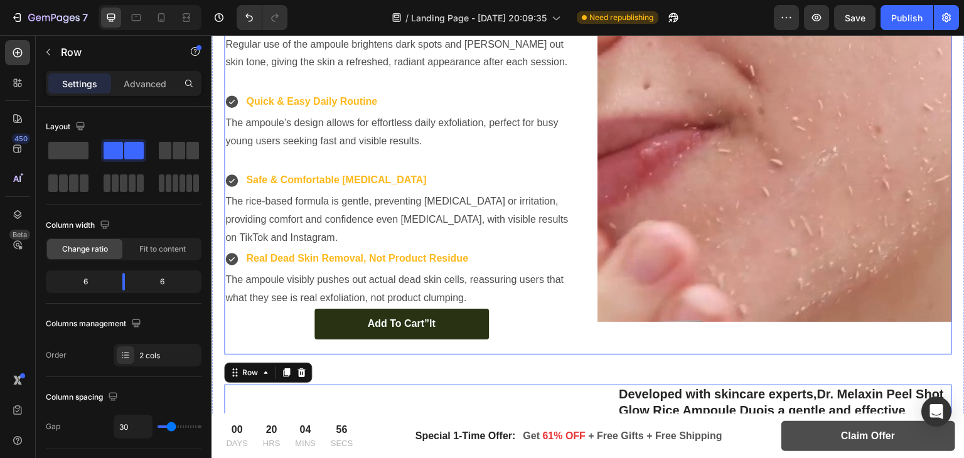
click at [676, 351] on div "Image" at bounding box center [774, 117] width 354 height 475
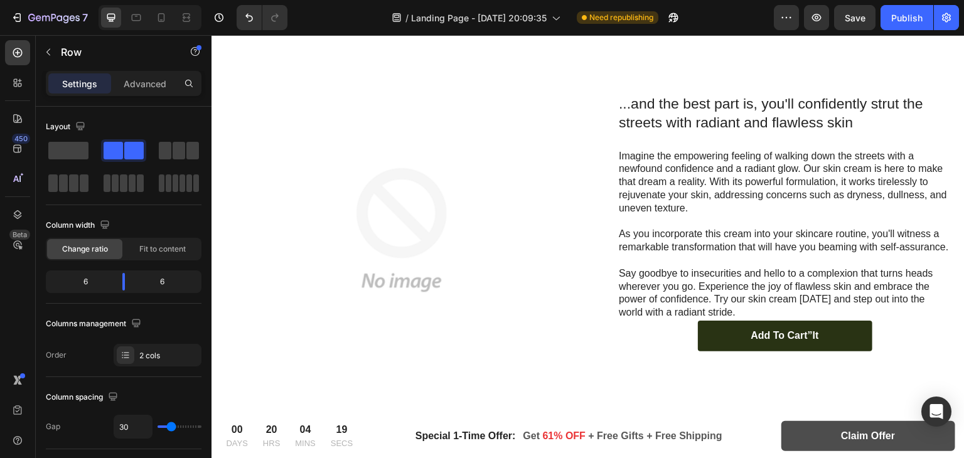
scroll to position [1595, 0]
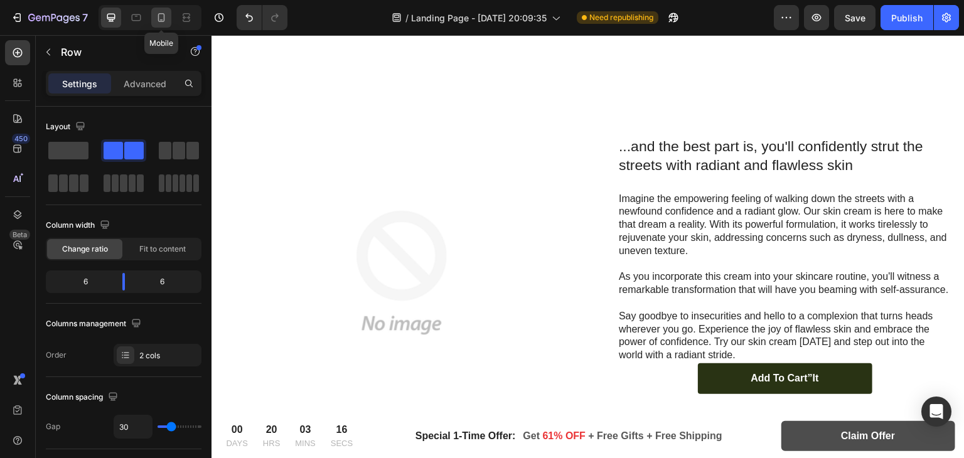
click at [159, 19] on icon at bounding box center [161, 17] width 13 height 13
type input "0"
type input "100%"
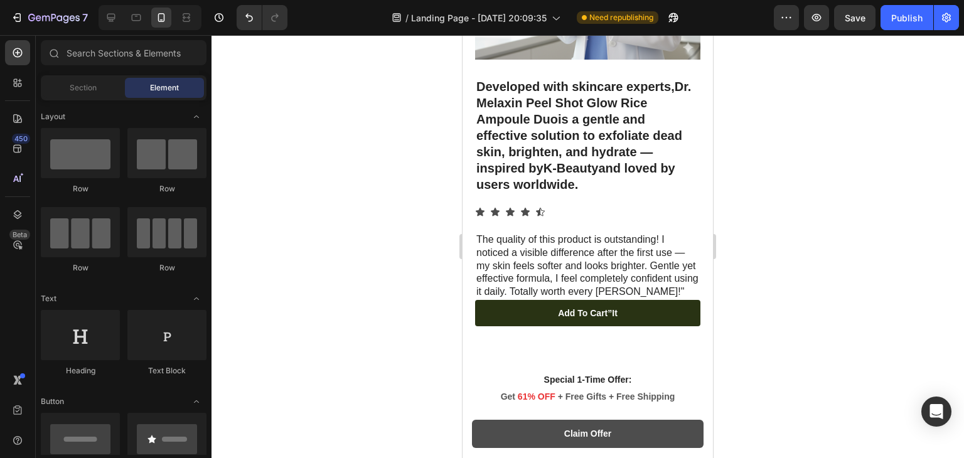
scroll to position [3437, 0]
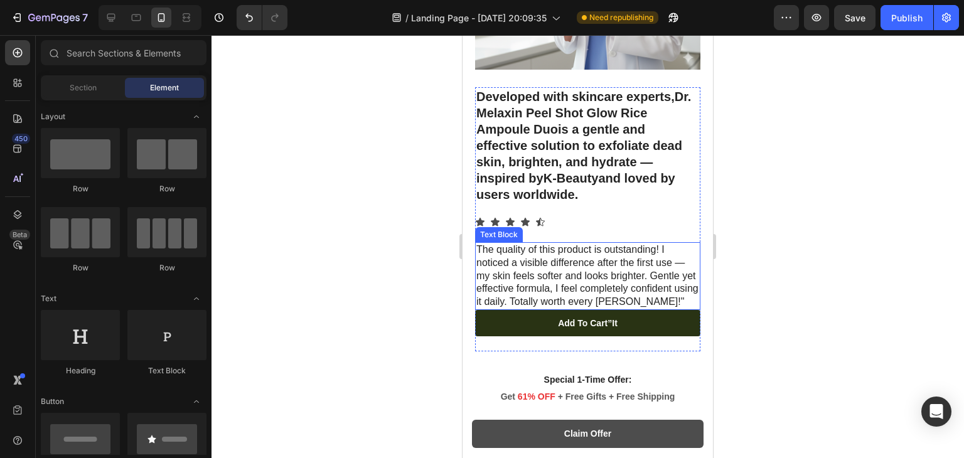
click at [639, 243] on p "The quality of this product is outstanding! I noticed a visible difference afte…" at bounding box center [587, 275] width 223 height 65
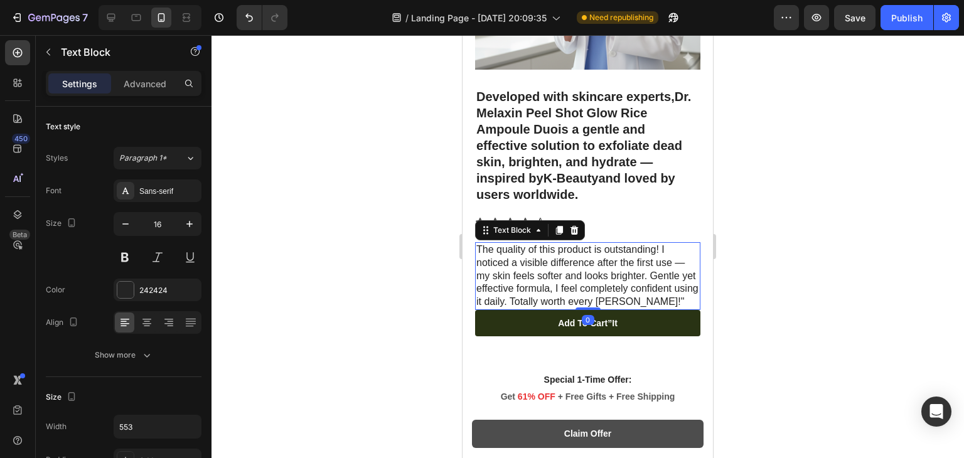
click at [680, 243] on p "The quality of this product is outstanding! I noticed a visible difference afte…" at bounding box center [587, 275] width 223 height 65
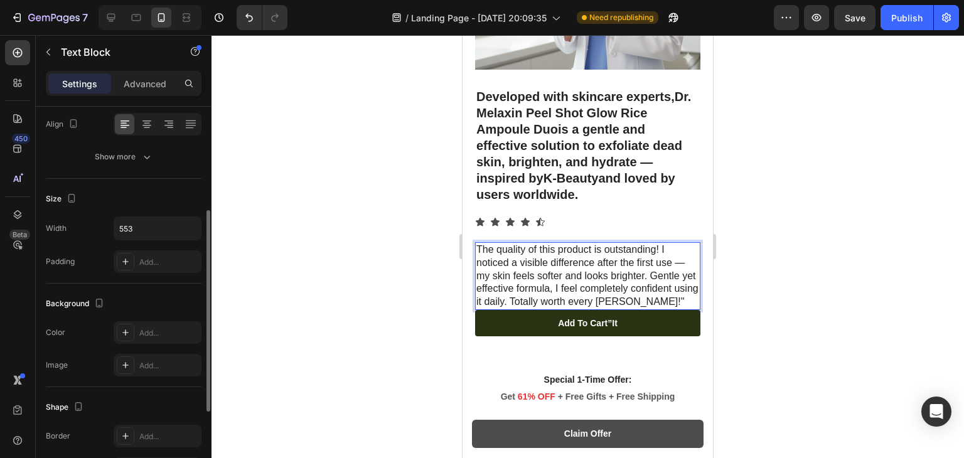
click at [133, 294] on div "Background" at bounding box center [124, 304] width 156 height 20
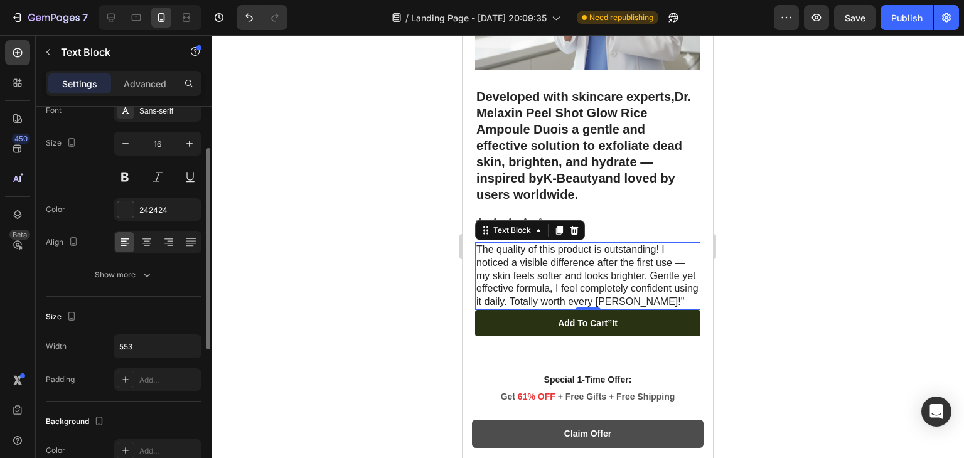
scroll to position [80, 0]
click at [146, 239] on icon at bounding box center [147, 242] width 13 height 13
click at [125, 241] on icon at bounding box center [123, 241] width 6 height 1
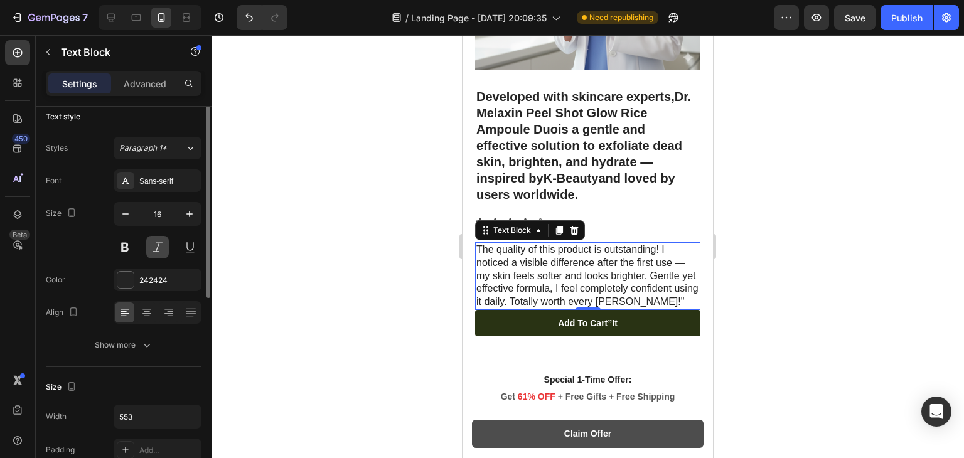
scroll to position [0, 0]
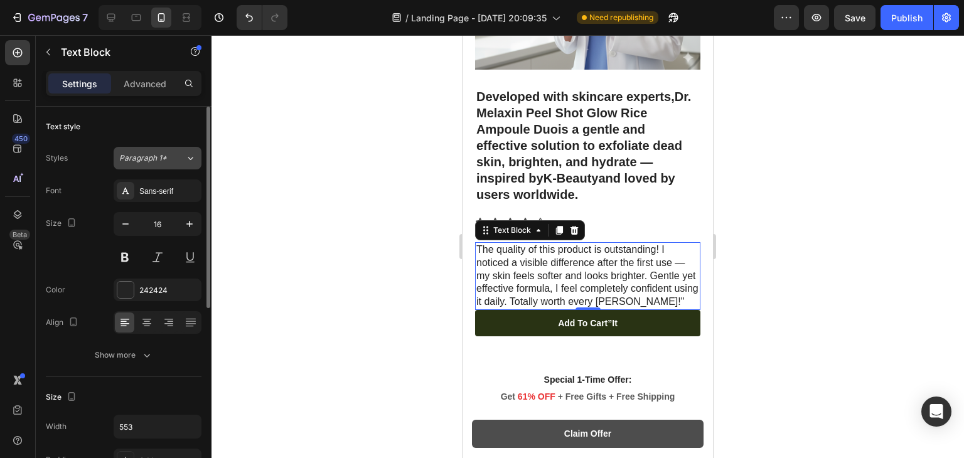
click at [161, 161] on span "Paragraph 1*" at bounding box center [143, 157] width 48 height 11
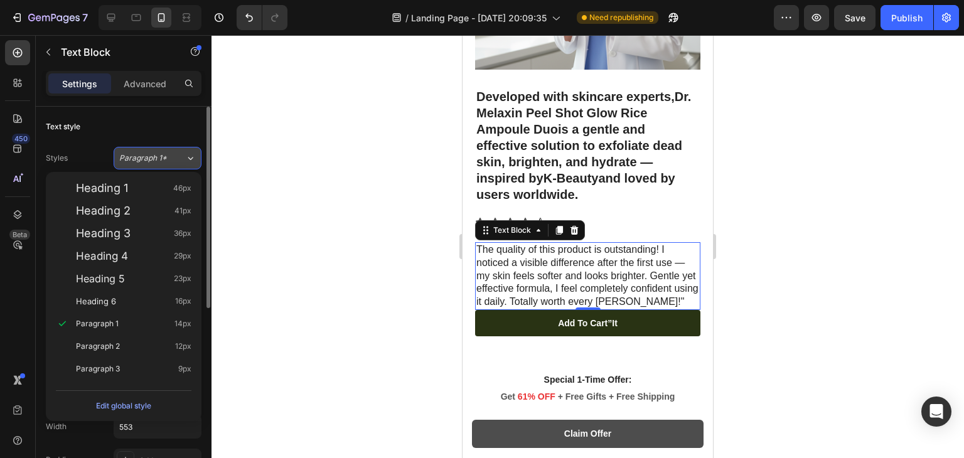
click at [161, 161] on span "Paragraph 1*" at bounding box center [143, 157] width 48 height 11
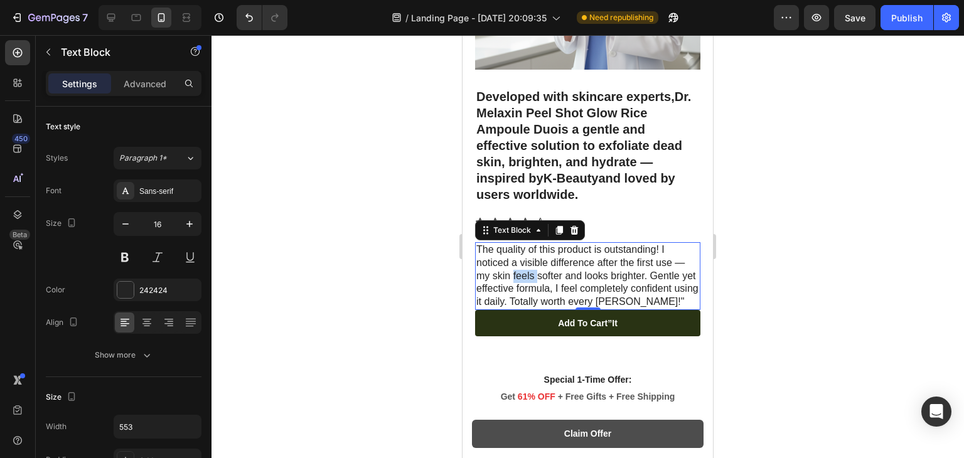
click at [515, 253] on p "The quality of this product is outstanding! I noticed a visible difference afte…" at bounding box center [587, 275] width 223 height 65
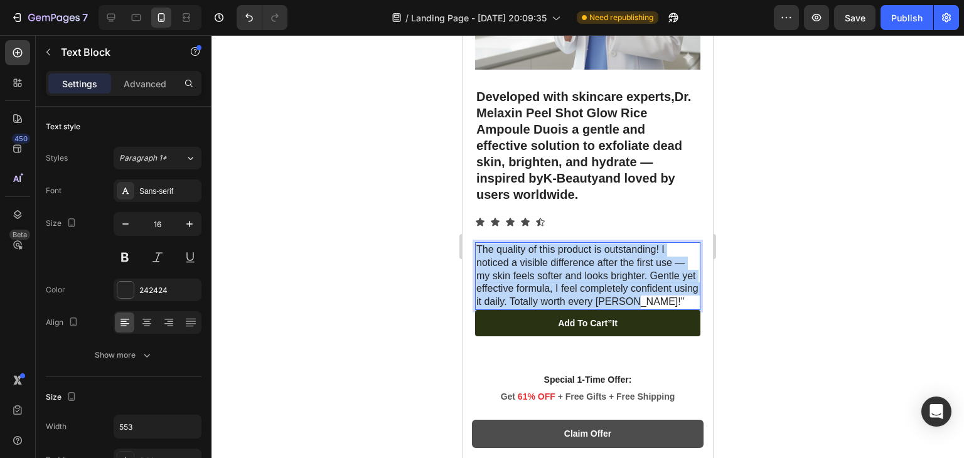
click at [515, 253] on p "The quality of this product is outstanding! I noticed a visible difference afte…" at bounding box center [587, 275] width 223 height 65
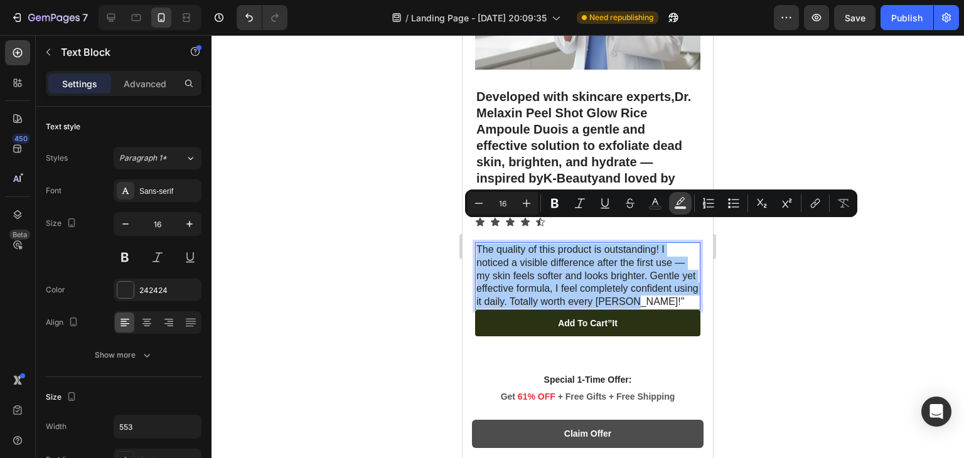
click at [676, 203] on icon "Editor contextual toolbar" at bounding box center [680, 203] width 13 height 13
type input "000000"
type input "77"
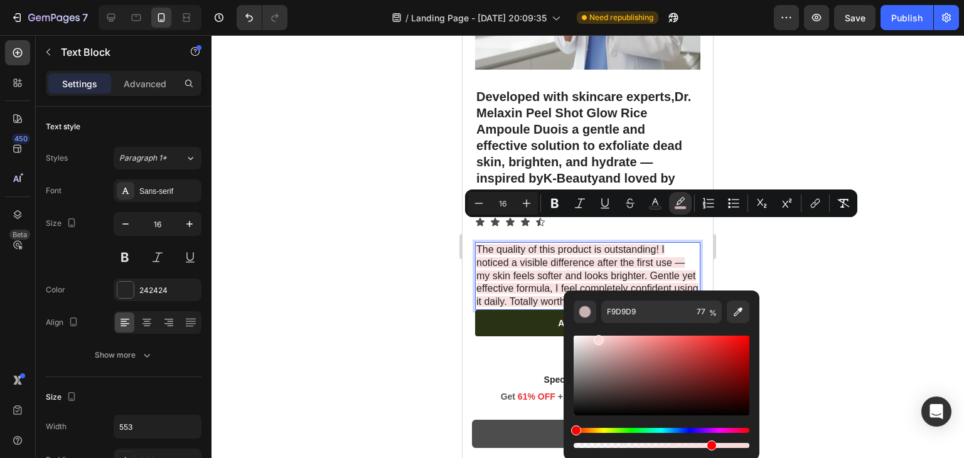
drag, startPoint x: 580, startPoint y: 412, endPoint x: 597, endPoint y: 337, distance: 77.2
click at [597, 337] on div "Editor contextual toolbar" at bounding box center [598, 340] width 10 height 10
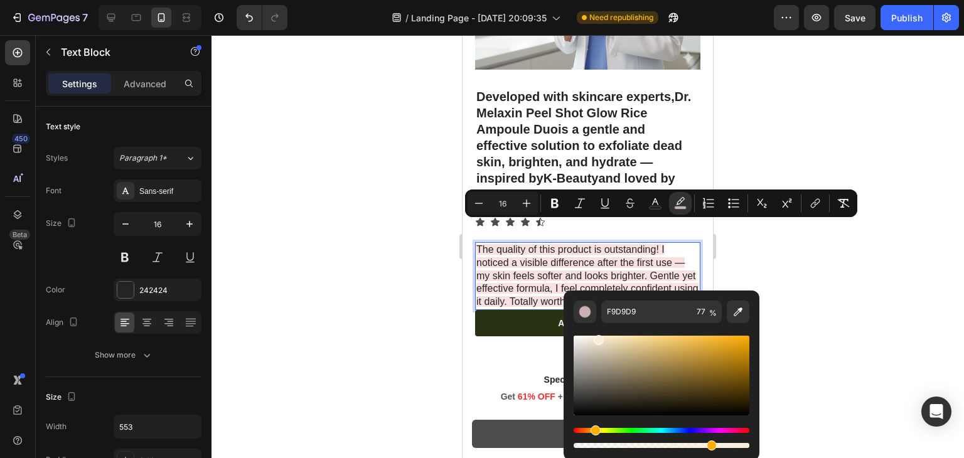
drag, startPoint x: 573, startPoint y: 432, endPoint x: 593, endPoint y: 430, distance: 20.2
click at [593, 430] on div "Hue" at bounding box center [595, 430] width 10 height 10
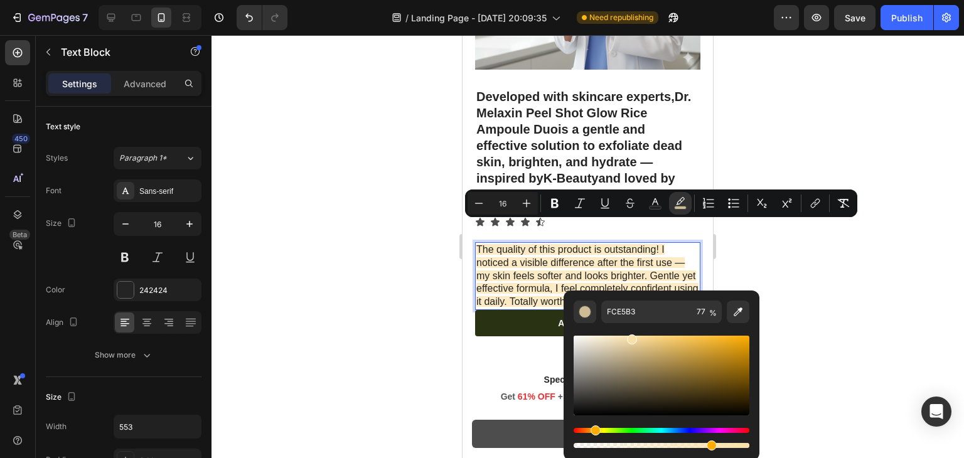
type input "F9E0A9"
drag, startPoint x: 600, startPoint y: 346, endPoint x: 630, endPoint y: 337, distance: 31.5
click at [630, 337] on div "Editor contextual toolbar" at bounding box center [661, 376] width 176 height 80
click at [785, 277] on div at bounding box center [587, 246] width 752 height 423
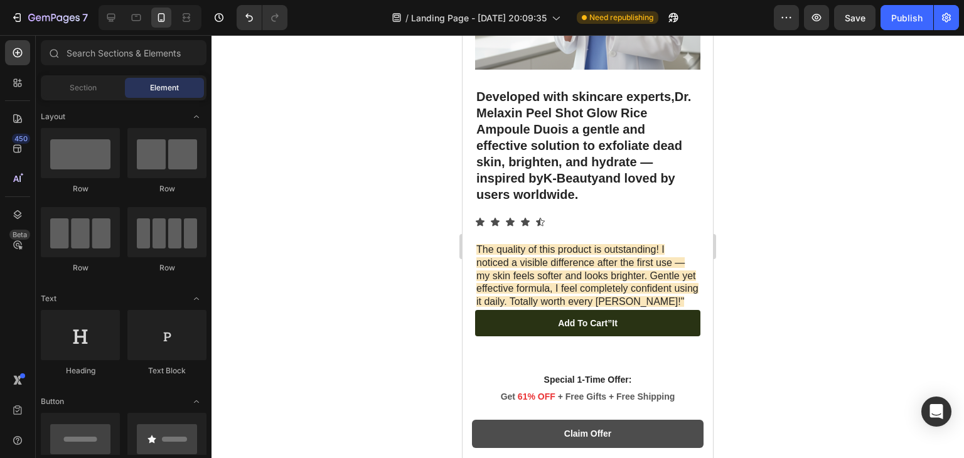
click at [785, 277] on div at bounding box center [587, 246] width 752 height 423
click at [681, 243] on p "The quality of this product is outstanding! I noticed a visible difference afte…" at bounding box center [587, 275] width 223 height 65
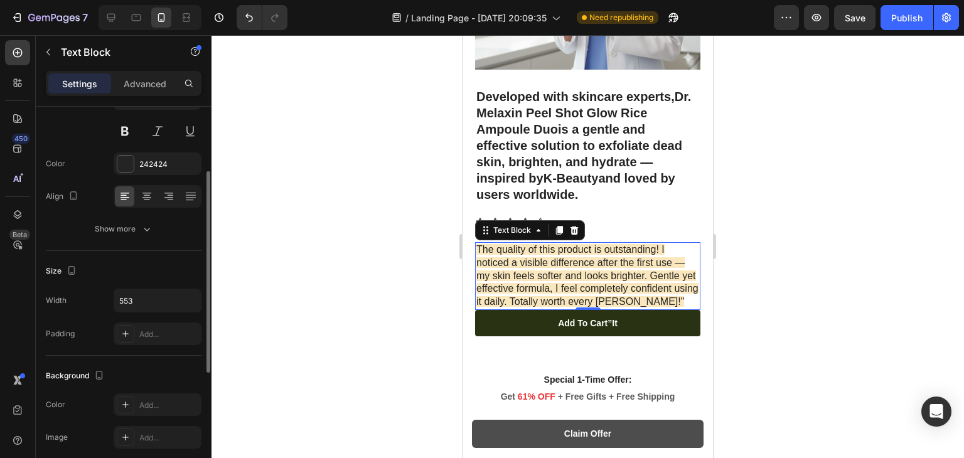
scroll to position [125, 0]
click at [124, 338] on icon at bounding box center [125, 335] width 10 height 10
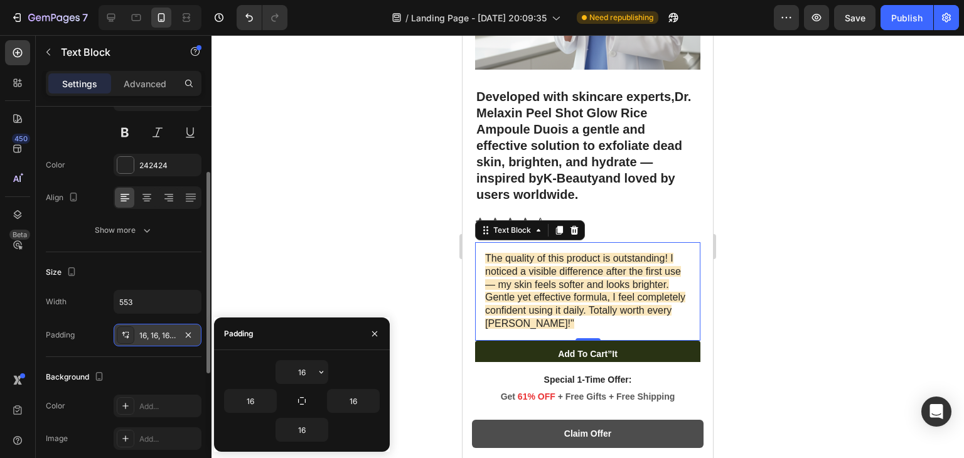
click at [124, 338] on icon at bounding box center [125, 335] width 10 height 10
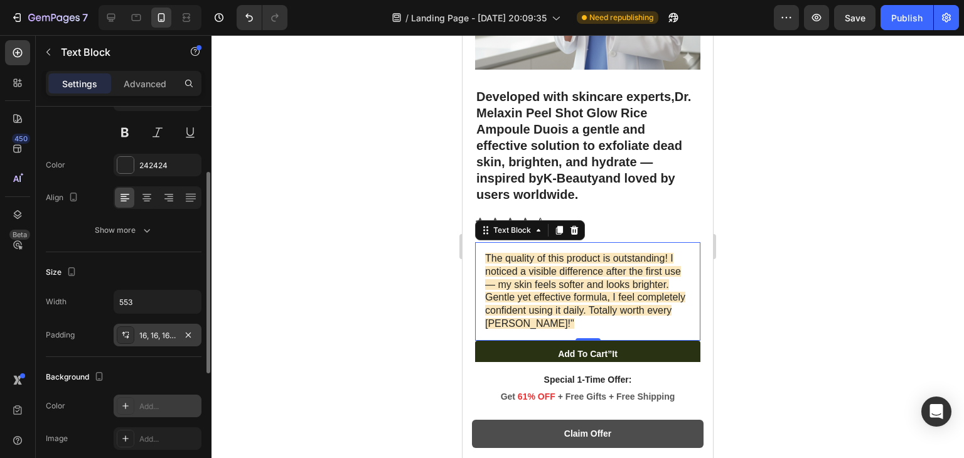
click at [121, 399] on div at bounding box center [126, 406] width 18 height 18
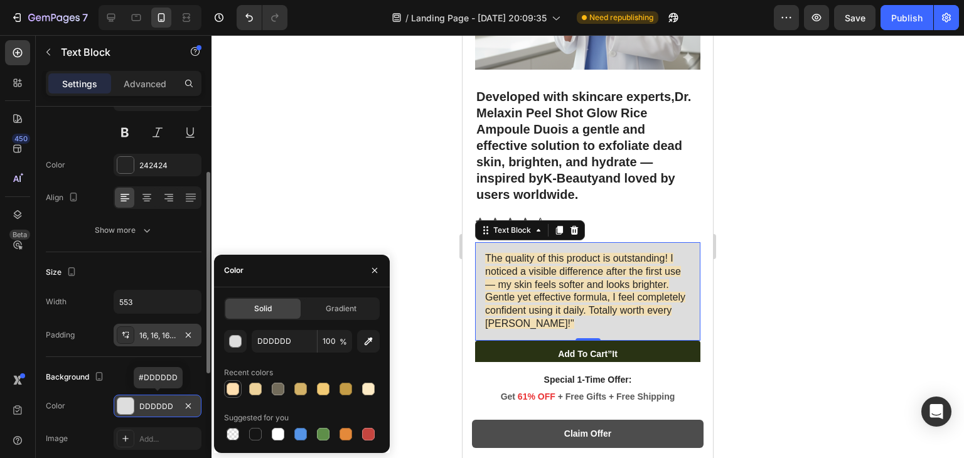
click at [233, 388] on div at bounding box center [232, 389] width 13 height 13
type input "FFDFAF"
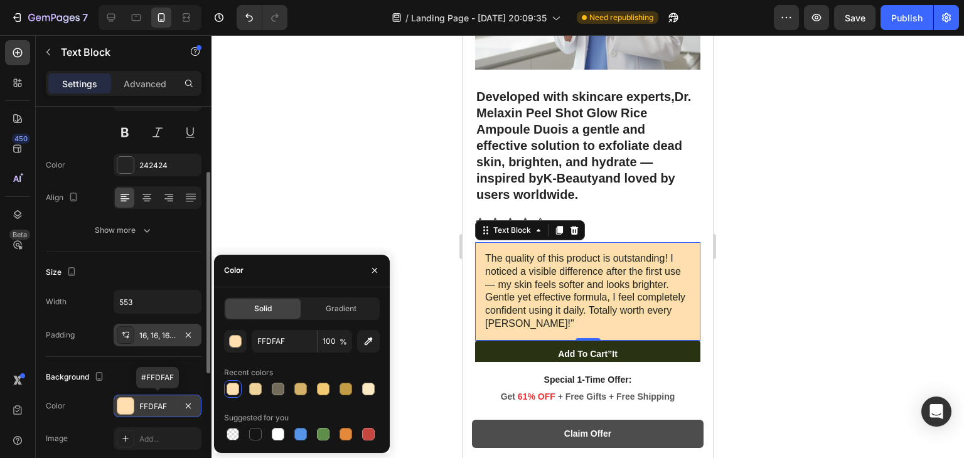
click at [341, 186] on div at bounding box center [587, 246] width 752 height 423
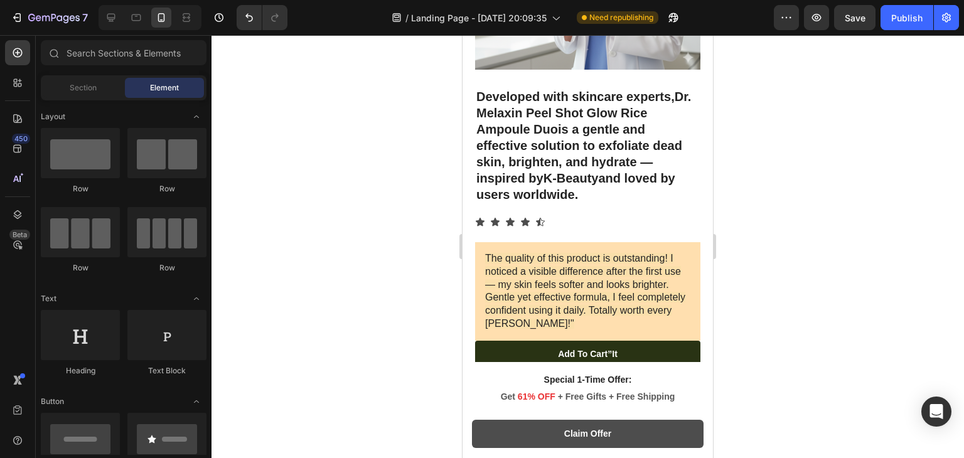
click at [341, 186] on div at bounding box center [587, 246] width 752 height 423
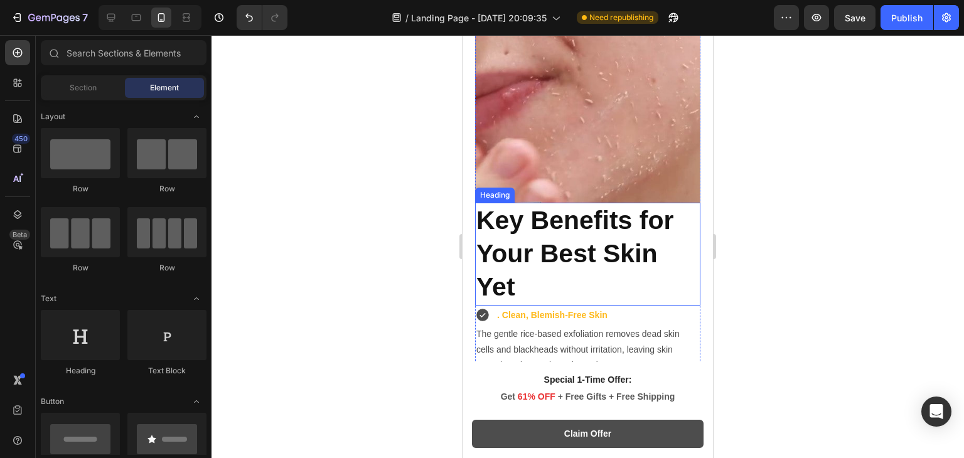
scroll to position [2513, 0]
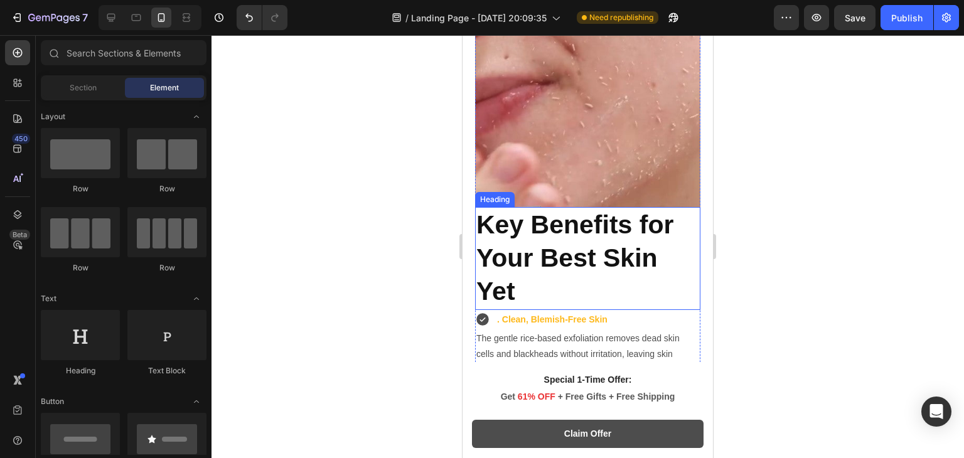
click at [579, 231] on strong "Key Benefits for Your Best Skin Yet" at bounding box center [574, 258] width 197 height 96
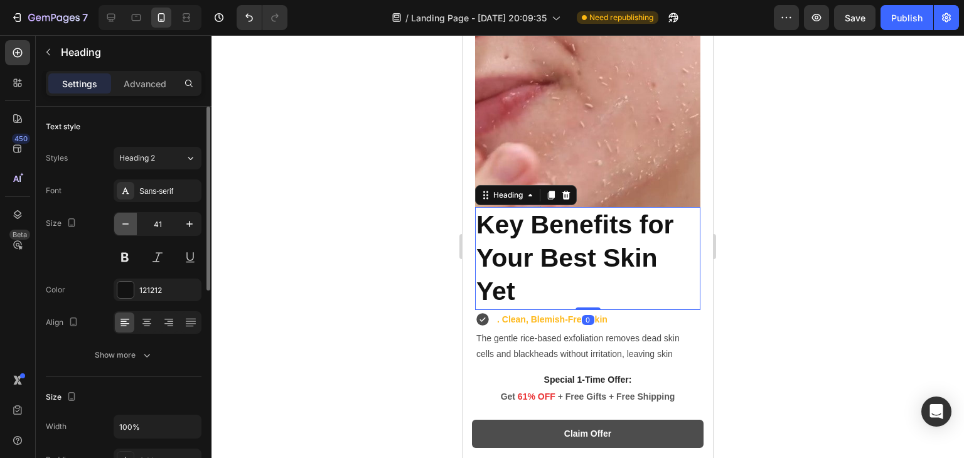
click at [120, 234] on button "button" at bounding box center [125, 224] width 23 height 23
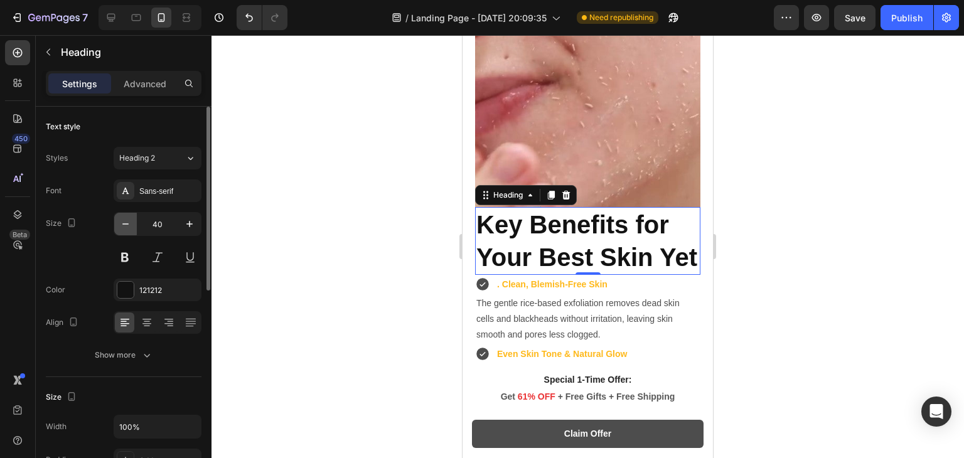
click at [125, 219] on icon "button" at bounding box center [125, 224] width 13 height 13
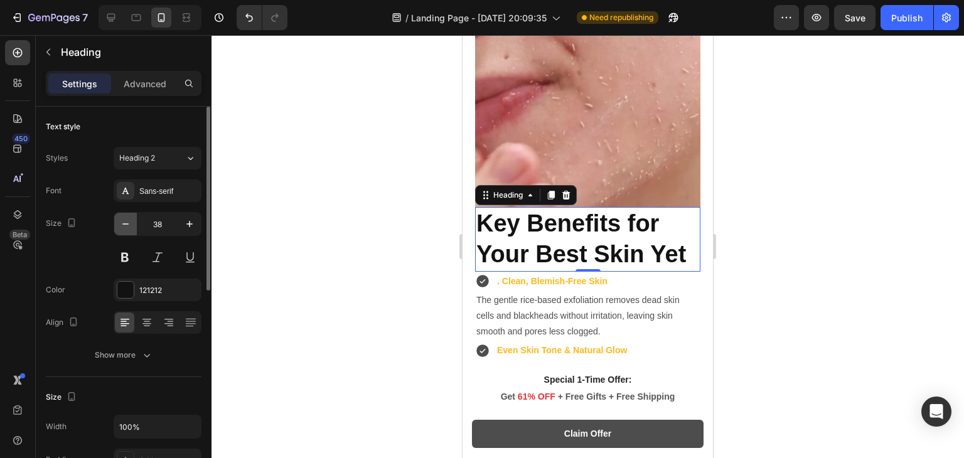
click at [125, 219] on icon "button" at bounding box center [125, 224] width 13 height 13
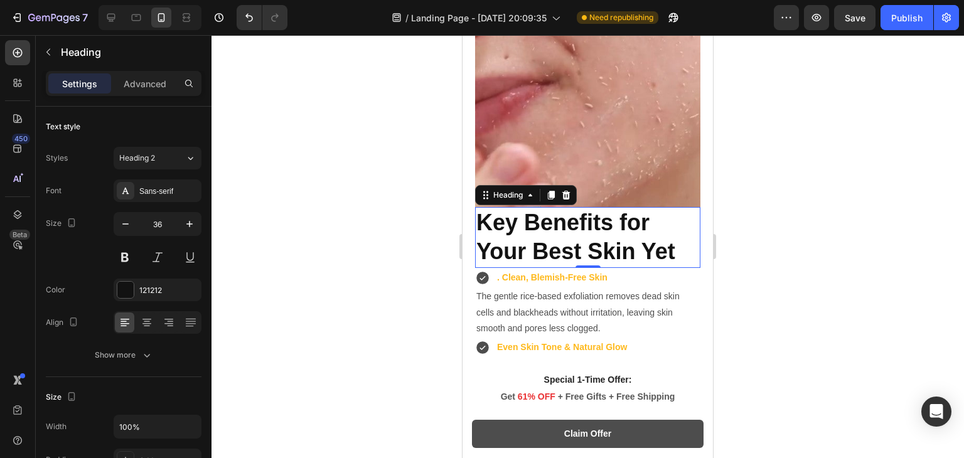
scroll to position [2555, 0]
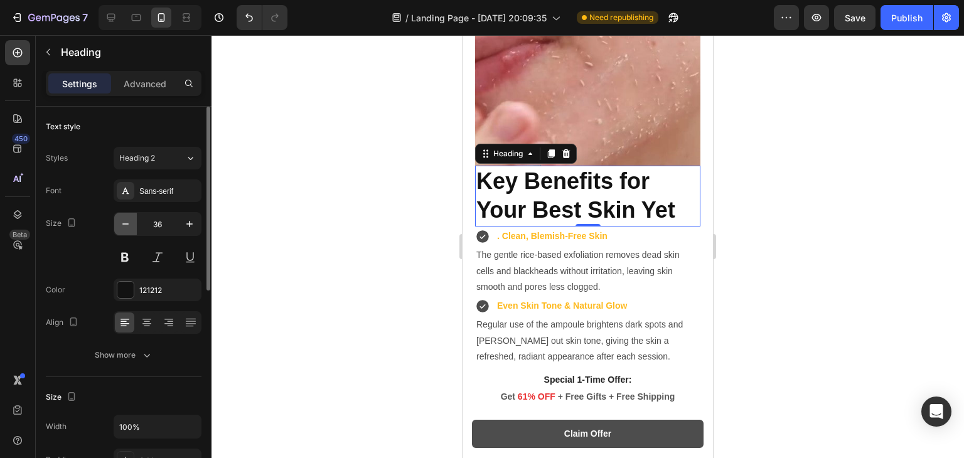
click at [127, 234] on button "button" at bounding box center [125, 224] width 23 height 23
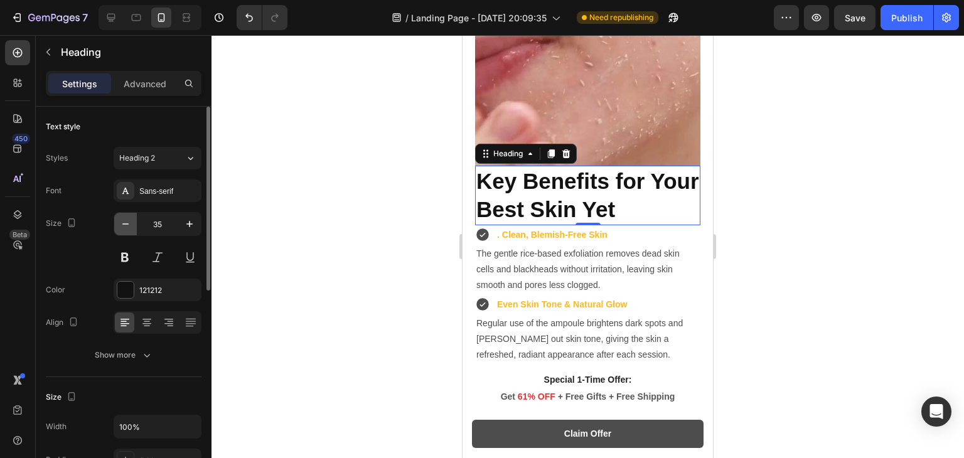
click at [123, 228] on icon "button" at bounding box center [125, 224] width 13 height 13
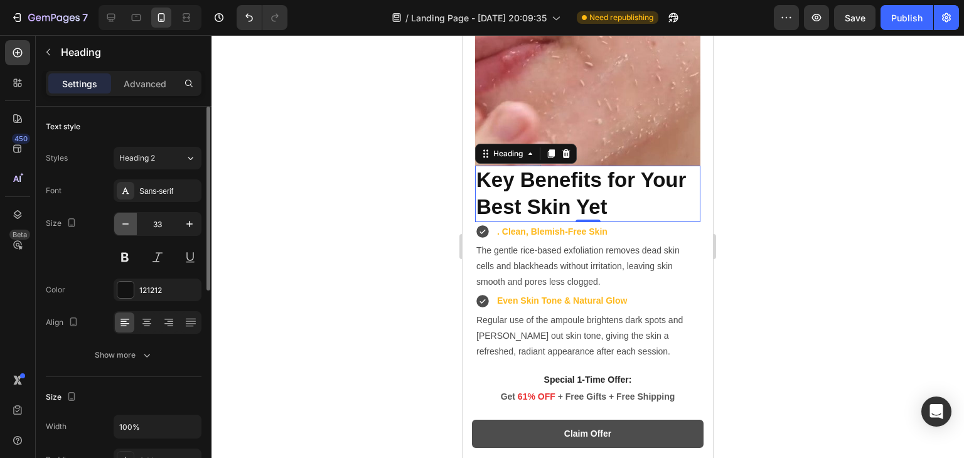
click at [123, 228] on icon "button" at bounding box center [125, 224] width 13 height 13
type input "32"
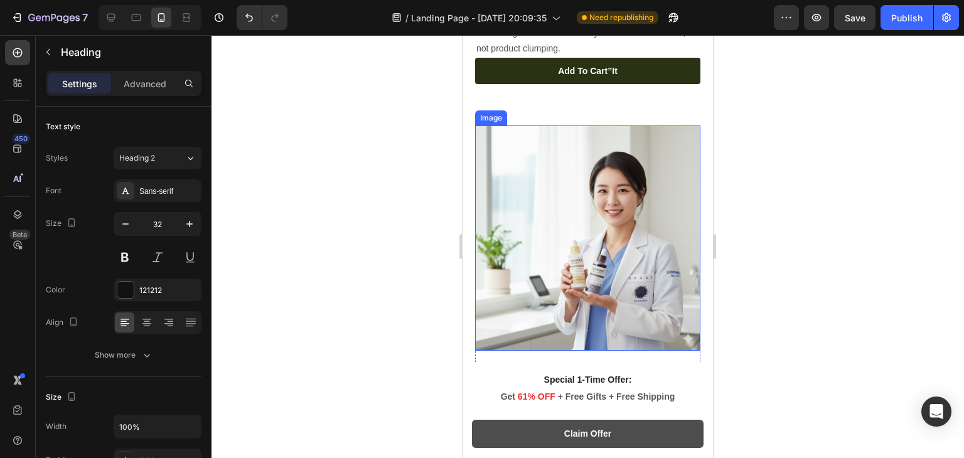
scroll to position [3257, 0]
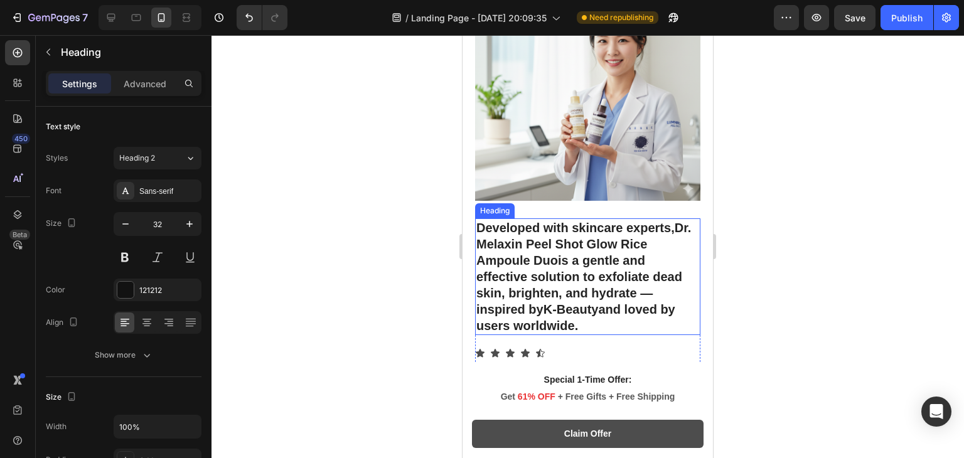
click at [541, 221] on strong "Dr. Melaxin Peel Shot Glow Rice Ampoule Duo" at bounding box center [583, 244] width 215 height 46
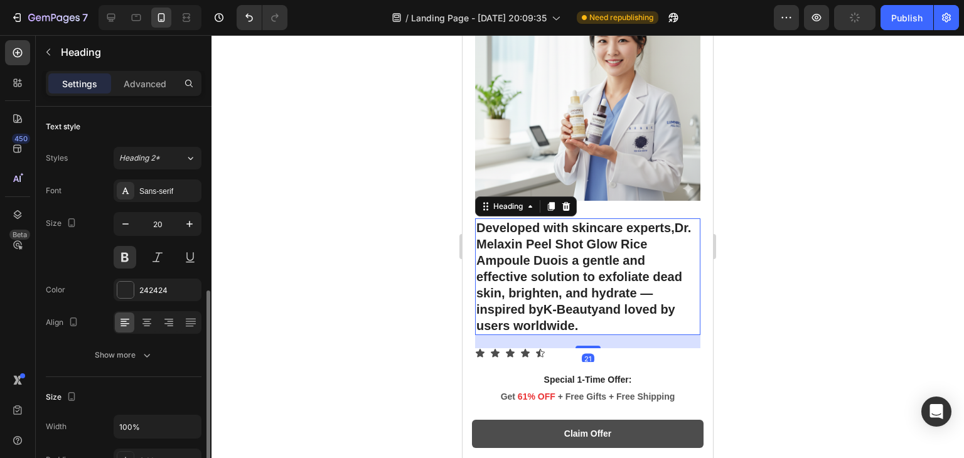
scroll to position [125, 0]
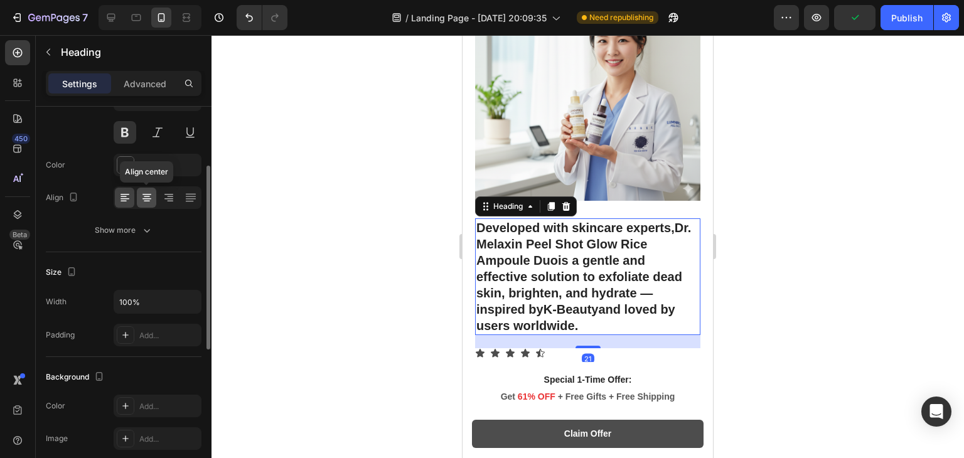
click at [151, 201] on icon at bounding box center [147, 197] width 13 height 13
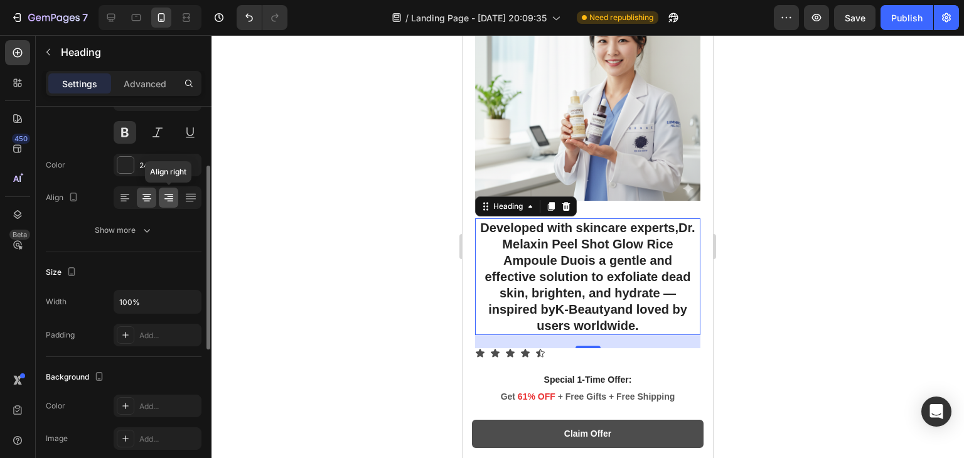
click at [164, 194] on icon at bounding box center [168, 197] width 13 height 13
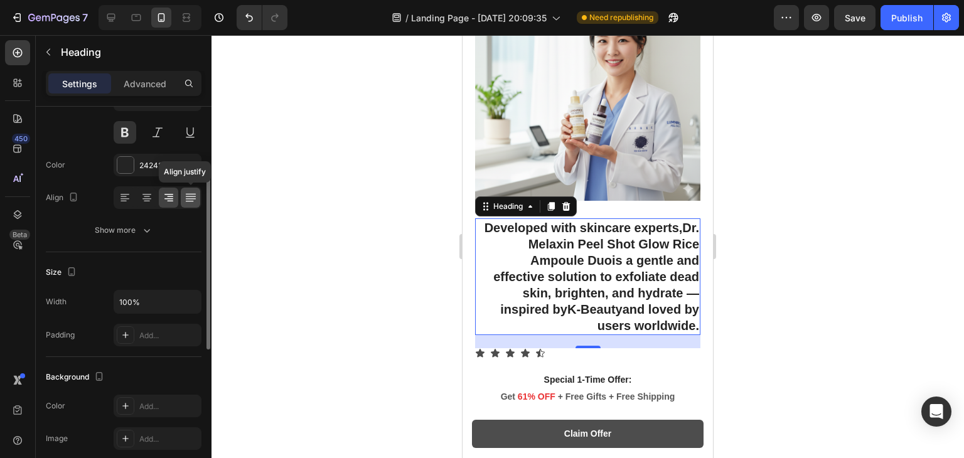
click at [193, 194] on icon at bounding box center [190, 194] width 10 height 1
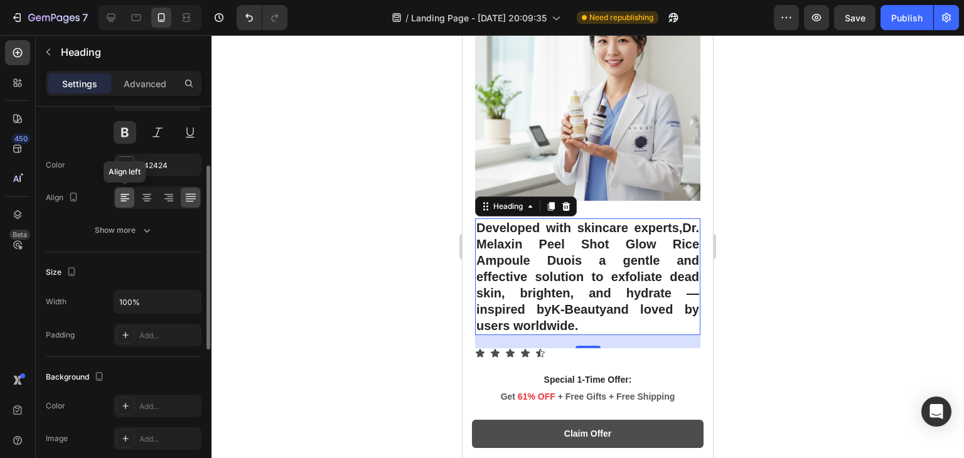
click at [126, 194] on icon at bounding box center [125, 197] width 13 height 13
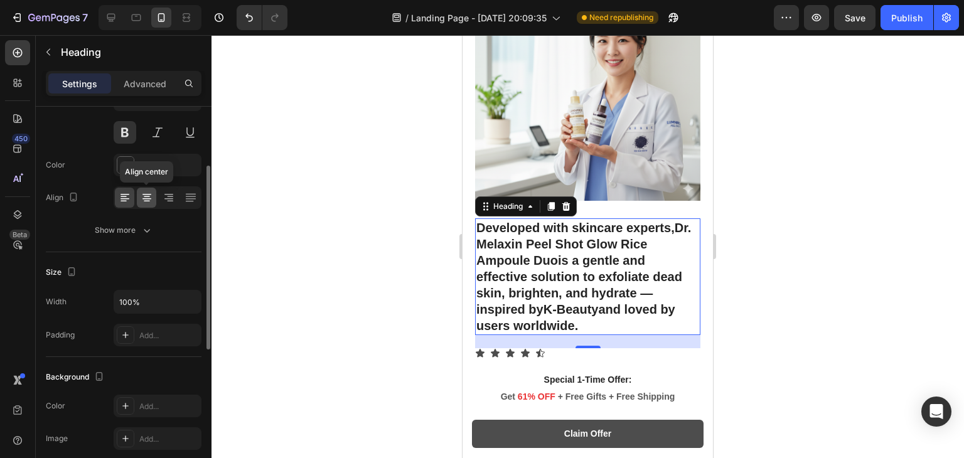
click at [150, 195] on icon at bounding box center [147, 197] width 13 height 13
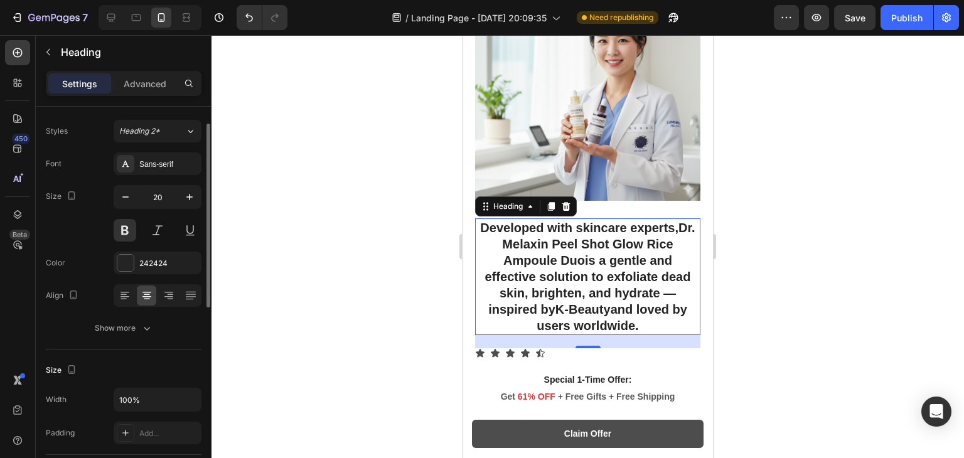
scroll to position [25, 0]
click at [124, 201] on icon "button" at bounding box center [125, 199] width 13 height 13
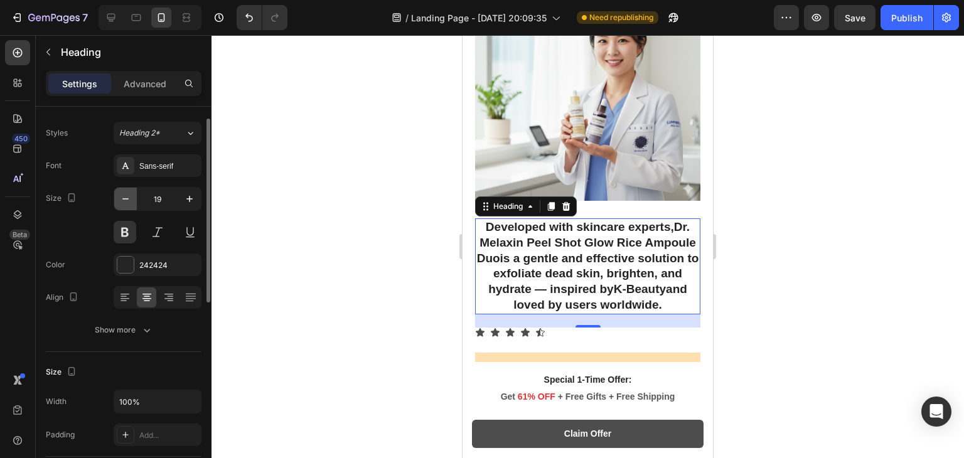
click at [124, 201] on icon "button" at bounding box center [125, 199] width 13 height 13
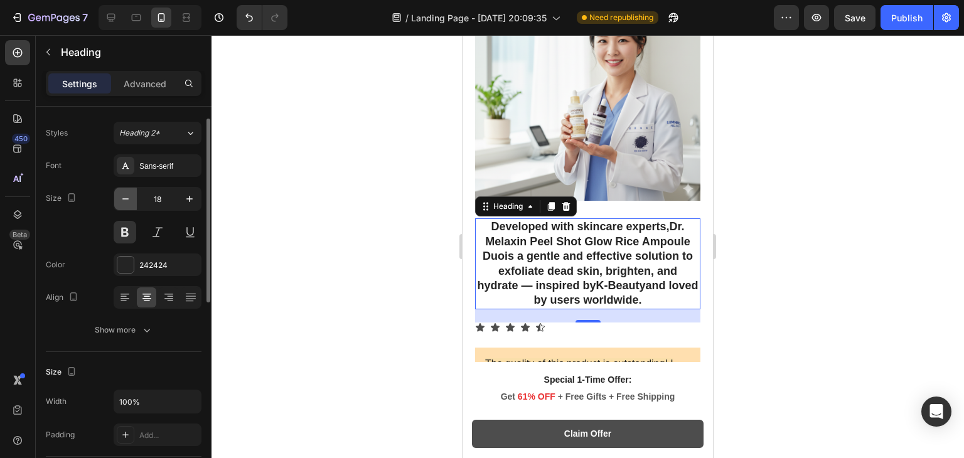
click at [127, 194] on icon "button" at bounding box center [125, 199] width 13 height 13
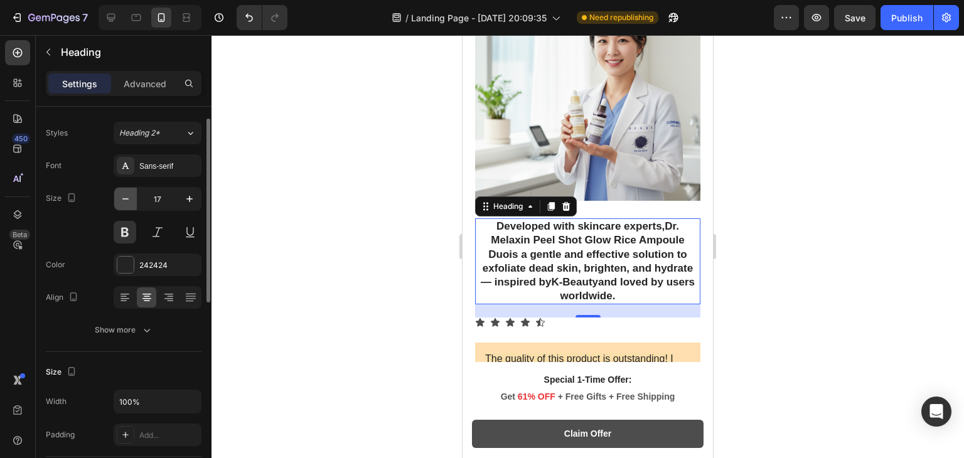
click at [126, 198] on icon "button" at bounding box center [125, 198] width 6 height 1
type input "16"
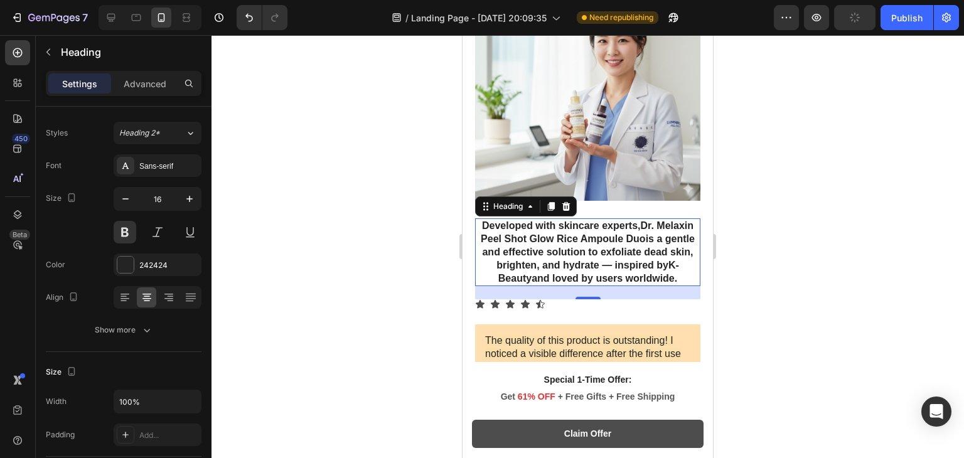
click at [387, 243] on div at bounding box center [587, 246] width 752 height 423
click at [763, 269] on div at bounding box center [587, 246] width 752 height 423
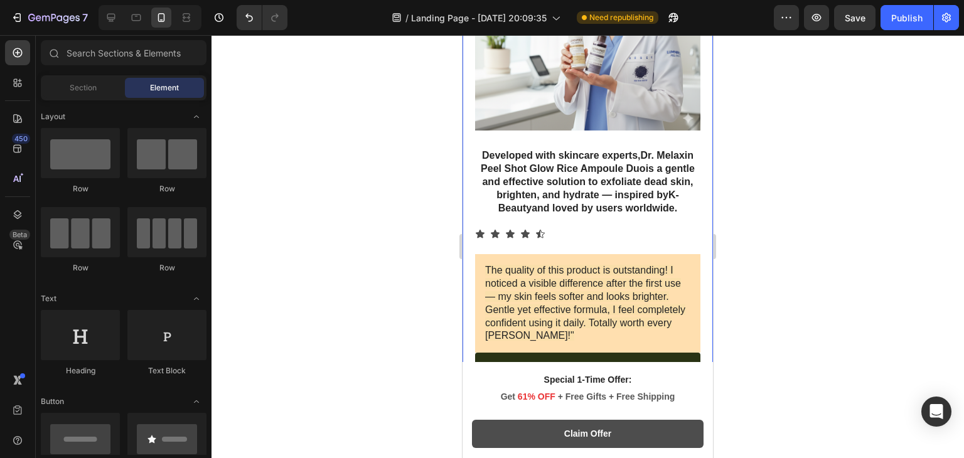
scroll to position [3285, 0]
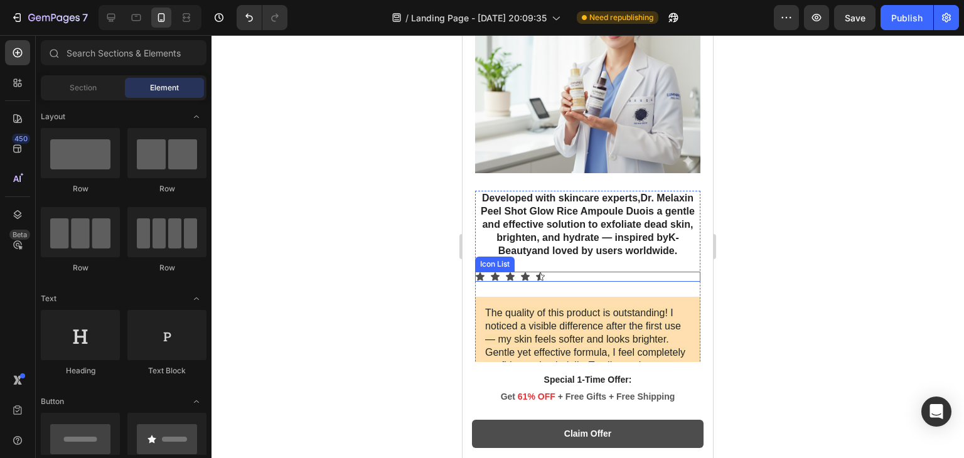
click at [535, 272] on icon at bounding box center [540, 277] width 10 height 10
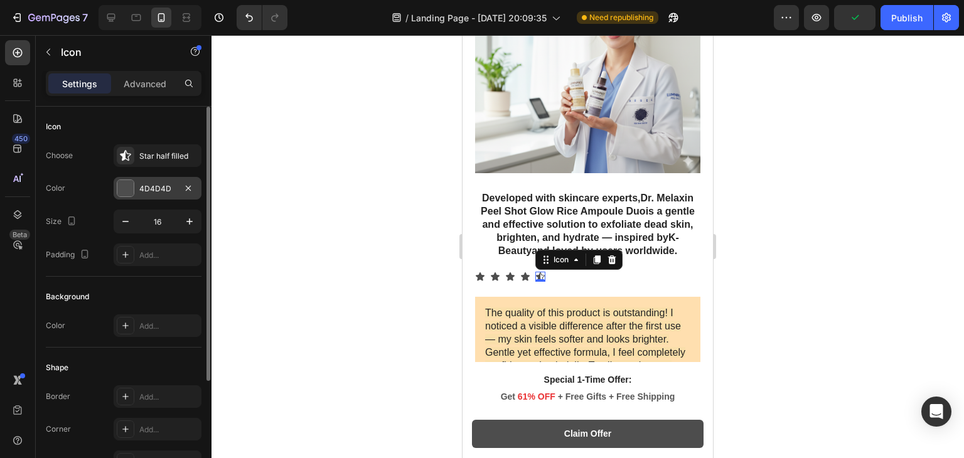
click at [114, 194] on div "4D4D4D" at bounding box center [158, 188] width 88 height 23
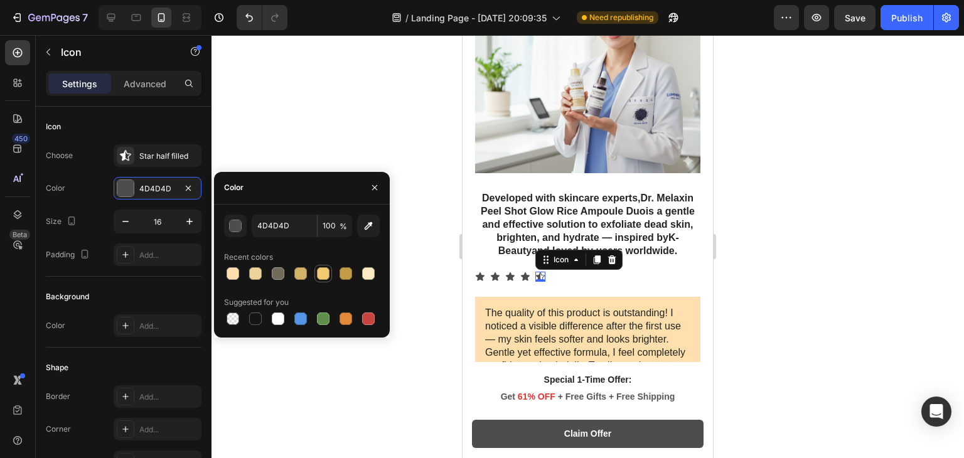
click at [322, 275] on div at bounding box center [323, 273] width 13 height 13
type input "F2CA74"
click at [478, 272] on div "Icon" at bounding box center [480, 277] width 10 height 10
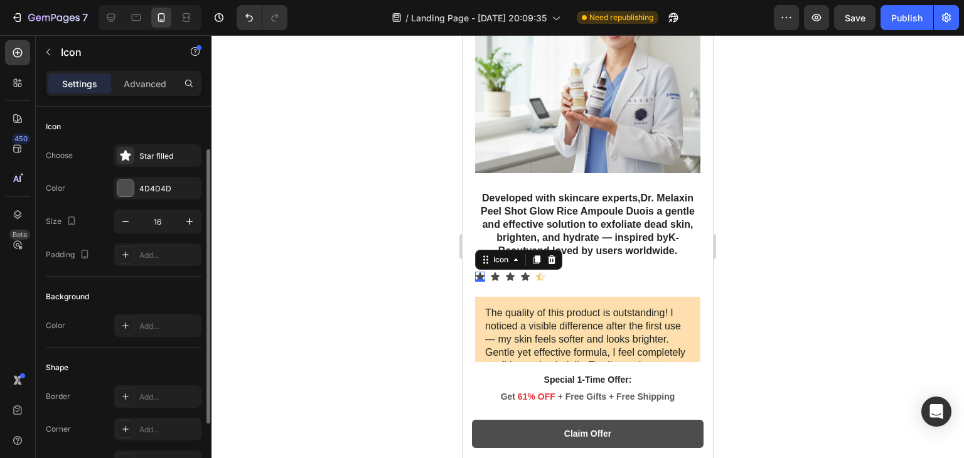
scroll to position [25, 0]
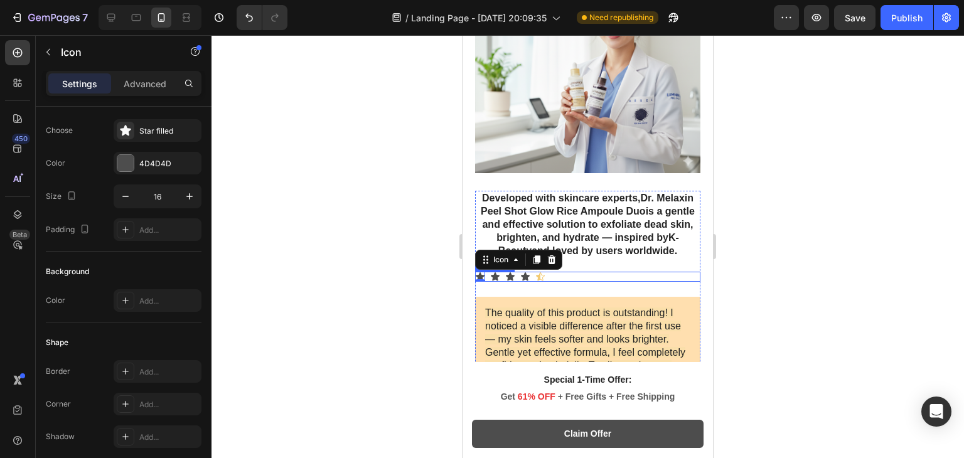
click at [550, 272] on div "Icon 0 Icon Icon Icon Icon" at bounding box center [587, 277] width 225 height 10
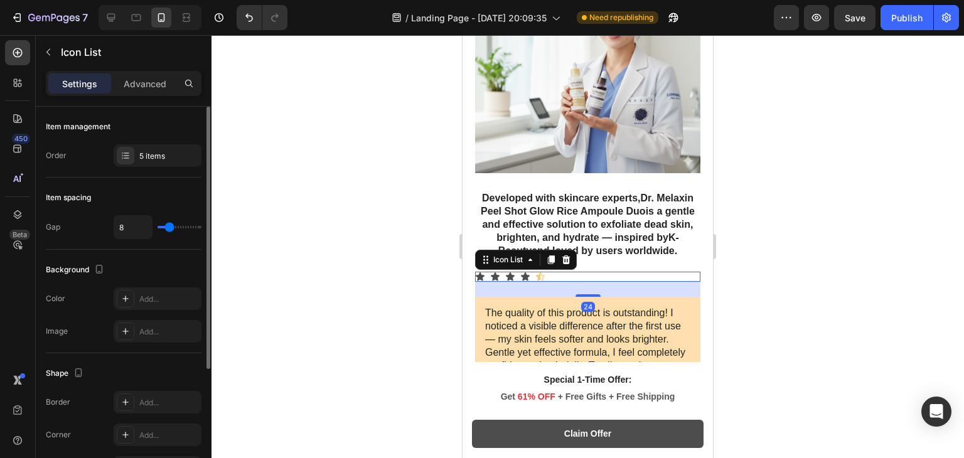
scroll to position [183, 0]
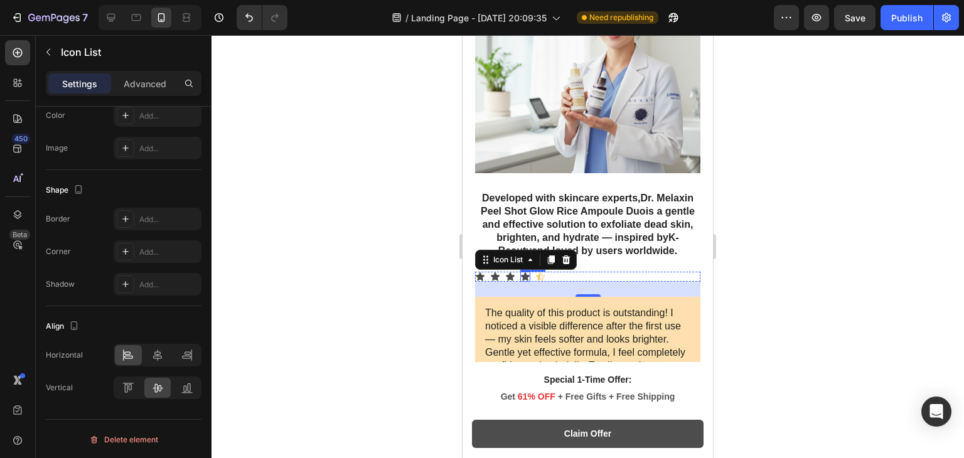
click at [525, 272] on div "Icon" at bounding box center [525, 277] width 10 height 10
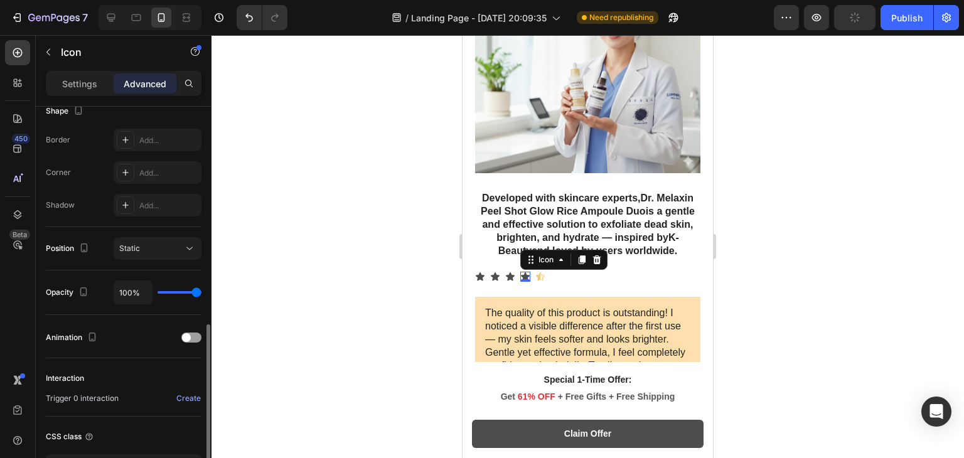
scroll to position [430, 0]
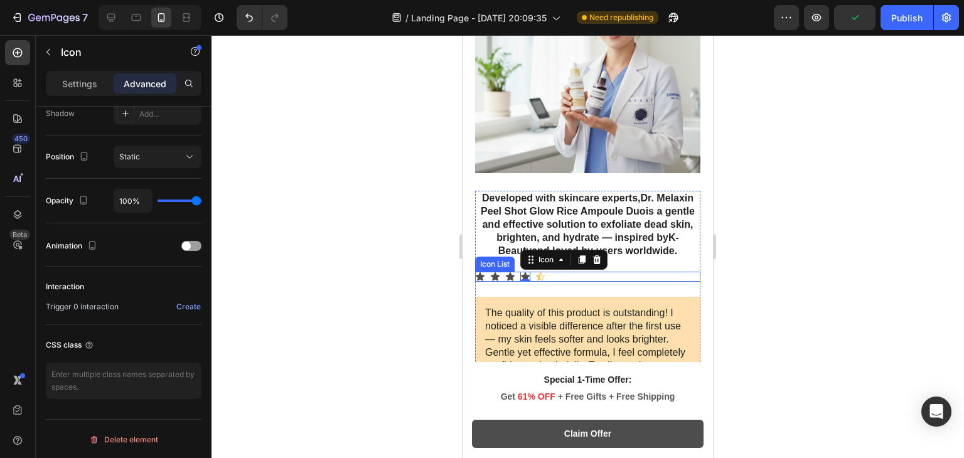
click at [517, 272] on div "Icon Icon Icon Icon 0 Icon" at bounding box center [587, 277] width 225 height 10
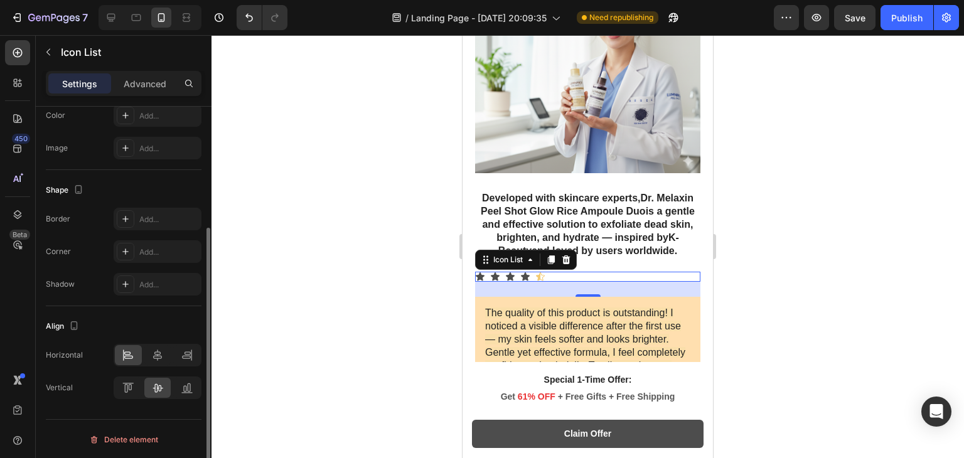
scroll to position [0, 0]
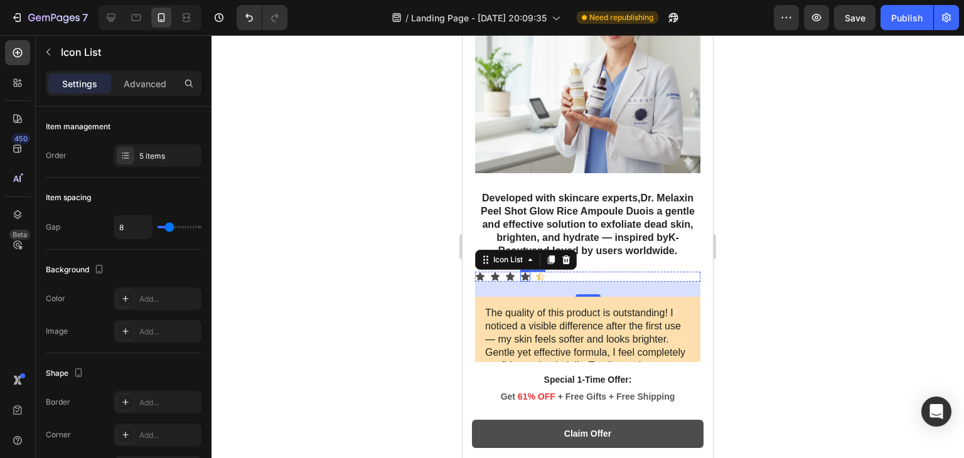
click at [523, 272] on icon at bounding box center [525, 276] width 9 height 8
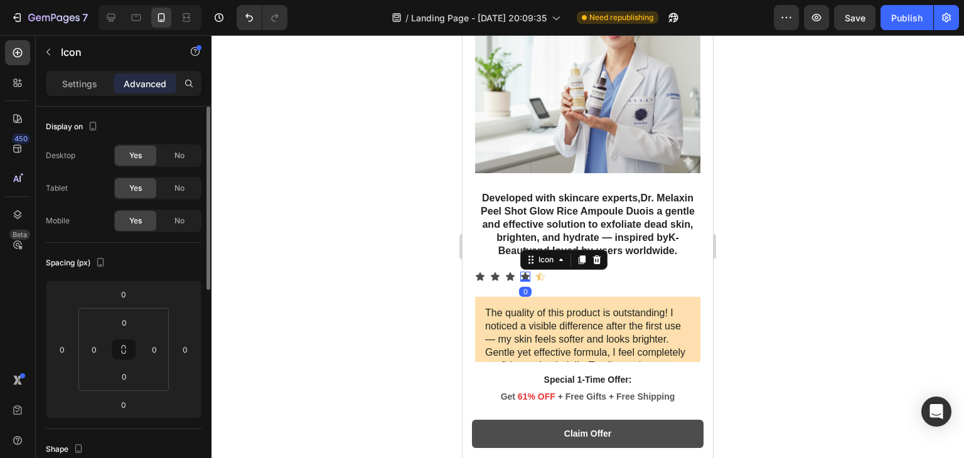
click at [74, 87] on p "Settings" at bounding box center [79, 83] width 35 height 13
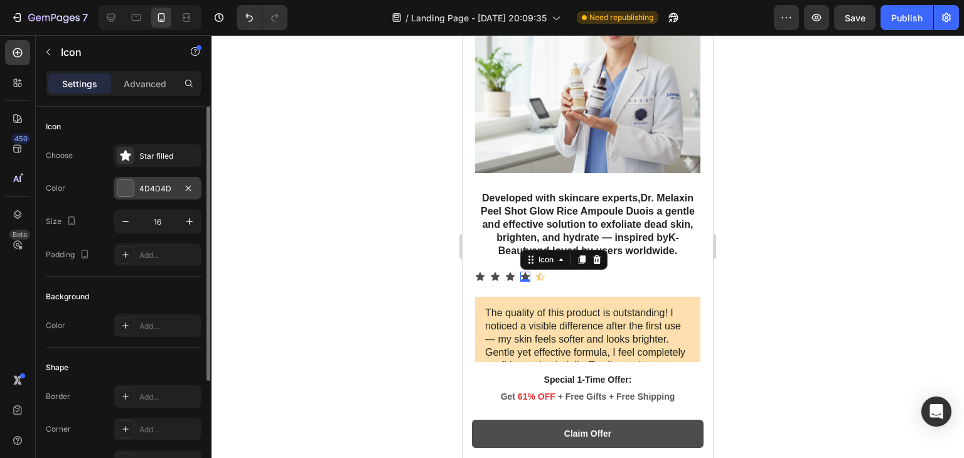
click at [121, 180] on div at bounding box center [125, 188] width 16 height 16
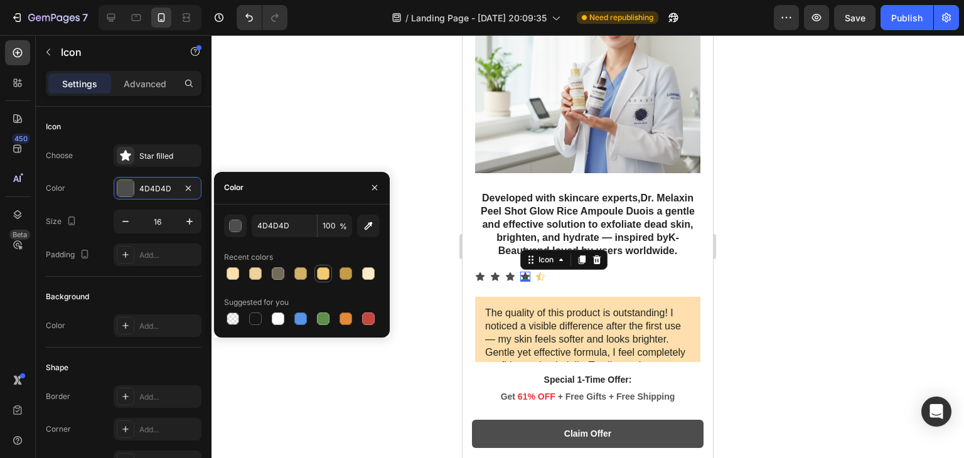
click at [329, 275] on div at bounding box center [323, 273] width 13 height 13
type input "F2CA74"
click at [506, 272] on icon at bounding box center [510, 276] width 9 height 8
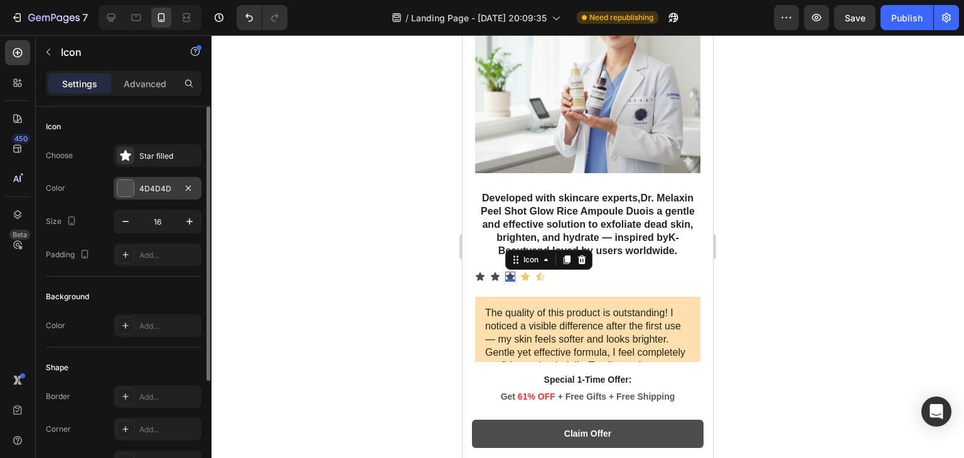
click at [127, 189] on div at bounding box center [125, 188] width 16 height 16
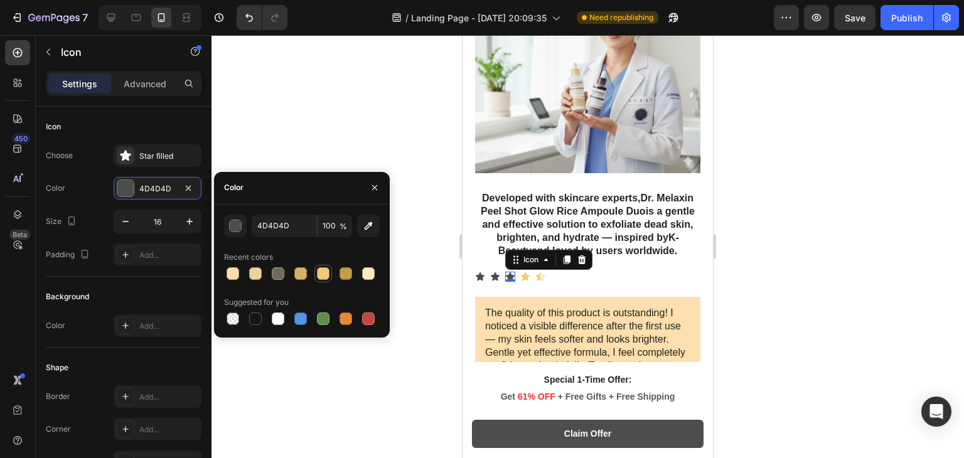
click at [320, 276] on div at bounding box center [323, 273] width 13 height 13
type input "F2CA74"
click at [495, 272] on icon at bounding box center [495, 276] width 9 height 8
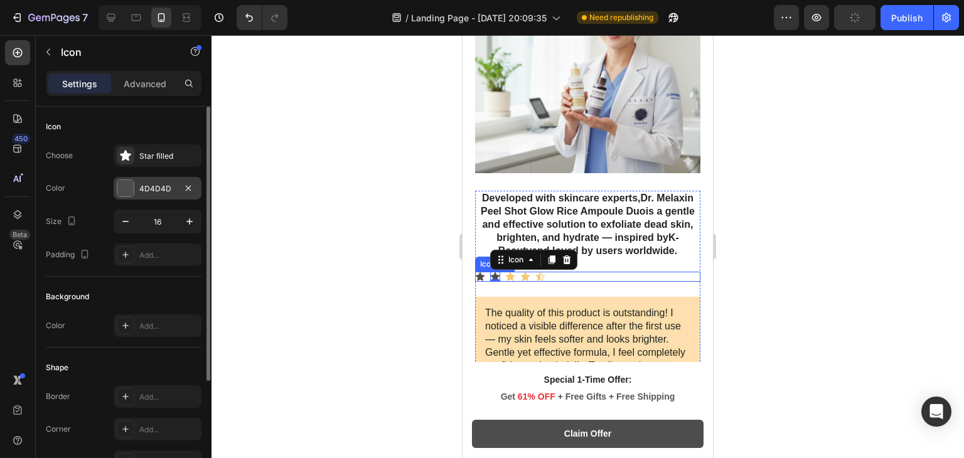
click at [115, 184] on div "4D4D4D" at bounding box center [158, 188] width 88 height 23
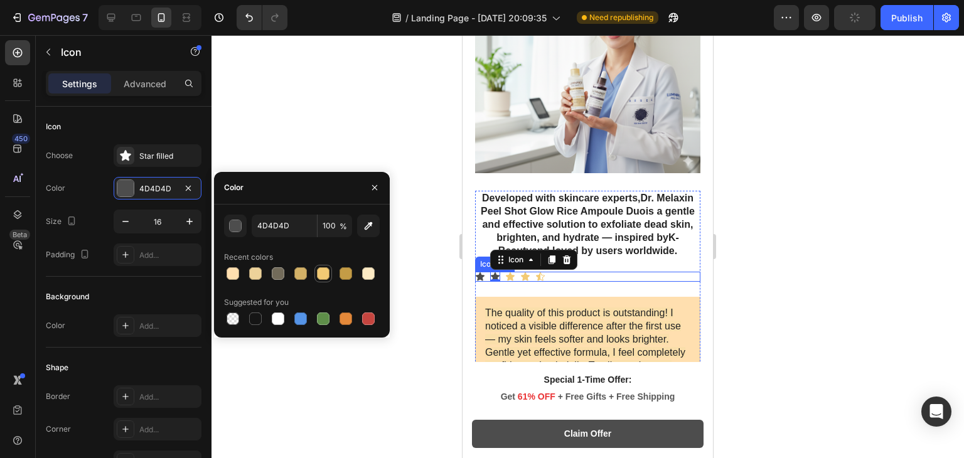
click at [319, 272] on div at bounding box center [323, 273] width 13 height 13
type input "F2CA74"
click at [481, 272] on icon at bounding box center [480, 276] width 9 height 8
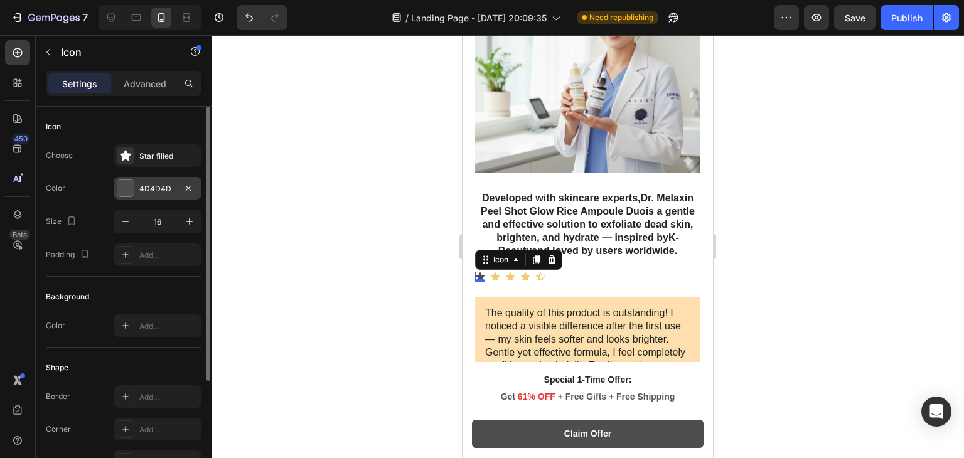
click at [133, 196] on div "4D4D4D" at bounding box center [158, 188] width 88 height 23
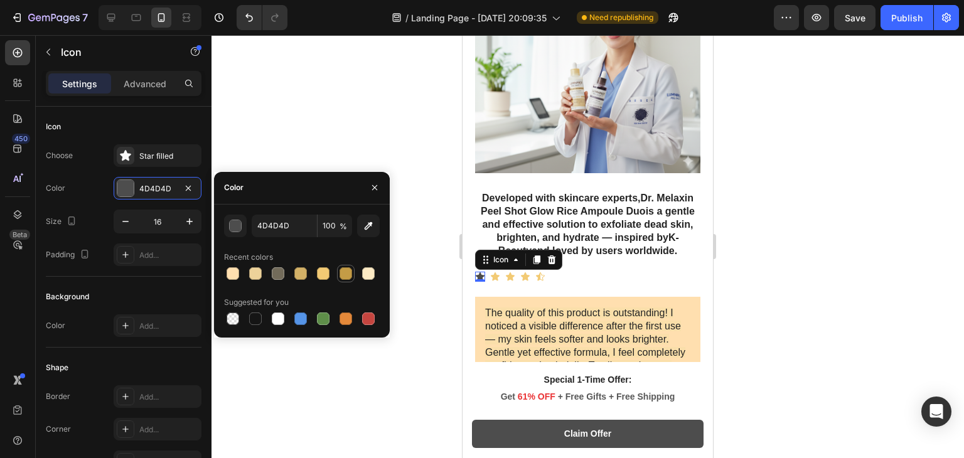
click at [339, 272] on div at bounding box center [345, 273] width 13 height 13
click at [324, 274] on div at bounding box center [323, 273] width 13 height 13
type input "F2CA74"
click at [408, 227] on div at bounding box center [587, 246] width 752 height 423
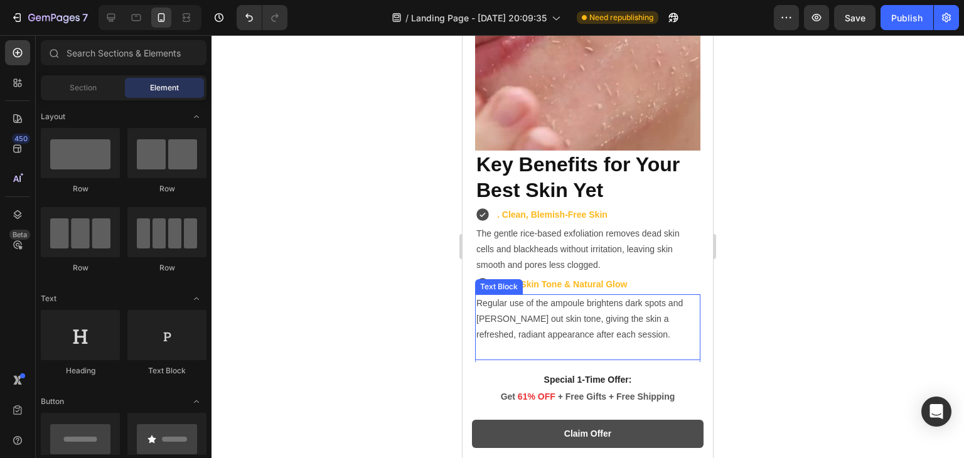
scroll to position [2543, 0]
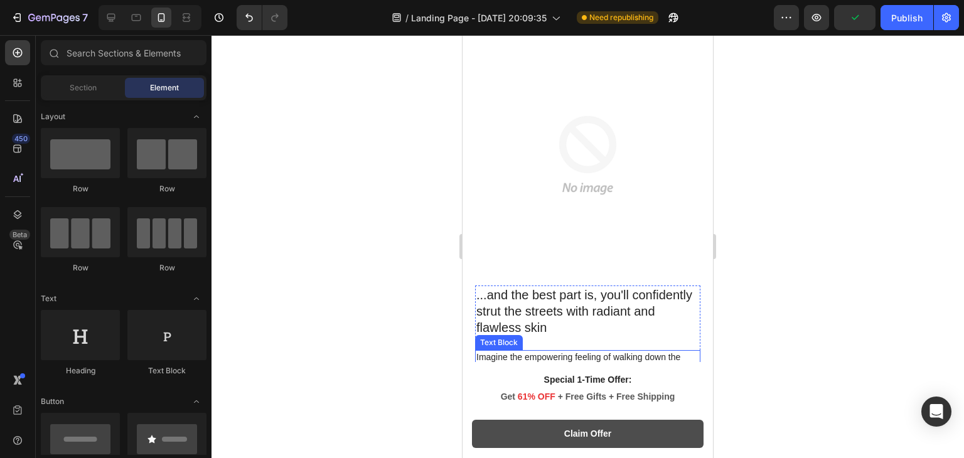
click at [610, 221] on img at bounding box center [587, 155] width 225 height 225
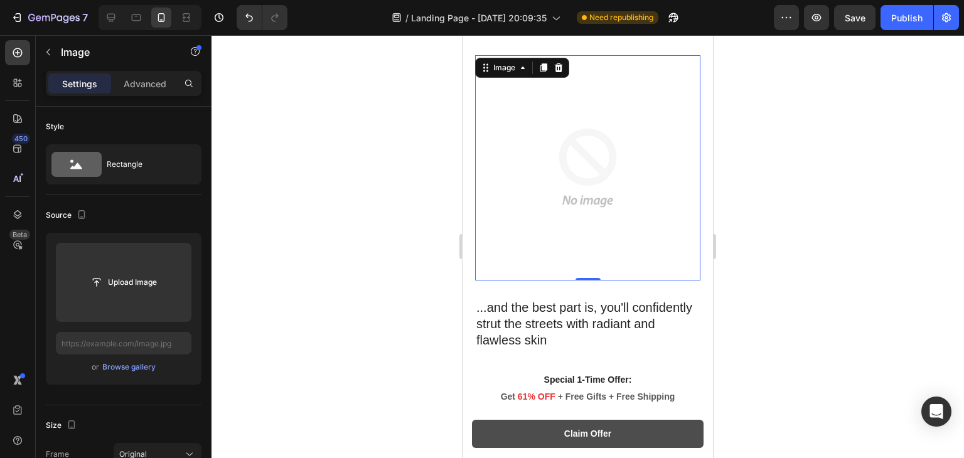
scroll to position [1802, 0]
click at [115, 14] on icon at bounding box center [111, 17] width 13 height 13
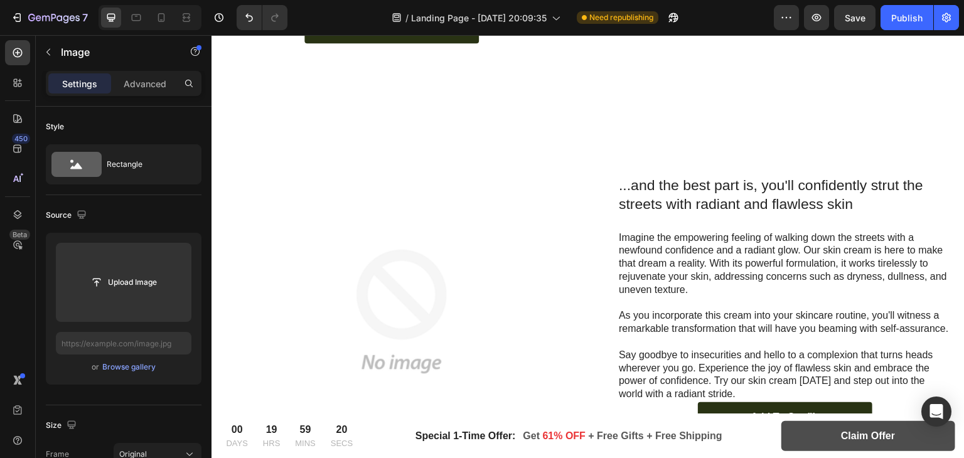
scroll to position [1551, 0]
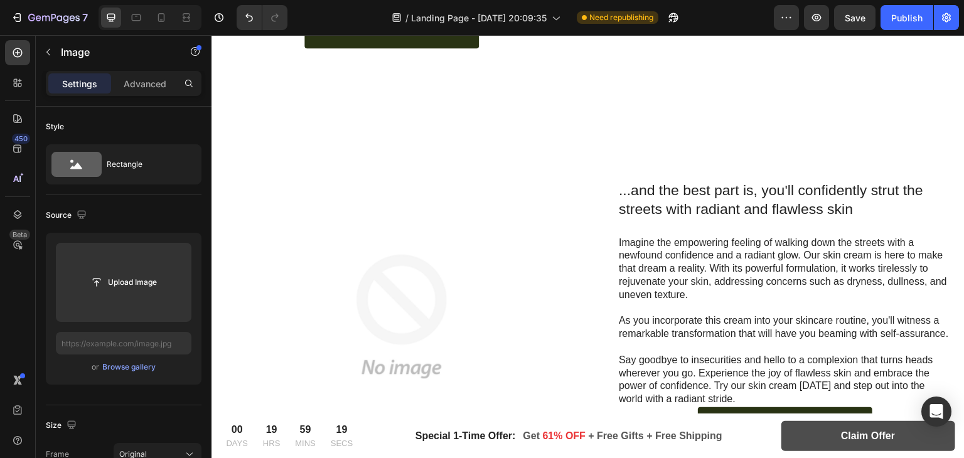
click at [571, 207] on img at bounding box center [401, 316] width 354 height 354
click at [913, 143] on div "...and the best part is, you'll confidently strut the streets with radiant and …" at bounding box center [774, 316] width 354 height 354
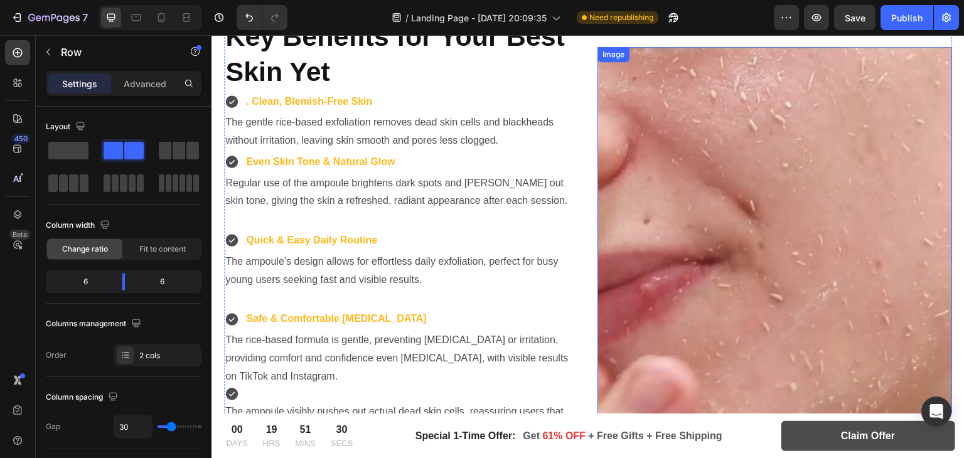
scroll to position [2154, 0]
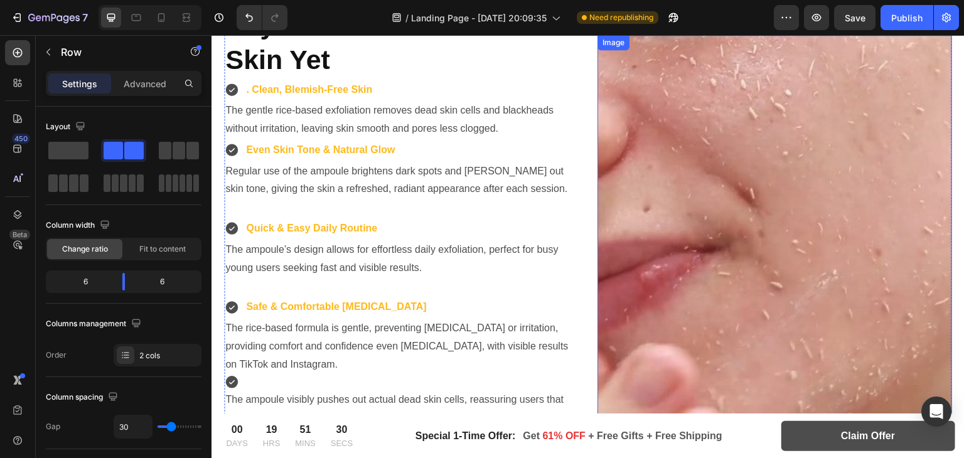
click at [684, 230] on img at bounding box center [774, 240] width 354 height 410
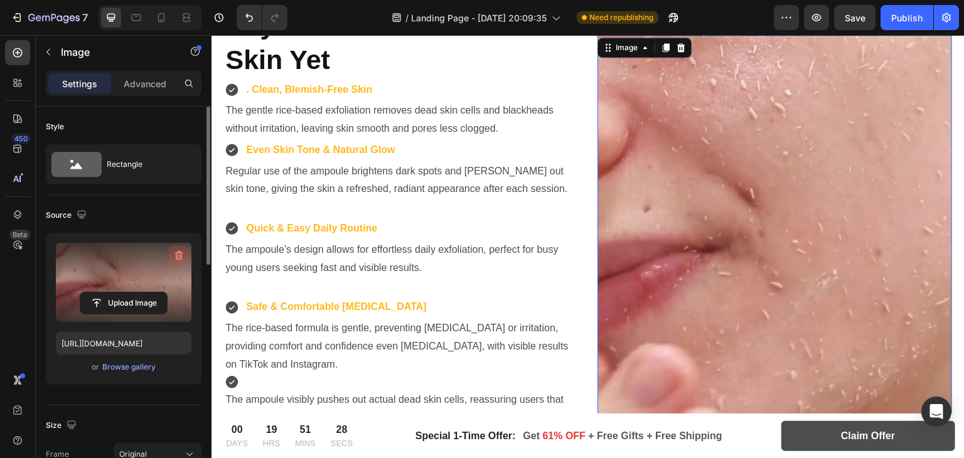
click at [178, 247] on button "button" at bounding box center [179, 255] width 20 height 20
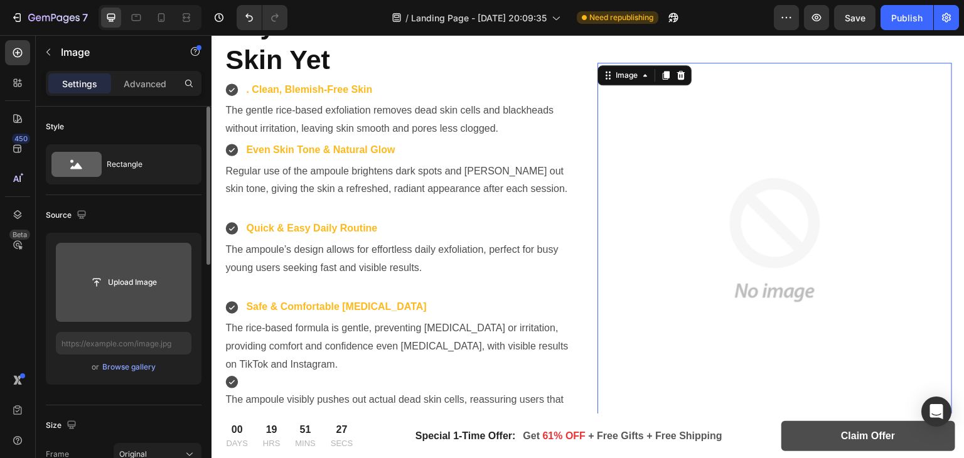
click at [132, 281] on input "file" at bounding box center [123, 282] width 87 height 21
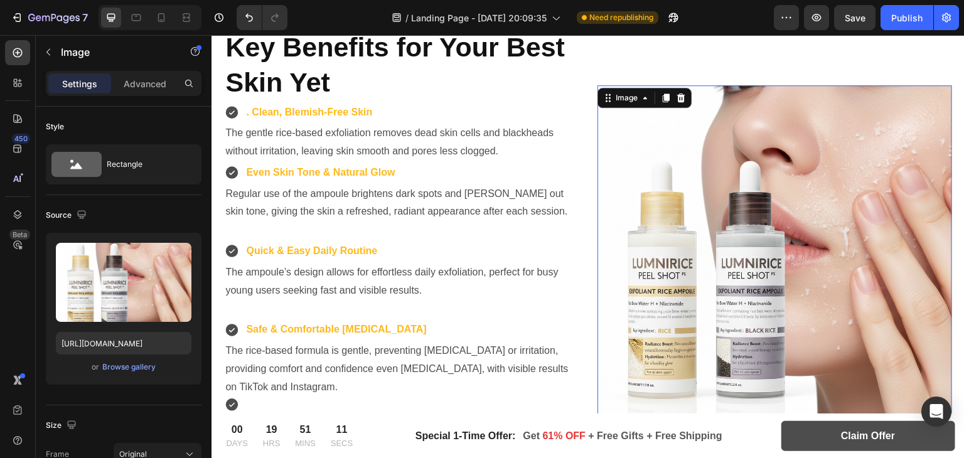
scroll to position [2126, 0]
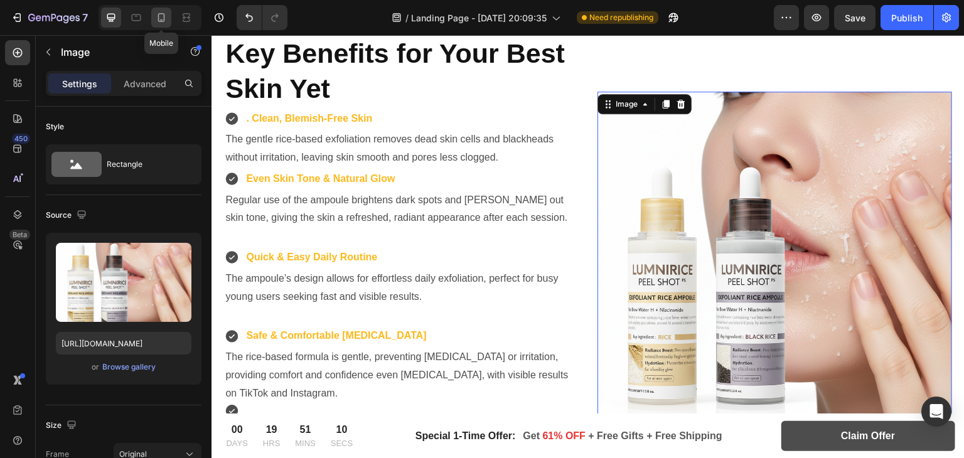
click at [161, 16] on icon at bounding box center [161, 17] width 13 height 13
type input "https://cdn.shopify.com/s/files/1/0966/8388/4874/files/gempages_585525682461737…"
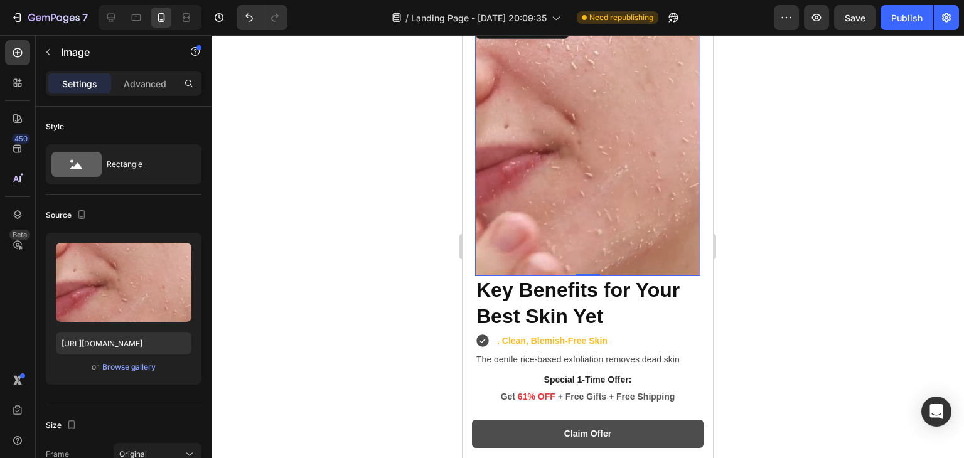
scroll to position [2047, 0]
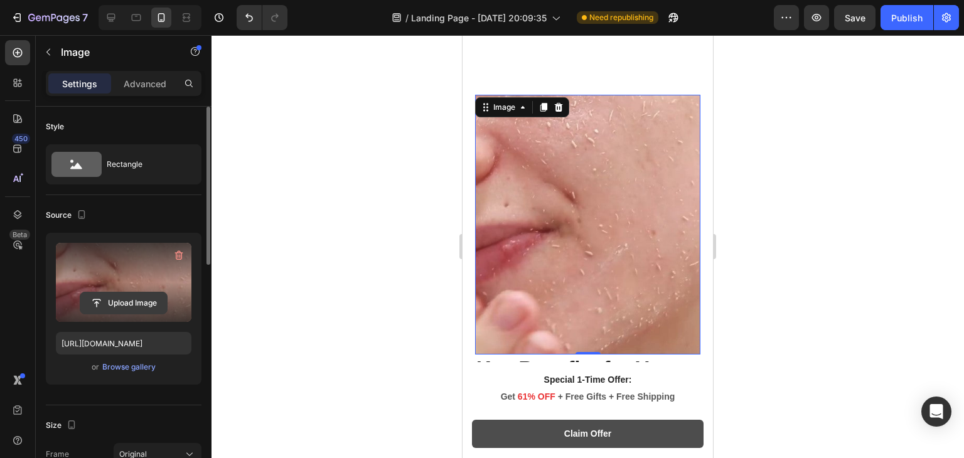
click at [176, 255] on icon "button" at bounding box center [179, 255] width 8 height 9
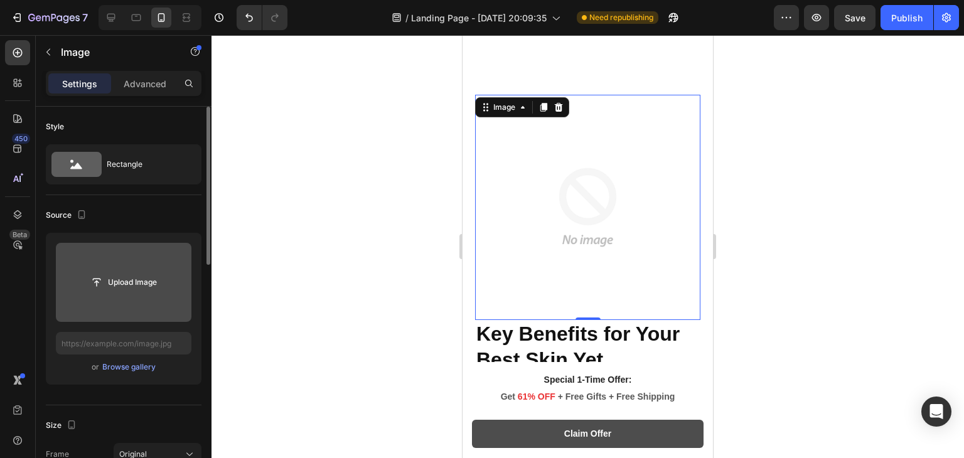
scroll to position [2062, 0]
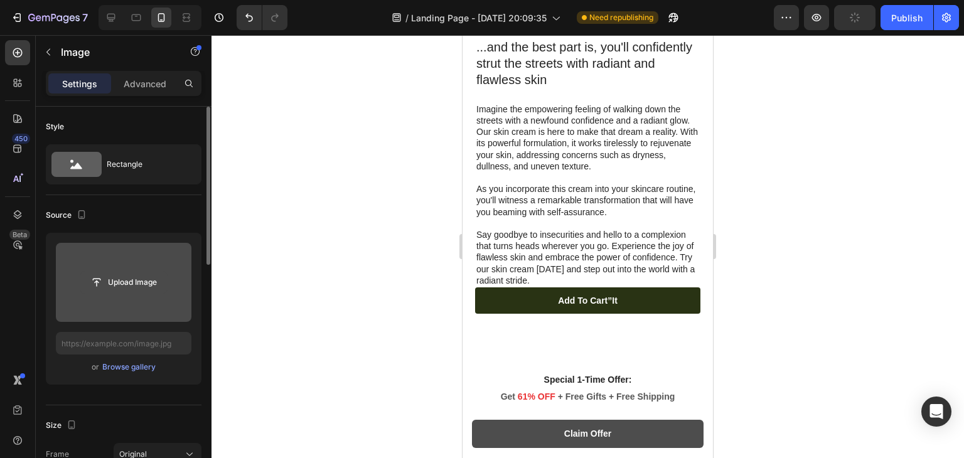
click at [123, 277] on input "file" at bounding box center [123, 282] width 87 height 21
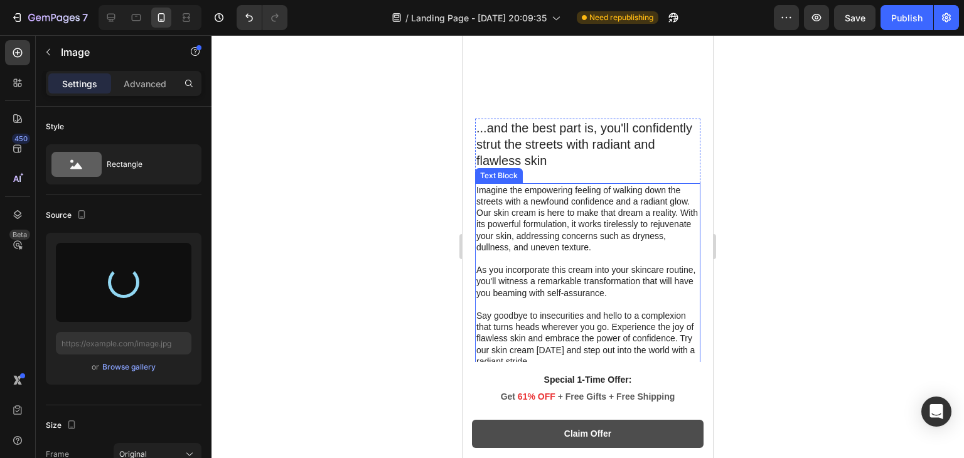
scroll to position [1977, 0]
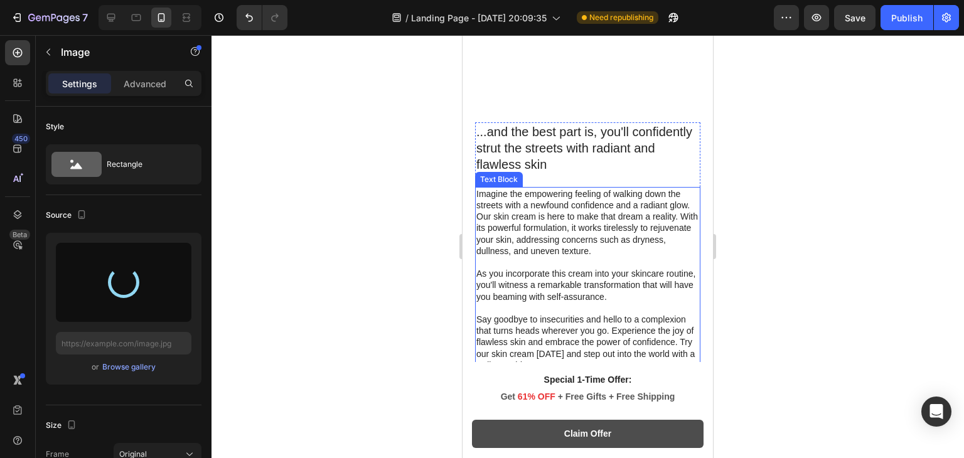
type input "https://cdn.shopify.com/s/files/1/0966/8388/4874/files/gempages_585525682461737…"
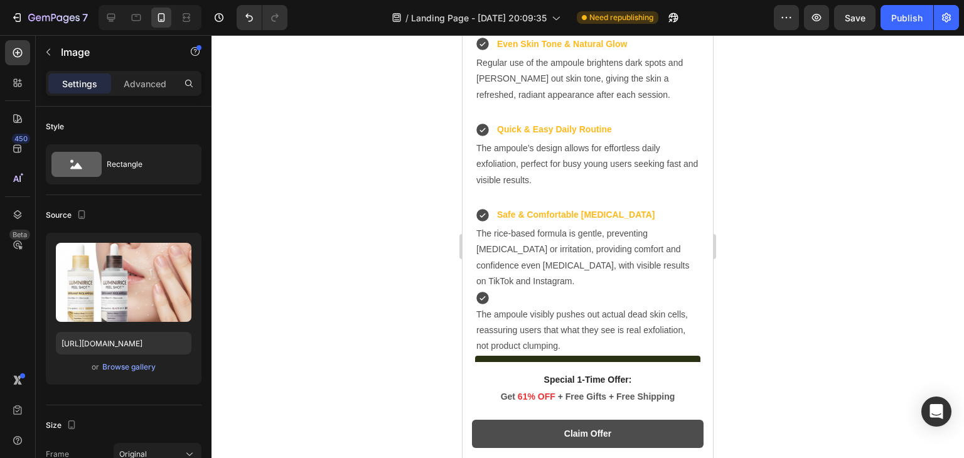
scroll to position [2553, 0]
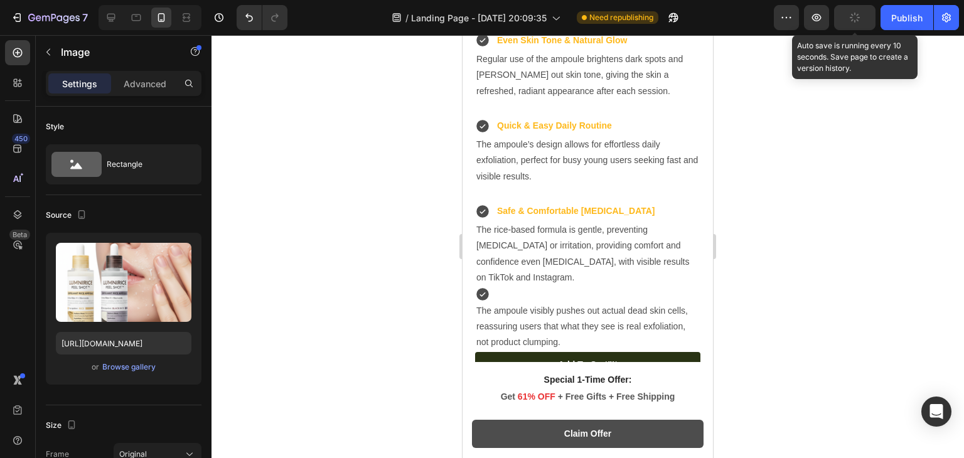
click at [849, 23] on button "button" at bounding box center [854, 17] width 41 height 25
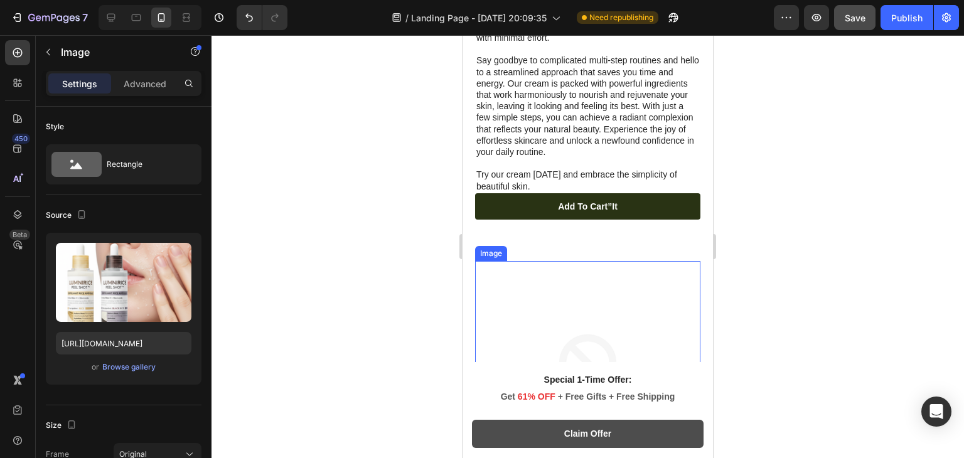
scroll to position [1590, 0]
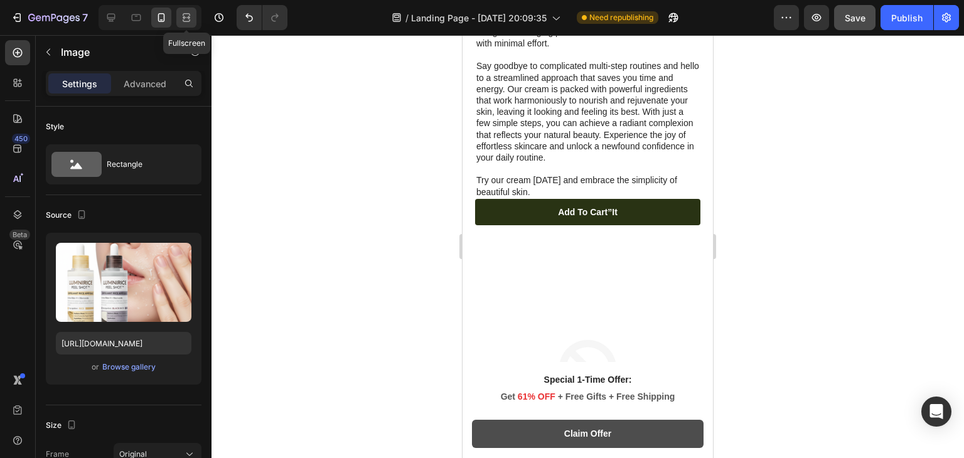
click at [187, 17] on icon at bounding box center [188, 17] width 4 height 3
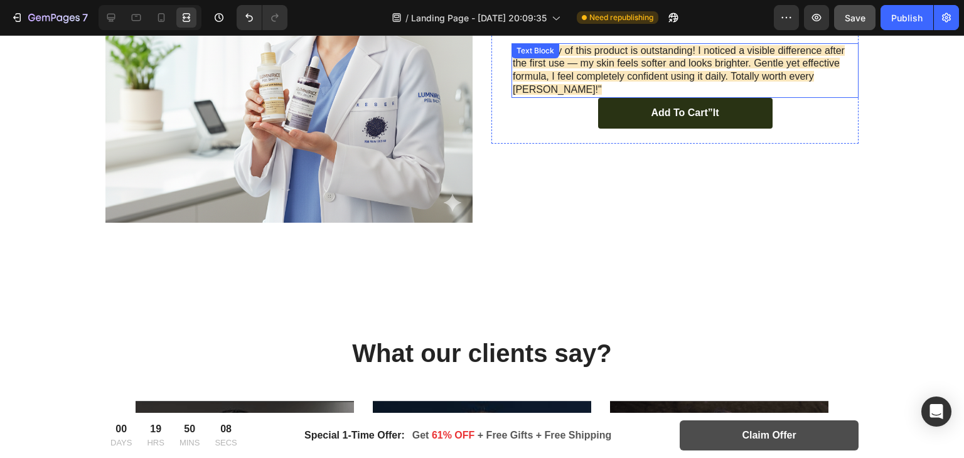
scroll to position [2800, 0]
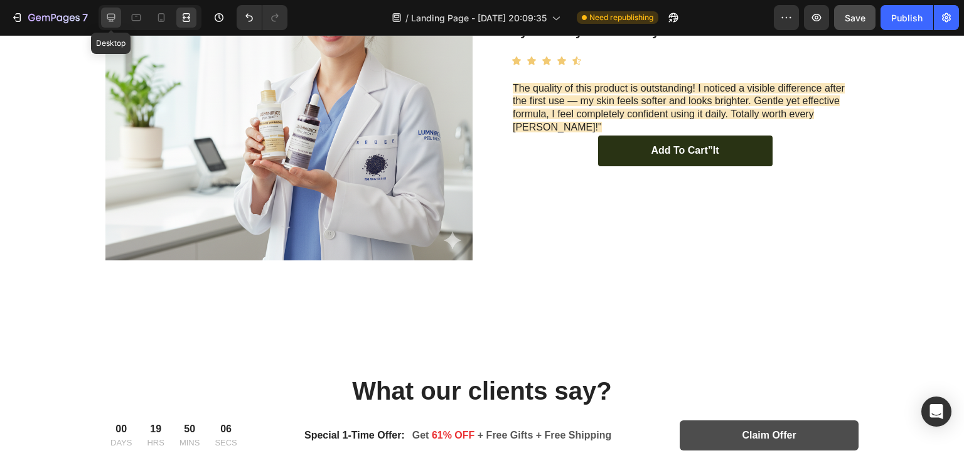
click at [109, 17] on icon at bounding box center [111, 17] width 13 height 13
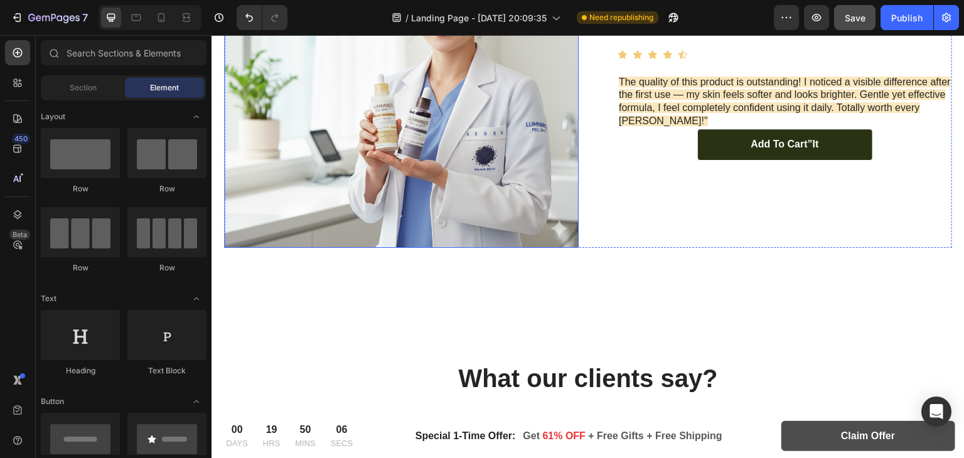
scroll to position [2785, 0]
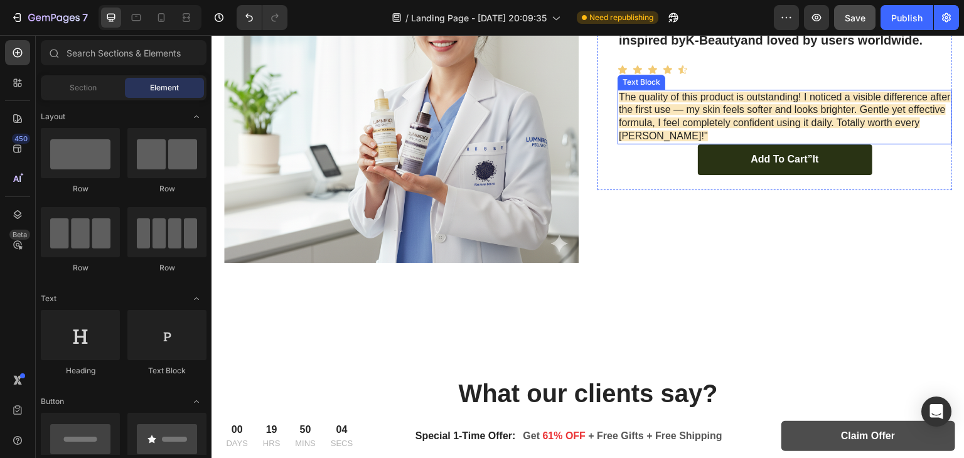
click at [925, 99] on p "The quality of this product is outstanding! I noticed a visible difference afte…" at bounding box center [785, 117] width 332 height 52
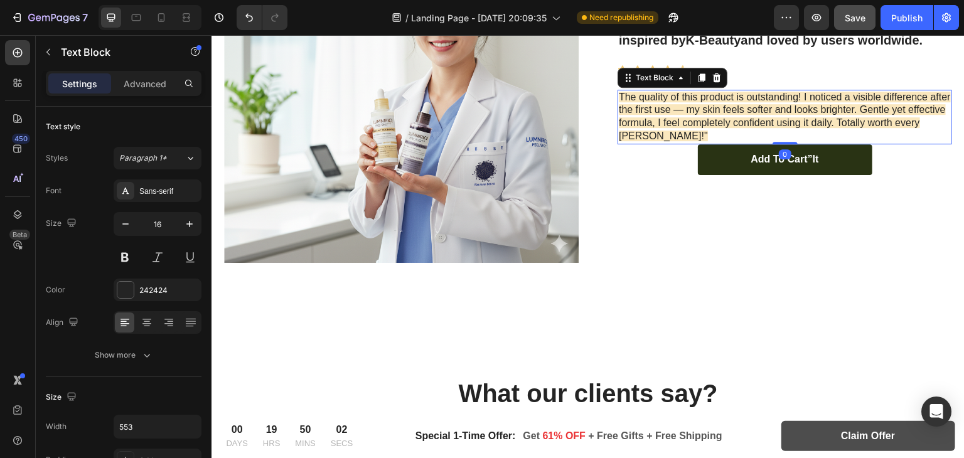
click at [853, 126] on p "The quality of this product is outstanding! I noticed a visible difference afte…" at bounding box center [785, 117] width 332 height 52
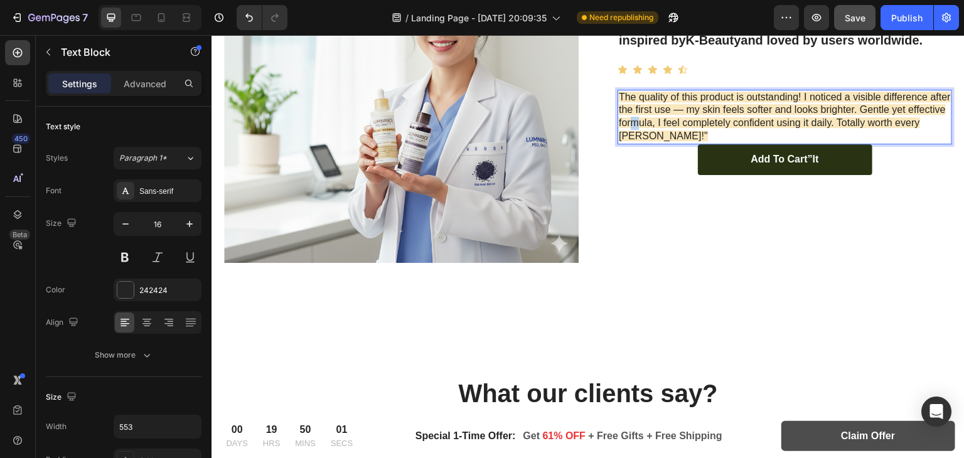
drag, startPoint x: 853, startPoint y: 126, endPoint x: 669, endPoint y: 115, distance: 184.1
click at [669, 115] on span "The quality of this product is outstanding! I noticed a visible difference afte…" at bounding box center [785, 117] width 332 height 50
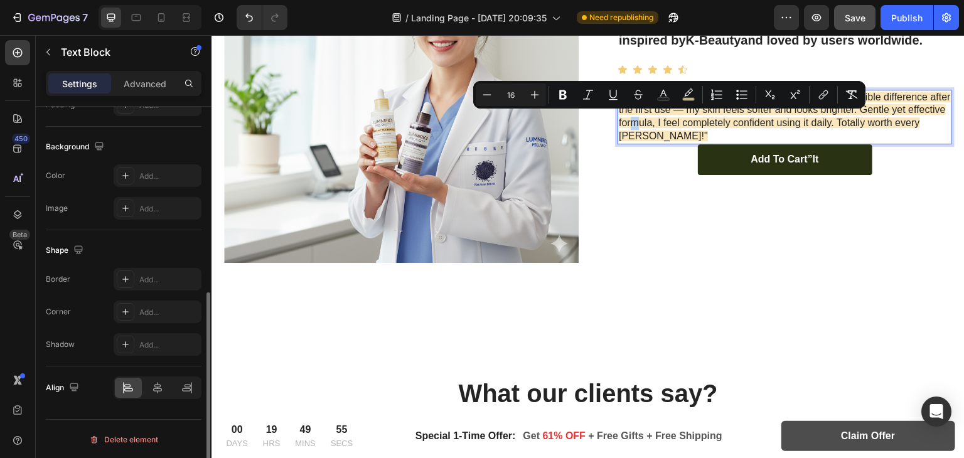
scroll to position [0, 0]
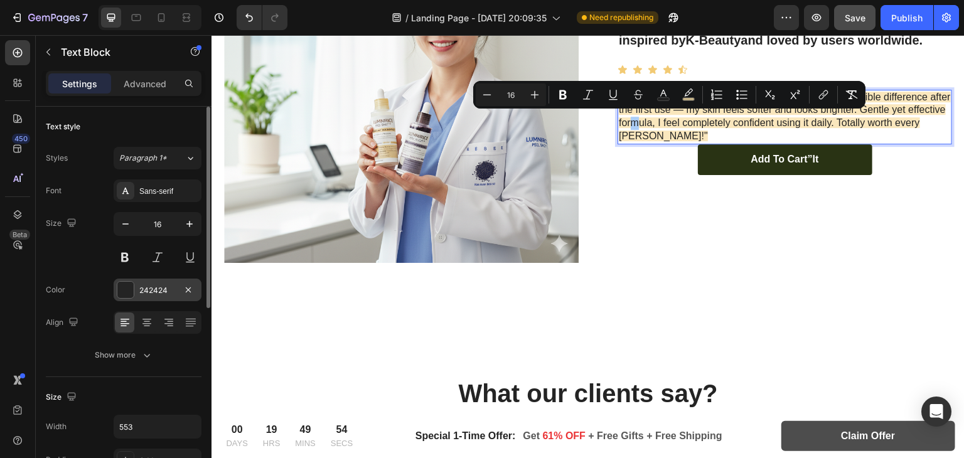
drag, startPoint x: 458, startPoint y: 80, endPoint x: 123, endPoint y: 292, distance: 396.5
click at [123, 292] on div at bounding box center [125, 290] width 16 height 16
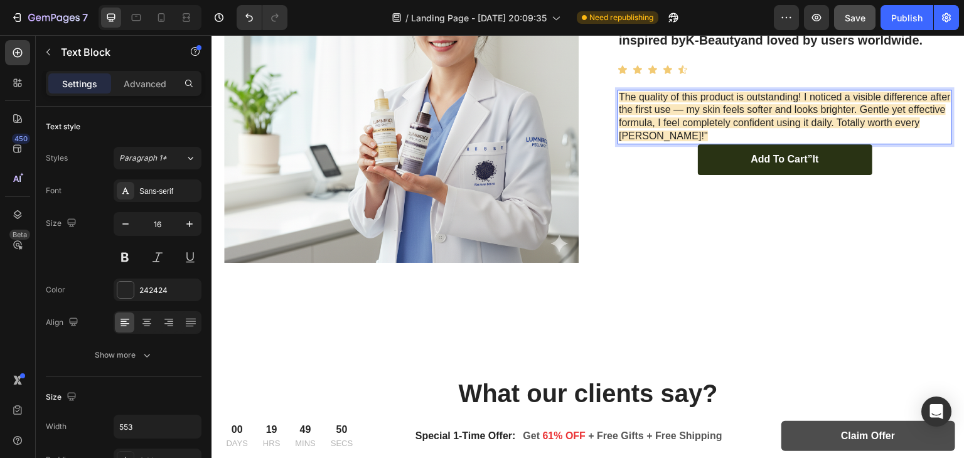
drag, startPoint x: 724, startPoint y: 127, endPoint x: 676, endPoint y: 120, distance: 48.9
click at [676, 120] on span "The quality of this product is outstanding! I noticed a visible difference afte…" at bounding box center [785, 117] width 332 height 50
click at [696, 130] on p "The quality of this product is outstanding! I noticed a visible difference afte…" at bounding box center [785, 117] width 332 height 52
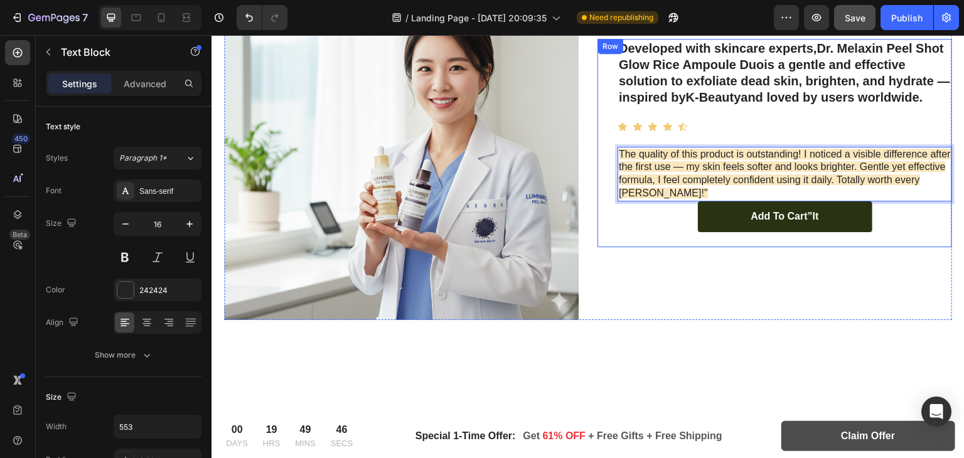
scroll to position [2728, 0]
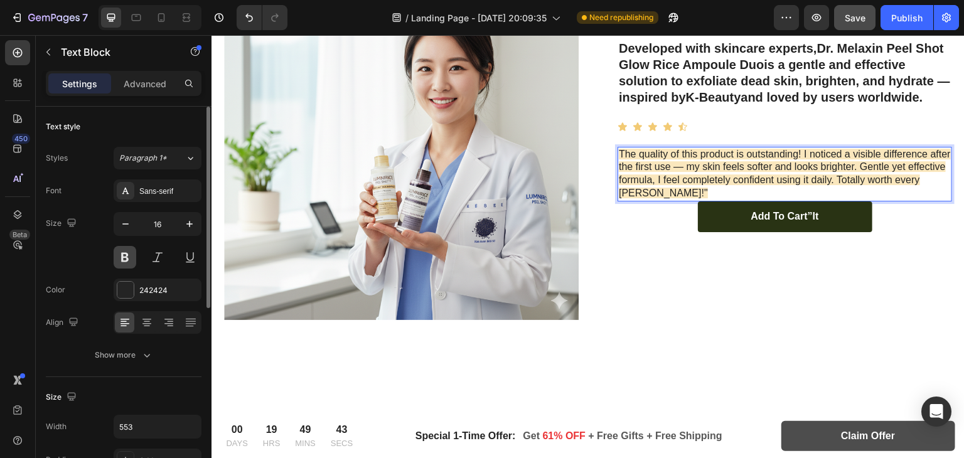
click at [128, 252] on button at bounding box center [125, 257] width 23 height 23
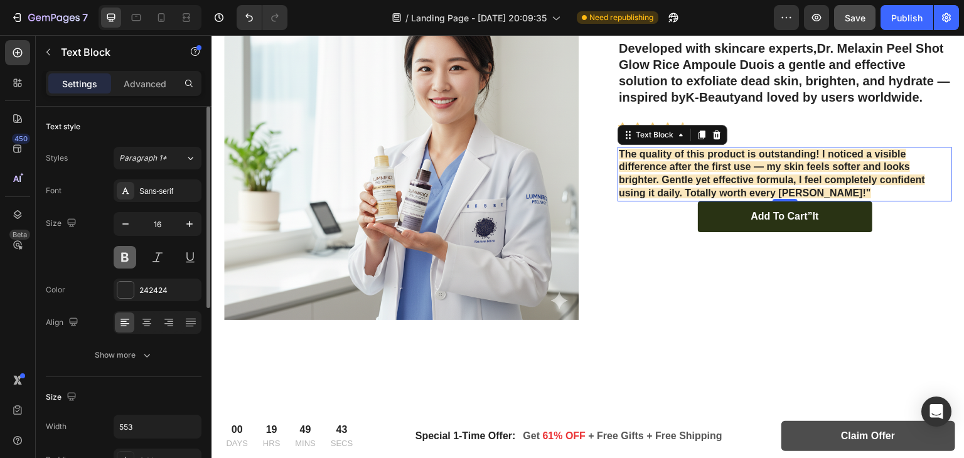
click at [128, 252] on button at bounding box center [125, 257] width 23 height 23
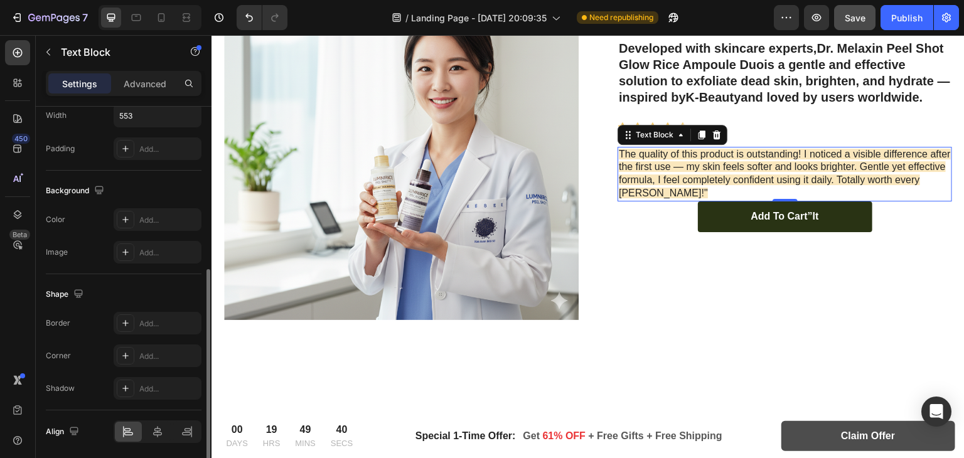
scroll to position [355, 0]
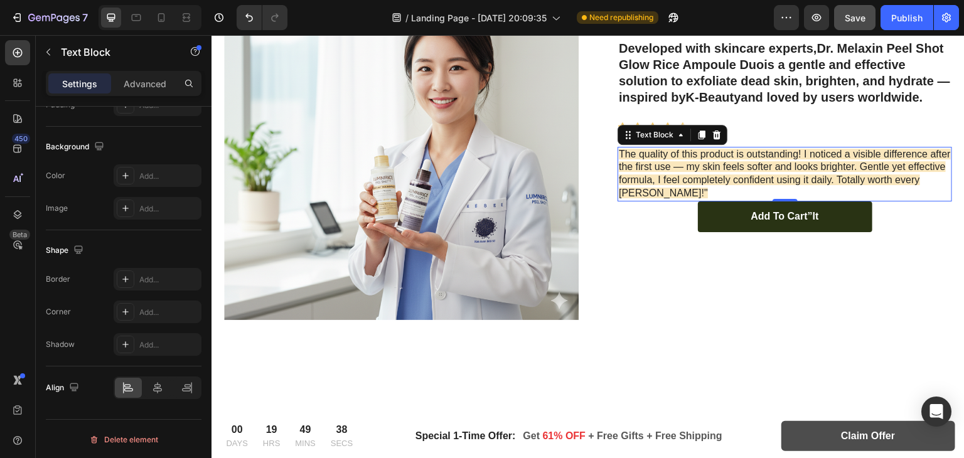
click at [696, 189] on p "The quality of this product is outstanding! I noticed a visible difference afte…" at bounding box center [785, 174] width 332 height 52
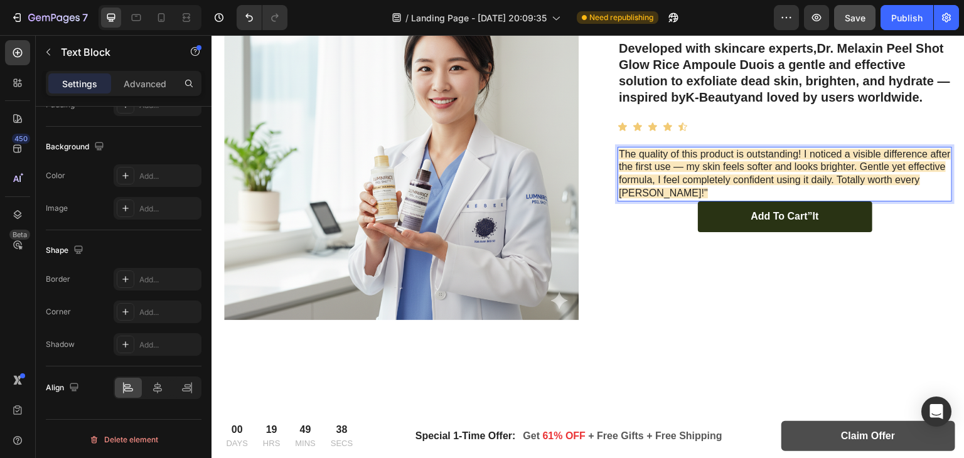
click at [696, 189] on p "The quality of this product is outstanding! I noticed a visible difference afte…" at bounding box center [785, 174] width 332 height 52
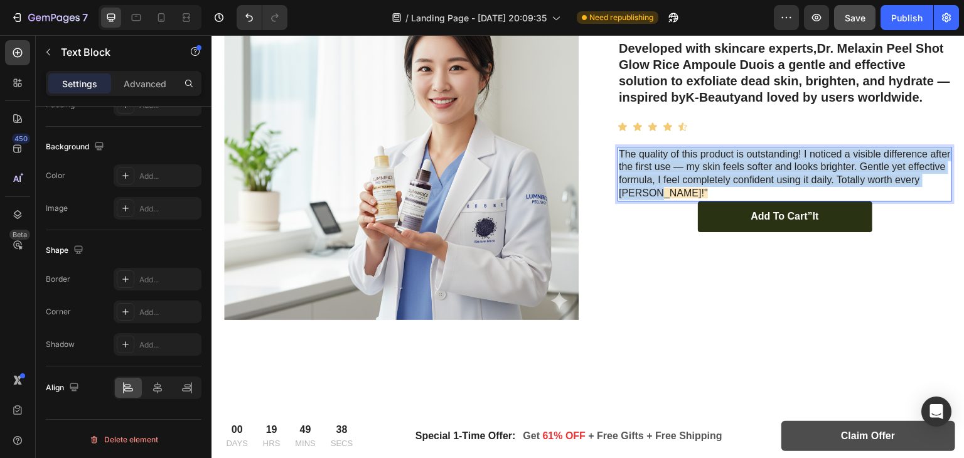
click at [696, 189] on p "The quality of this product is outstanding! I noticed a visible difference afte…" at bounding box center [785, 174] width 332 height 52
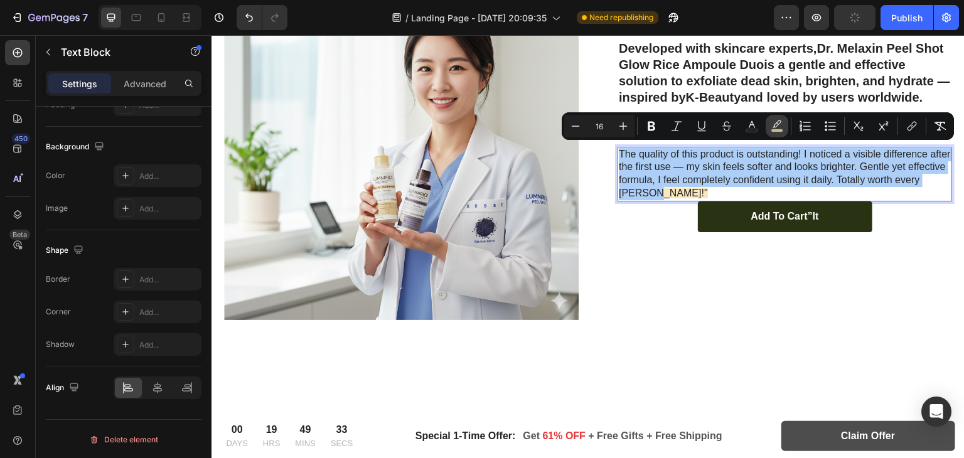
click at [779, 125] on icon "Editor contextual toolbar" at bounding box center [776, 126] width 13 height 13
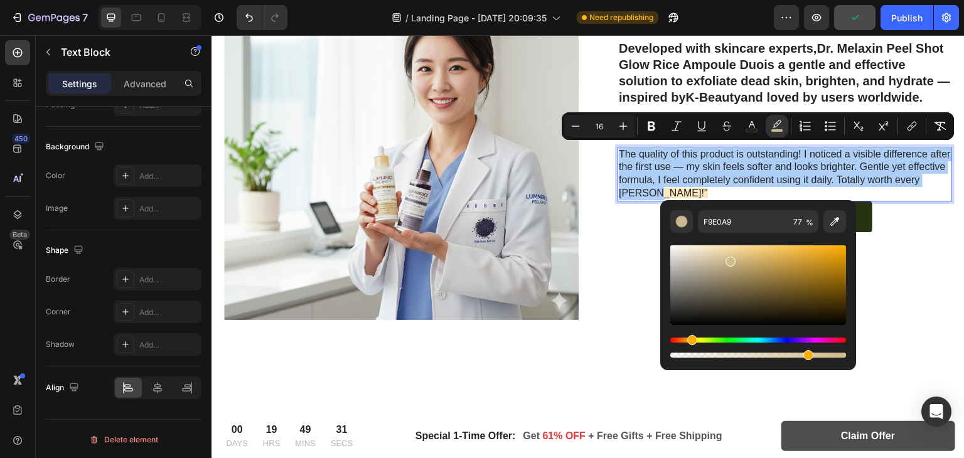
click at [728, 259] on div "Editor contextual toolbar" at bounding box center [758, 285] width 176 height 80
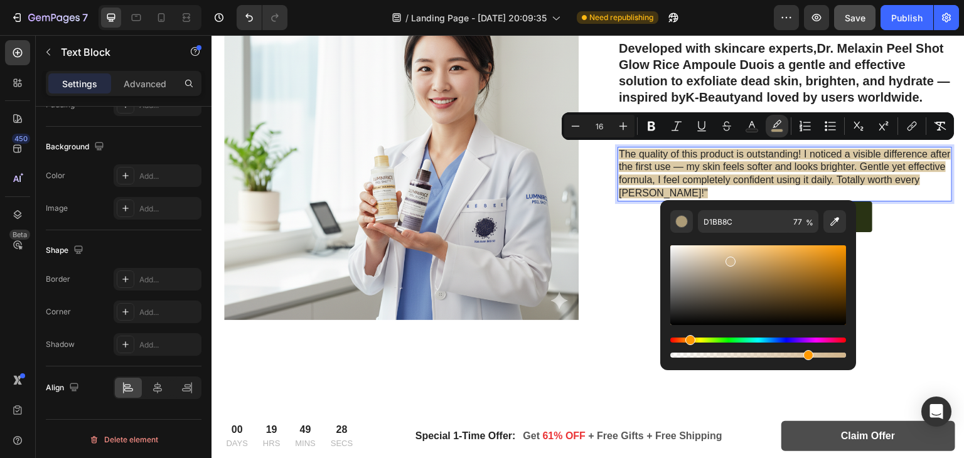
click at [688, 338] on div "Hue" at bounding box center [690, 340] width 10 height 10
click at [690, 341] on div "Hue" at bounding box center [692, 340] width 10 height 10
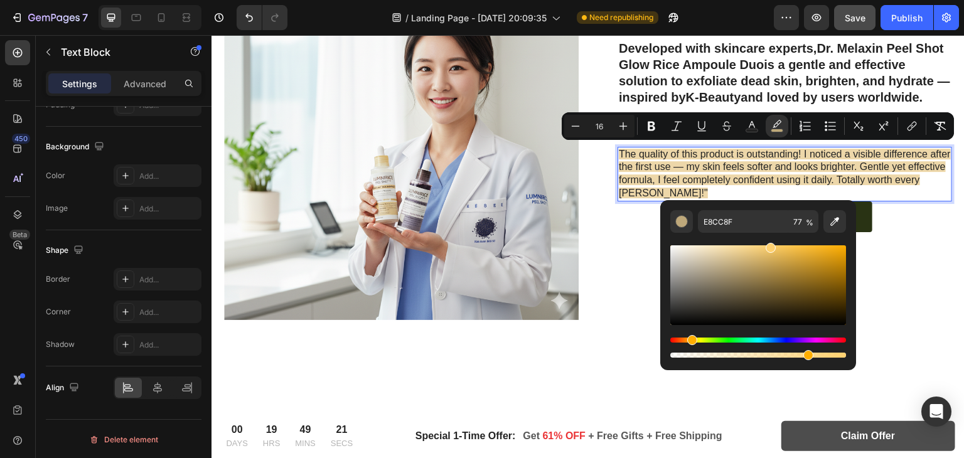
drag, startPoint x: 726, startPoint y: 262, endPoint x: 733, endPoint y: 253, distance: 10.3
click at [765, 253] on div "Editor contextual toolbar" at bounding box center [770, 248] width 10 height 10
drag, startPoint x: 740, startPoint y: 259, endPoint x: 755, endPoint y: 254, distance: 15.9
click at [755, 254] on div "Editor contextual toolbar" at bounding box center [758, 285] width 176 height 80
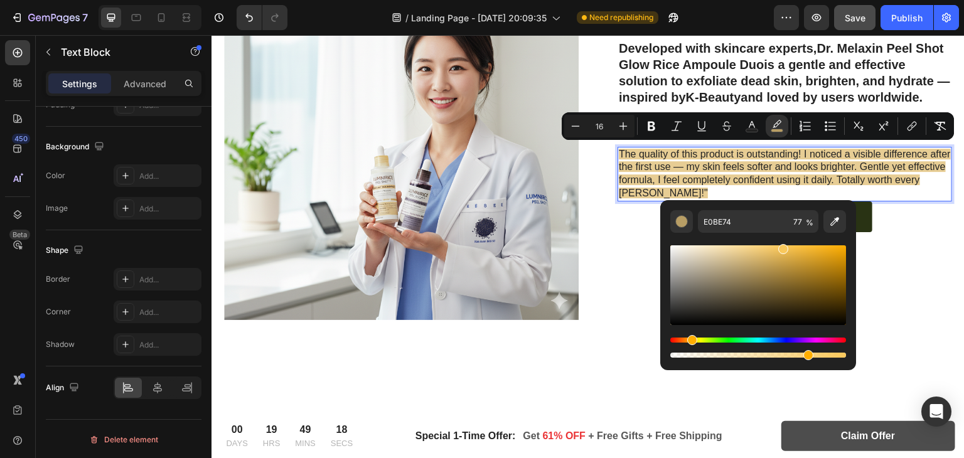
drag, startPoint x: 758, startPoint y: 256, endPoint x: 788, endPoint y: 244, distance: 31.8
click at [788, 244] on div "Editor contextual toolbar" at bounding box center [783, 249] width 10 height 10
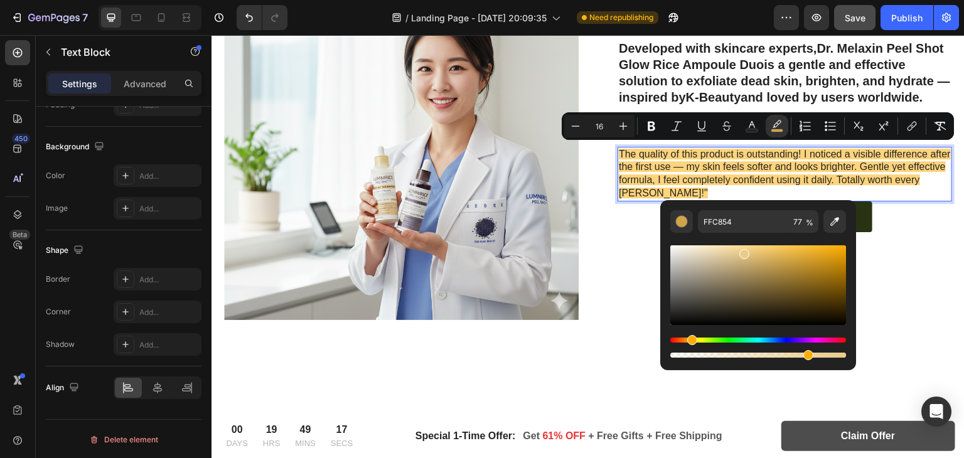
drag, startPoint x: 792, startPoint y: 250, endPoint x: 743, endPoint y: 251, distance: 48.9
click at [743, 251] on div "Editor contextual toolbar" at bounding box center [744, 254] width 10 height 10
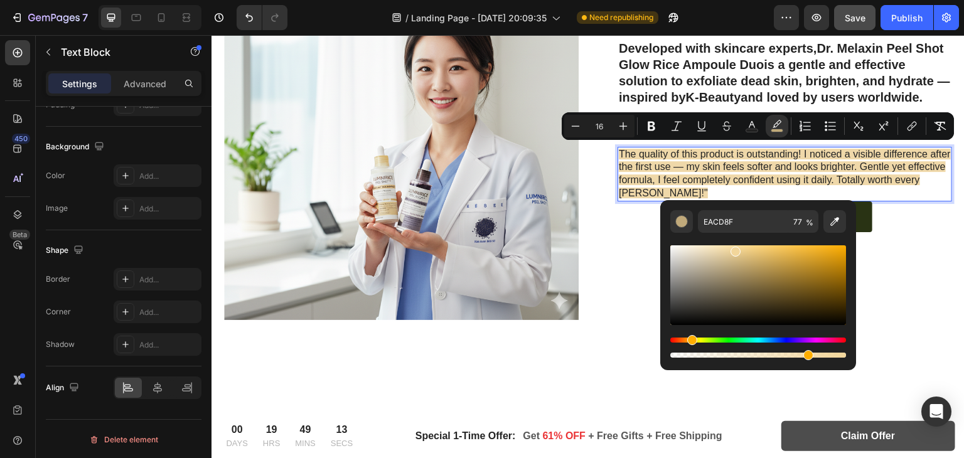
type input "F2D69B"
drag, startPoint x: 743, startPoint y: 253, endPoint x: 733, endPoint y: 249, distance: 11.0
click at [733, 249] on div "Editor contextual toolbar" at bounding box center [735, 252] width 10 height 10
click at [876, 265] on div "Developed with skincare experts, Dr. Melaxin Peel Shot Glow Rice Ampoule Duo is…" at bounding box center [774, 142] width 354 height 354
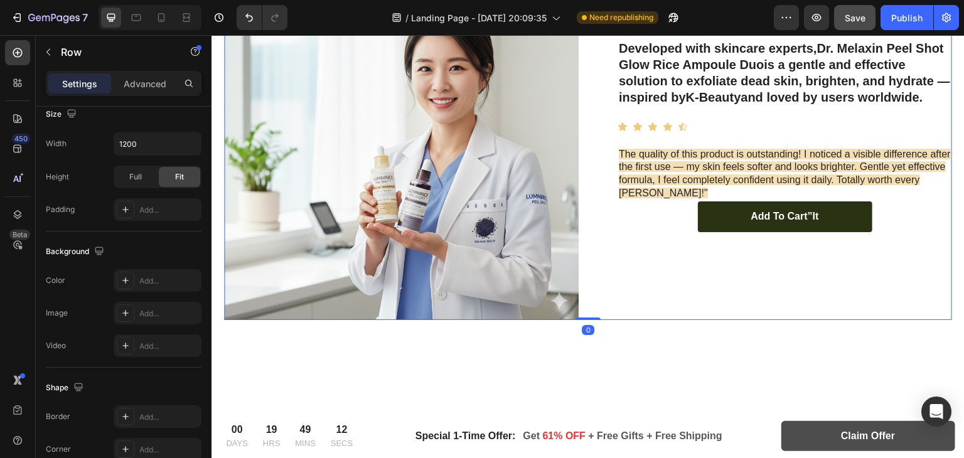
scroll to position [0, 0]
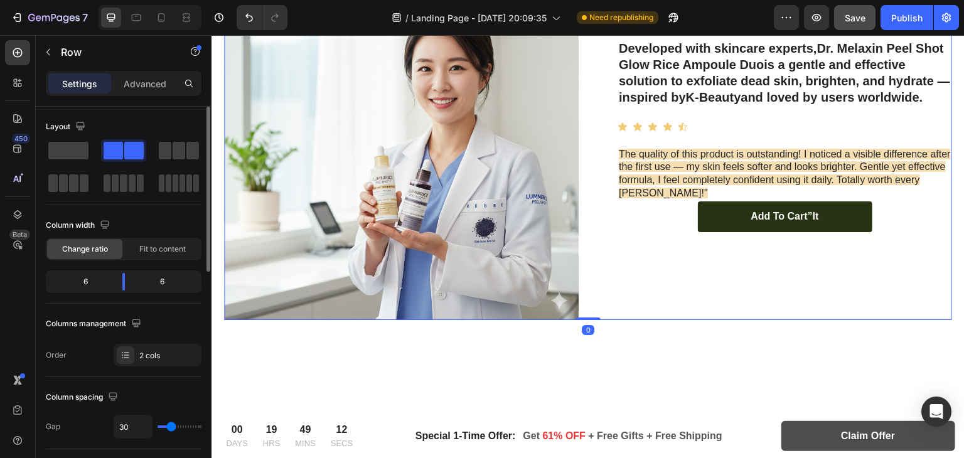
click at [883, 264] on div "Developed with skincare experts, Dr. Melaxin Peel Shot Glow Rice Ampoule Duo is…" at bounding box center [774, 142] width 354 height 354
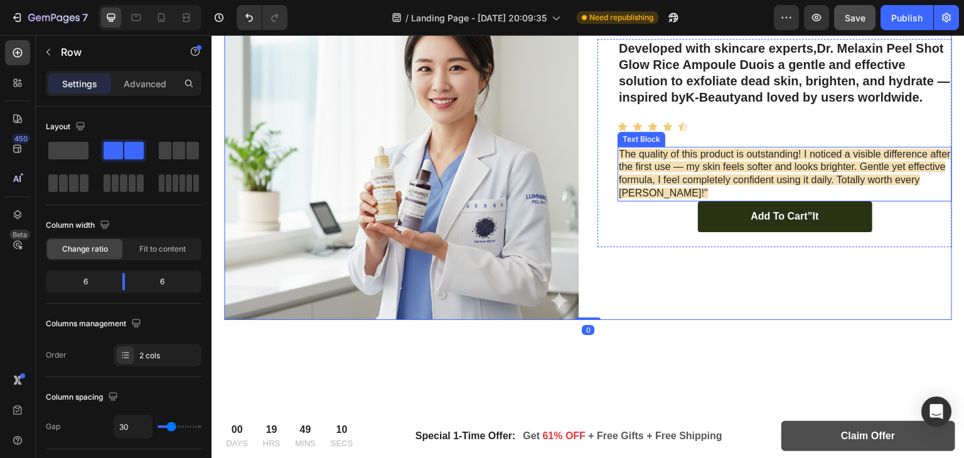
click at [650, 169] on p "The quality of this product is outstanding! I noticed a visible difference afte…" at bounding box center [785, 174] width 332 height 52
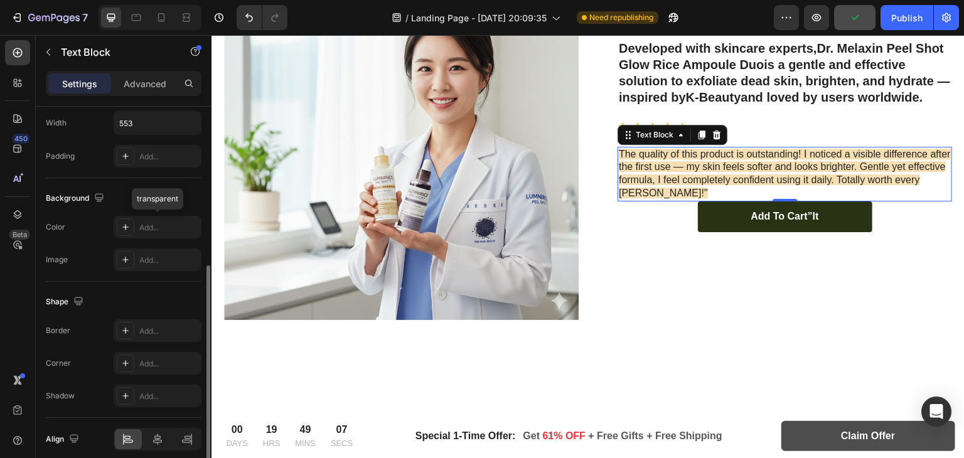
scroll to position [355, 0]
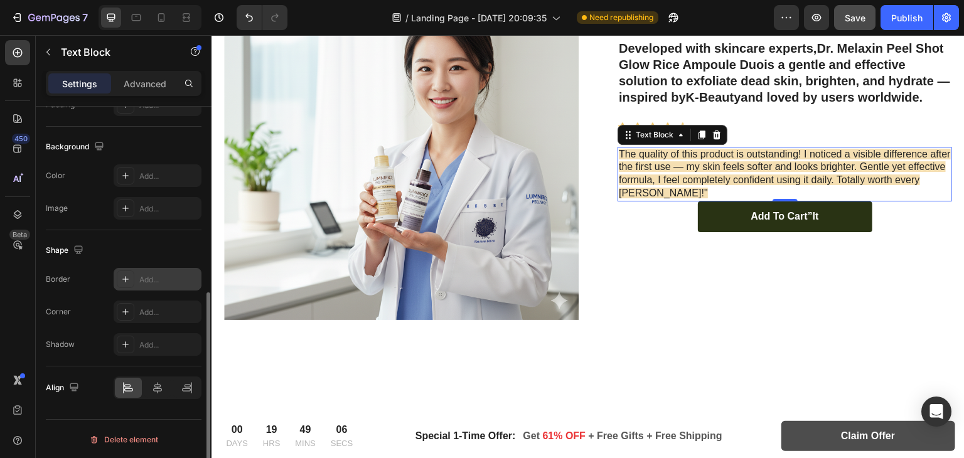
click at [127, 276] on icon at bounding box center [125, 279] width 10 height 10
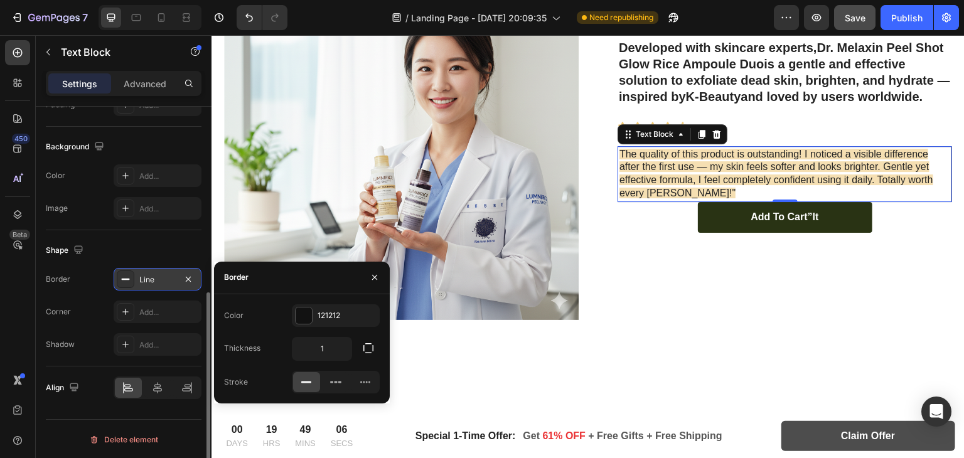
scroll to position [2727, 0]
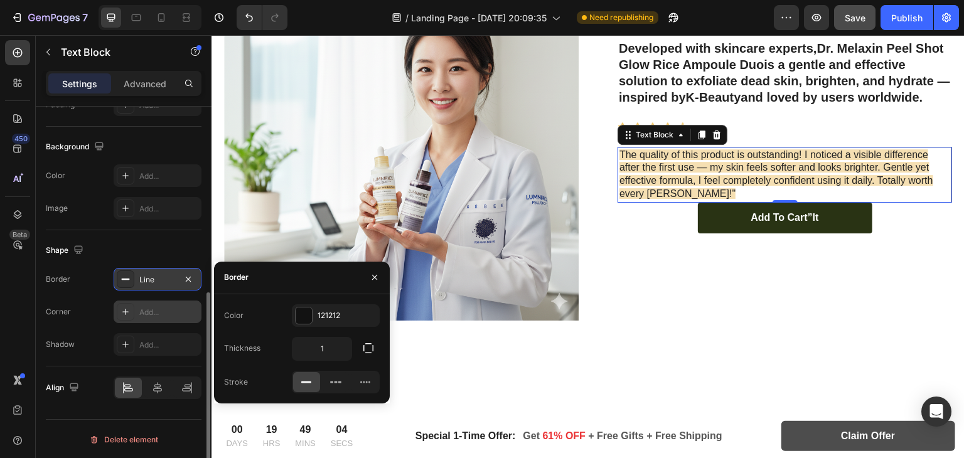
click at [128, 312] on icon at bounding box center [125, 312] width 10 height 10
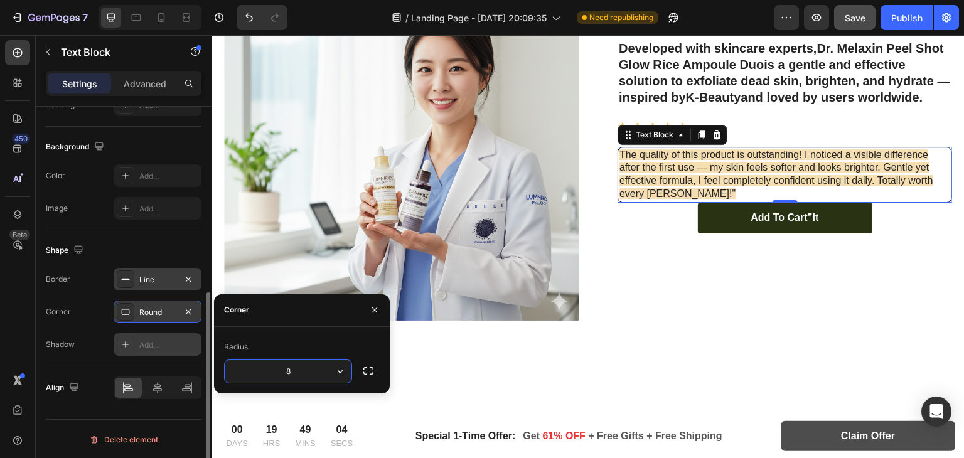
click at [131, 343] on div at bounding box center [126, 345] width 18 height 18
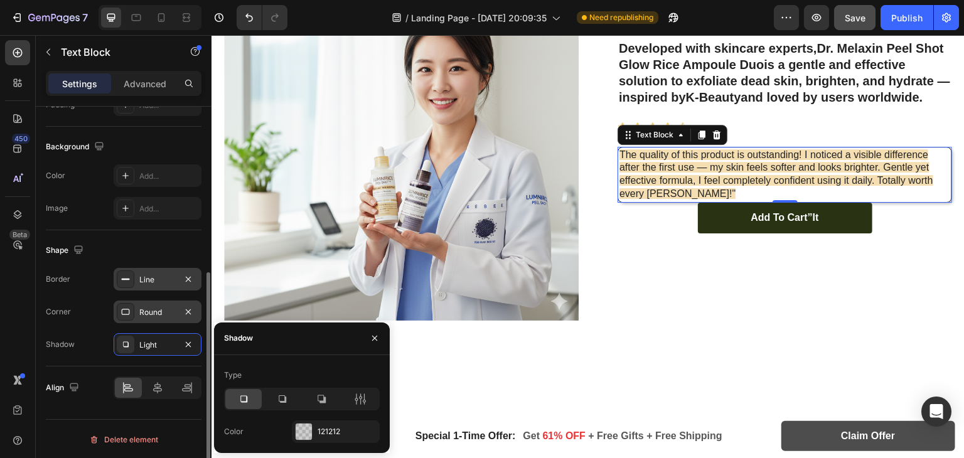
scroll to position [342, 0]
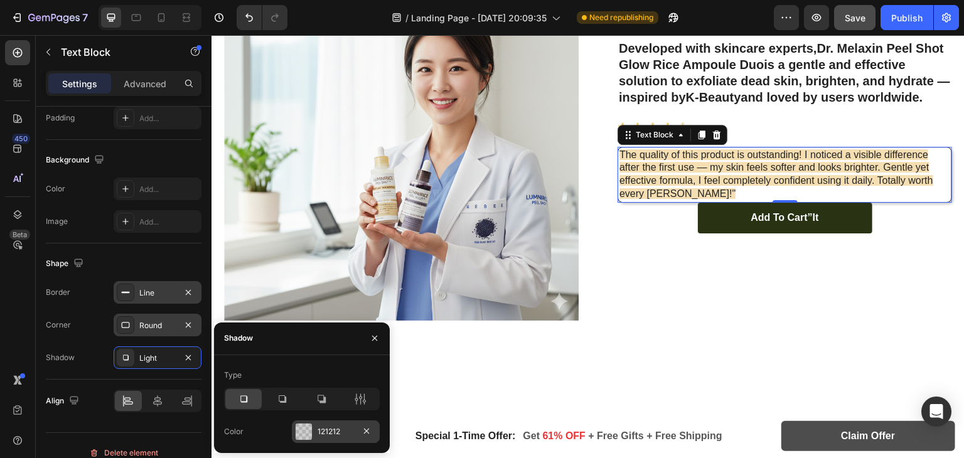
click at [311, 431] on div at bounding box center [303, 431] width 16 height 16
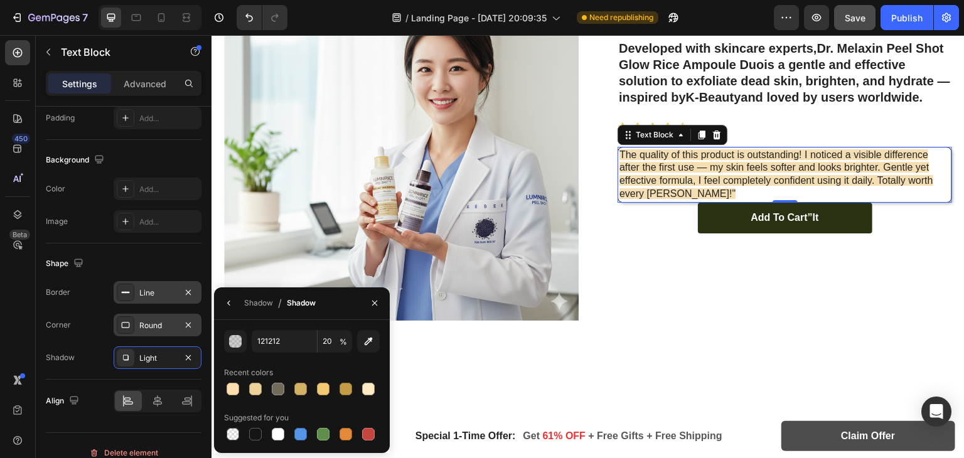
click at [269, 390] on div at bounding box center [302, 389] width 156 height 18
click at [253, 387] on div at bounding box center [255, 389] width 13 height 13
type input "EDD29A"
type input "100"
click at [298, 387] on div at bounding box center [300, 389] width 13 height 13
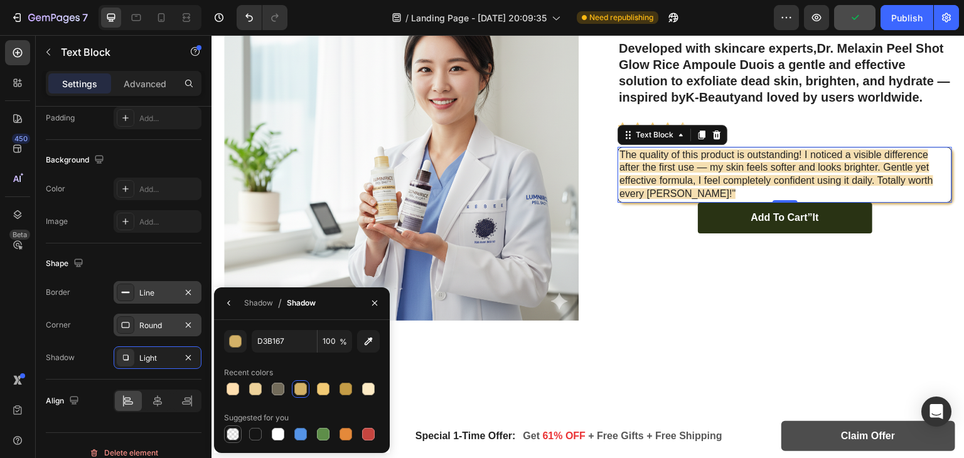
click at [231, 432] on div at bounding box center [232, 434] width 13 height 13
type input "000000"
type input "0"
click at [671, 280] on div "Developed with skincare experts, Dr. Melaxin Peel Shot Glow Rice Ampoule Duo is…" at bounding box center [774, 143] width 354 height 354
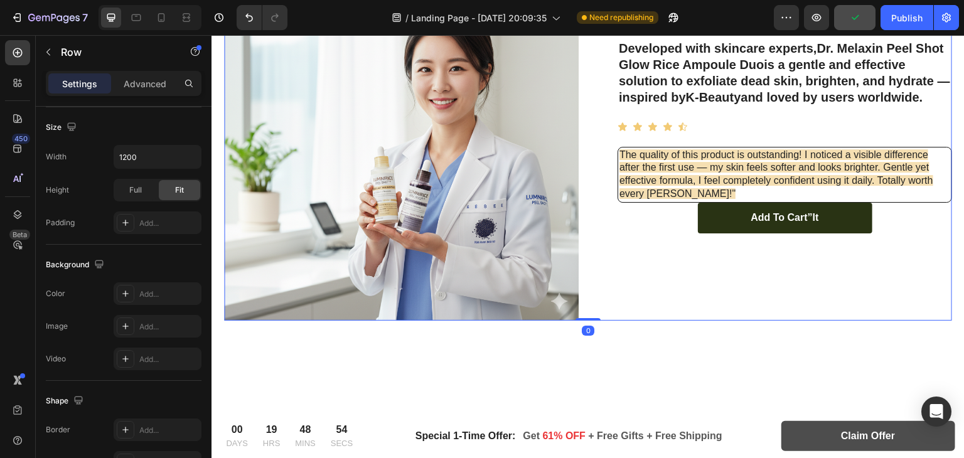
scroll to position [0, 0]
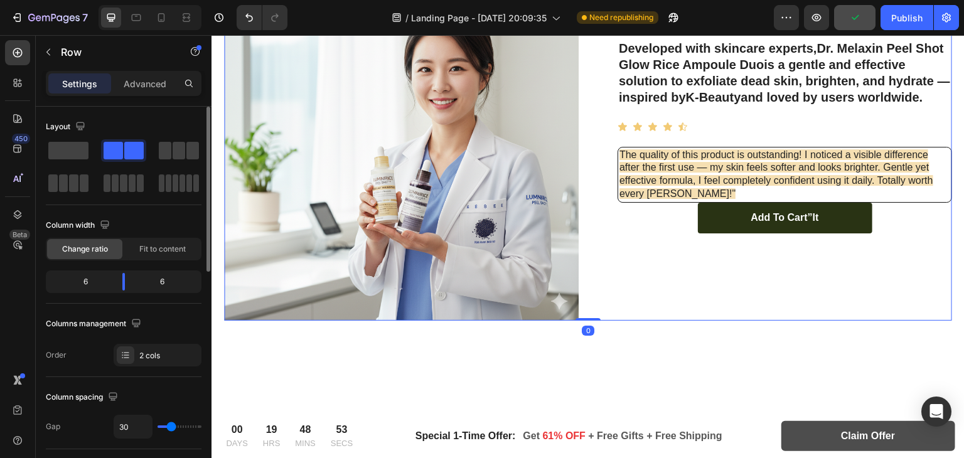
click at [671, 280] on div "Developed with skincare experts, Dr. Melaxin Peel Shot Glow Rice Ampoule Duo is…" at bounding box center [774, 143] width 354 height 354
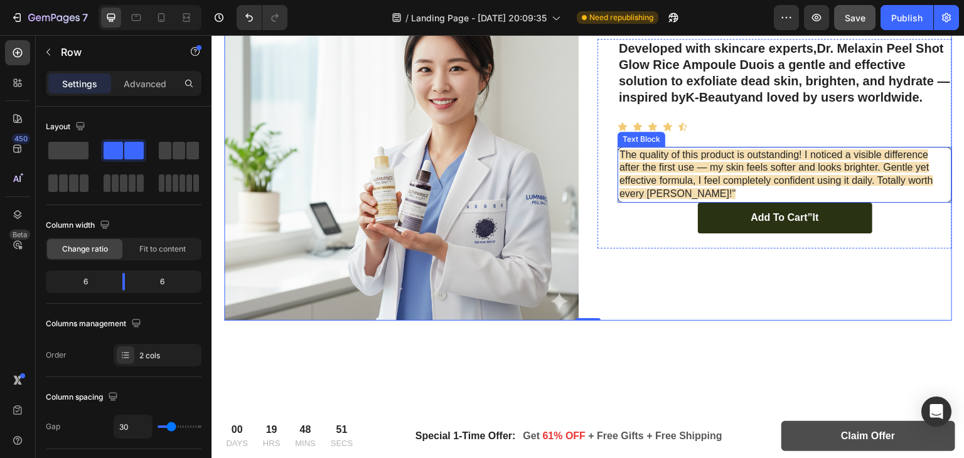
click at [698, 191] on p "The quality of this product is outstanding! I noticed a visible difference afte…" at bounding box center [784, 175] width 331 height 52
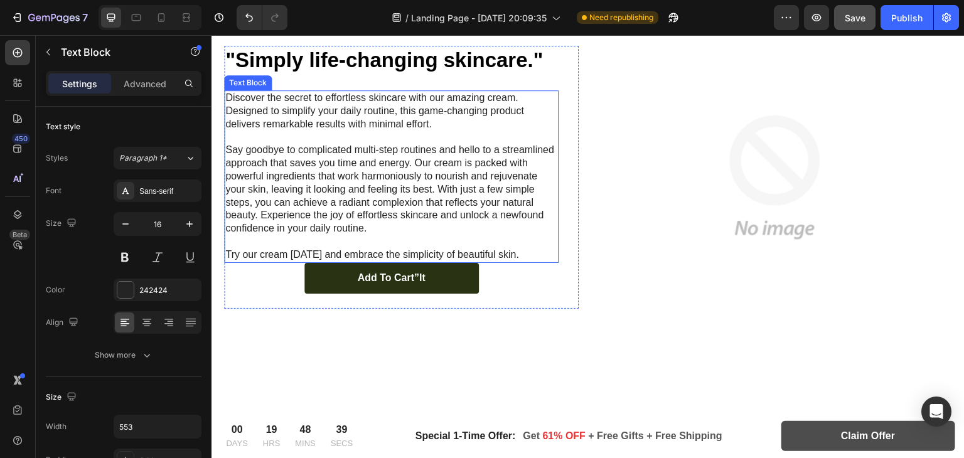
scroll to position [1265, 0]
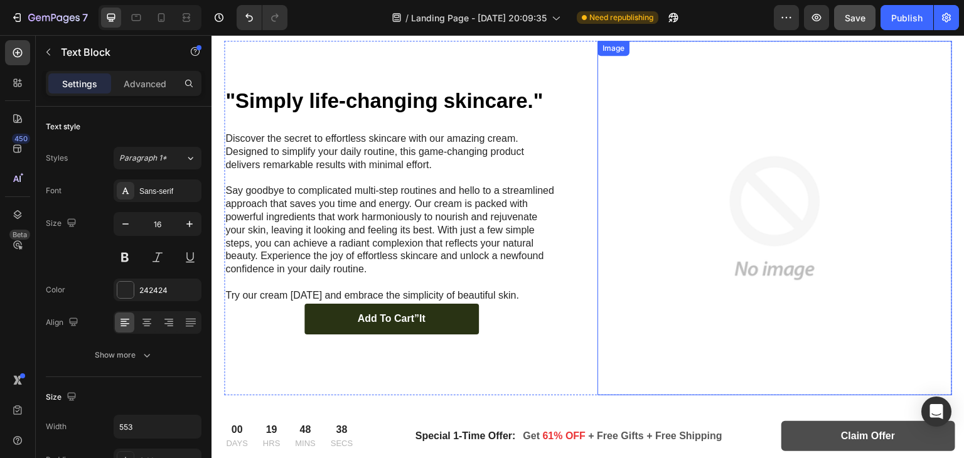
click at [752, 216] on img at bounding box center [774, 218] width 354 height 354
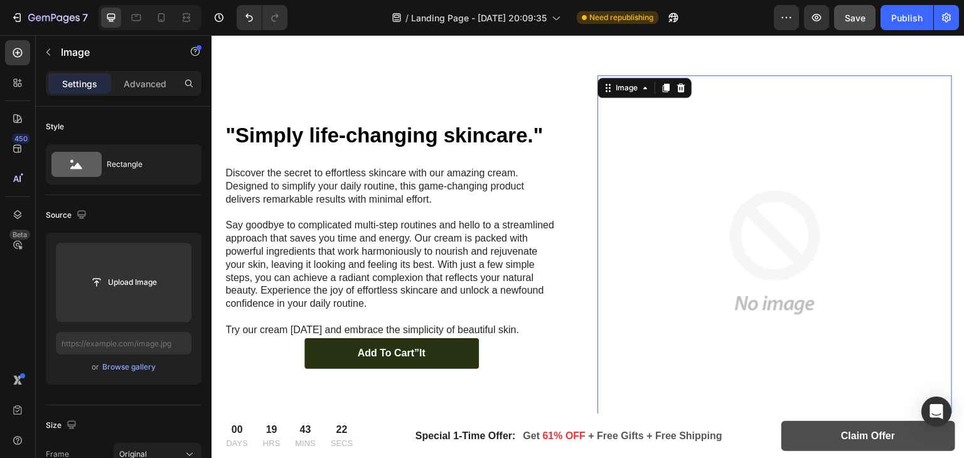
scroll to position [1233, 0]
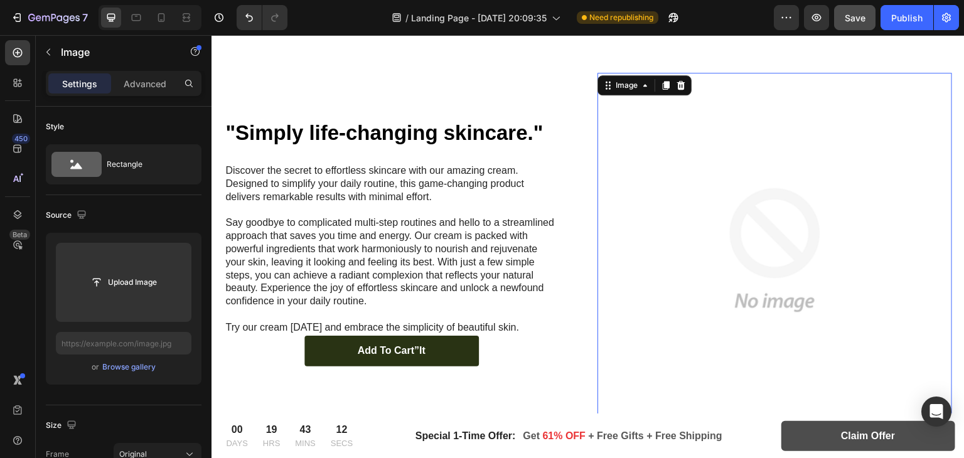
click at [700, 197] on img at bounding box center [774, 250] width 354 height 354
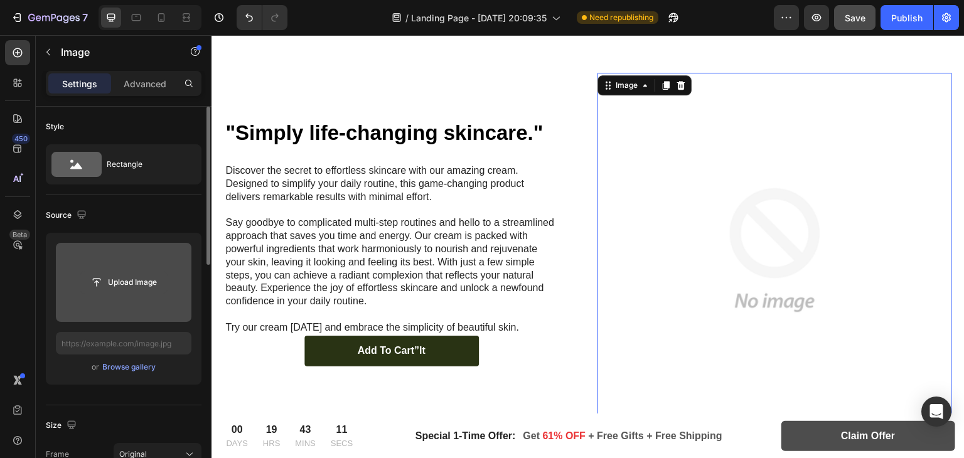
click at [113, 272] on input "file" at bounding box center [123, 282] width 87 height 21
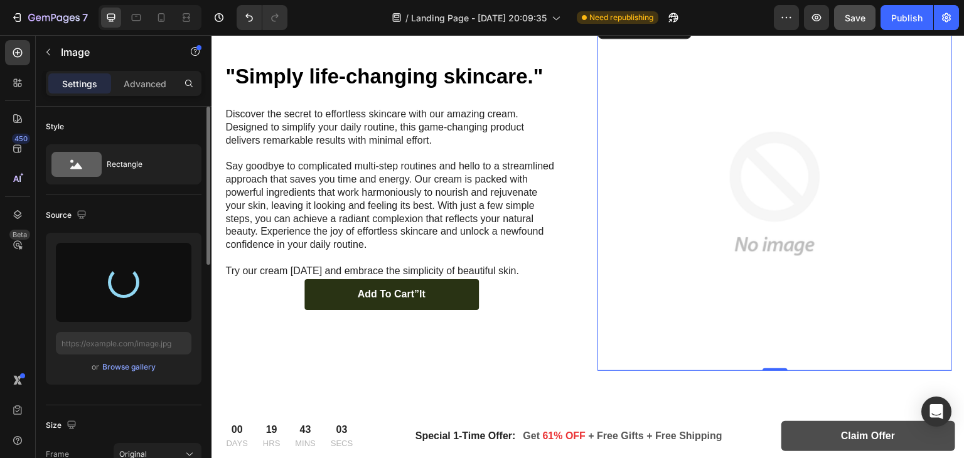
scroll to position [1259, 0]
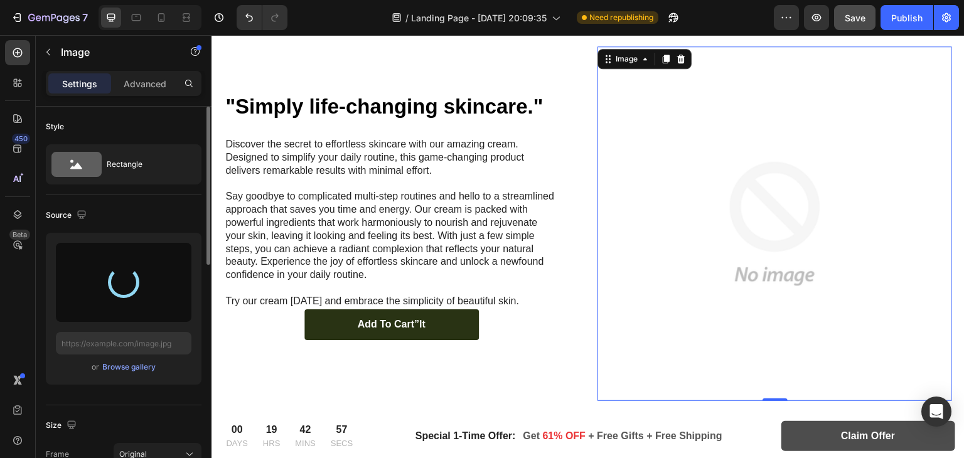
type input "https://cdn.shopify.com/s/files/1/0966/8388/4874/files/gempages_585525682461737…"
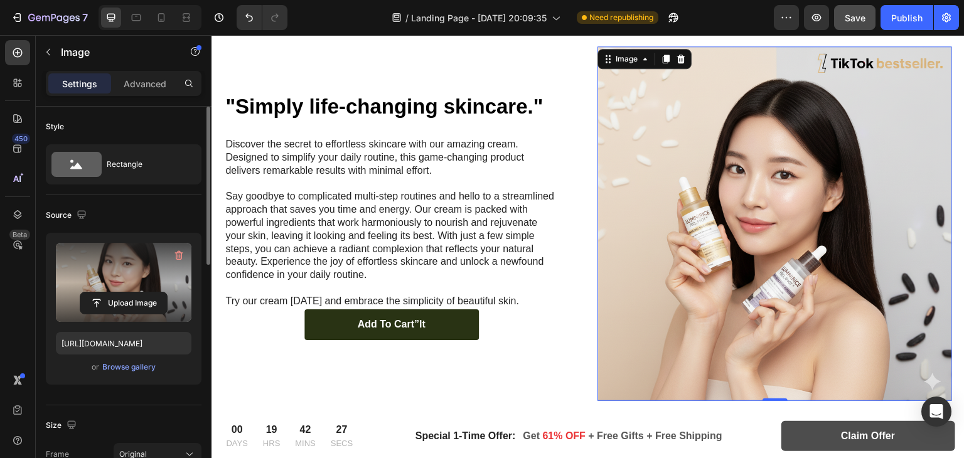
click at [161, 29] on div at bounding box center [149, 17] width 103 height 25
click at [163, 14] on icon at bounding box center [161, 17] width 7 height 9
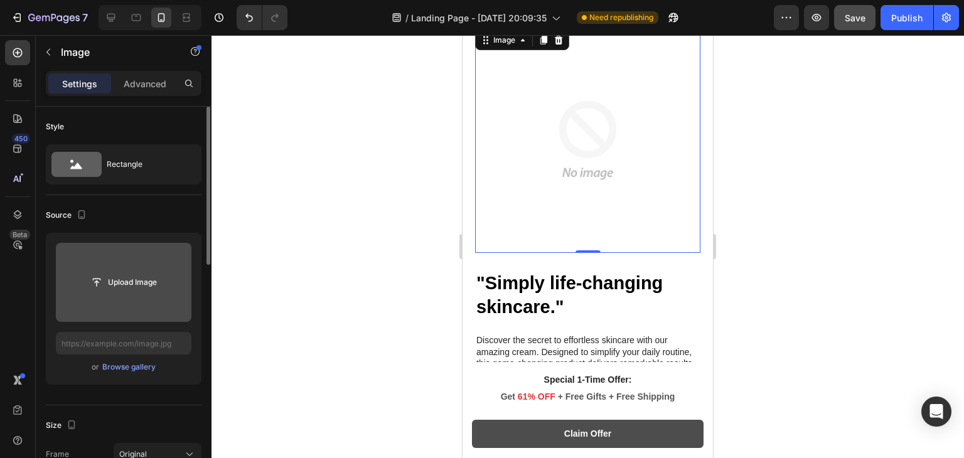
scroll to position [1203, 0]
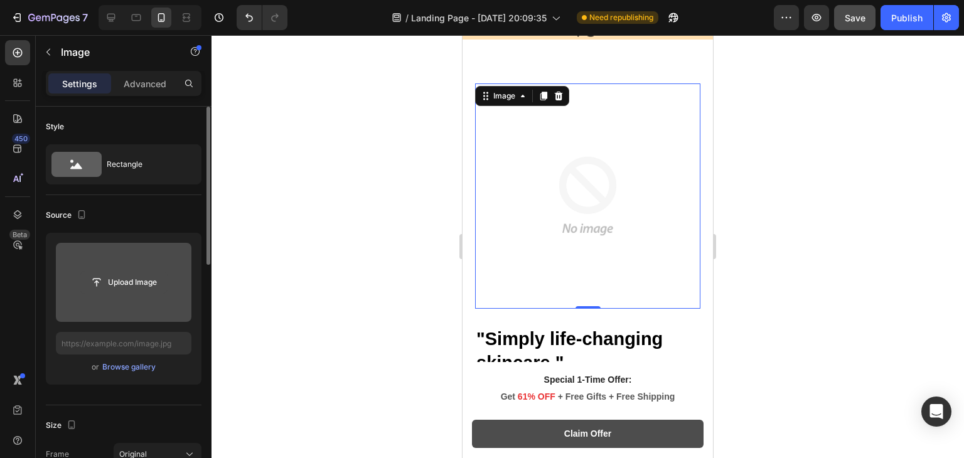
click at [124, 282] on input "file" at bounding box center [123, 282] width 87 height 21
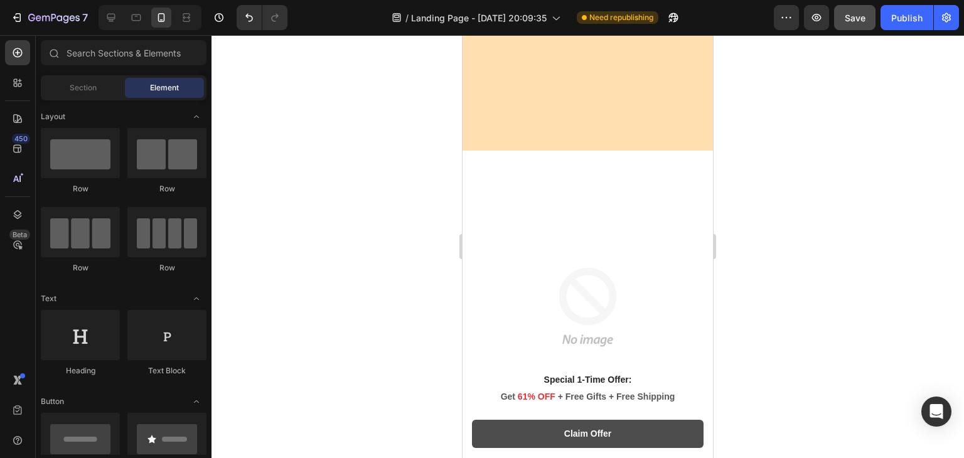
scroll to position [1655, 0]
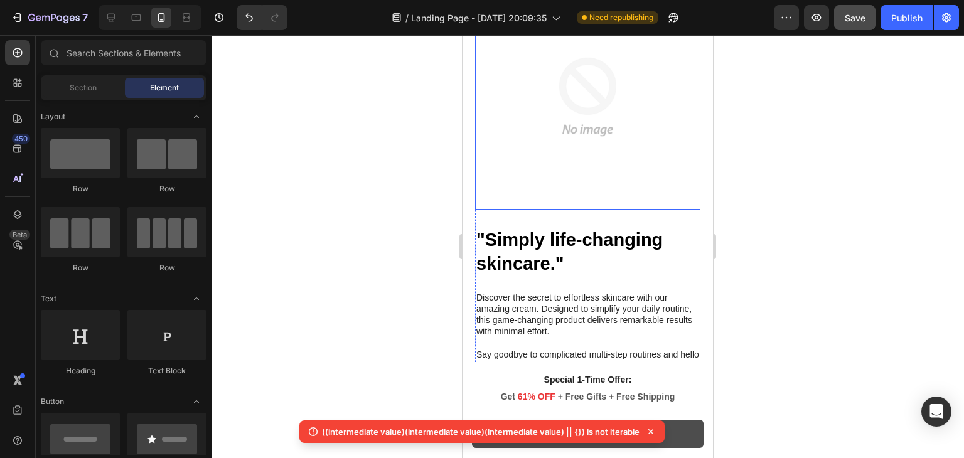
click at [575, 119] on img at bounding box center [587, 96] width 225 height 225
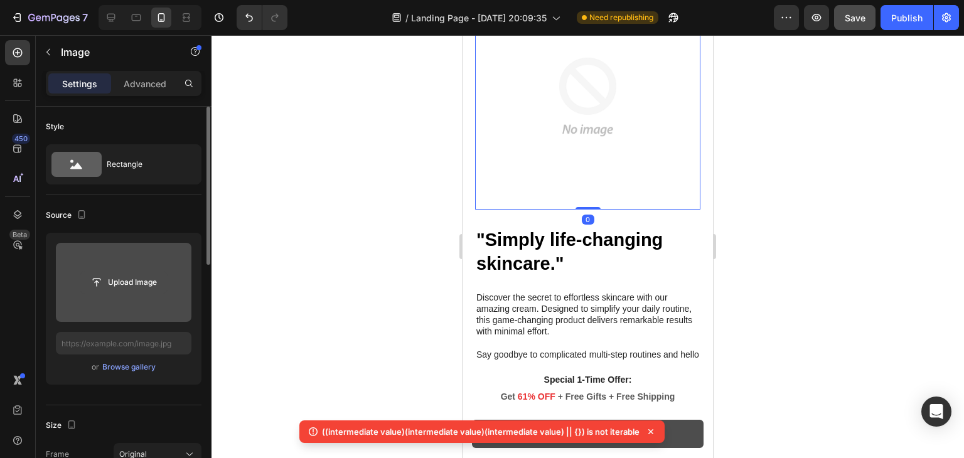
click at [119, 290] on input "file" at bounding box center [123, 282] width 87 height 21
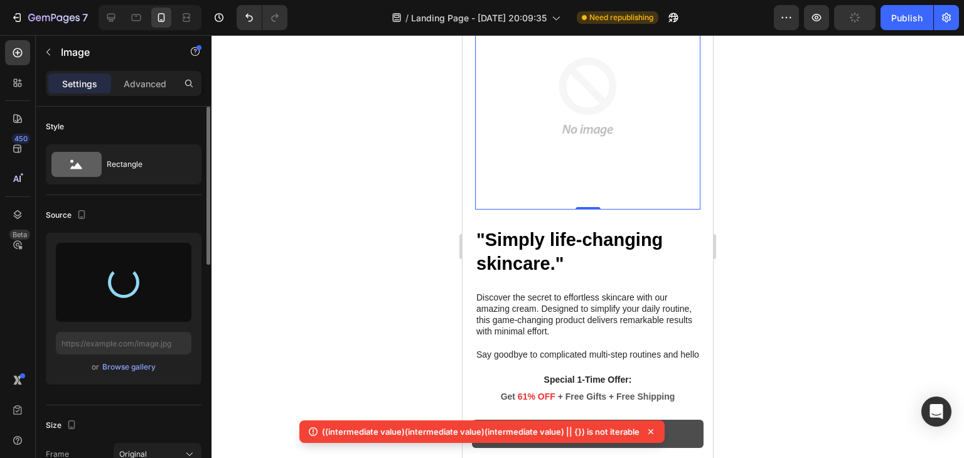
type input "https://cdn.shopify.com/s/files/1/0966/8388/4874/files/gempages_585525682461737…"
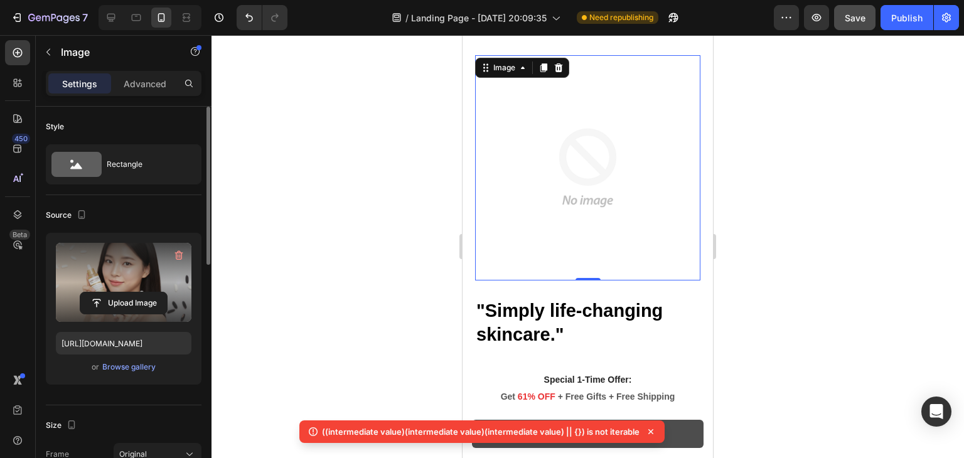
scroll to position [1583, 0]
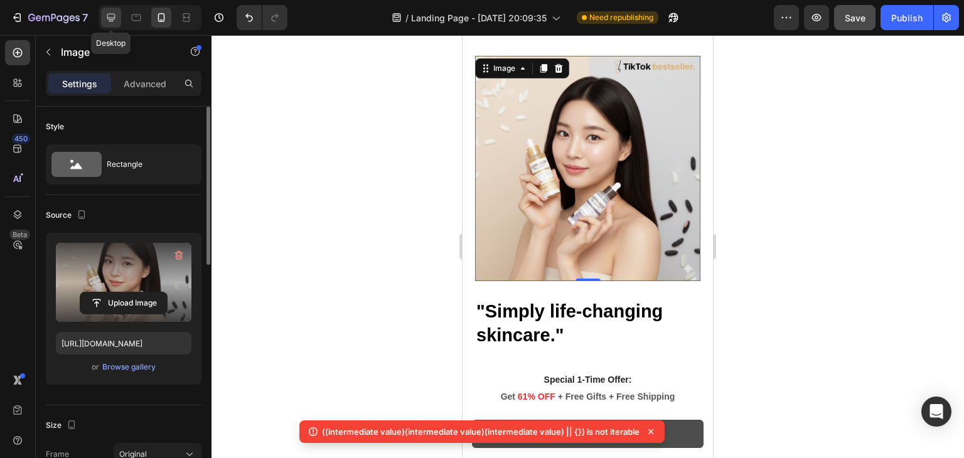
click at [104, 14] on div at bounding box center [111, 18] width 20 height 20
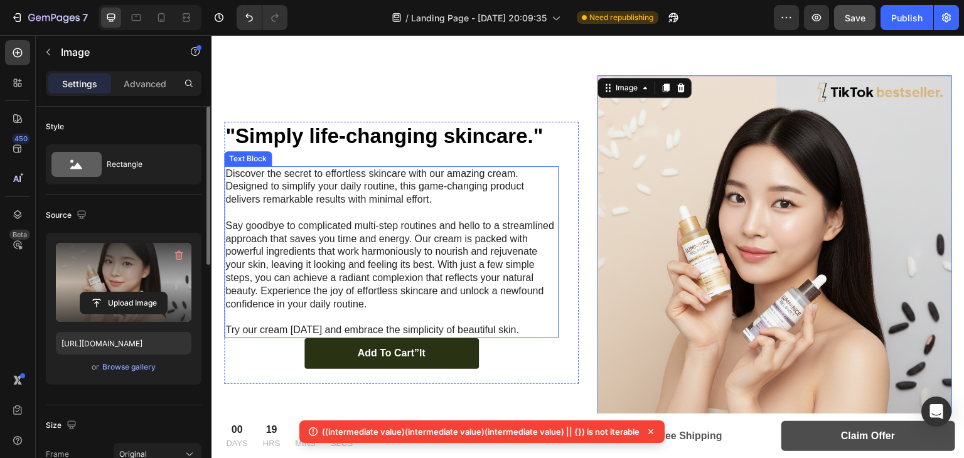
scroll to position [1579, 0]
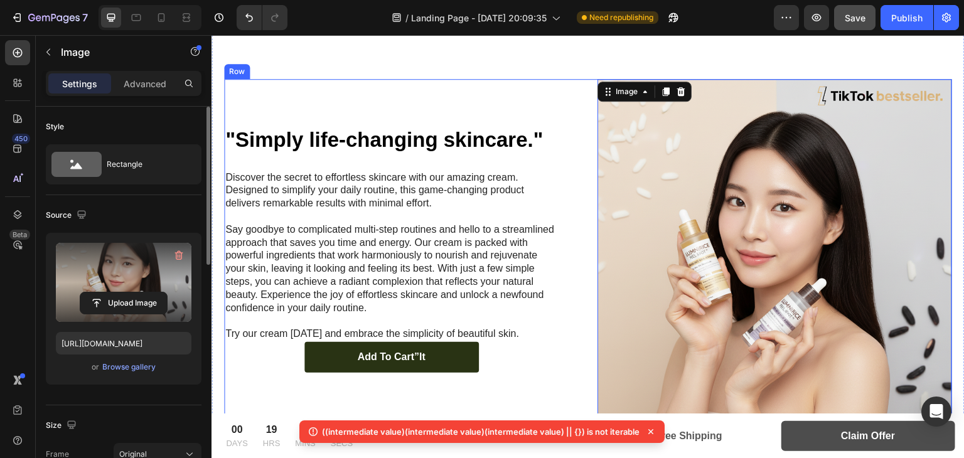
click at [543, 106] on div ""Simply life-changing skincare." Heading Discover the secret to effortless skin…" at bounding box center [401, 256] width 354 height 354
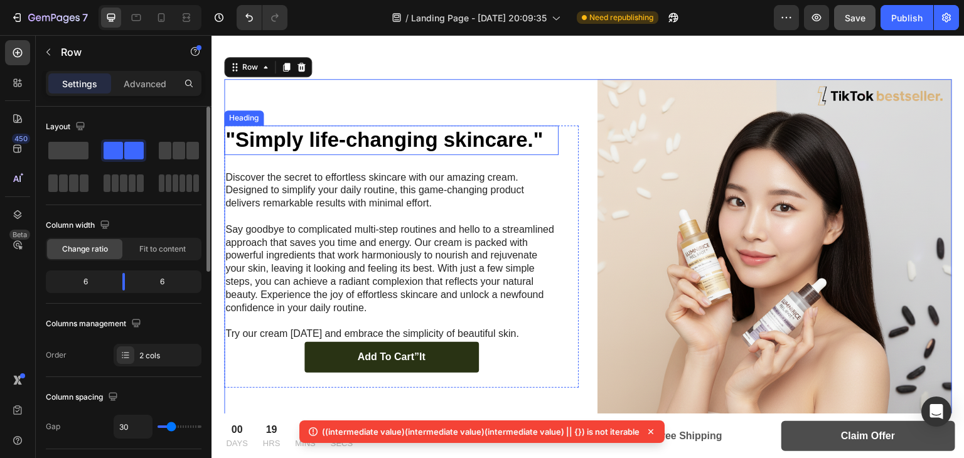
click at [373, 144] on h2 ""Simply life-changing skincare."" at bounding box center [391, 139] width 334 height 29
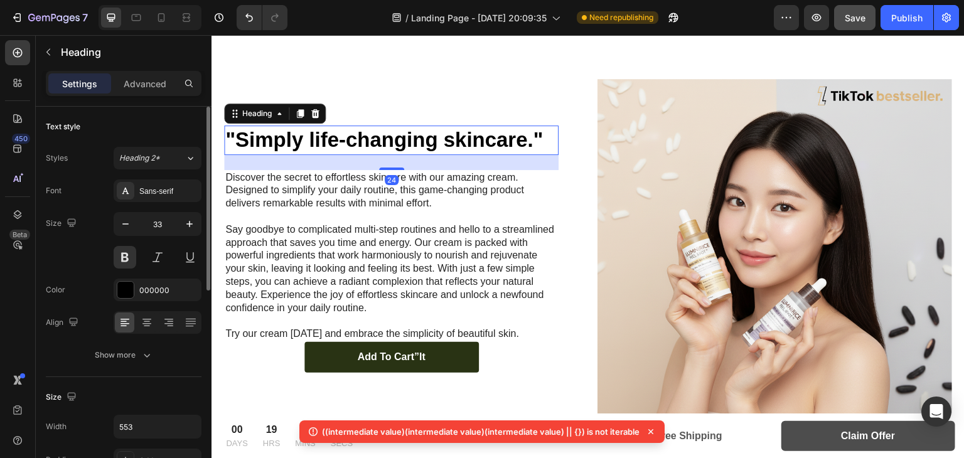
click at [333, 139] on h2 ""Simply life-changing skincare."" at bounding box center [391, 139] width 334 height 29
click at [333, 139] on p ""Simply life-changing skincare."" at bounding box center [391, 140] width 332 height 27
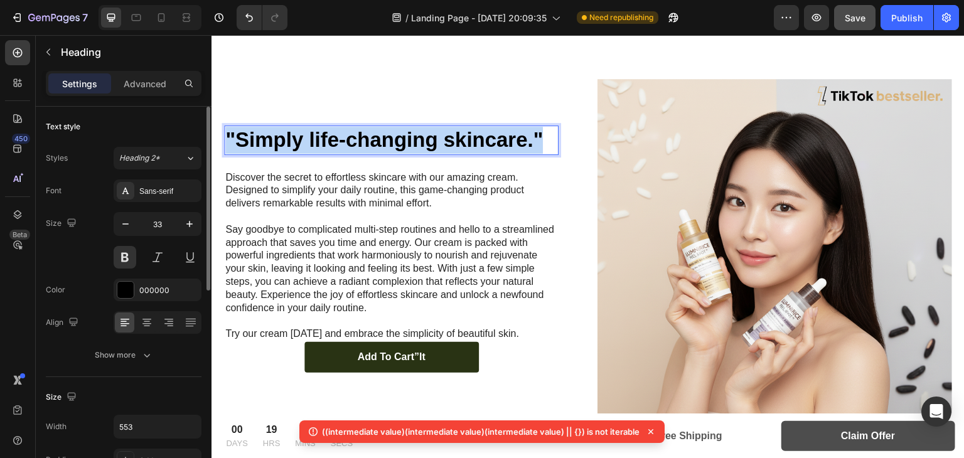
click at [333, 139] on p ""Simply life-changing skincare."" at bounding box center [391, 140] width 332 height 27
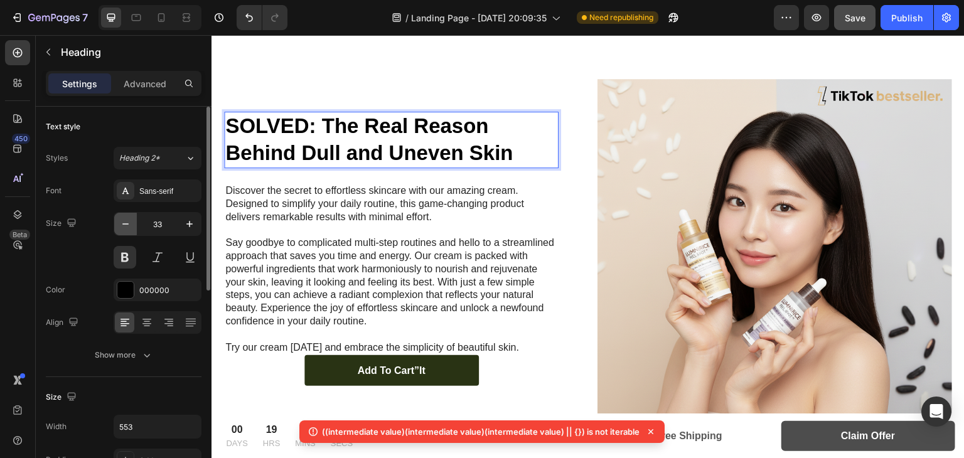
click at [132, 226] on button "button" at bounding box center [125, 224] width 23 height 23
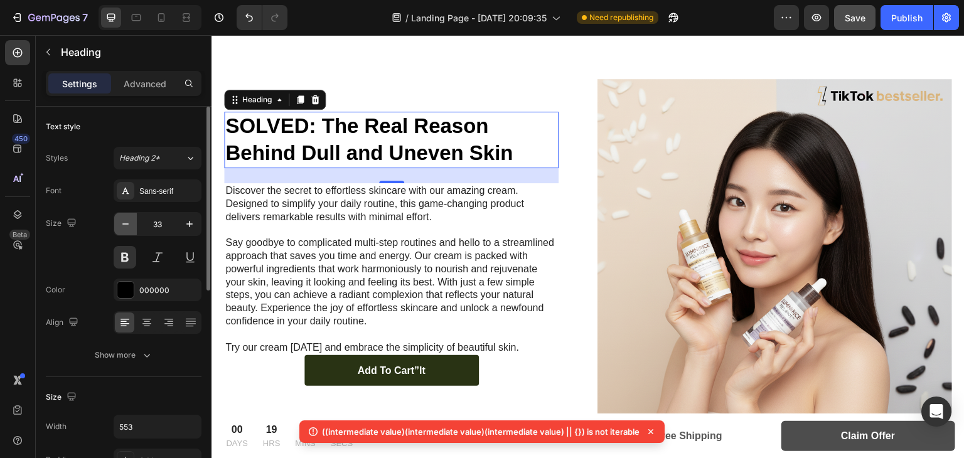
click at [132, 226] on button "button" at bounding box center [125, 224] width 23 height 23
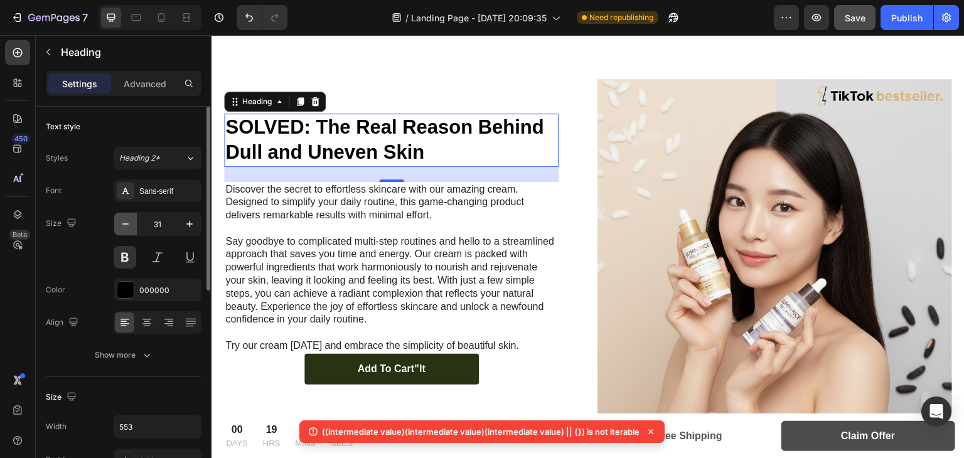
click at [132, 226] on button "button" at bounding box center [125, 224] width 23 height 23
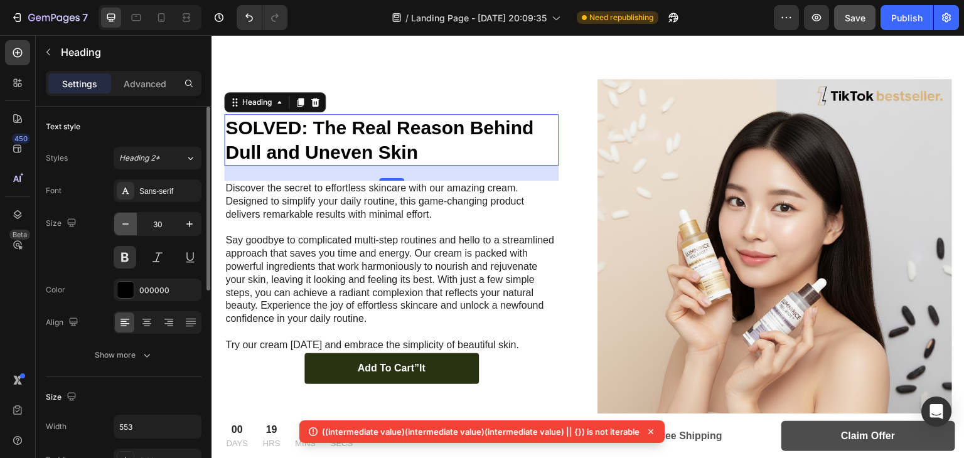
click at [132, 226] on button "button" at bounding box center [125, 224] width 23 height 23
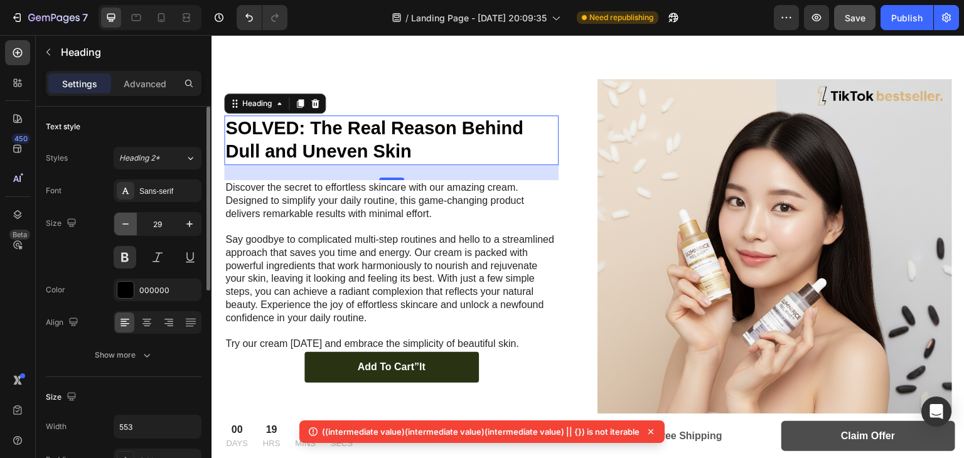
click at [132, 226] on button "button" at bounding box center [125, 224] width 23 height 23
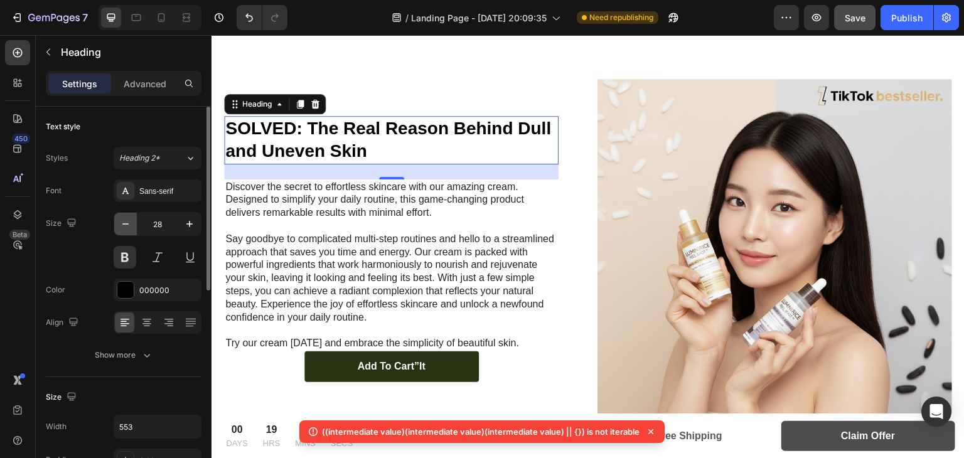
click at [132, 226] on button "button" at bounding box center [125, 224] width 23 height 23
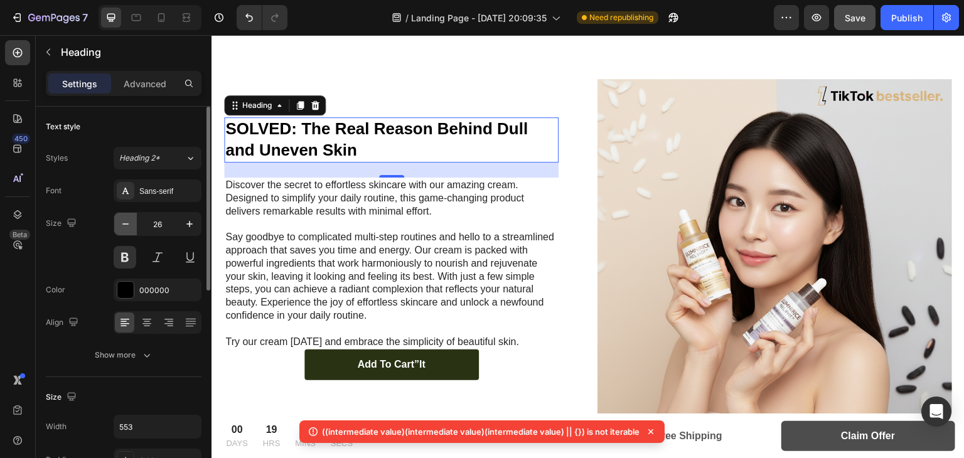
click at [132, 226] on button "button" at bounding box center [125, 224] width 23 height 23
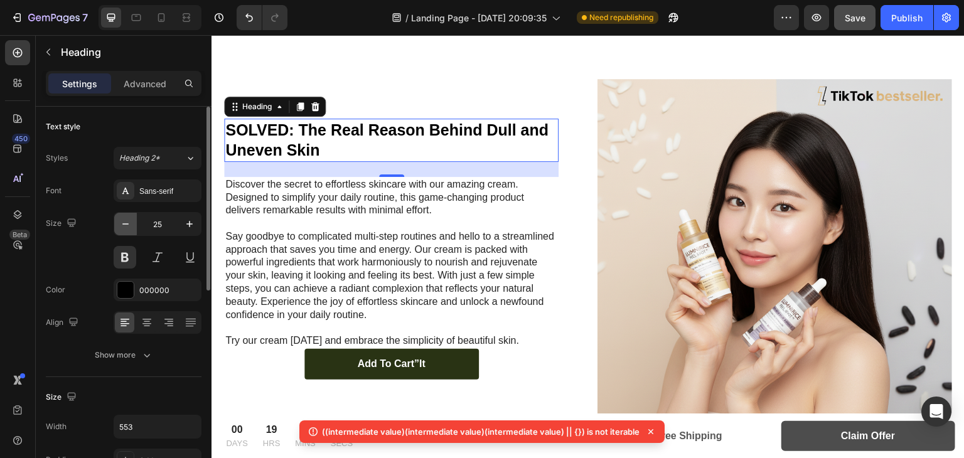
click at [132, 226] on button "button" at bounding box center [125, 224] width 23 height 23
type input "24"
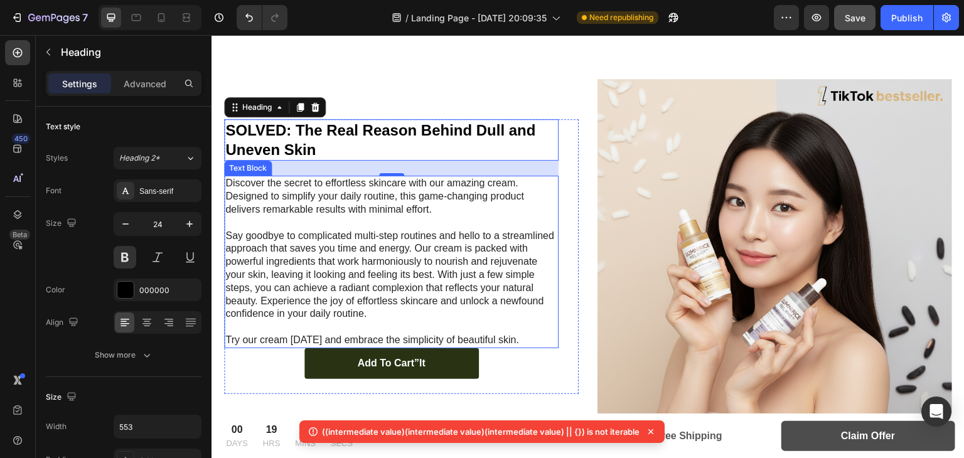
click at [327, 192] on p "Discover the secret to effortless skincare with our amazing cream. Designed to …" at bounding box center [391, 196] width 332 height 39
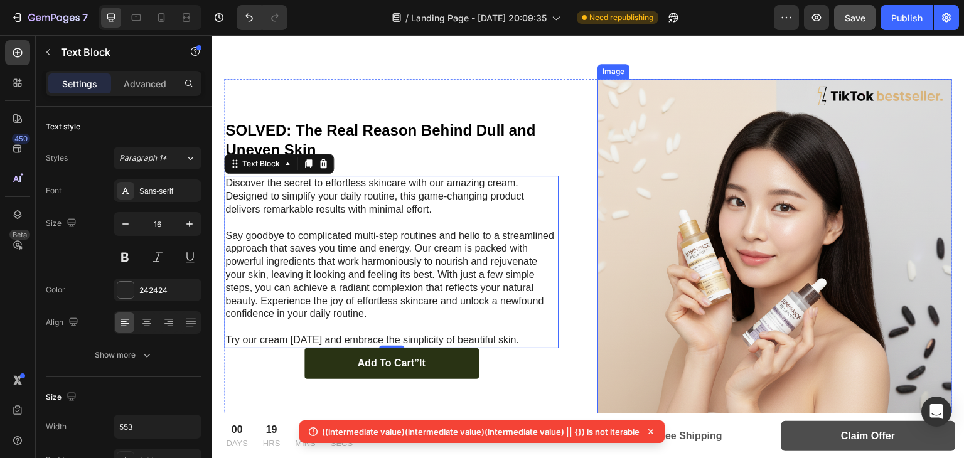
click at [743, 246] on img at bounding box center [774, 256] width 354 height 354
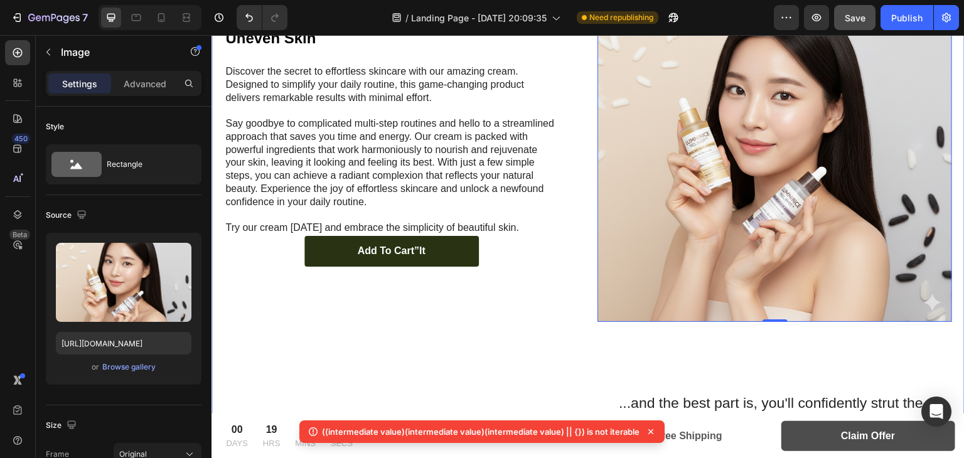
scroll to position [1284, 0]
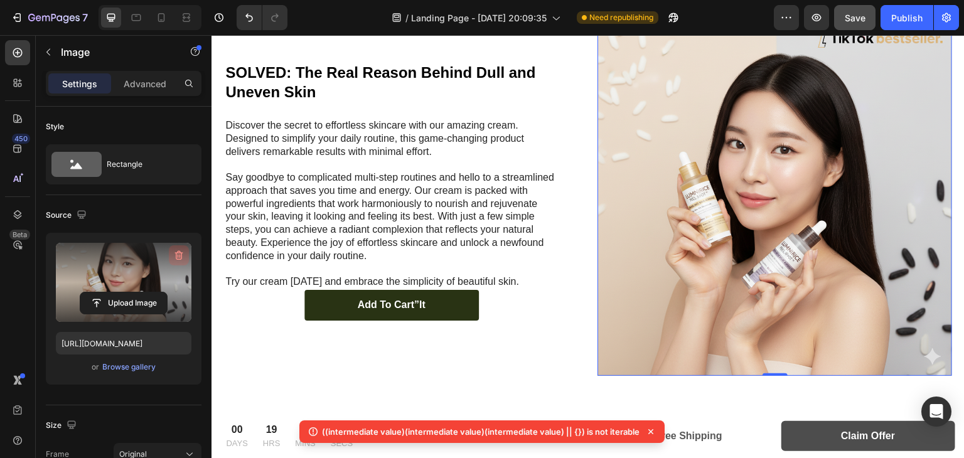
click at [176, 252] on icon "button" at bounding box center [179, 255] width 13 height 13
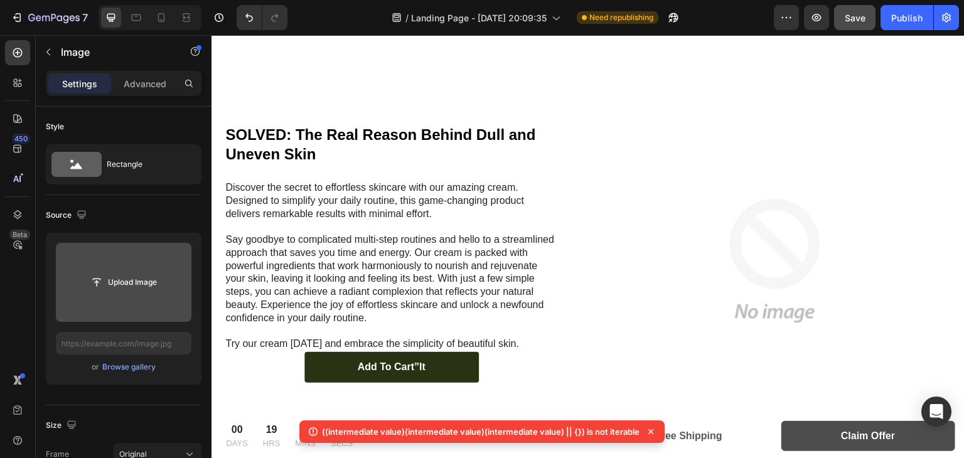
scroll to position [1222, 0]
click at [732, 241] on img at bounding box center [774, 260] width 354 height 354
click at [737, 240] on img at bounding box center [774, 260] width 354 height 354
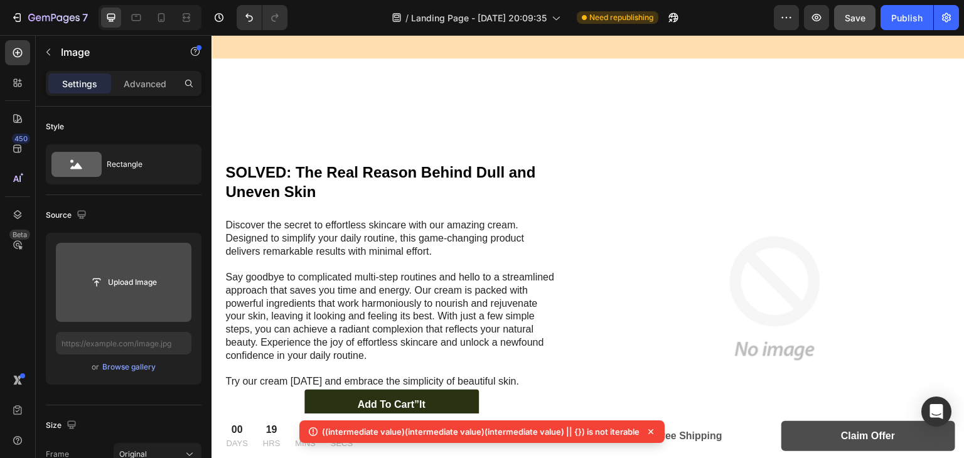
scroll to position [1132, 0]
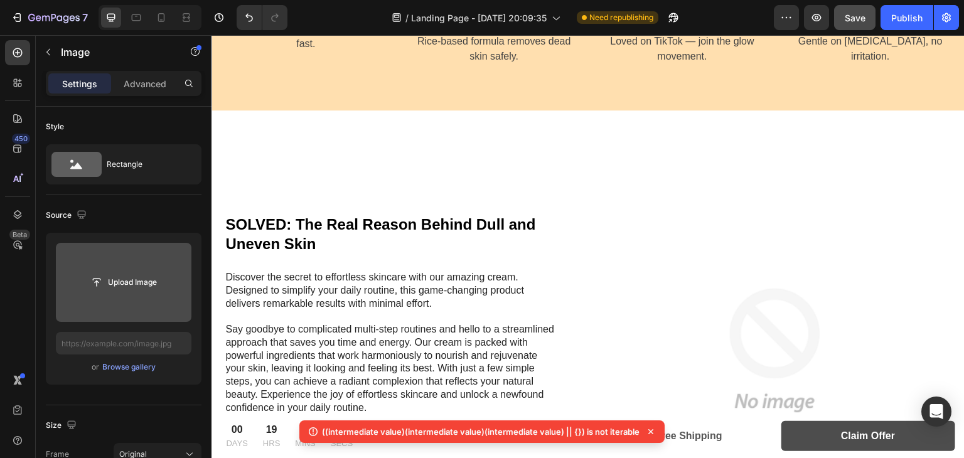
click at [727, 240] on img at bounding box center [774, 350] width 354 height 354
click at [723, 275] on img at bounding box center [774, 350] width 354 height 354
click at [669, 307] on img at bounding box center [774, 350] width 354 height 354
click at [697, 292] on img at bounding box center [774, 350] width 354 height 354
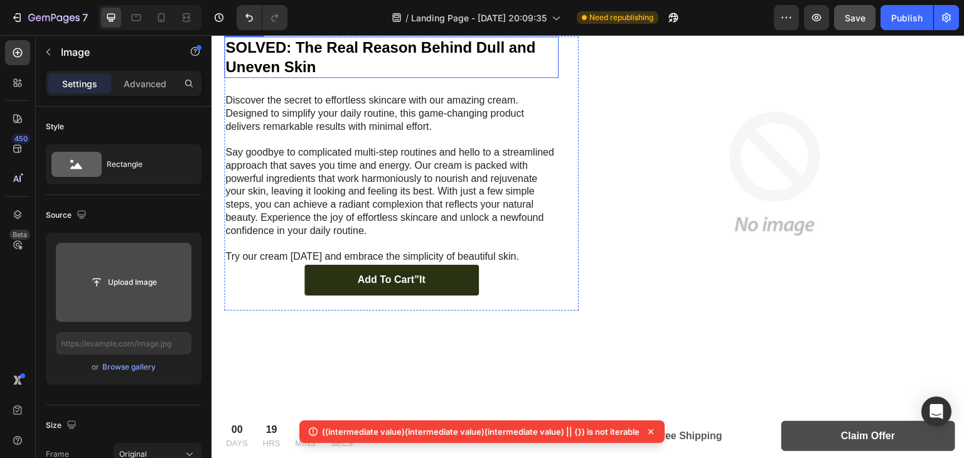
scroll to position [1306, 0]
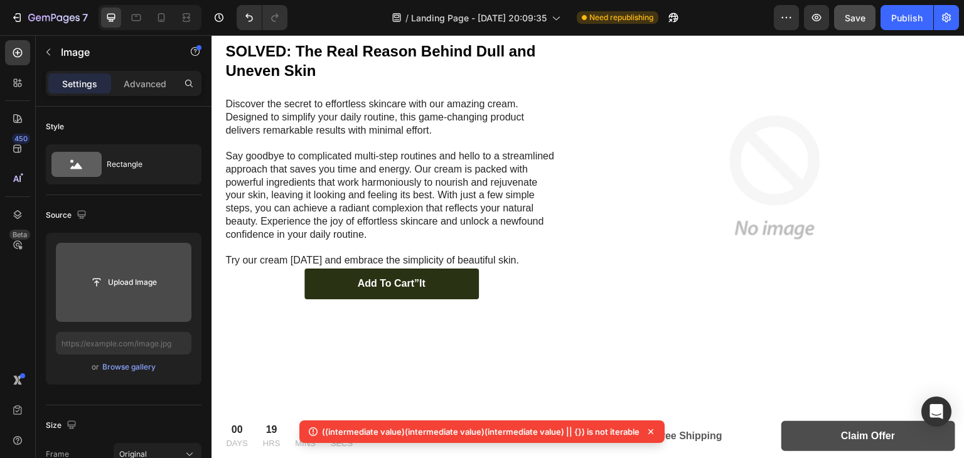
click at [701, 211] on img at bounding box center [774, 177] width 354 height 354
click at [117, 297] on input "file" at bounding box center [124, 282] width 136 height 79
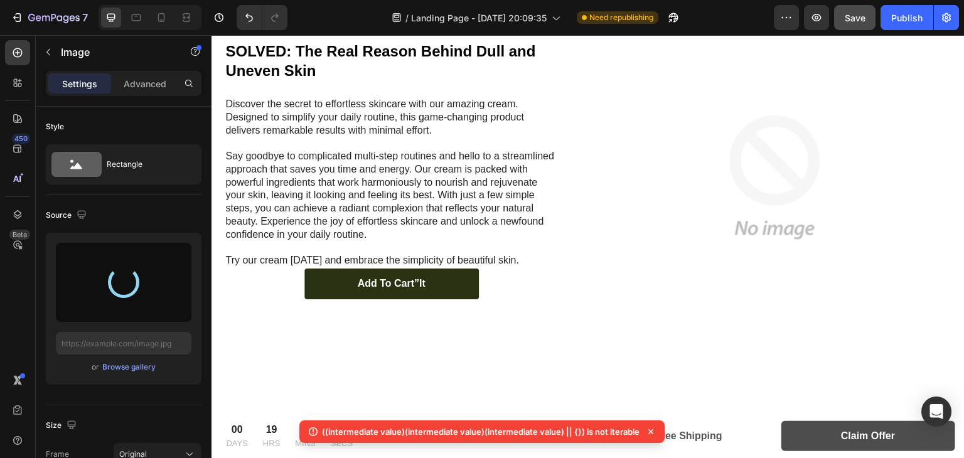
type input "https://cdn.shopify.com/s/files/1/0966/8388/4874/files/gempages_585525682461737…"
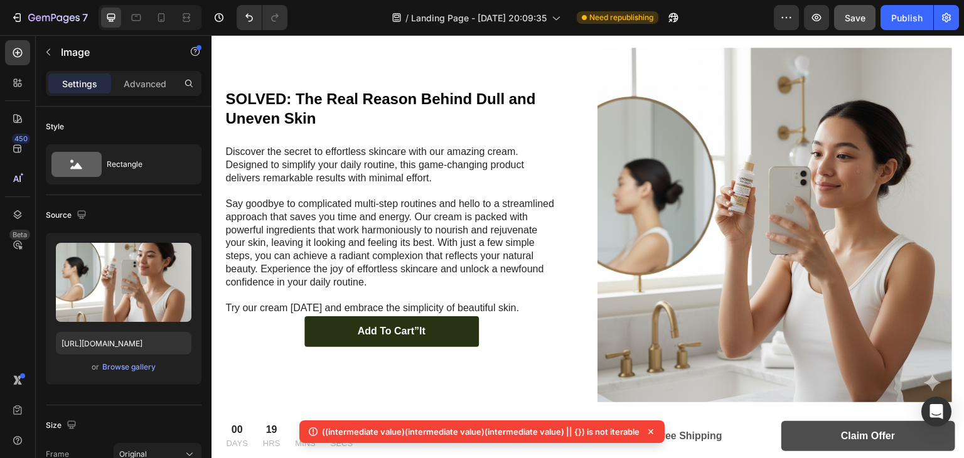
scroll to position [1293, 0]
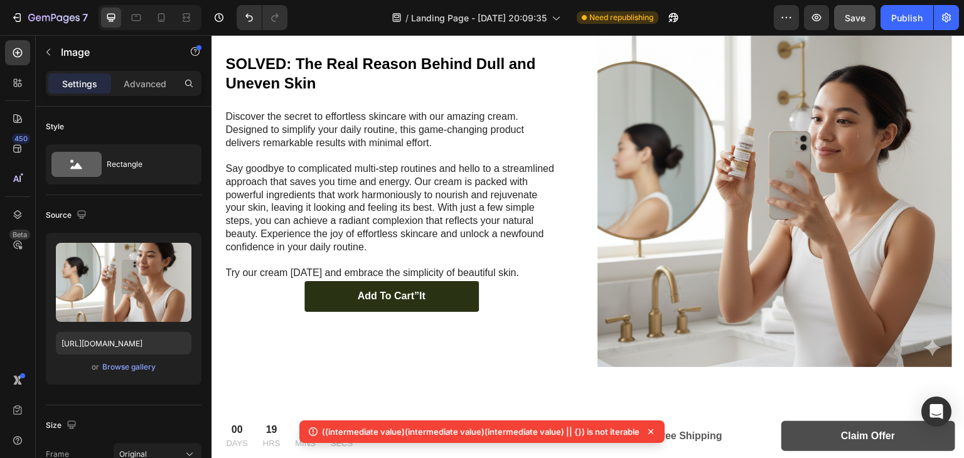
click at [651, 228] on img at bounding box center [774, 190] width 354 height 354
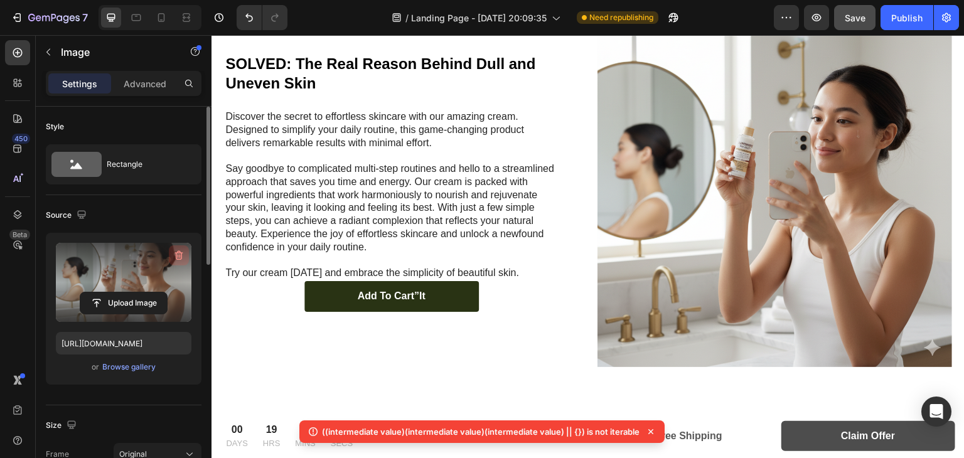
click at [176, 258] on icon "button" at bounding box center [179, 255] width 8 height 9
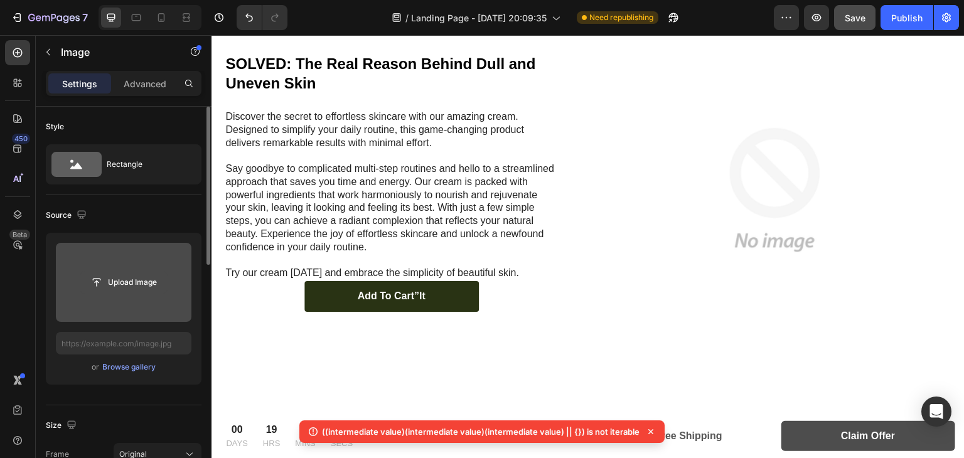
click at [132, 284] on input "file" at bounding box center [123, 282] width 87 height 21
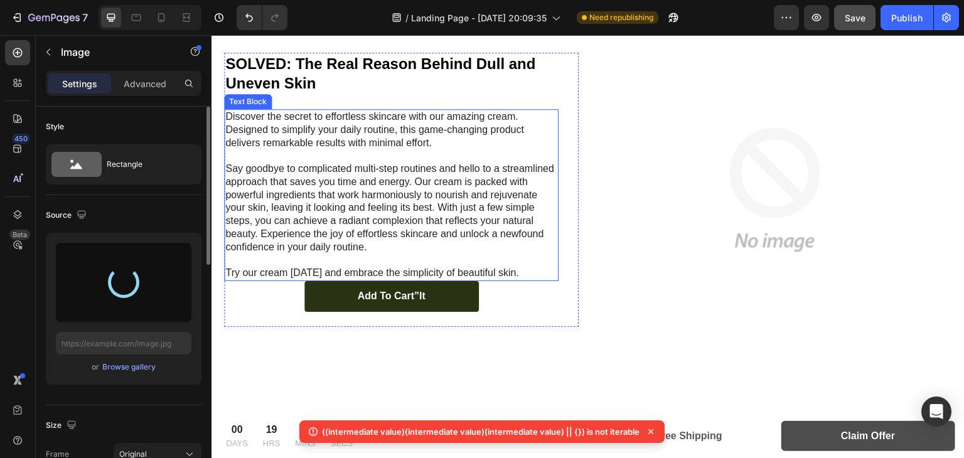
click at [334, 130] on p "Discover the secret to effortless skincare with our amazing cream. Designed to …" at bounding box center [391, 129] width 332 height 39
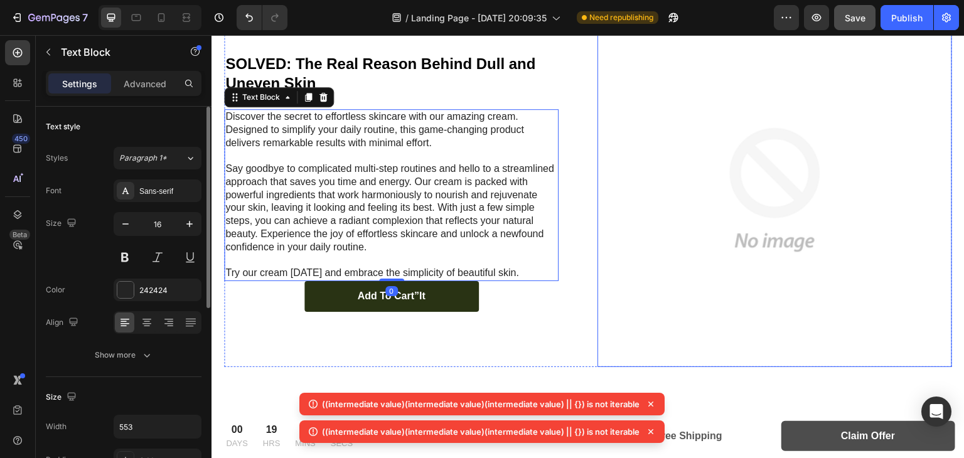
click at [752, 208] on img at bounding box center [774, 190] width 354 height 354
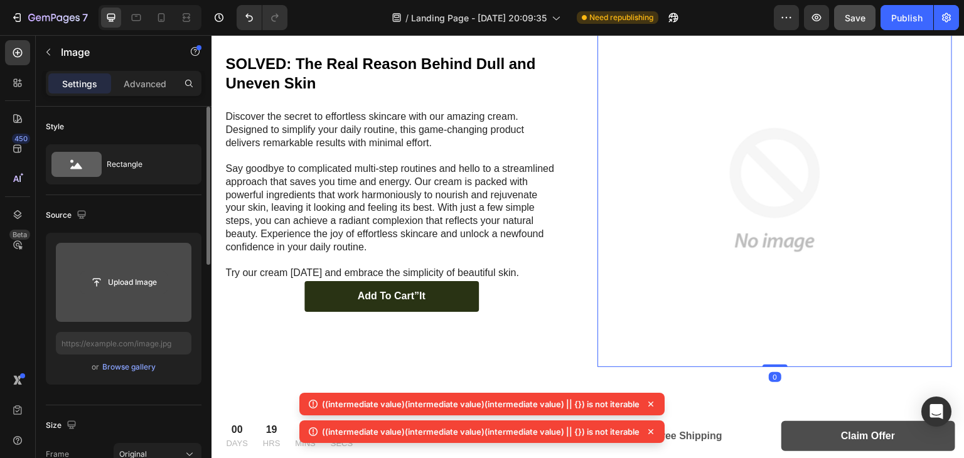
click at [158, 281] on input "file" at bounding box center [123, 282] width 87 height 21
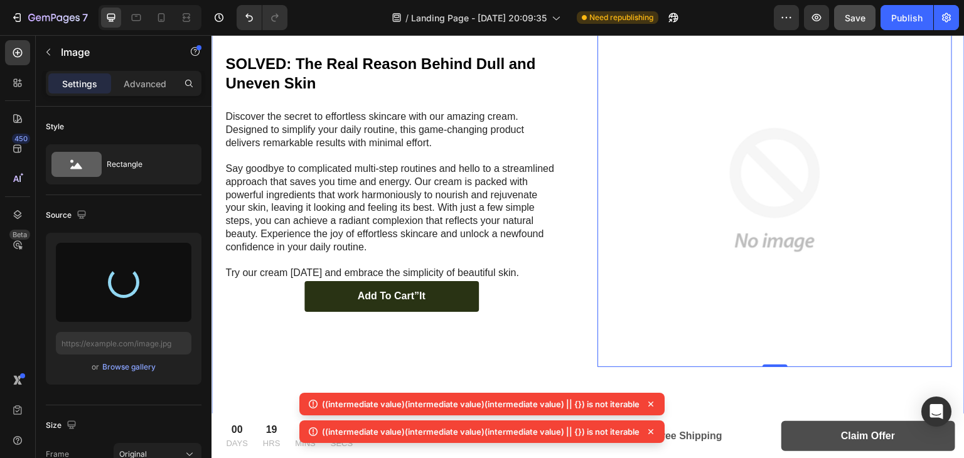
type input "https://cdn.shopify.com/s/files/1/0966/8388/4874/files/gempages_585525682461737…"
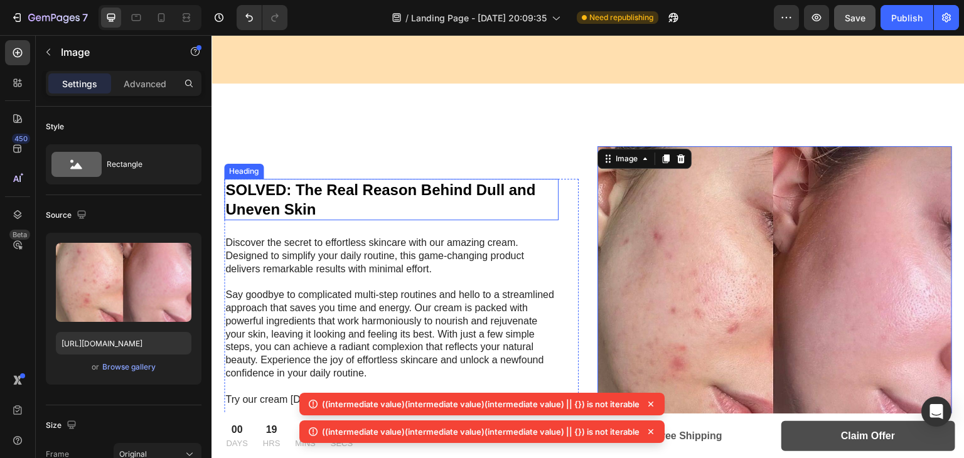
scroll to position [1152, 0]
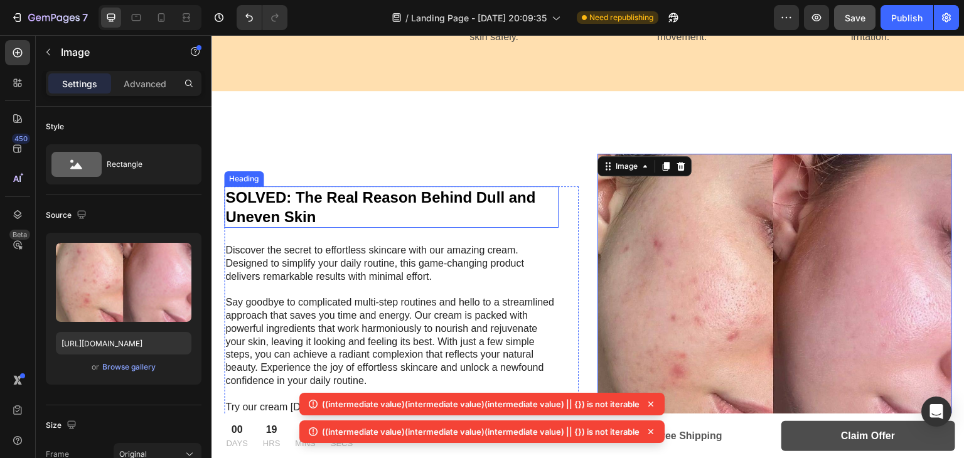
click at [346, 193] on h2 "SOLVED: The Real Reason Behind Dull and Uneven Skin" at bounding box center [391, 206] width 334 height 41
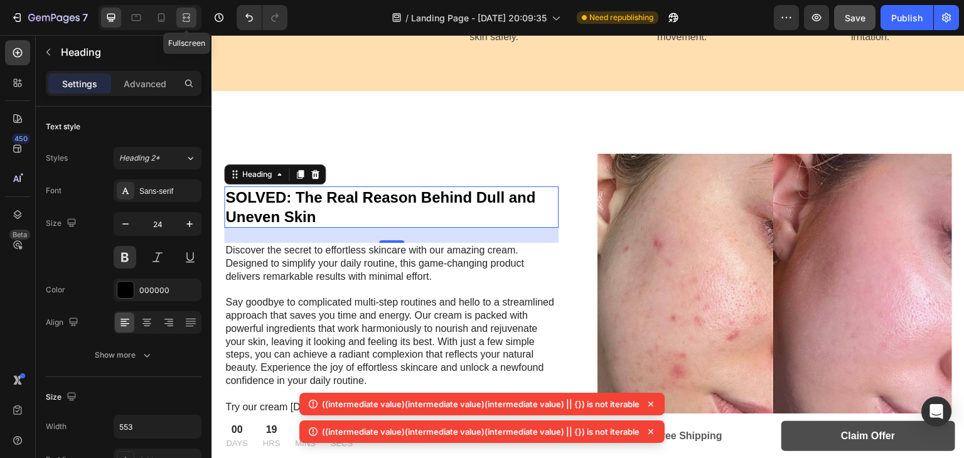
click at [186, 17] on icon at bounding box center [186, 17] width 13 height 13
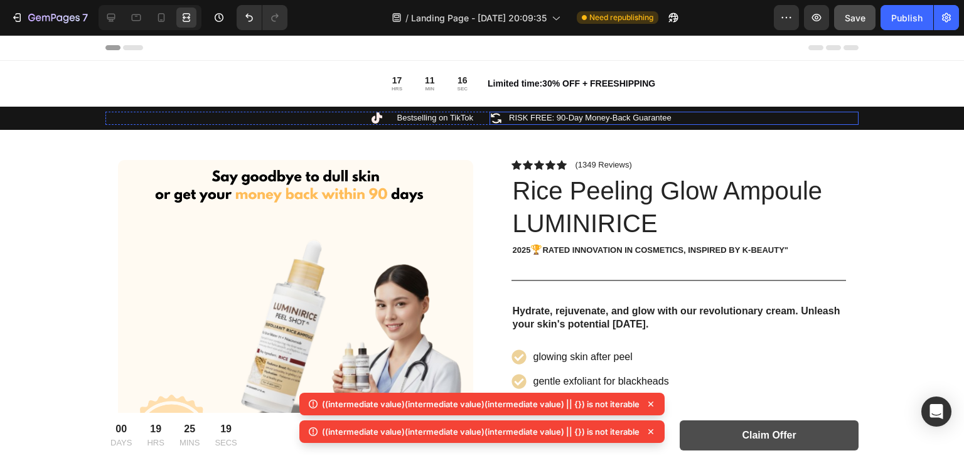
drag, startPoint x: 963, startPoint y: 56, endPoint x: 962, endPoint y: 63, distance: 7.6
click at [743, 46] on div "Header" at bounding box center [481, 47] width 753 height 25
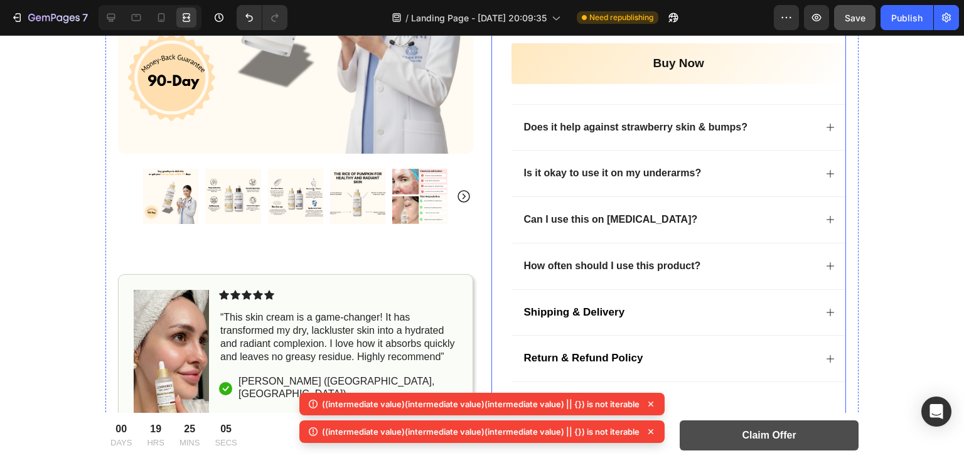
scroll to position [988, 0]
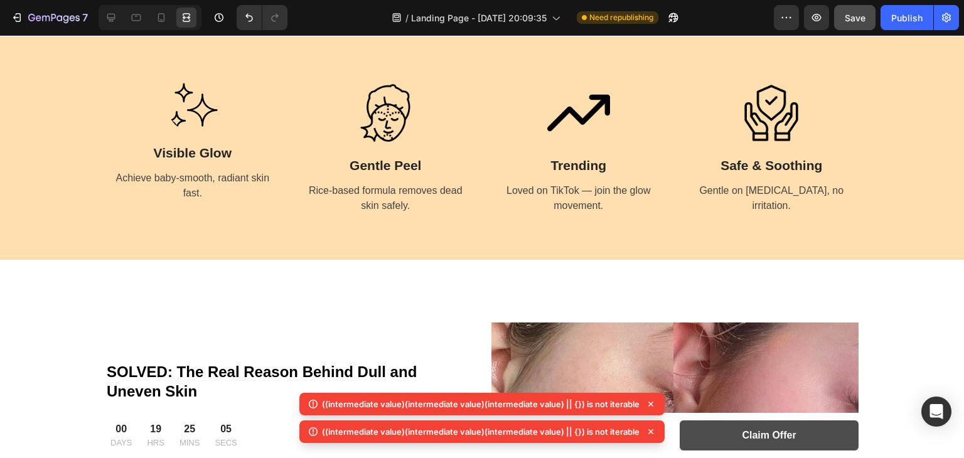
drag, startPoint x: 661, startPoint y: 149, endPoint x: 876, endPoint y: 169, distance: 215.5
click at [730, 234] on div "Image Visible Glow Text Block Achieve baby-smooth, radiant skin fast. Text Imag…" at bounding box center [482, 147] width 964 height 223
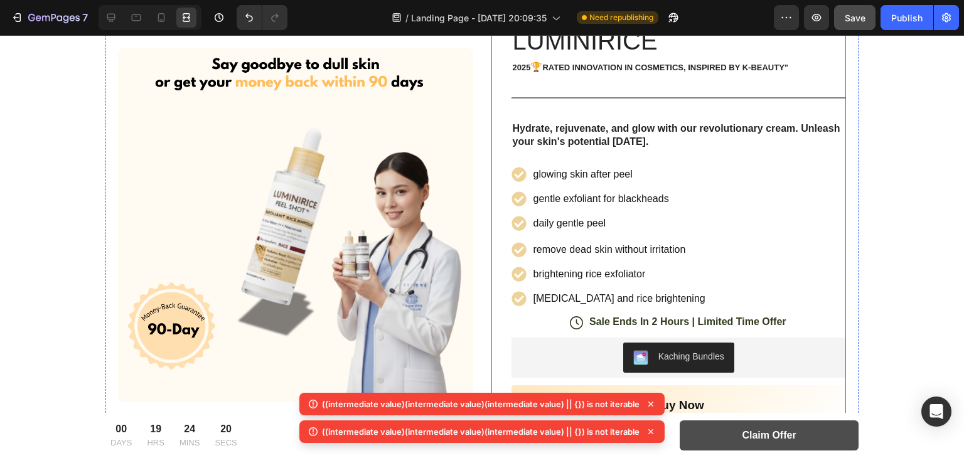
scroll to position [0, 0]
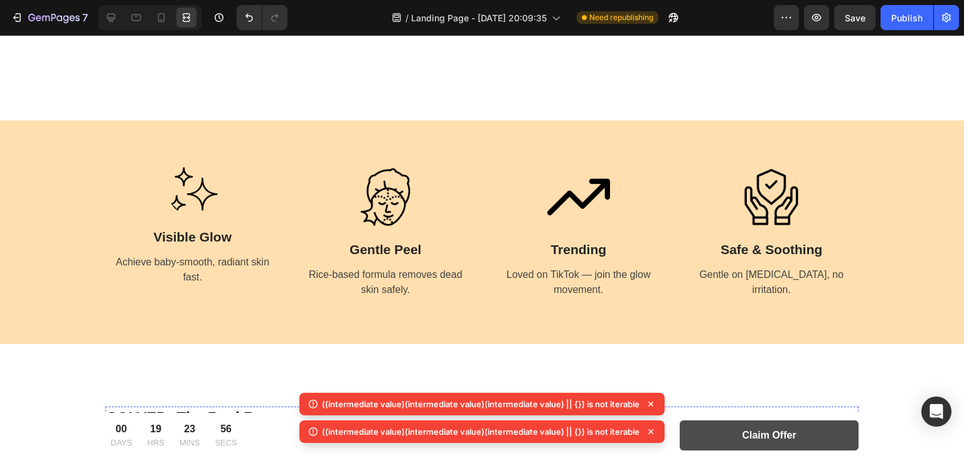
scroll to position [1369, 0]
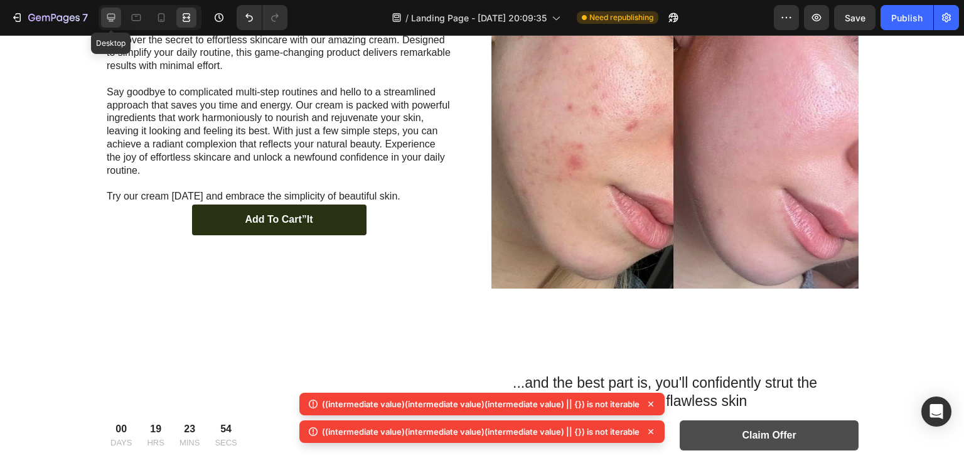
click at [118, 18] on div at bounding box center [111, 18] width 20 height 20
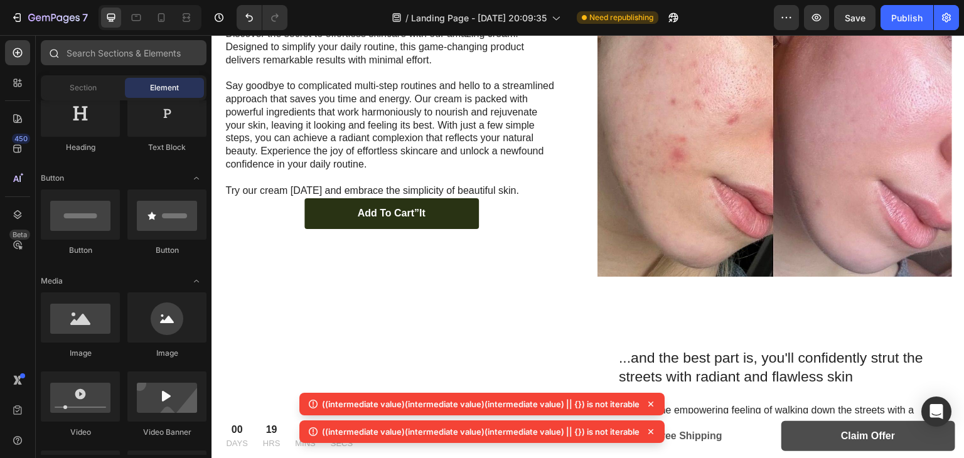
scroll to position [1361, 0]
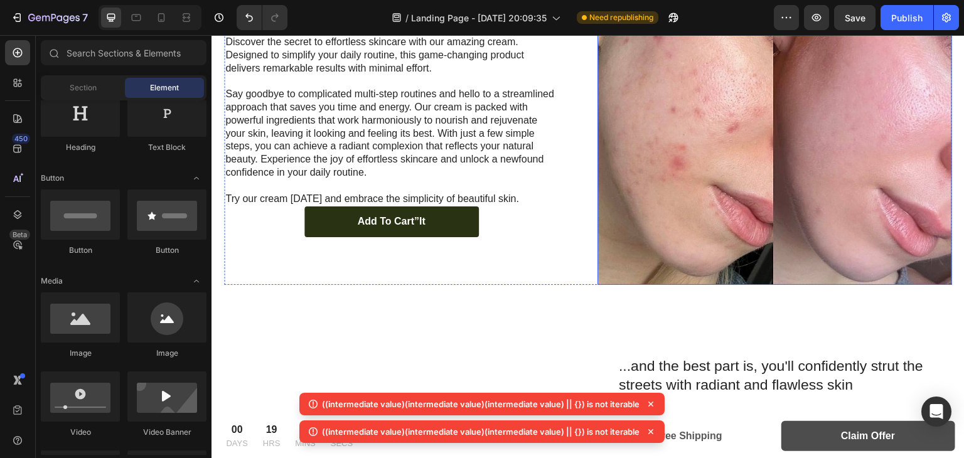
click at [697, 194] on img at bounding box center [774, 114] width 354 height 339
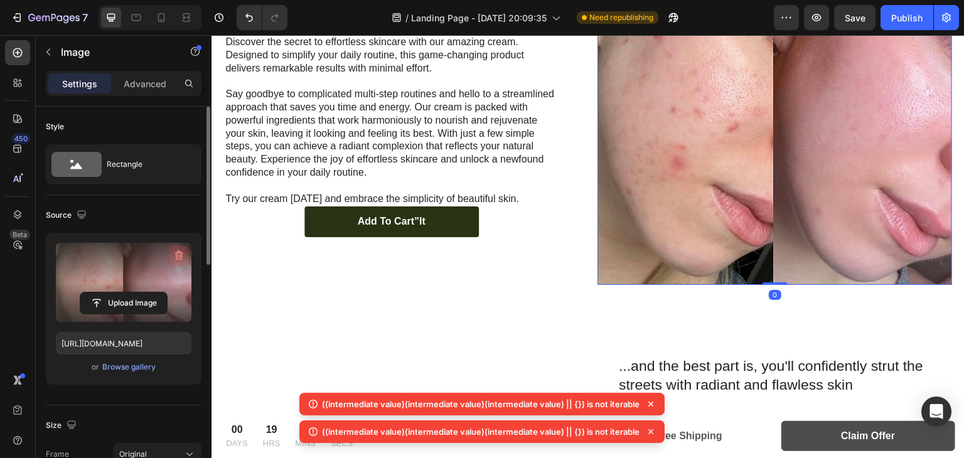
click at [176, 250] on icon "button" at bounding box center [179, 255] width 13 height 13
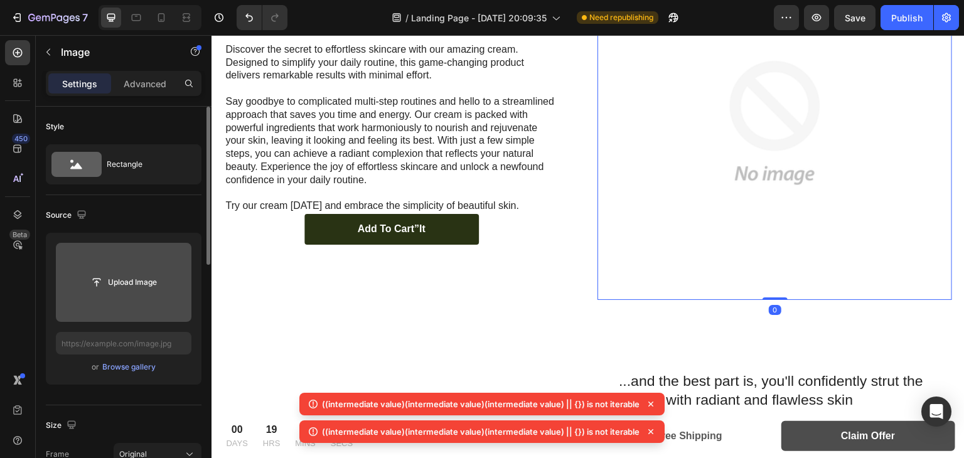
scroll to position [1368, 0]
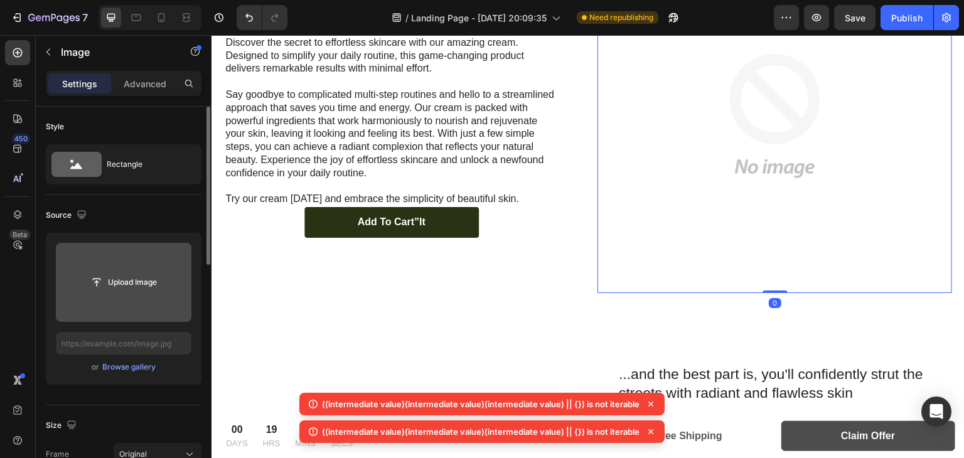
click at [123, 296] on input "file" at bounding box center [124, 282] width 136 height 79
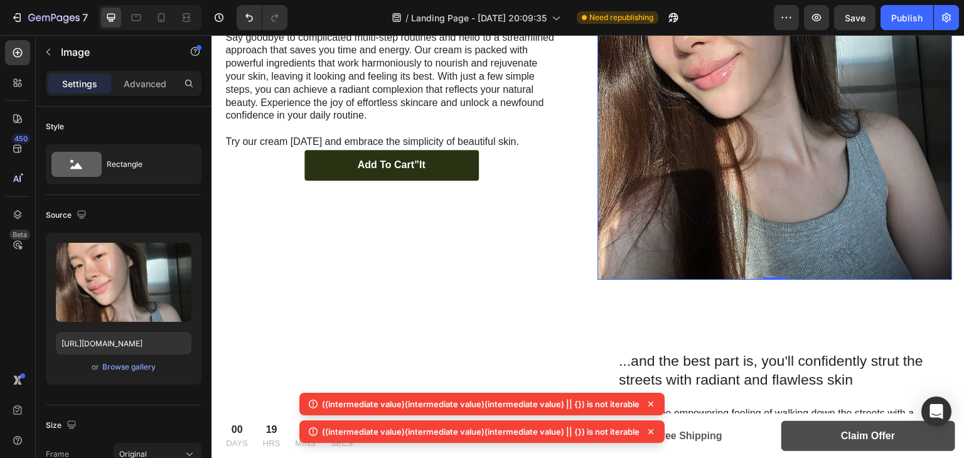
scroll to position [1503, 0]
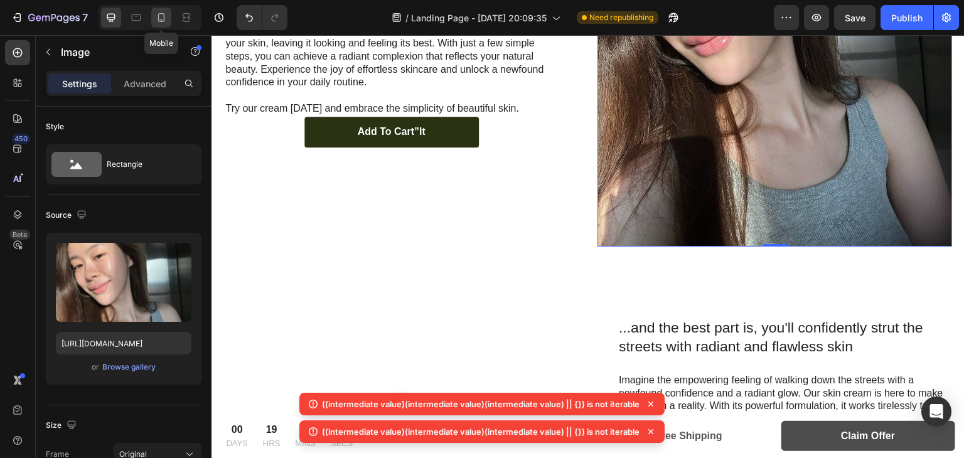
click at [164, 16] on icon at bounding box center [161, 17] width 7 height 9
type input "[URL][DOMAIN_NAME]"
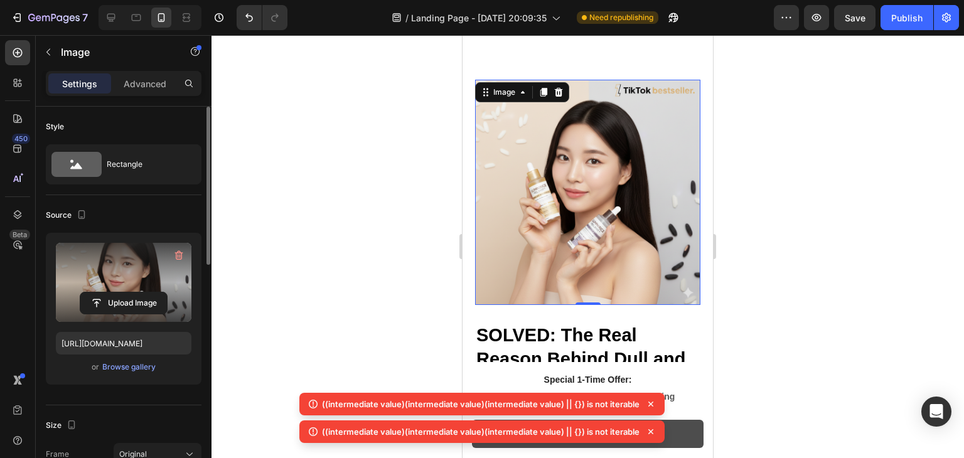
click at [180, 255] on icon "button" at bounding box center [179, 256] width 1 height 4
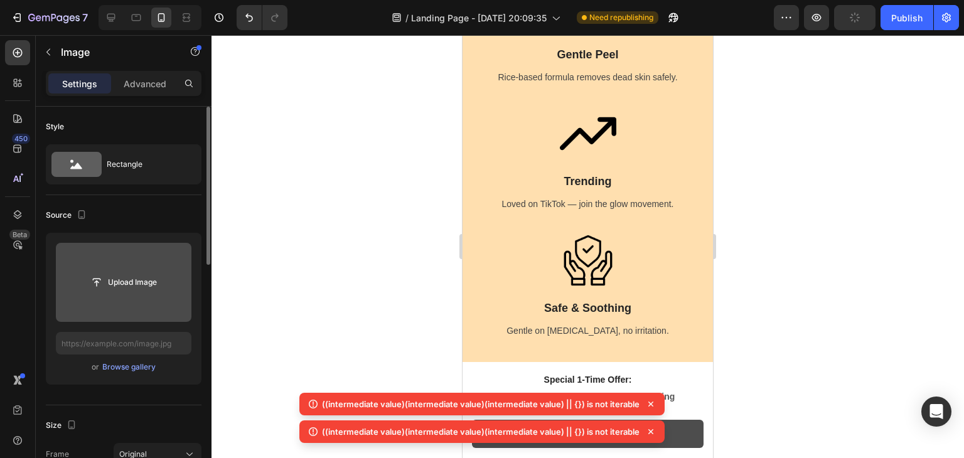
scroll to position [1561, 0]
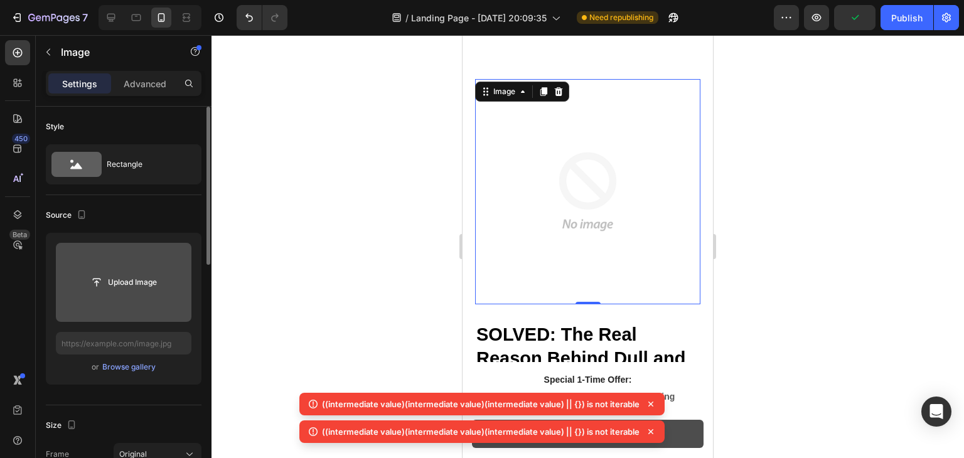
click at [110, 294] on input "file" at bounding box center [124, 282] width 136 height 79
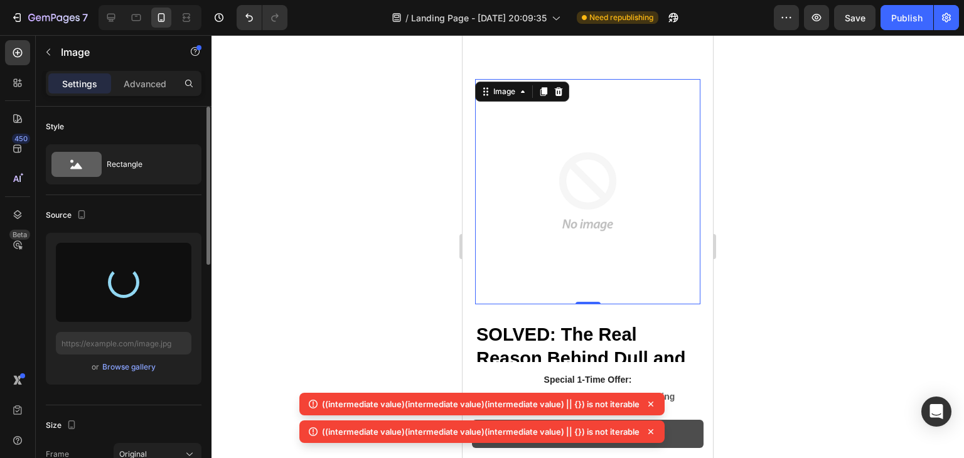
type input "[URL][DOMAIN_NAME]"
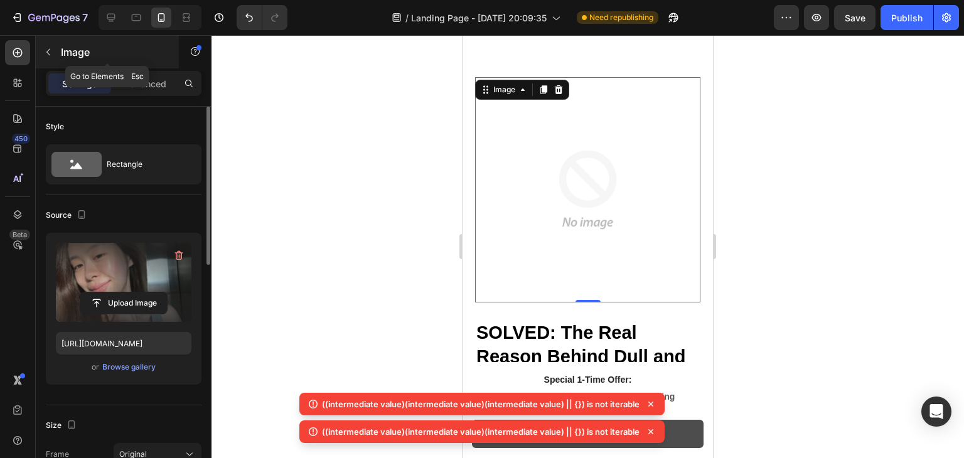
scroll to position [1549, 0]
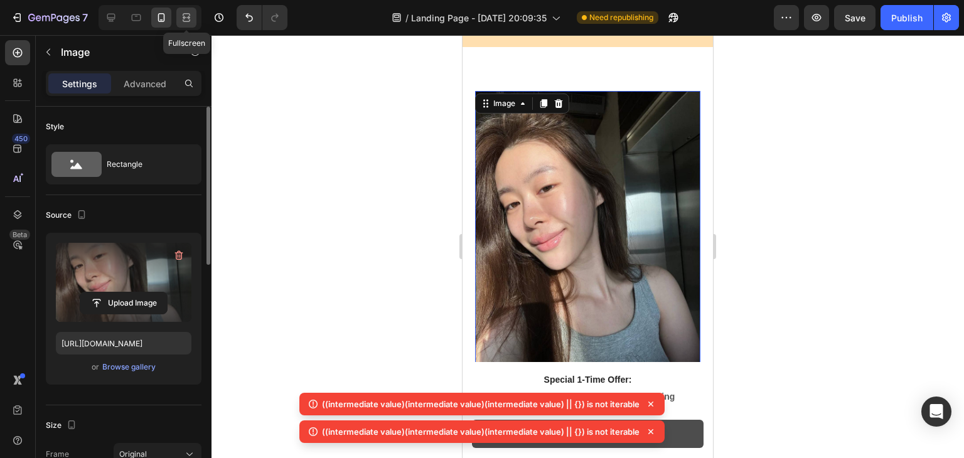
click at [188, 16] on icon at bounding box center [186, 17] width 13 height 13
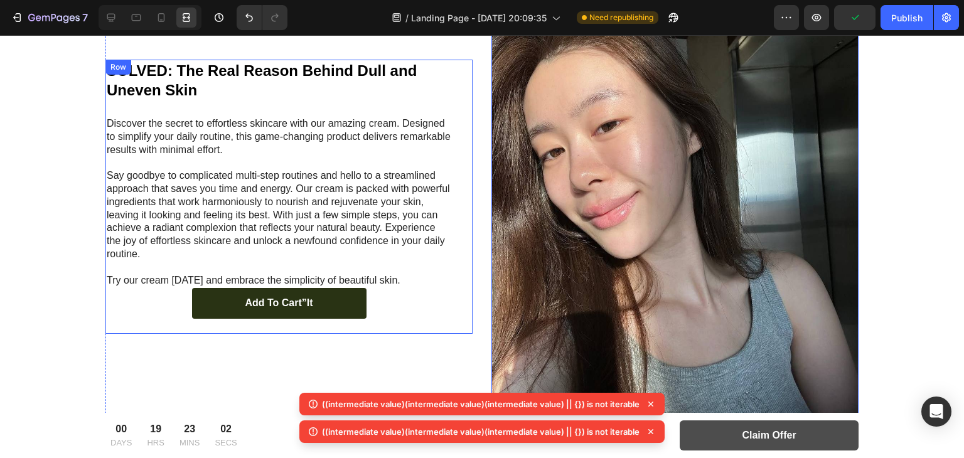
scroll to position [1252, 0]
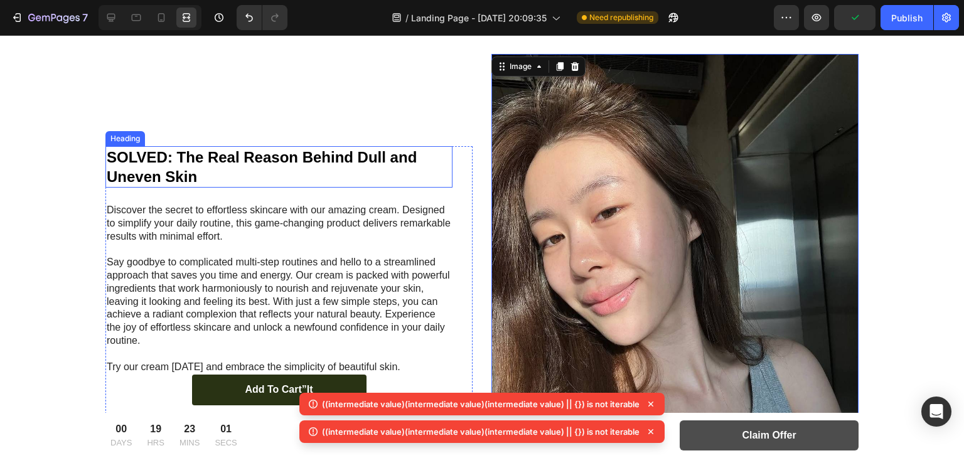
click at [243, 159] on h2 "SOLVED: The Real Reason Behind Dull and Uneven Skin" at bounding box center [278, 166] width 347 height 41
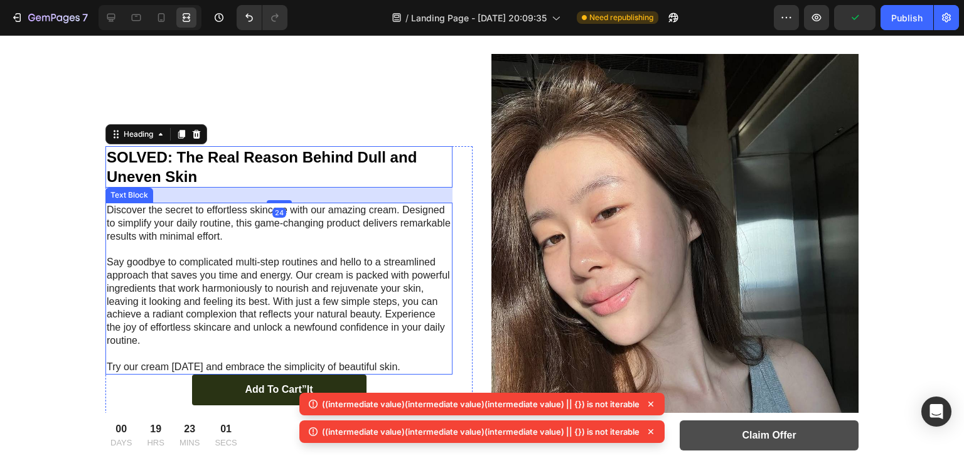
click at [233, 287] on p "Say goodbye to complicated multi-step routines and hello to a streamlined appro…" at bounding box center [279, 302] width 344 height 92
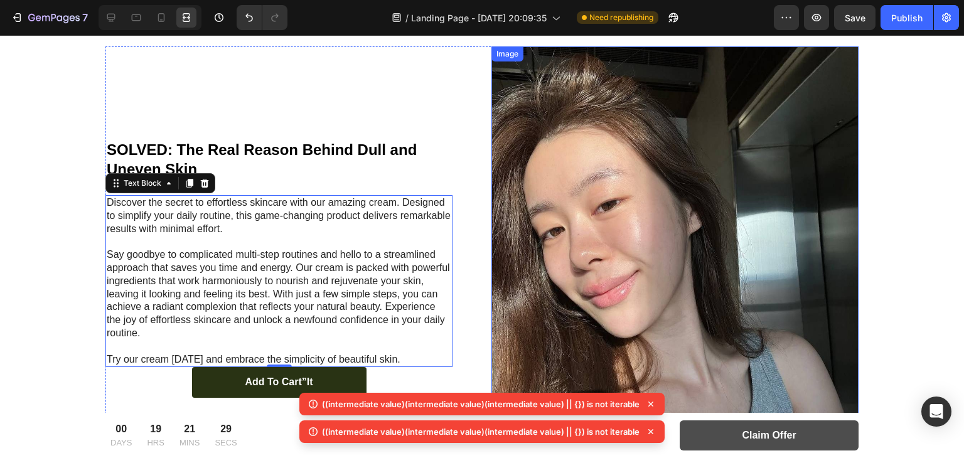
scroll to position [1232, 0]
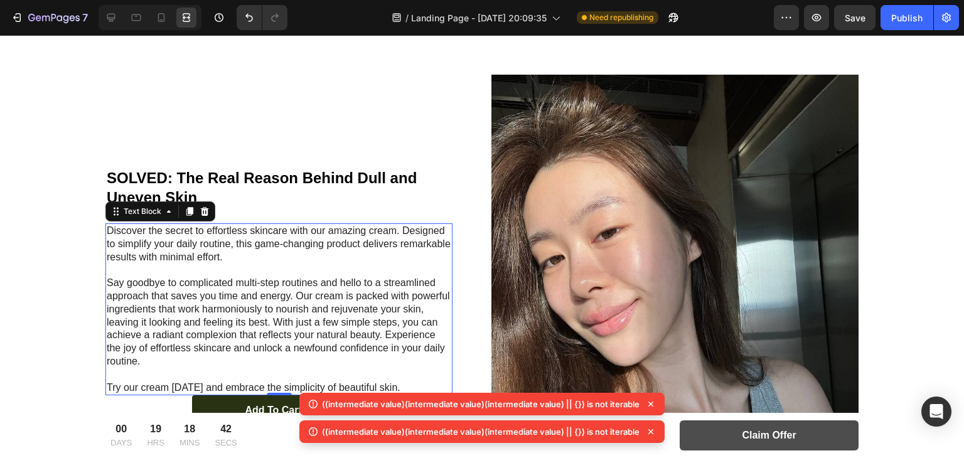
click at [242, 176] on h2 "SOLVED: The Real Reason Behind Dull and Uneven Skin" at bounding box center [278, 187] width 347 height 41
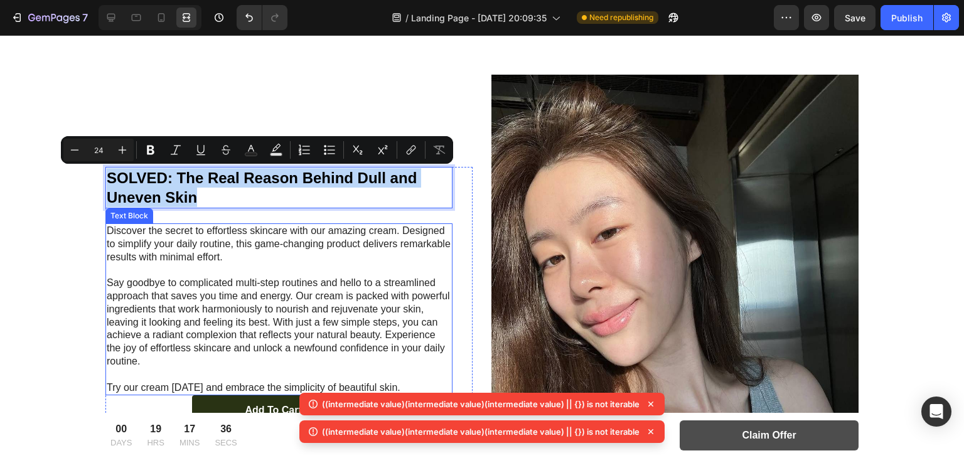
click at [263, 251] on p "Discover the secret to effortless skincare with our amazing cream. Designed to …" at bounding box center [279, 244] width 344 height 39
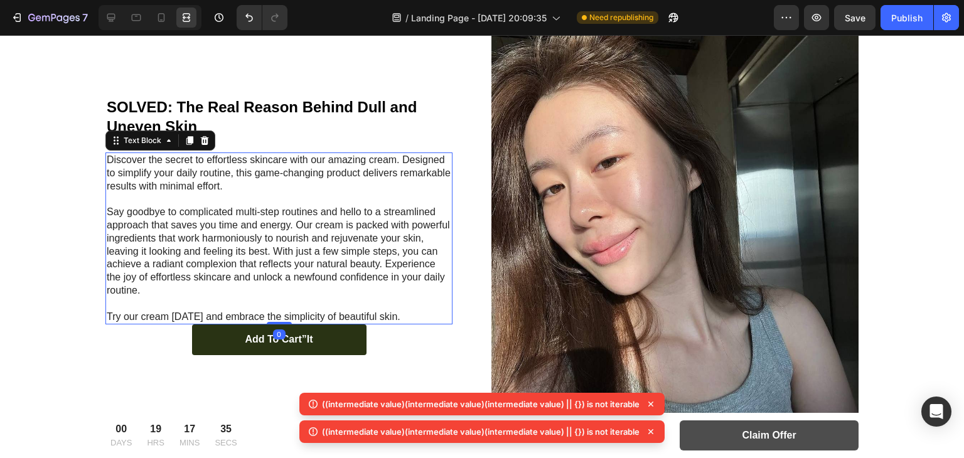
scroll to position [1304, 0]
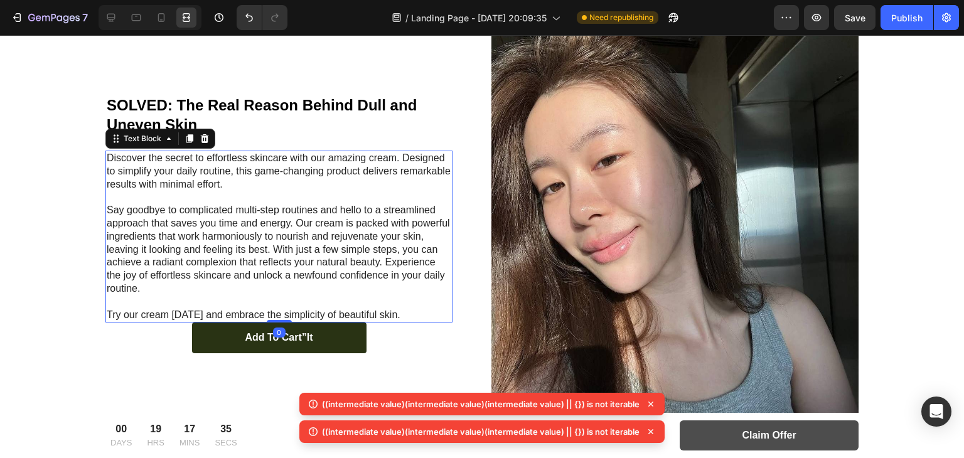
click at [209, 223] on p "Say goodbye to complicated multi-step routines and hello to a streamlined appro…" at bounding box center [279, 250] width 344 height 92
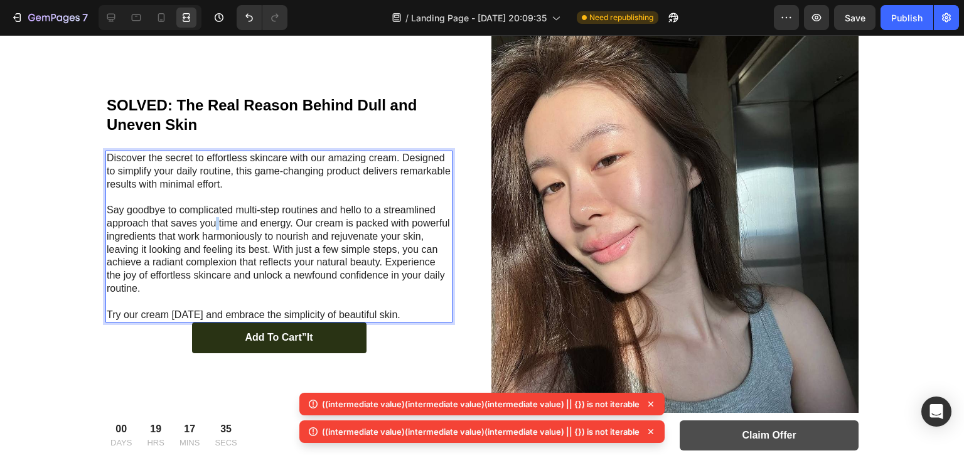
click at [209, 223] on p "Say goodbye to complicated multi-step routines and hello to a streamlined appro…" at bounding box center [279, 250] width 344 height 92
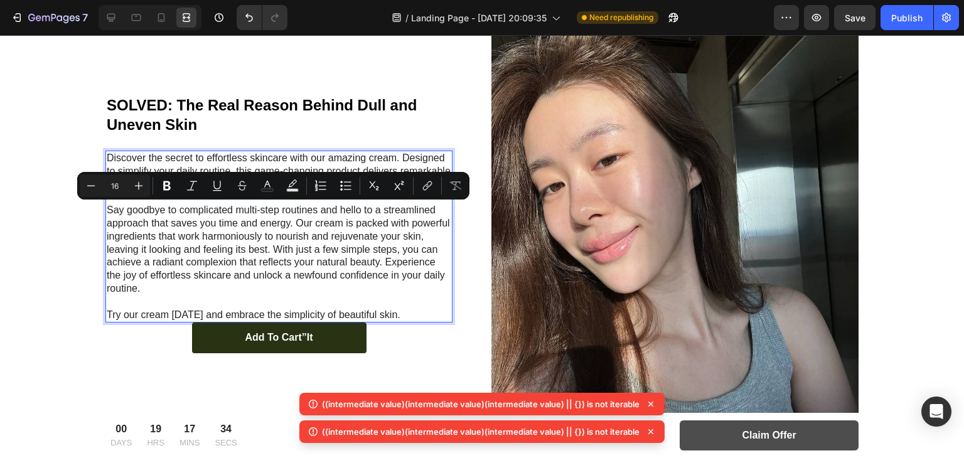
scroll to position [1343, 0]
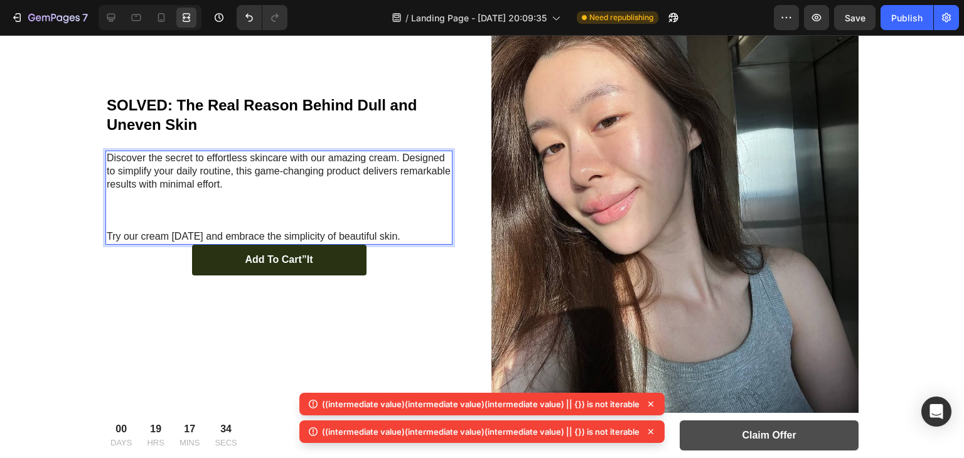
click at [161, 169] on p "Discover the secret to effortless skincare with our amazing cream. Designed to …" at bounding box center [279, 171] width 344 height 39
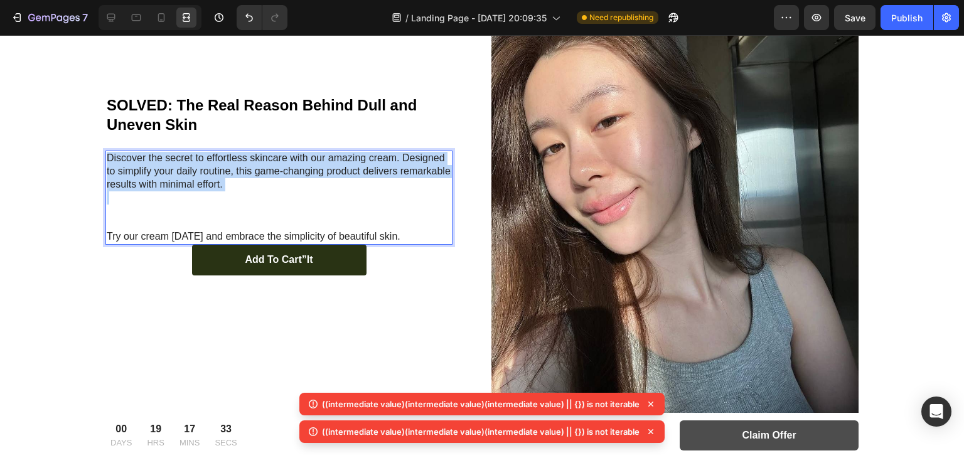
click at [161, 169] on p "Discover the secret to effortless skincare with our amazing cream. Designed to …" at bounding box center [279, 171] width 344 height 39
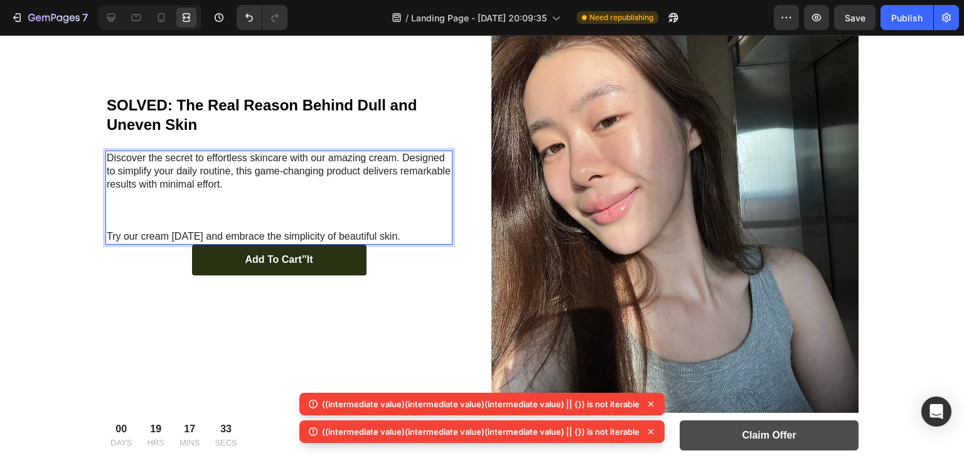
scroll to position [1356, 0]
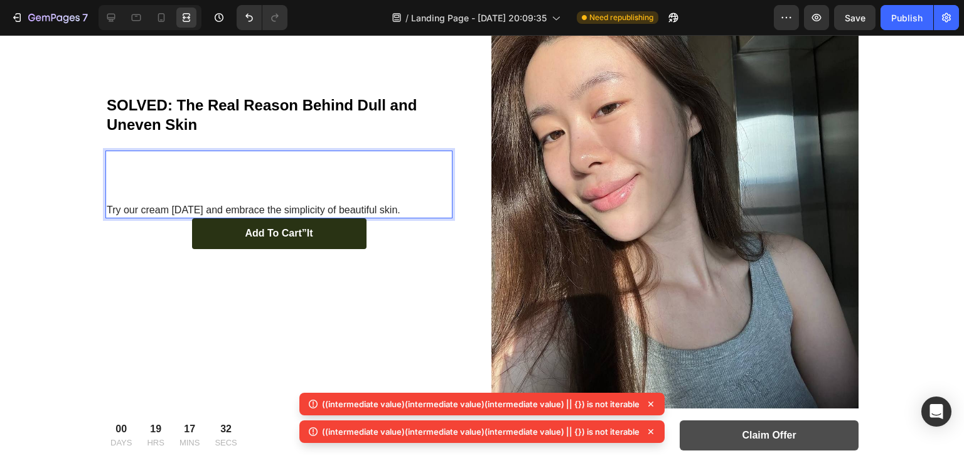
click at [176, 208] on p "Try our cream [DATE] and embrace the simplicity of beautiful skin." at bounding box center [279, 210] width 344 height 13
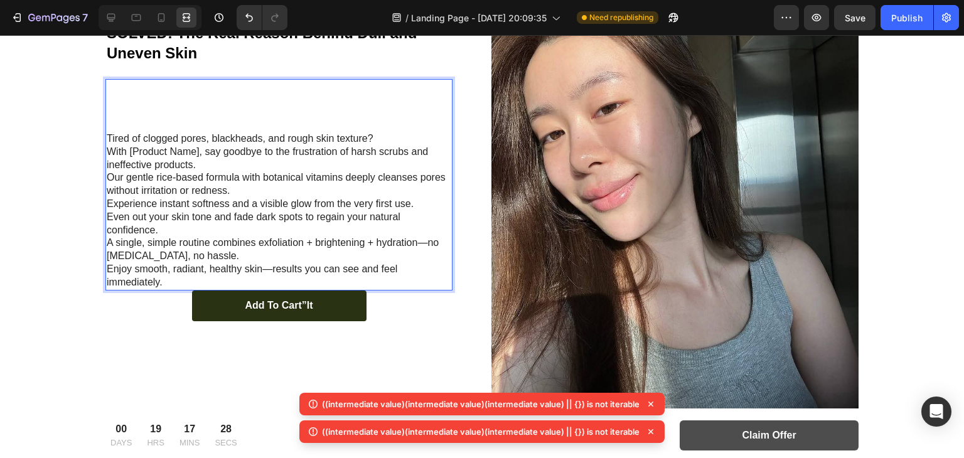
click at [133, 106] on p "Rich Text Editor. Editing area: main" at bounding box center [279, 112] width 344 height 13
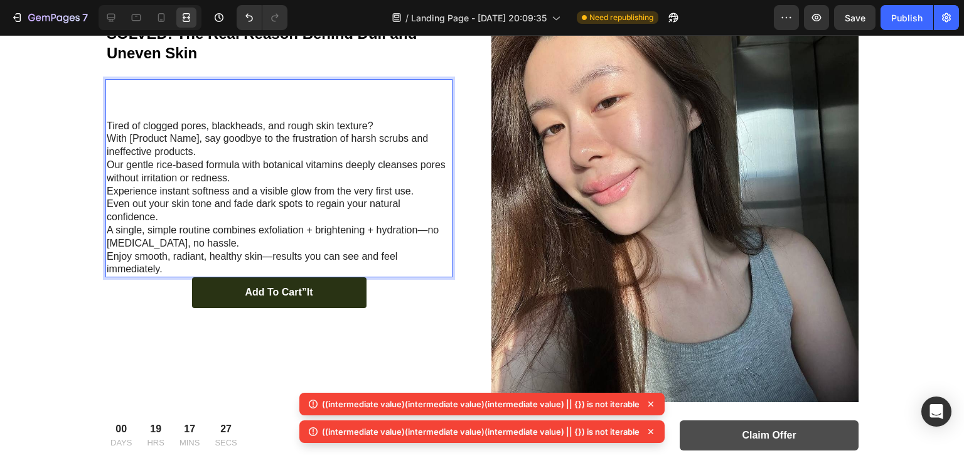
click at [123, 100] on p "Rich Text Editor. Editing area: main" at bounding box center [279, 99] width 344 height 13
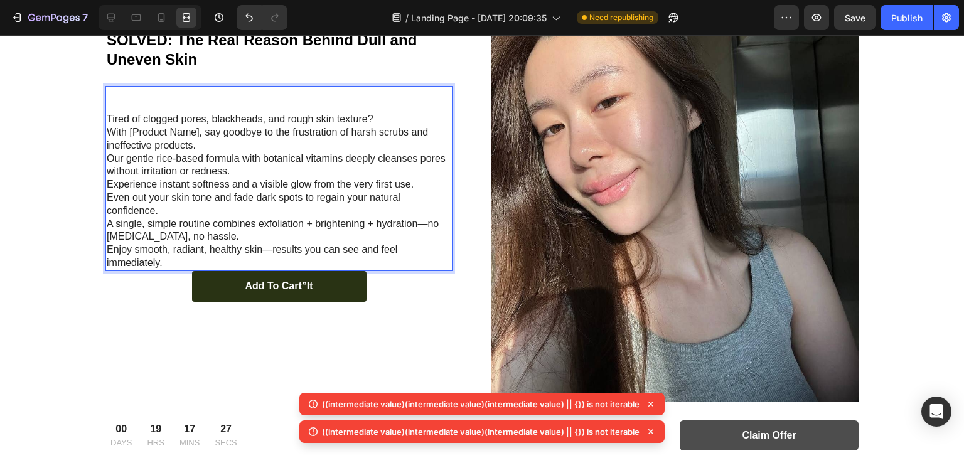
scroll to position [1370, 0]
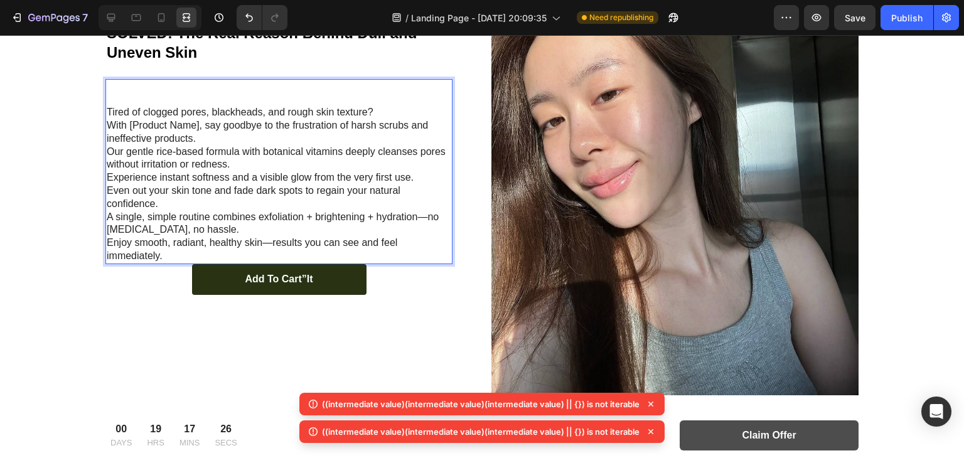
click at [116, 91] on p "Rich Text Editor. Editing area: main" at bounding box center [279, 86] width 344 height 13
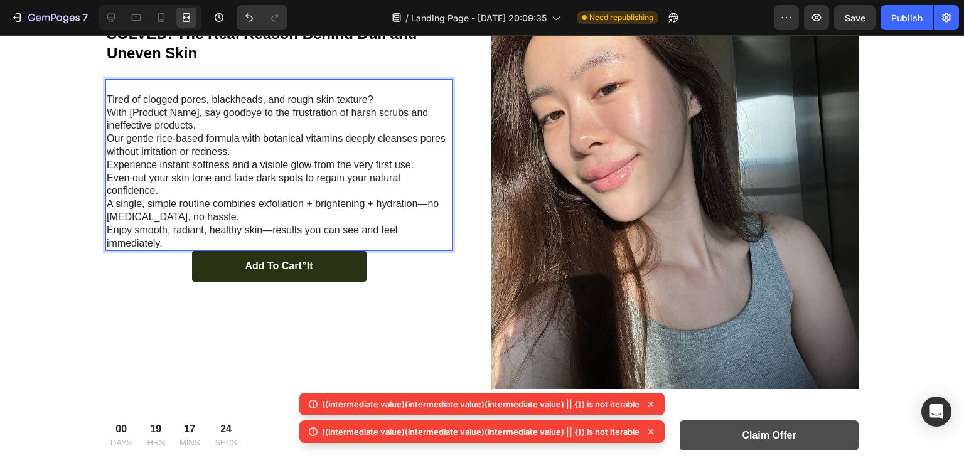
click at [115, 87] on p "Rich Text Editor. Editing area: main" at bounding box center [279, 86] width 344 height 13
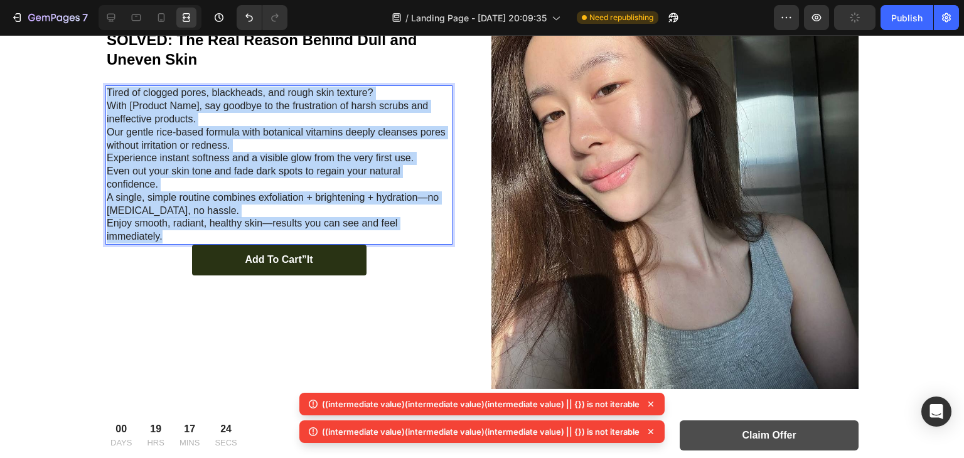
scroll to position [1383, 0]
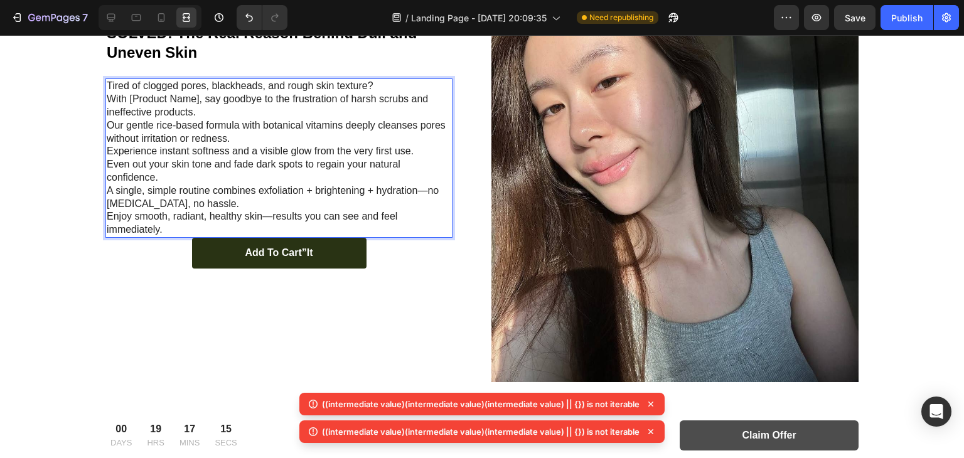
click at [129, 97] on p "Tired of clogged pores, blackheads, and rough skin texture? With [Product Name]…" at bounding box center [279, 158] width 344 height 157
drag, startPoint x: 129, startPoint y: 97, endPoint x: 192, endPoint y: 105, distance: 63.9
click at [192, 105] on p "Tired of clogged pores, blackheads, and rough skin texture? With [Product Name]…" at bounding box center [279, 158] width 344 height 157
click at [124, 114] on p "Tired of clogged pores, blackheads, and rough skin texture? With [Rice Peeling …" at bounding box center [279, 158] width 344 height 157
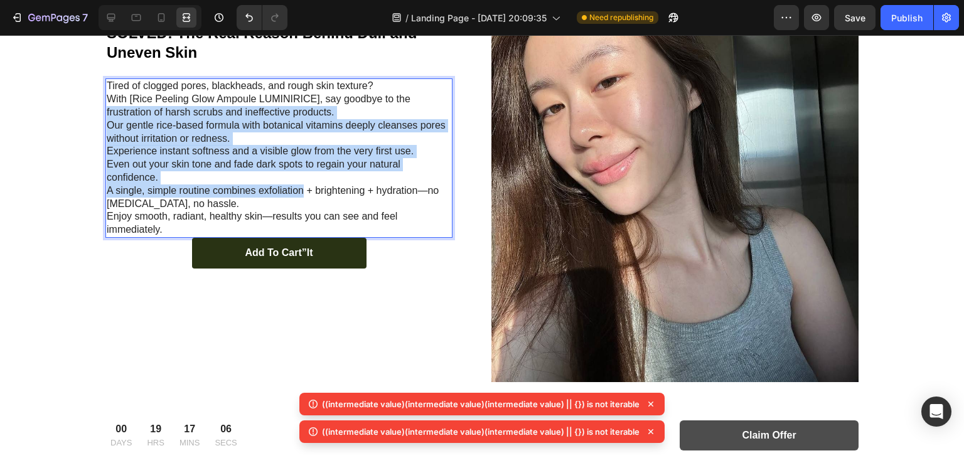
drag, startPoint x: 124, startPoint y: 114, endPoint x: 262, endPoint y: 185, distance: 154.6
click at [262, 185] on p "Tired of clogged pores, blackheads, and rough skin texture? With [Rice Peeling …" at bounding box center [279, 158] width 344 height 157
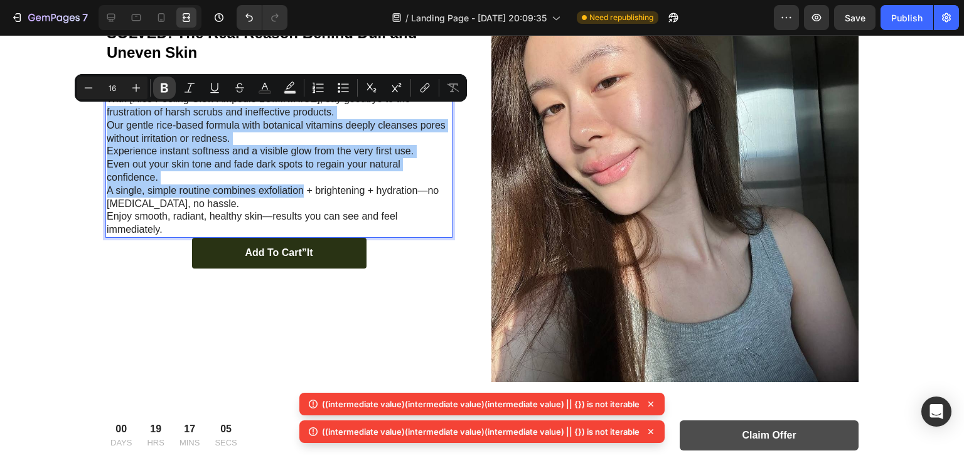
click at [168, 92] on icon "Editor contextual toolbar" at bounding box center [164, 88] width 13 height 13
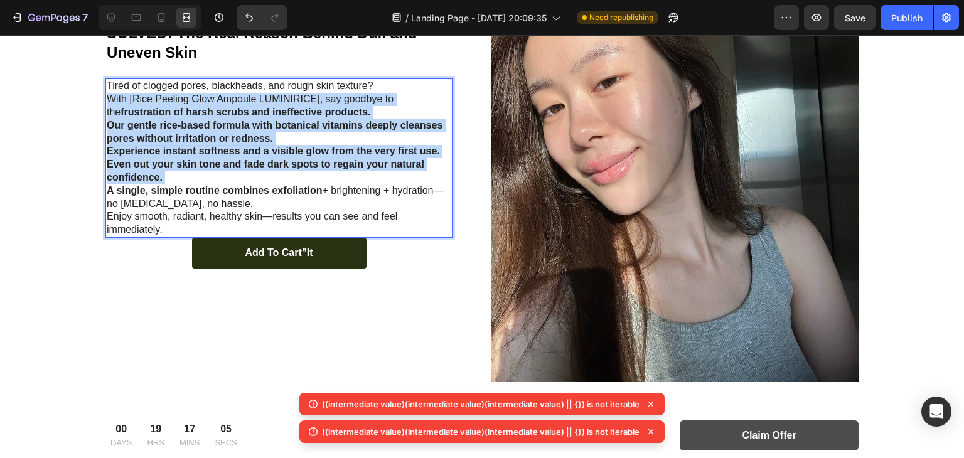
click at [57, 161] on div "SOLVED: The Real Reason Behind Dull and Uneven Skin Heading Tired of clogged po…" at bounding box center [482, 351] width 939 height 856
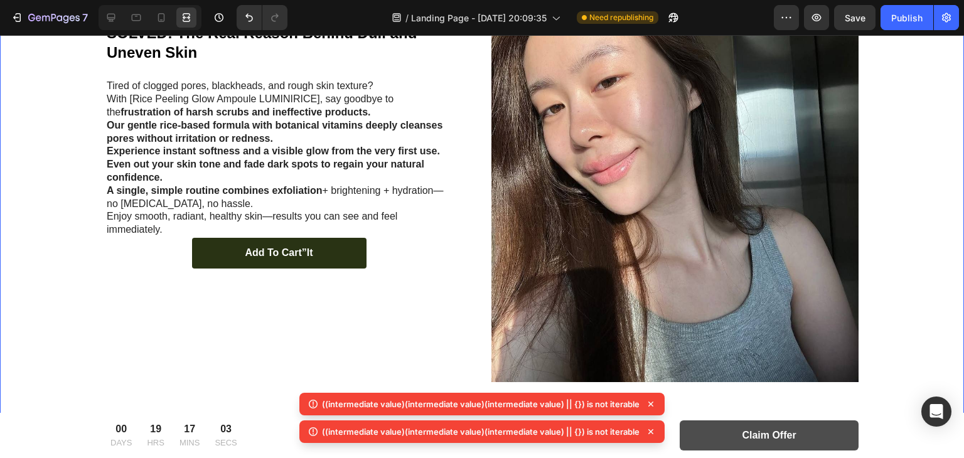
click at [57, 161] on div "SOLVED: The Real Reason Behind Dull and Uneven Skin Heading Tired of clogged po…" at bounding box center [482, 351] width 939 height 856
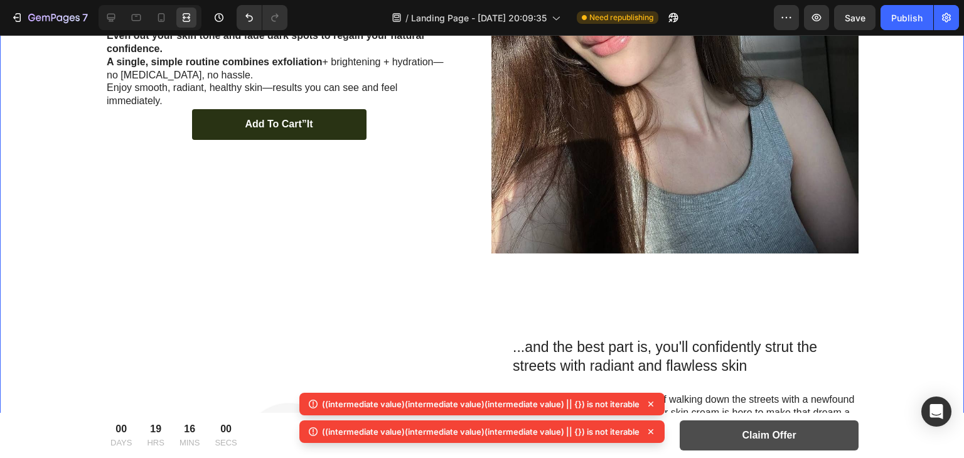
scroll to position [1433, 0]
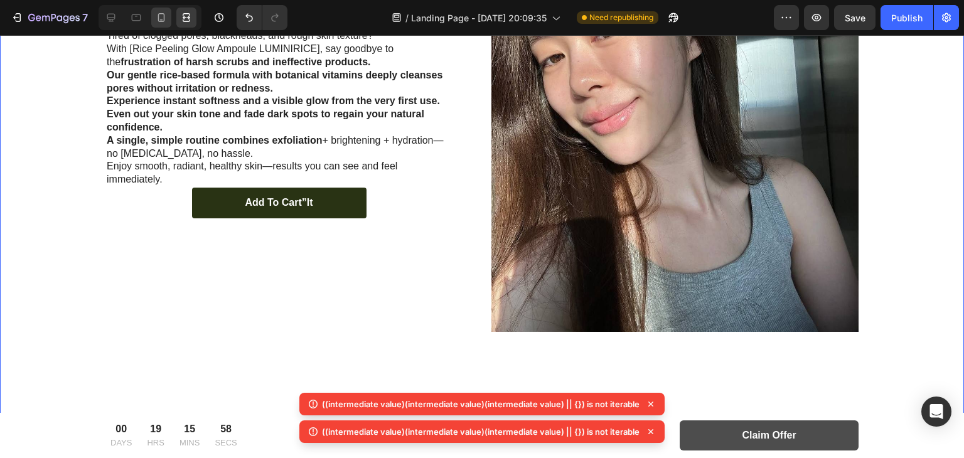
click at [151, 14] on div at bounding box center [149, 17] width 103 height 25
click at [161, 19] on icon at bounding box center [161, 17] width 13 height 13
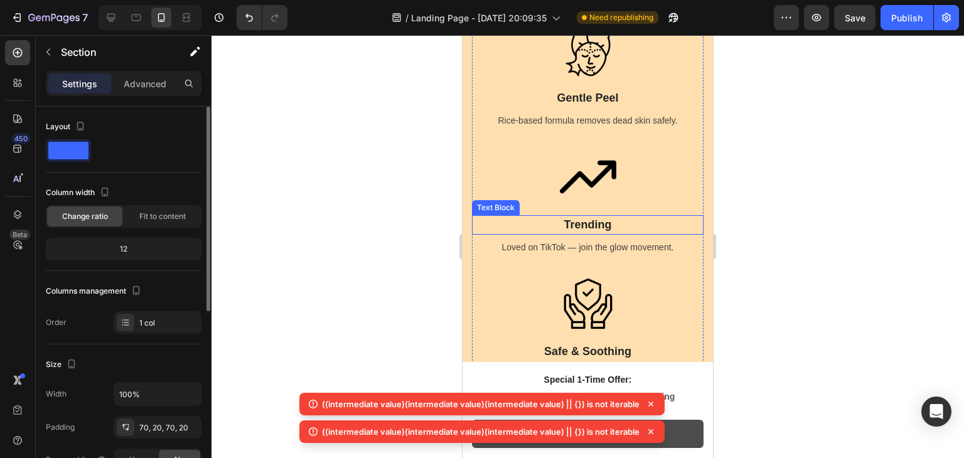
scroll to position [1261, 0]
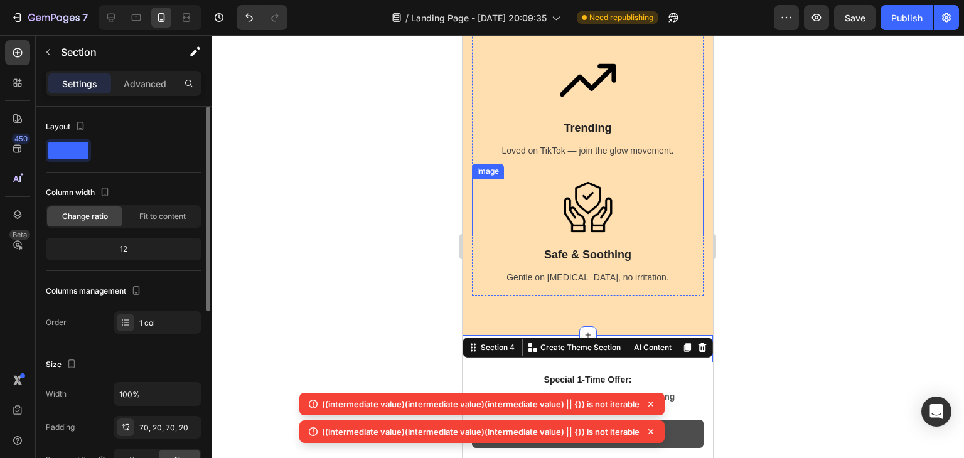
click at [583, 215] on img at bounding box center [588, 207] width 56 height 56
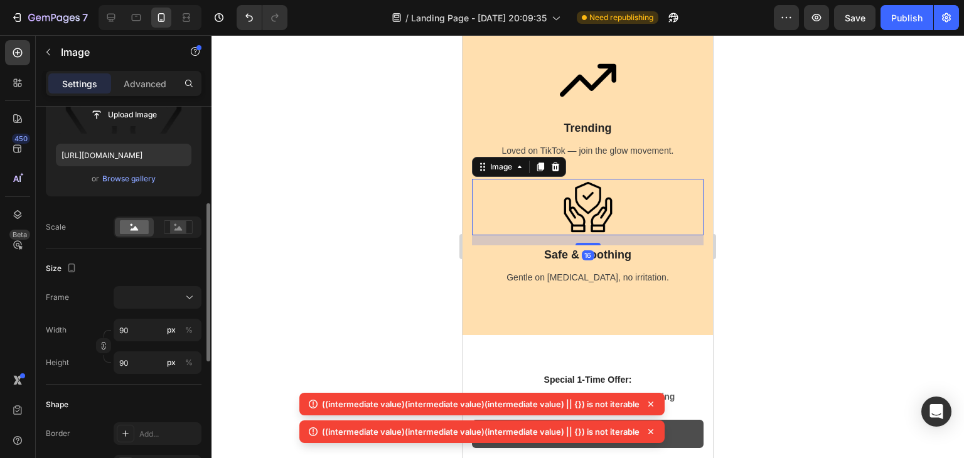
scroll to position [211, 0]
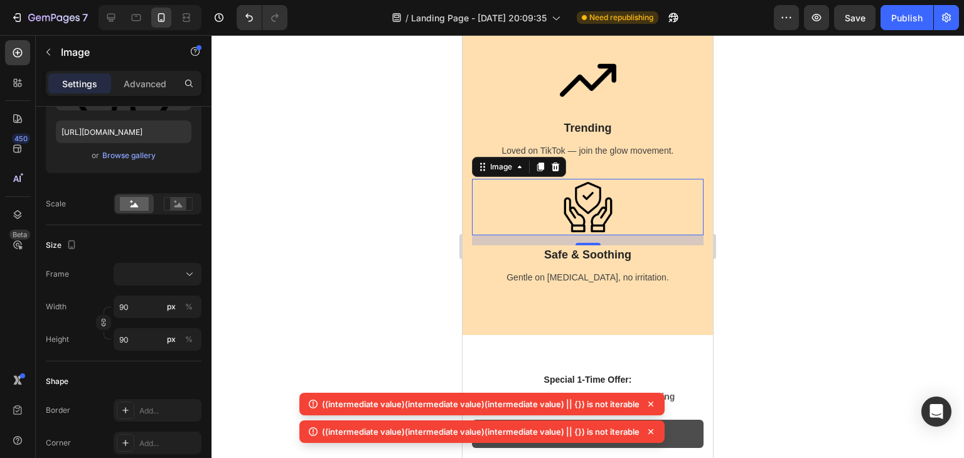
click at [581, 209] on img at bounding box center [588, 207] width 56 height 56
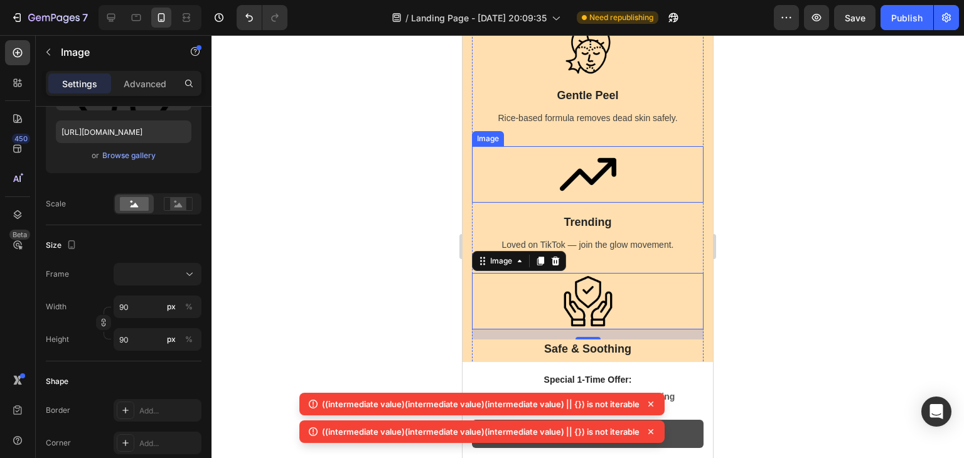
click at [582, 174] on img at bounding box center [588, 174] width 56 height 56
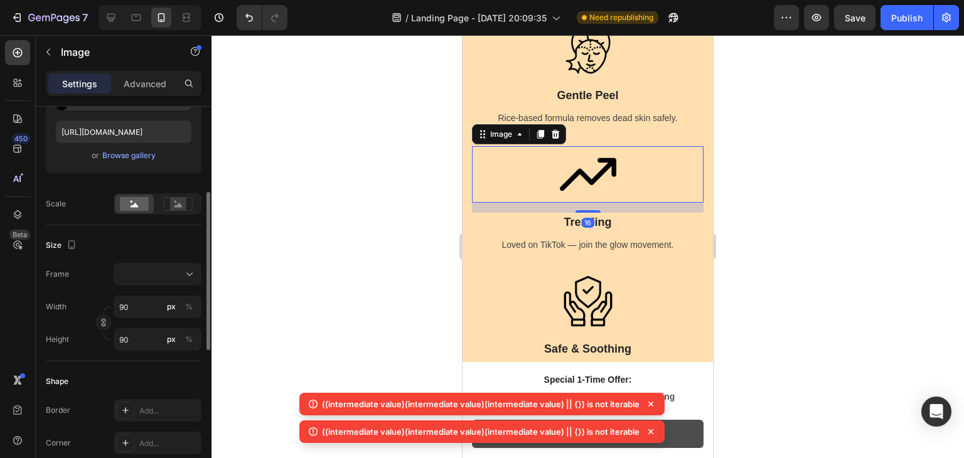
scroll to position [211, 0]
click at [148, 304] on input "90" at bounding box center [158, 307] width 88 height 23
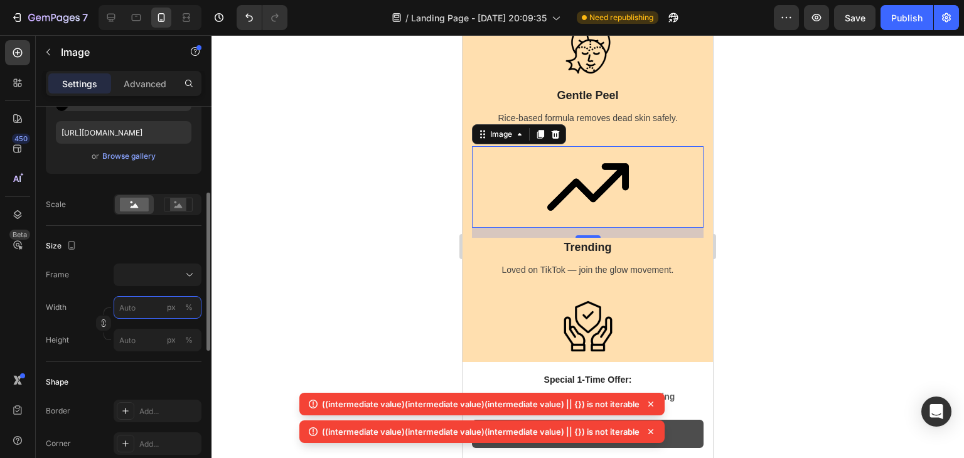
type input "8"
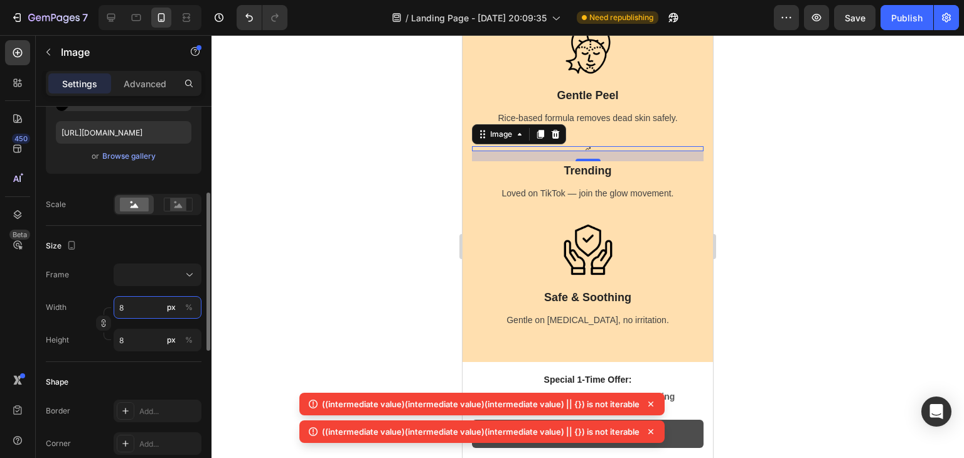
type input "80"
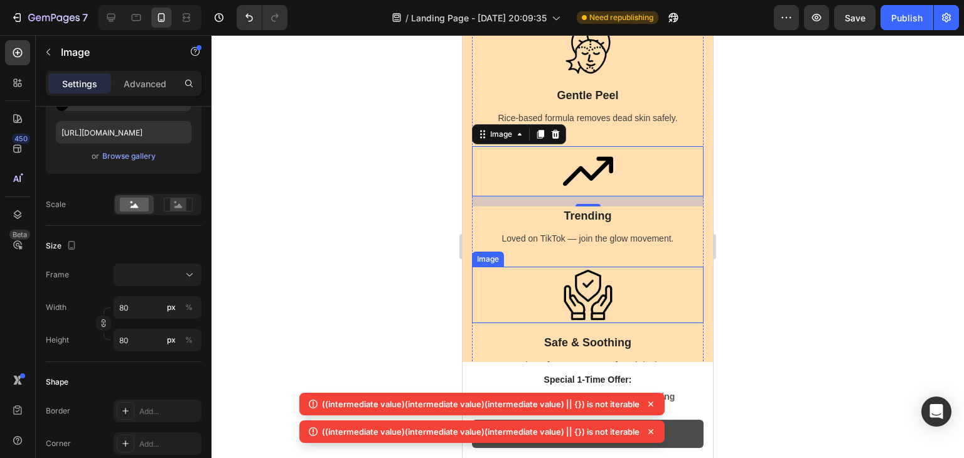
click at [597, 312] on img at bounding box center [588, 295] width 56 height 56
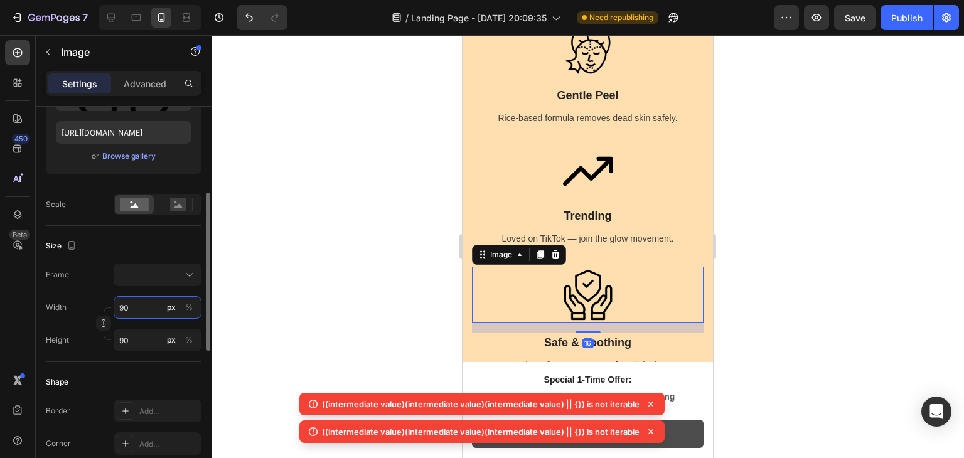
click at [155, 307] on input "90" at bounding box center [158, 307] width 88 height 23
type input "8"
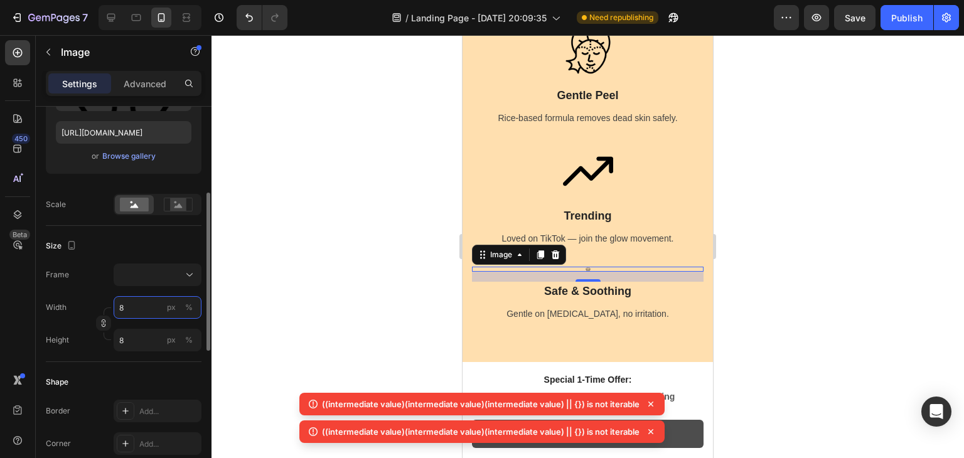
type input "80"
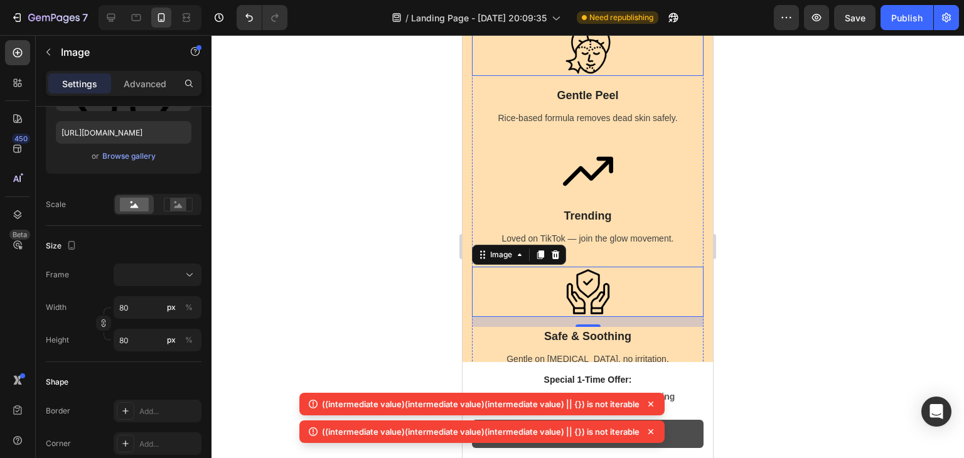
click at [595, 52] on img at bounding box center [588, 47] width 56 height 56
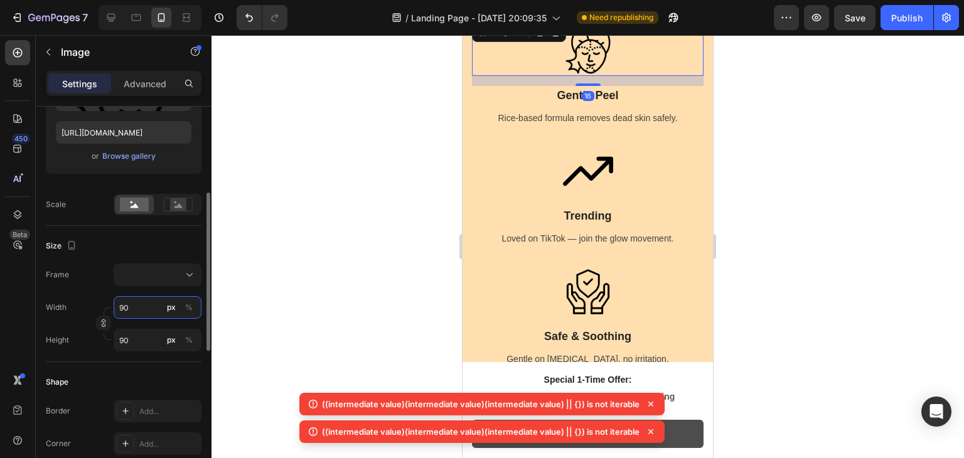
click at [144, 307] on input "90" at bounding box center [158, 307] width 88 height 23
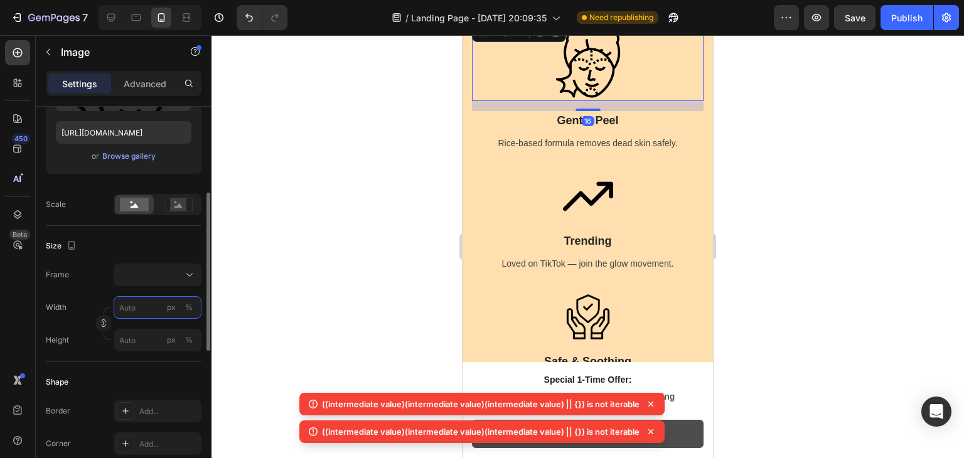
type input "8"
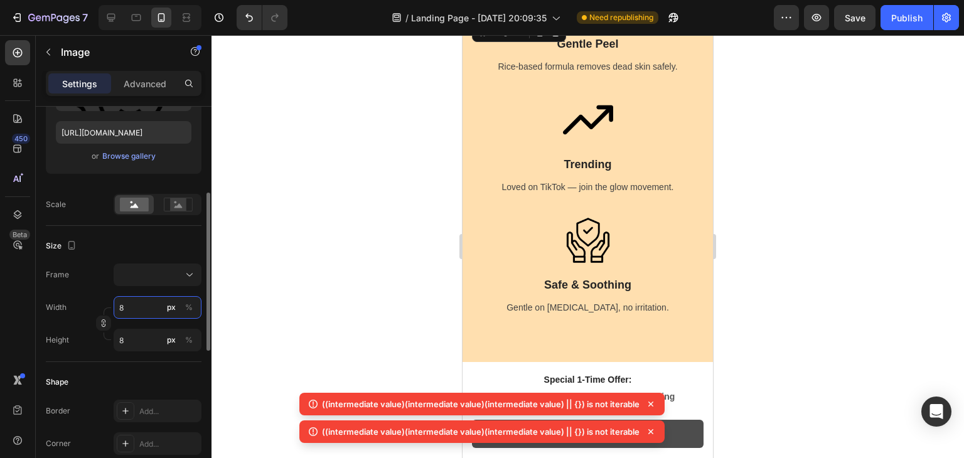
type input "80"
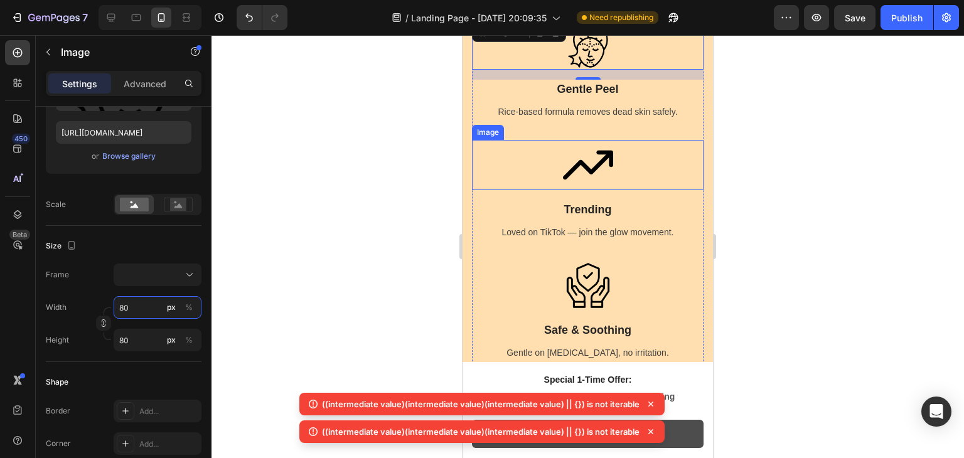
scroll to position [1031, 0]
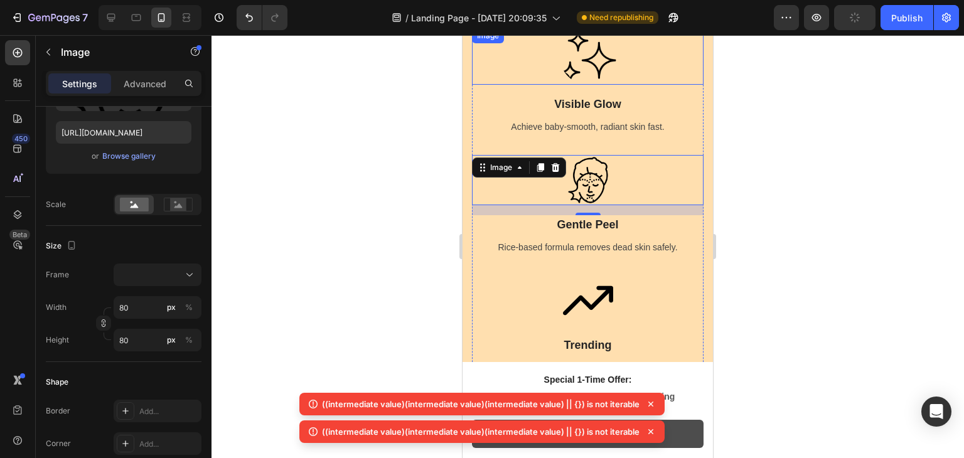
click at [585, 60] on img at bounding box center [588, 56] width 56 height 56
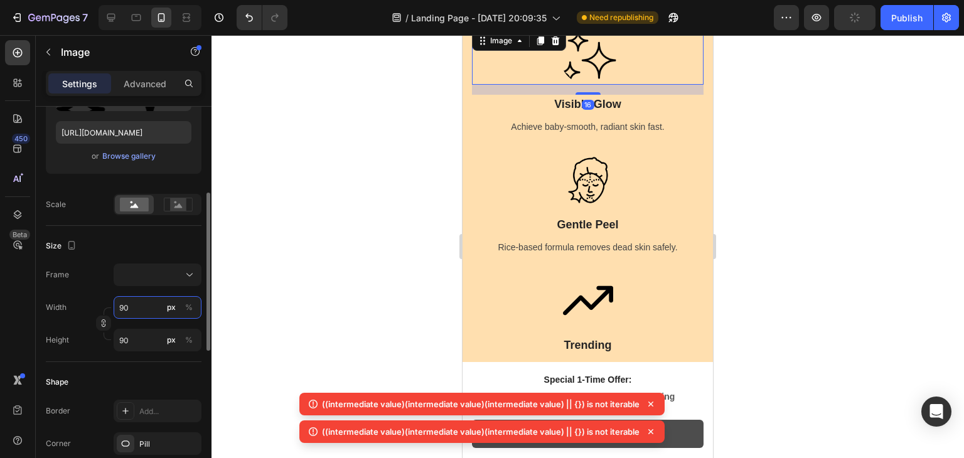
click at [125, 313] on input "90" at bounding box center [158, 307] width 88 height 23
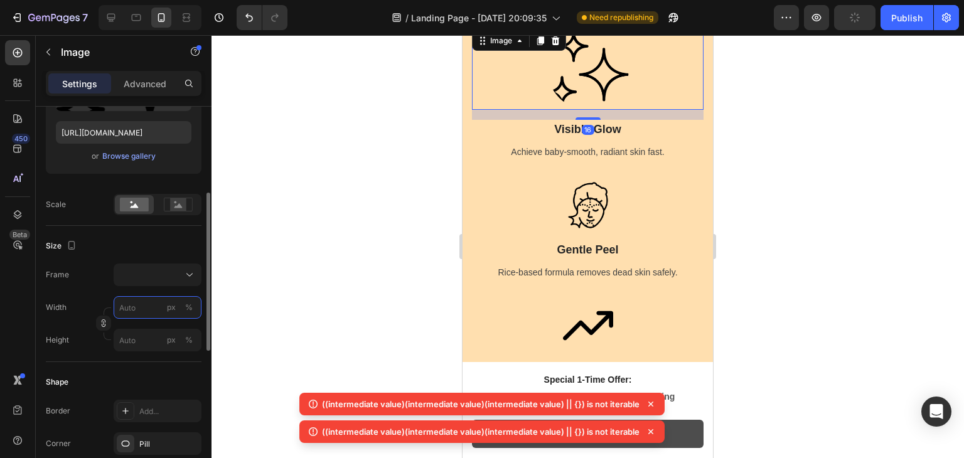
type input "8"
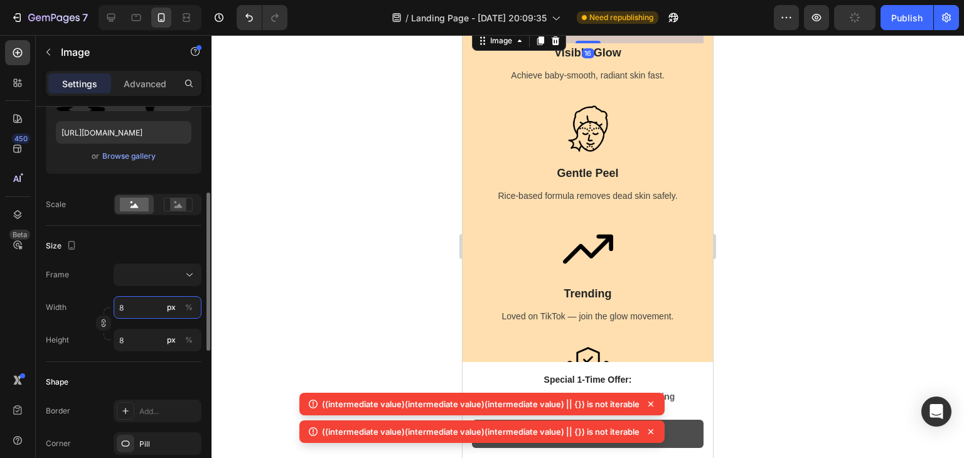
type input "80"
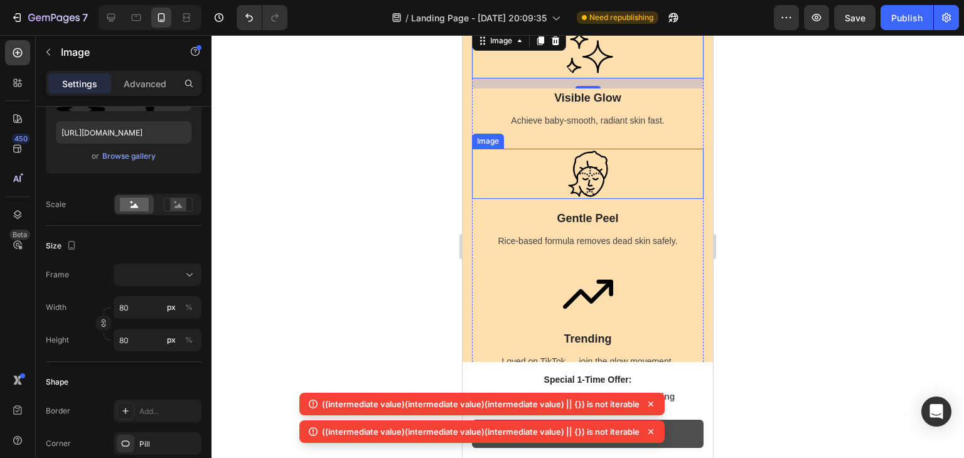
click at [361, 217] on div at bounding box center [587, 246] width 752 height 423
click at [737, 231] on div at bounding box center [587, 246] width 752 height 423
click at [113, 22] on icon at bounding box center [111, 17] width 13 height 13
click at [362, 167] on div at bounding box center [587, 246] width 752 height 423
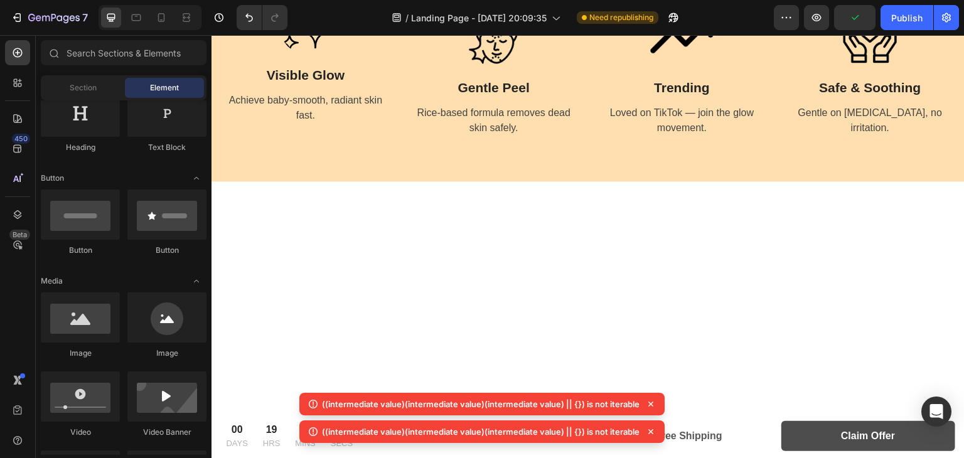
click at [110, 21] on icon at bounding box center [111, 18] width 8 height 8
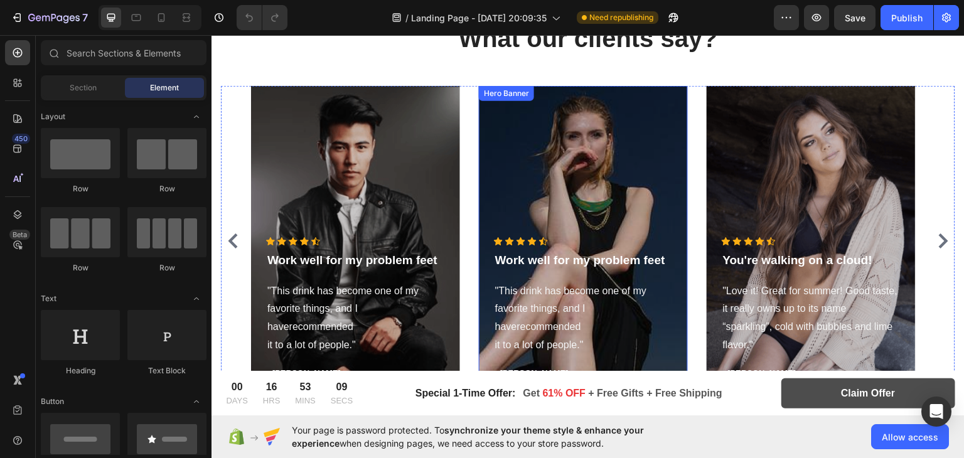
scroll to position [3279, 0]
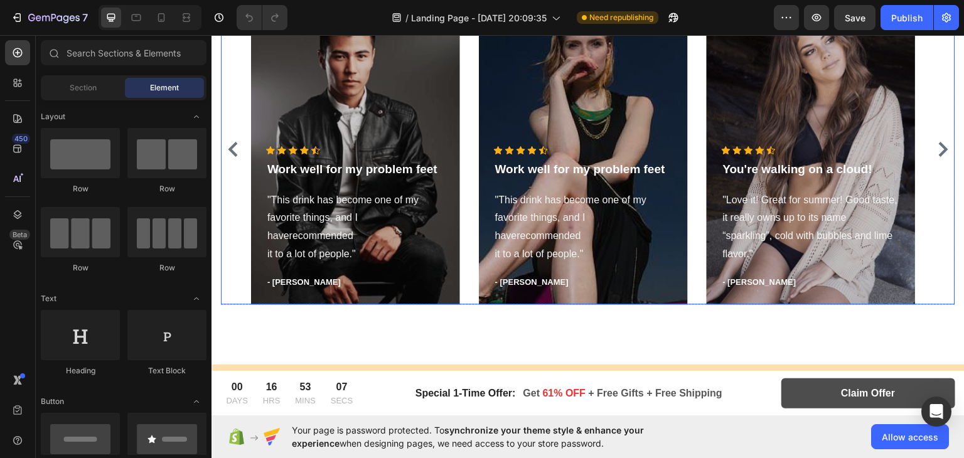
click at [937, 153] on icon "Carousel Next Arrow" at bounding box center [942, 148] width 15 height 15
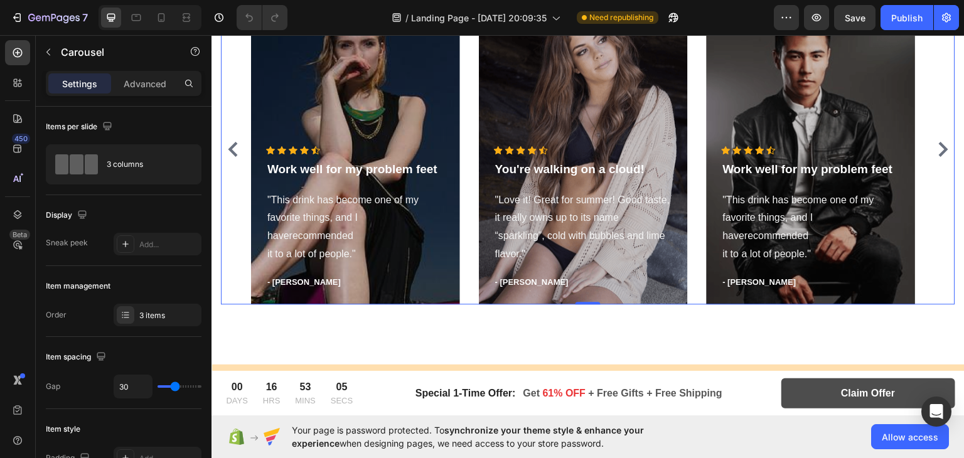
click at [937, 153] on icon "Carousel Next Arrow" at bounding box center [942, 148] width 15 height 15
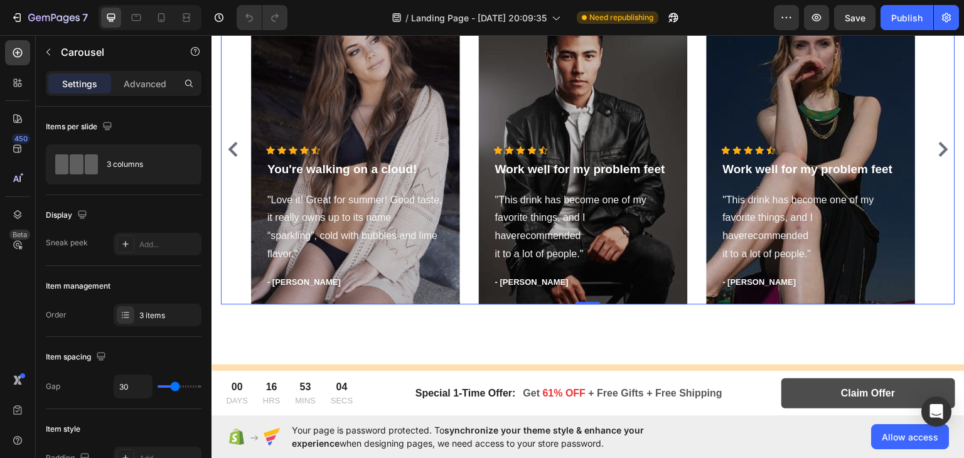
click at [937, 153] on icon "Carousel Next Arrow" at bounding box center [942, 148] width 15 height 15
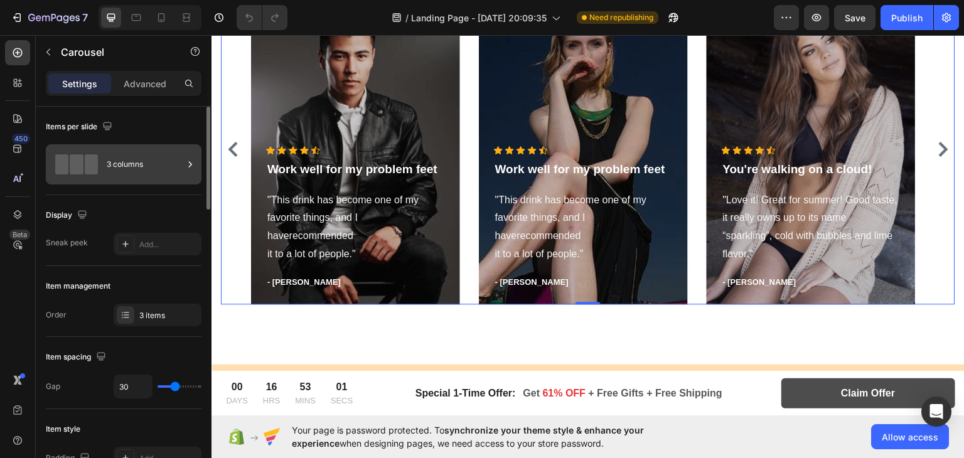
click at [184, 168] on icon at bounding box center [190, 164] width 13 height 13
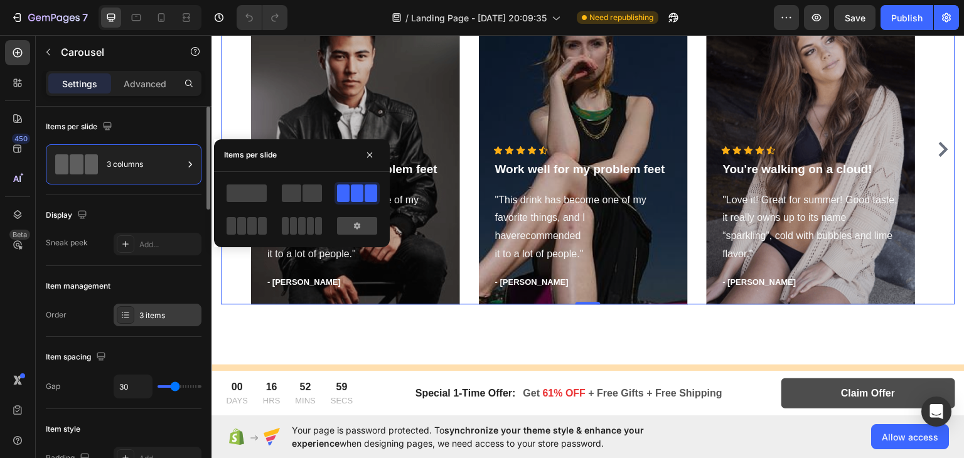
click at [146, 310] on div "3 items" at bounding box center [168, 315] width 59 height 11
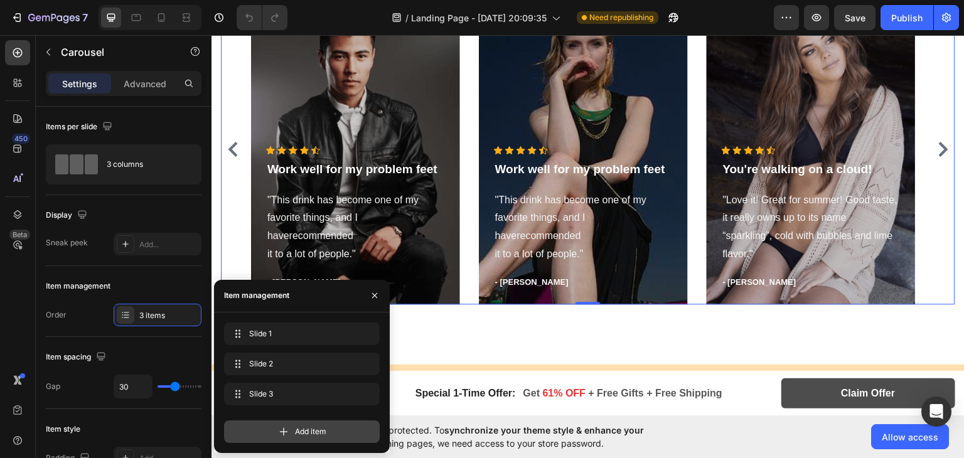
click at [294, 440] on div "Add item" at bounding box center [302, 431] width 156 height 23
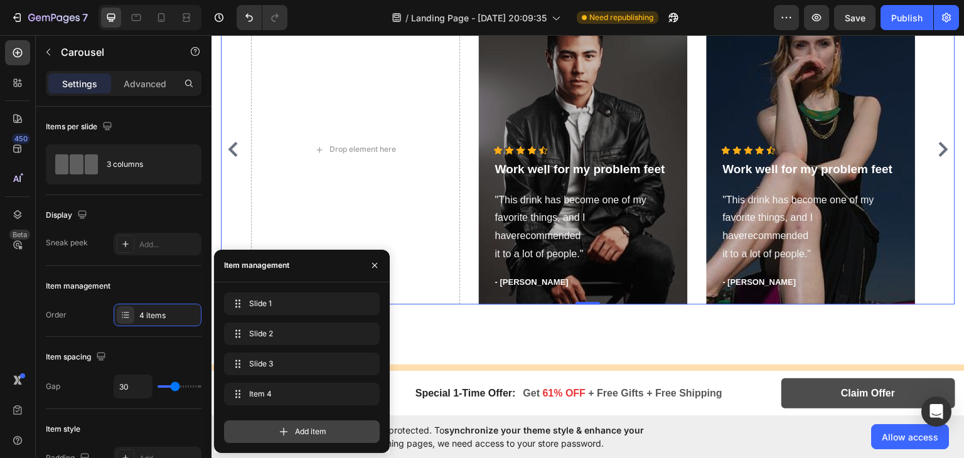
click at [299, 432] on span "Add item" at bounding box center [310, 431] width 31 height 11
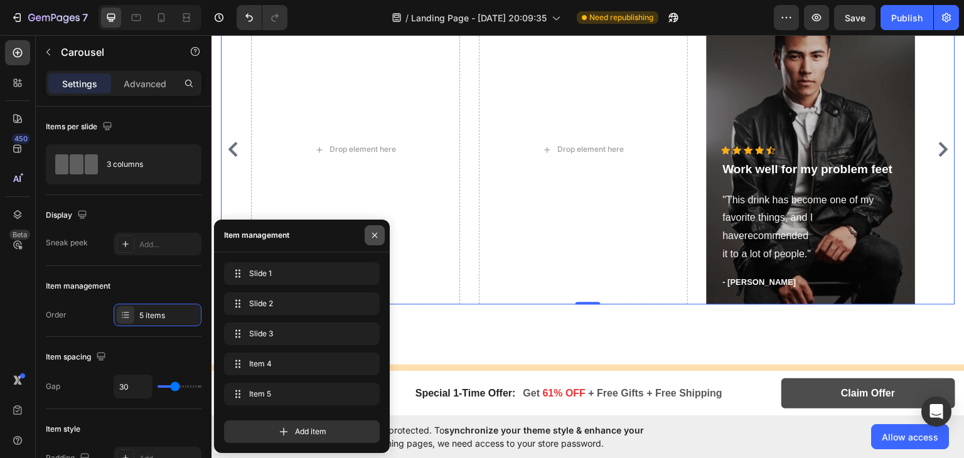
click at [371, 233] on icon "button" at bounding box center [375, 235] width 10 height 10
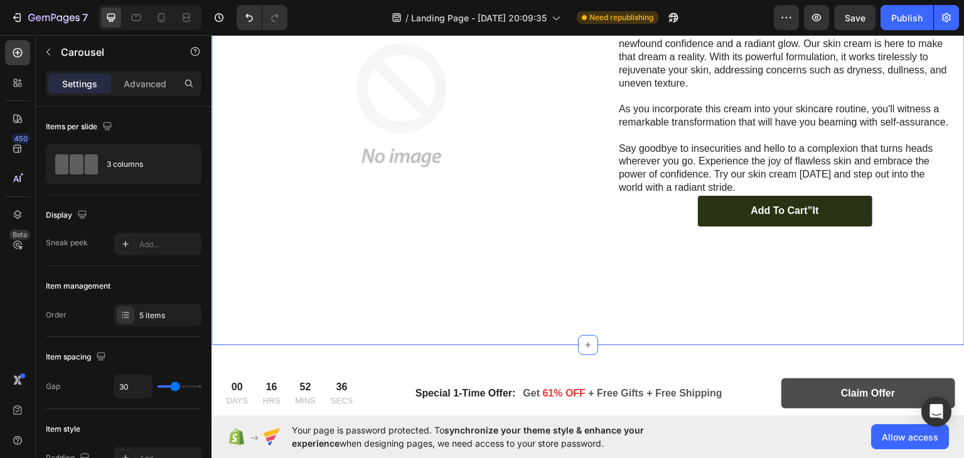
scroll to position [1683, 0]
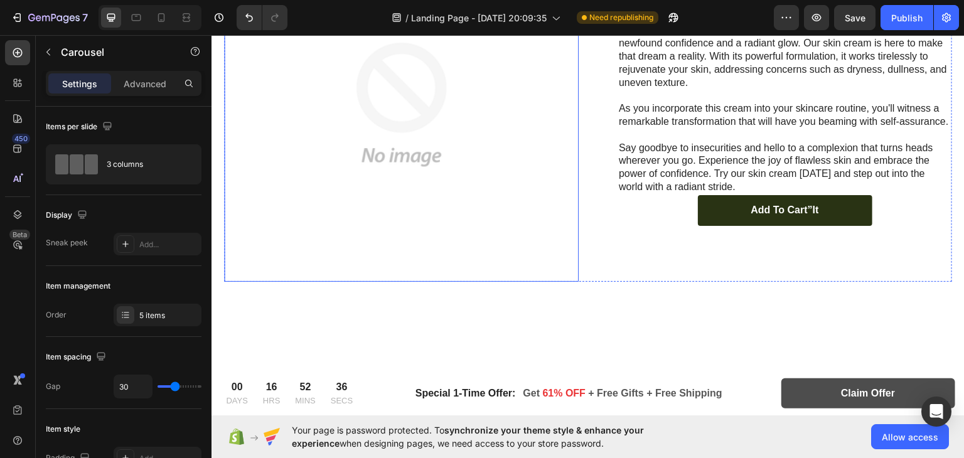
click at [431, 218] on img at bounding box center [401, 104] width 354 height 354
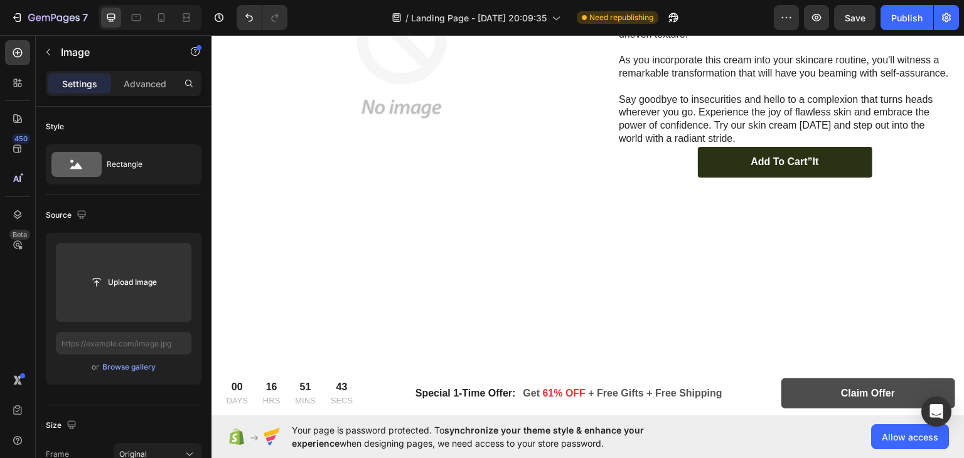
scroll to position [1732, 0]
click at [460, 164] on img at bounding box center [401, 55] width 354 height 354
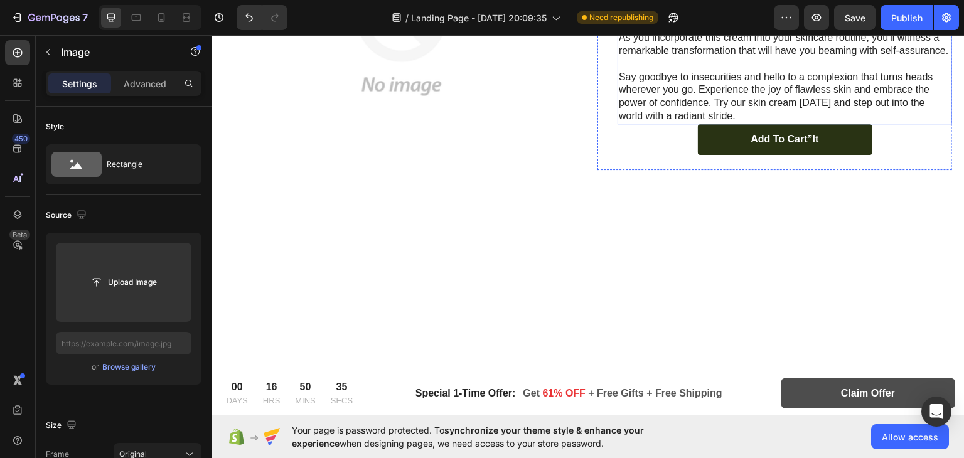
scroll to position [1754, 0]
click at [400, 210] on img at bounding box center [401, 33] width 354 height 354
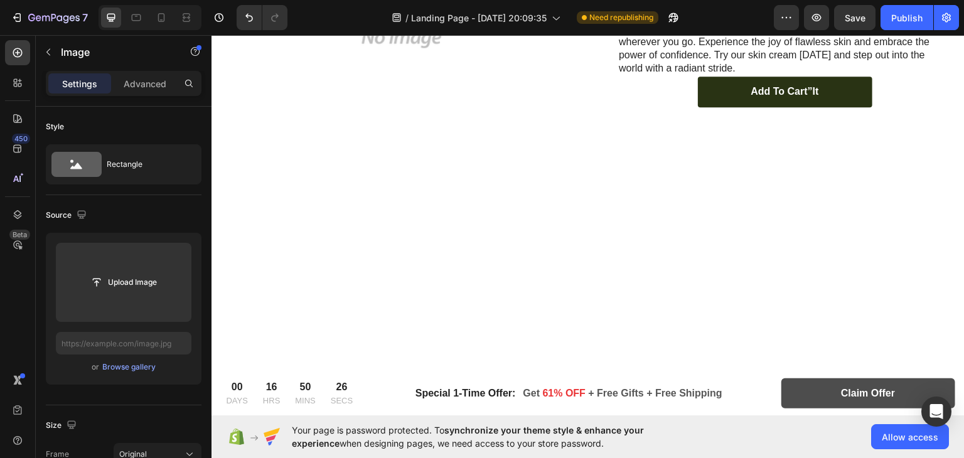
scroll to position [1796, 0]
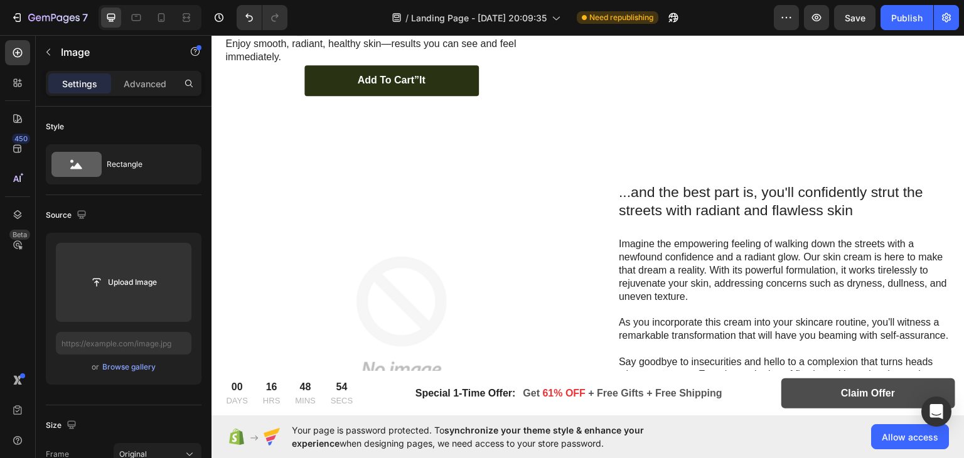
scroll to position [1485, 0]
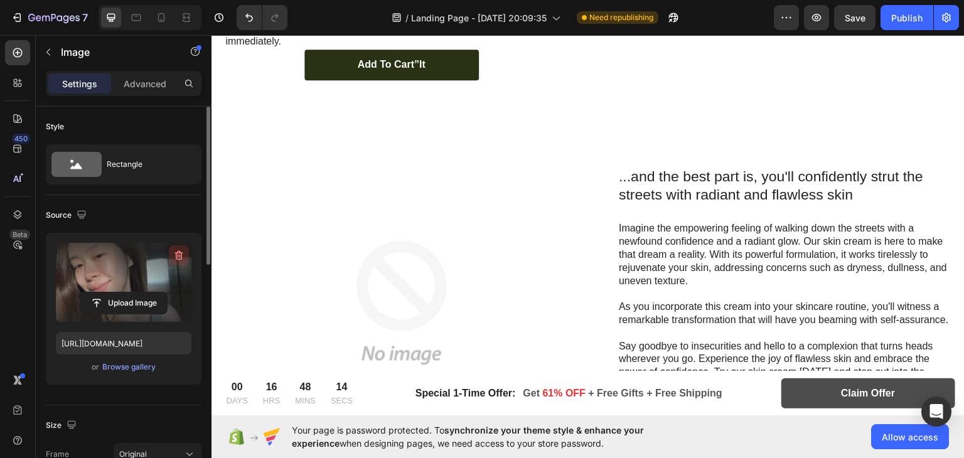
click at [169, 256] on button "button" at bounding box center [179, 255] width 20 height 20
click at [119, 292] on input "file" at bounding box center [123, 302] width 87 height 21
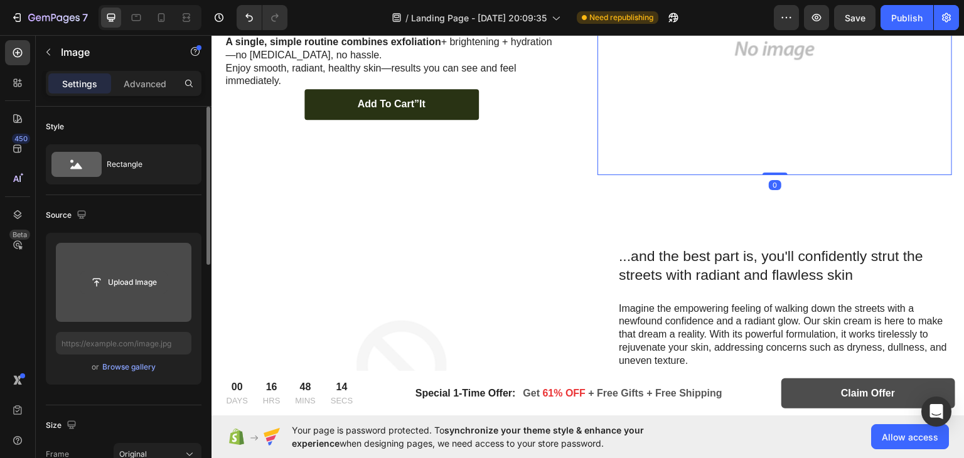
scroll to position [1441, 0]
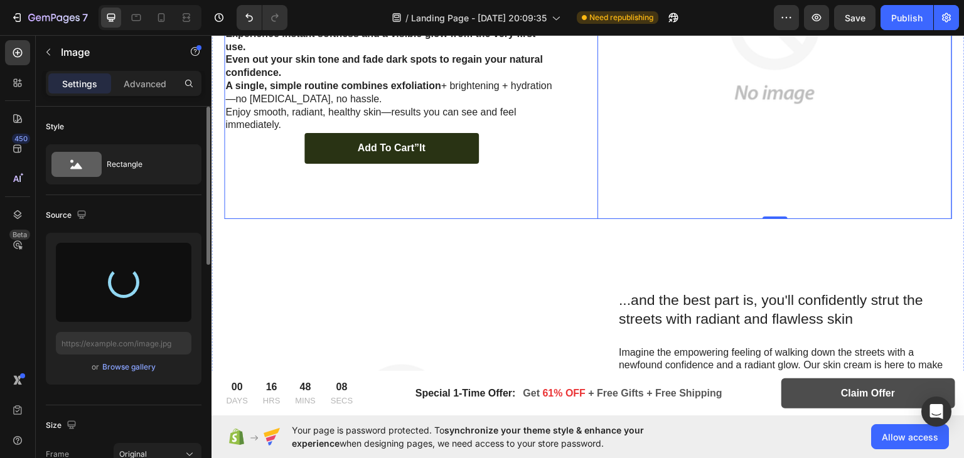
type input "[URL][DOMAIN_NAME]"
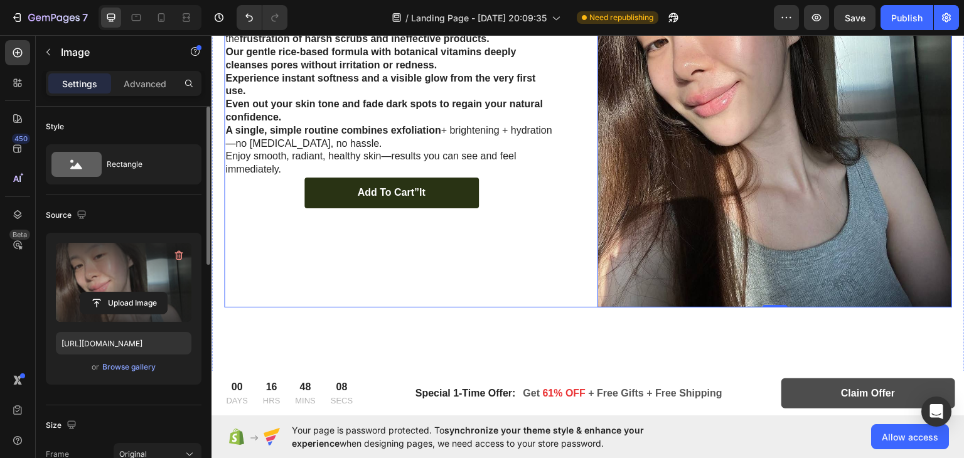
scroll to position [1485, 0]
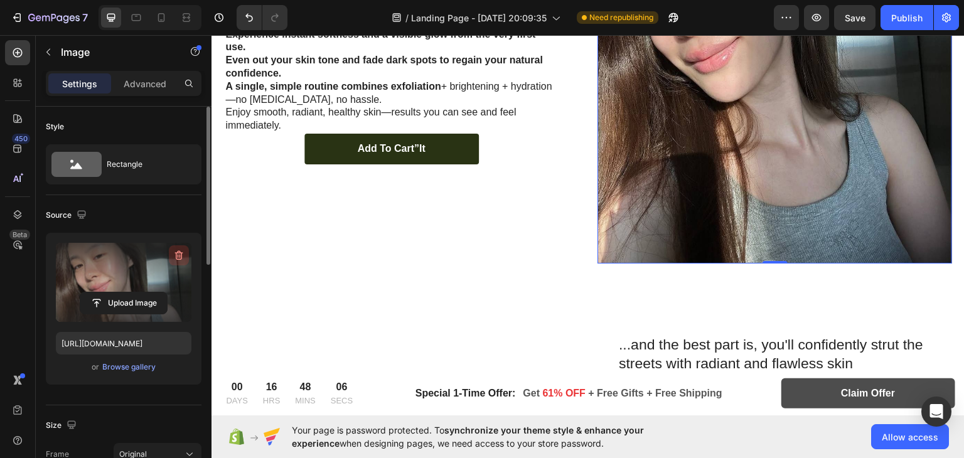
click at [178, 256] on icon "button" at bounding box center [178, 256] width 1 height 4
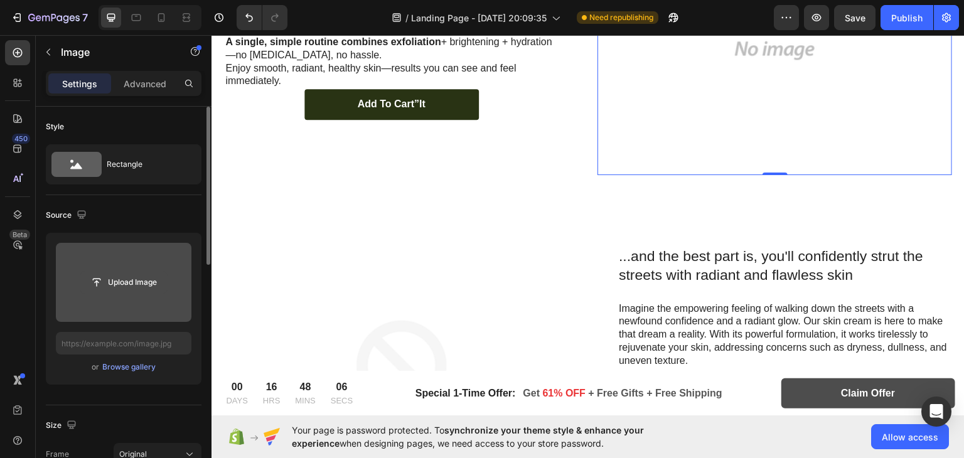
scroll to position [1441, 0]
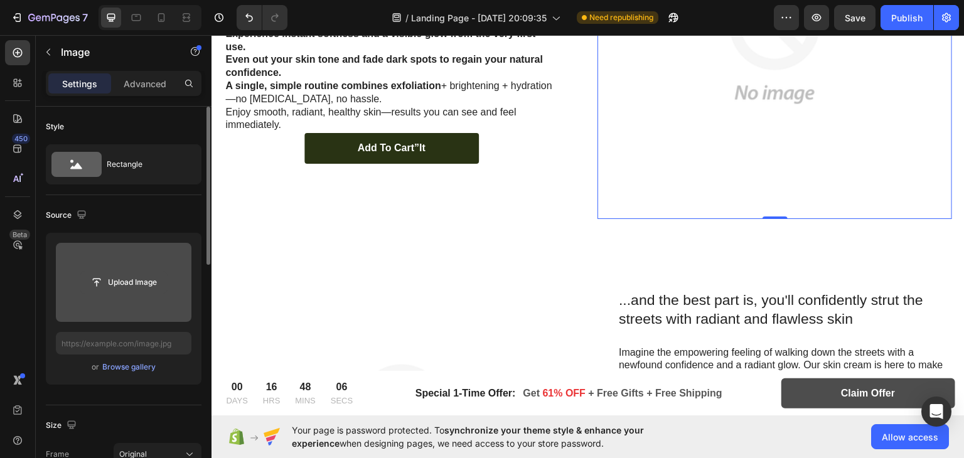
click at [108, 284] on input "file" at bounding box center [123, 282] width 87 height 21
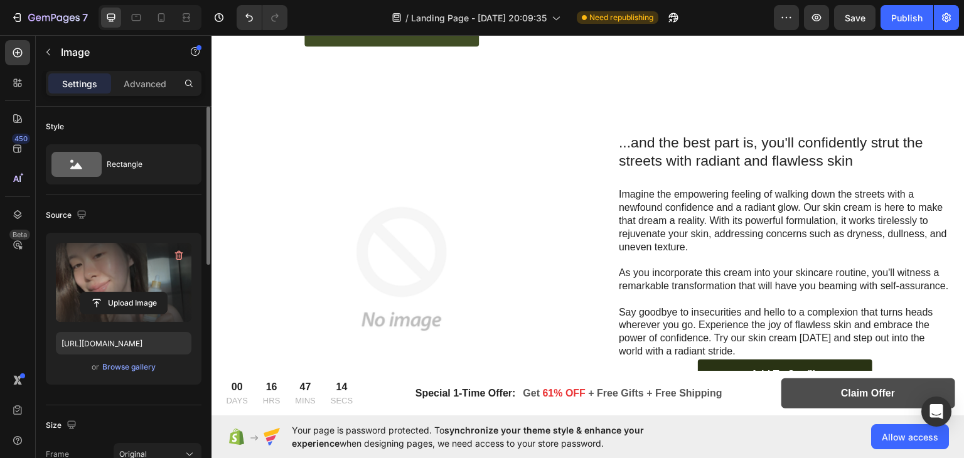
scroll to position [1519, 0]
click at [164, 23] on icon at bounding box center [161, 17] width 13 height 13
type input "[URL][DOMAIN_NAME]"
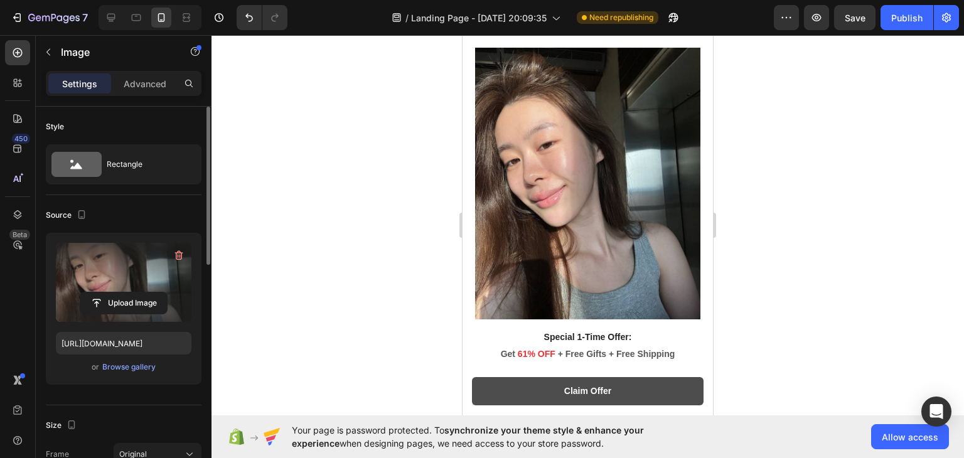
scroll to position [1207, 0]
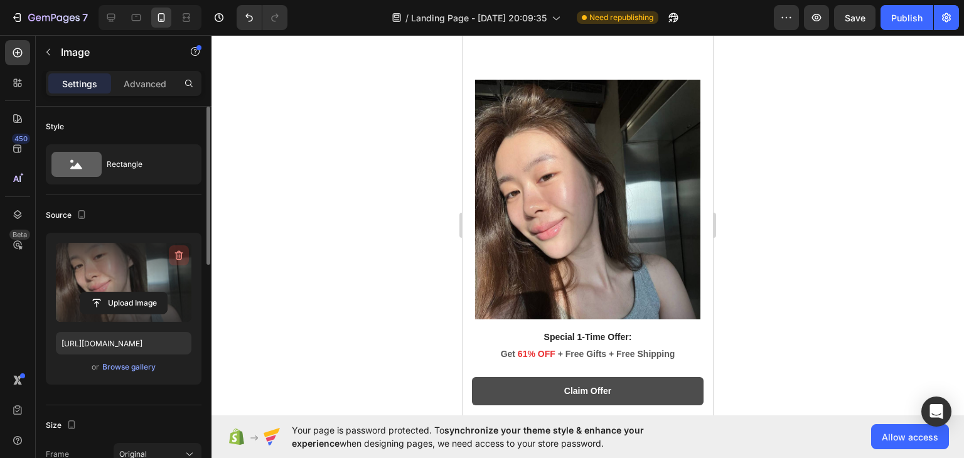
click at [169, 257] on button "button" at bounding box center [179, 255] width 20 height 20
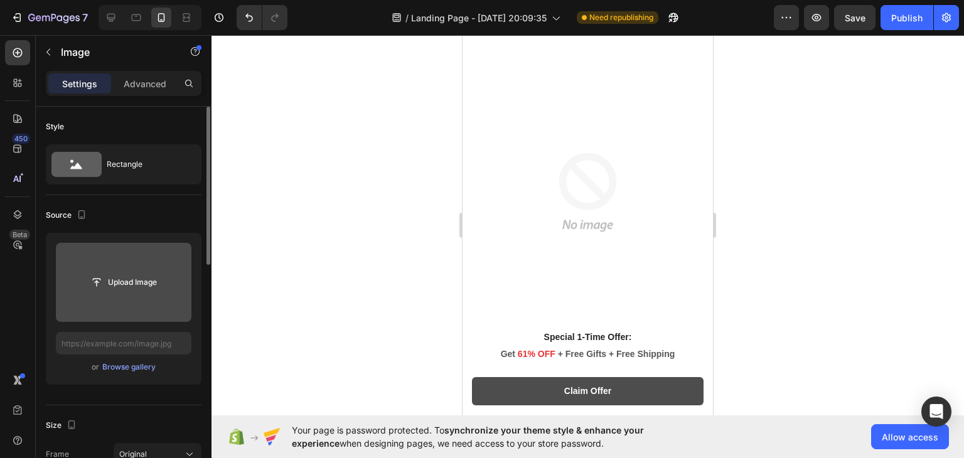
scroll to position [1154, 0]
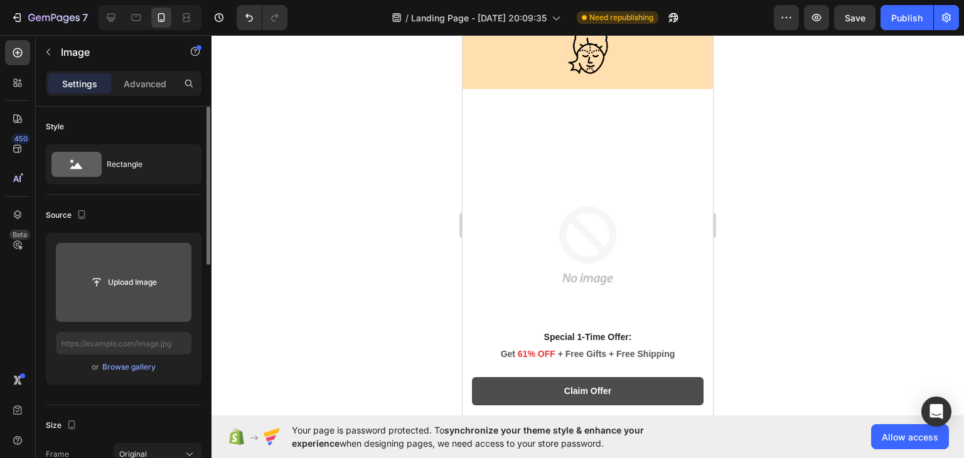
click at [97, 271] on button "Upload Image" at bounding box center [124, 282] width 88 height 23
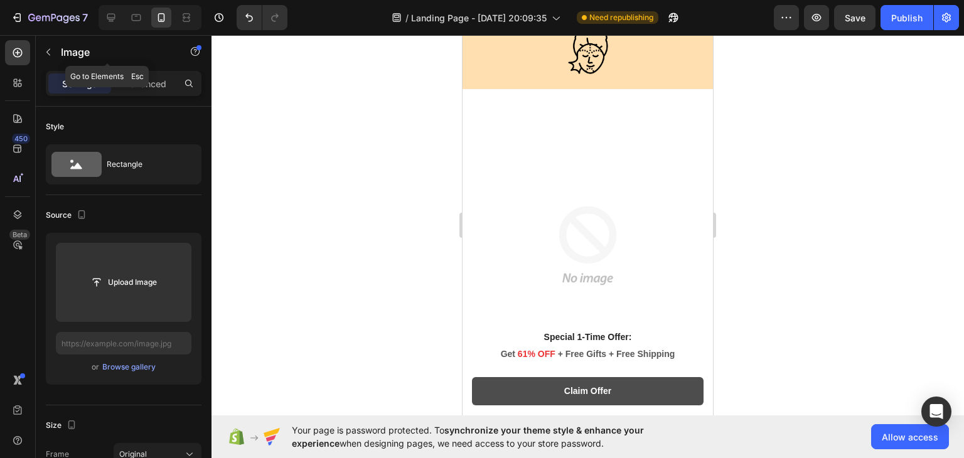
scroll to position [1481, 0]
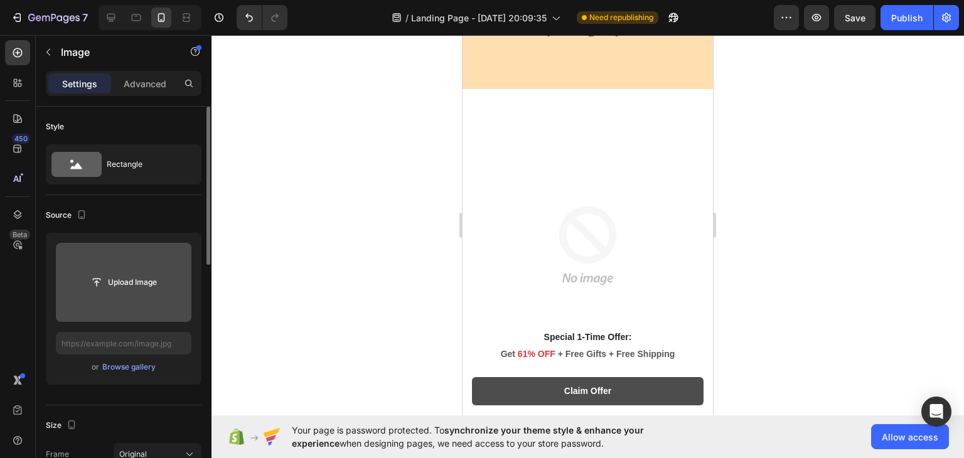
click at [107, 284] on input "file" at bounding box center [123, 282] width 87 height 21
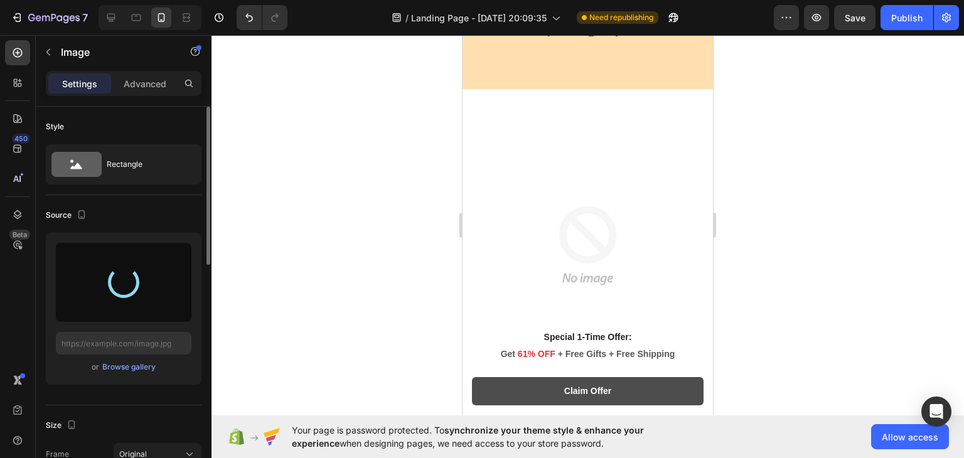
type input "[URL][DOMAIN_NAME]"
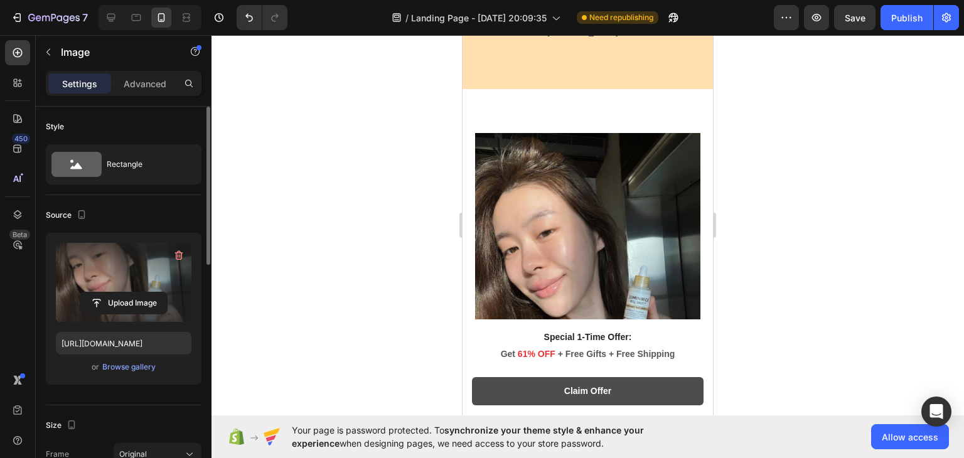
scroll to position [1543, 0]
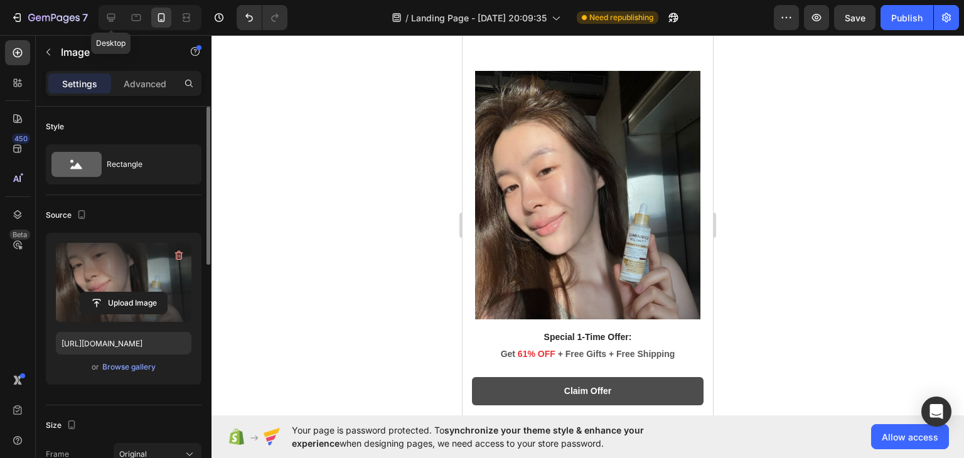
click at [112, 18] on icon at bounding box center [111, 18] width 8 height 8
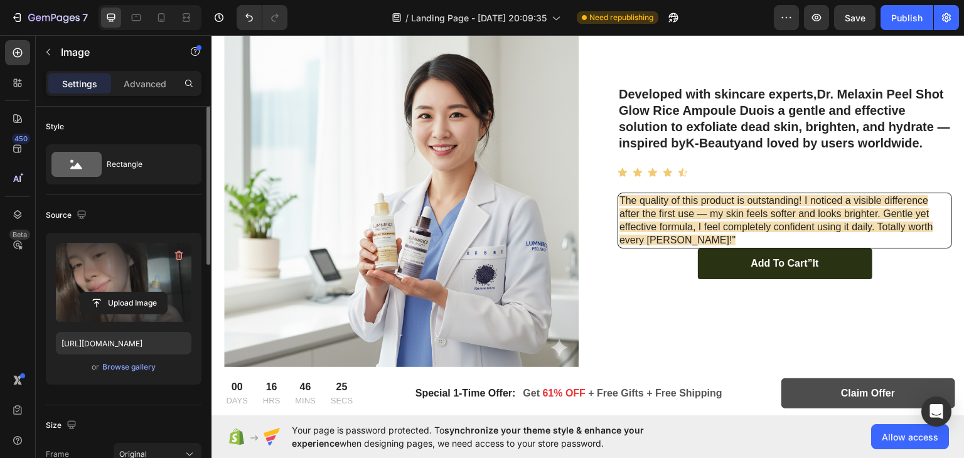
scroll to position [3064, 0]
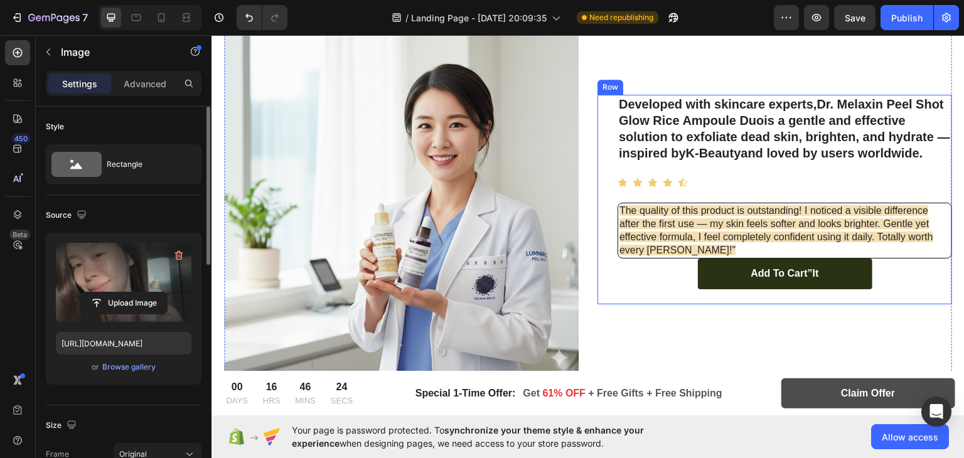
click at [777, 184] on div "Developed with skincare experts, Dr. Melaxin Peel Shot Glow Rice Ampoule Duo is…" at bounding box center [784, 199] width 334 height 210
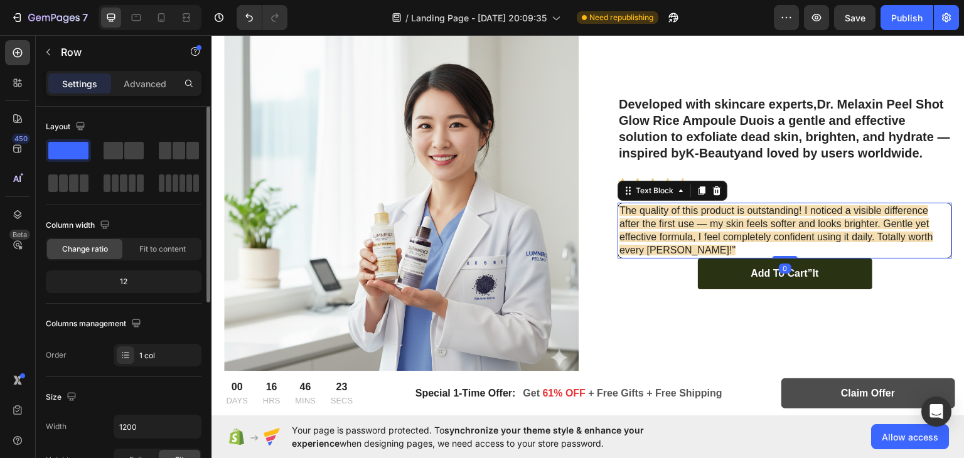
click at [910, 236] on span "The quality of this product is outstanding! I noticed a visible difference afte…" at bounding box center [776, 230] width 314 height 50
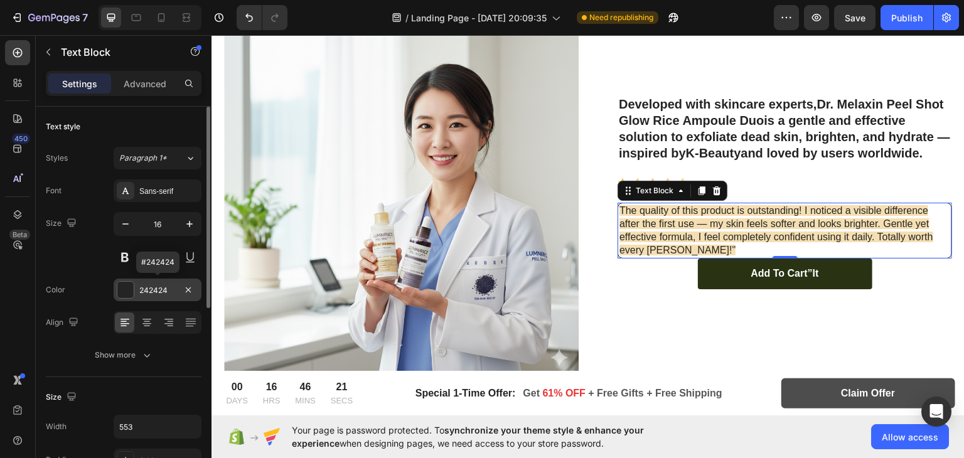
click at [126, 290] on div at bounding box center [125, 290] width 16 height 16
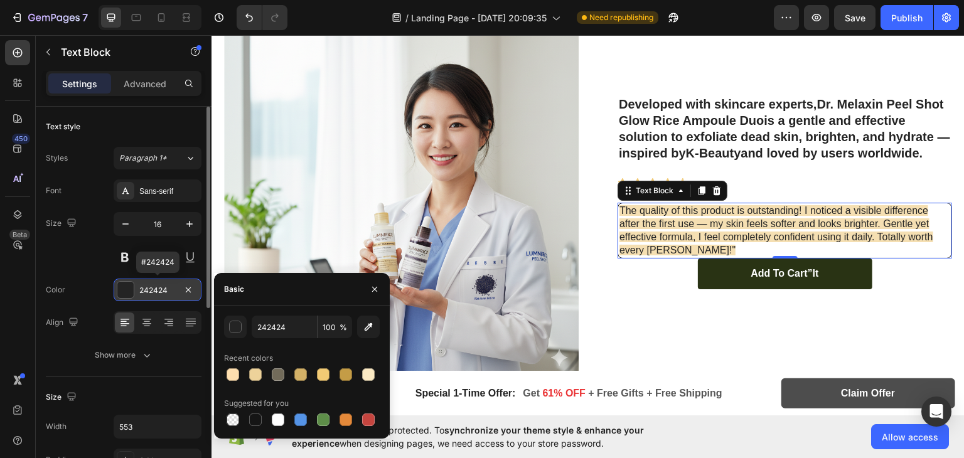
click at [141, 289] on div "242424" at bounding box center [157, 290] width 36 height 11
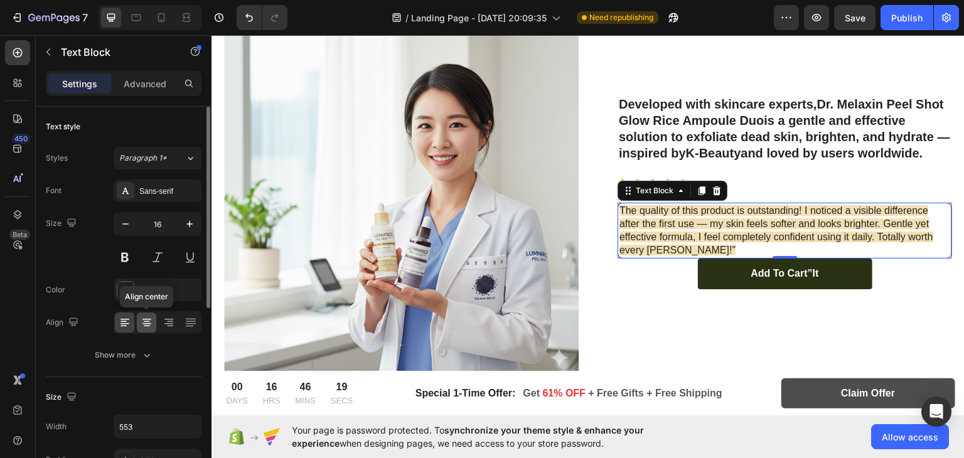
click at [150, 327] on icon at bounding box center [147, 322] width 13 height 13
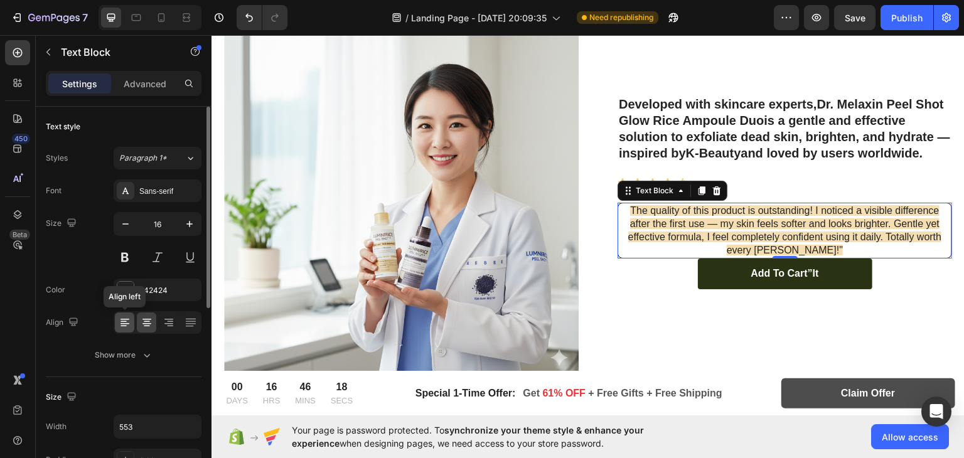
click at [115, 312] on div at bounding box center [124, 322] width 19 height 20
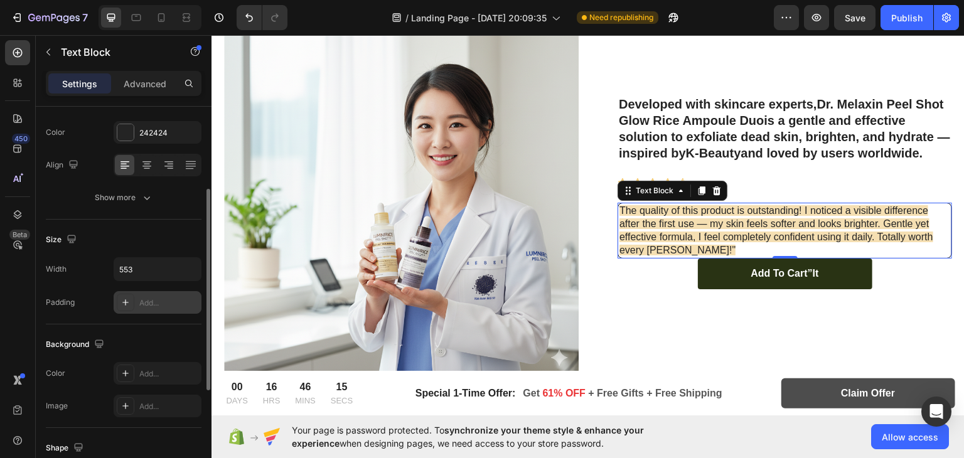
scroll to position [355, 0]
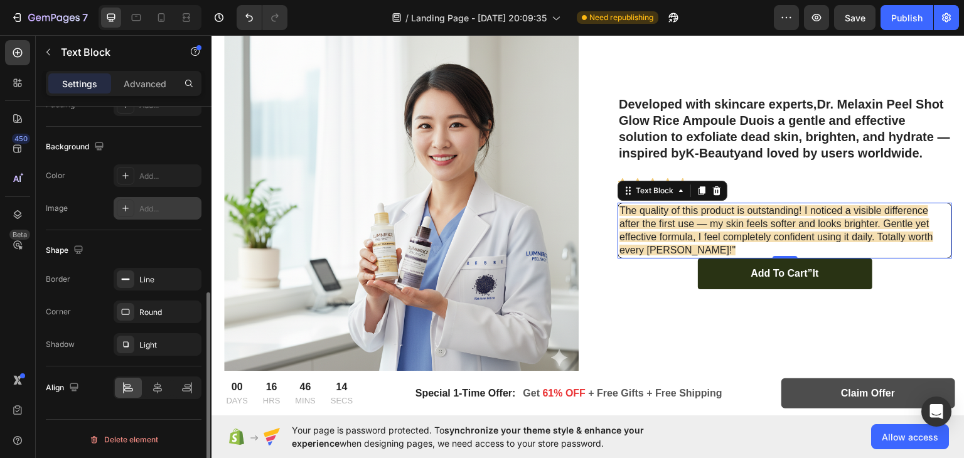
click at [128, 206] on icon at bounding box center [125, 208] width 6 height 6
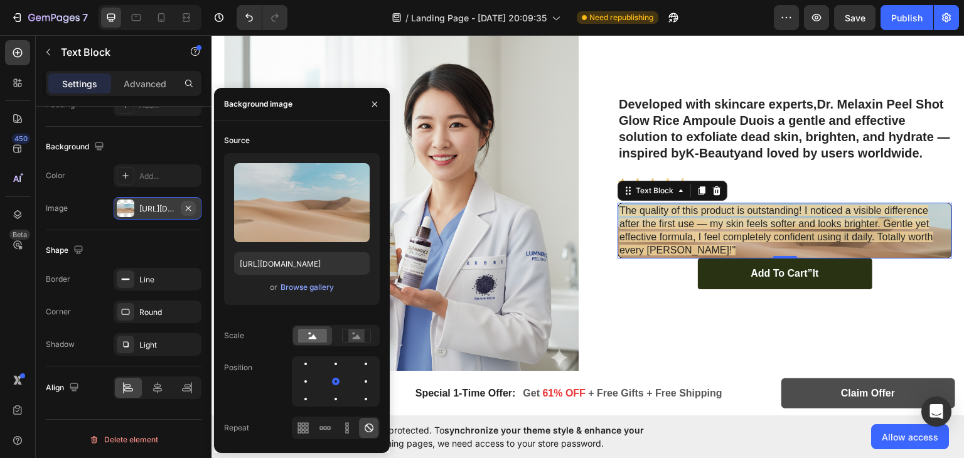
click at [186, 207] on icon "button" at bounding box center [188, 208] width 10 height 10
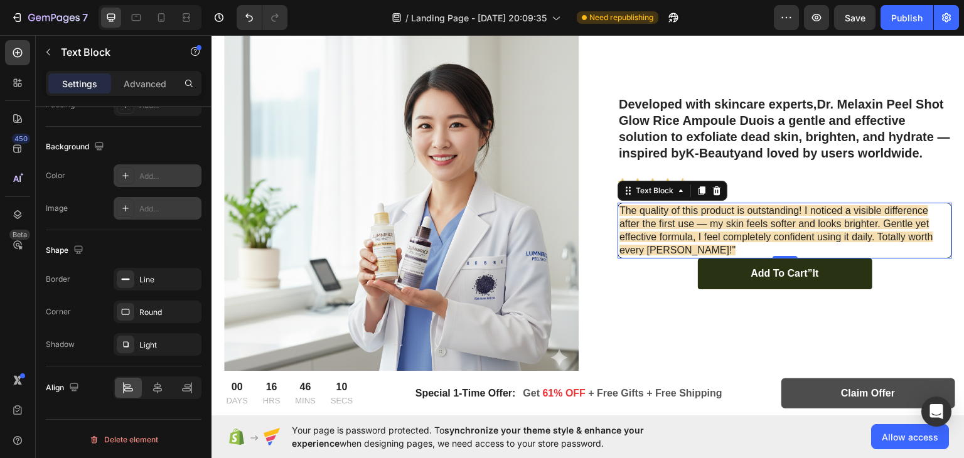
click at [122, 172] on icon at bounding box center [125, 176] width 10 height 10
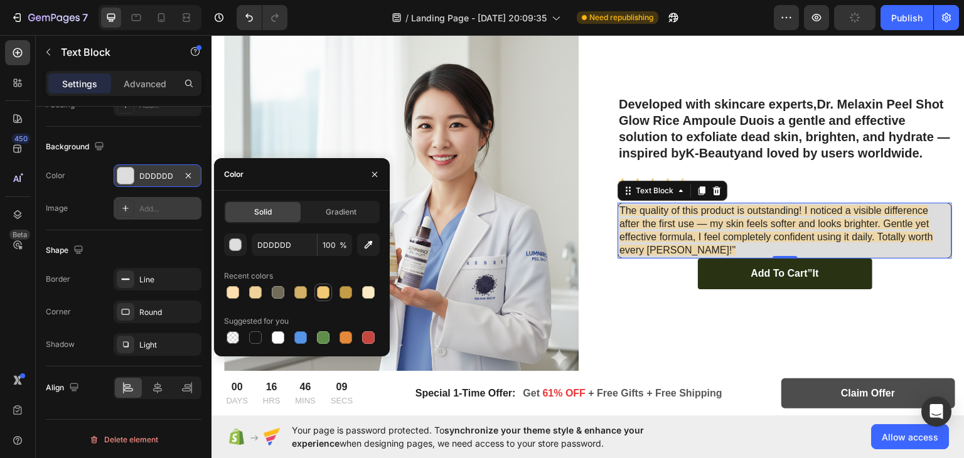
click at [321, 293] on div at bounding box center [323, 292] width 13 height 13
type input "F2CA74"
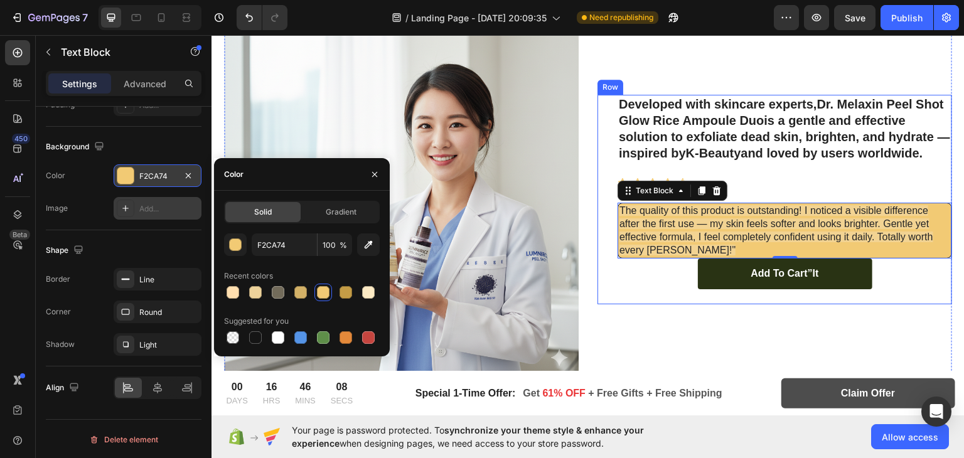
click at [710, 302] on div "Developed with skincare experts, Dr. Melaxin Peel Shot Glow Rice Ampoule Duo is…" at bounding box center [774, 199] width 354 height 354
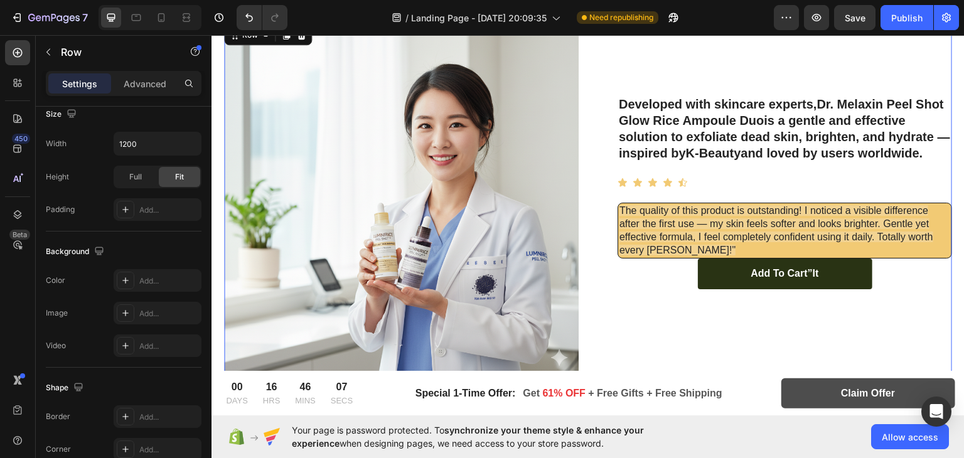
scroll to position [0, 0]
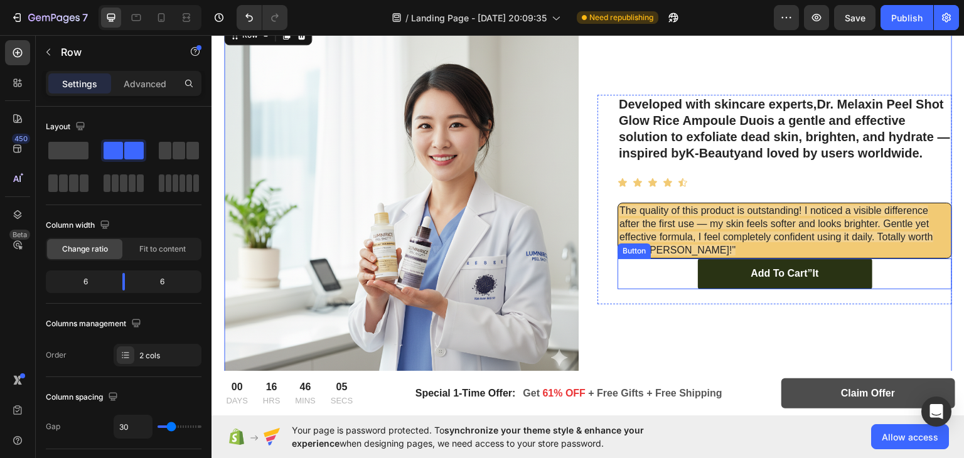
click at [636, 243] on div "Button" at bounding box center [633, 250] width 33 height 15
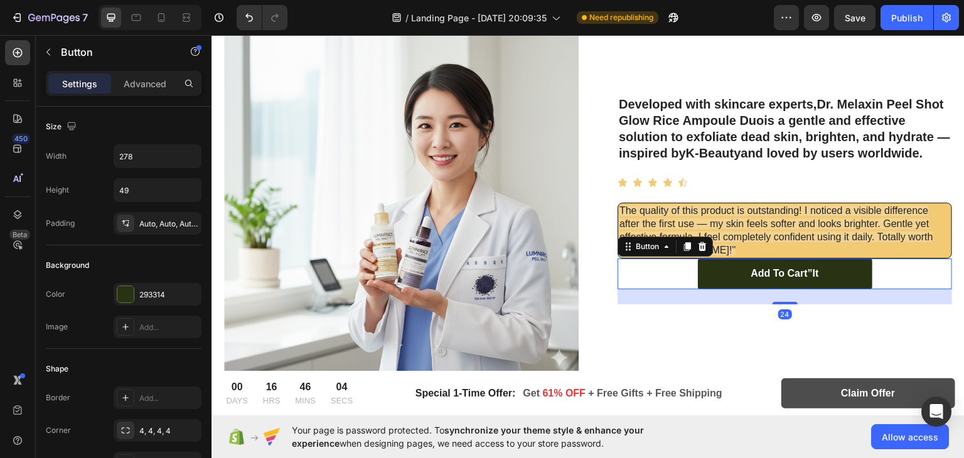
click at [666, 236] on div "Button" at bounding box center [664, 246] width 95 height 20
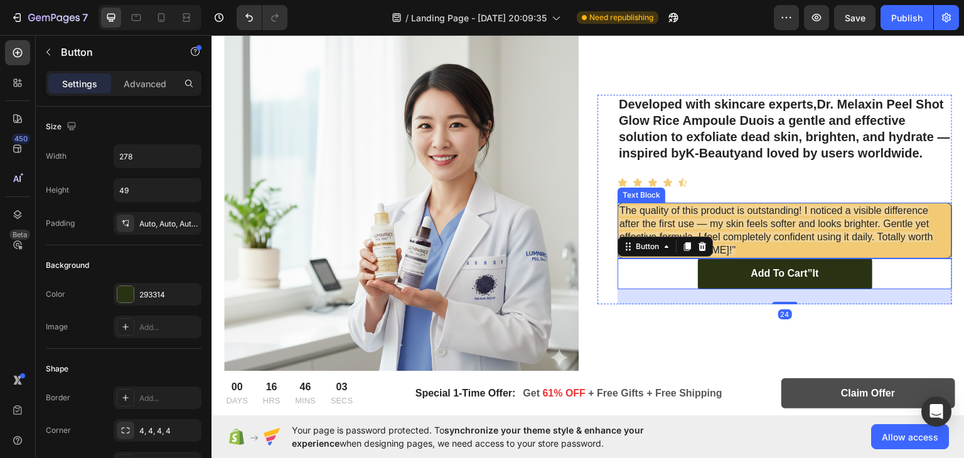
click at [690, 211] on span "The quality of this product is outstanding! I noticed a visible difference afte…" at bounding box center [776, 230] width 314 height 50
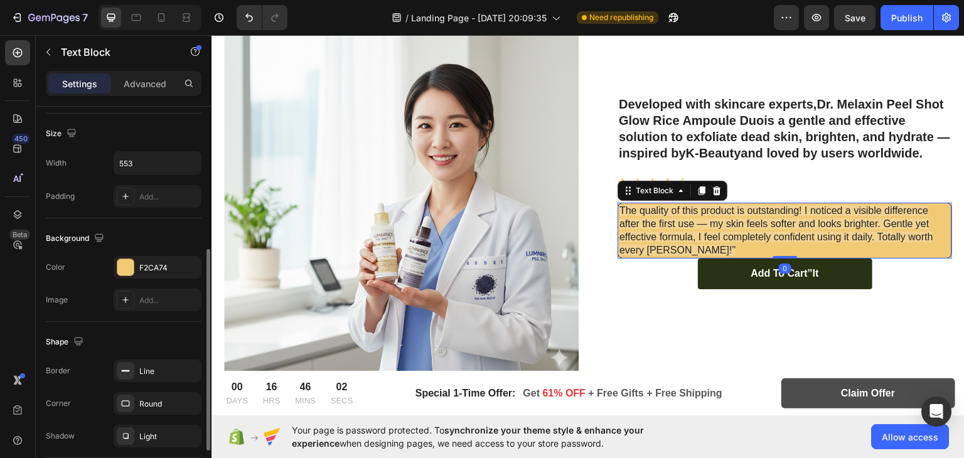
scroll to position [277, 0]
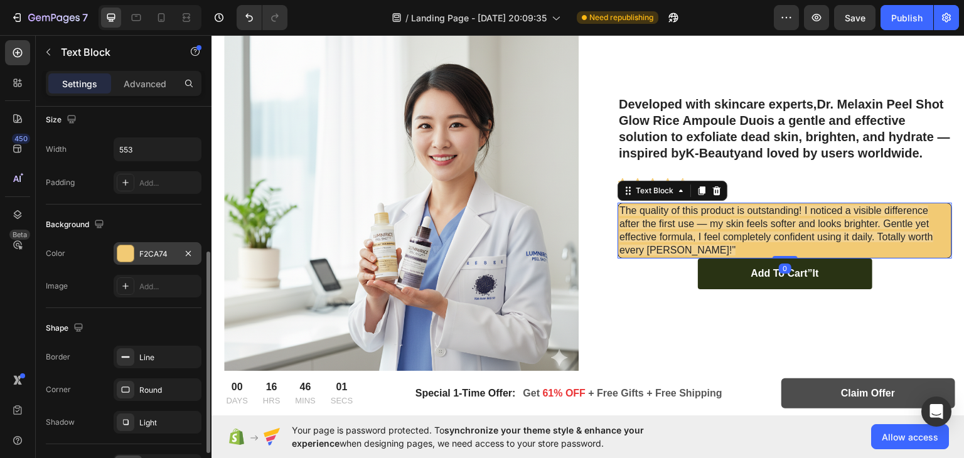
click at [127, 247] on div at bounding box center [125, 253] width 16 height 16
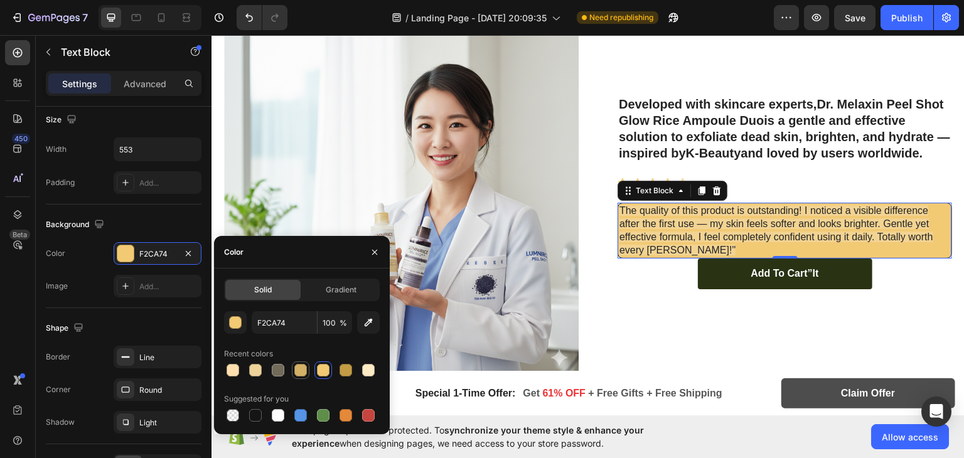
click at [304, 366] on div at bounding box center [300, 370] width 13 height 13
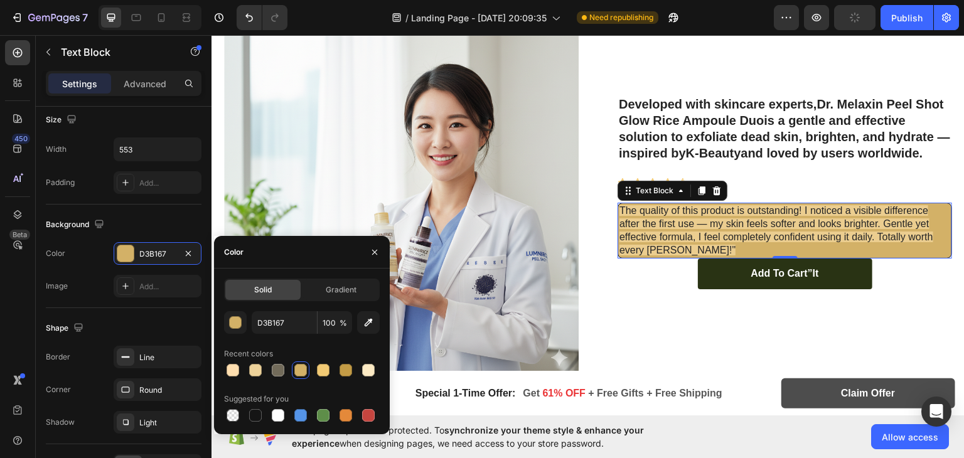
click at [337, 368] on div at bounding box center [346, 370] width 18 height 18
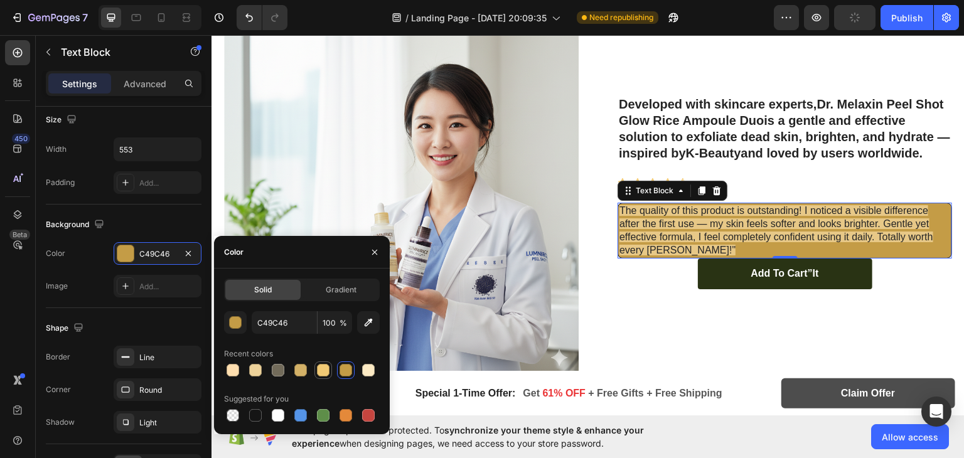
click at [331, 368] on div at bounding box center [323, 370] width 18 height 18
type input "F2CA74"
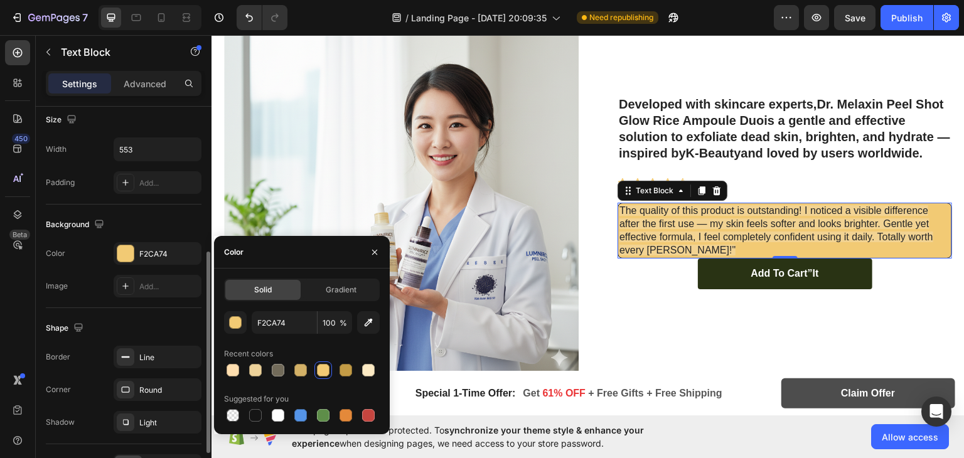
click at [160, 230] on div "Background" at bounding box center [124, 225] width 156 height 20
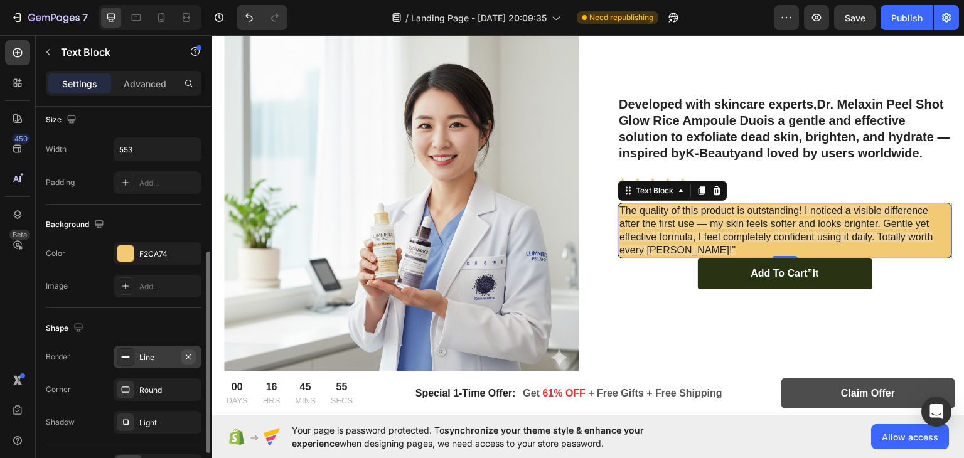
click at [186, 356] on icon "button" at bounding box center [188, 357] width 10 height 10
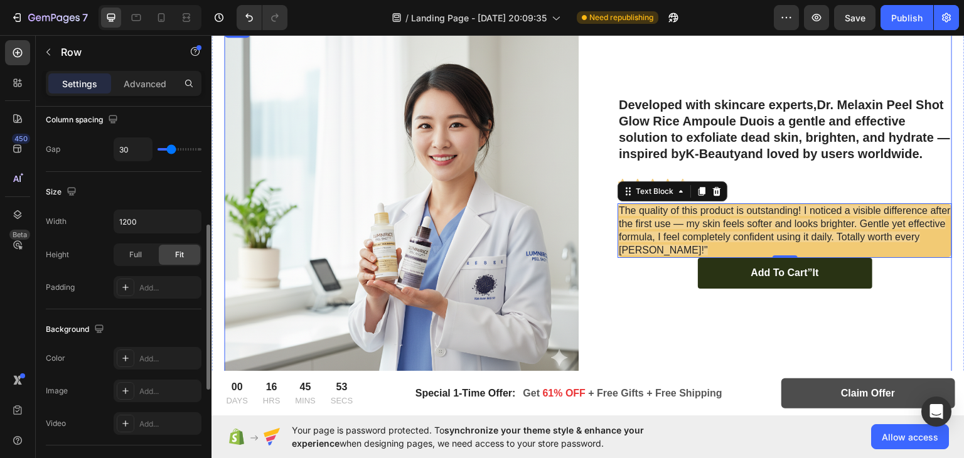
click at [603, 309] on div "Developed with skincare experts, Dr. Melaxin Peel Shot Glow Rice Ampoule Duo is…" at bounding box center [774, 199] width 354 height 354
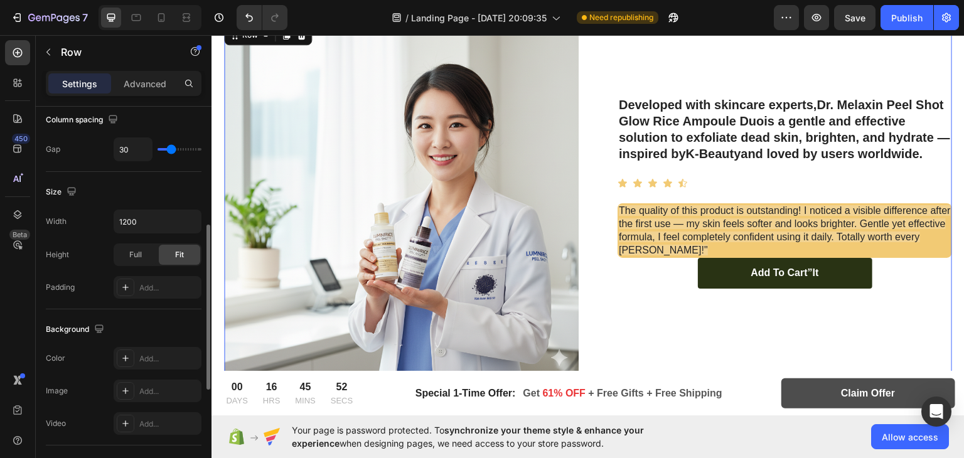
scroll to position [0, 0]
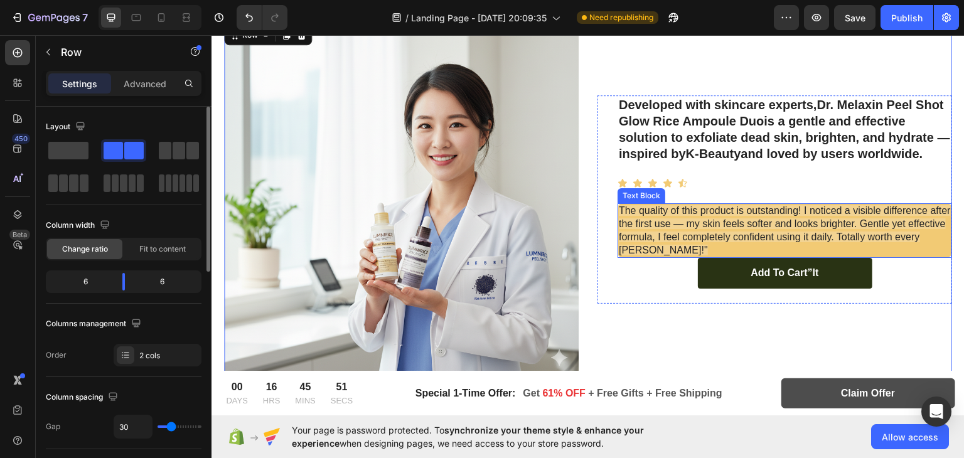
click at [661, 229] on span "The quality of this product is outstanding! I noticed a visible difference afte…" at bounding box center [785, 230] width 332 height 50
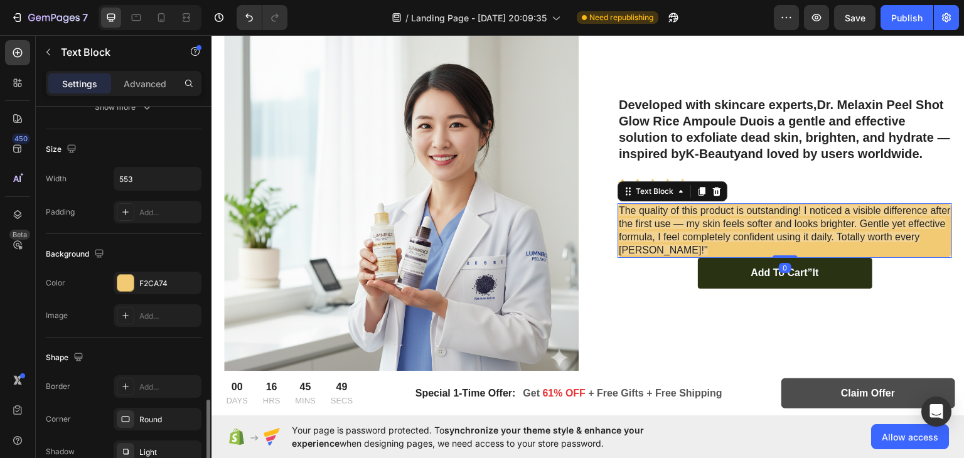
scroll to position [355, 0]
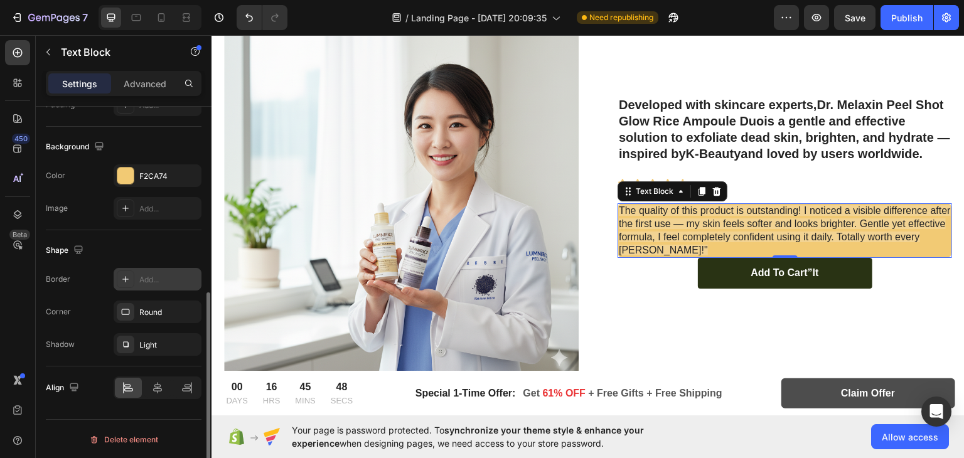
click at [120, 276] on icon at bounding box center [125, 279] width 10 height 10
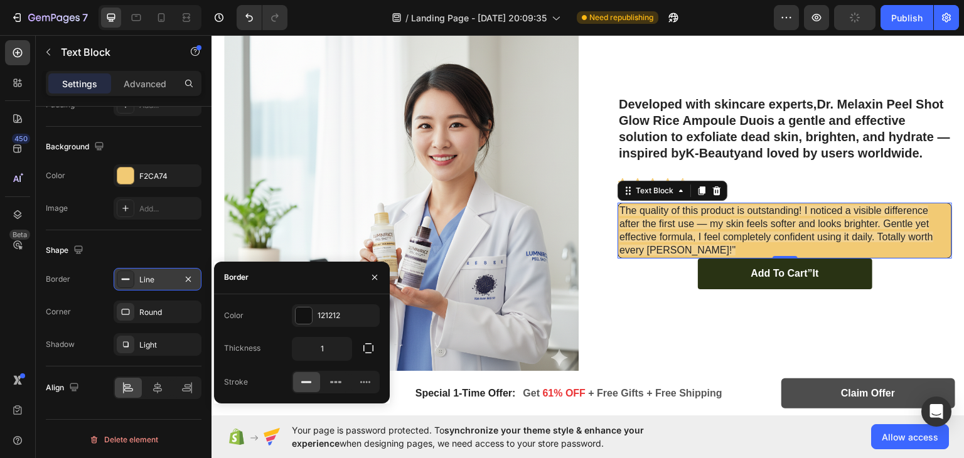
scroll to position [3064, 0]
click at [344, 350] on input "1" at bounding box center [321, 349] width 59 height 23
type input "3"
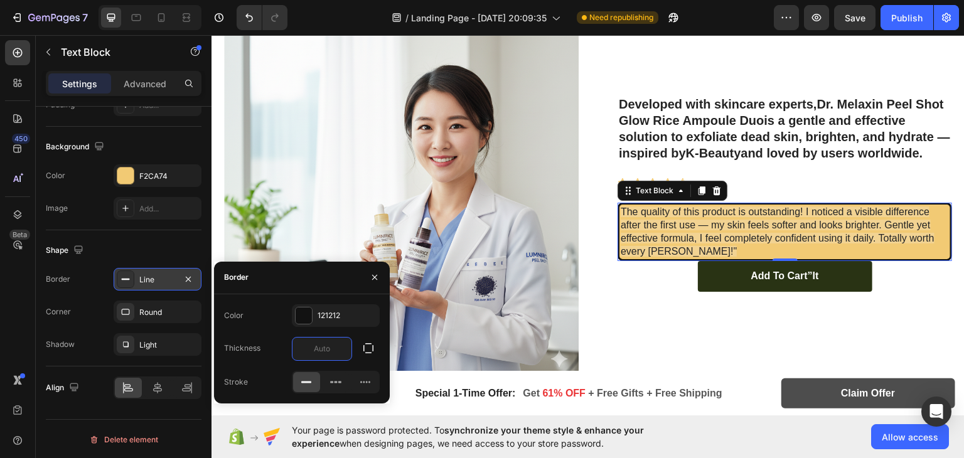
type input "0"
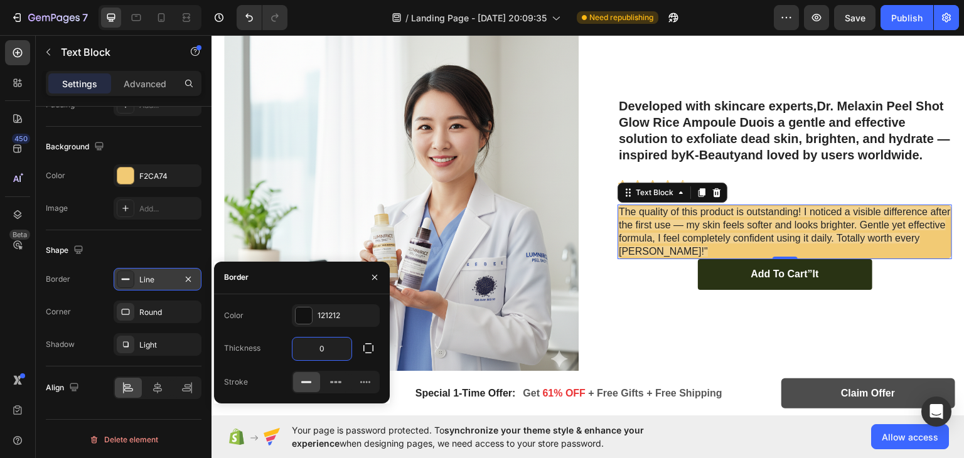
scroll to position [3064, 0]
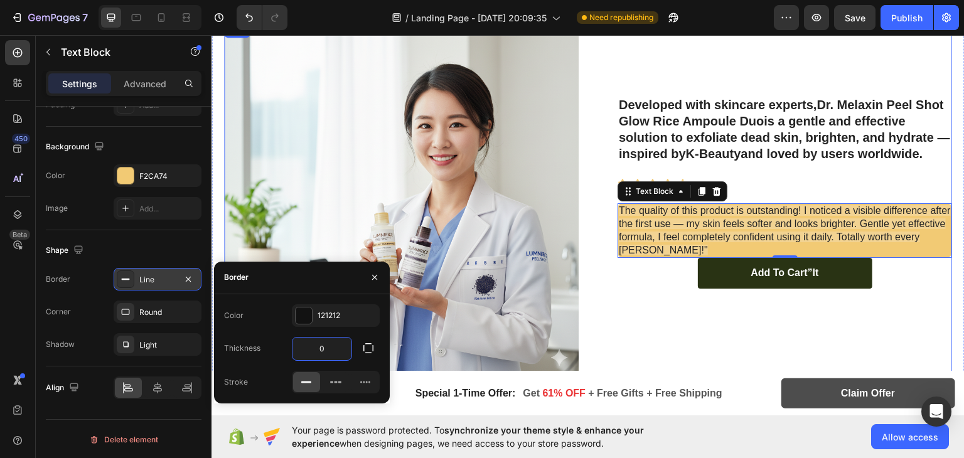
click at [666, 329] on div "Developed with skincare experts, Dr. Melaxin Peel Shot Glow Rice Ampoule Duo is…" at bounding box center [774, 199] width 354 height 354
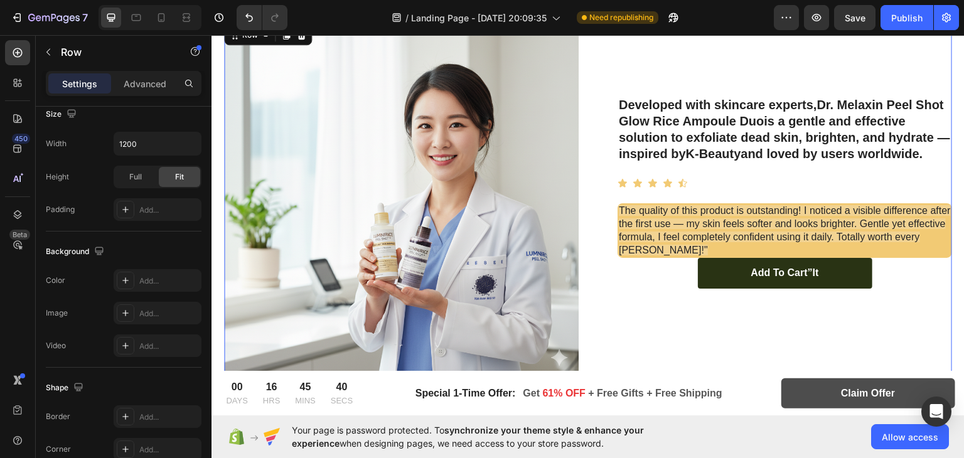
scroll to position [0, 0]
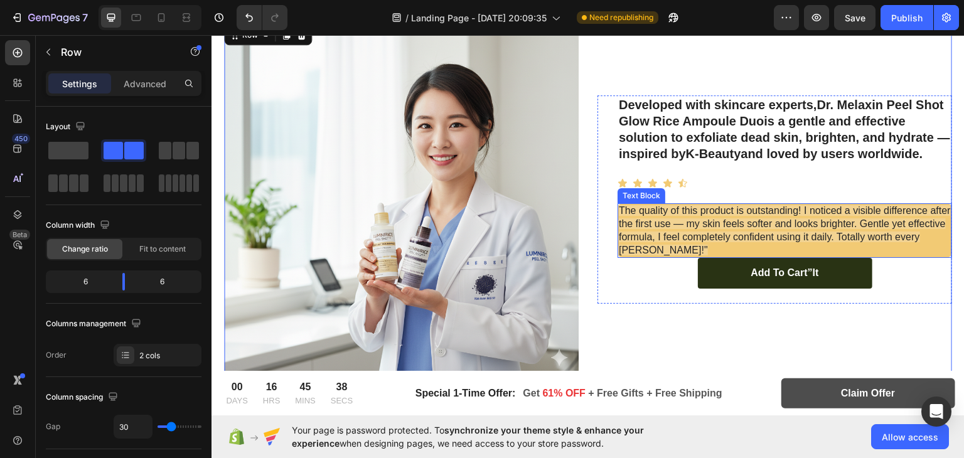
click at [642, 239] on p "The quality of this product is outstanding! I noticed a visible difference afte…" at bounding box center [785, 230] width 332 height 52
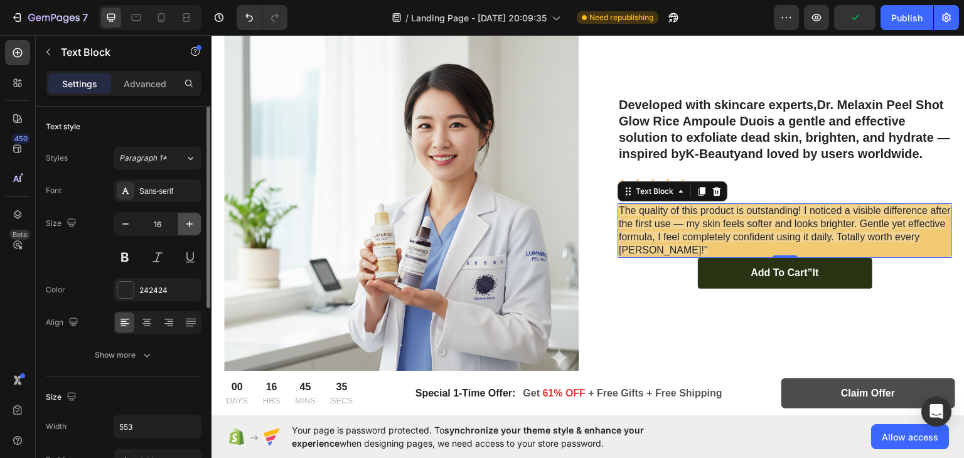
click at [184, 225] on icon "button" at bounding box center [189, 224] width 13 height 13
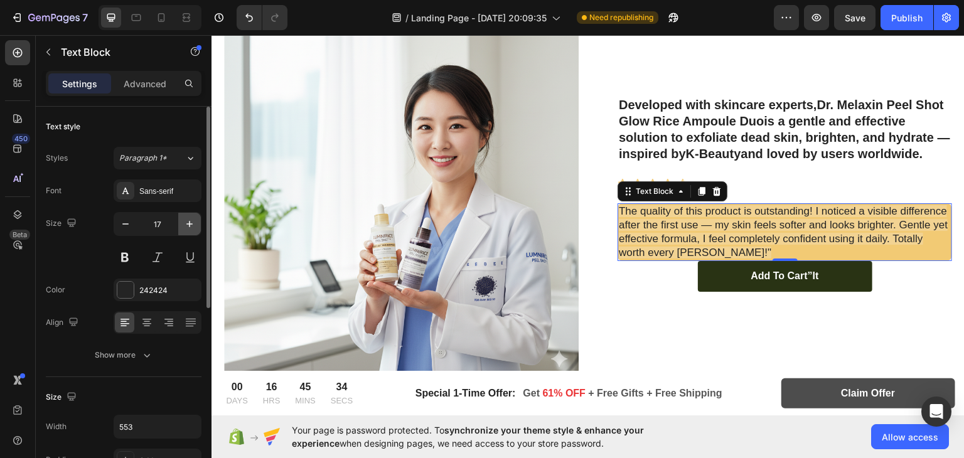
click at [184, 225] on icon "button" at bounding box center [189, 224] width 13 height 13
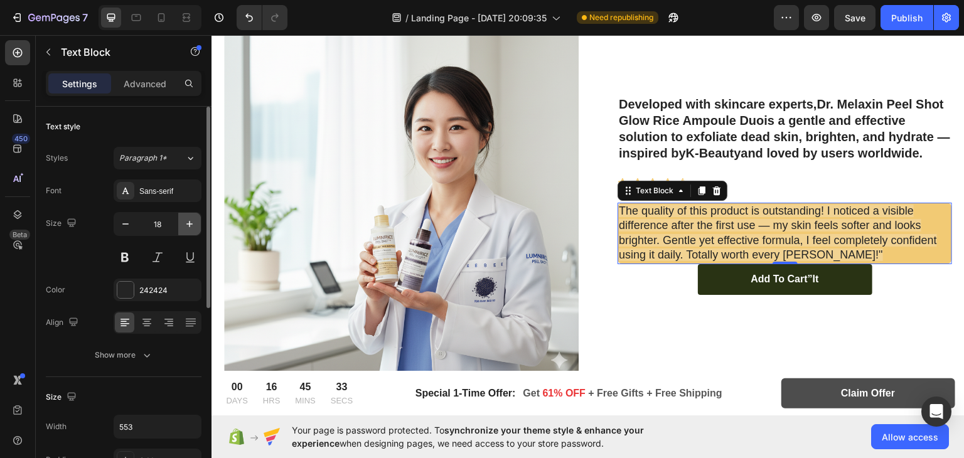
click at [184, 225] on icon "button" at bounding box center [189, 224] width 13 height 13
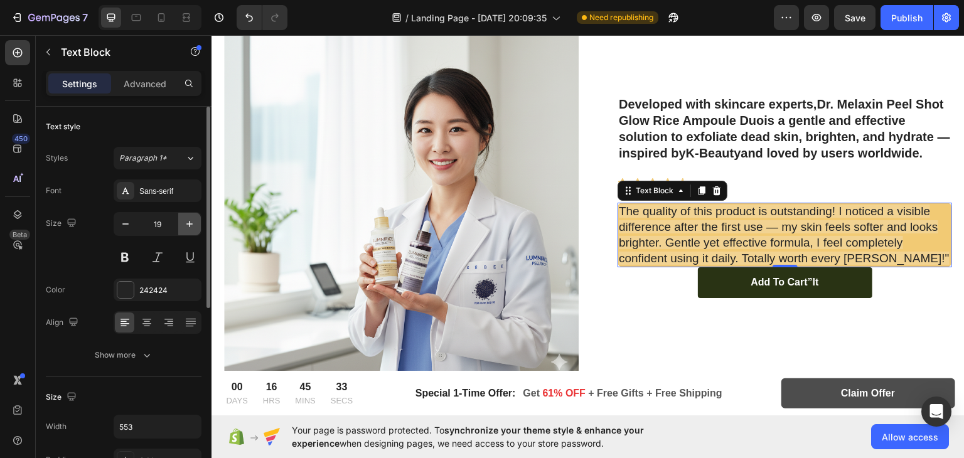
click at [184, 225] on icon "button" at bounding box center [189, 224] width 13 height 13
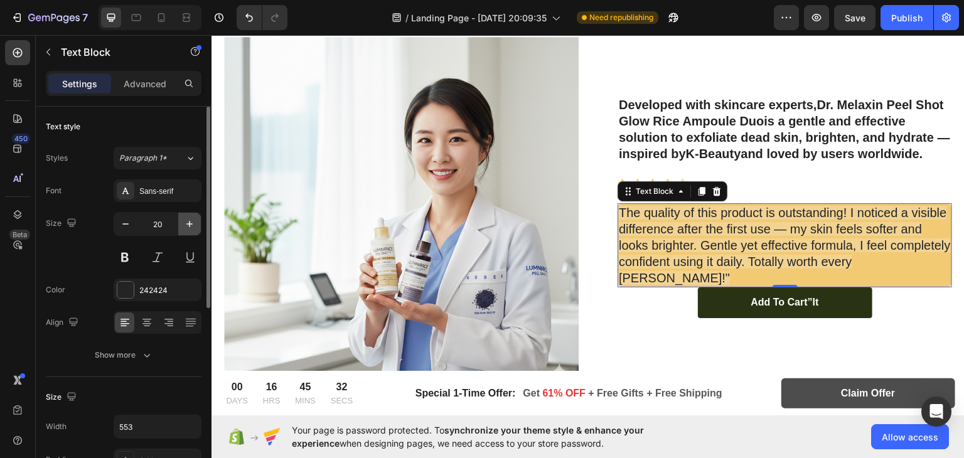
click at [184, 225] on icon "button" at bounding box center [189, 224] width 13 height 13
type input "21"
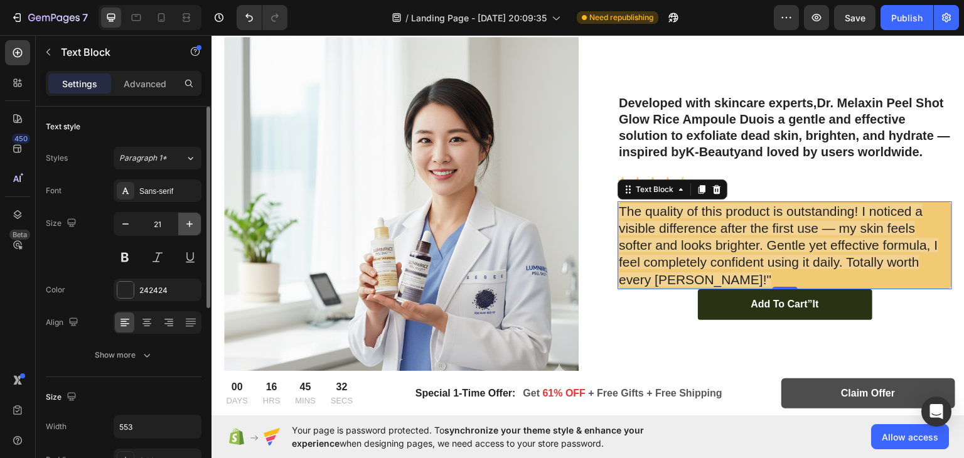
scroll to position [3048, 0]
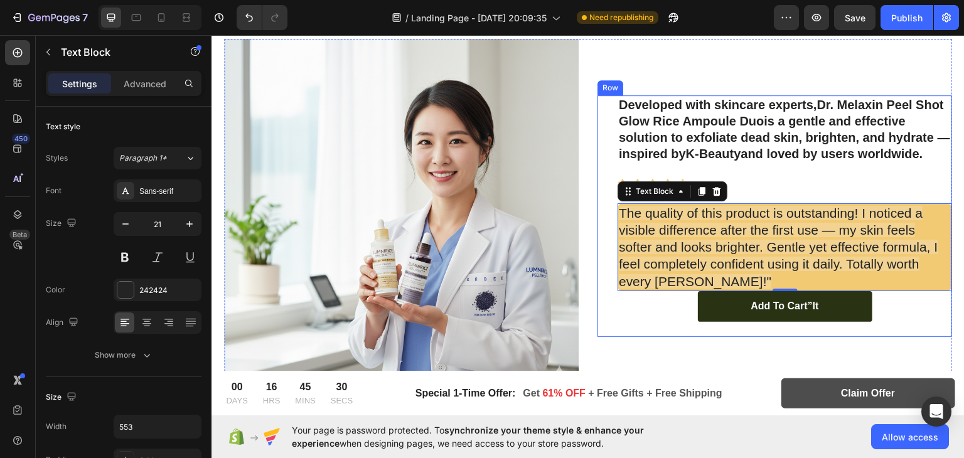
click at [642, 326] on div "Add to cart”It Button" at bounding box center [784, 313] width 334 height 46
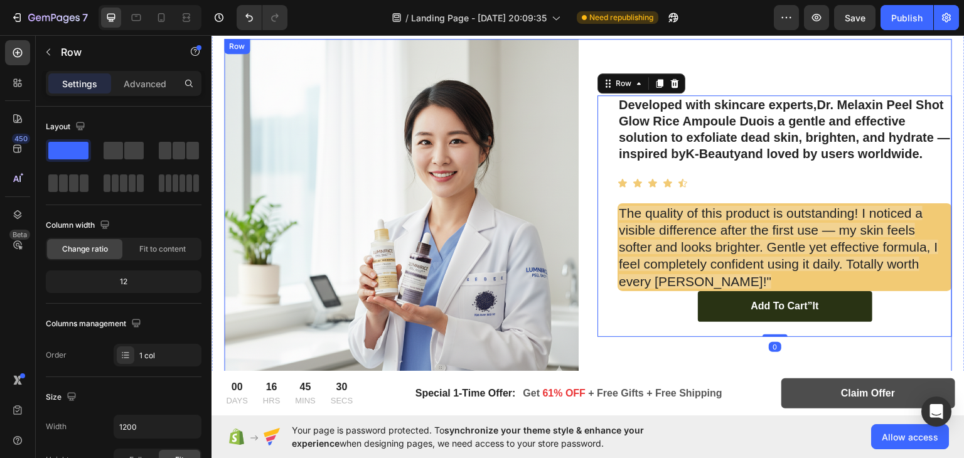
click at [614, 351] on div "Developed with skincare experts, Dr. Melaxin Peel Shot Glow Rice Ampoule Duo is…" at bounding box center [774, 215] width 354 height 354
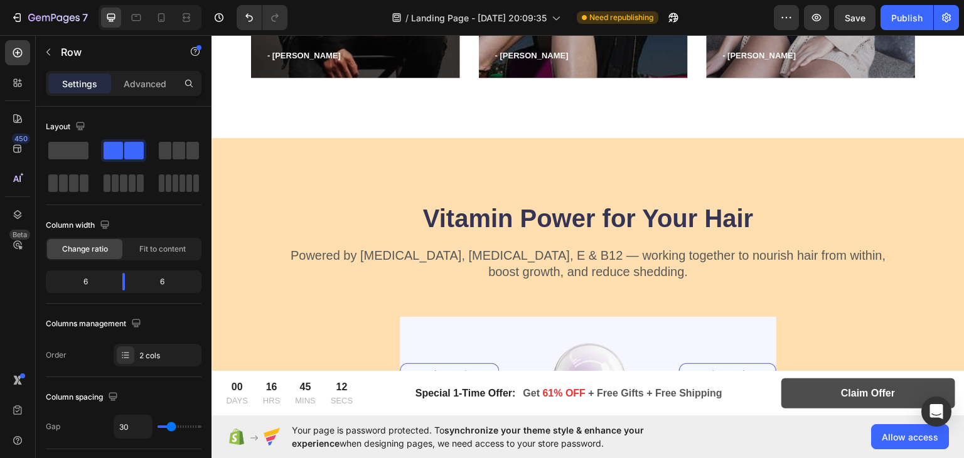
scroll to position [3414, 0]
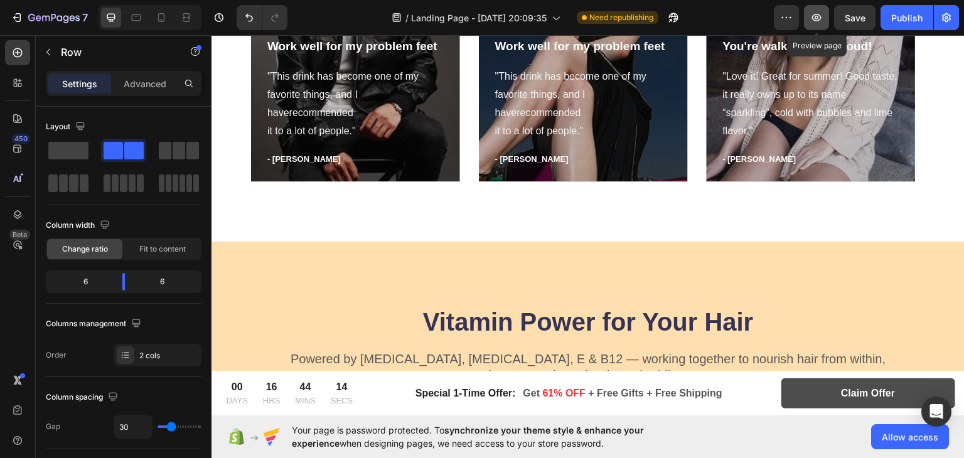
click at [817, 20] on icon "button" at bounding box center [816, 17] width 13 height 13
